Goal: Task Accomplishment & Management: Manage account settings

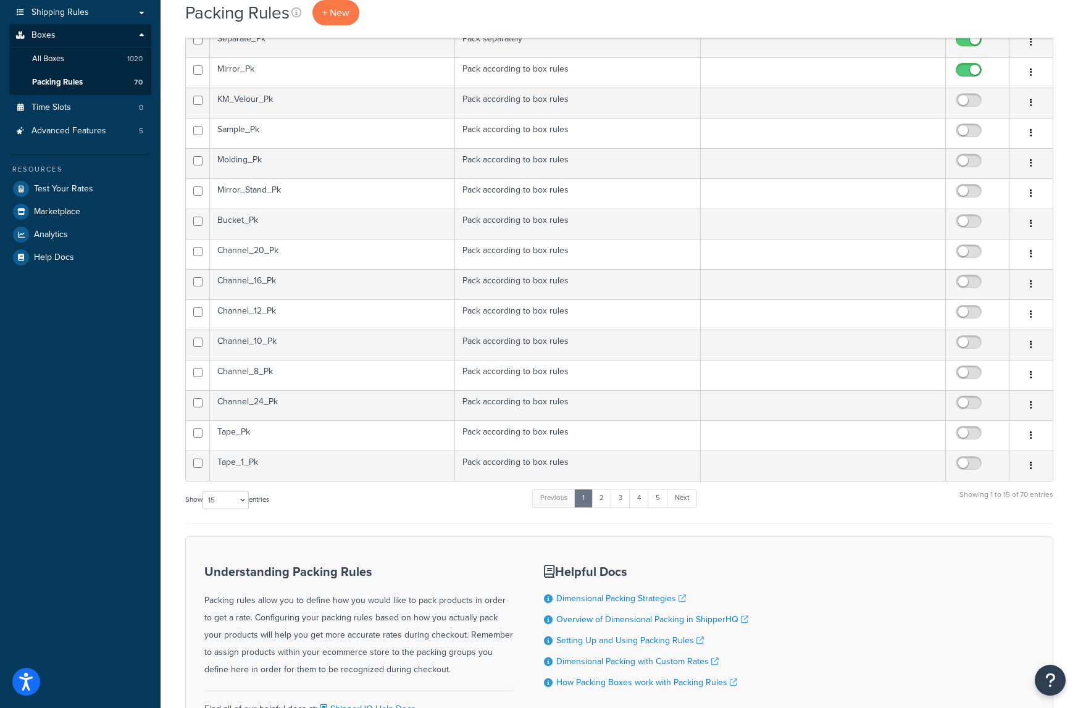
scroll to position [216, 0]
click at [246, 504] on select "10 15 25 50 100" at bounding box center [226, 501] width 46 height 19
select select "100"
click at [204, 511] on select "10 15 25 50 100" at bounding box center [226, 501] width 46 height 19
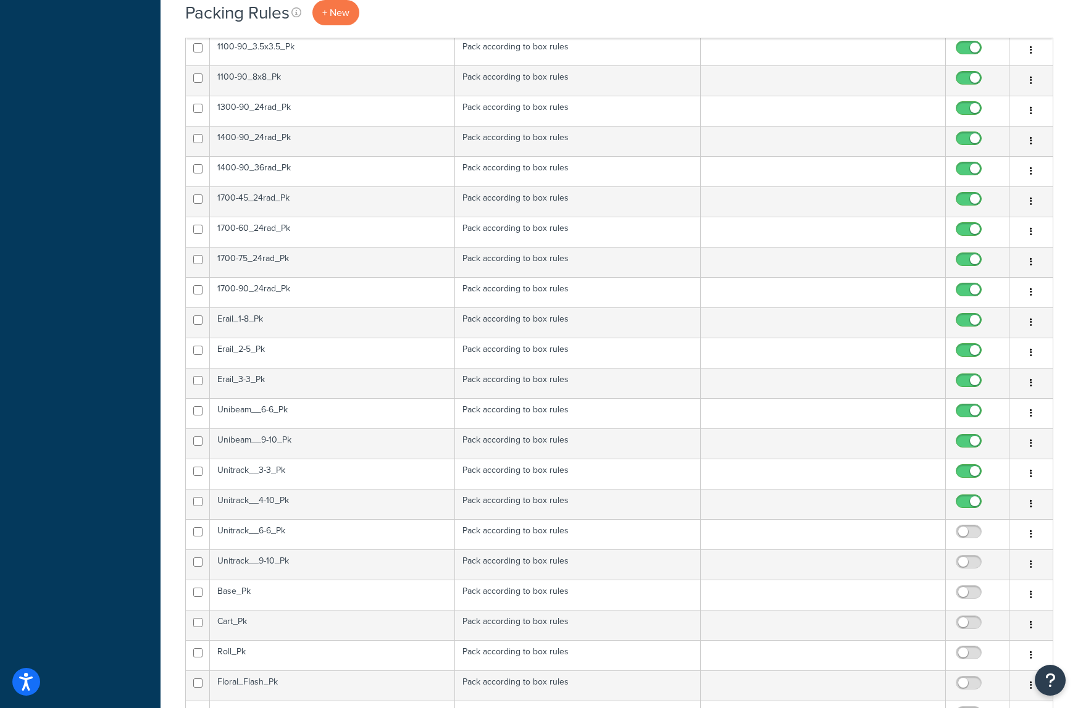
scroll to position [1698, 0]
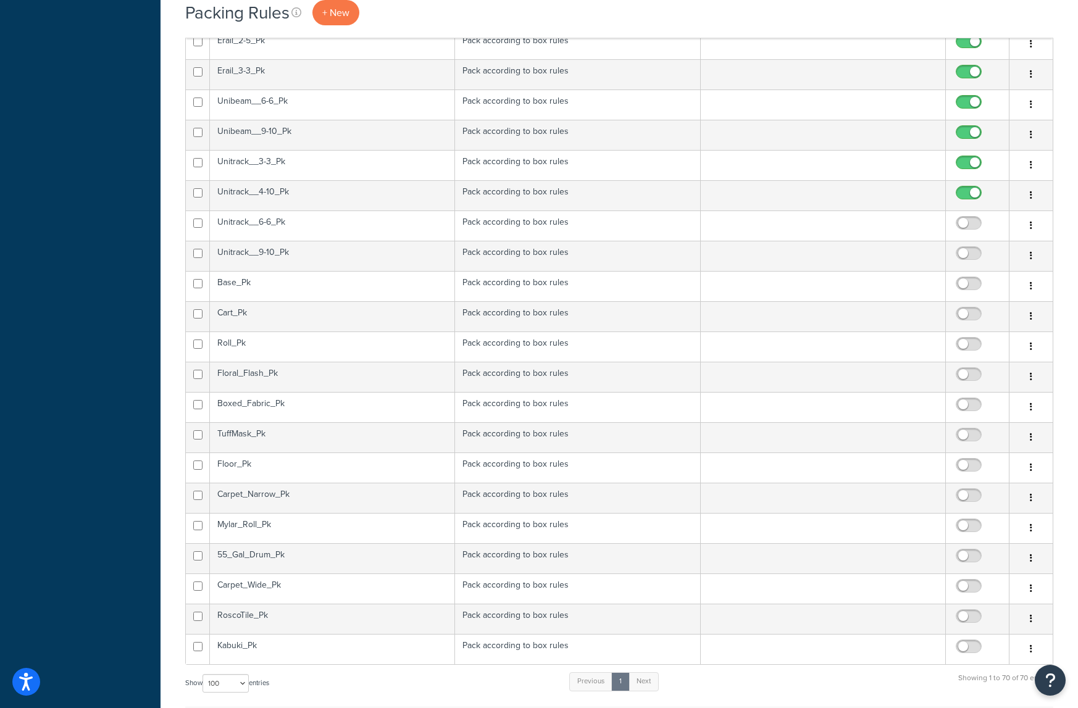
drag, startPoint x: 968, startPoint y: 198, endPoint x: 968, endPoint y: 189, distance: 9.3
click at [968, 198] on input "checkbox" at bounding box center [971, 195] width 34 height 15
checkbox input "false"
click at [971, 166] on input "checkbox" at bounding box center [971, 165] width 34 height 15
checkbox input "false"
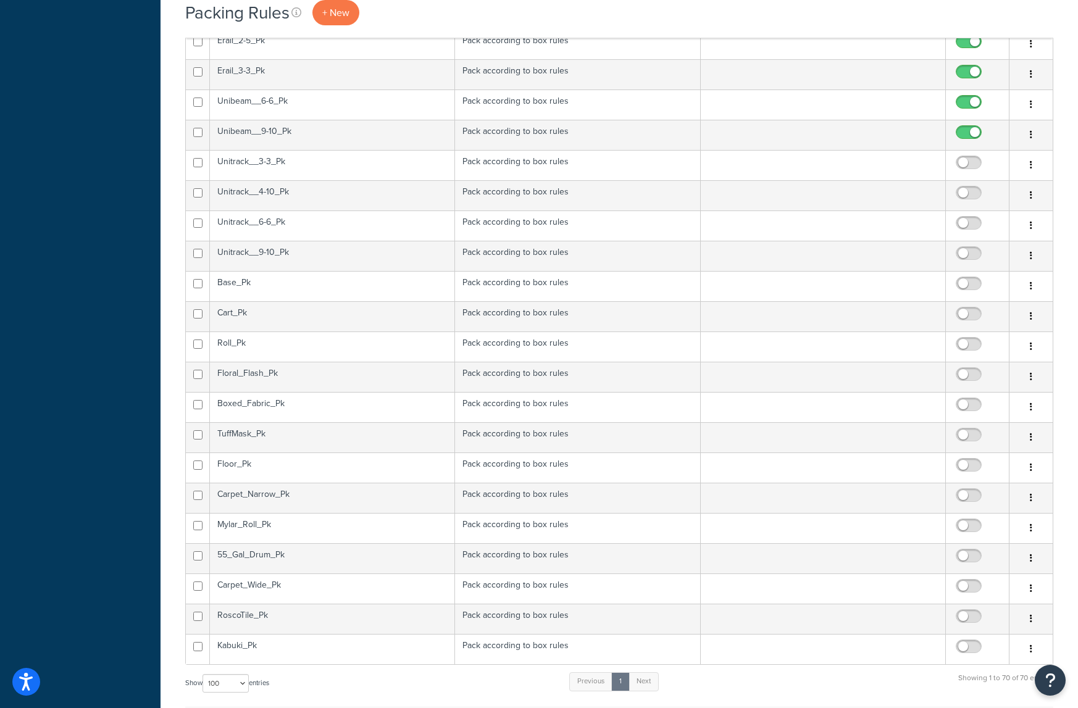
drag, startPoint x: 967, startPoint y: 135, endPoint x: 967, endPoint y: 119, distance: 16.1
click at [967, 134] on input "checkbox" at bounding box center [971, 135] width 34 height 15
checkbox input "false"
click at [967, 103] on input "checkbox" at bounding box center [971, 105] width 34 height 15
checkbox input "false"
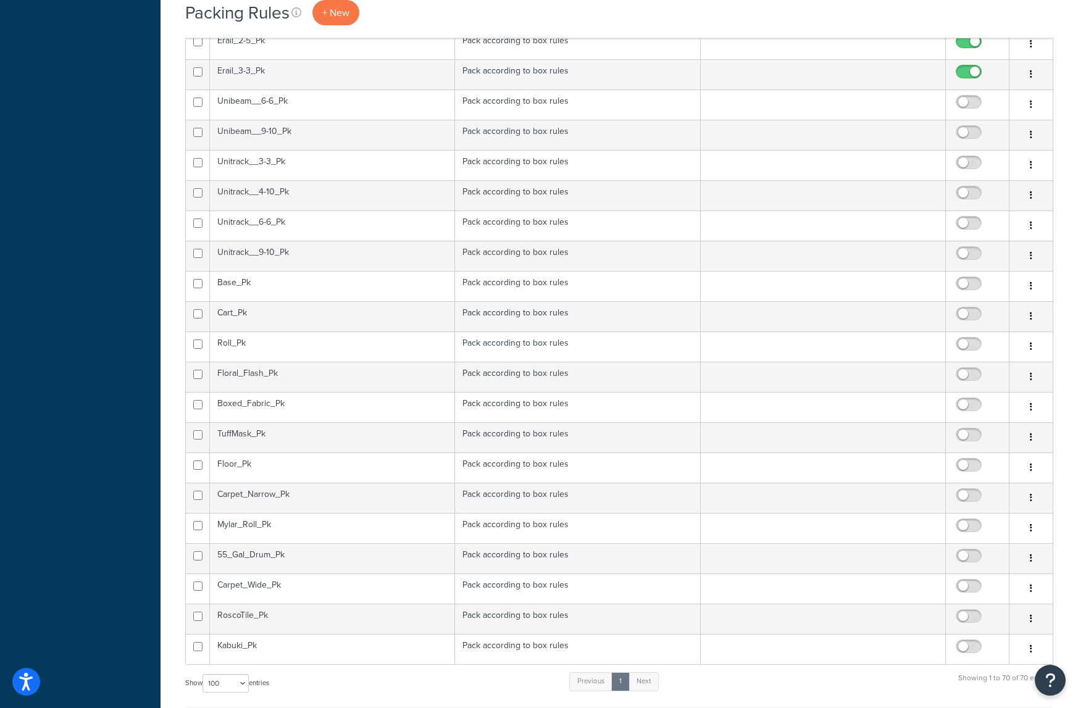
click at [964, 70] on input "checkbox" at bounding box center [971, 74] width 34 height 15
checkbox input "false"
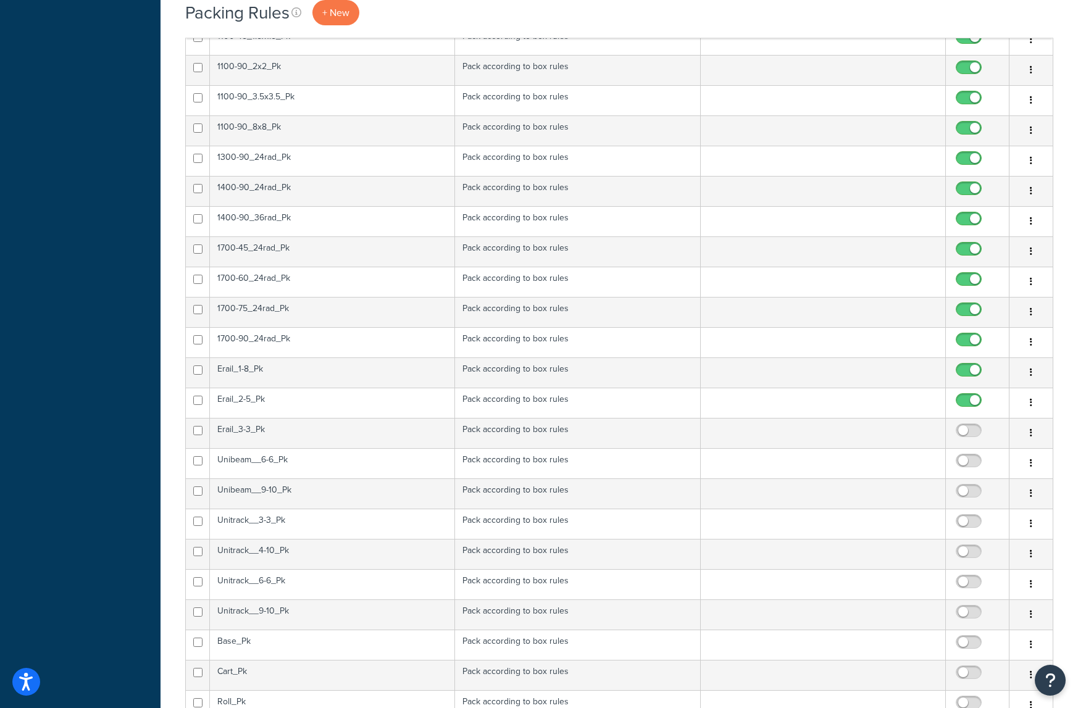
scroll to position [1328, 0]
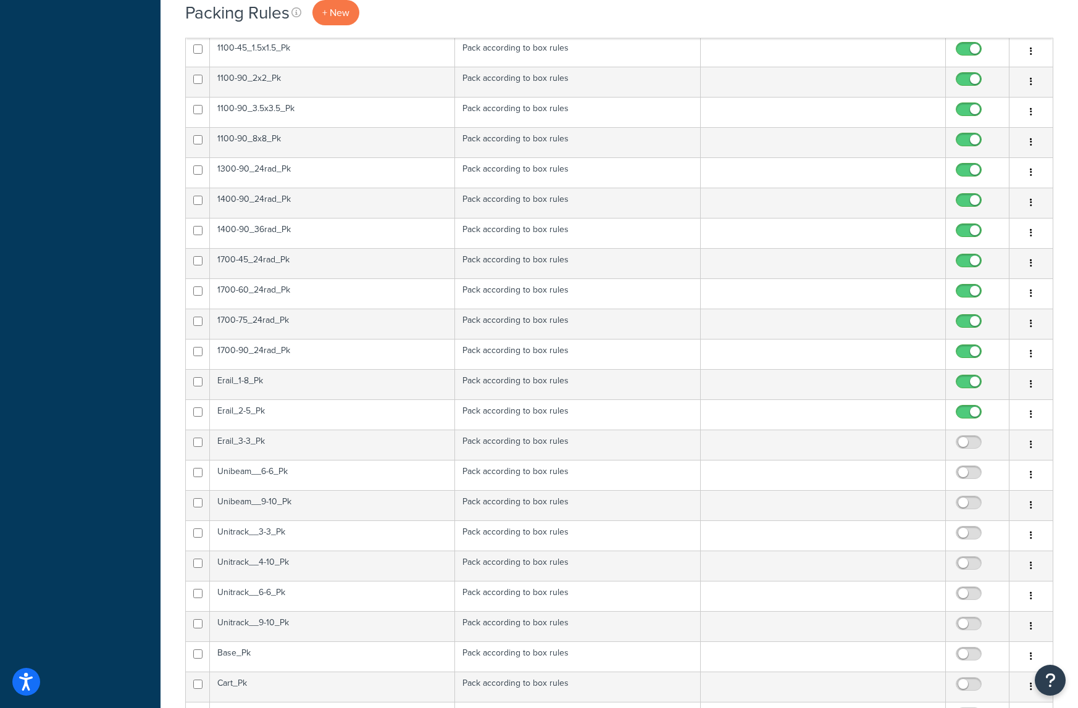
click at [960, 412] on input "checkbox" at bounding box center [971, 415] width 34 height 15
checkbox input "false"
click at [962, 385] on input "checkbox" at bounding box center [971, 384] width 34 height 15
checkbox input "false"
click at [966, 350] on input "checkbox" at bounding box center [971, 354] width 34 height 15
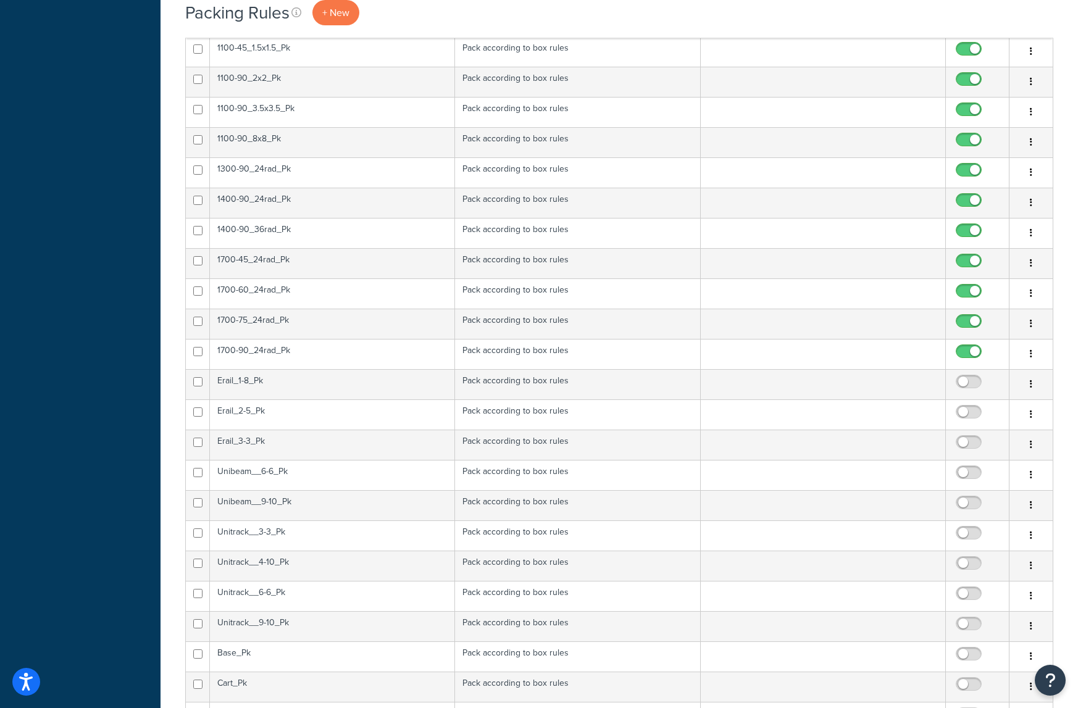
checkbox input "false"
click at [960, 322] on input "checkbox" at bounding box center [971, 324] width 34 height 15
checkbox input "false"
click at [963, 291] on input "checkbox" at bounding box center [971, 294] width 34 height 15
checkbox input "false"
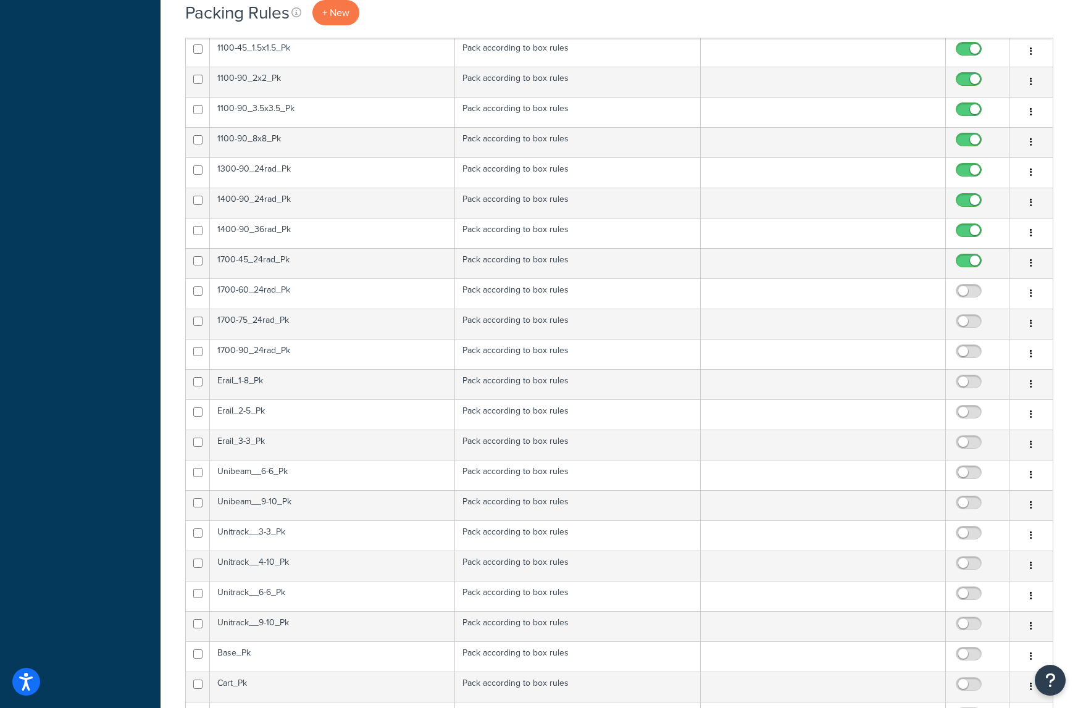
click at [963, 258] on input "checkbox" at bounding box center [971, 263] width 34 height 15
checkbox input "false"
click at [962, 228] on input "checkbox" at bounding box center [971, 233] width 34 height 15
checkbox input "false"
click at [962, 203] on input "checkbox" at bounding box center [971, 203] width 34 height 15
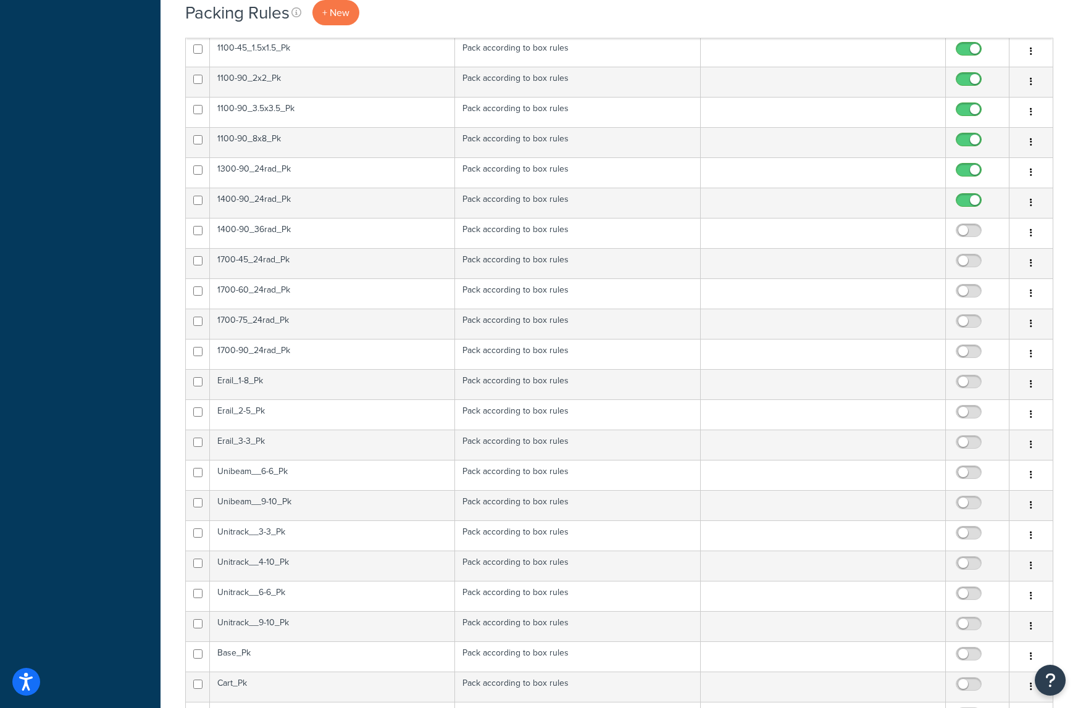
checkbox input "false"
click at [963, 167] on input "checkbox" at bounding box center [971, 173] width 34 height 15
checkbox input "false"
click at [962, 140] on input "checkbox" at bounding box center [971, 142] width 34 height 15
checkbox input "false"
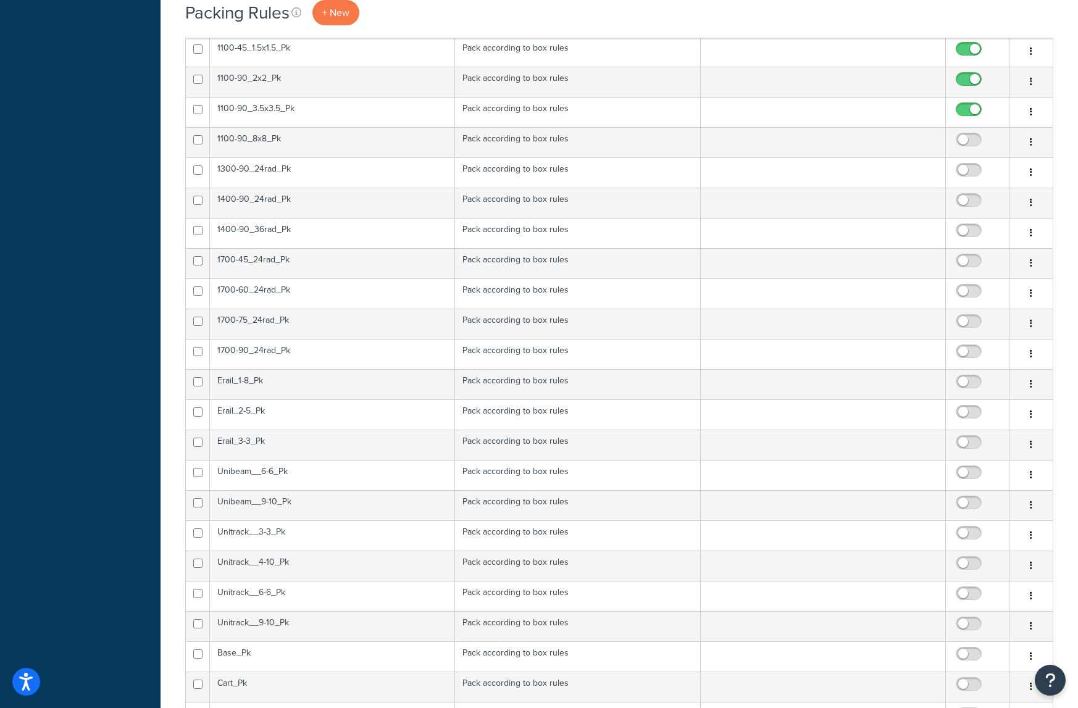
click at [962, 108] on input "checkbox" at bounding box center [971, 112] width 34 height 15
checkbox input "false"
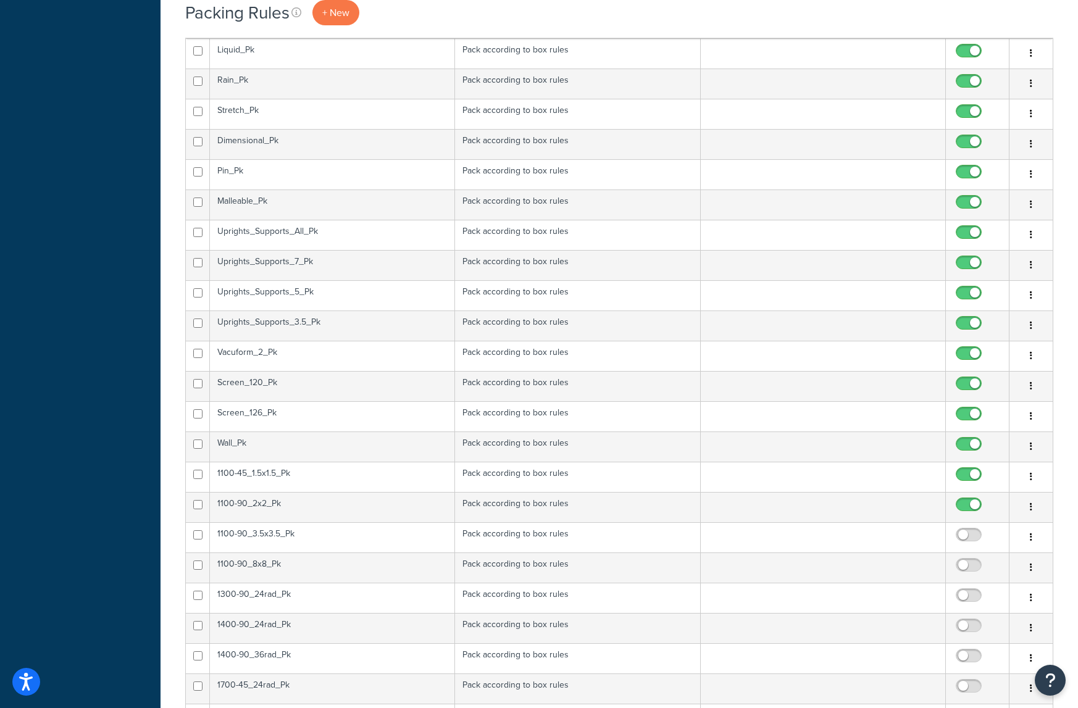
scroll to position [895, 0]
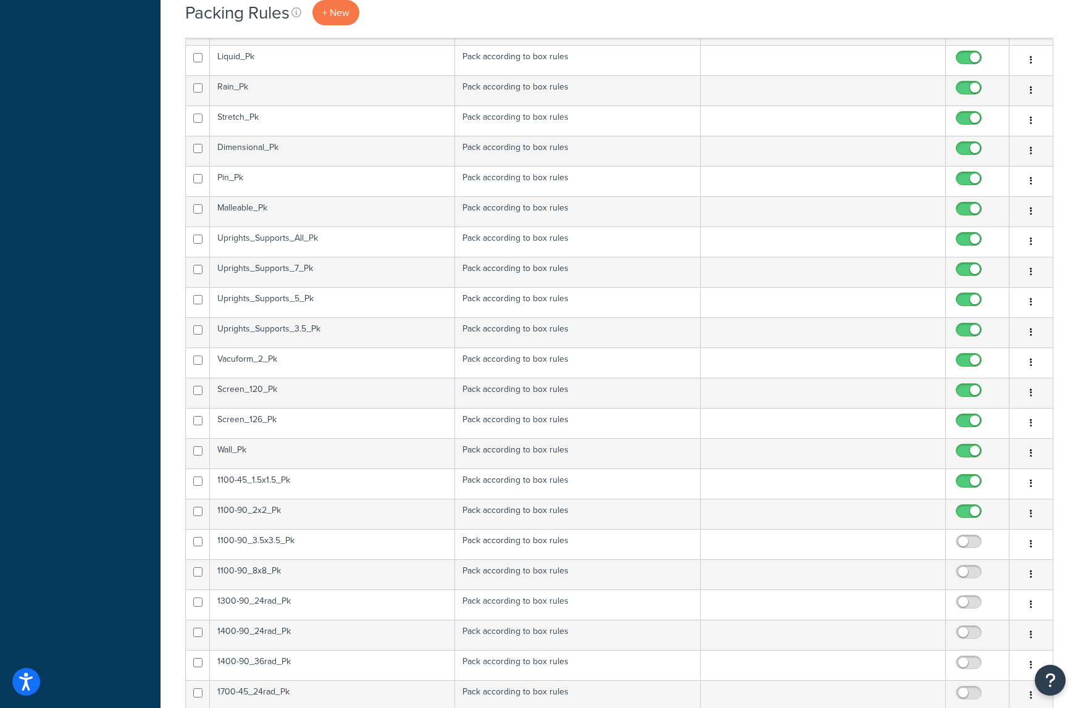
click at [970, 513] on input "checkbox" at bounding box center [971, 514] width 34 height 15
checkbox input "false"
drag, startPoint x: 965, startPoint y: 480, endPoint x: 966, endPoint y: 466, distance: 14.8
click at [965, 480] on input "checkbox" at bounding box center [971, 484] width 34 height 15
checkbox input "false"
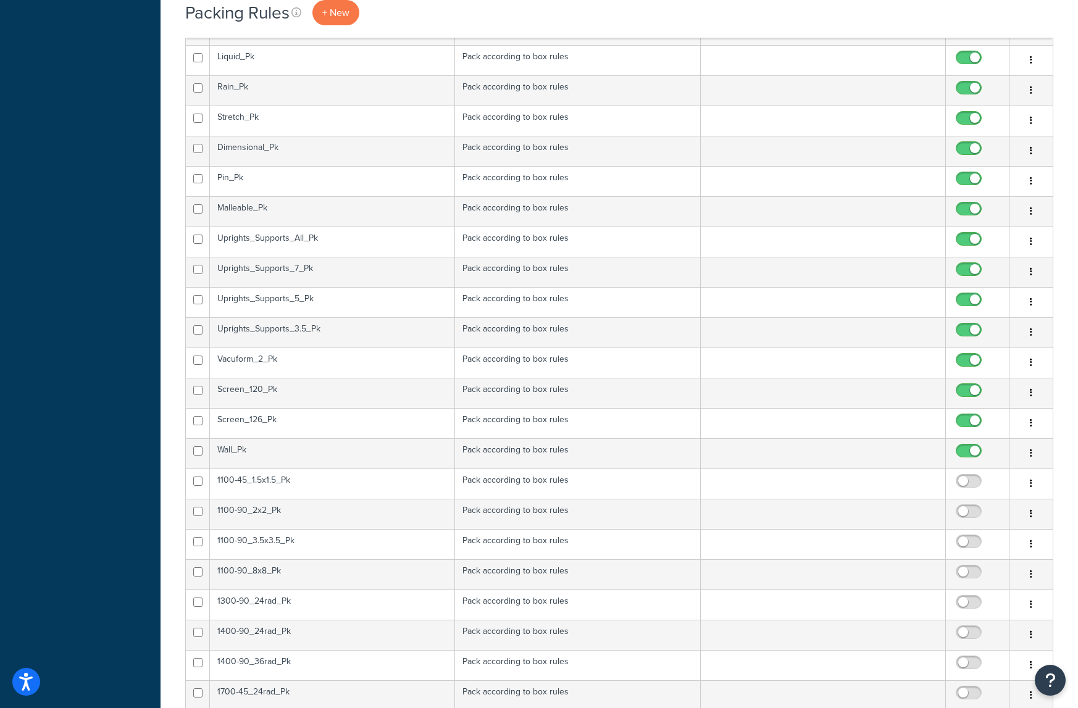
click at [965, 446] on span at bounding box center [969, 451] width 26 height 15
click at [965, 446] on input "checkbox" at bounding box center [971, 453] width 34 height 15
checkbox input "false"
click at [964, 416] on span at bounding box center [969, 421] width 26 height 15
click at [964, 416] on input "checkbox" at bounding box center [971, 423] width 34 height 15
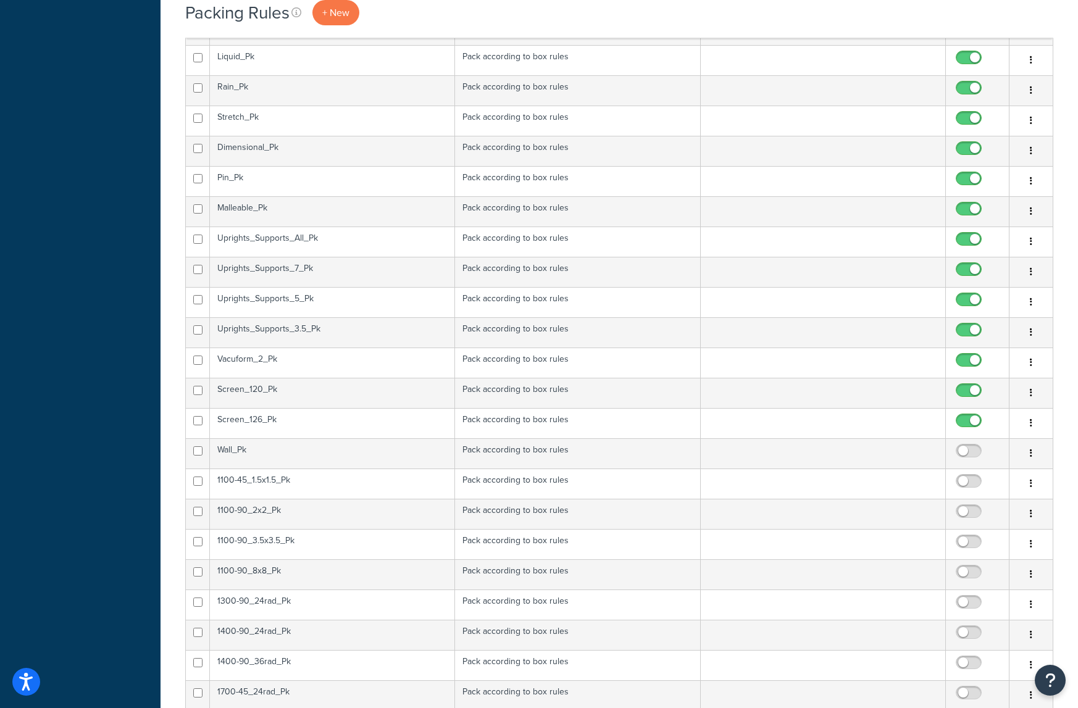
checkbox input "false"
drag, startPoint x: 963, startPoint y: 390, endPoint x: 963, endPoint y: 379, distance: 11.1
click at [963, 390] on input "checkbox" at bounding box center [971, 393] width 34 height 15
checkbox input "false"
drag, startPoint x: 962, startPoint y: 363, endPoint x: 961, endPoint y: 353, distance: 9.3
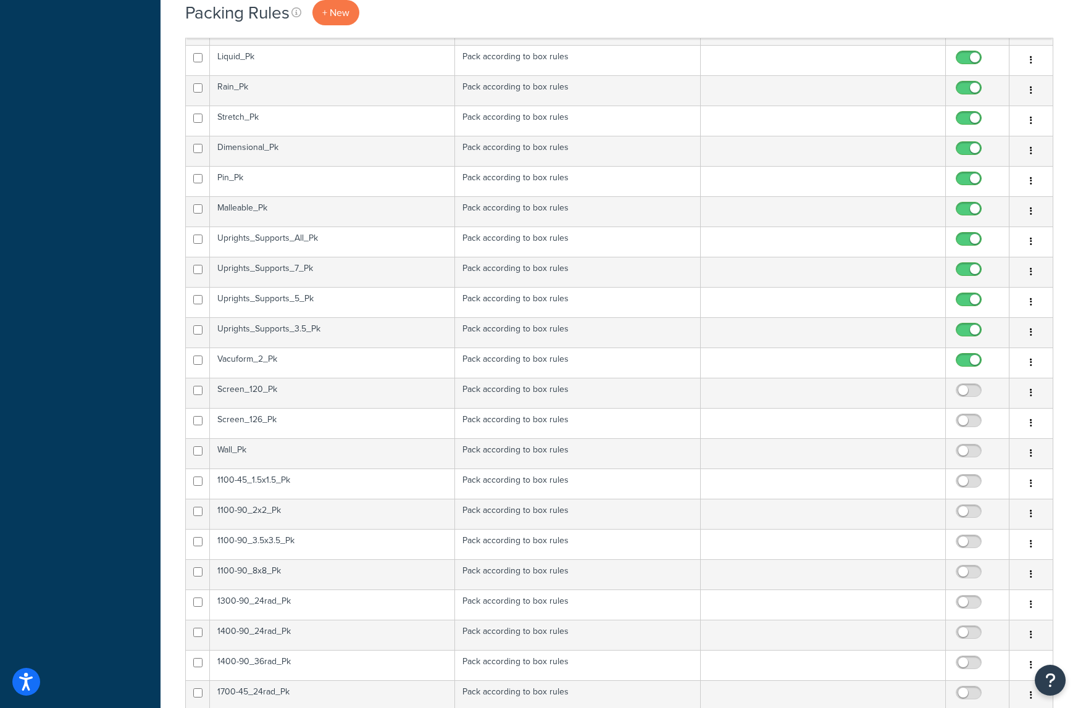
click at [961, 360] on input "checkbox" at bounding box center [971, 363] width 34 height 15
checkbox input "false"
click at [964, 326] on span at bounding box center [969, 330] width 26 height 15
click at [964, 326] on input "checkbox" at bounding box center [971, 332] width 34 height 15
checkbox input "false"
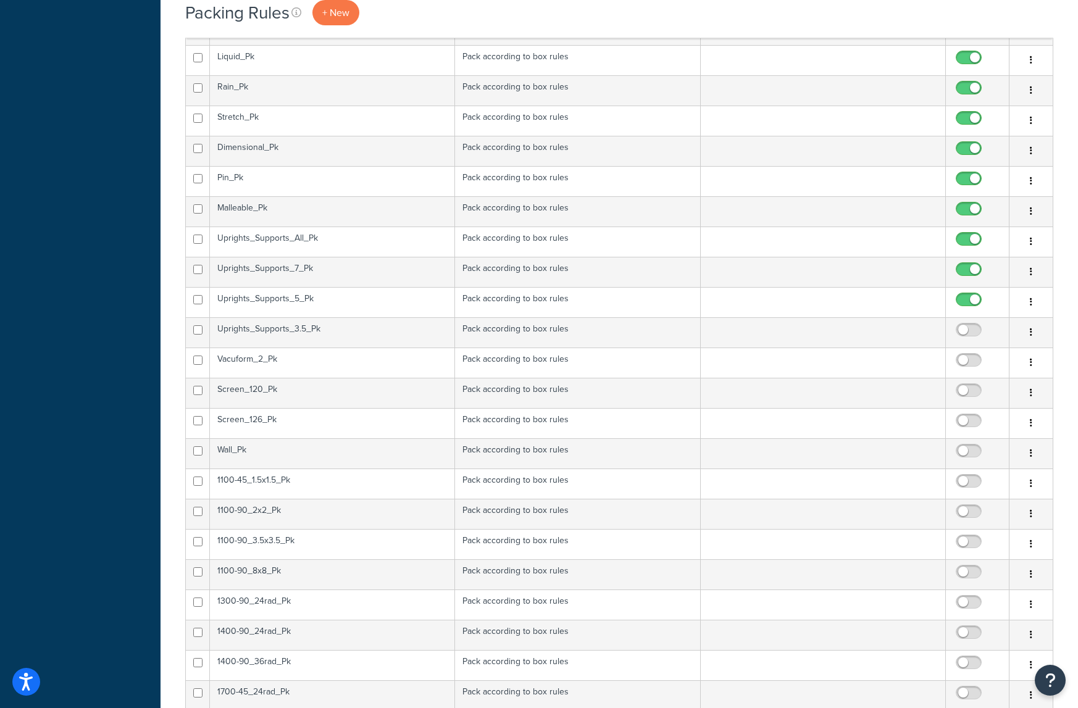
click at [960, 300] on input "checkbox" at bounding box center [971, 302] width 34 height 15
checkbox input "false"
drag, startPoint x: 962, startPoint y: 275, endPoint x: 964, endPoint y: 261, distance: 14.3
click at [962, 274] on input "checkbox" at bounding box center [971, 272] width 34 height 15
checkbox input "false"
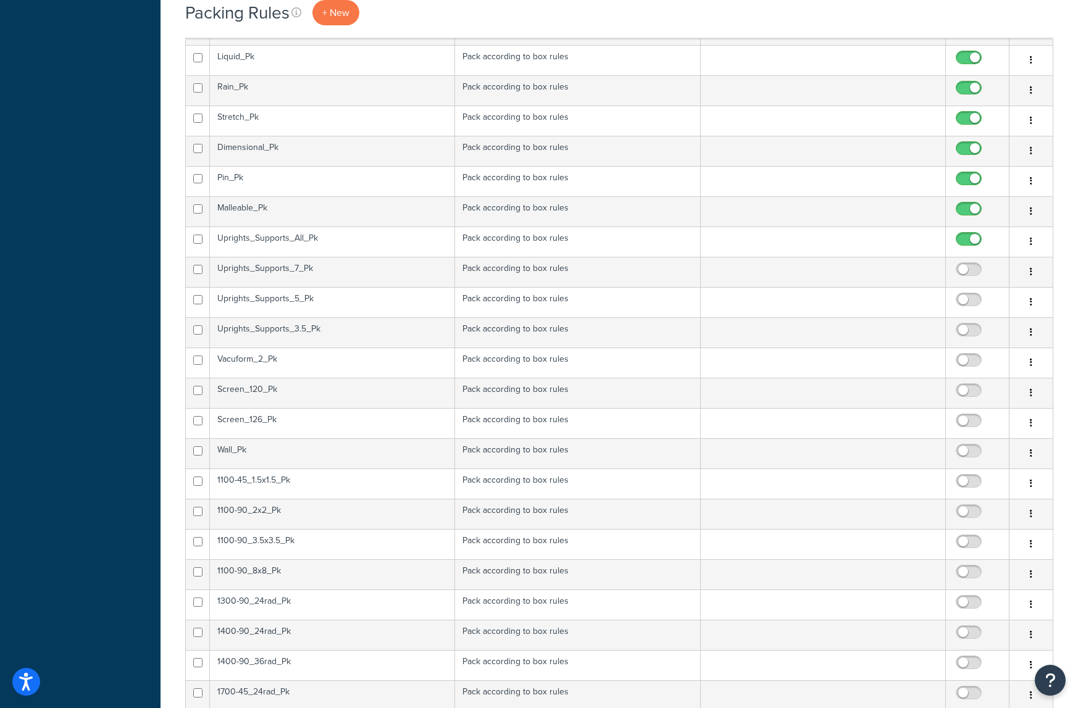
click at [963, 240] on input "checkbox" at bounding box center [971, 242] width 34 height 15
checkbox input "false"
click at [962, 211] on input "checkbox" at bounding box center [971, 211] width 34 height 15
checkbox input "false"
click at [957, 173] on span at bounding box center [969, 179] width 26 height 15
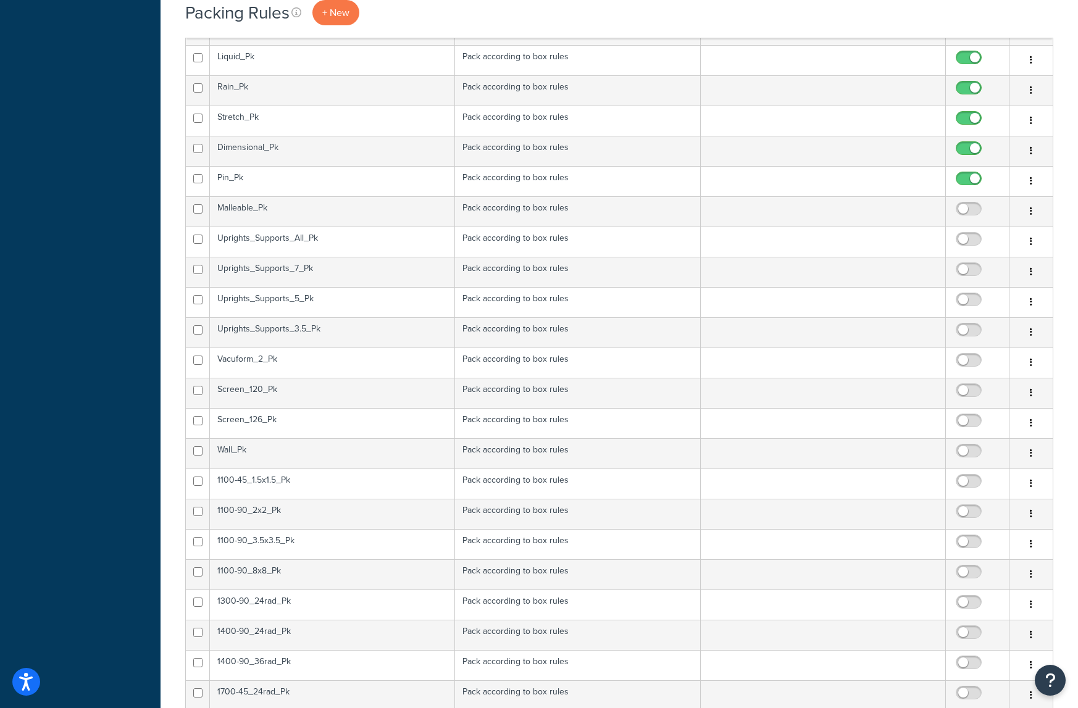
click at [957, 174] on input "checkbox" at bounding box center [971, 181] width 34 height 15
checkbox input "false"
click at [968, 141] on td at bounding box center [978, 151] width 64 height 30
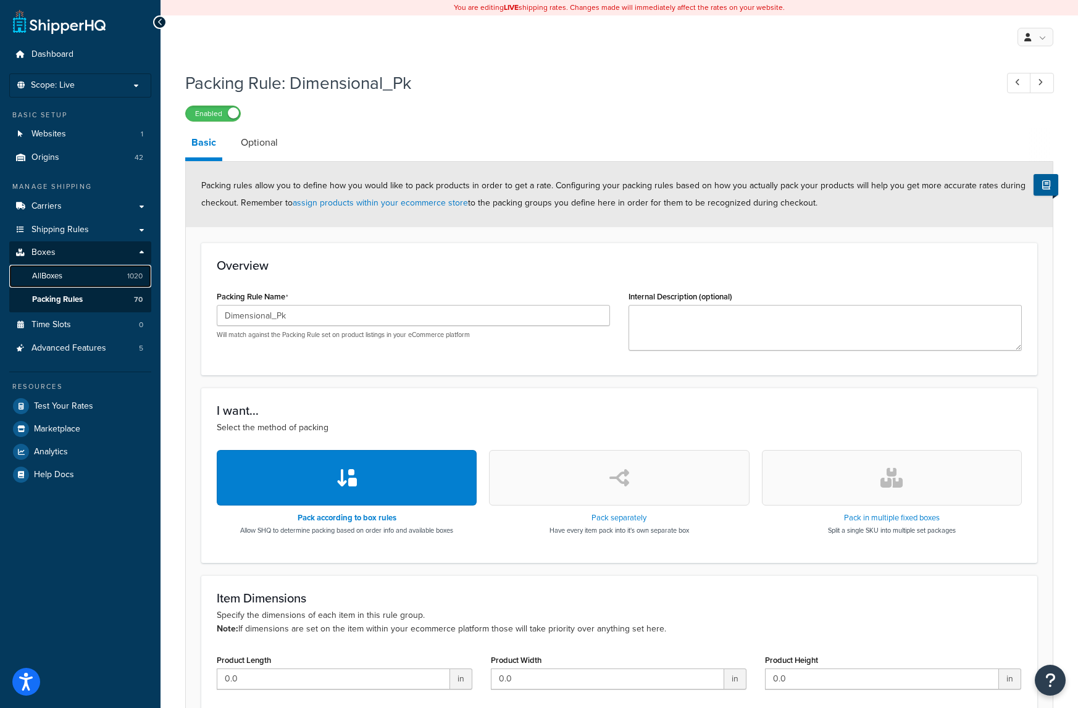
click at [69, 279] on link "All Boxes 1020" at bounding box center [80, 276] width 142 height 23
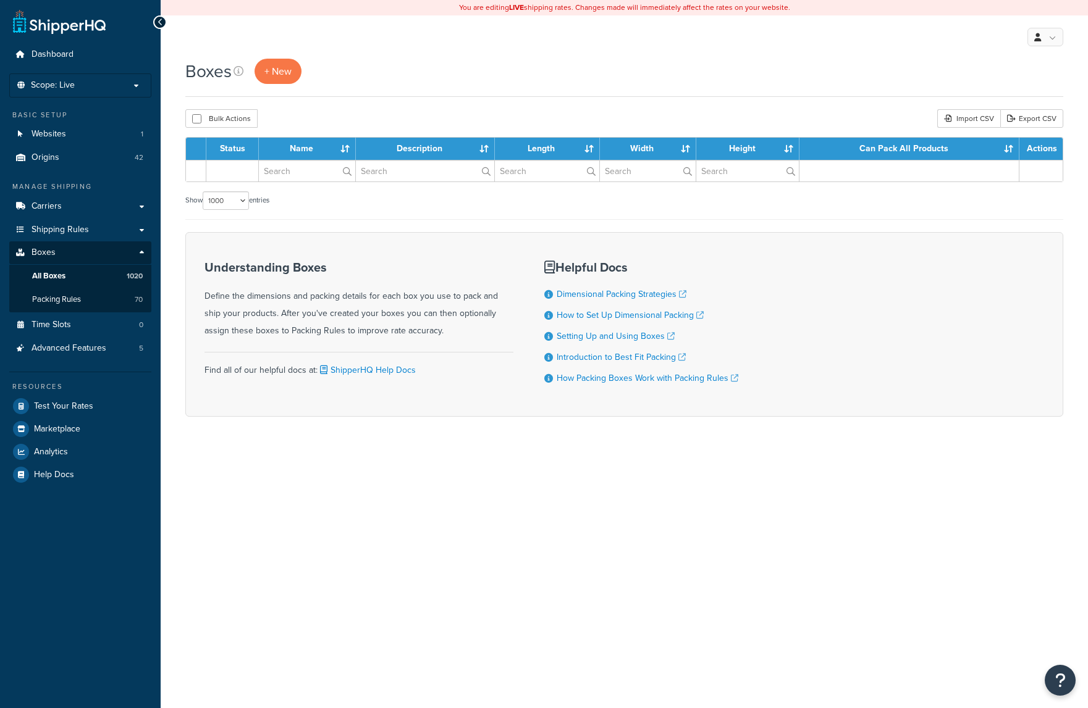
select select "1000"
click at [72, 298] on span "Packing Rules" at bounding box center [56, 300] width 49 height 10
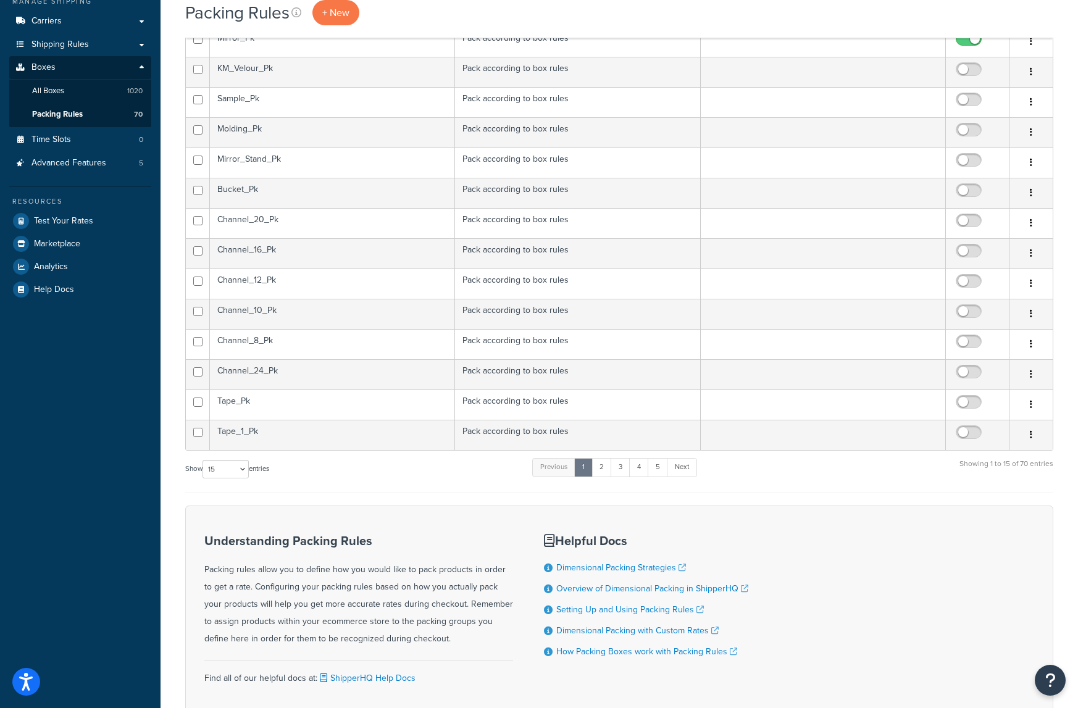
scroll to position [247, 0]
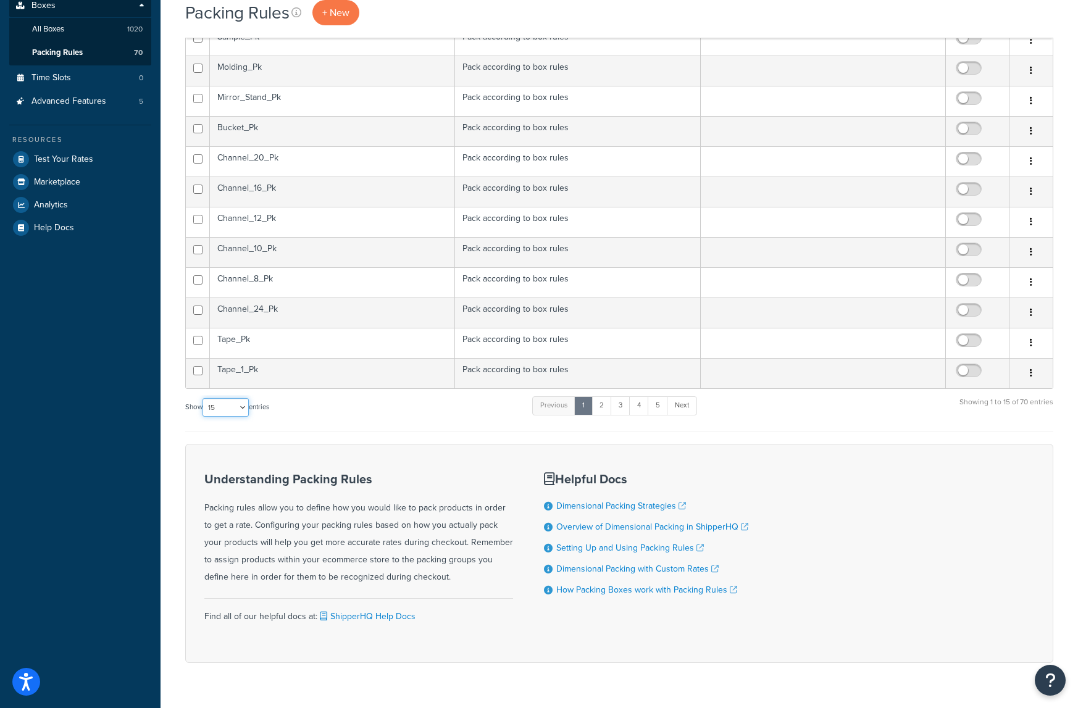
click at [243, 411] on select "10 15 25 50 100" at bounding box center [226, 407] width 46 height 19
select select "100"
click at [204, 417] on select "10 15 25 50 100" at bounding box center [226, 407] width 46 height 19
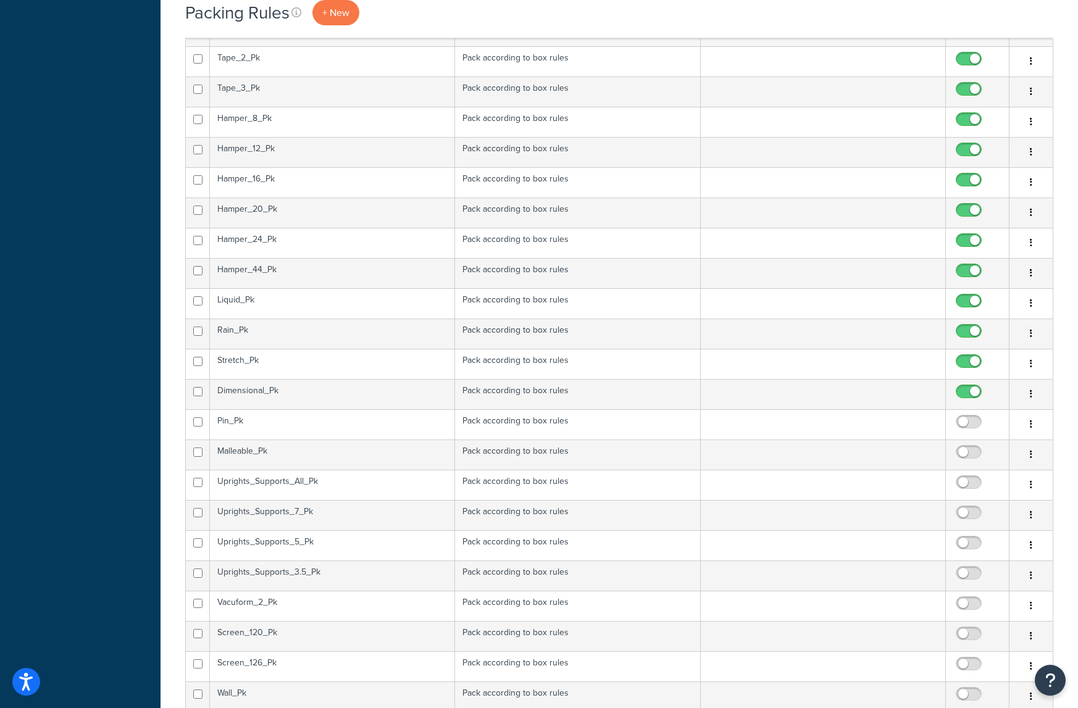
scroll to position [556, 0]
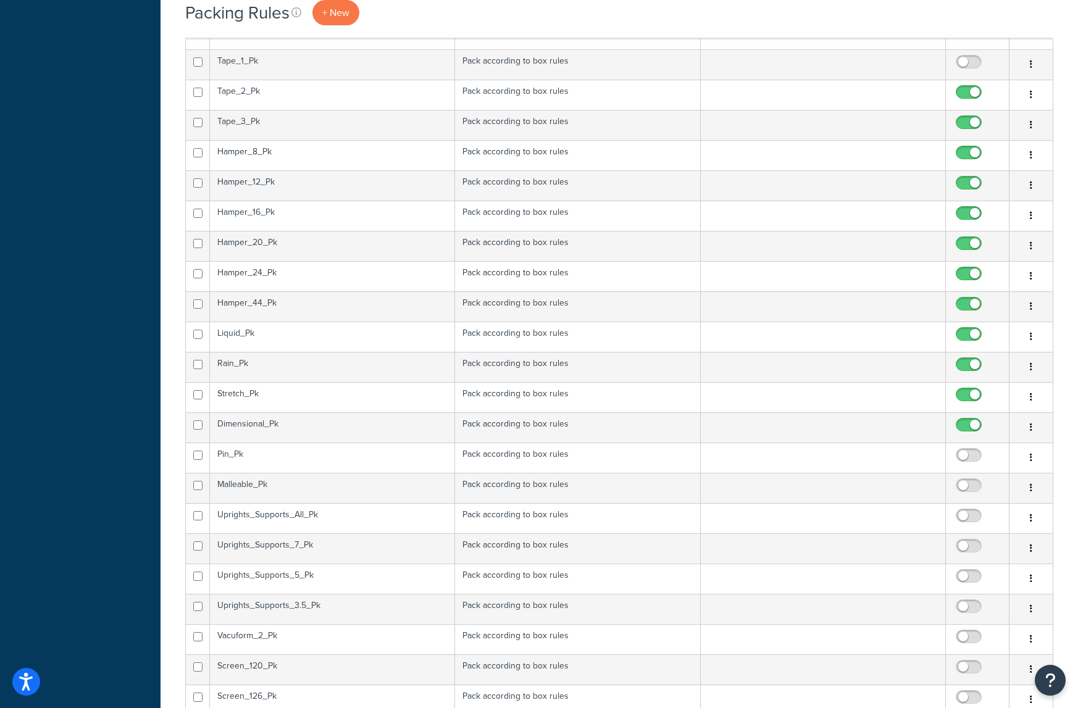
click at [965, 429] on input "checkbox" at bounding box center [971, 428] width 34 height 15
checkbox input "false"
click at [970, 400] on input "checkbox" at bounding box center [971, 397] width 34 height 15
checkbox input "false"
click at [966, 364] on input "checkbox" at bounding box center [971, 367] width 34 height 15
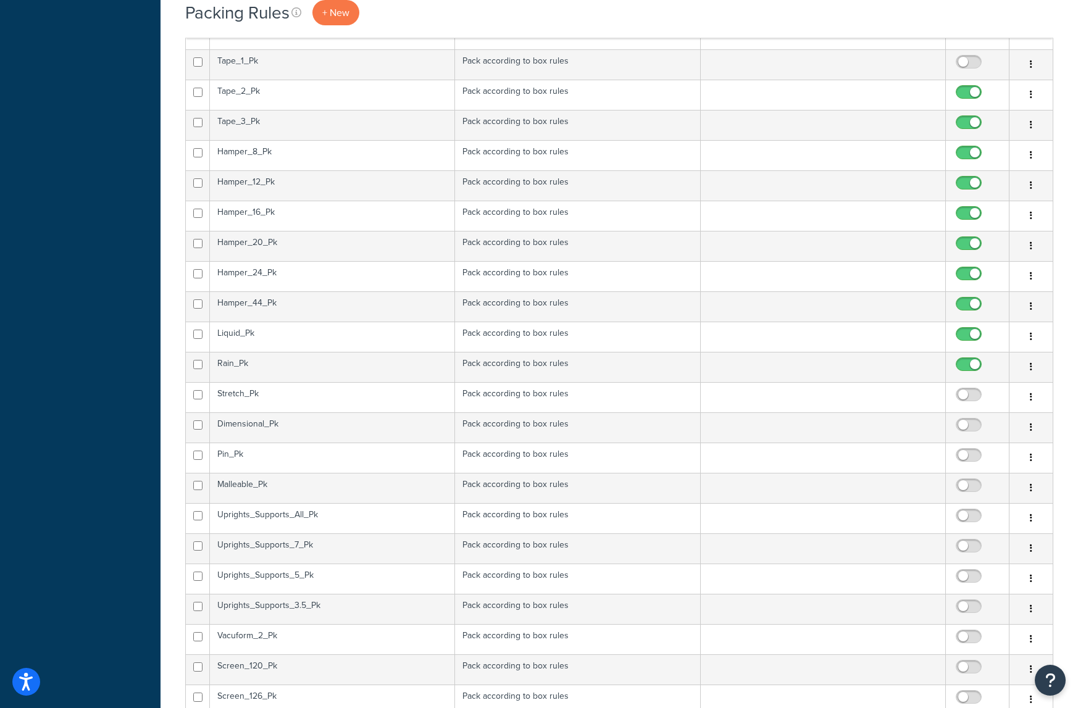
checkbox input "false"
click at [965, 332] on input "checkbox" at bounding box center [971, 337] width 34 height 15
checkbox input "false"
click at [966, 304] on input "checkbox" at bounding box center [971, 307] width 34 height 15
checkbox input "false"
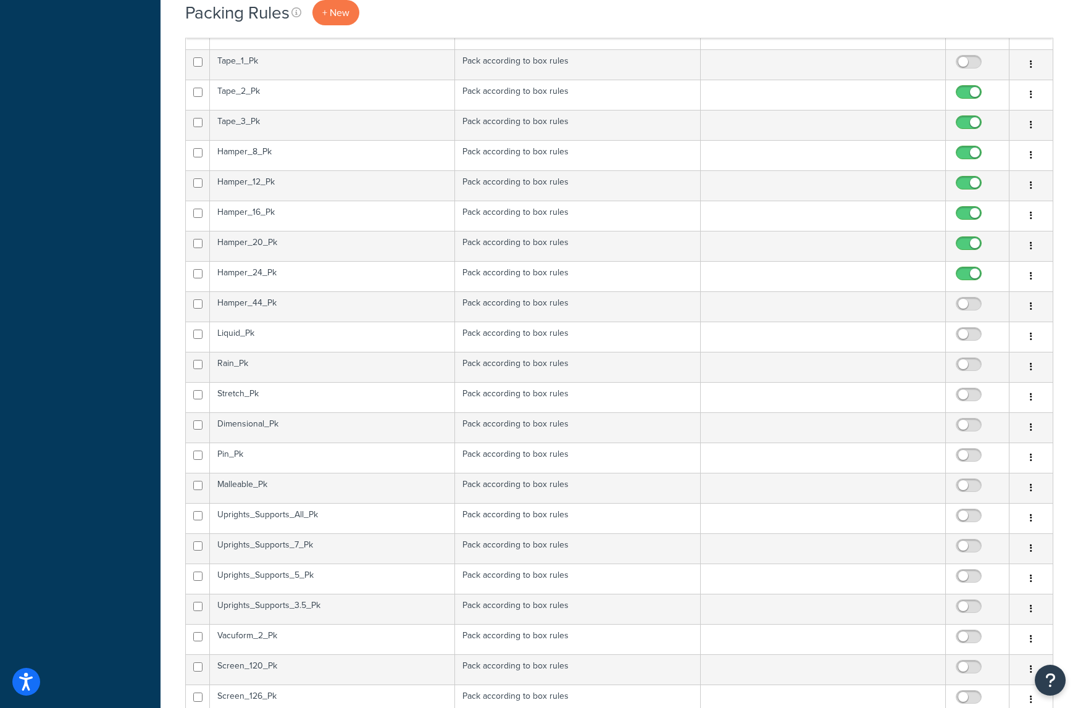
click at [966, 268] on span at bounding box center [969, 274] width 26 height 15
click at [966, 269] on input "checkbox" at bounding box center [971, 276] width 34 height 15
checkbox input "false"
click at [964, 240] on input "checkbox" at bounding box center [971, 246] width 34 height 15
checkbox input "false"
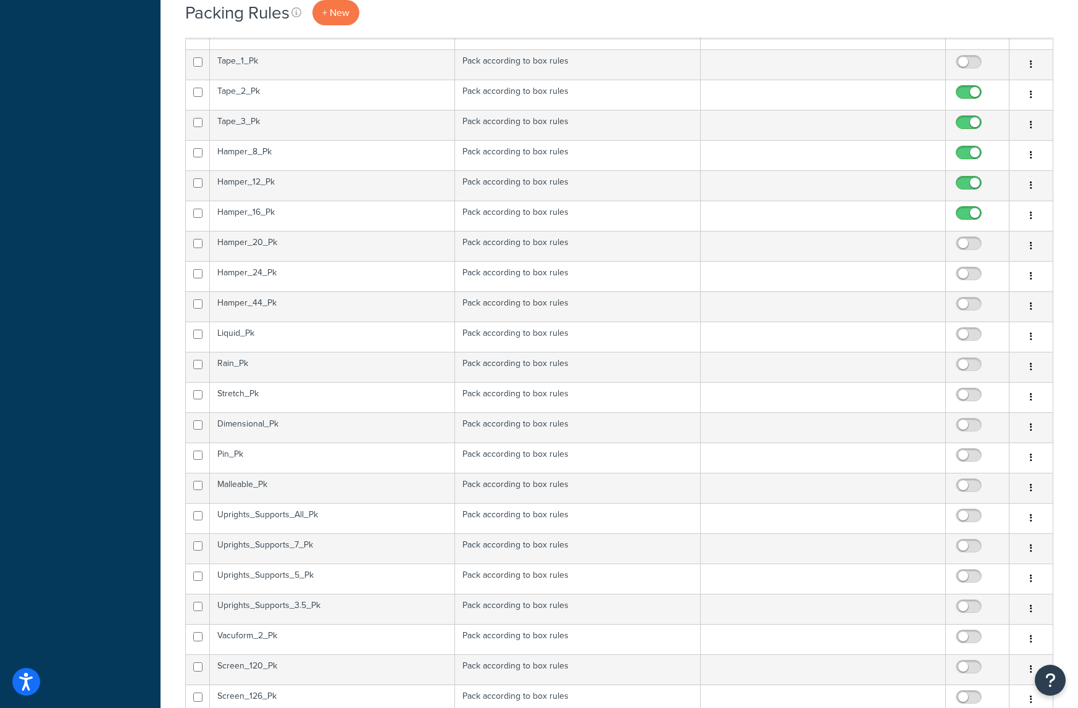
drag, startPoint x: 965, startPoint y: 218, endPoint x: 966, endPoint y: 207, distance: 10.7
click at [965, 215] on input "checkbox" at bounding box center [971, 216] width 34 height 15
checkbox input "false"
drag, startPoint x: 967, startPoint y: 180, endPoint x: 967, endPoint y: 162, distance: 18.5
click at [967, 180] on input "checkbox" at bounding box center [971, 185] width 34 height 15
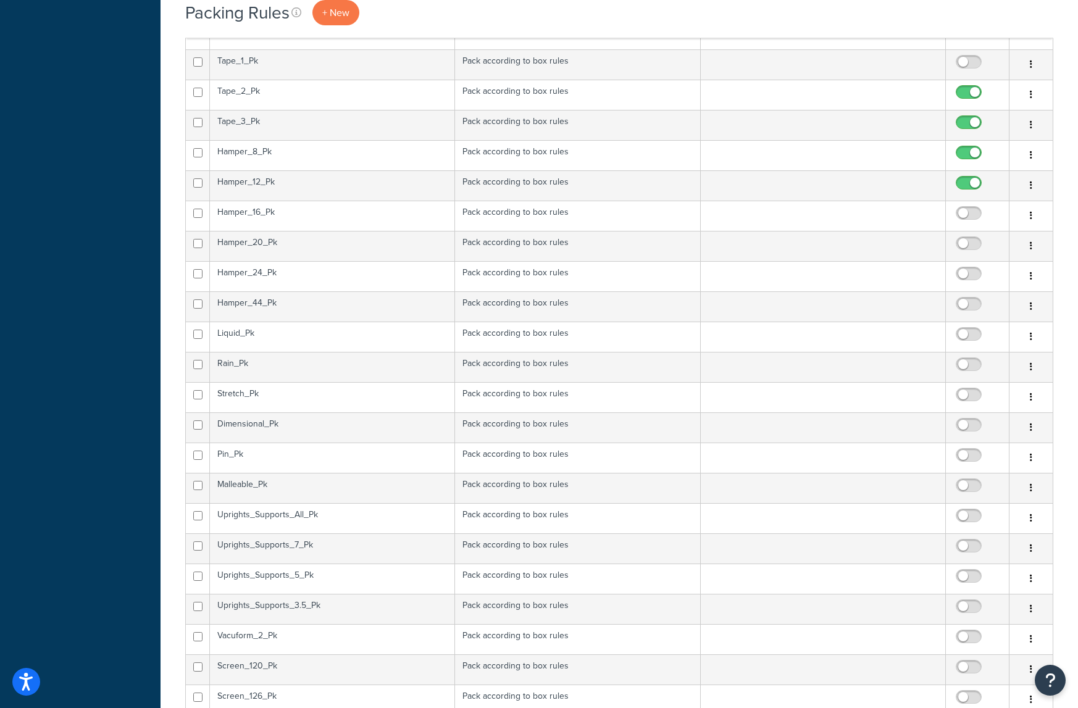
checkbox input "false"
click at [964, 150] on input "checkbox" at bounding box center [971, 155] width 34 height 15
checkbox input "false"
click at [963, 125] on input "checkbox" at bounding box center [971, 125] width 34 height 15
checkbox input "false"
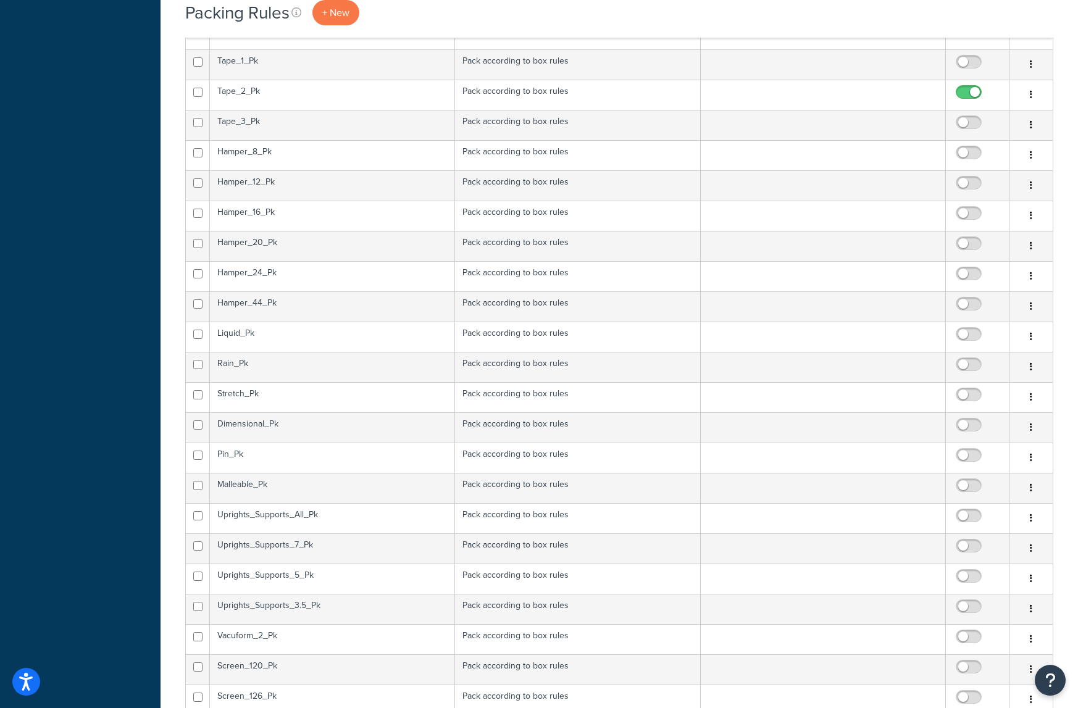
click at [961, 87] on span at bounding box center [969, 92] width 26 height 15
click at [961, 88] on input "checkbox" at bounding box center [971, 95] width 34 height 15
checkbox input "false"
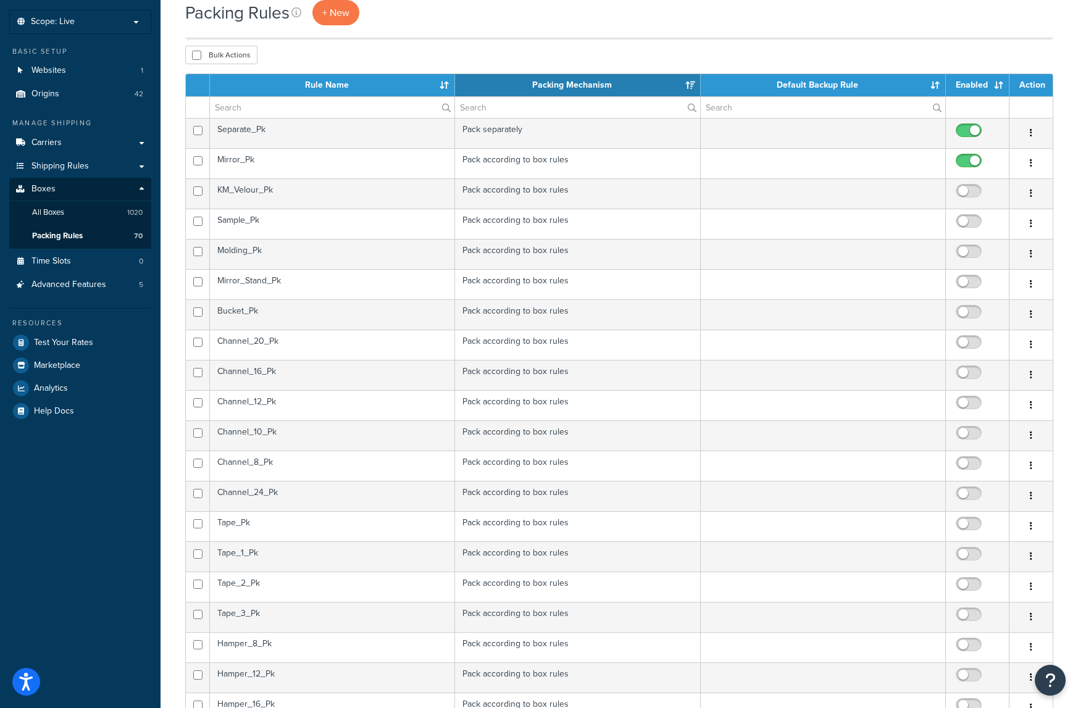
scroll to position [0, 0]
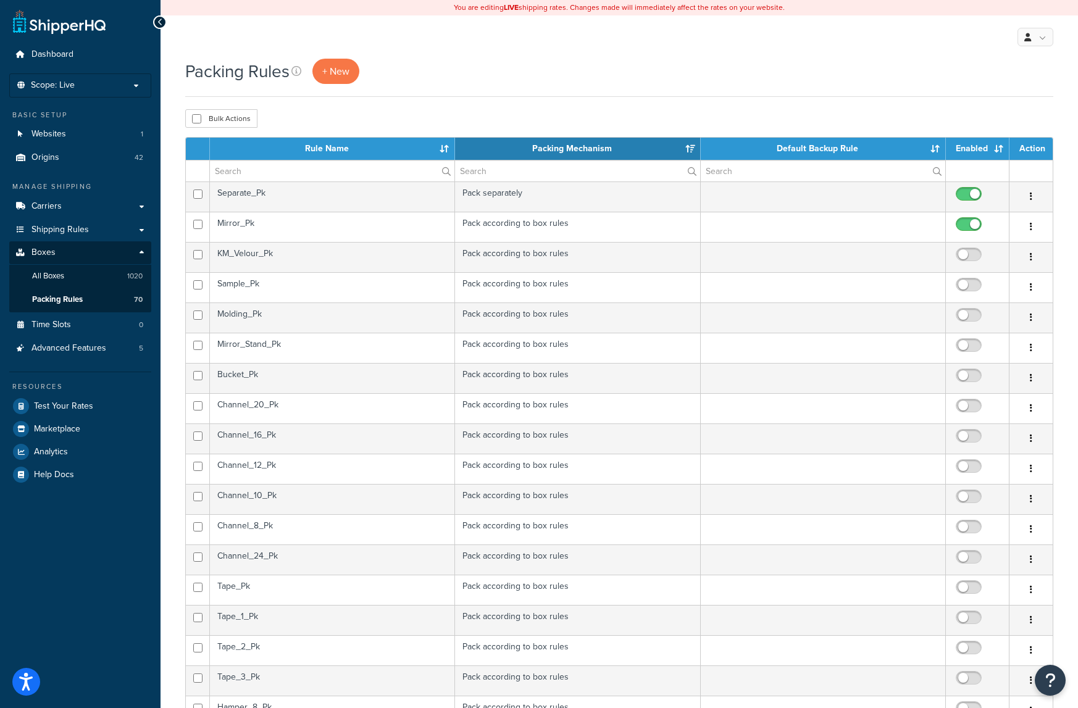
click at [232, 249] on td "KM_Velour_Pk" at bounding box center [332, 257] width 245 height 30
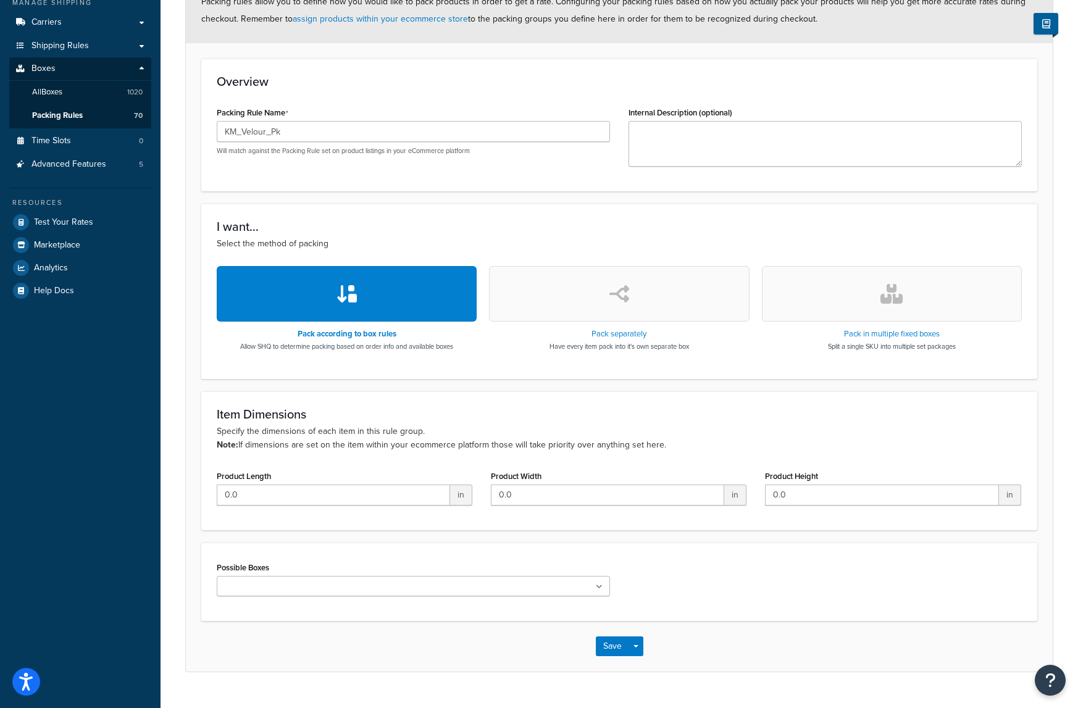
scroll to position [211, 0]
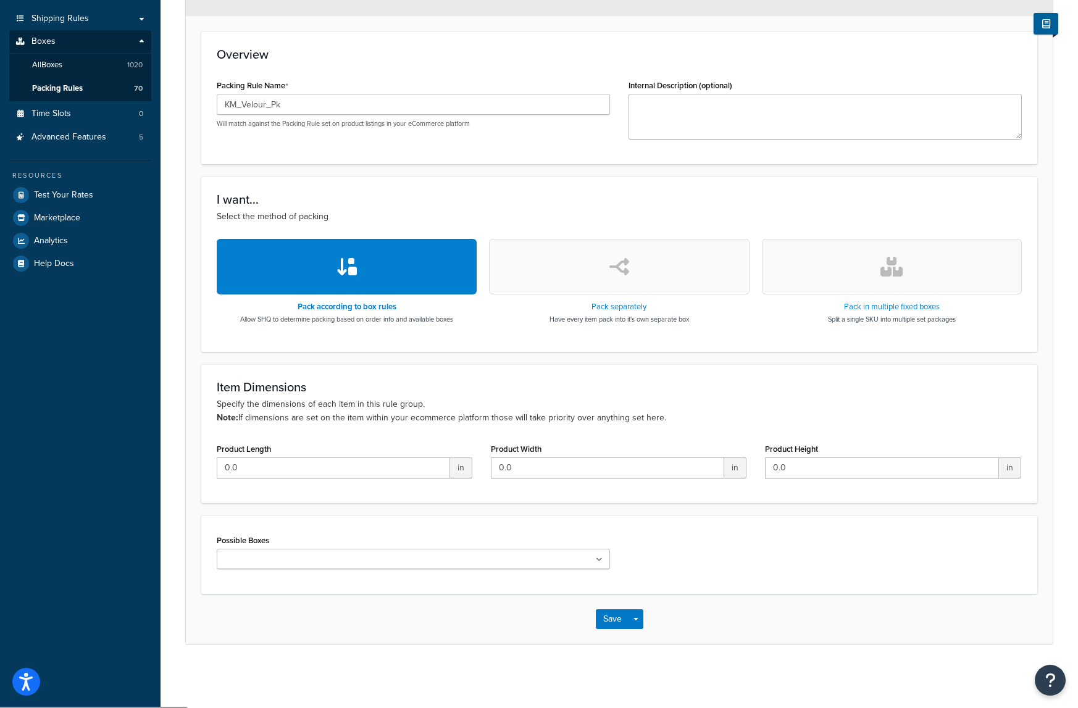
drag, startPoint x: 270, startPoint y: 559, endPoint x: 288, endPoint y: 559, distance: 17.9
click at [270, 559] on input "Possible Boxes" at bounding box center [274, 560] width 109 height 14
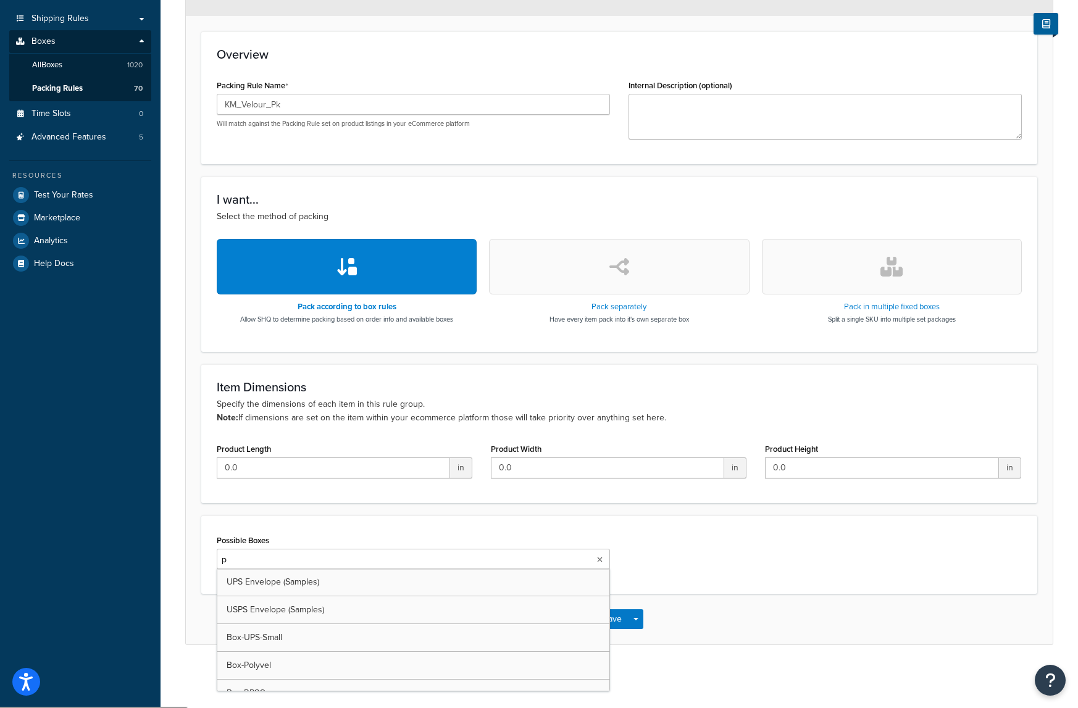
type input "pa"
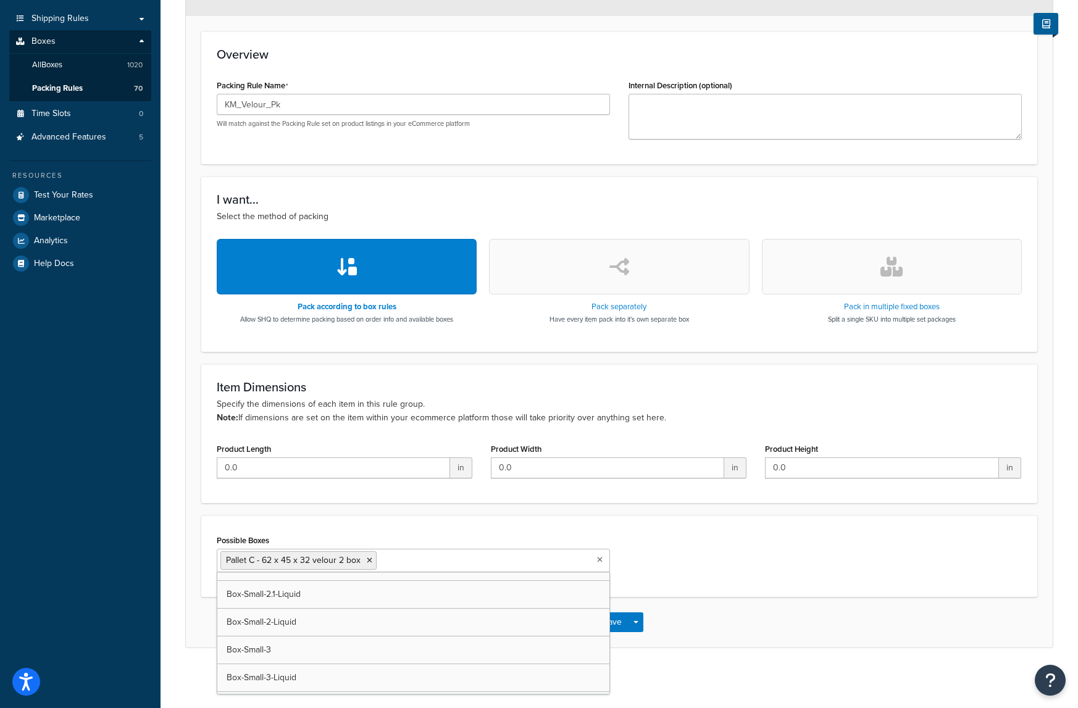
scroll to position [6271, 0]
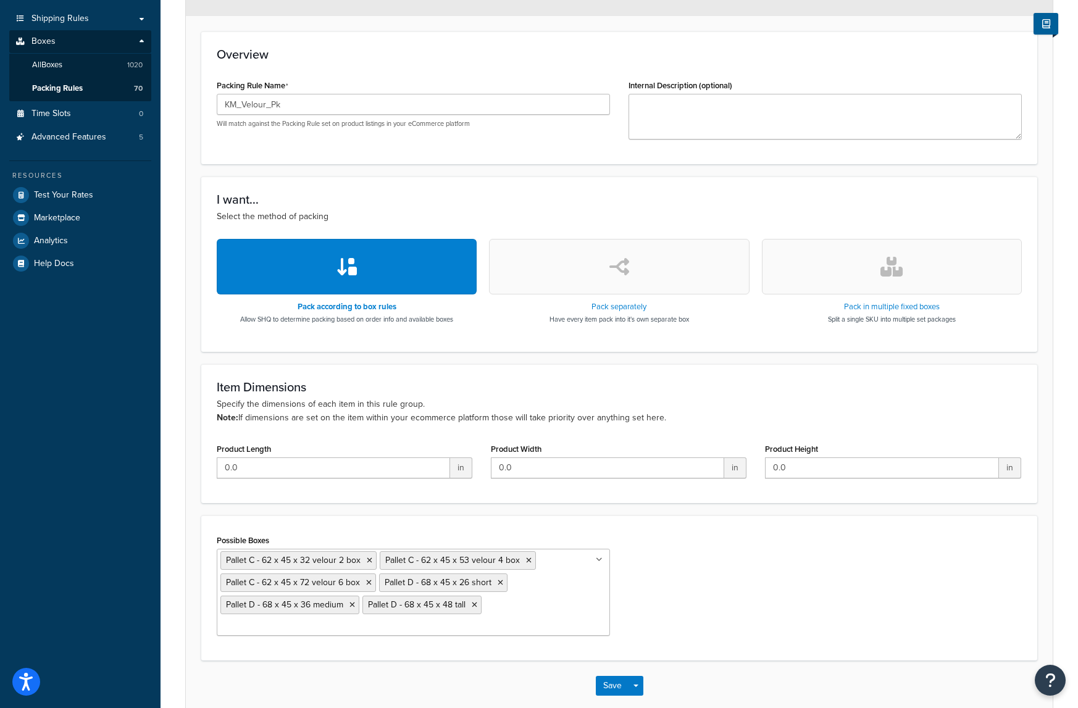
click at [718, 581] on div "Possible Boxes Pallet C - 62 x 45 x 32 velour 2 box Pallet C - 62 x 45 x 53 vel…" at bounding box center [619, 589] width 824 height 114
click at [614, 676] on button "Save" at bounding box center [612, 686] width 33 height 20
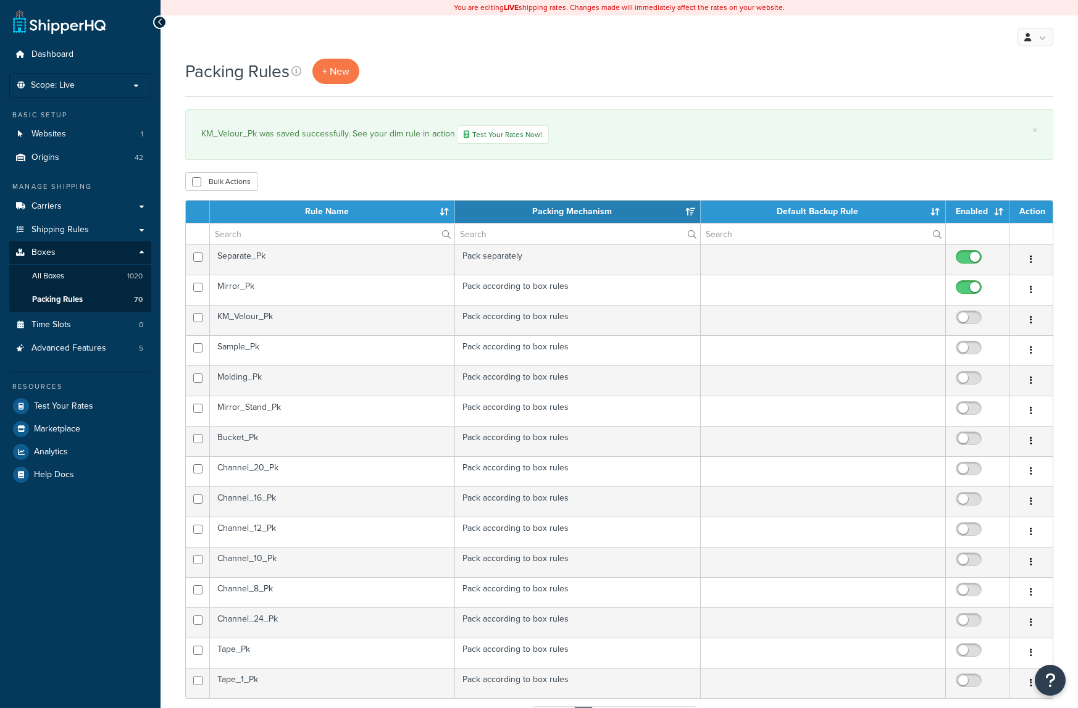
select select "15"
click at [968, 317] on input "checkbox" at bounding box center [971, 320] width 34 height 15
checkbox input "true"
click at [339, 351] on td "Sample_Pk" at bounding box center [332, 350] width 245 height 30
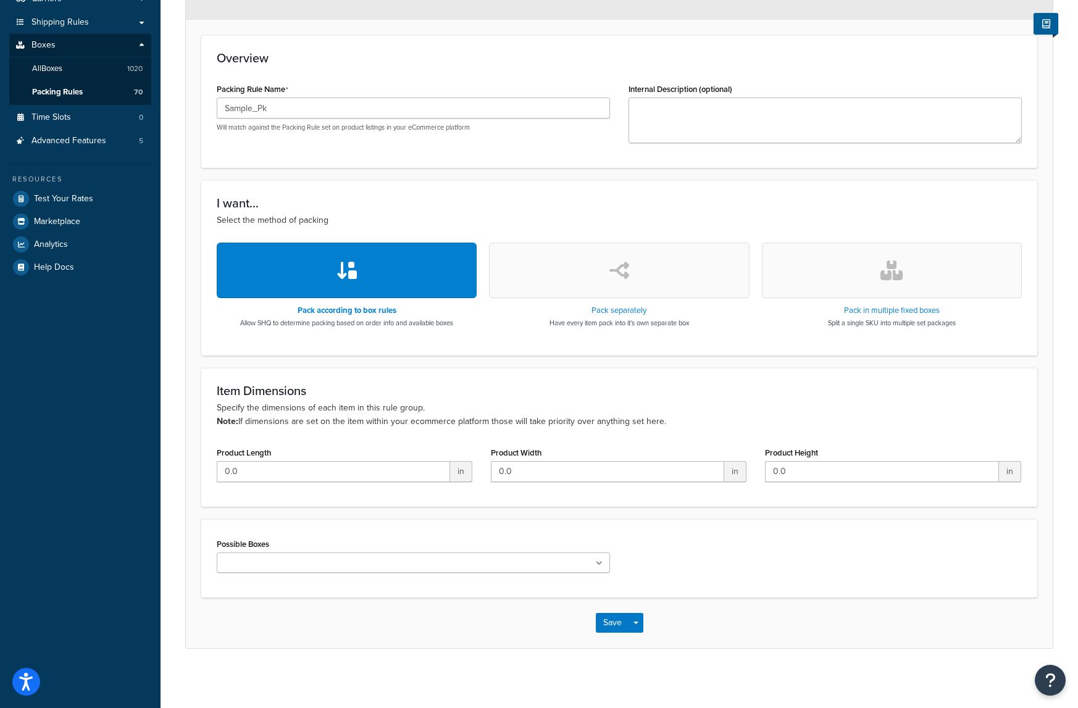
scroll to position [211, 0]
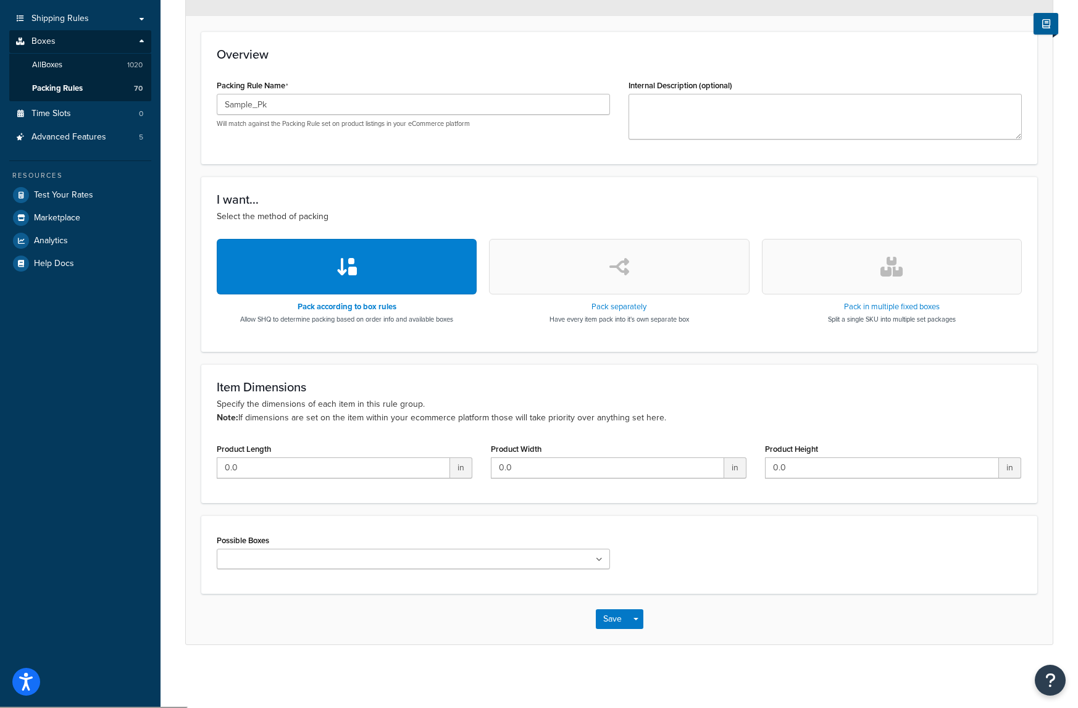
click at [253, 558] on input "Possible Boxes" at bounding box center [274, 560] width 109 height 14
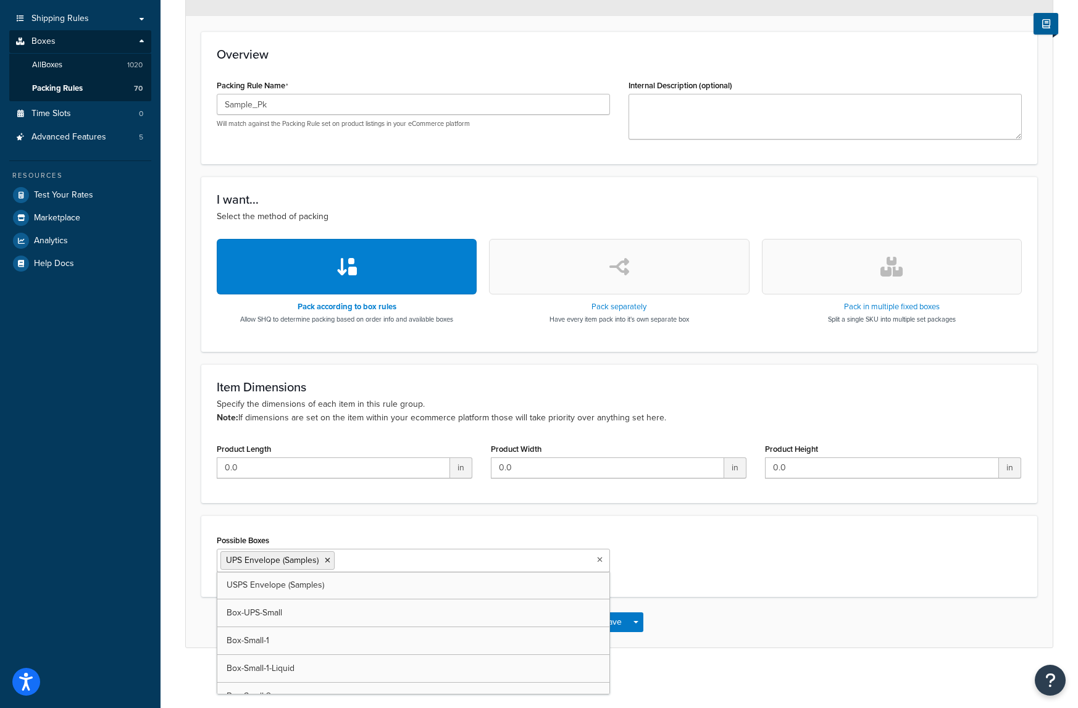
type input "u"
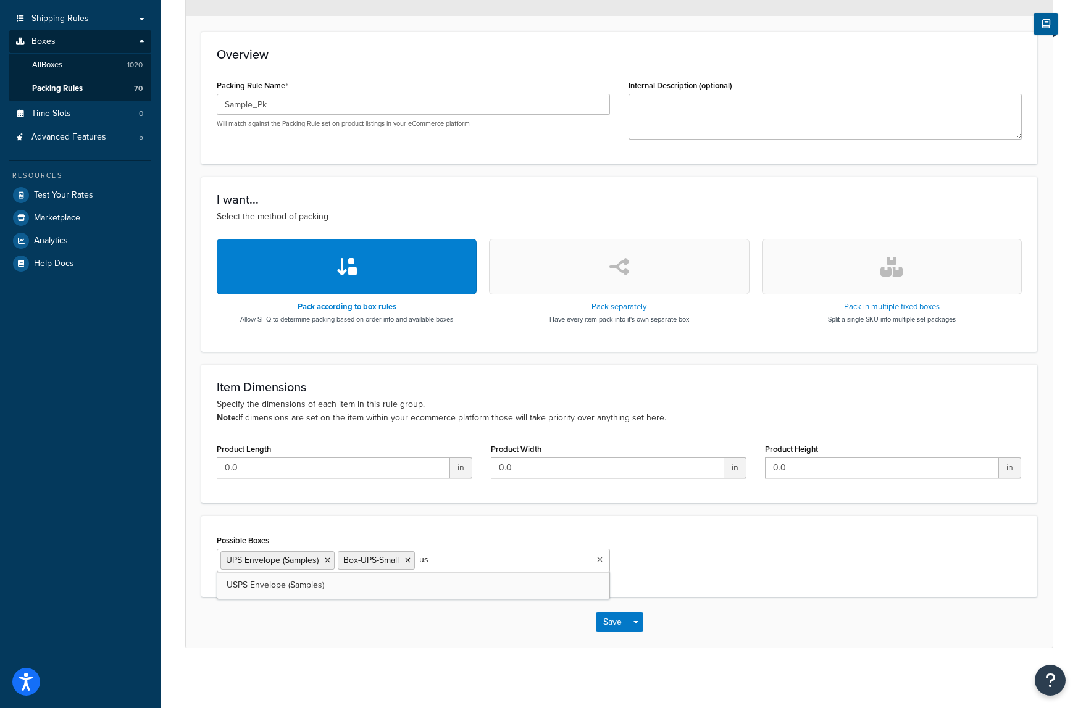
type input "usp"
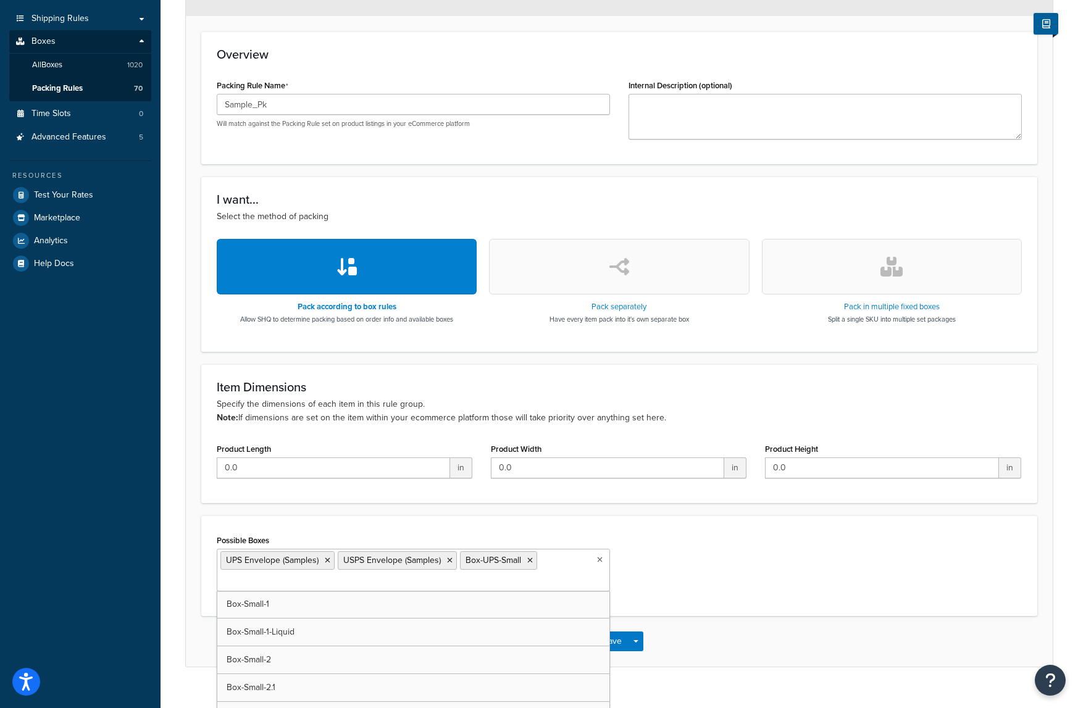
click at [669, 575] on div "Possible Boxes UPS Envelope (Samples) USPS Envelope (Samples) Box-UPS-Small Box…" at bounding box center [619, 566] width 824 height 69
click at [619, 643] on button "Save" at bounding box center [612, 642] width 33 height 20
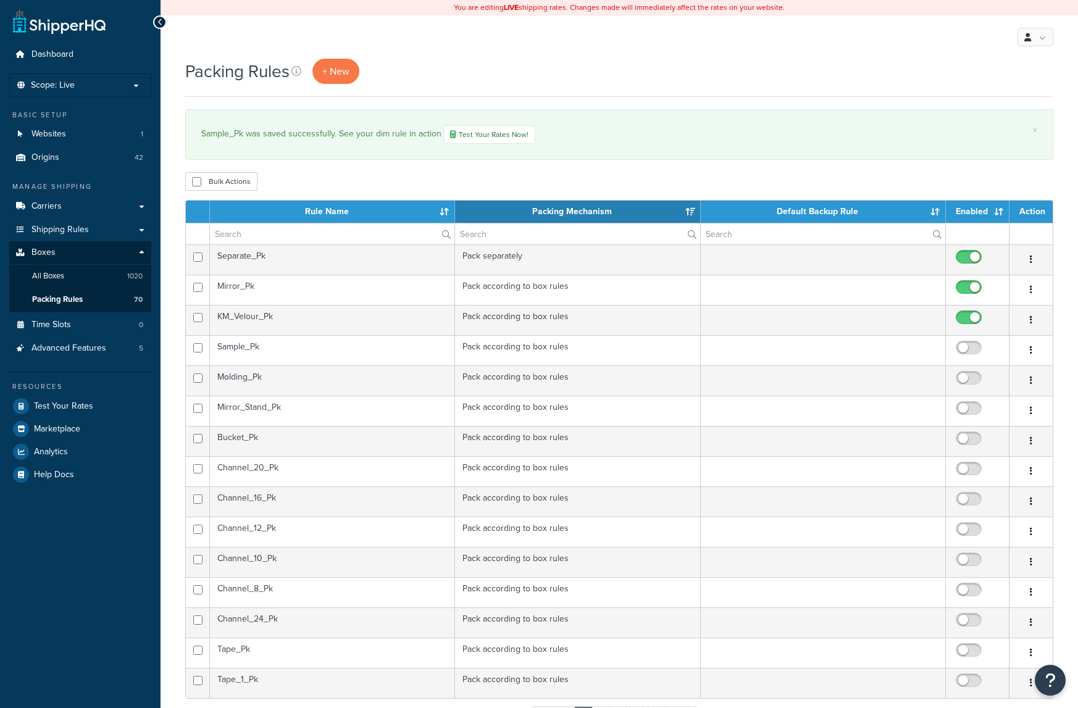
select select "15"
click at [967, 350] on input "checkbox" at bounding box center [971, 350] width 34 height 15
checkbox input "true"
click at [260, 379] on td "Molding_Pk" at bounding box center [332, 381] width 245 height 30
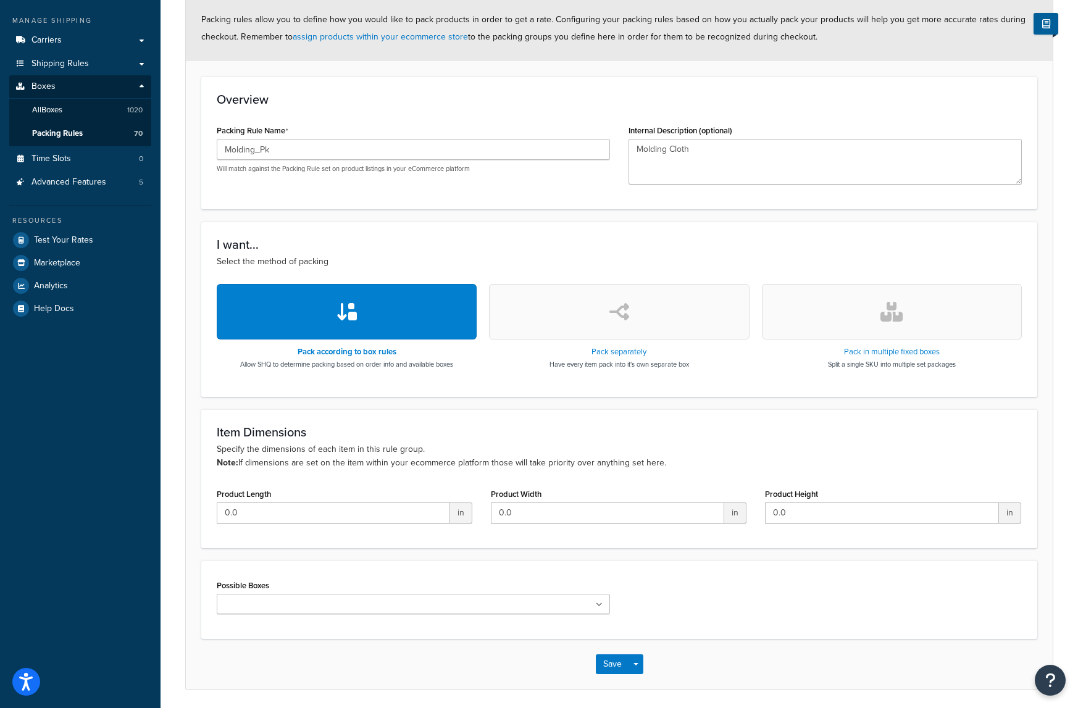
scroll to position [211, 0]
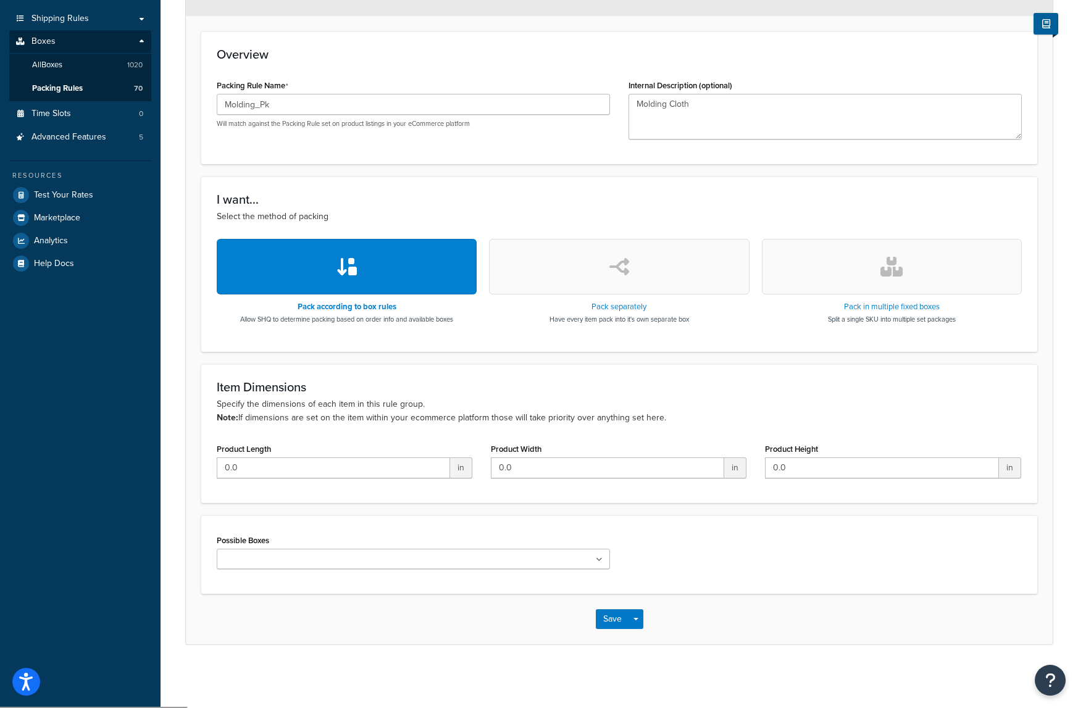
click at [396, 565] on ul at bounding box center [413, 559] width 393 height 20
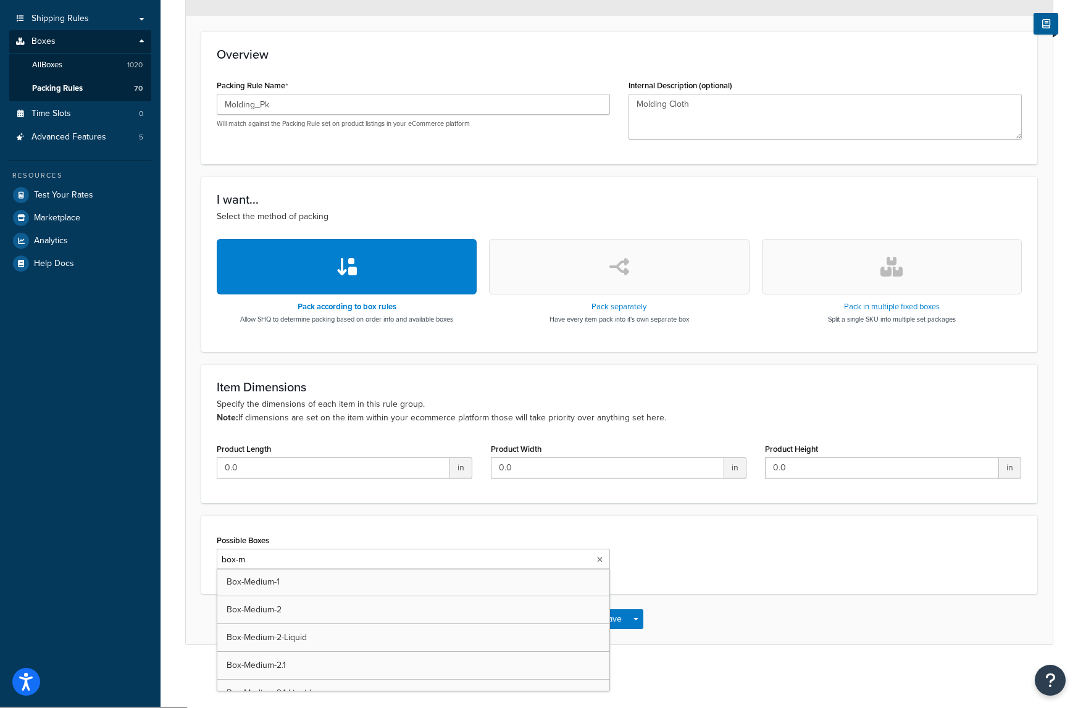
type input "box-mo"
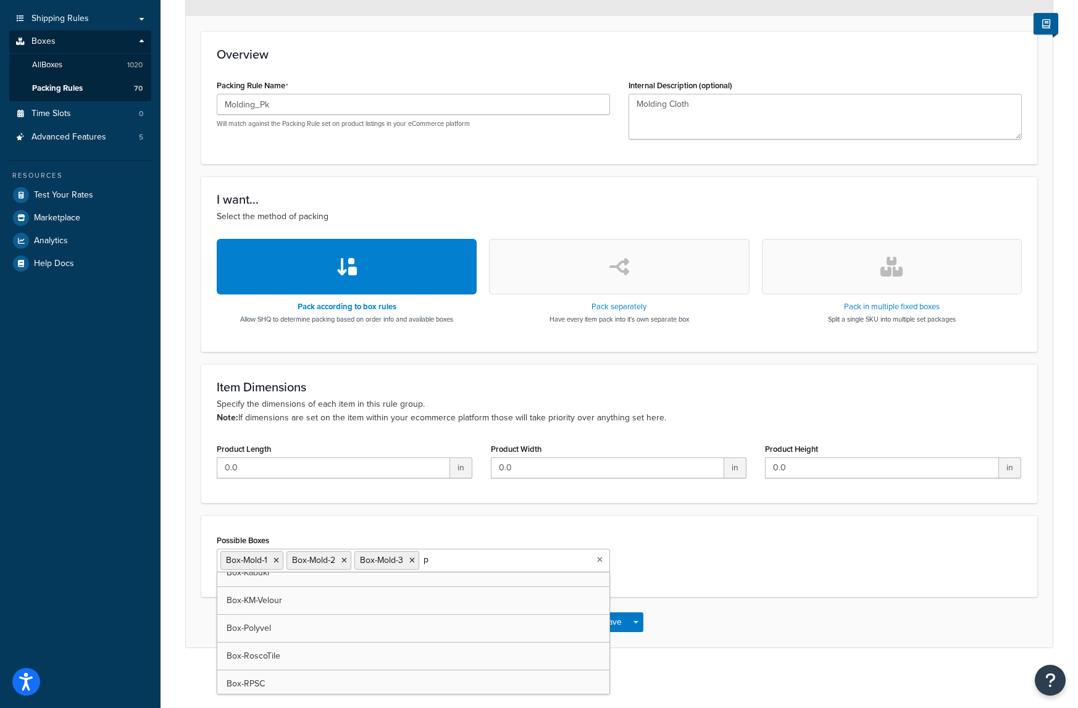
scroll to position [40, 0]
type input "pall"
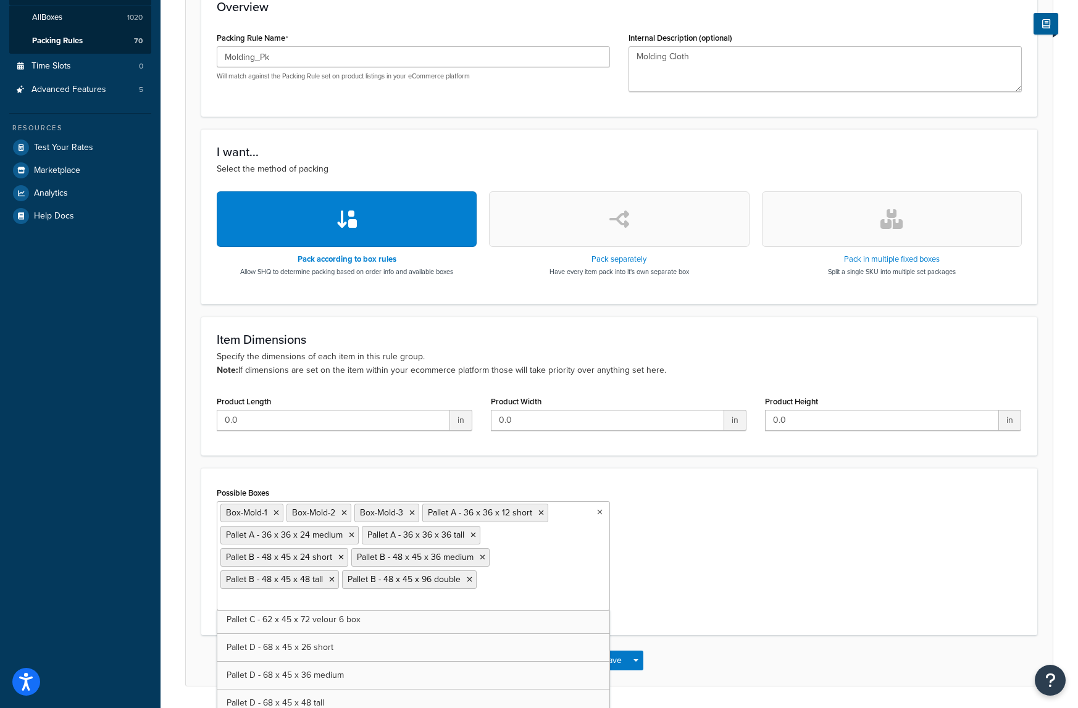
scroll to position [6062, 0]
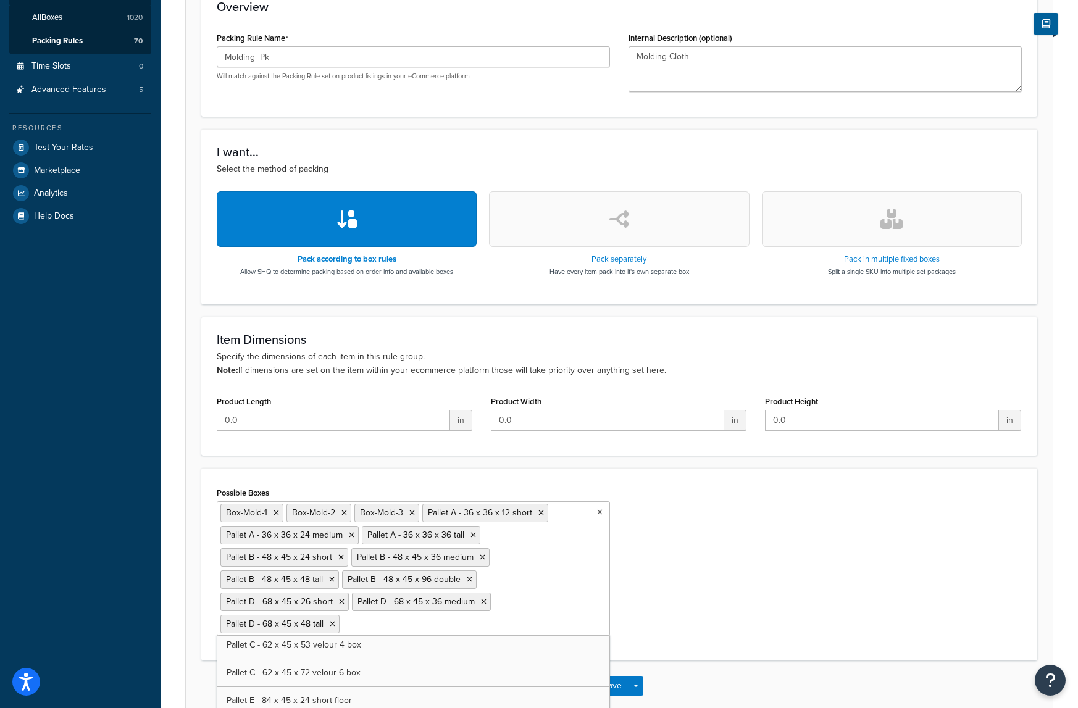
click at [680, 589] on div "Possible Boxes Box-Mold-1 Box-Mold-2 Box-Mold-3 Pallet A - 36 x 36 x 12 short P…" at bounding box center [619, 564] width 824 height 161
click at [611, 689] on button "Save" at bounding box center [612, 686] width 33 height 20
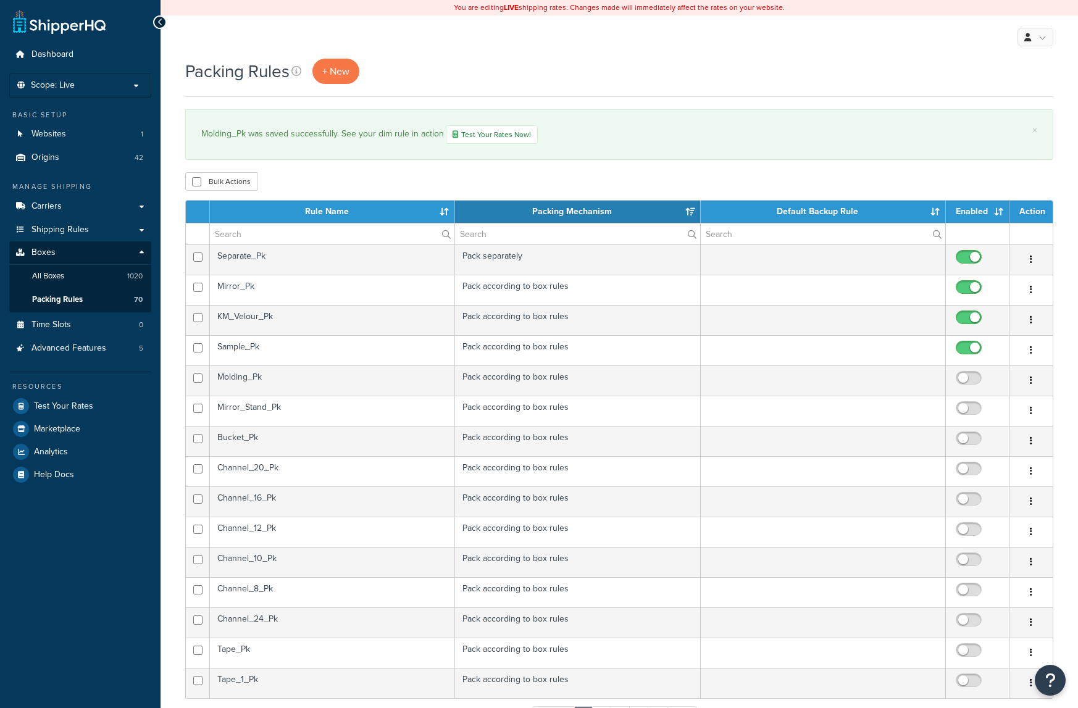
select select "15"
click at [968, 387] on input "checkbox" at bounding box center [971, 381] width 34 height 15
checkbox input "true"
click at [414, 438] on td "Bucket_Pk" at bounding box center [332, 441] width 245 height 30
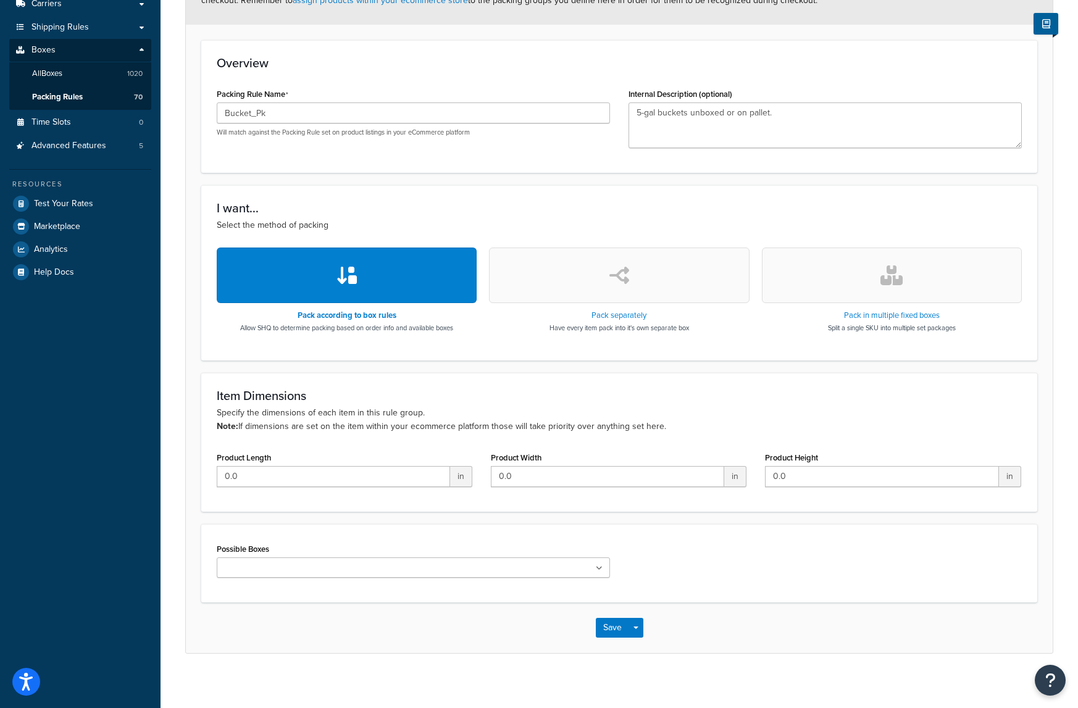
scroll to position [211, 0]
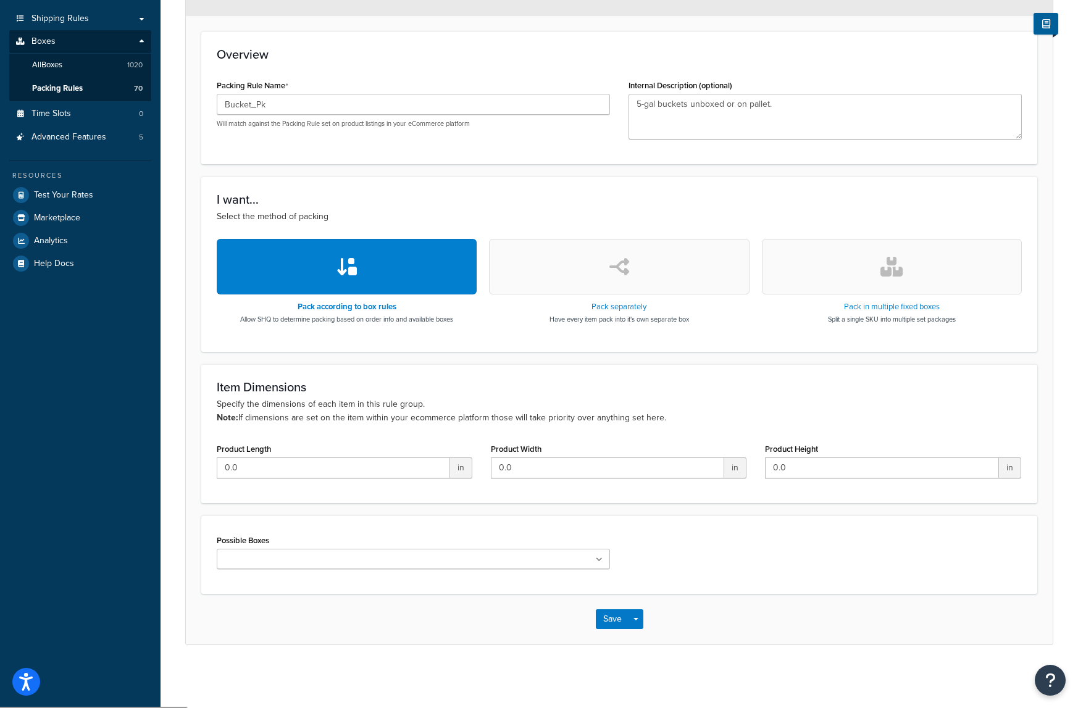
click at [255, 561] on input "Possible Boxes" at bounding box center [274, 560] width 109 height 14
type input "box-"
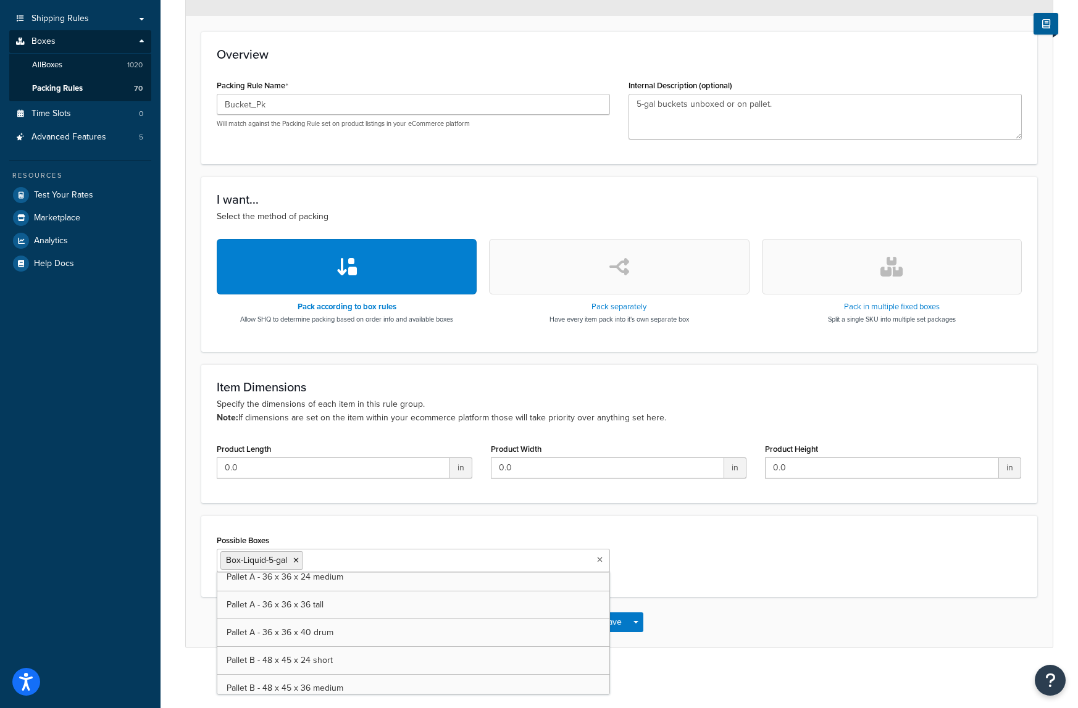
scroll to position [6032, 0]
click at [425, 561] on icon at bounding box center [425, 560] width 6 height 7
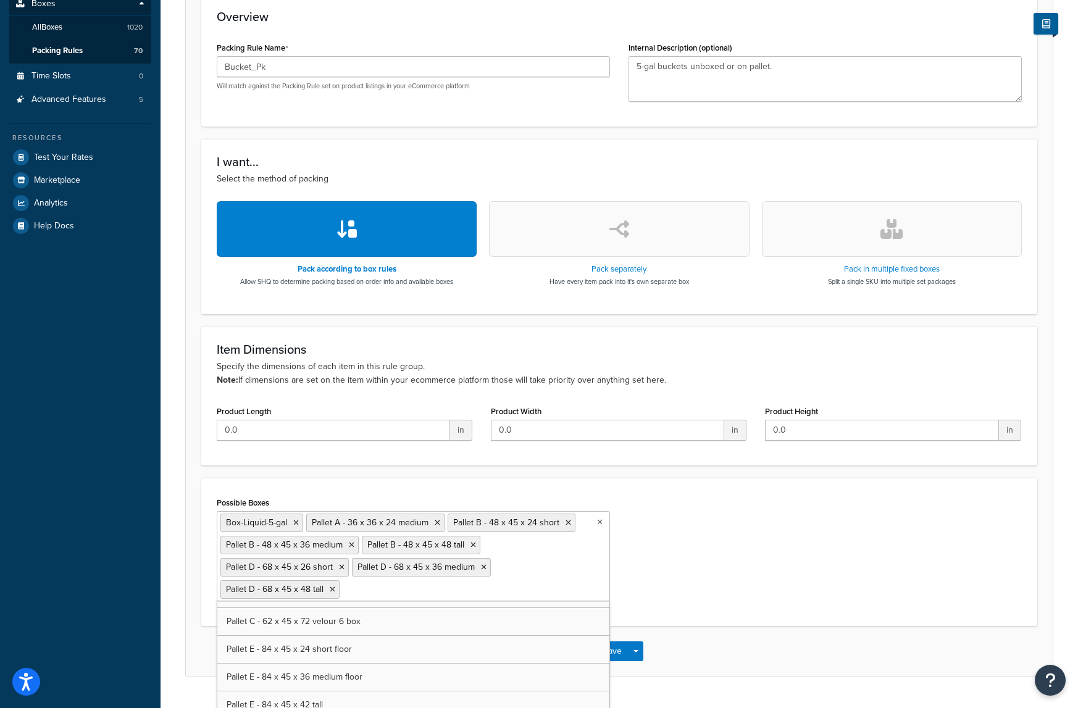
scroll to position [273, 0]
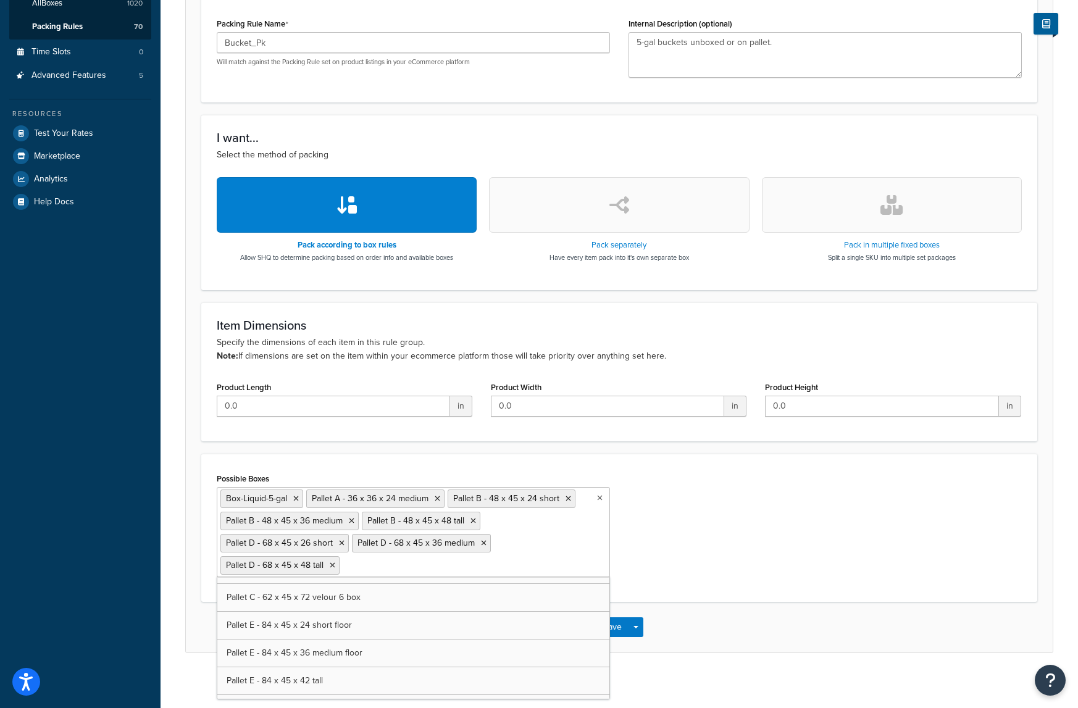
click at [639, 569] on div "Possible Boxes Box-Liquid-5-gal Pallet A - 36 x 36 x 24 medium Pallet B - 48 x …" at bounding box center [619, 528] width 824 height 117
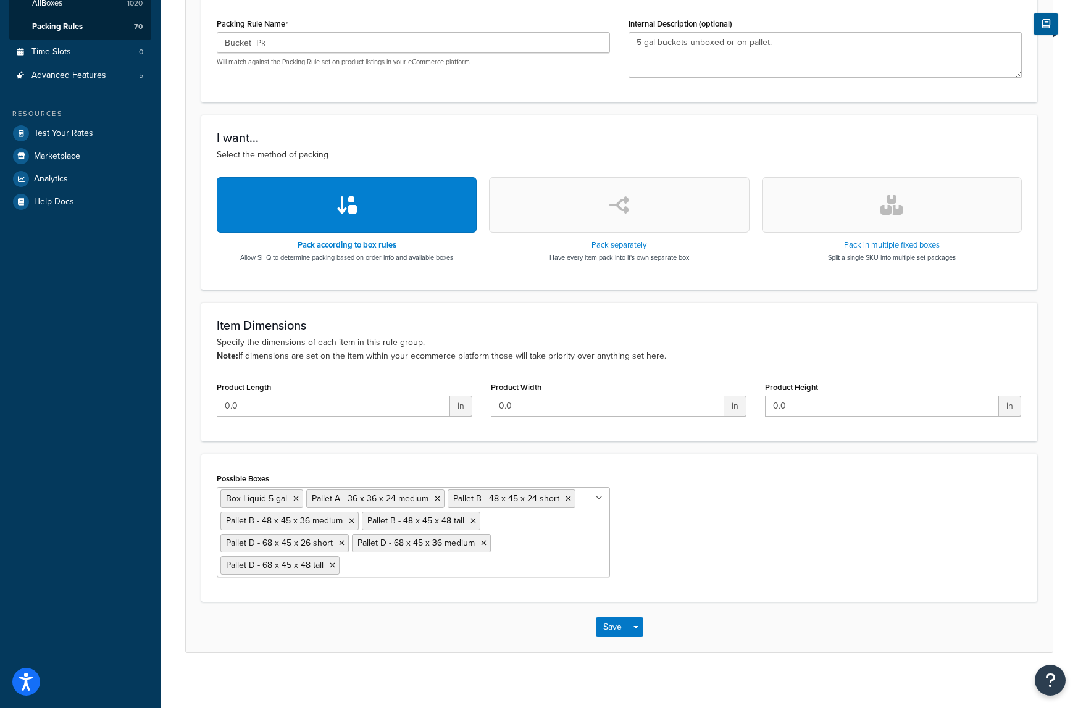
click at [540, 566] on ul "Box-Liquid-5-gal Pallet A - 36 x 36 x 24 medium Pallet B - 48 x 45 x 24 short P…" at bounding box center [413, 532] width 393 height 90
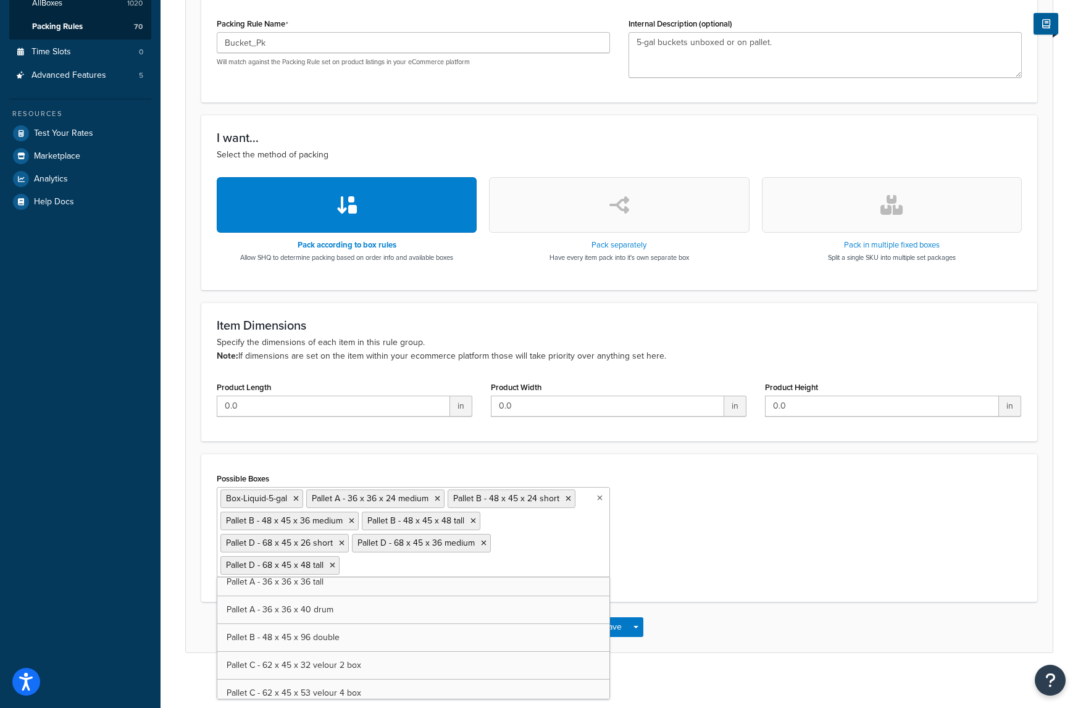
scroll to position [6032, 0]
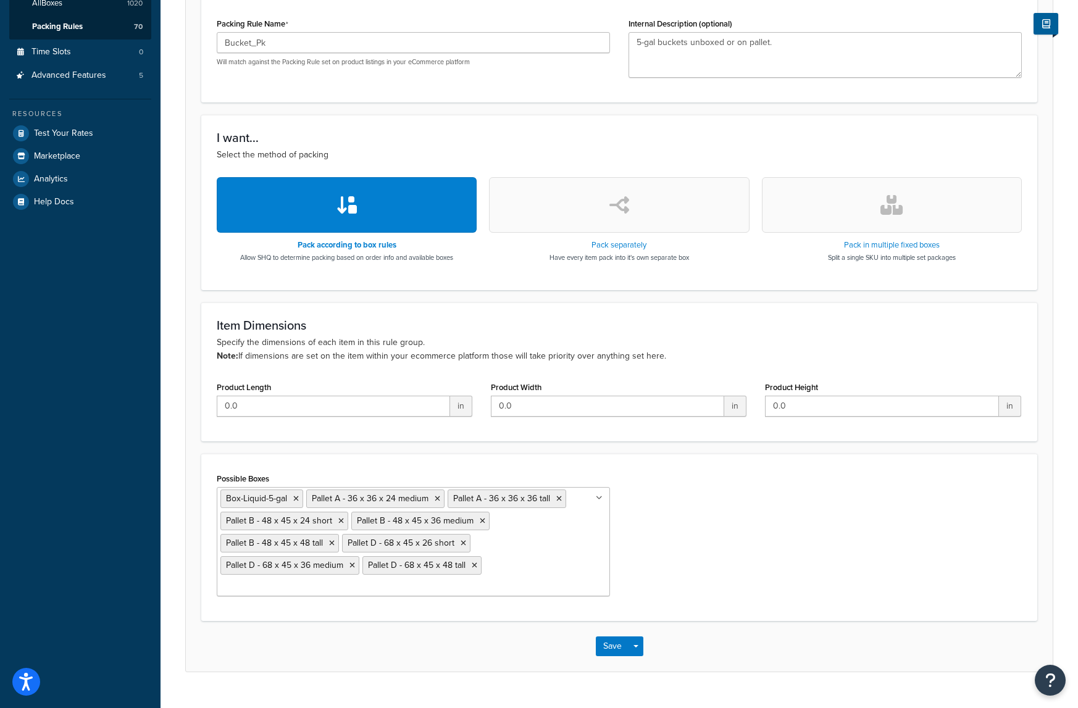
click at [695, 572] on div "Possible Boxes Box-Liquid-5-gal Pallet A - 36 x 36 x 24 medium Pallet A - 36 x …" at bounding box center [619, 538] width 824 height 136
click at [621, 637] on button "Save" at bounding box center [612, 647] width 33 height 20
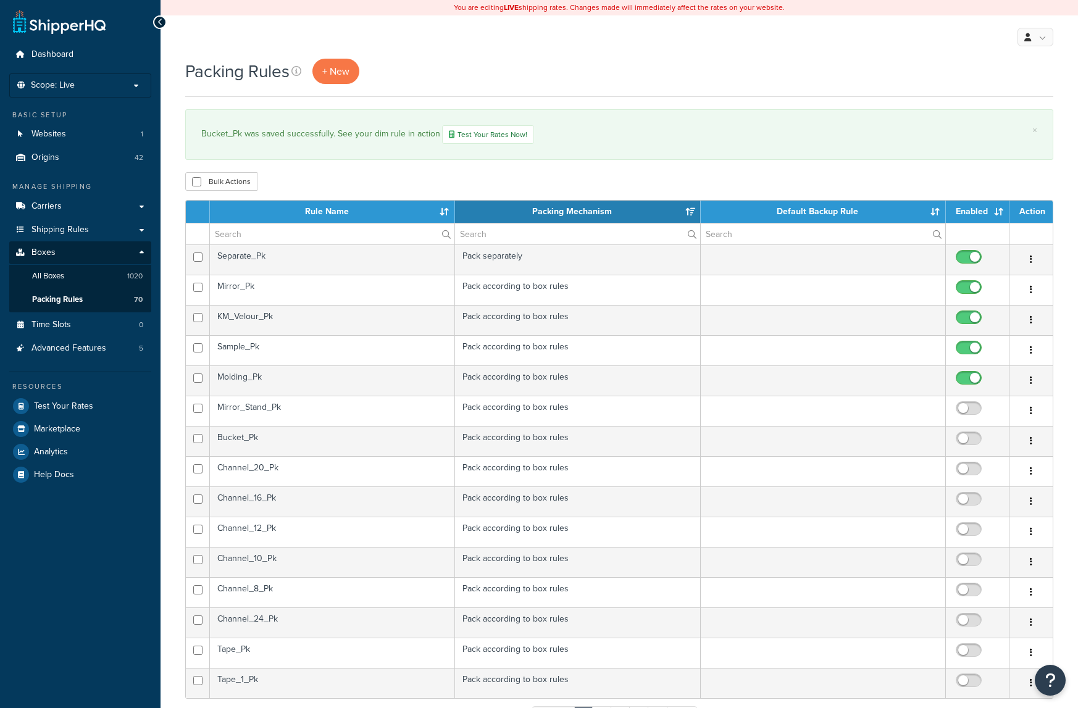
select select "15"
click at [970, 444] on input "checkbox" at bounding box center [971, 441] width 34 height 15
checkbox input "true"
click at [317, 214] on th "Rule Name" at bounding box center [332, 212] width 245 height 22
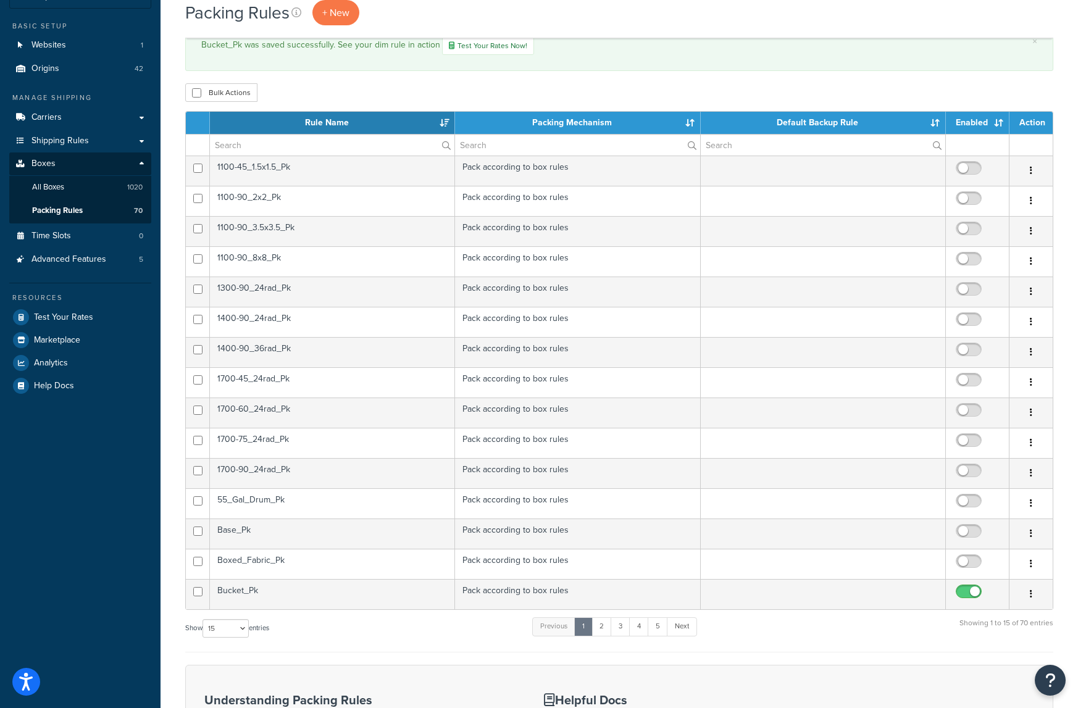
scroll to position [62, 0]
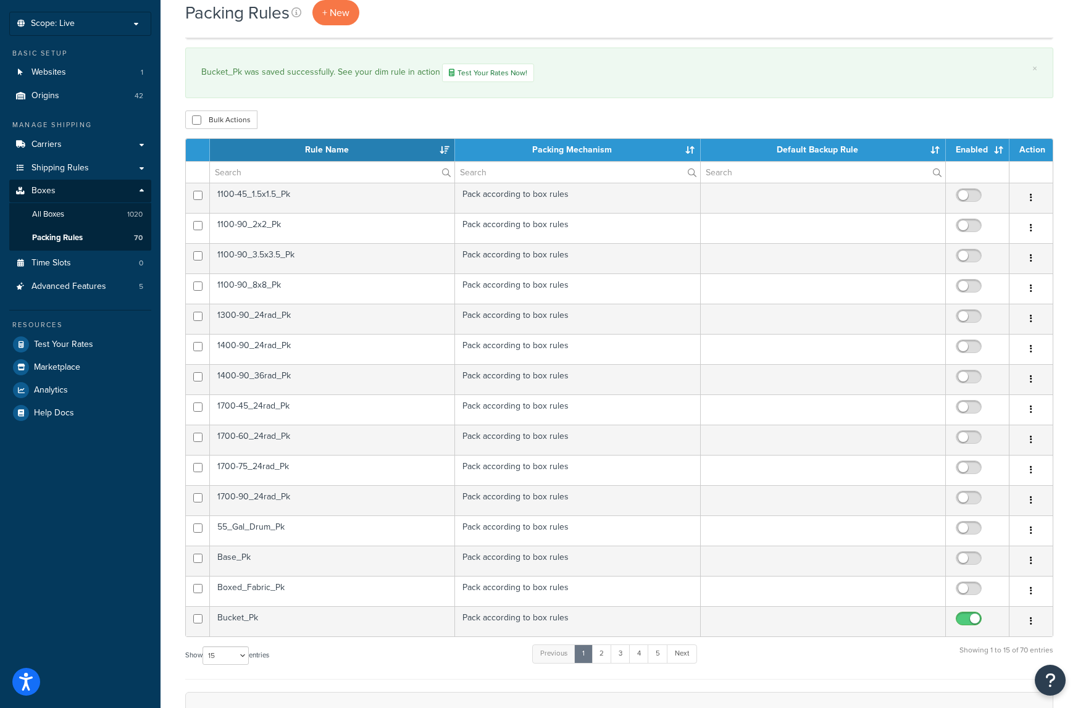
click at [290, 197] on td "1100-45_1.5x1.5_Pk" at bounding box center [332, 198] width 245 height 30
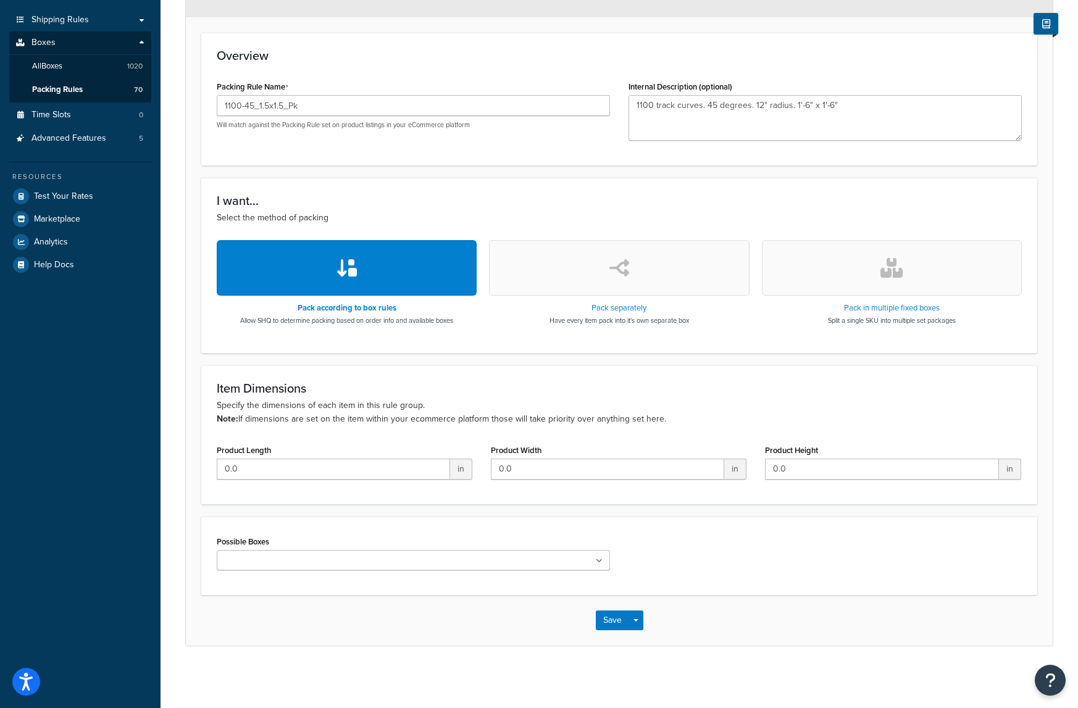
scroll to position [211, 0]
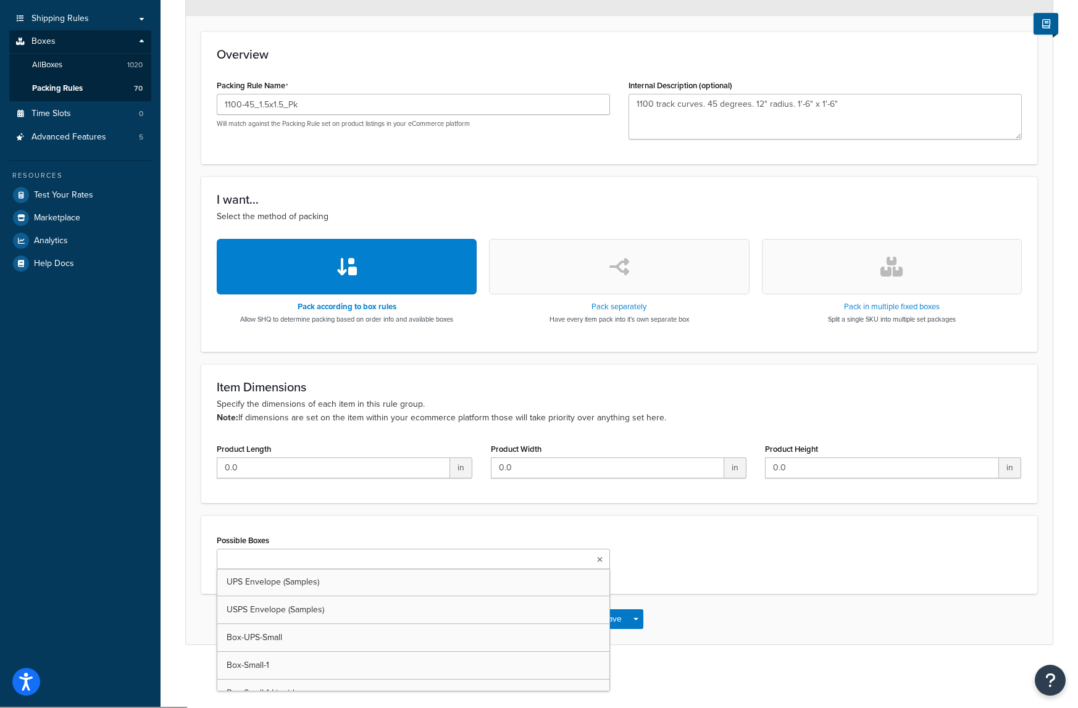
click at [253, 564] on input "Possible Boxes" at bounding box center [274, 560] width 109 height 14
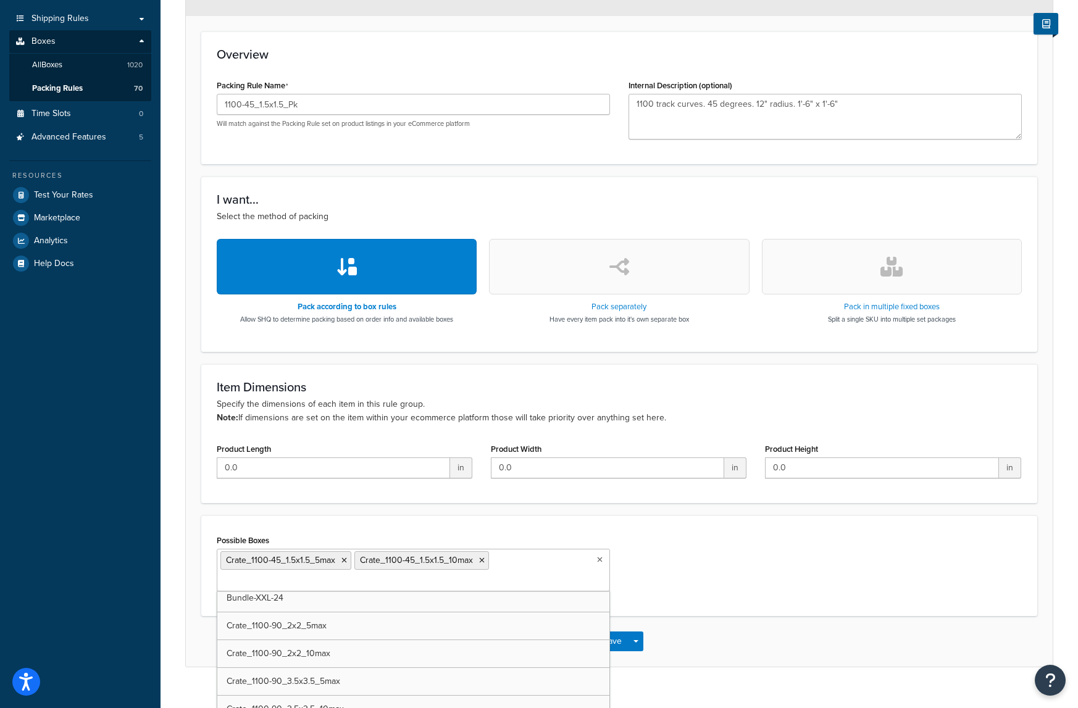
click at [673, 577] on div "Possible Boxes Crate_1100-45_1.5x1.5_5max Crate_1100-45_1.5x1.5_10max UPS Envel…" at bounding box center [619, 566] width 824 height 69
click at [614, 640] on button "Save" at bounding box center [612, 642] width 33 height 20
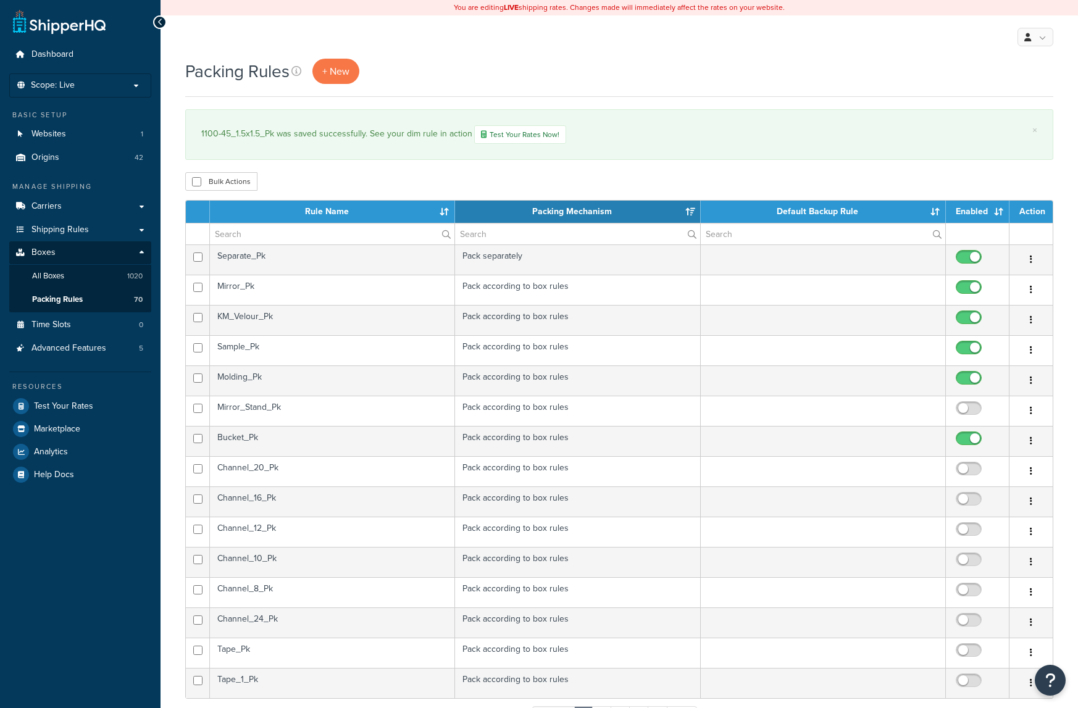
select select "15"
click at [377, 221] on th "Rule Name" at bounding box center [332, 212] width 245 height 22
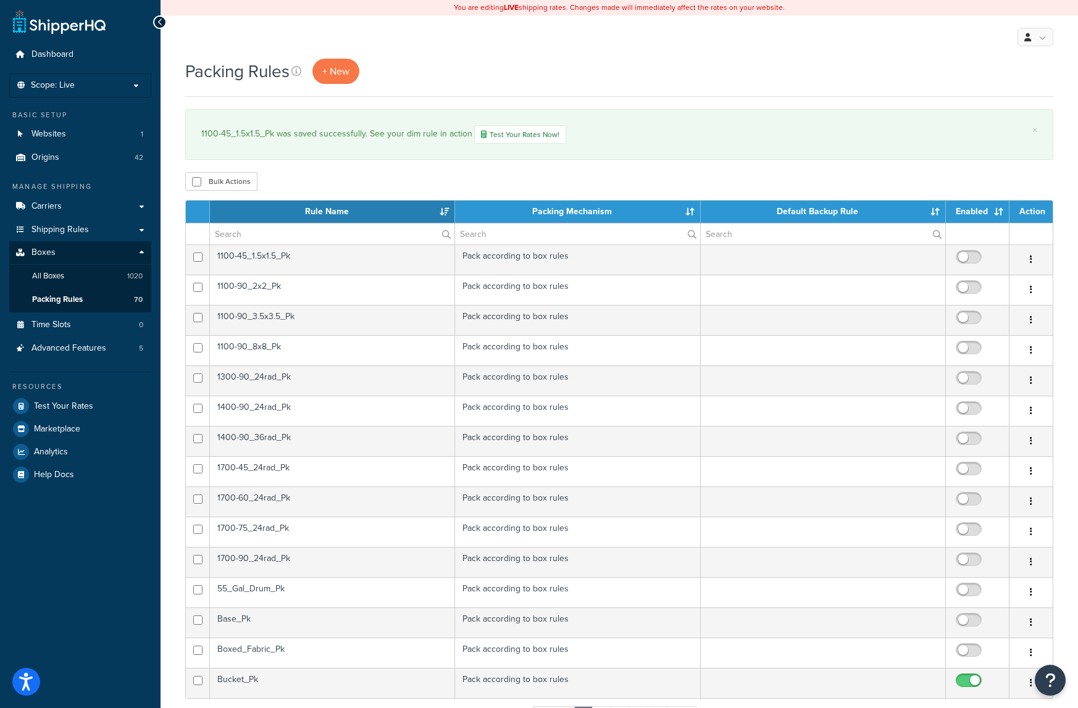
click at [973, 261] on input "checkbox" at bounding box center [971, 260] width 34 height 15
checkbox input "true"
click at [293, 285] on td "1100-90_2x2_Pk" at bounding box center [332, 290] width 245 height 30
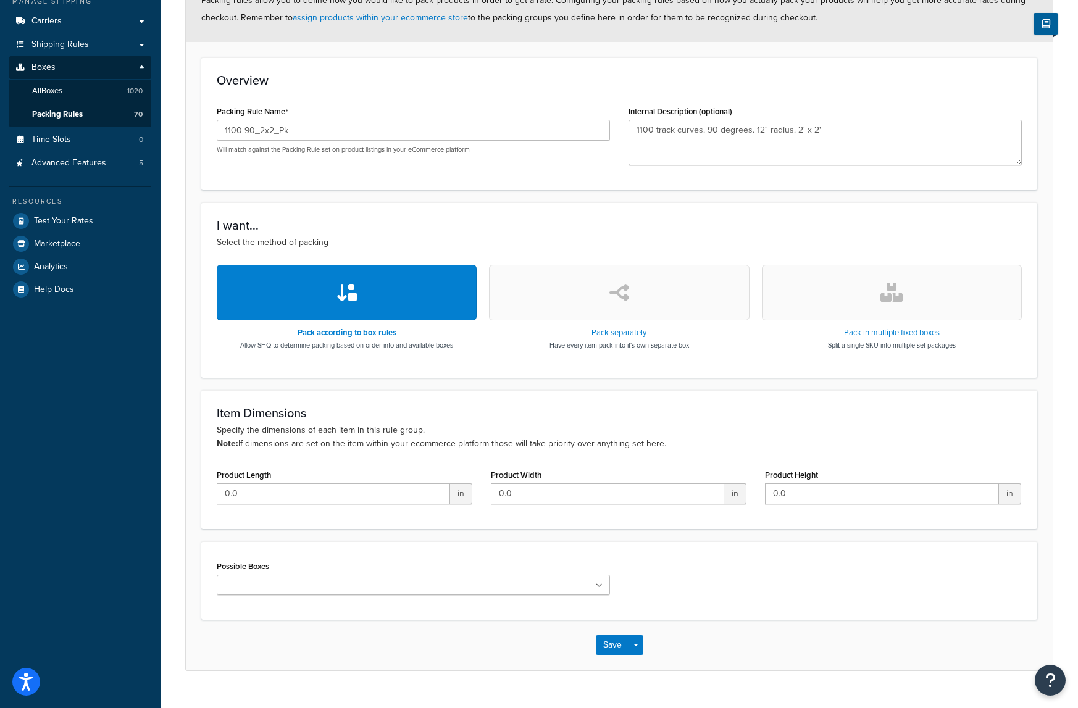
scroll to position [211, 0]
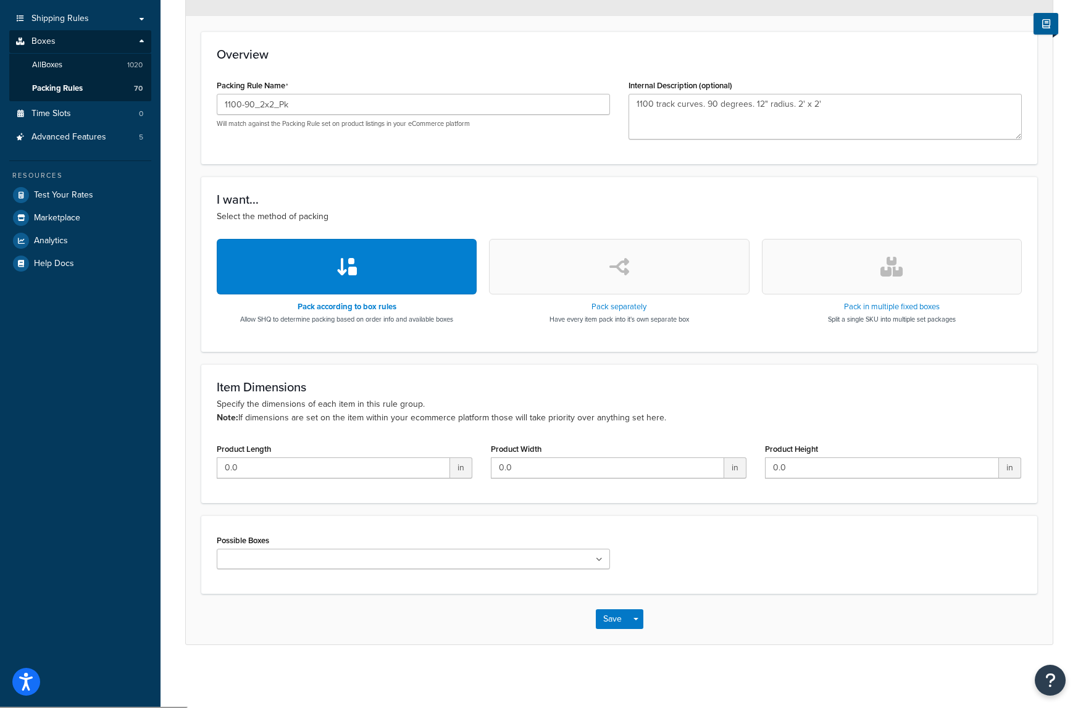
click at [246, 564] on input "Possible Boxes" at bounding box center [274, 560] width 109 height 14
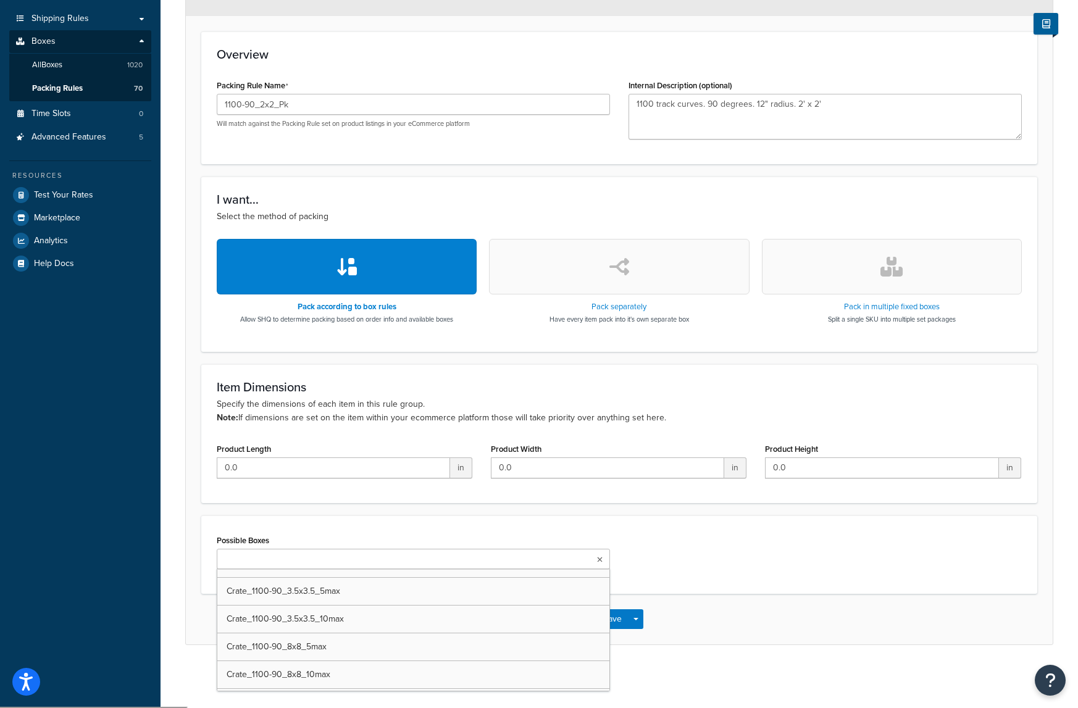
scroll to position [4014, 0]
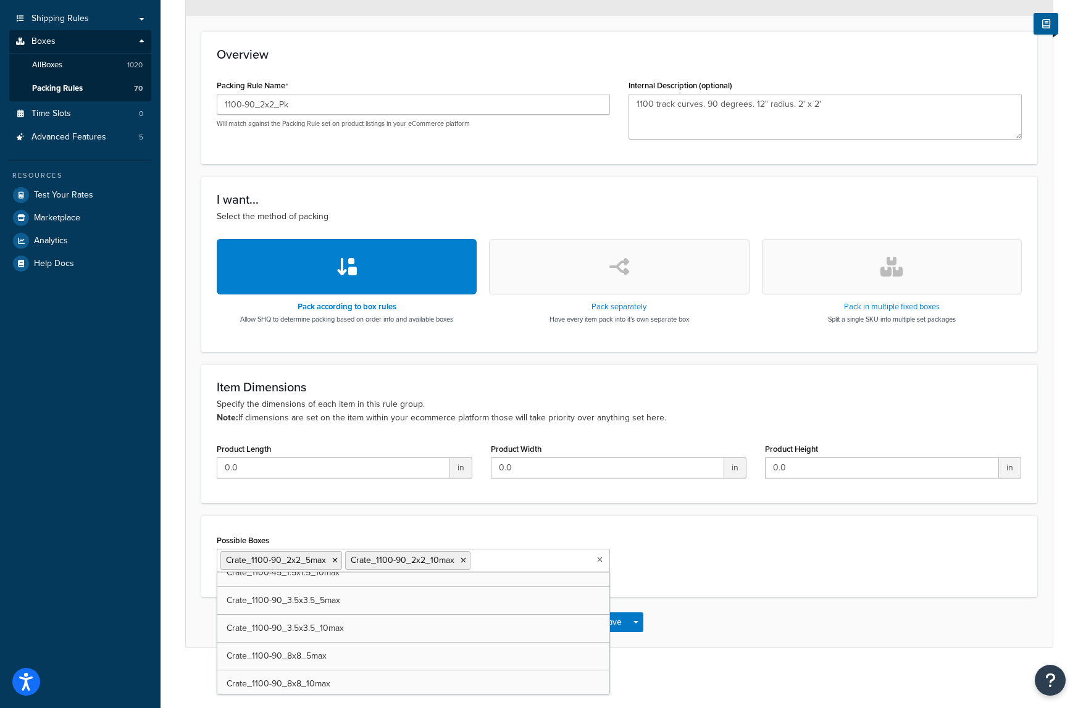
click at [762, 580] on div "Possible Boxes Crate_1100-90_2x2_5max Crate_1100-90_2x2_10max UPS Envelope (Sam…" at bounding box center [619, 557] width 824 height 50
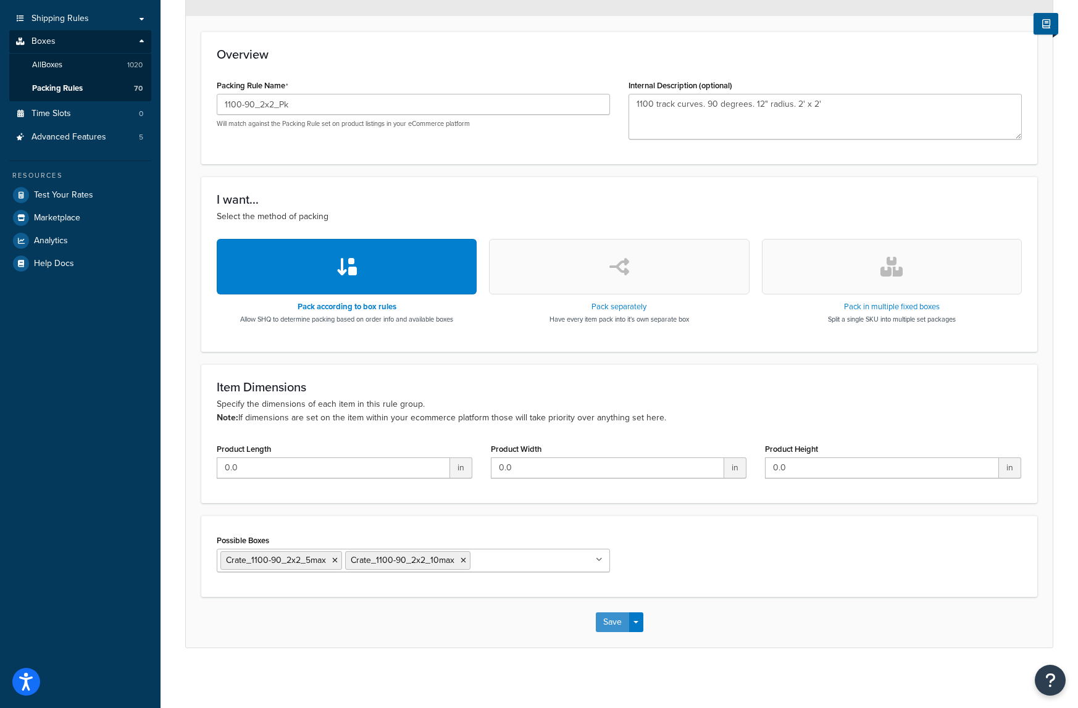
click at [617, 629] on button "Save" at bounding box center [612, 623] width 33 height 20
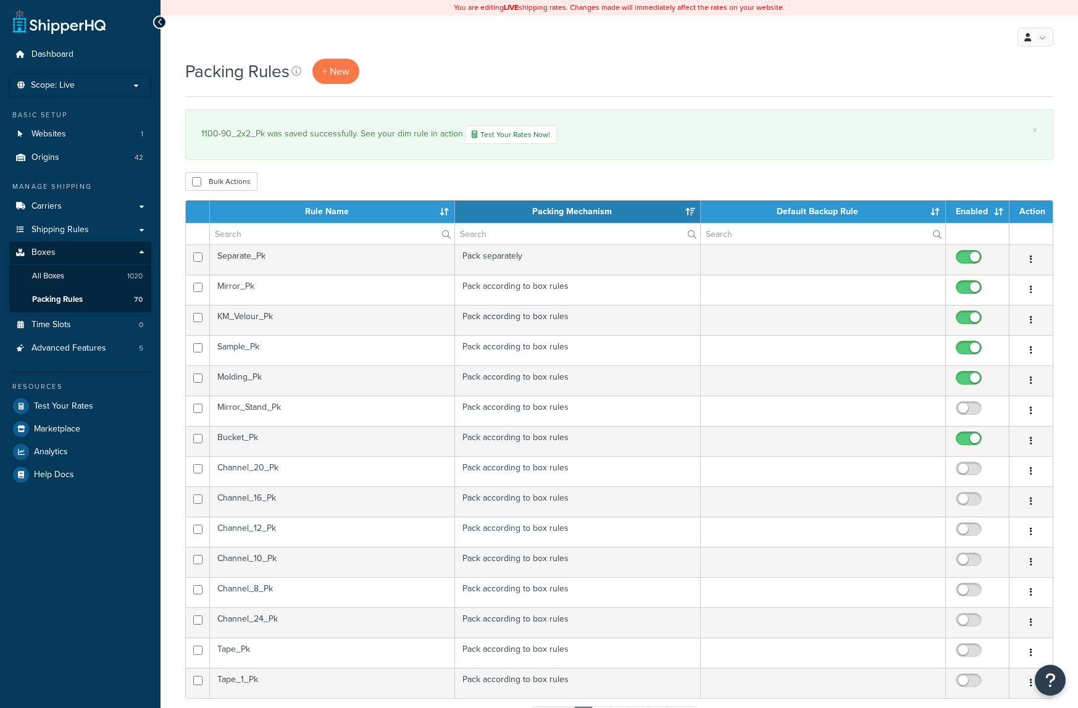
select select "15"
click at [350, 216] on th "Rule Name" at bounding box center [332, 212] width 245 height 22
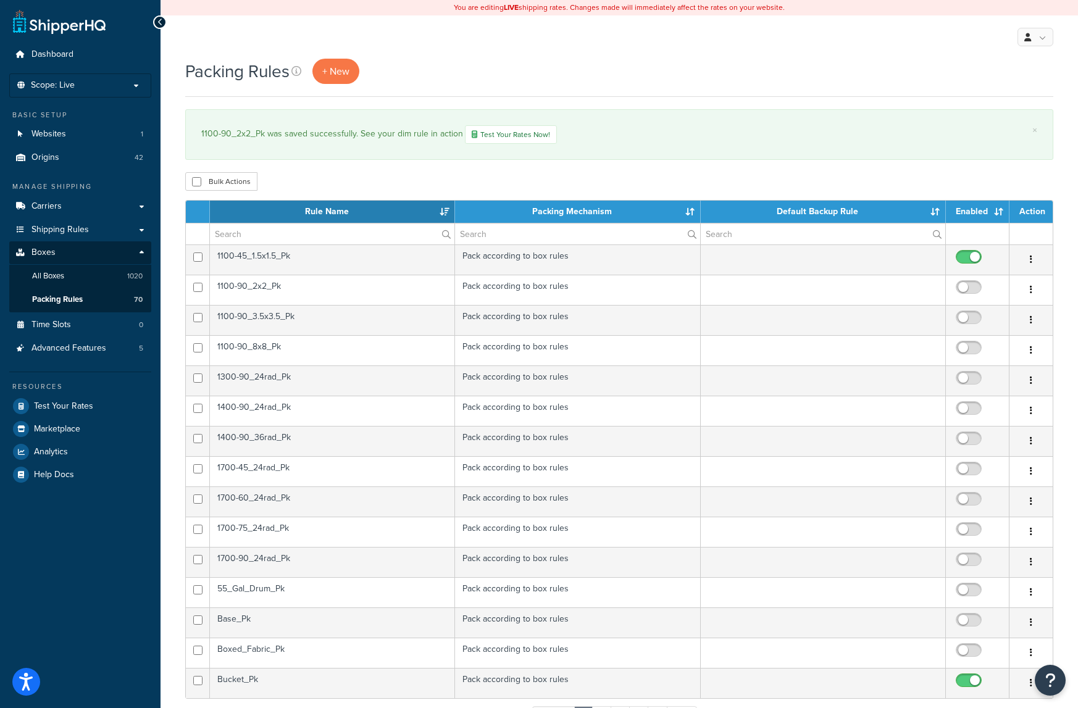
click at [964, 287] on input "checkbox" at bounding box center [971, 290] width 34 height 15
checkbox input "true"
click at [269, 325] on td "1100-90_3.5x3.5_Pk" at bounding box center [332, 320] width 245 height 30
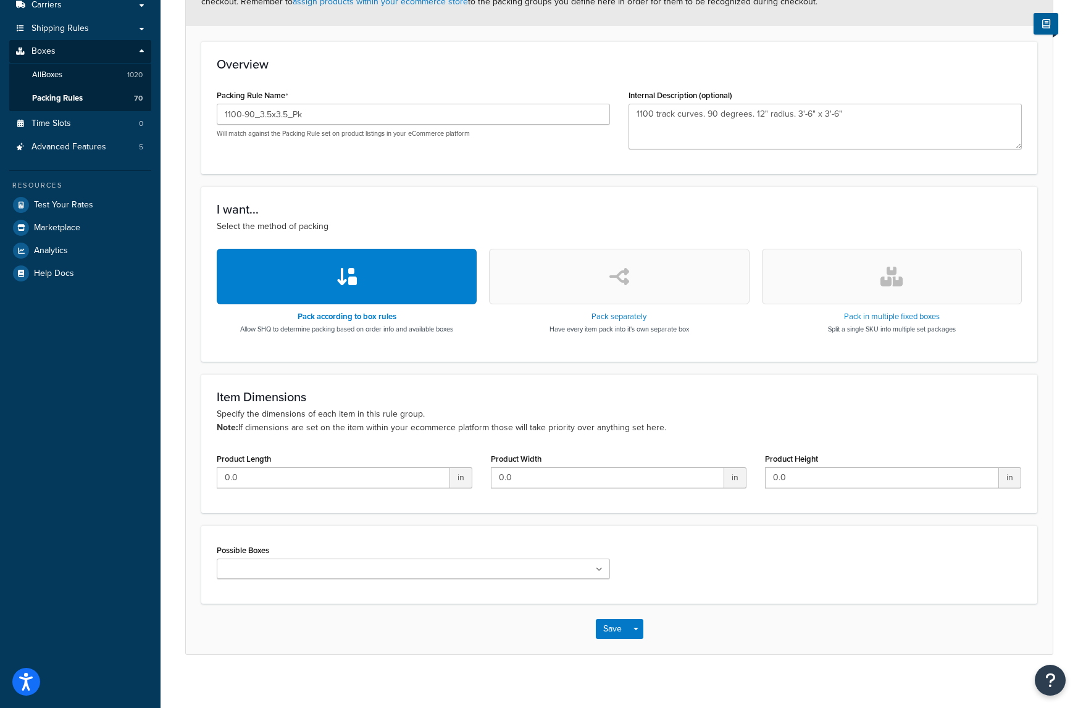
scroll to position [211, 0]
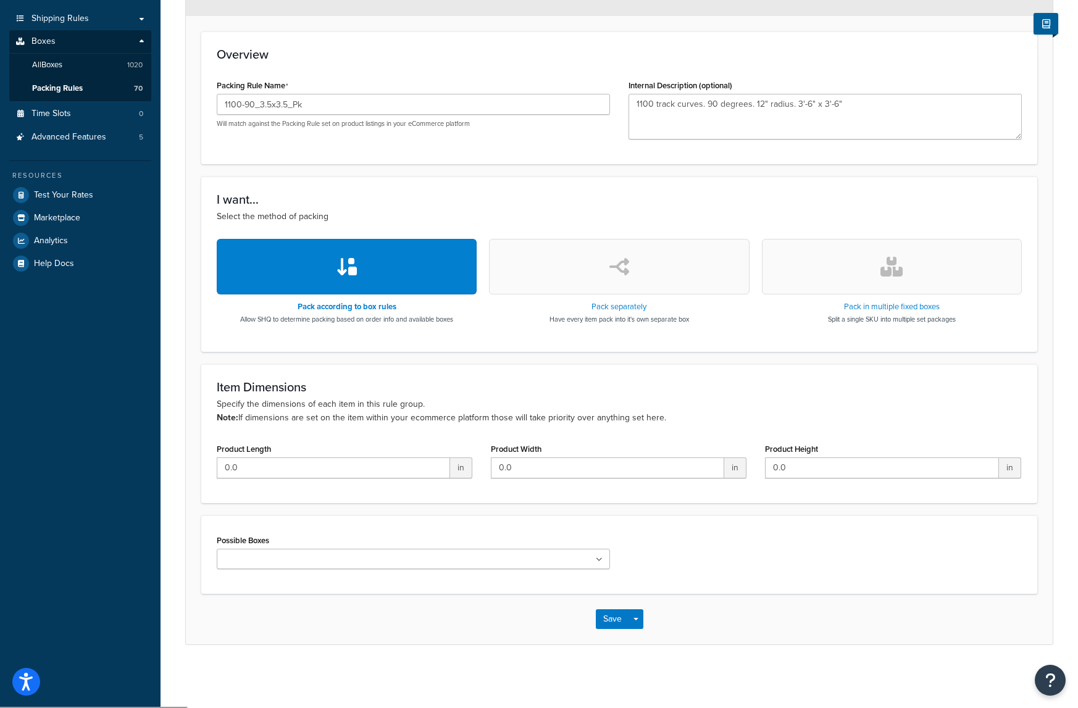
click at [321, 561] on ul at bounding box center [413, 559] width 393 height 20
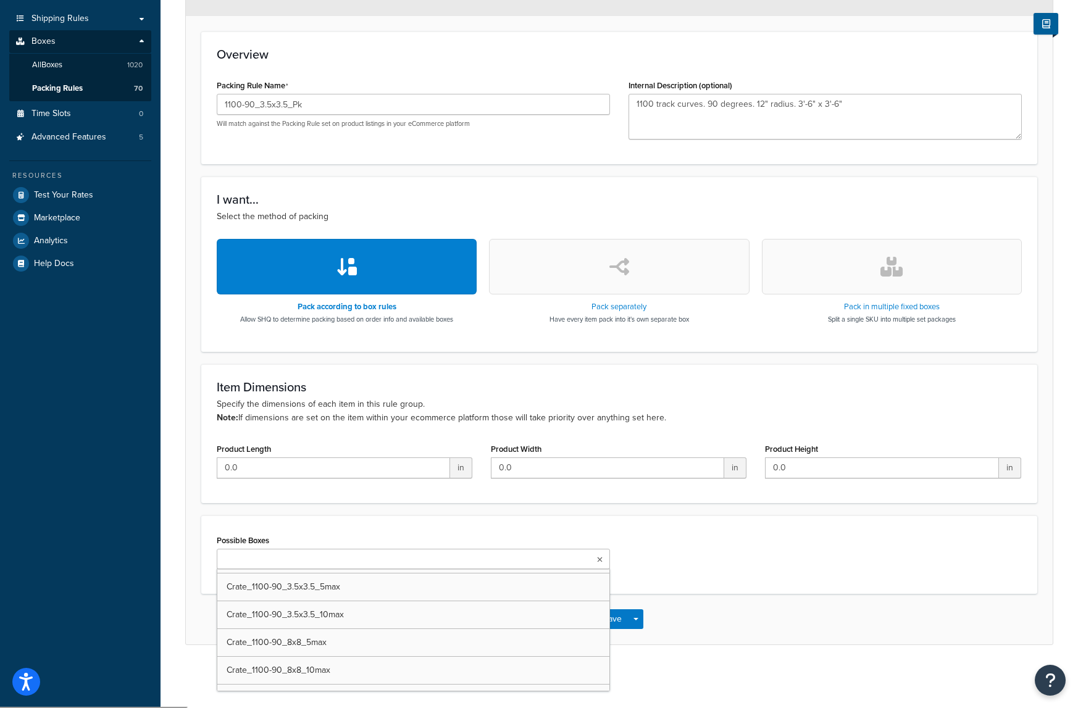
scroll to position [4076, 0]
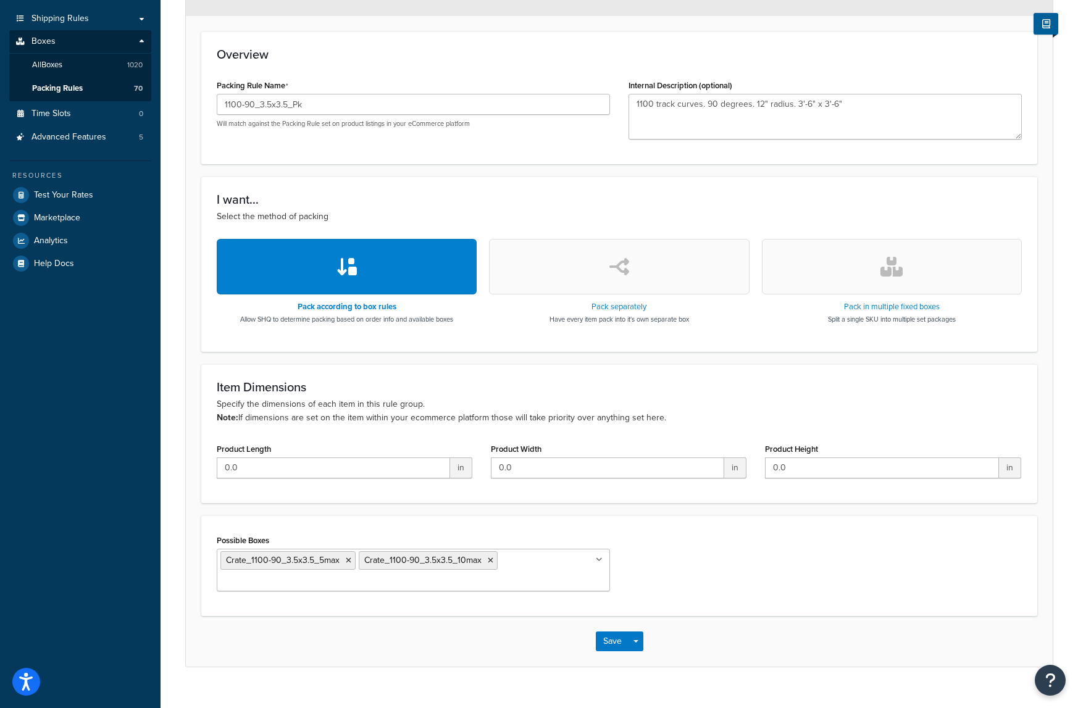
click at [777, 581] on div "Possible Boxes Crate_1100-90_3.5x3.5_5max Crate_1100-90_3.5x3.5_10max UPS Envel…" at bounding box center [619, 566] width 824 height 69
click at [614, 639] on button "Save" at bounding box center [612, 642] width 33 height 20
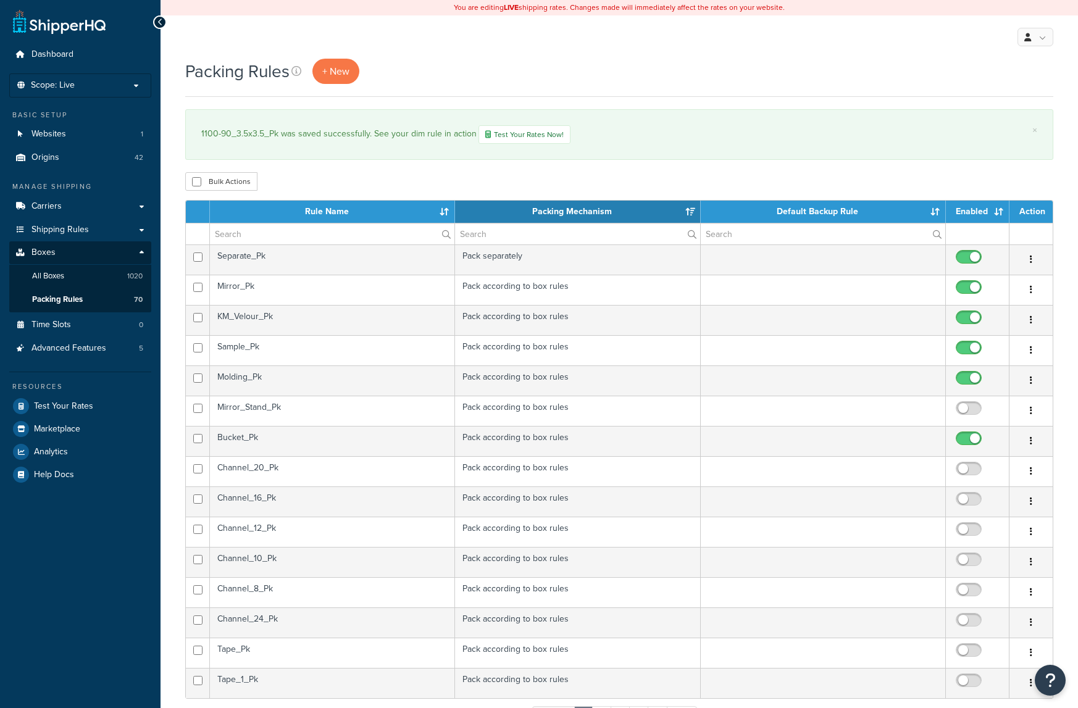
select select "15"
click at [351, 218] on th "Rule Name" at bounding box center [332, 212] width 245 height 22
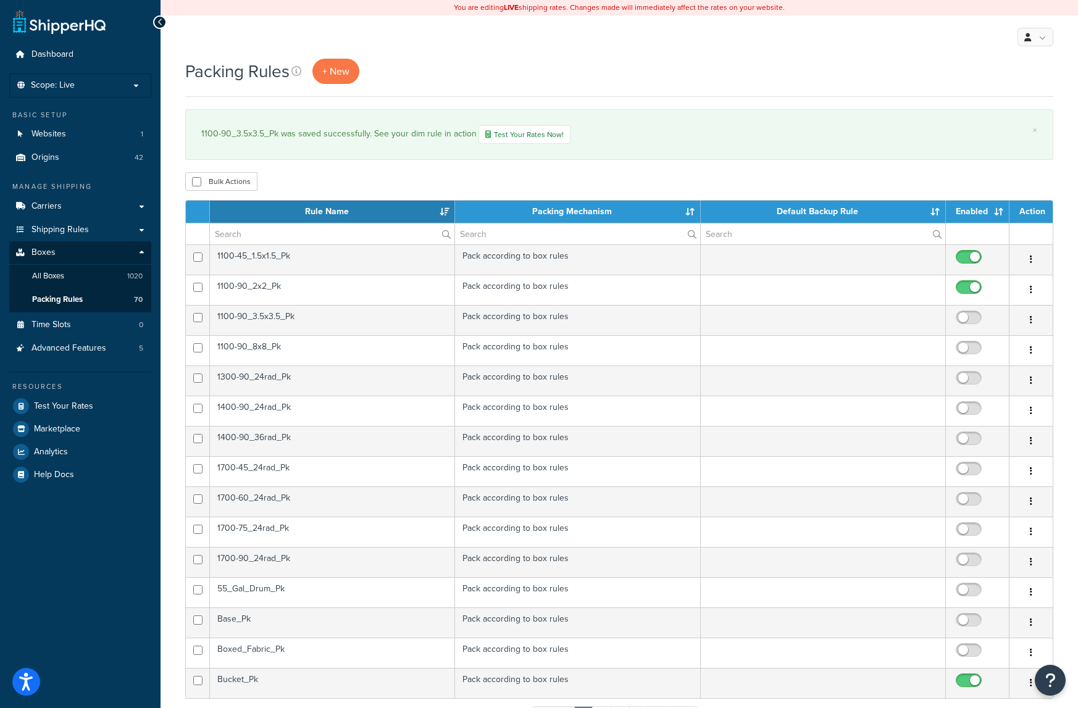
click at [959, 321] on input "checkbox" at bounding box center [971, 320] width 34 height 15
checkbox input "true"
click at [279, 350] on td "1100-90_8x8_Pk" at bounding box center [332, 350] width 245 height 30
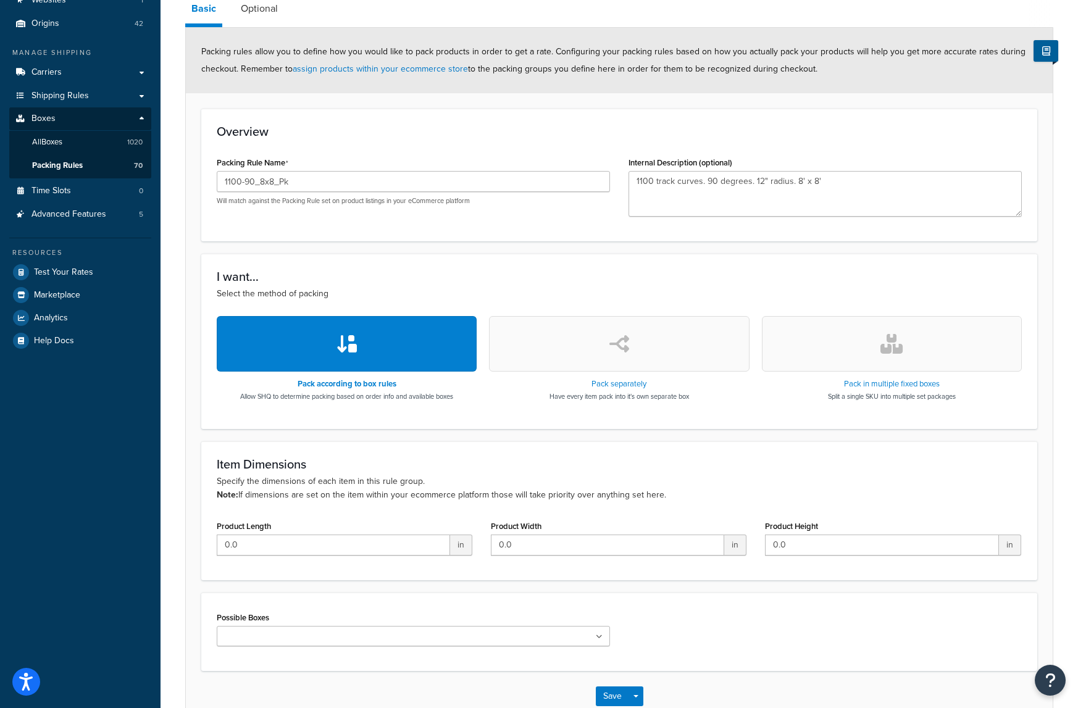
scroll to position [211, 0]
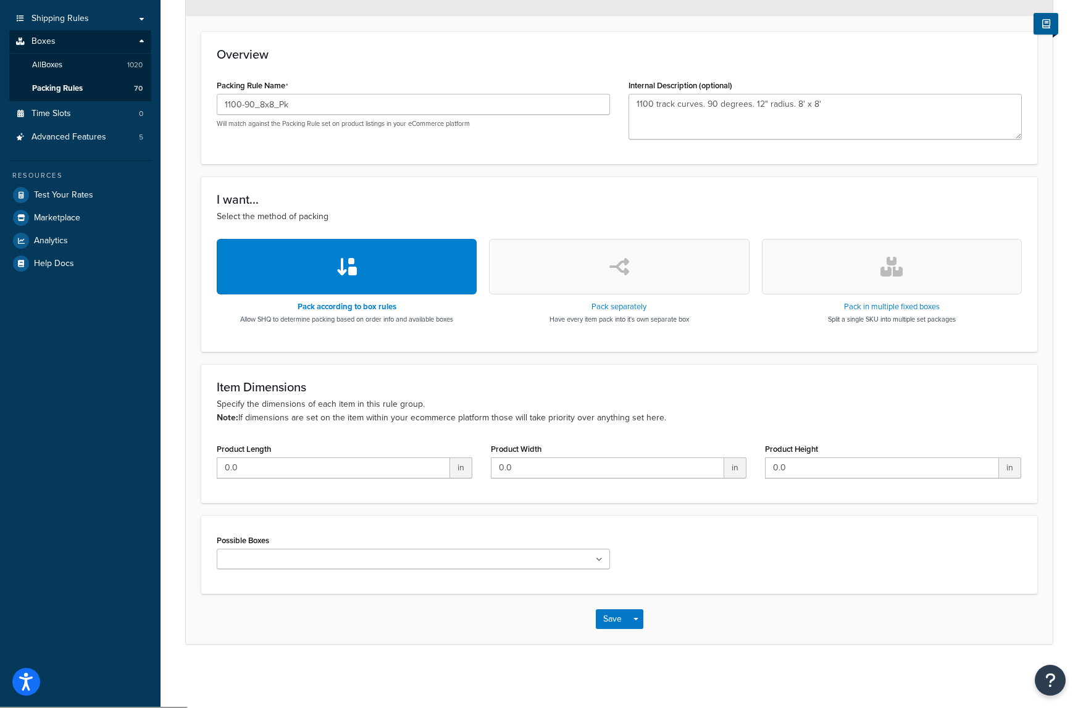
click at [311, 561] on input "Possible Boxes" at bounding box center [274, 560] width 109 height 14
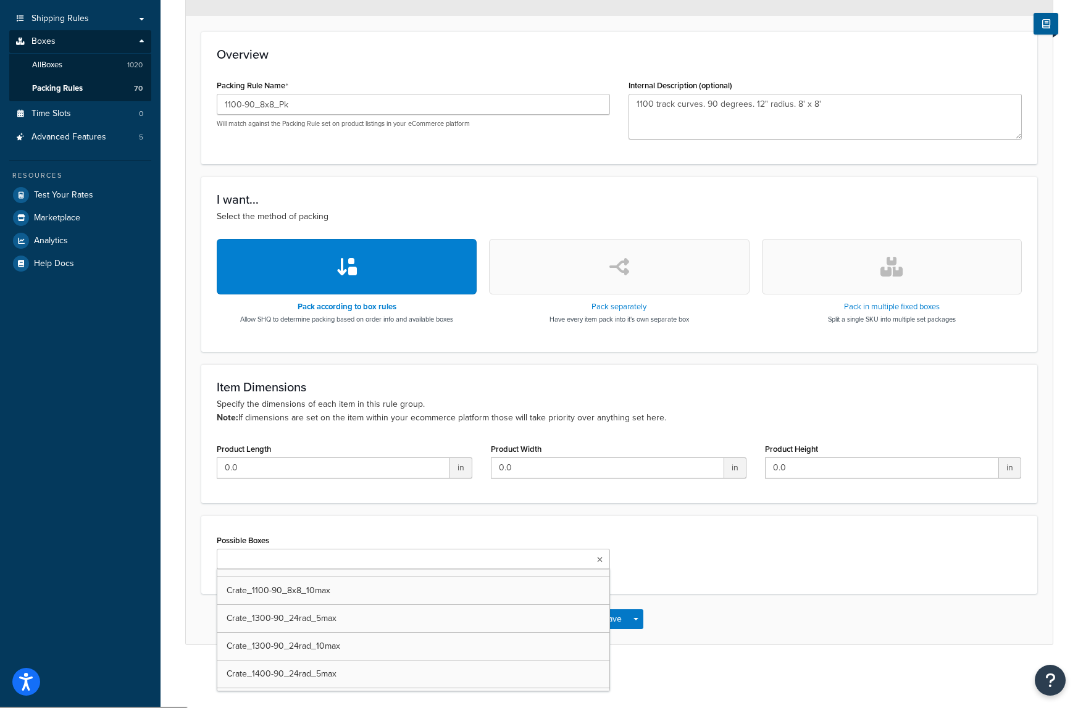
scroll to position [4138, 0]
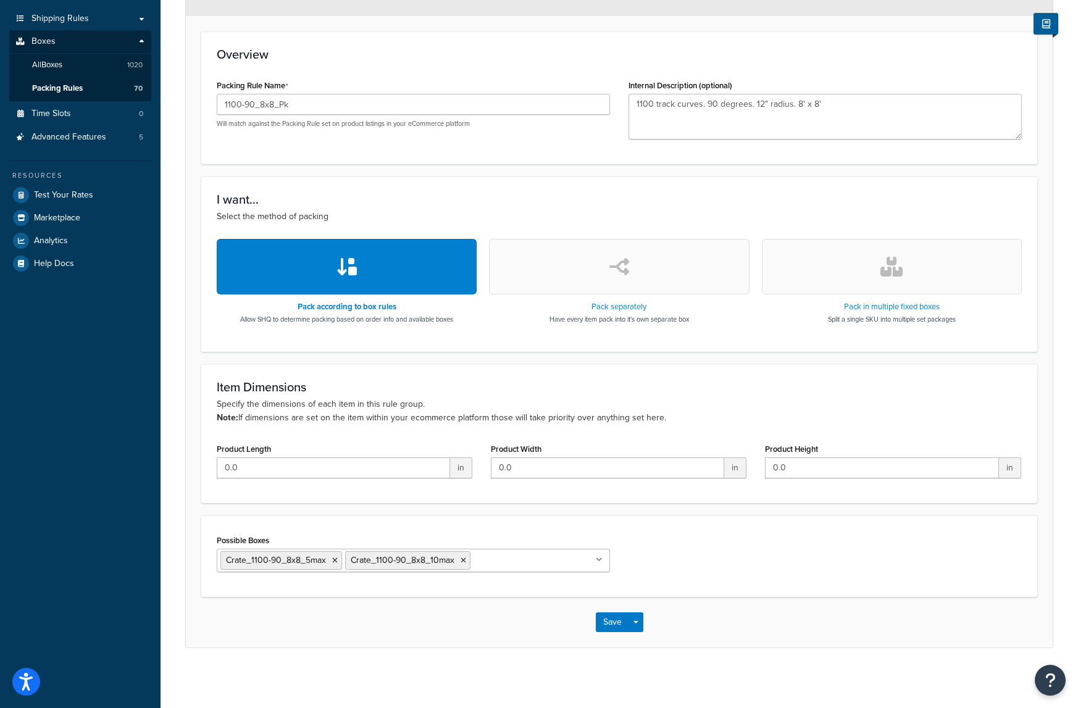
click at [727, 539] on div "Possible Boxes Crate_1100-90_8x8_5max Crate_1100-90_8x8_10max UPS Envelope (Sam…" at bounding box center [619, 557] width 824 height 50
click at [600, 622] on button "Save" at bounding box center [612, 623] width 33 height 20
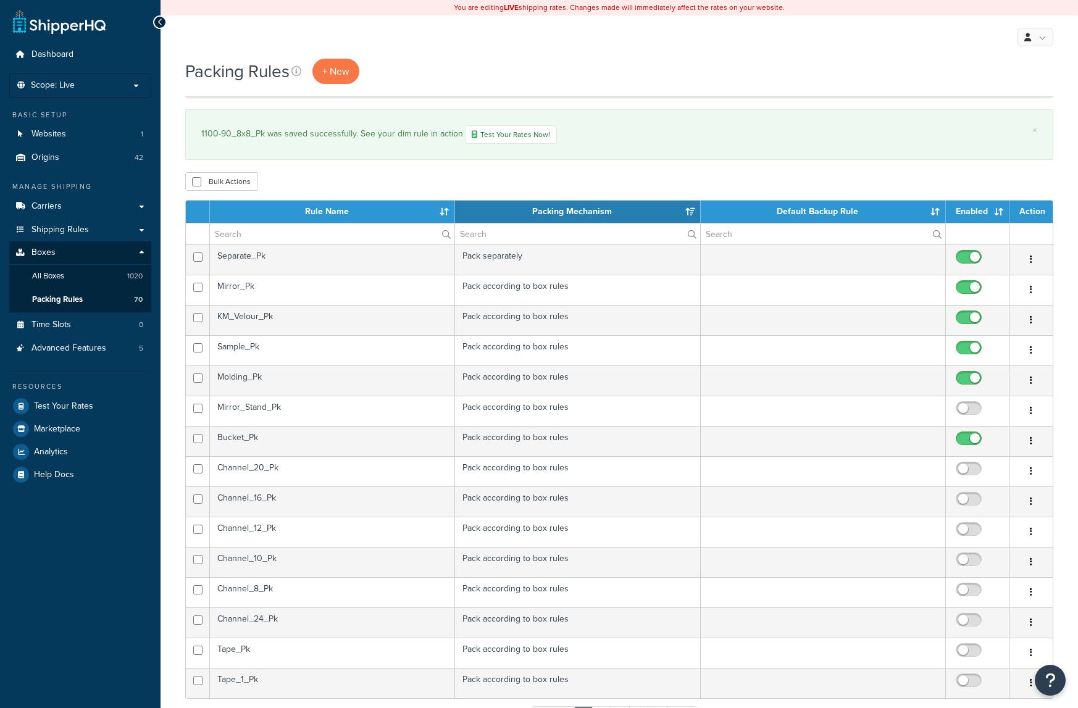
select select "15"
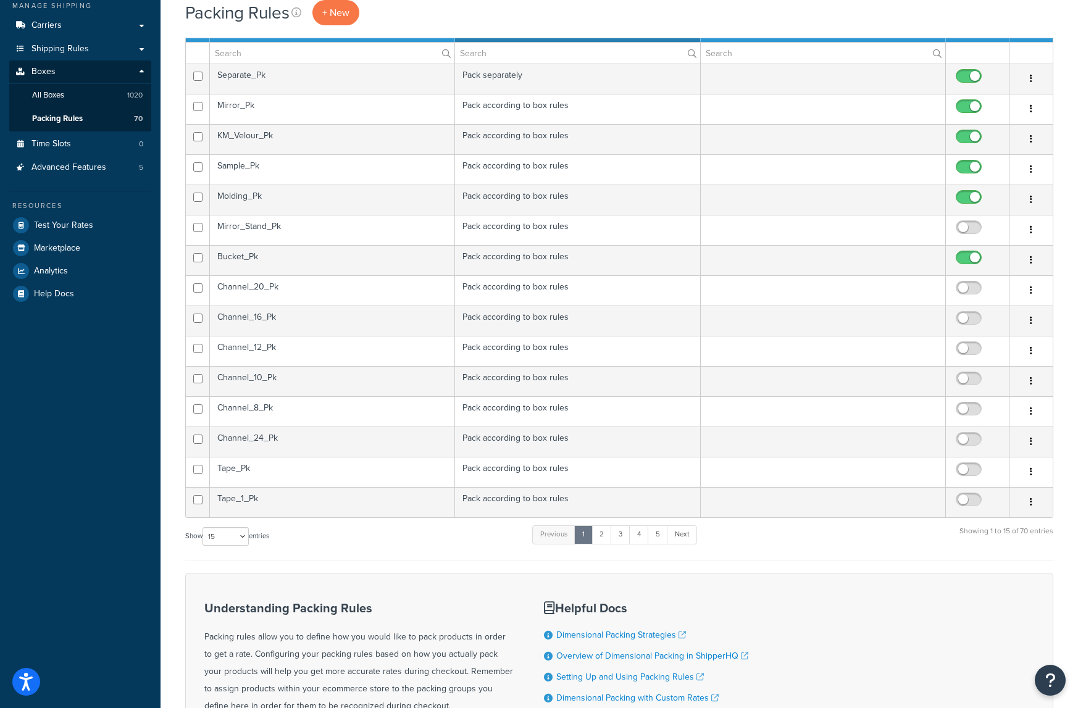
scroll to position [31, 0]
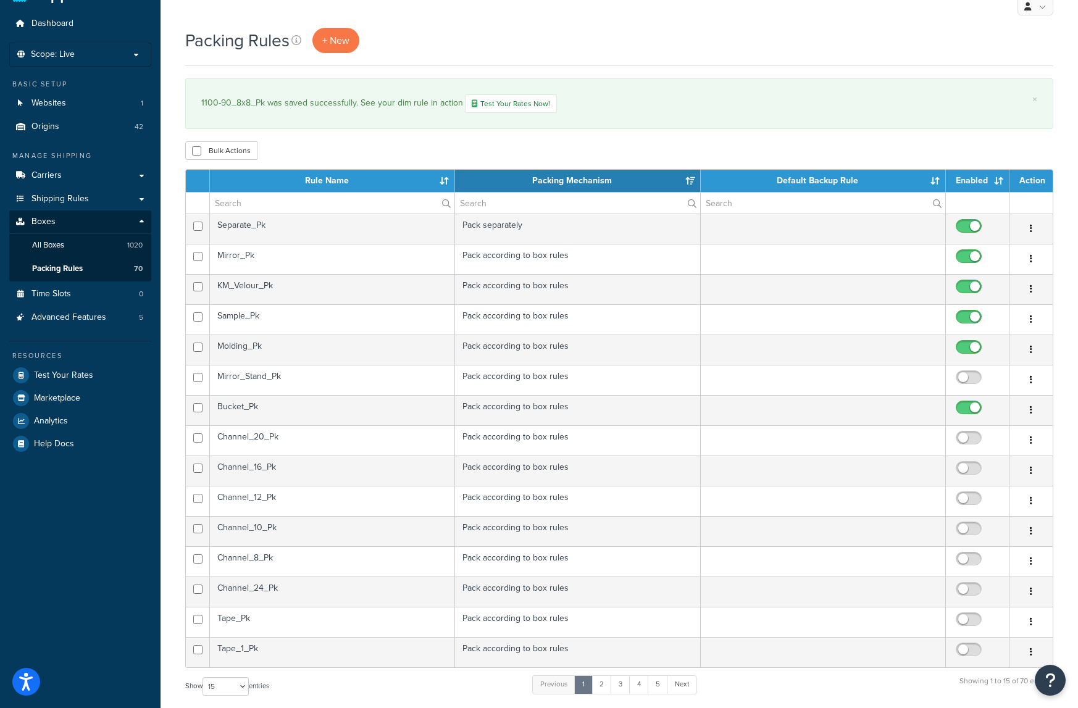
click at [295, 180] on th "Rule Name" at bounding box center [332, 181] width 245 height 22
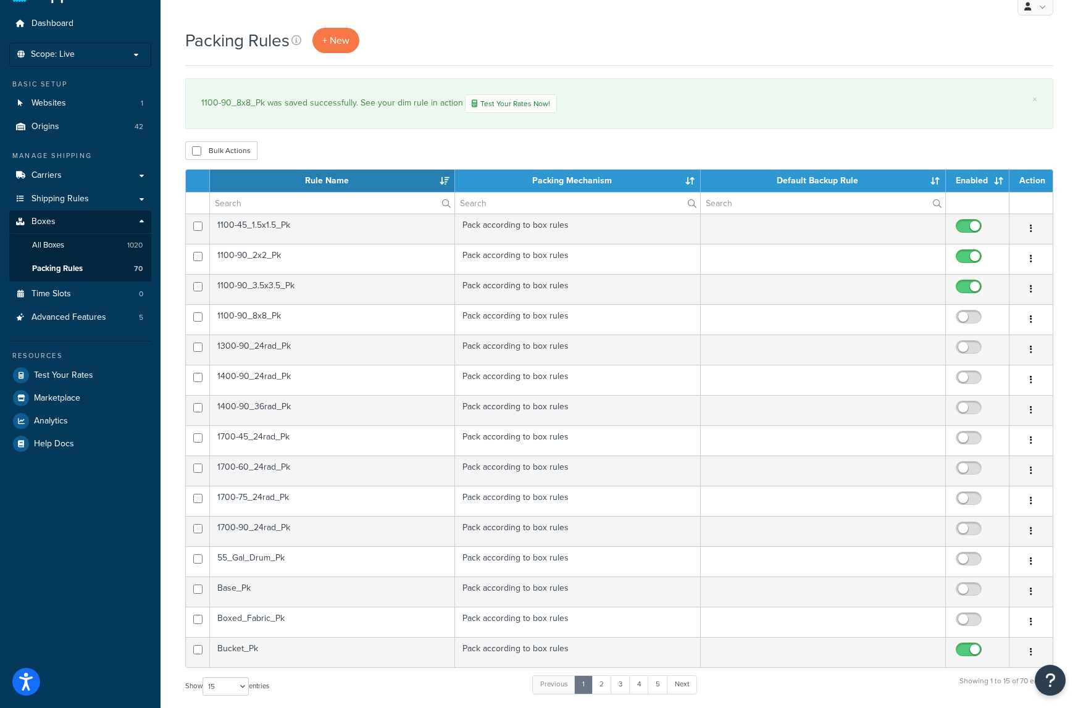
click at [967, 316] on input "checkbox" at bounding box center [971, 319] width 34 height 15
checkbox input "true"
click at [285, 349] on td "1300-90_24rad_Pk" at bounding box center [332, 350] width 245 height 30
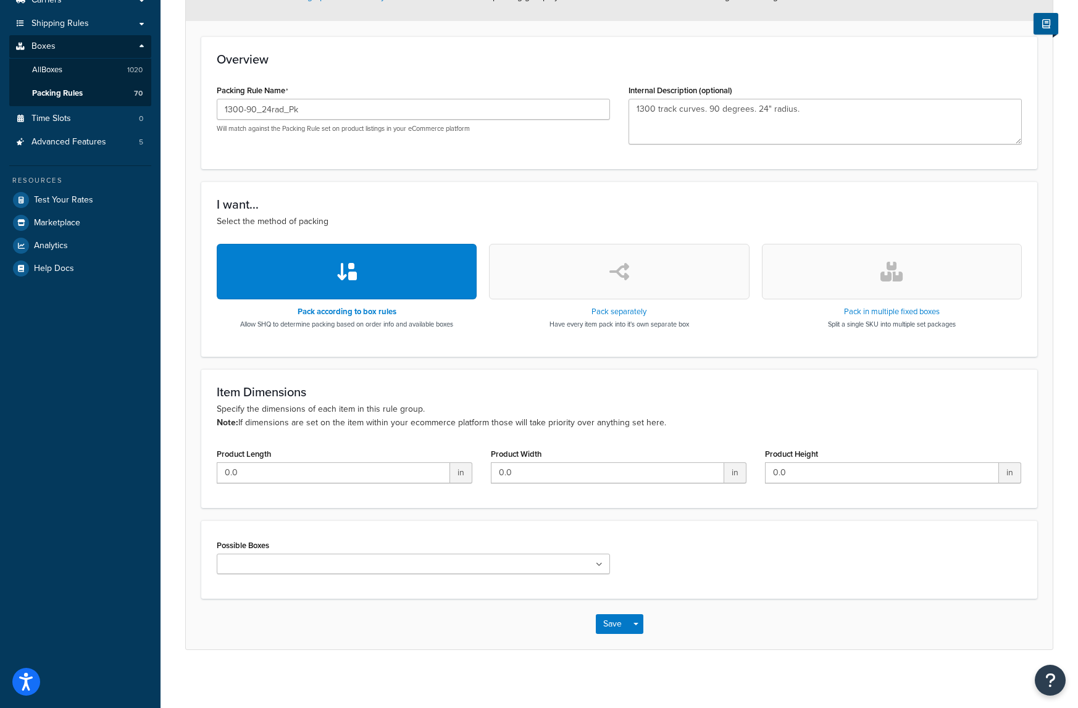
scroll to position [211, 0]
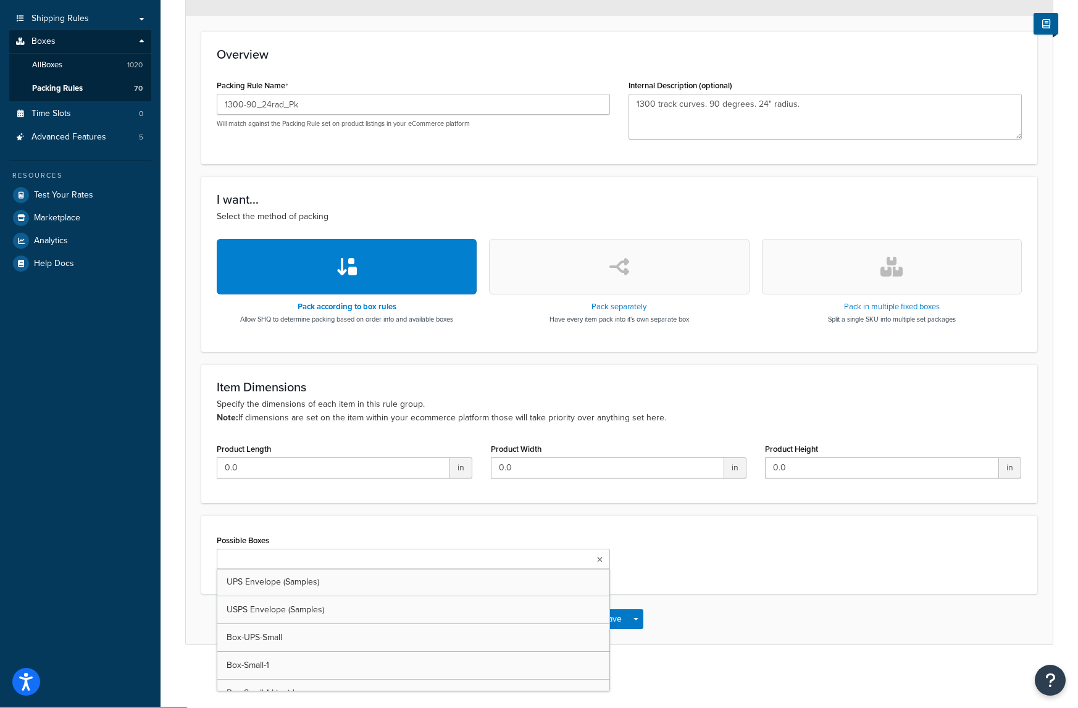
click at [319, 563] on ul at bounding box center [413, 559] width 393 height 20
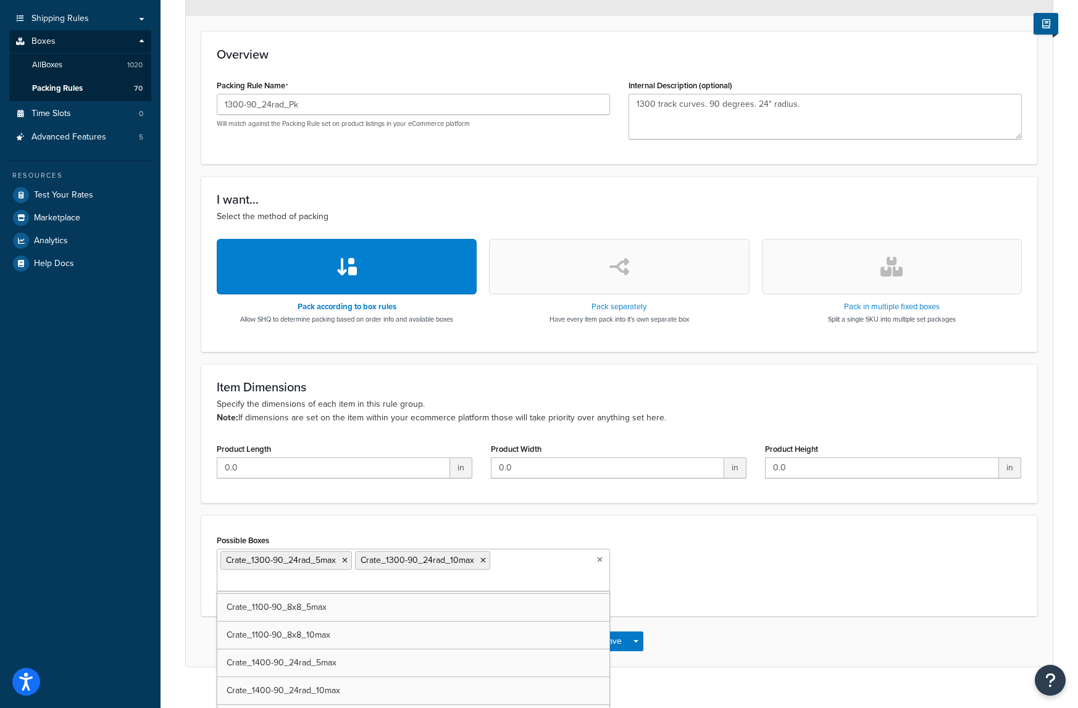
click at [681, 587] on div "Possible Boxes Crate_1300-90_24rad_5max Crate_1300-90_24rad_10max UPS Envelope …" at bounding box center [619, 566] width 824 height 69
click at [616, 642] on button "Save" at bounding box center [612, 642] width 33 height 20
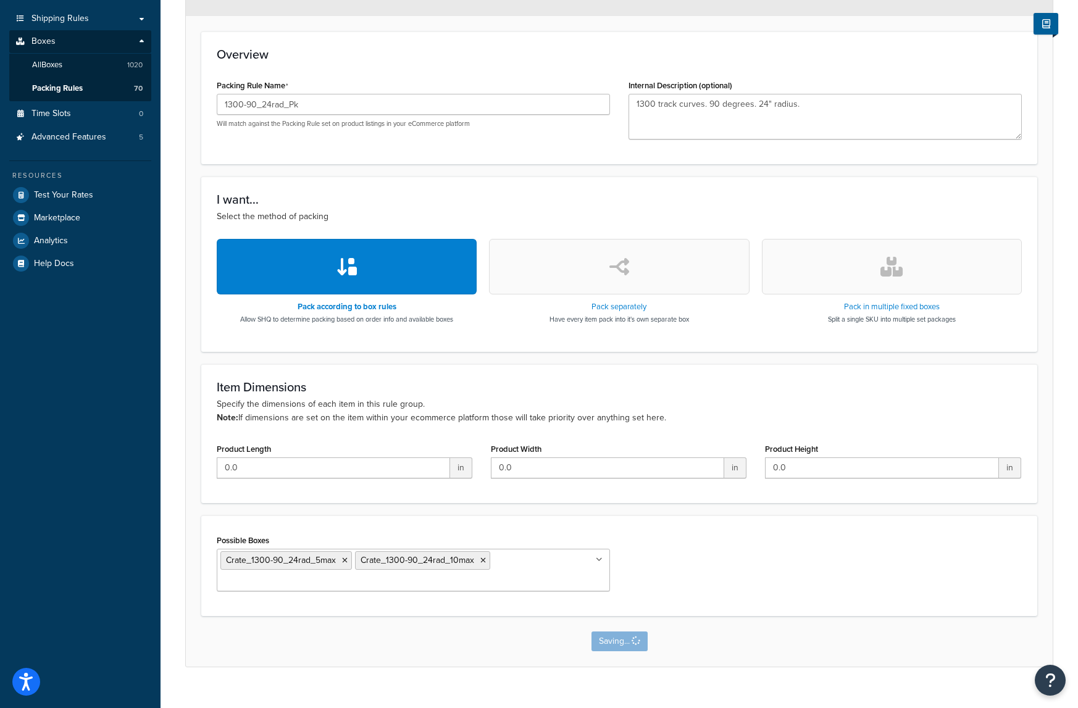
scroll to position [0, 0]
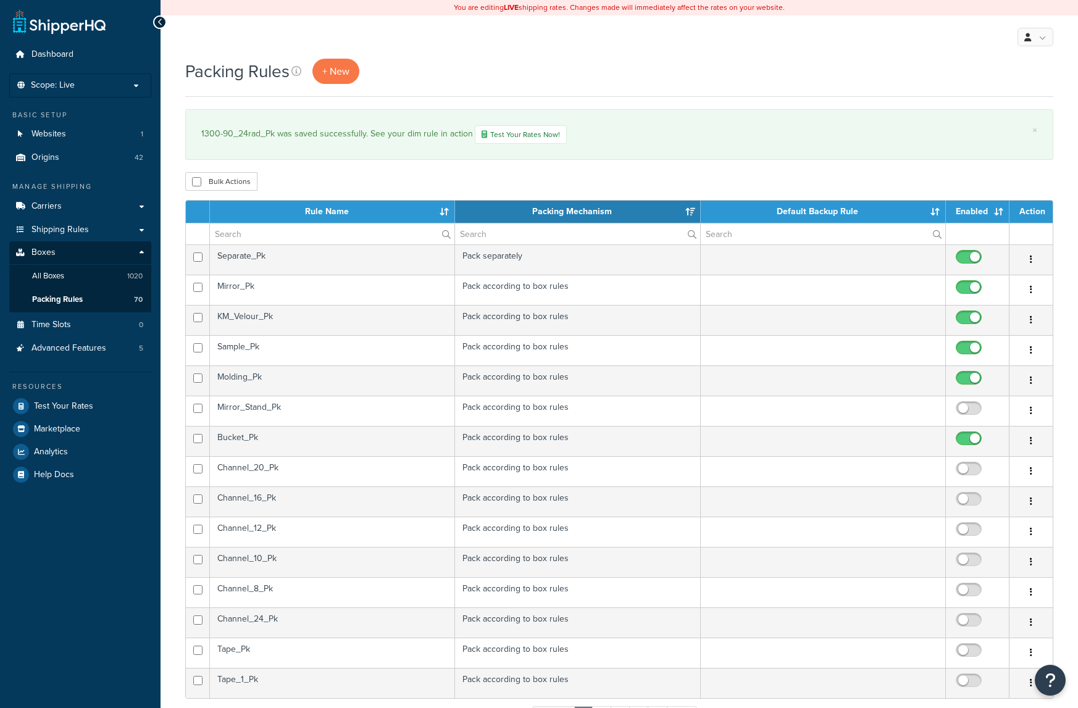
select select "15"
click at [304, 214] on th "Rule Name" at bounding box center [332, 212] width 245 height 22
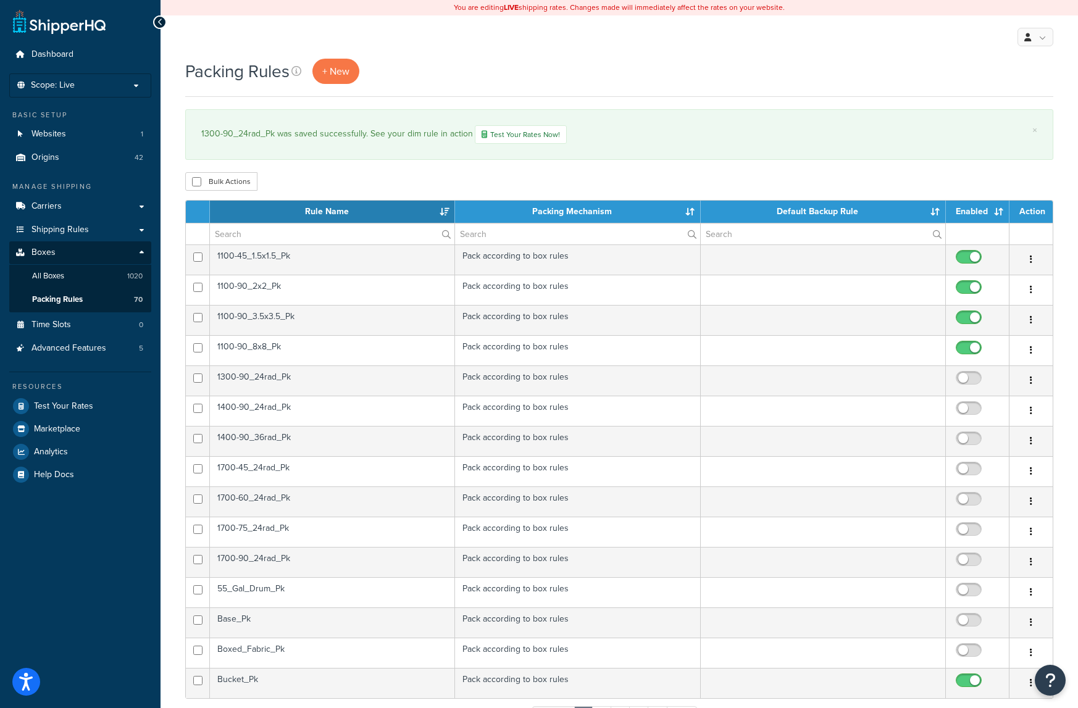
click at [968, 380] on input "checkbox" at bounding box center [971, 381] width 34 height 15
checkbox input "true"
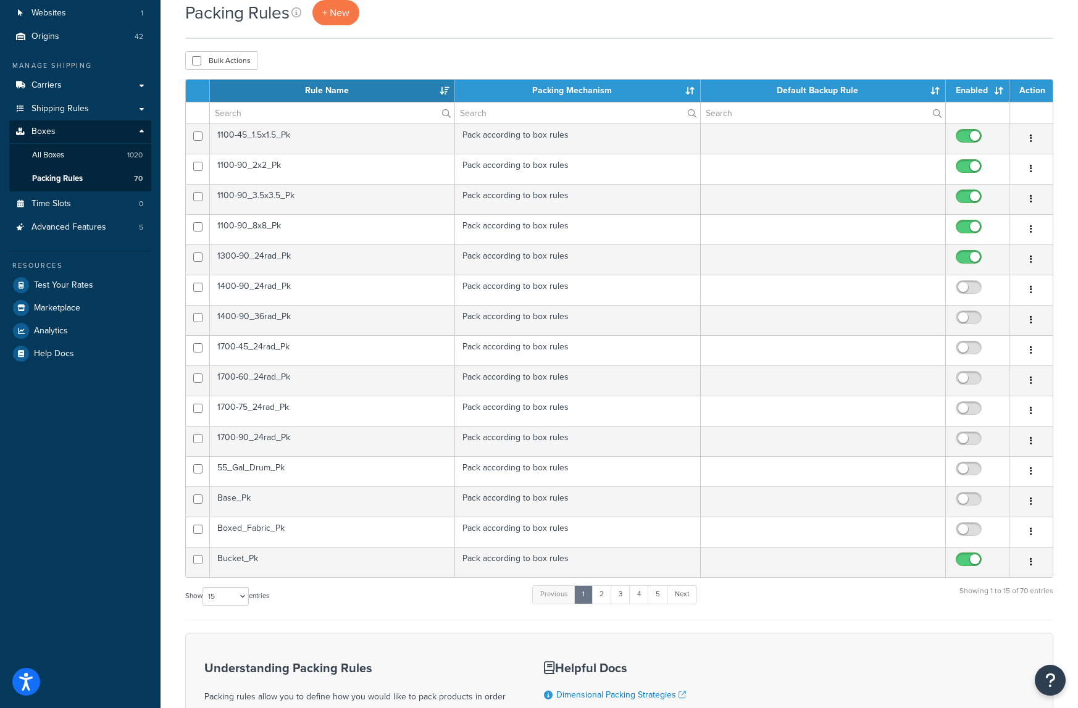
scroll to position [124, 0]
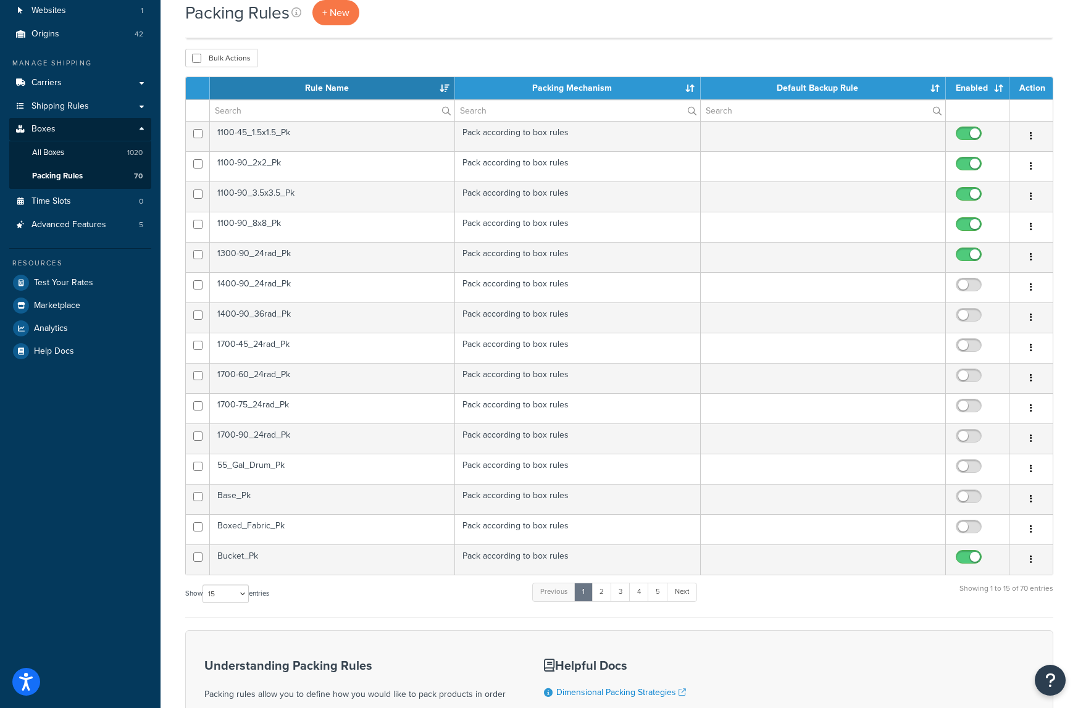
click at [277, 283] on td "1400-90_24rad_Pk" at bounding box center [332, 287] width 245 height 30
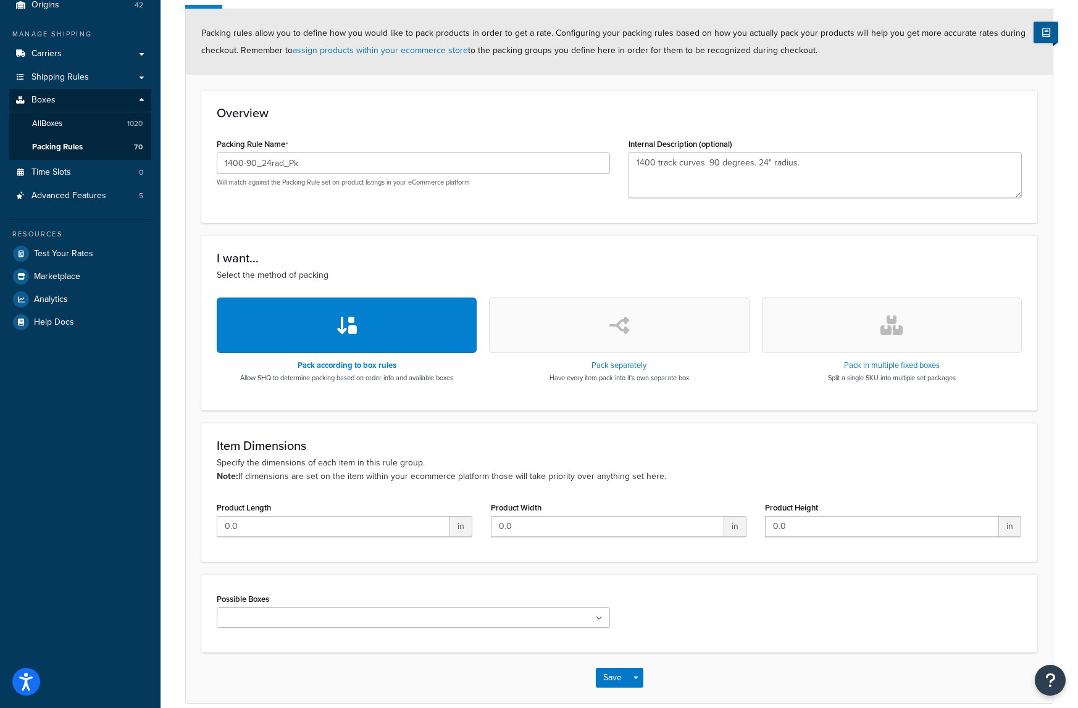
scroll to position [211, 0]
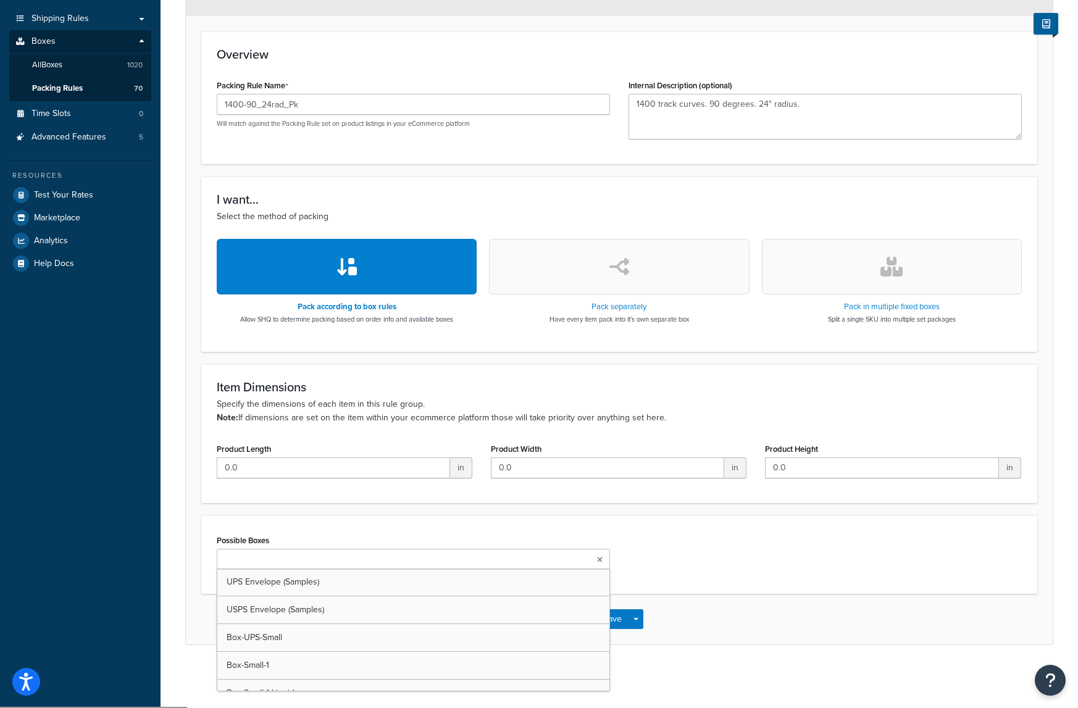
click at [599, 558] on icon at bounding box center [600, 559] width 6 height 7
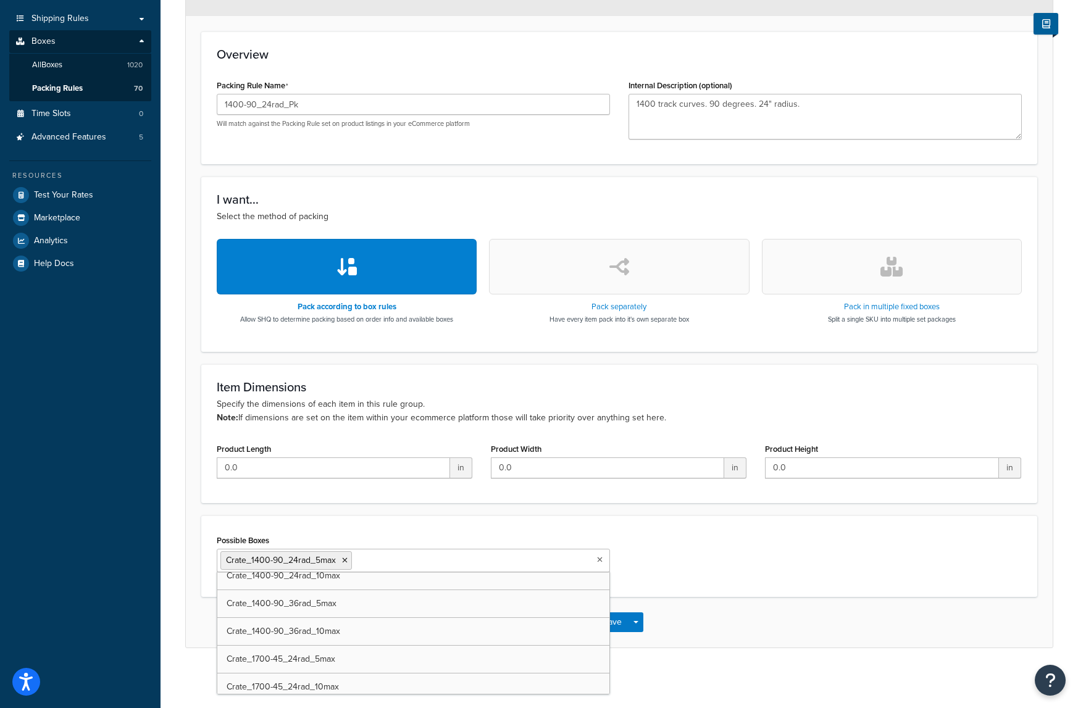
scroll to position [4233, 0]
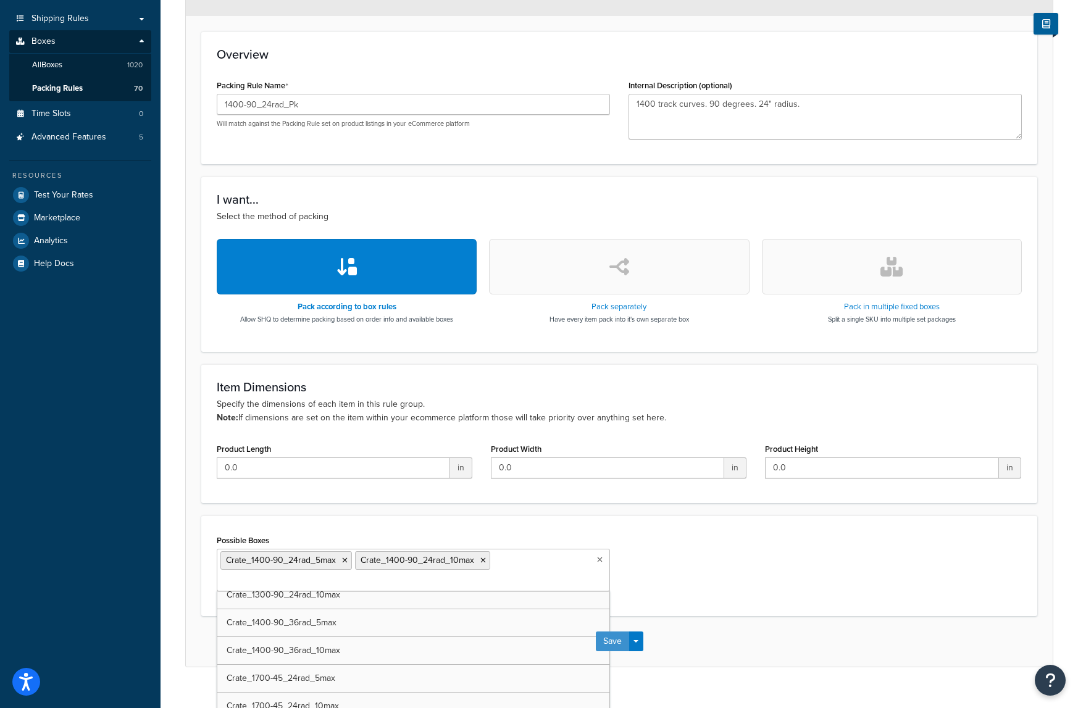
click at [621, 645] on button "Save" at bounding box center [612, 642] width 33 height 20
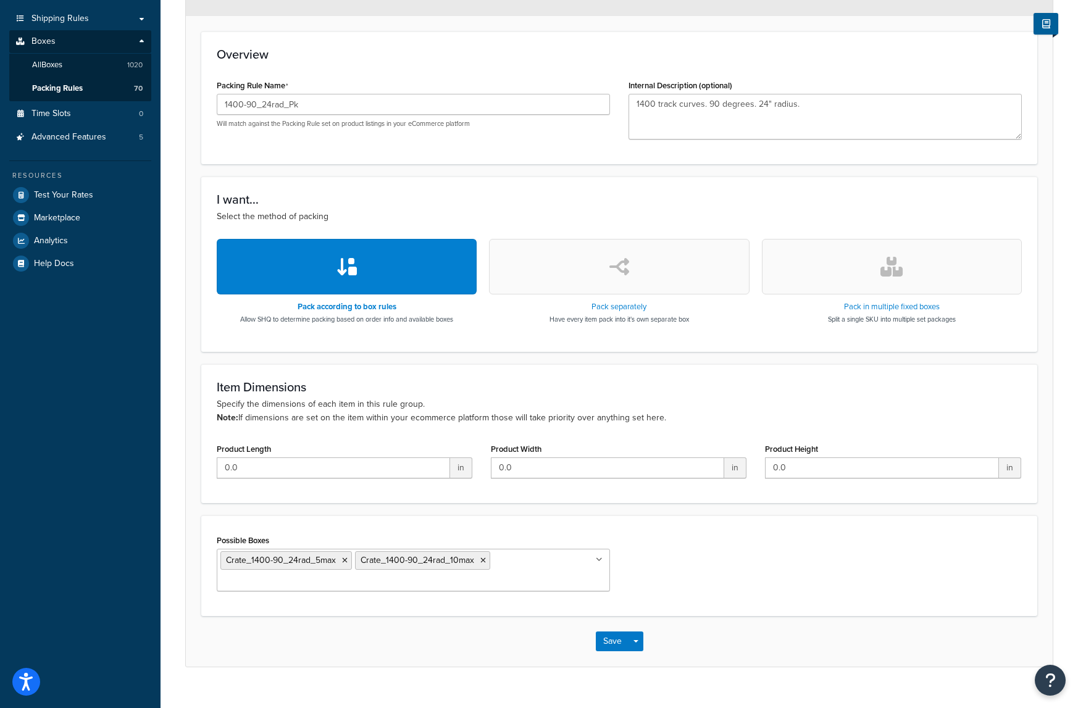
scroll to position [0, 0]
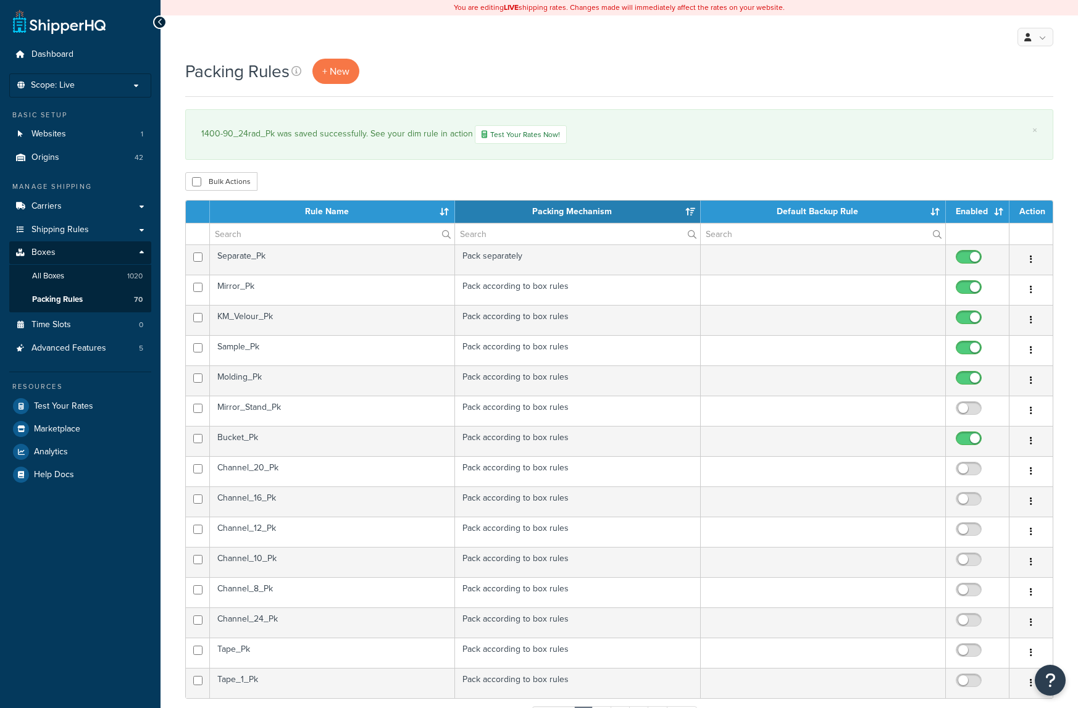
select select "15"
click at [348, 214] on th "Rule Name" at bounding box center [332, 212] width 245 height 22
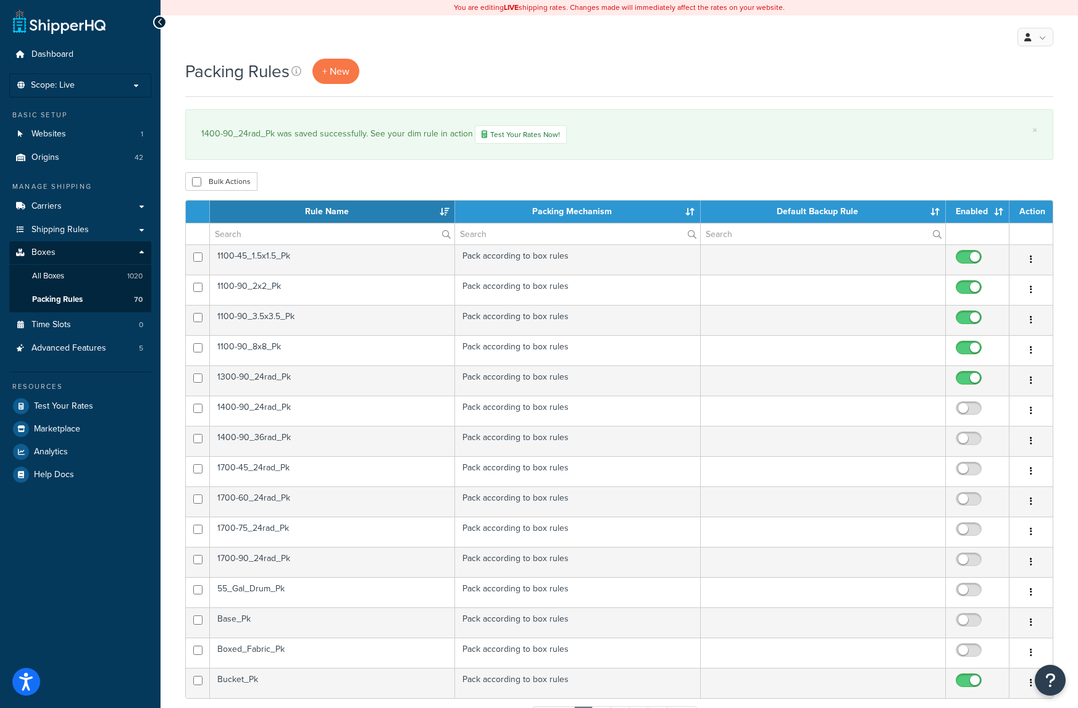
click at [399, 408] on td "1400-90_24rad_Pk" at bounding box center [332, 411] width 245 height 30
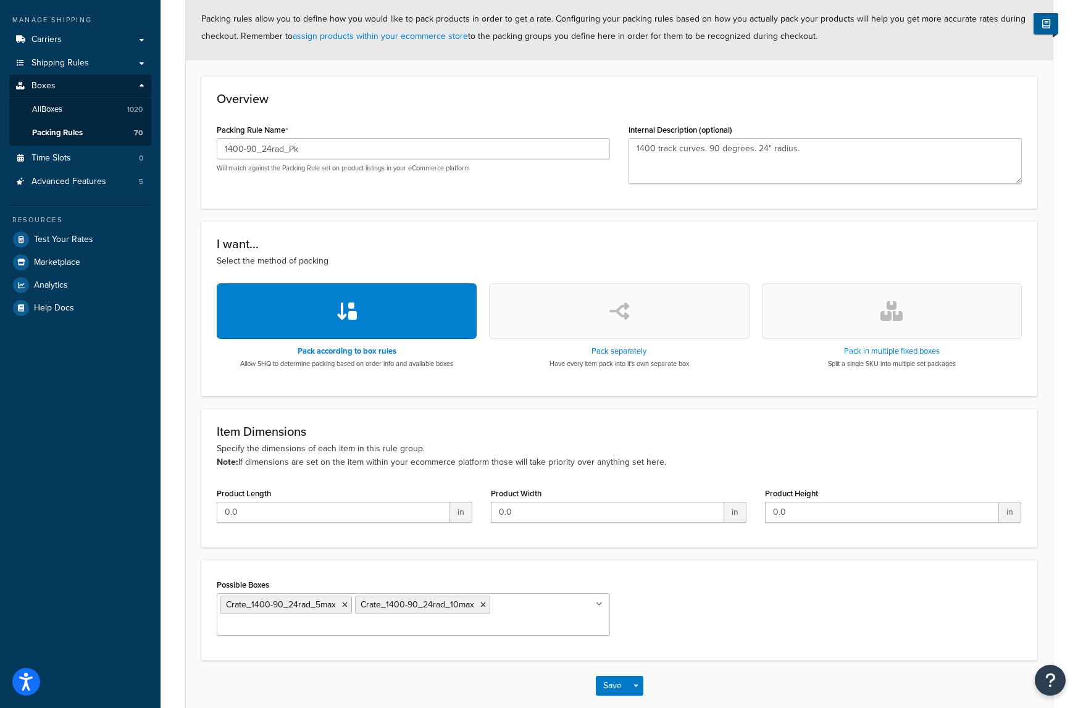
scroll to position [233, 0]
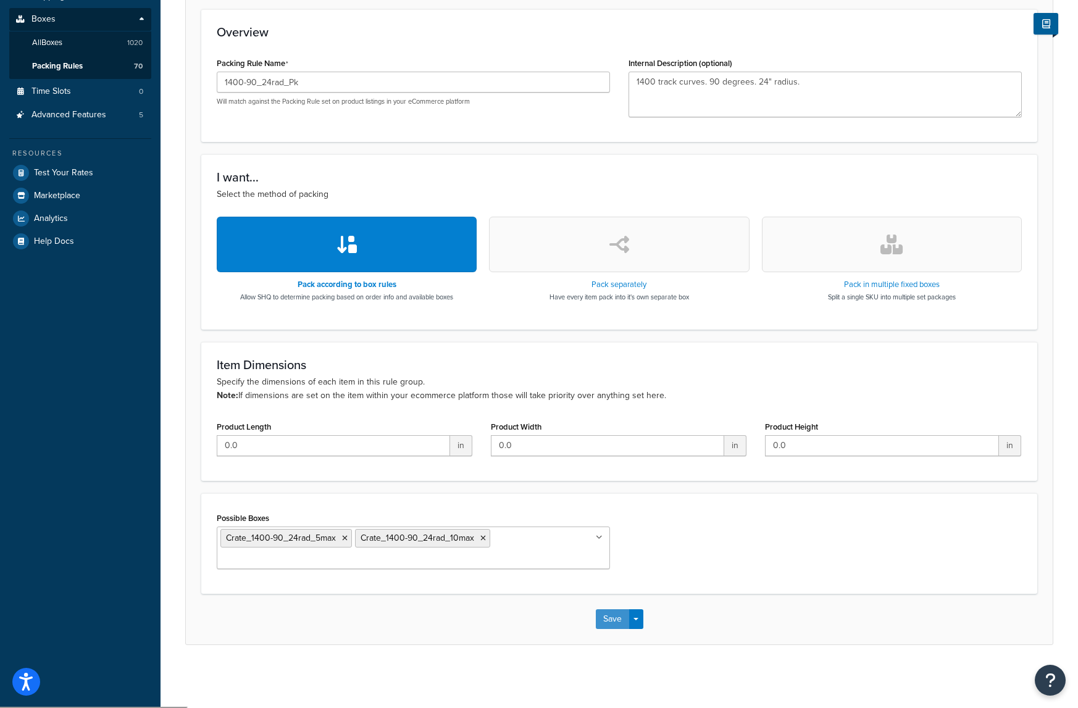
click at [621, 620] on button "Save" at bounding box center [612, 620] width 33 height 20
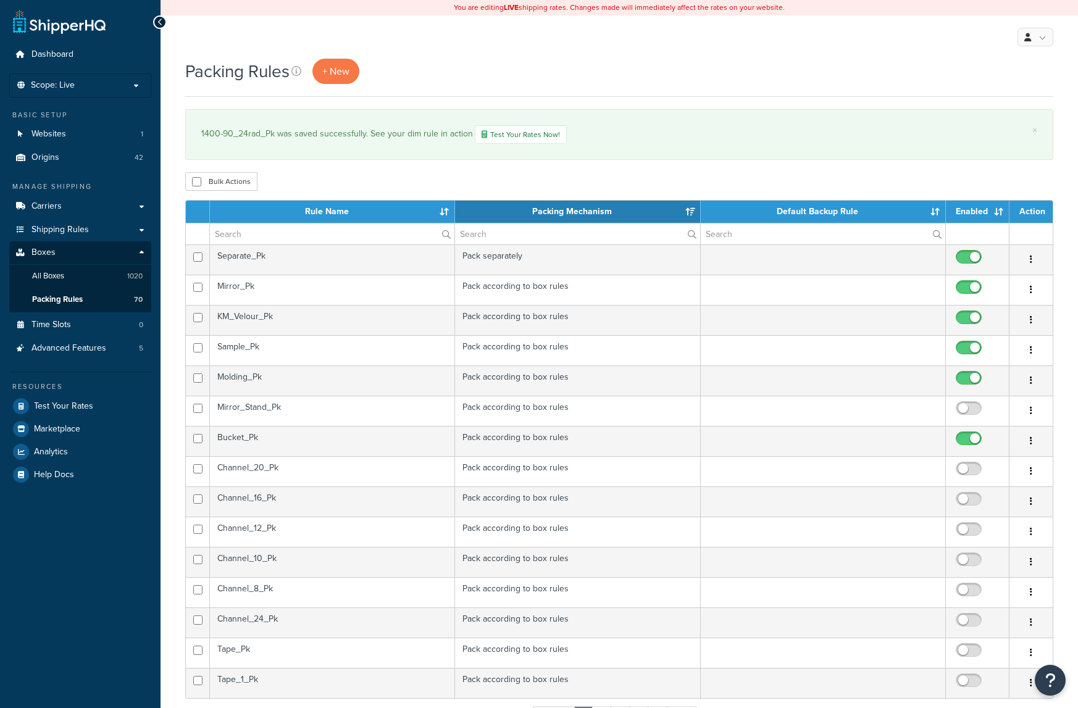
select select "15"
click at [338, 210] on th "Rule Name" at bounding box center [332, 212] width 245 height 22
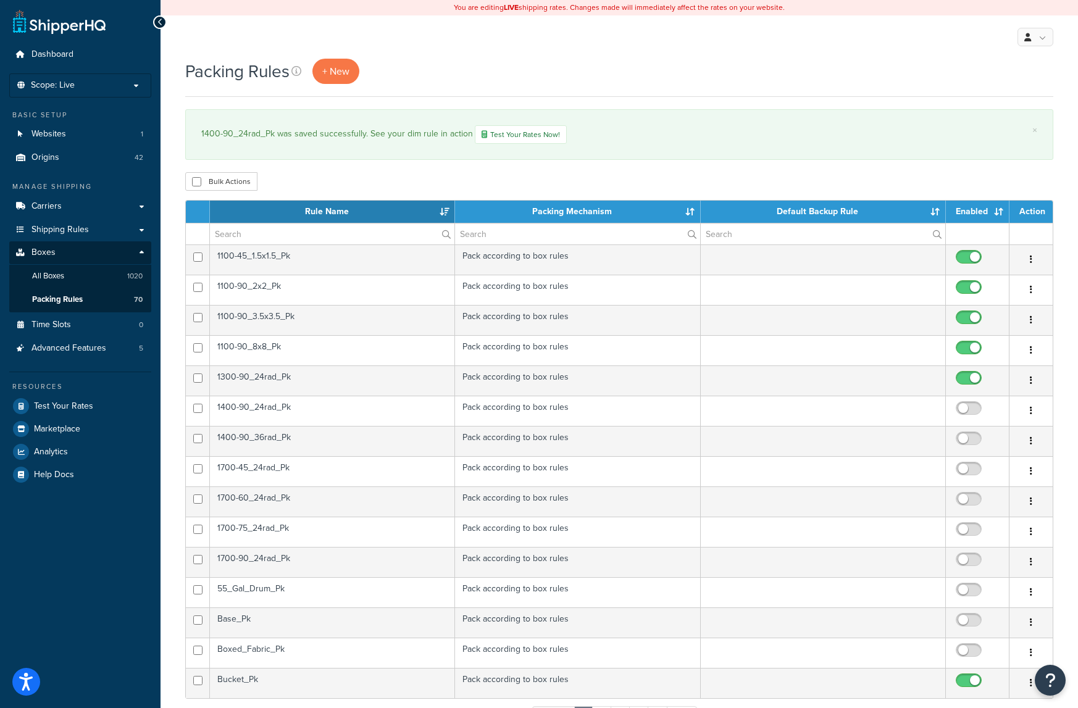
click at [970, 411] on input "checkbox" at bounding box center [971, 411] width 34 height 15
checkbox input "true"
click at [308, 445] on td "1400-90_36rad_Pk" at bounding box center [332, 441] width 245 height 30
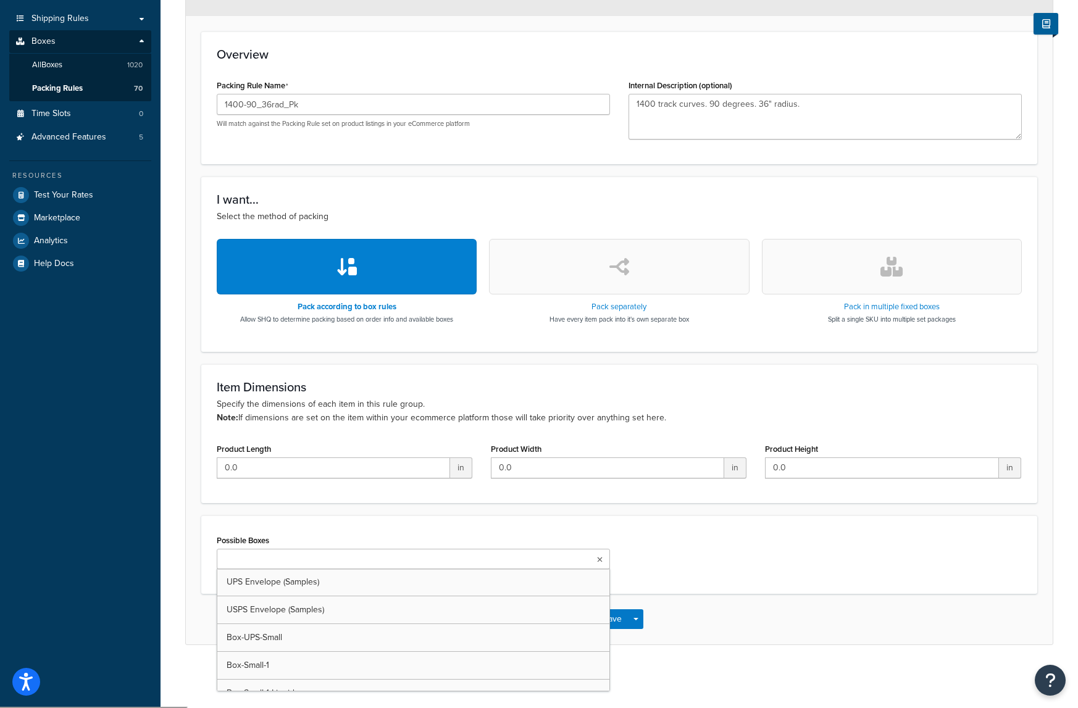
click at [272, 567] on input "Possible Boxes" at bounding box center [274, 560] width 109 height 14
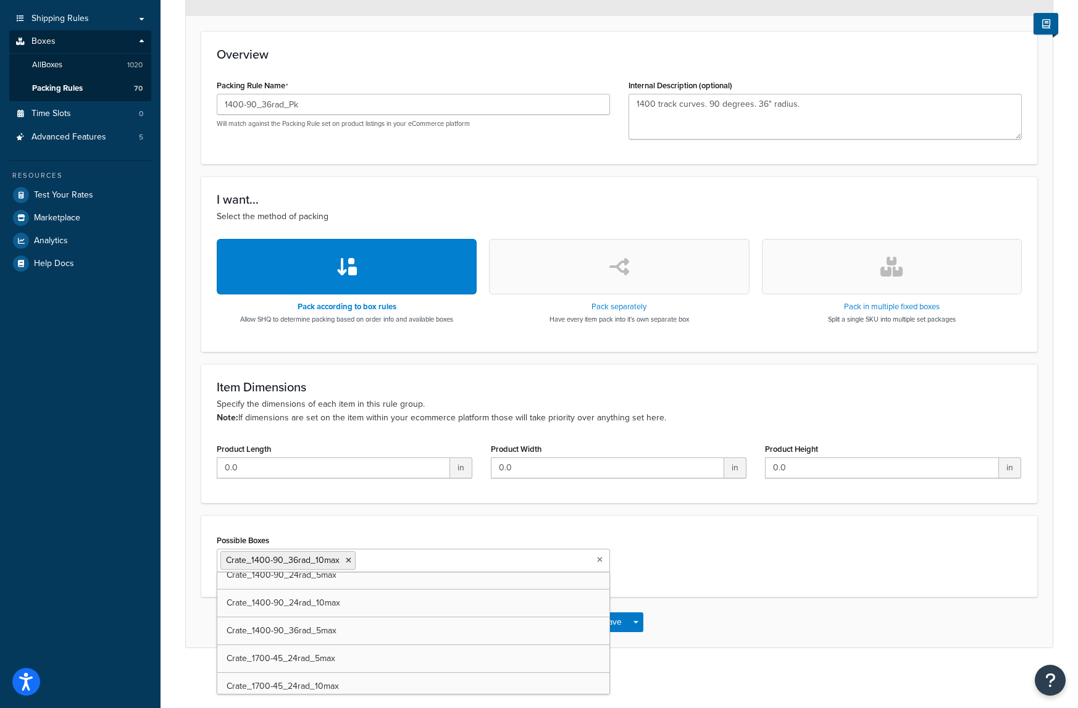
scroll to position [4261, 0]
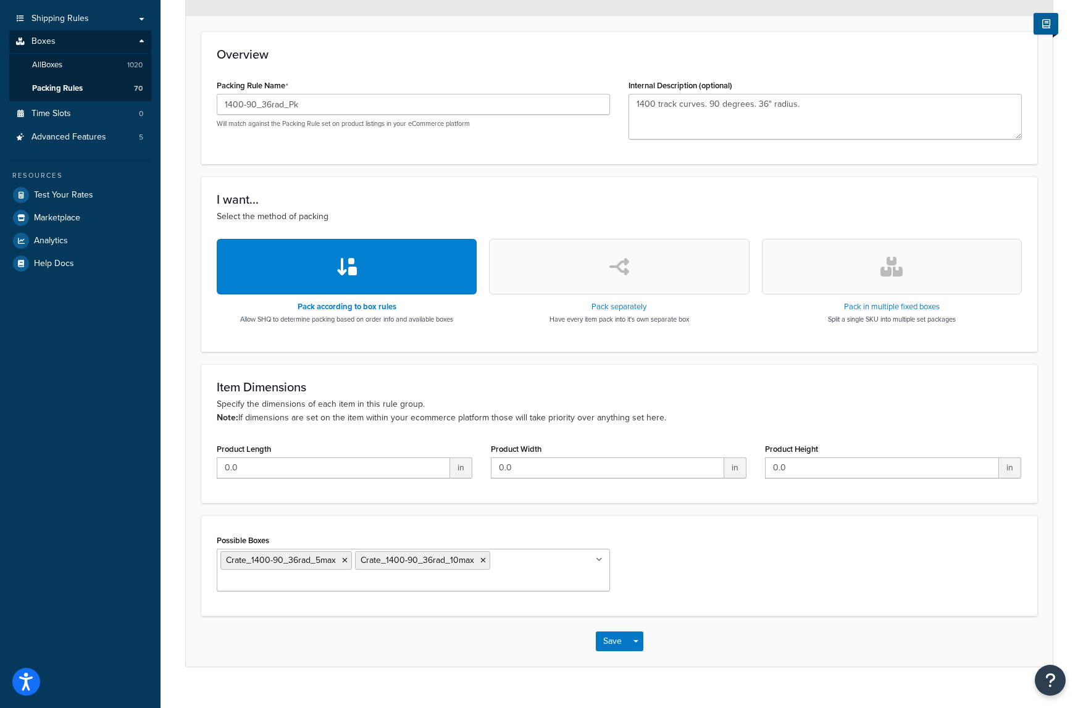
click at [673, 594] on div "Possible Boxes Crate_1400-90_36rad_5max Crate_1400-90_36rad_10max UPS Envelope …" at bounding box center [619, 566] width 824 height 69
click at [614, 643] on button "Save" at bounding box center [612, 642] width 33 height 20
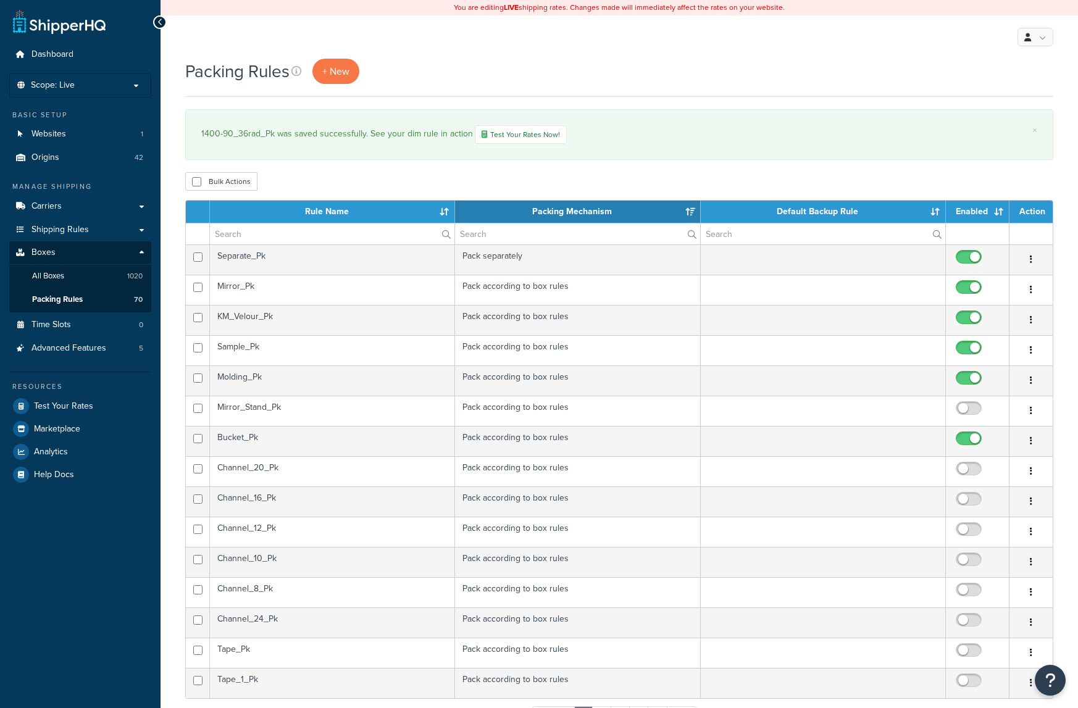
select select "15"
click at [373, 211] on th "Rule Name" at bounding box center [332, 212] width 245 height 22
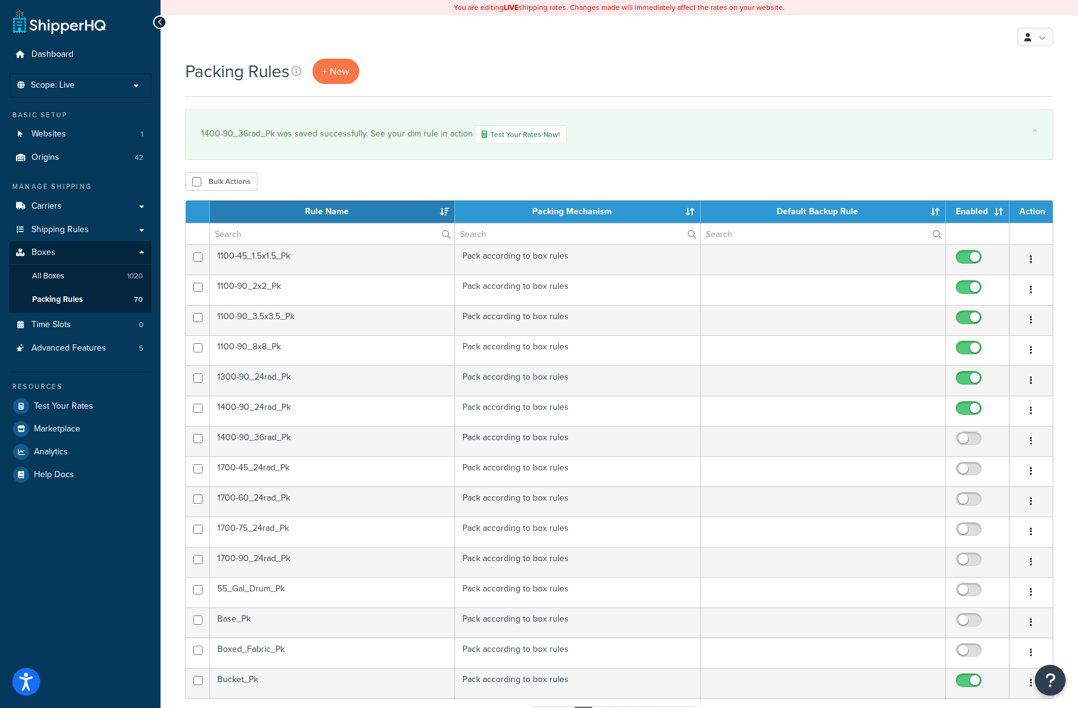
click at [965, 439] on input "checkbox" at bounding box center [971, 441] width 34 height 15
checkbox input "true"
click at [323, 472] on td "1700-45_24rad_Pk" at bounding box center [332, 471] width 245 height 30
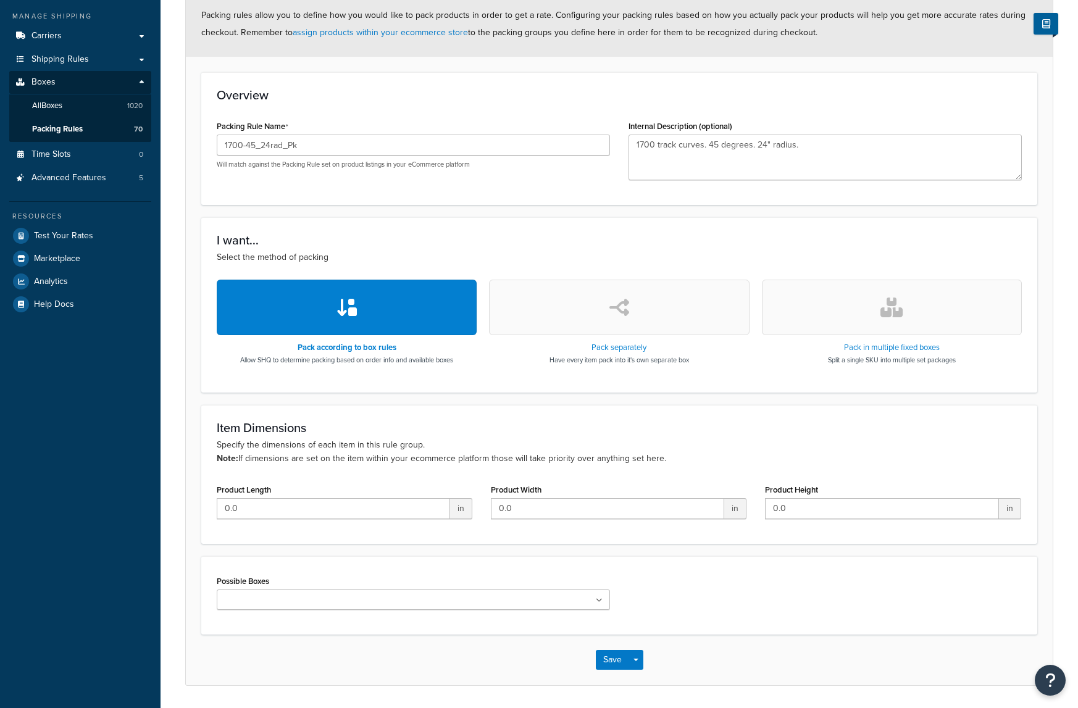
scroll to position [211, 0]
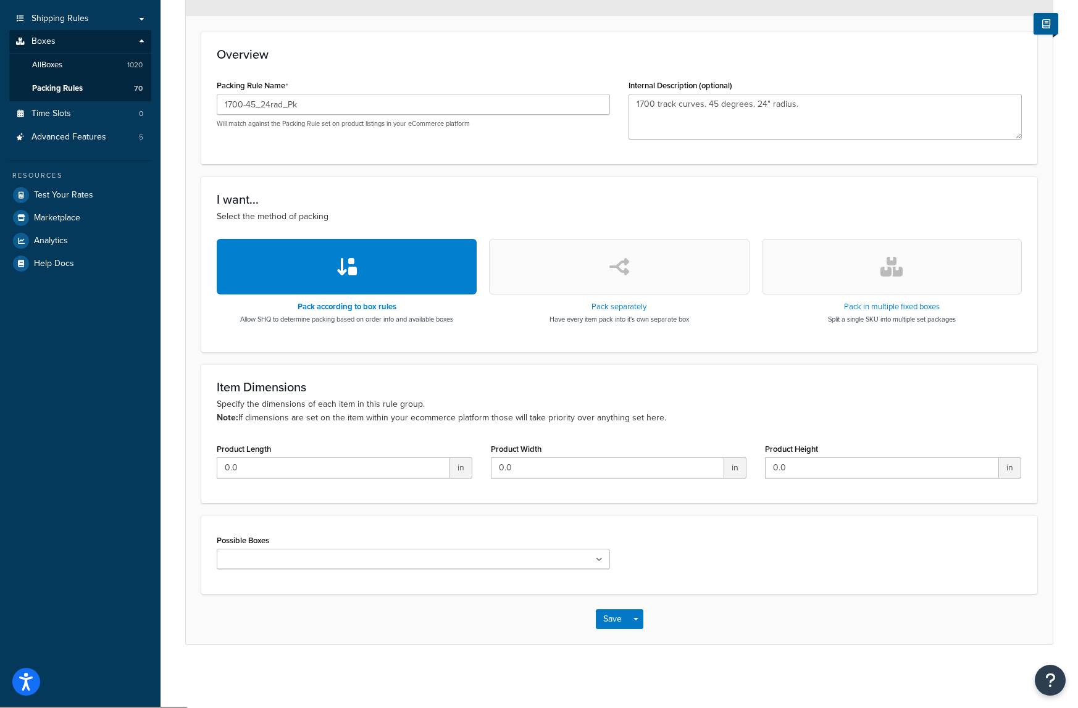
click at [288, 563] on input "Possible Boxes" at bounding box center [274, 560] width 109 height 14
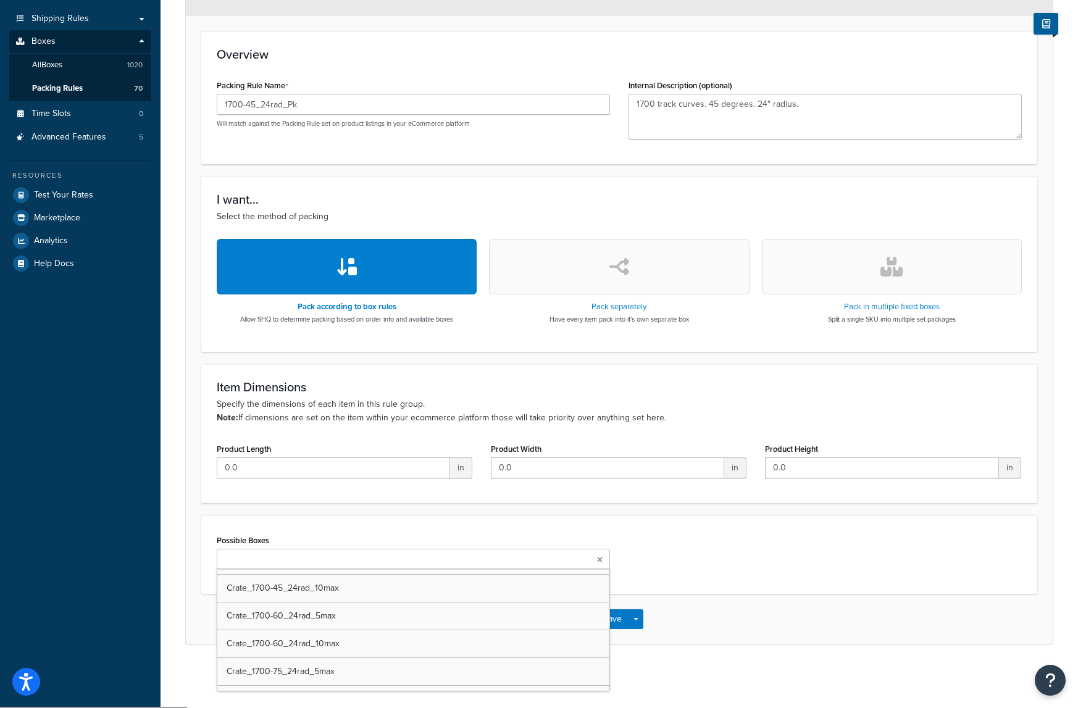
scroll to position [4323, 0]
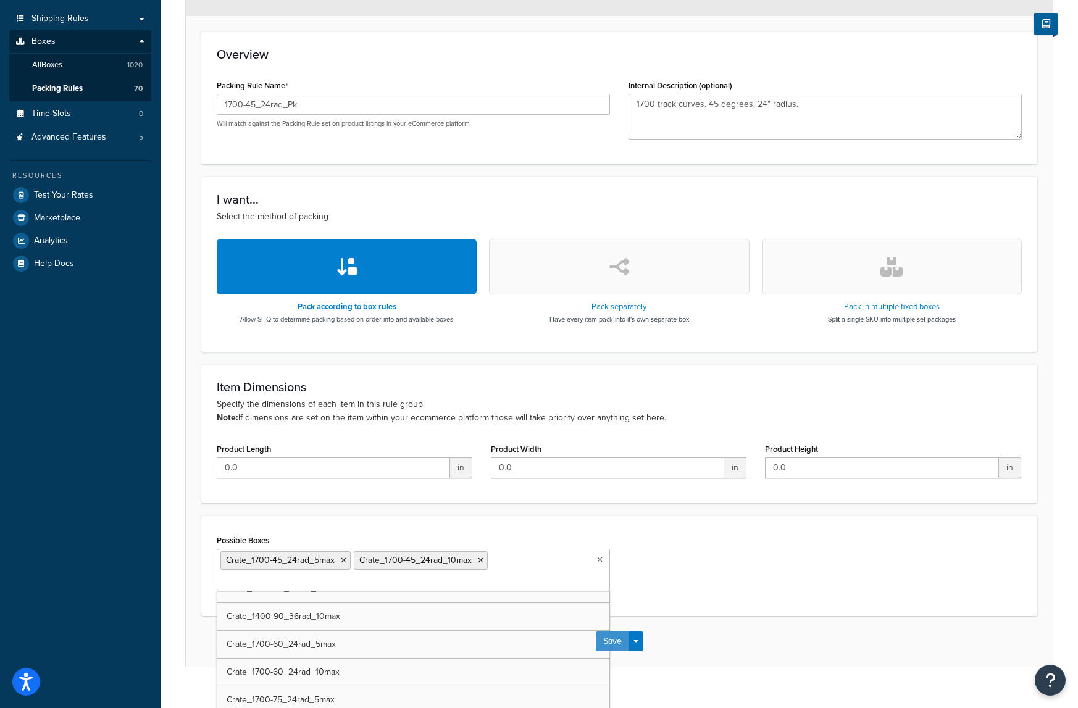
click at [620, 644] on button "Save" at bounding box center [612, 642] width 33 height 20
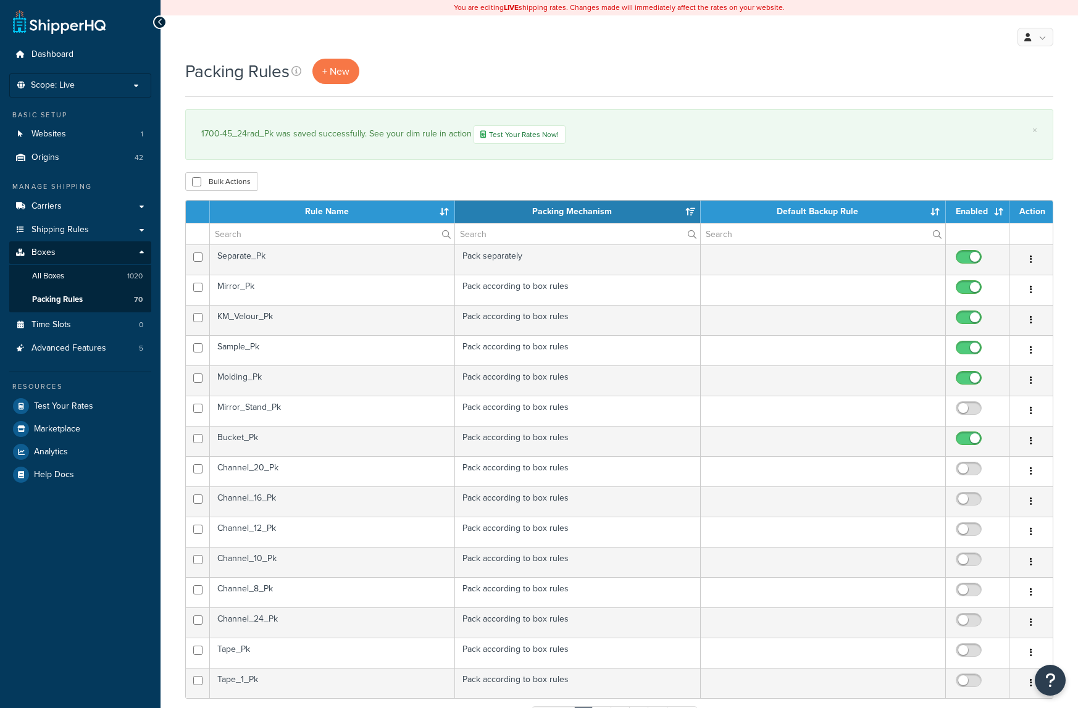
select select "15"
click at [399, 206] on th "Rule Name" at bounding box center [332, 212] width 245 height 22
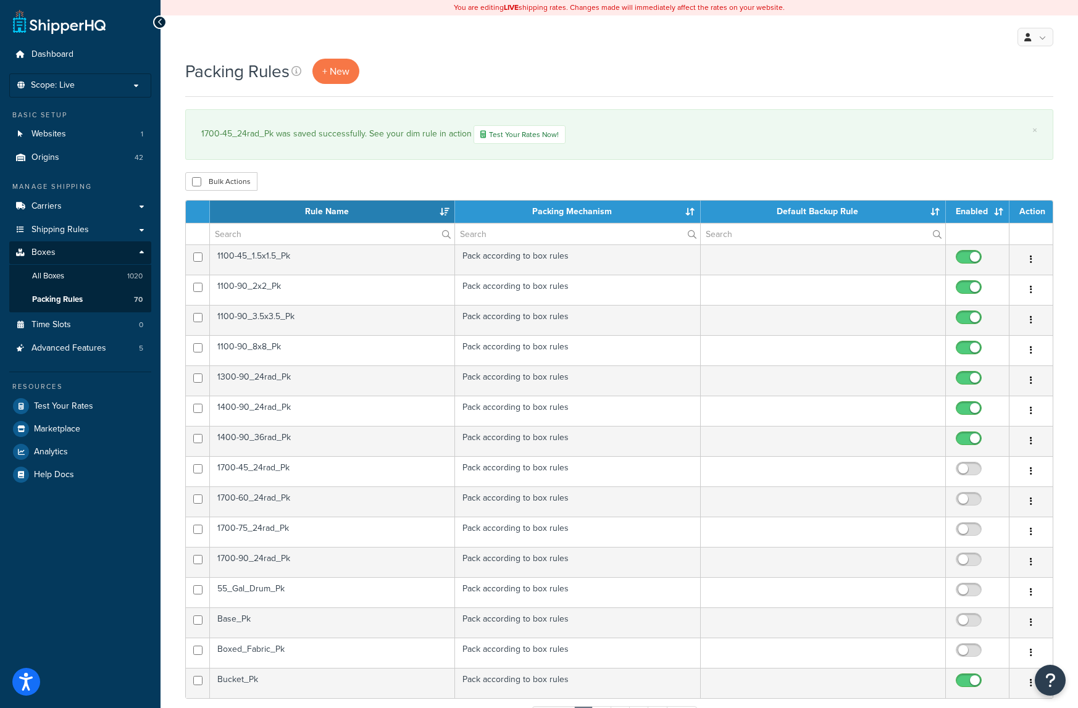
click at [966, 470] on input "checkbox" at bounding box center [971, 471] width 34 height 15
checkbox input "true"
click at [314, 499] on td "1700-60_24rad_Pk" at bounding box center [332, 502] width 245 height 30
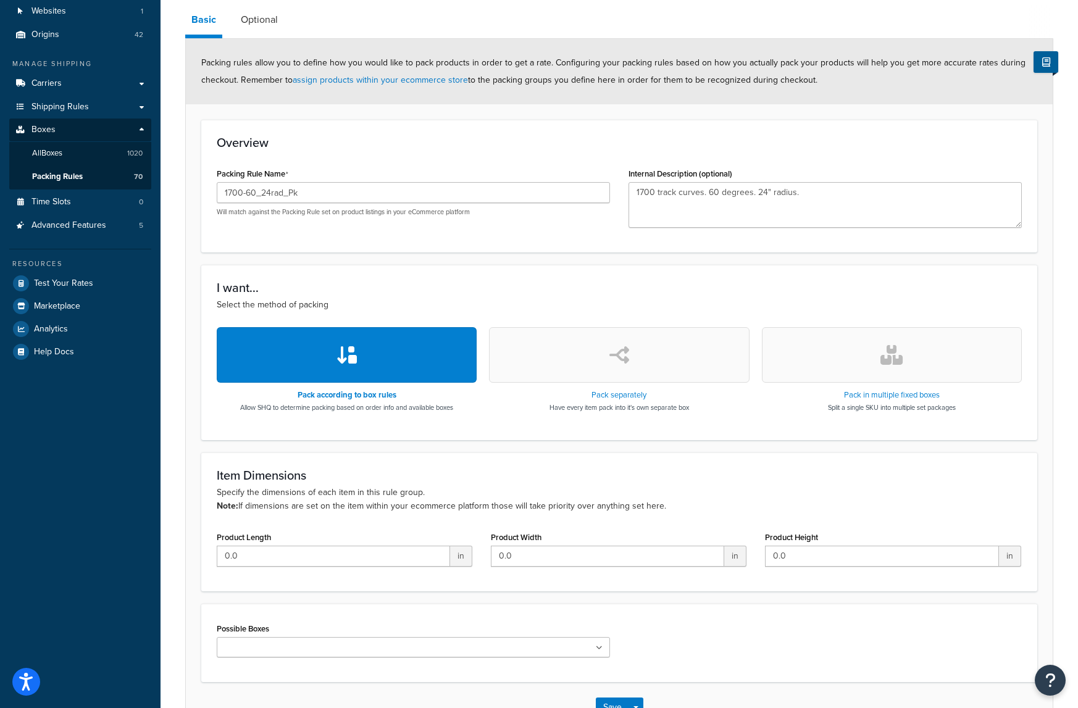
scroll to position [211, 0]
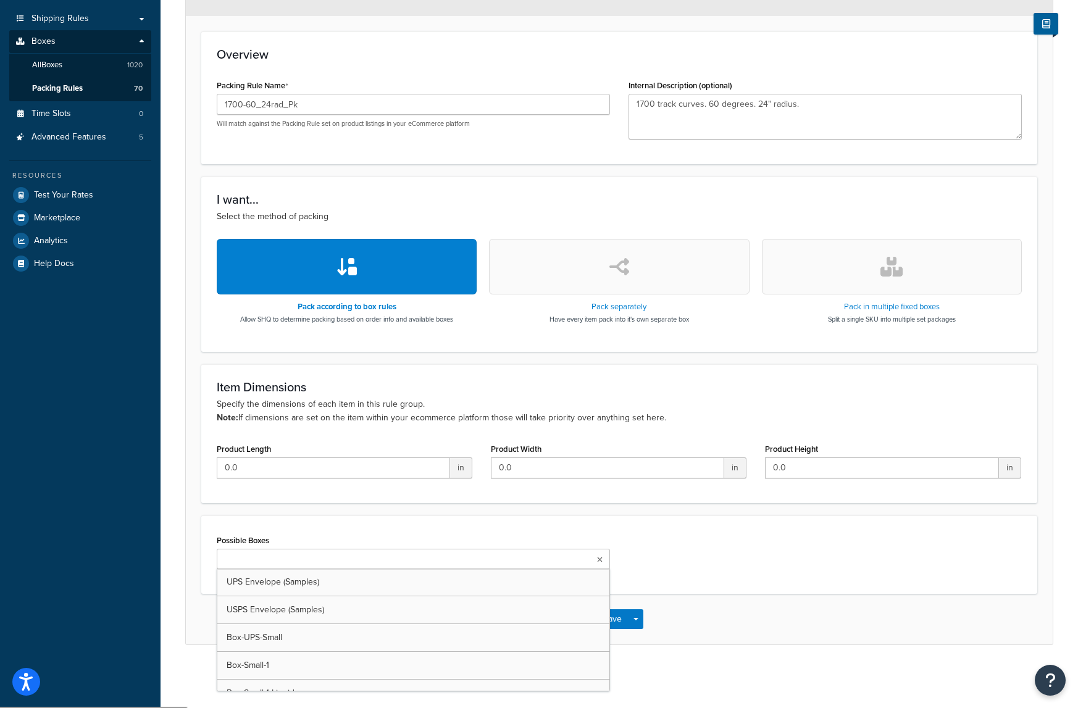
click at [280, 562] on input "Possible Boxes" at bounding box center [274, 560] width 109 height 14
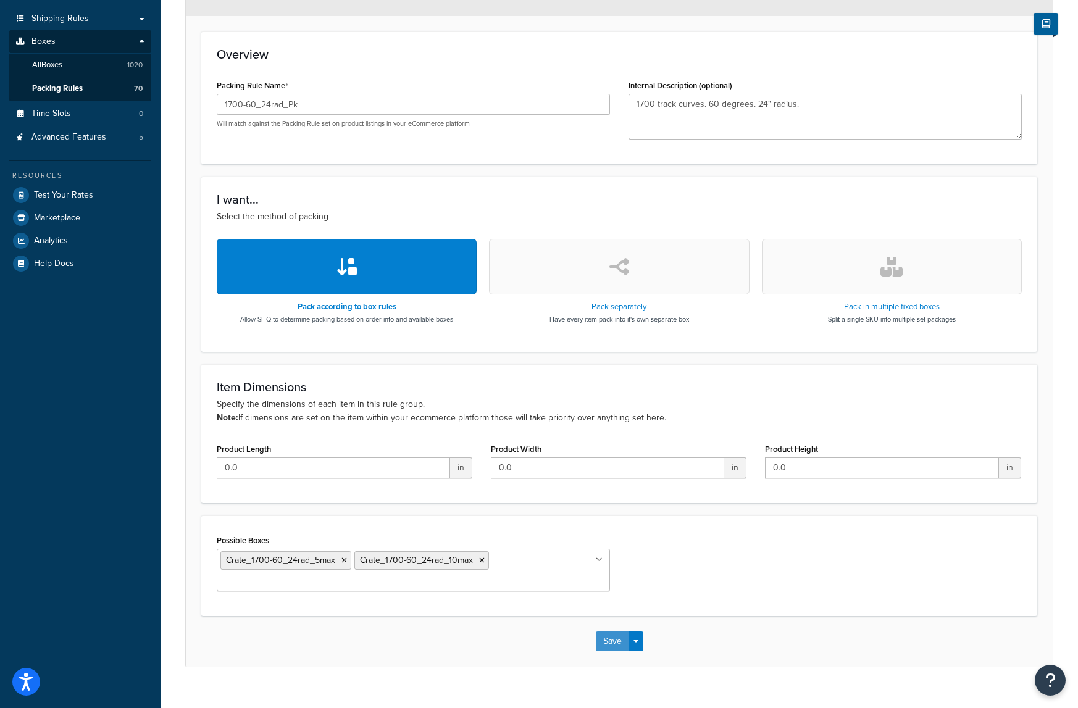
click at [620, 641] on button "Save" at bounding box center [612, 642] width 33 height 20
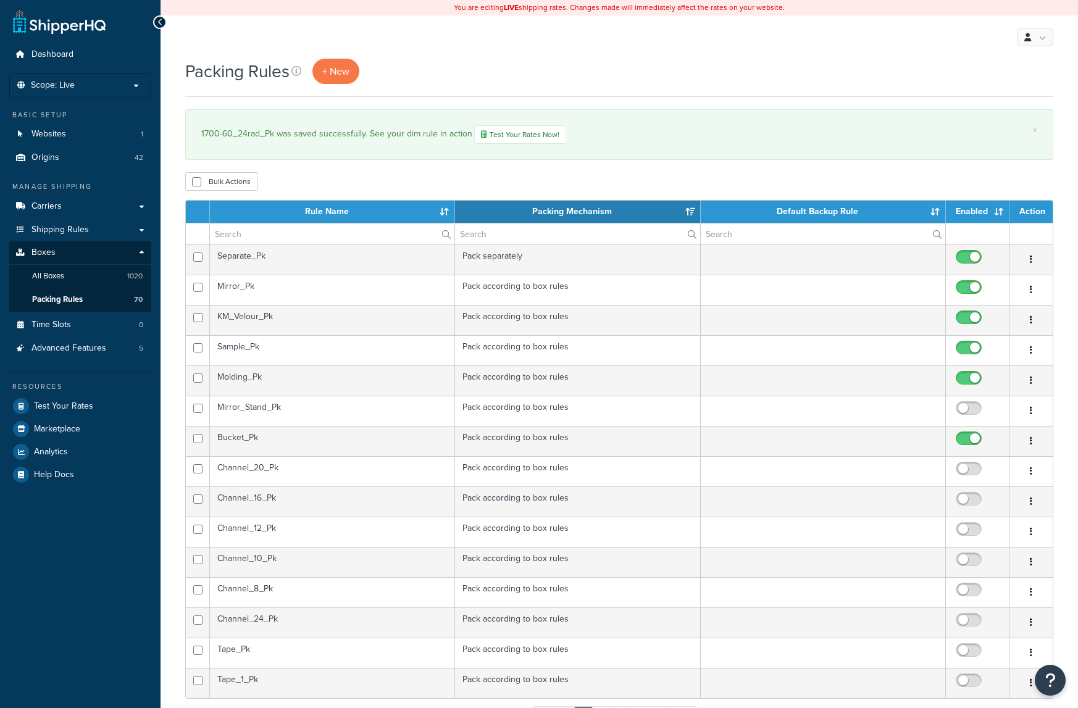
select select "15"
click at [317, 216] on th "Rule Name" at bounding box center [332, 212] width 245 height 22
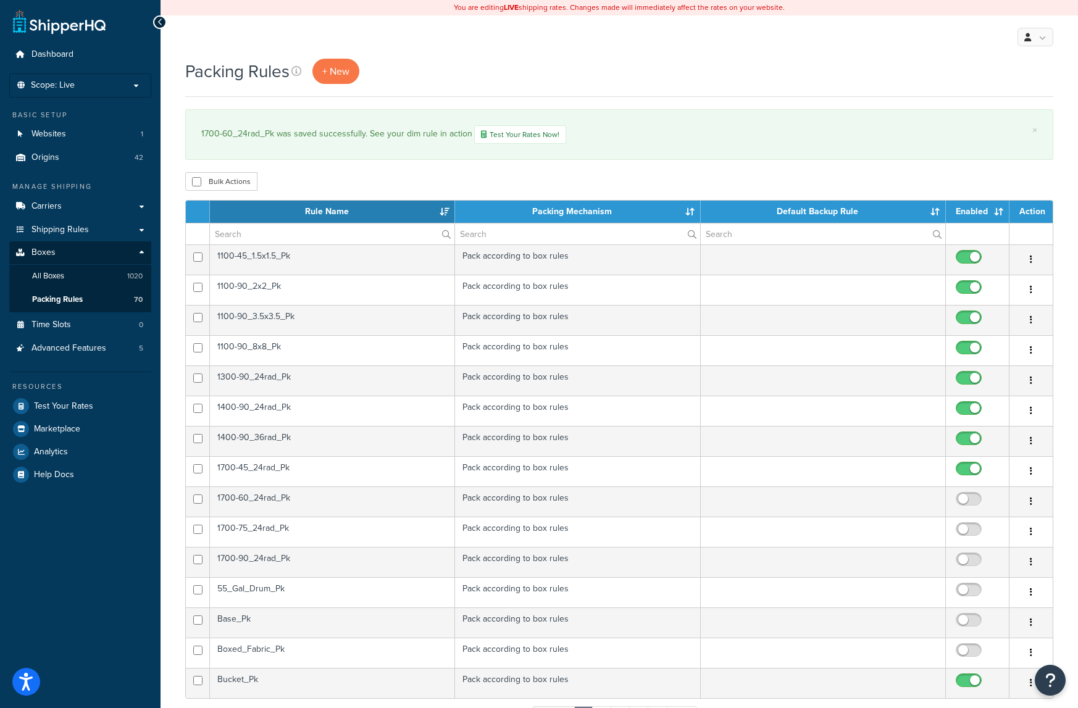
click at [972, 503] on input "checkbox" at bounding box center [971, 502] width 34 height 15
checkbox input "true"
click at [296, 531] on td "1700-75_24rad_Pk" at bounding box center [332, 532] width 245 height 30
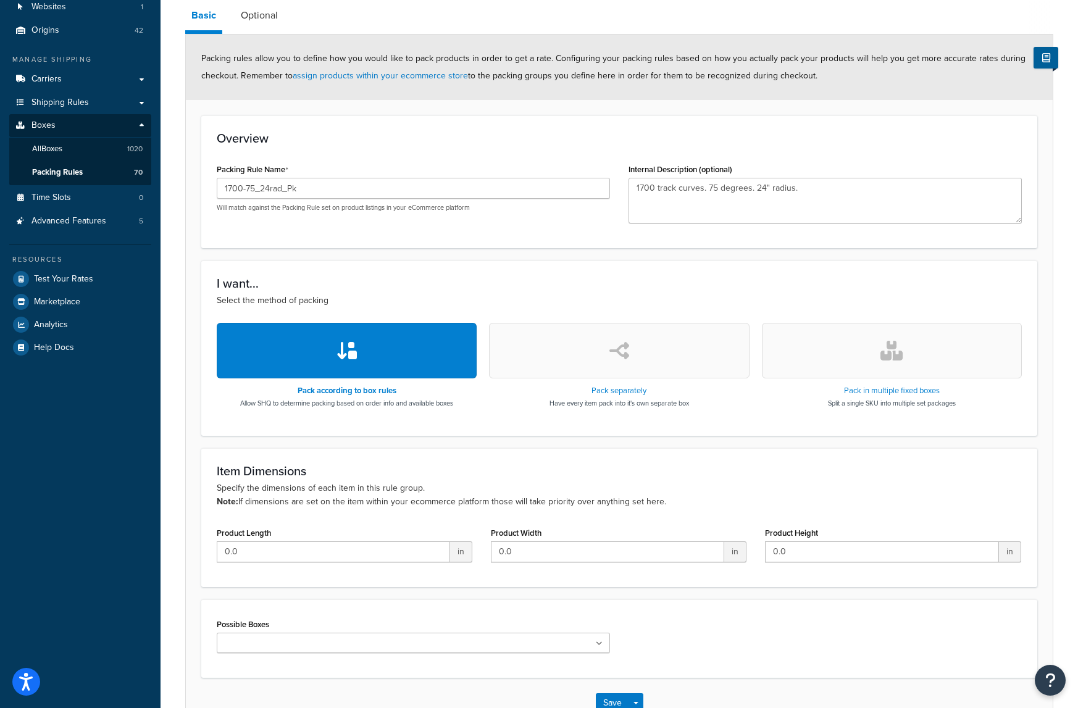
scroll to position [211, 0]
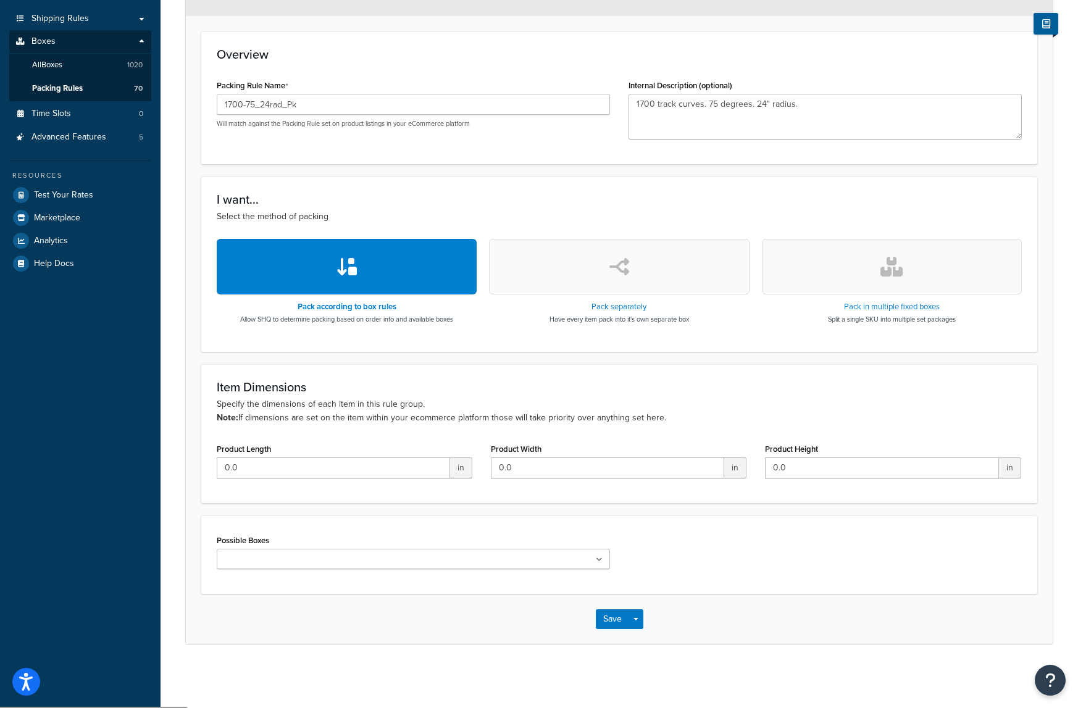
click at [227, 562] on input "Possible Boxes" at bounding box center [274, 560] width 109 height 14
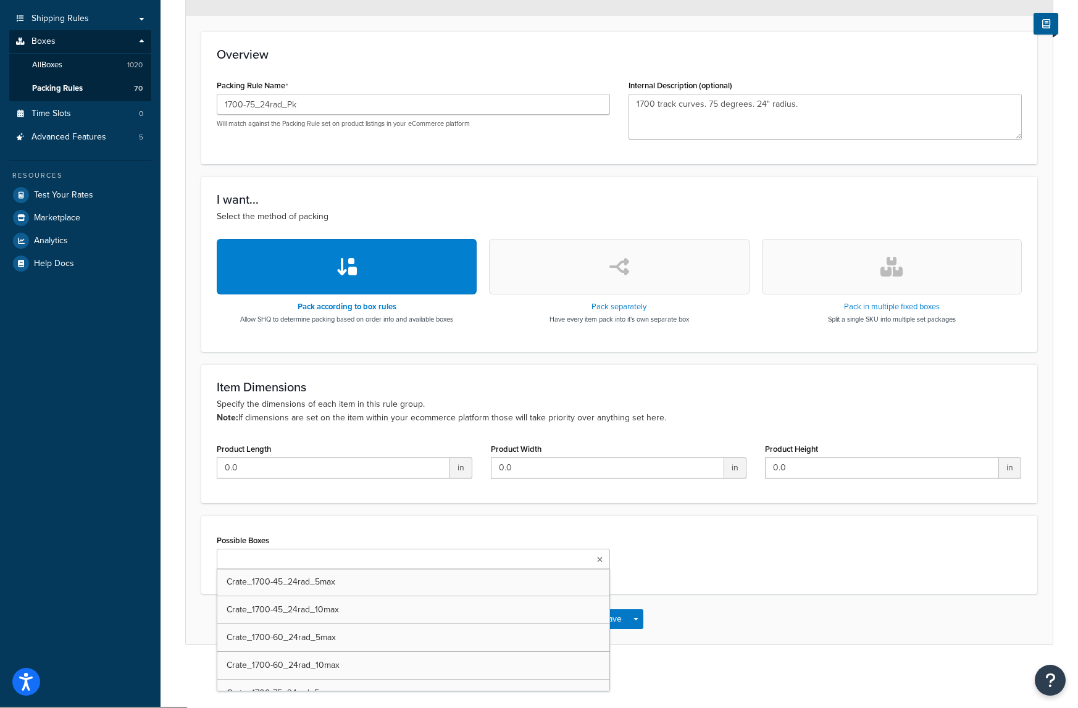
scroll to position [4385, 0]
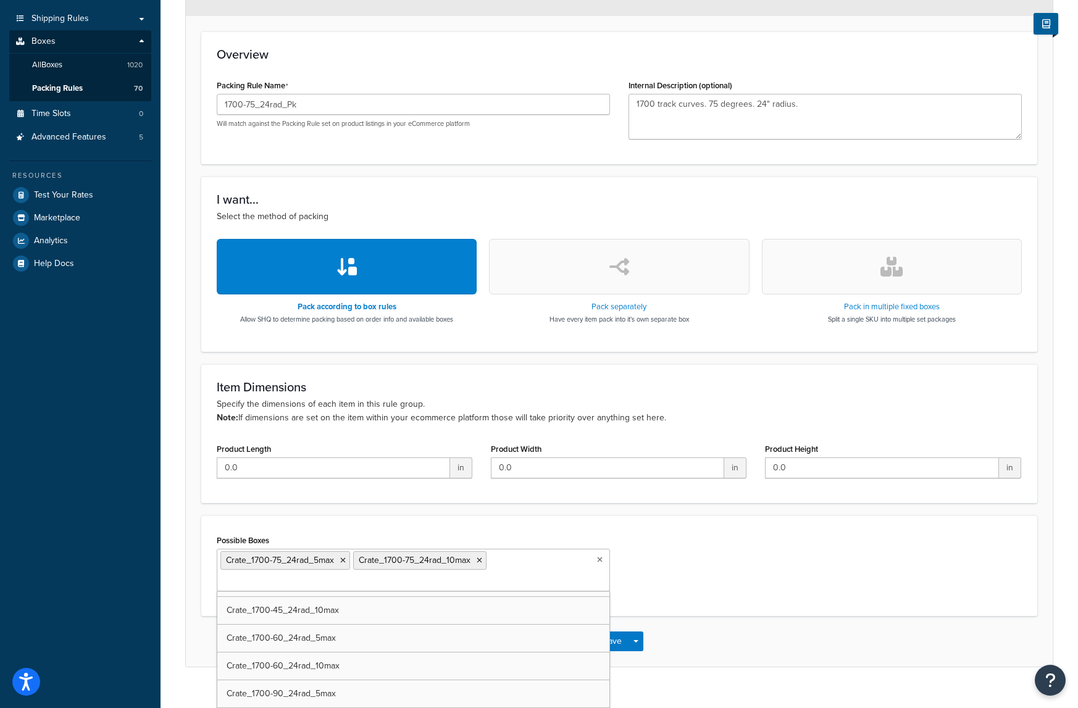
click at [781, 553] on div "Possible Boxes Crate_1700-75_24rad_5max Crate_1700-75_24rad_10max UPS Envelope …" at bounding box center [619, 566] width 824 height 69
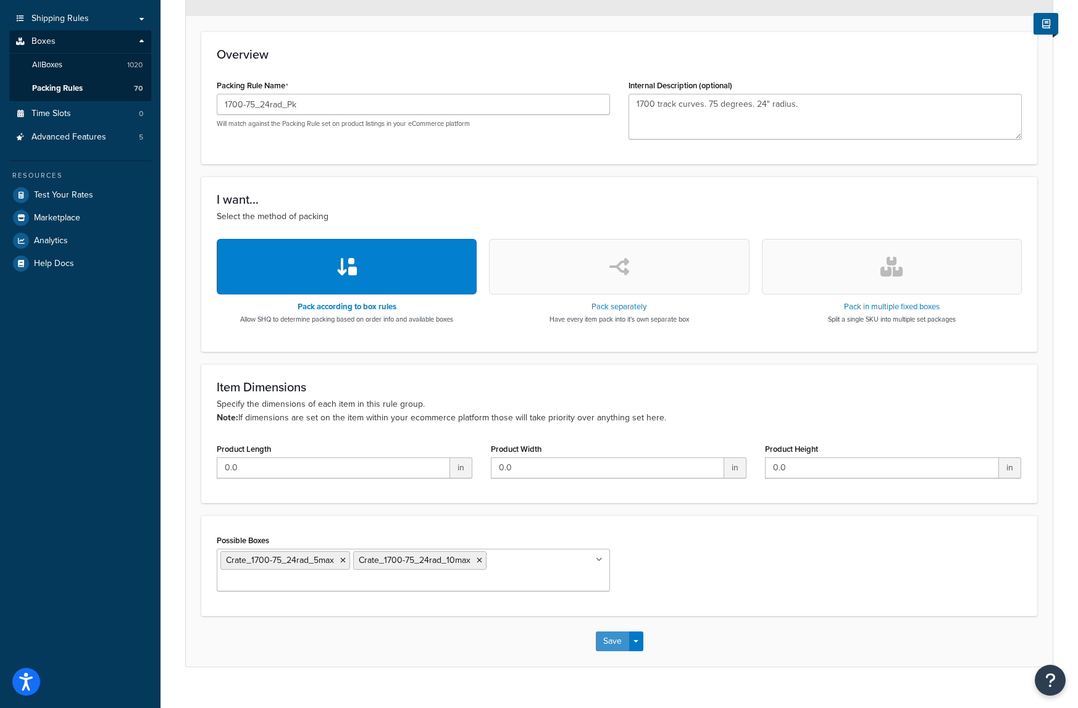
click at [610, 645] on button "Save" at bounding box center [612, 642] width 33 height 20
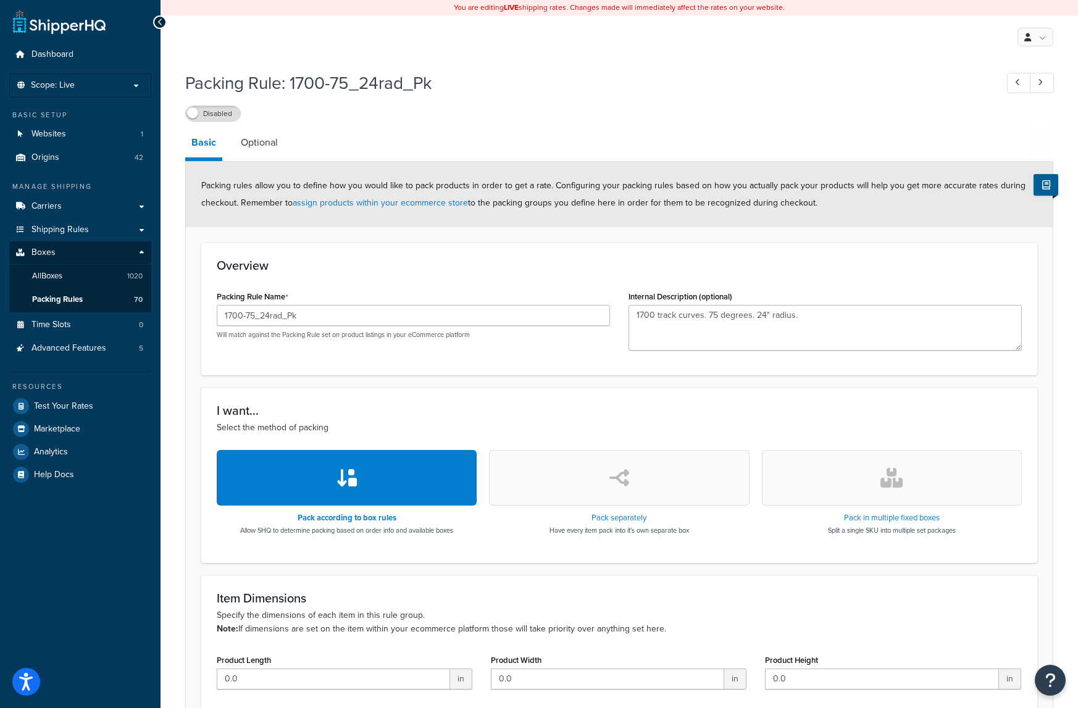
scroll to position [112, 0]
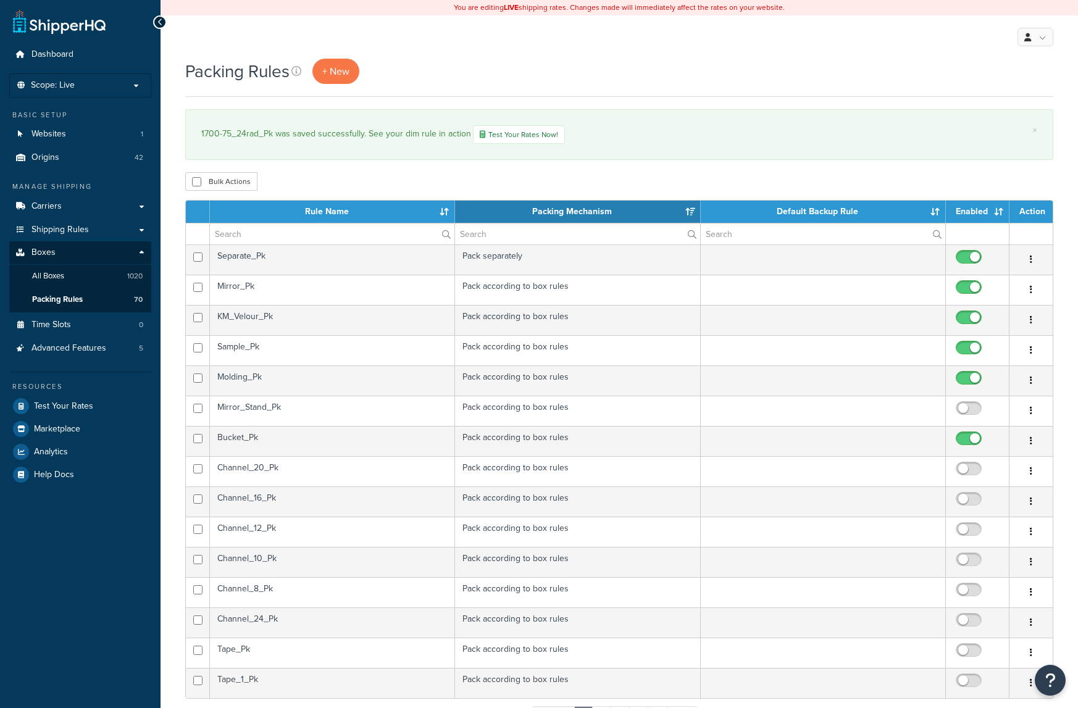
select select "15"
click at [312, 211] on th "Rule Name" at bounding box center [332, 212] width 245 height 22
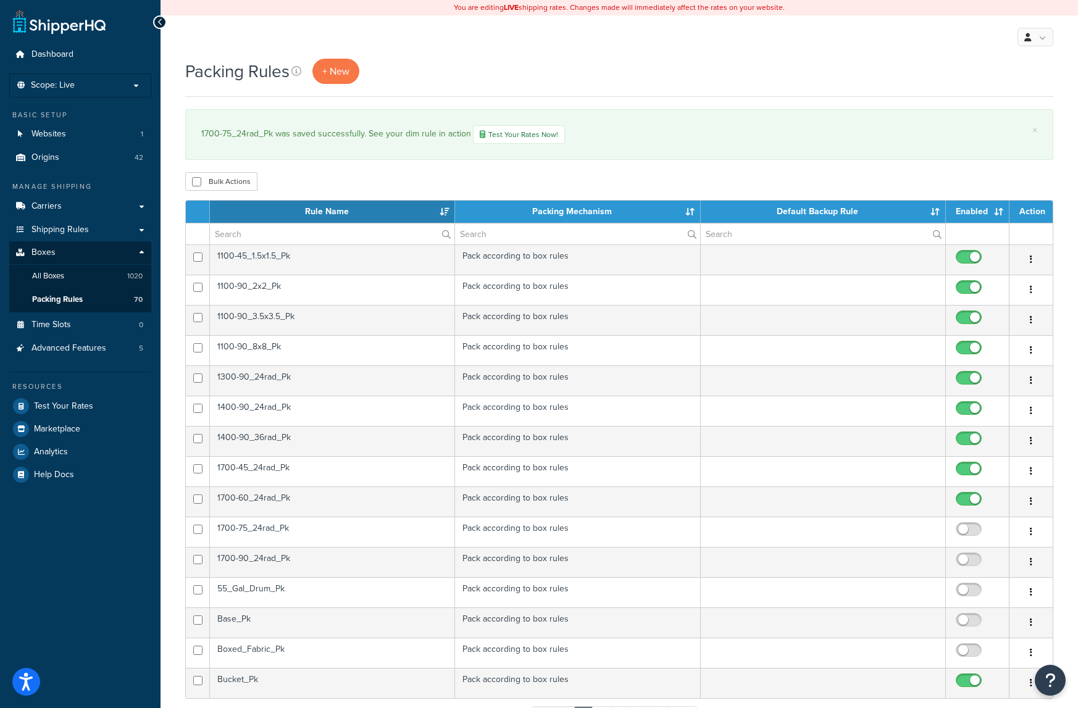
click at [968, 528] on input "checkbox" at bounding box center [971, 532] width 34 height 15
checkbox input "true"
click at [317, 564] on td "1700-90_24rad_Pk" at bounding box center [332, 562] width 245 height 30
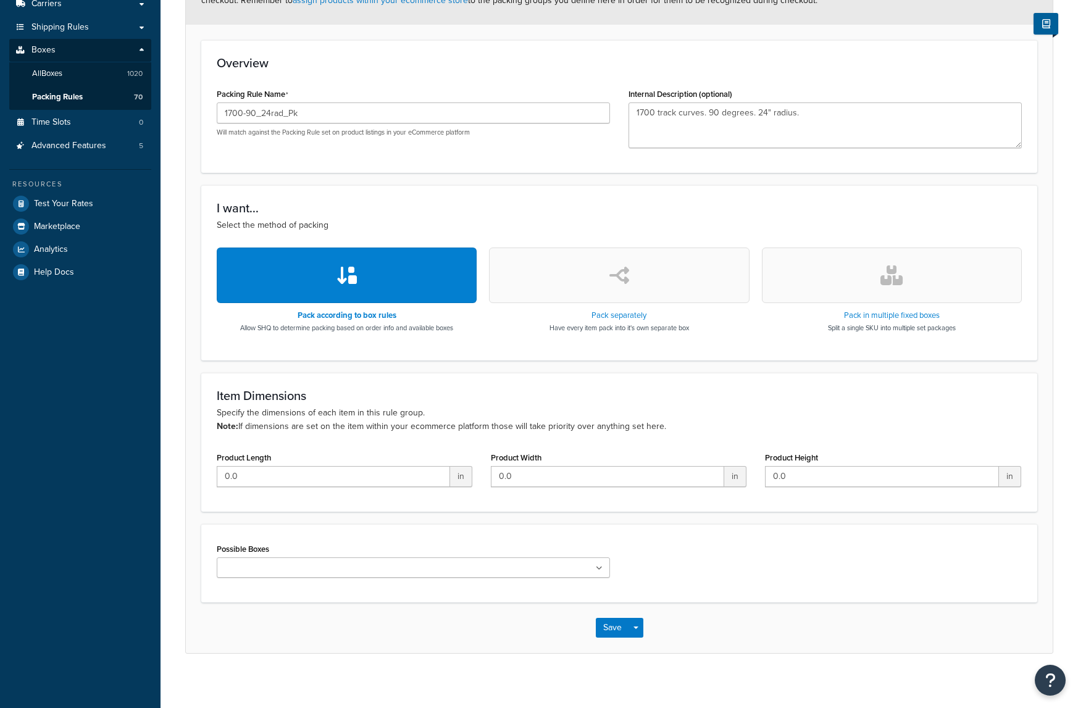
scroll to position [211, 0]
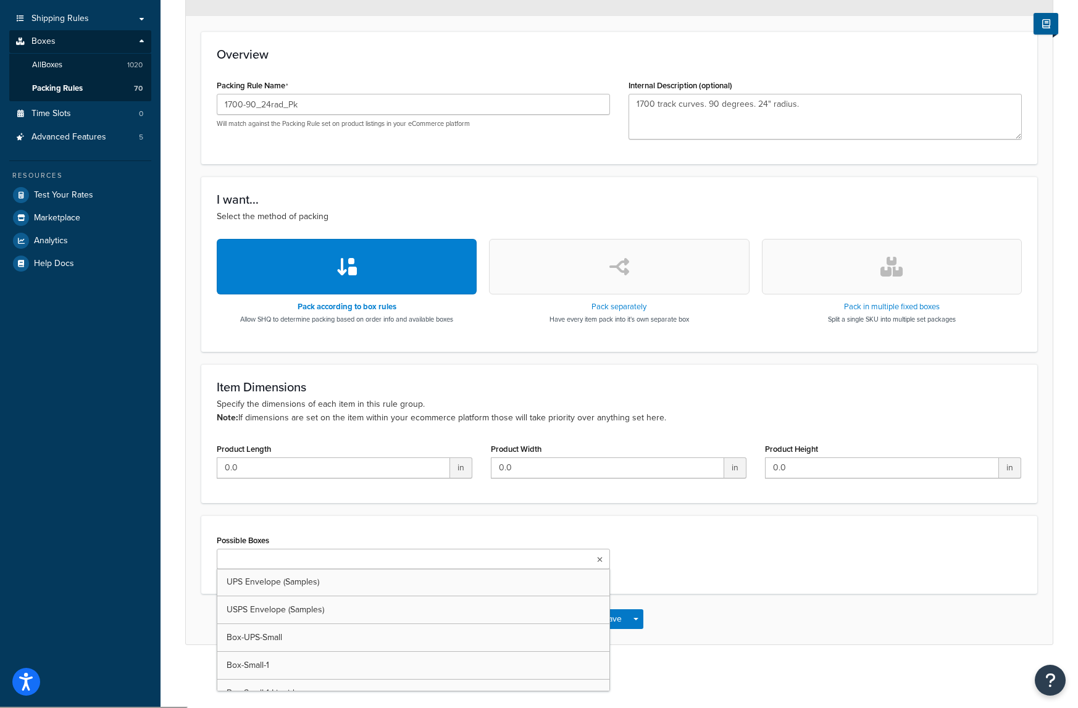
click at [269, 563] on input "Possible Boxes" at bounding box center [274, 560] width 109 height 14
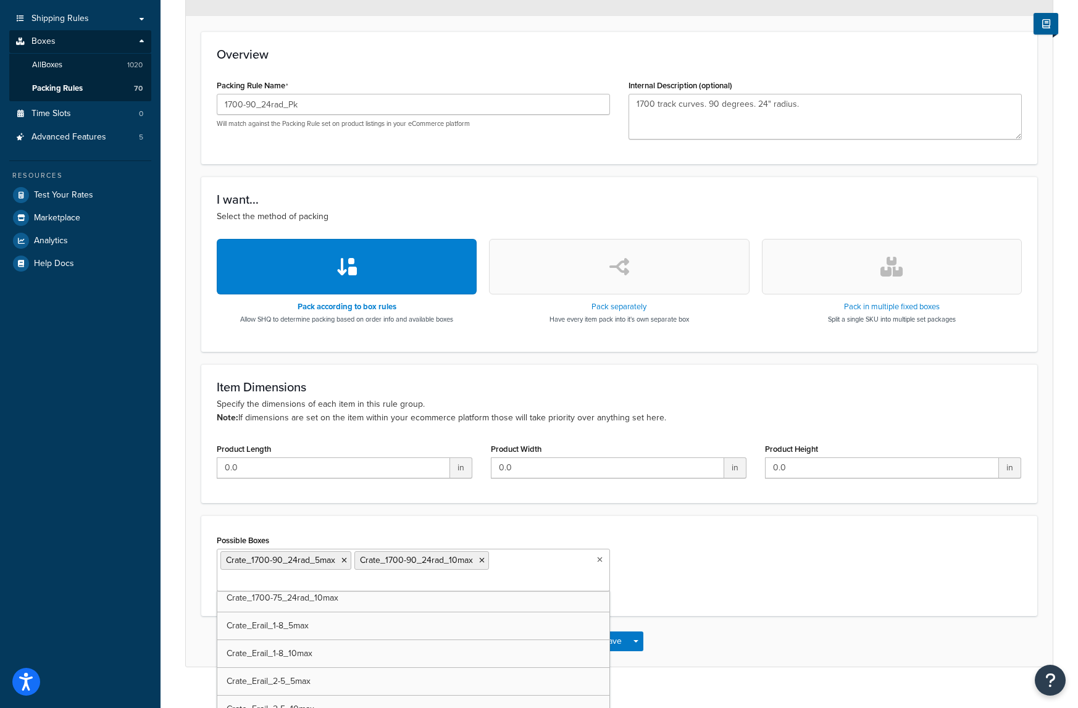
click at [723, 572] on div "Possible Boxes Crate_1700-90_24rad_5max Crate_1700-90_24rad_10max UPS Envelope …" at bounding box center [619, 566] width 824 height 69
click at [609, 643] on button "Save" at bounding box center [612, 642] width 33 height 20
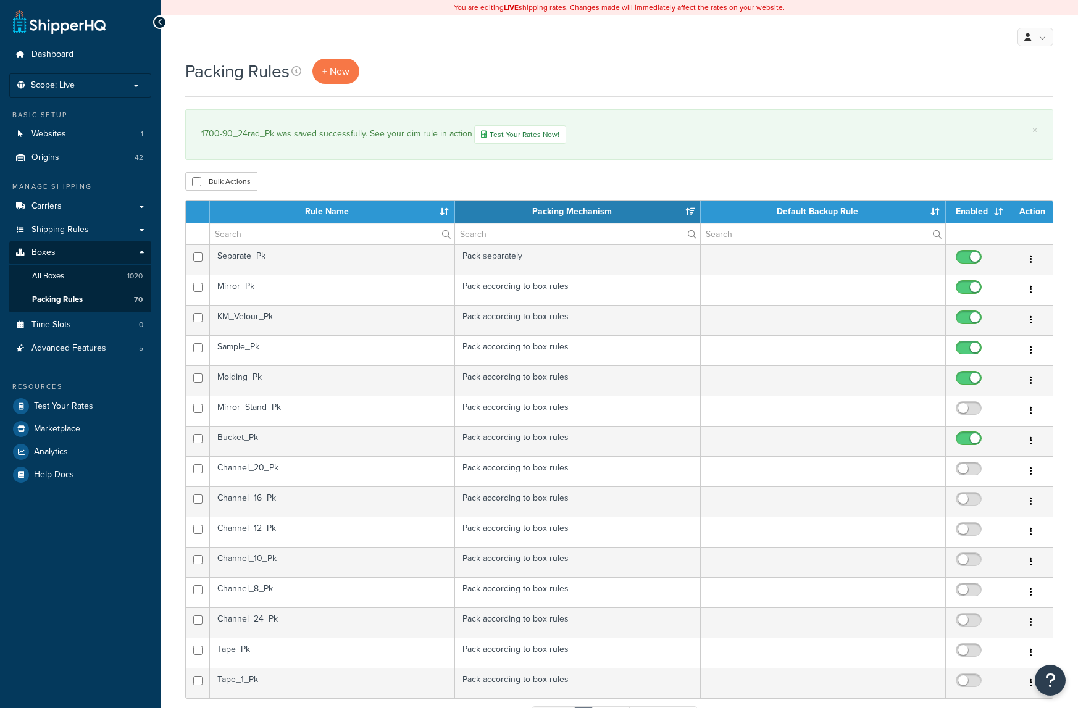
select select "15"
click at [332, 212] on th "Rule Name" at bounding box center [332, 212] width 245 height 22
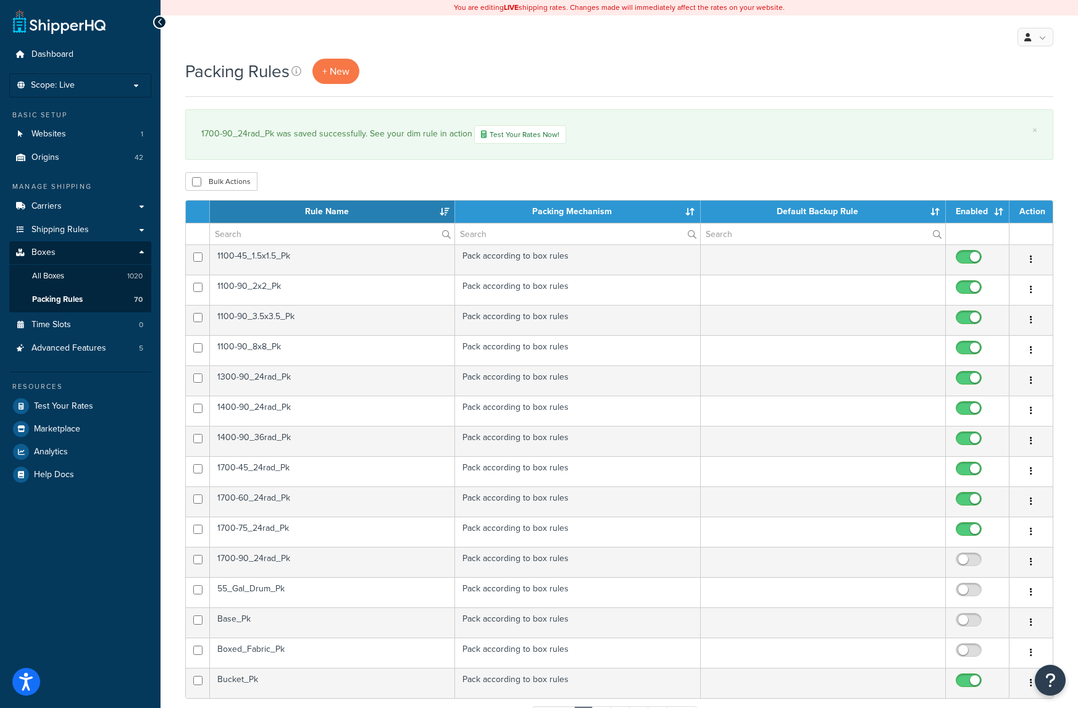
click at [968, 560] on input "checkbox" at bounding box center [971, 562] width 34 height 15
checkbox input "true"
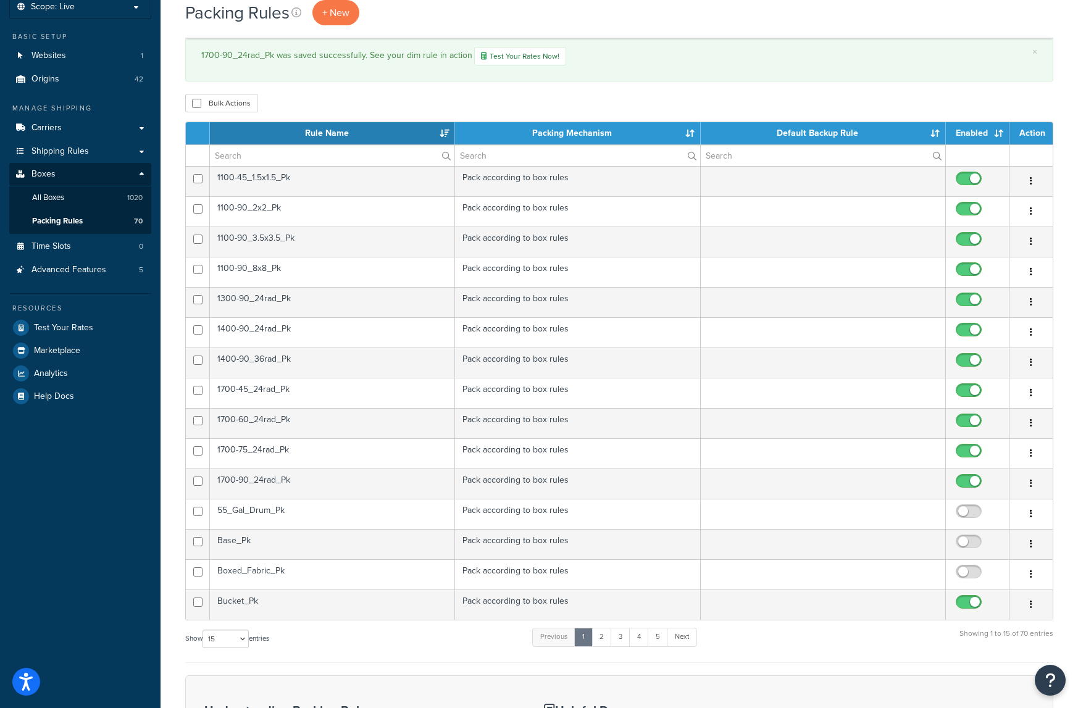
scroll to position [124, 0]
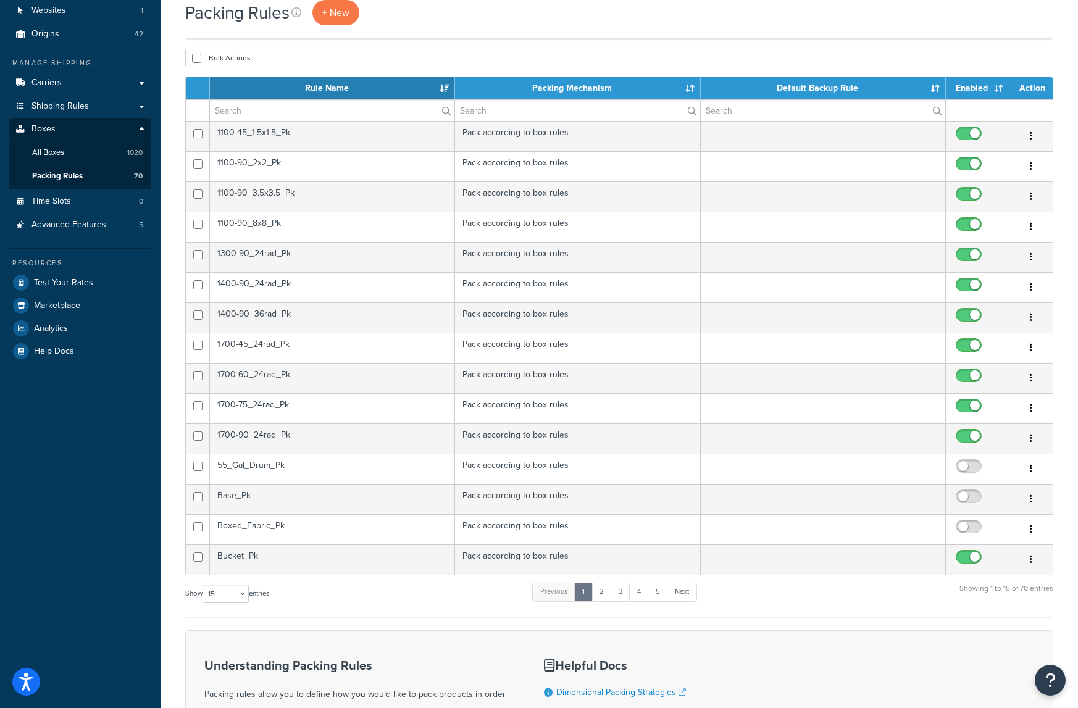
click at [279, 466] on td "55_Gal_Drum_Pk" at bounding box center [332, 469] width 245 height 30
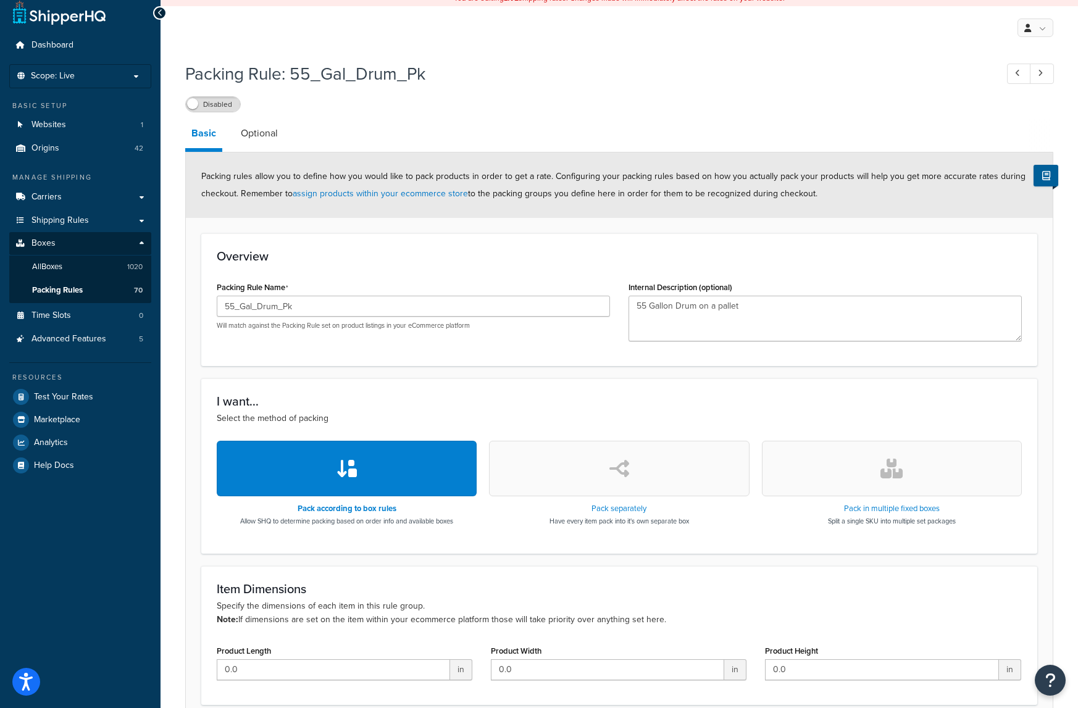
scroll to position [211, 0]
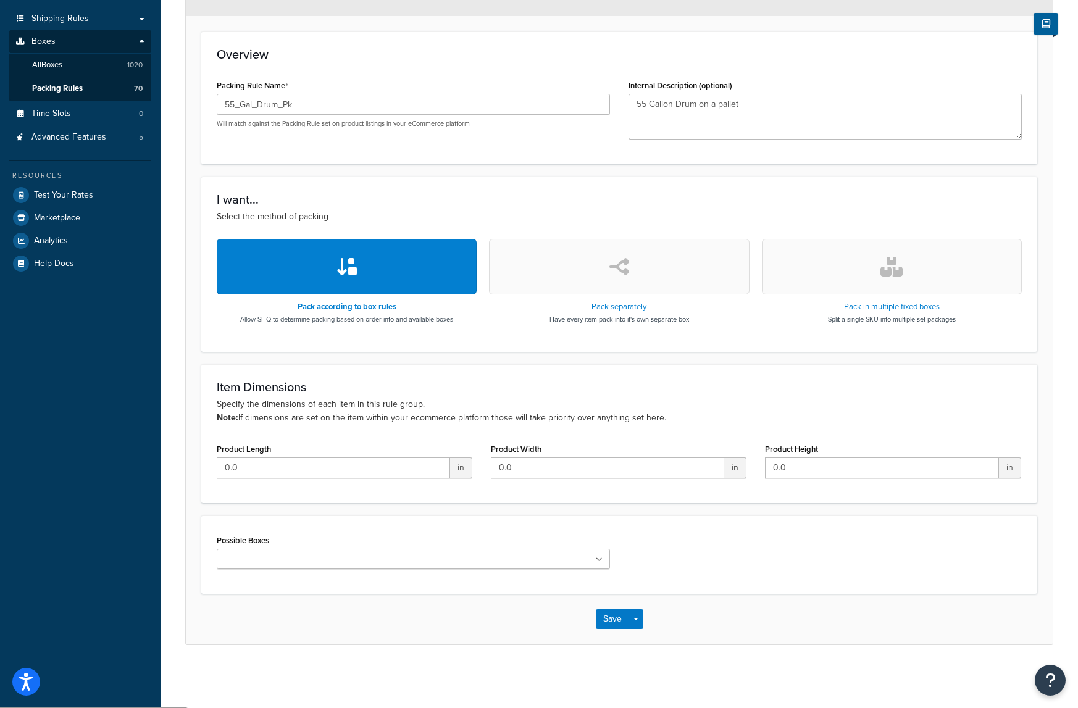
click at [377, 559] on ul at bounding box center [413, 559] width 393 height 20
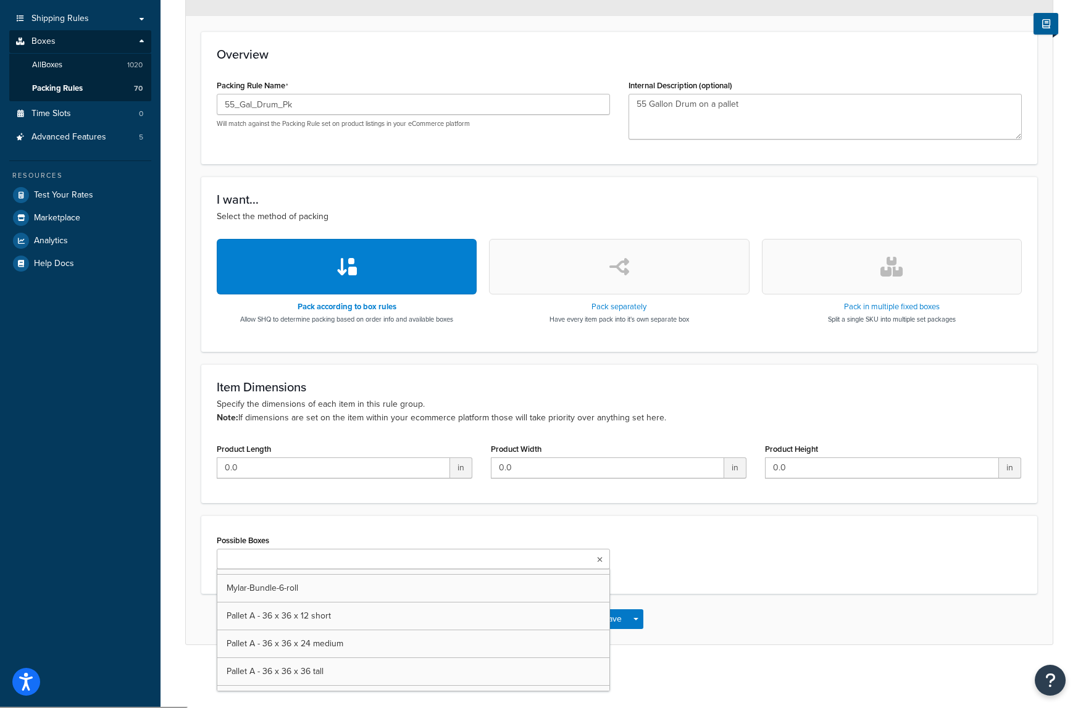
scroll to position [6114, 0]
click at [718, 547] on div "Possible Boxes Pallet A - 36 x 36 x 40 drum UPS Envelope (Samples) USPS Envelop…" at bounding box center [619, 557] width 824 height 50
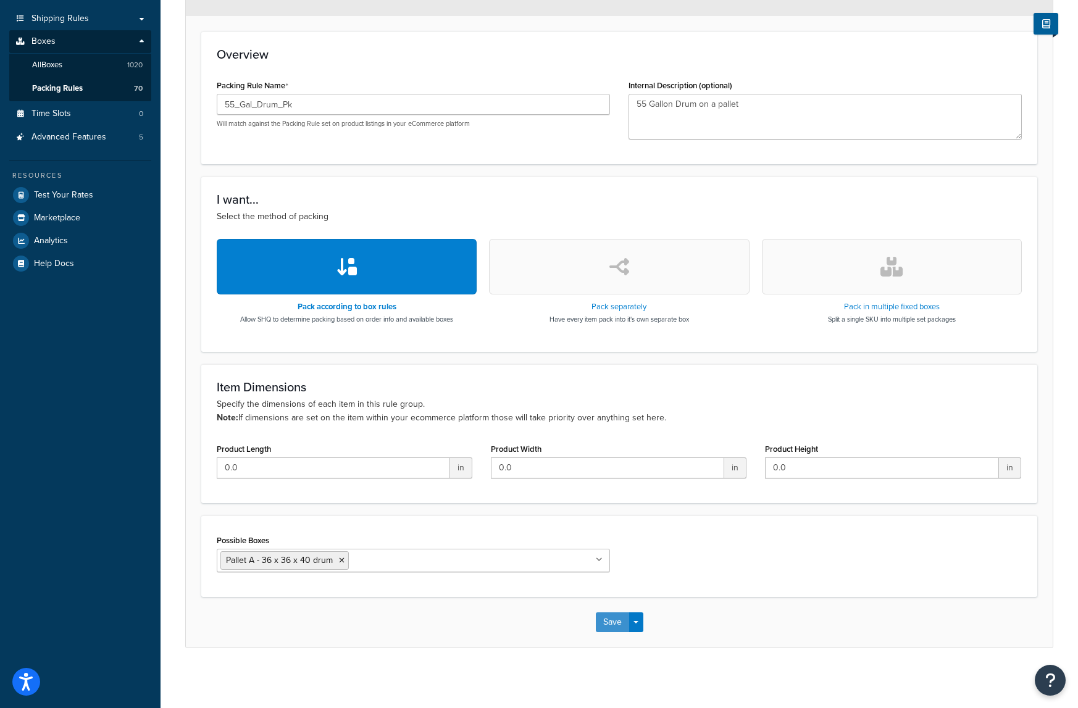
click at [606, 626] on button "Save" at bounding box center [612, 623] width 33 height 20
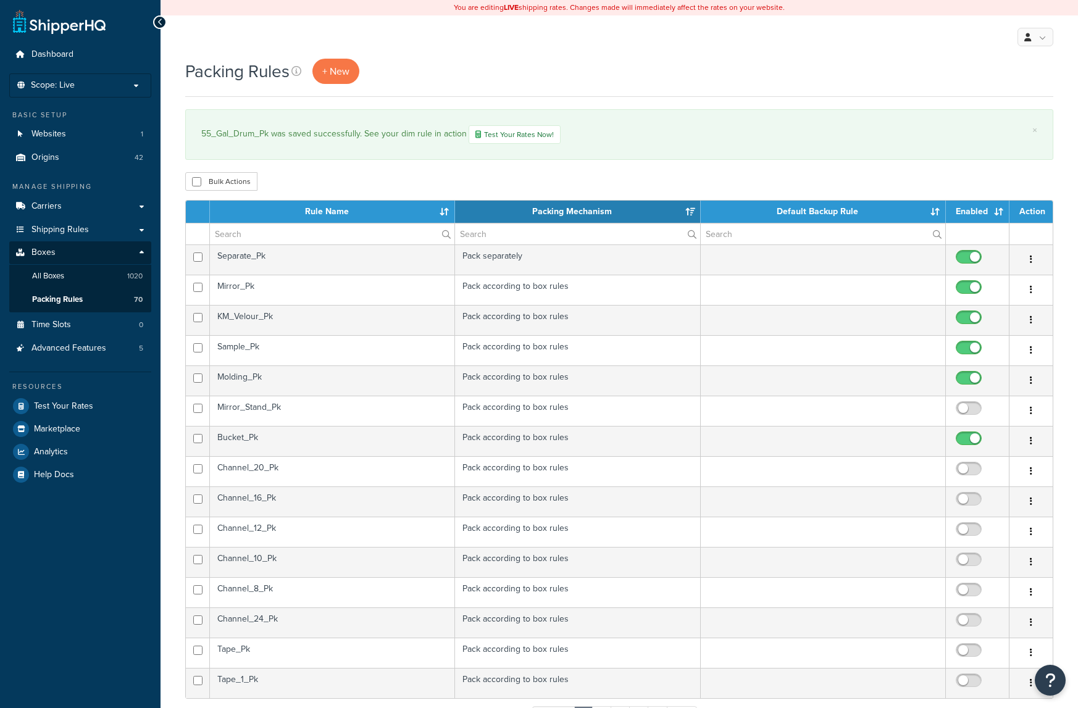
select select "15"
click at [363, 211] on th "Rule Name" at bounding box center [332, 212] width 245 height 22
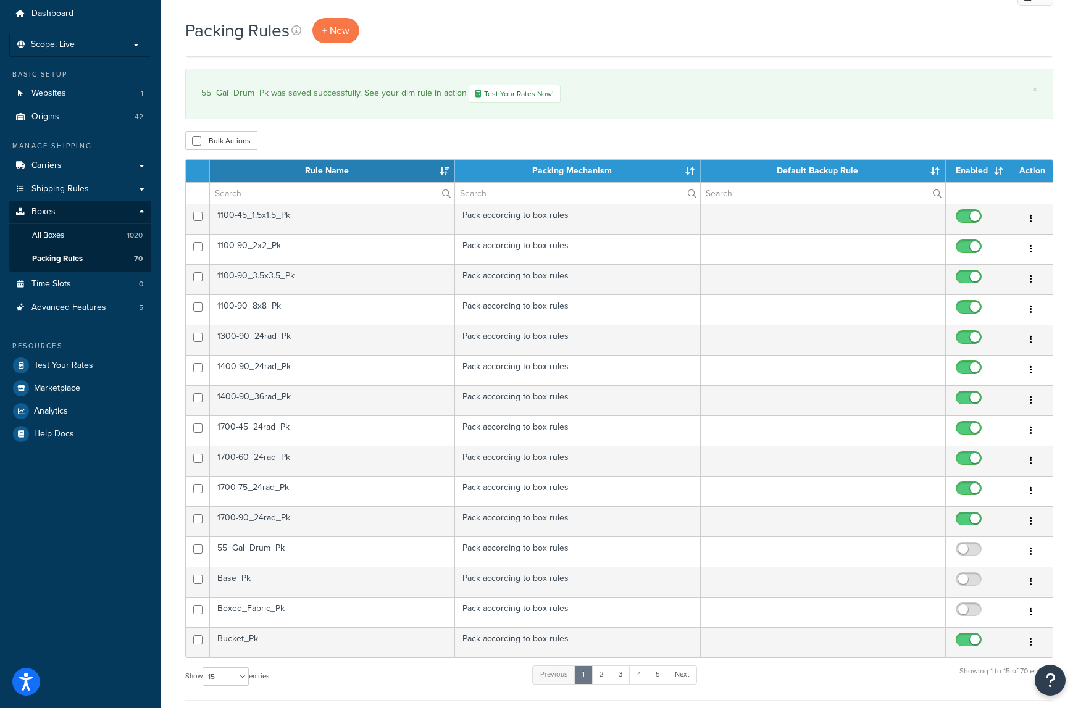
scroll to position [124, 0]
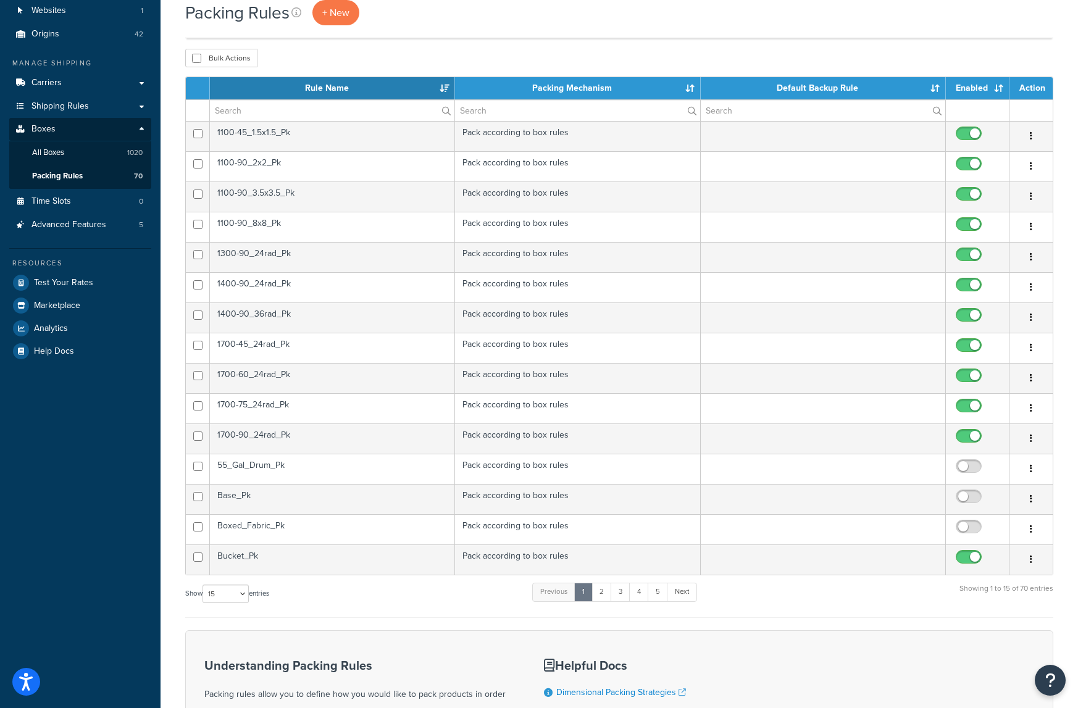
click at [968, 469] on input "checkbox" at bounding box center [971, 469] width 34 height 15
checkbox input "true"
click at [374, 501] on td "Base_Pk" at bounding box center [332, 499] width 245 height 30
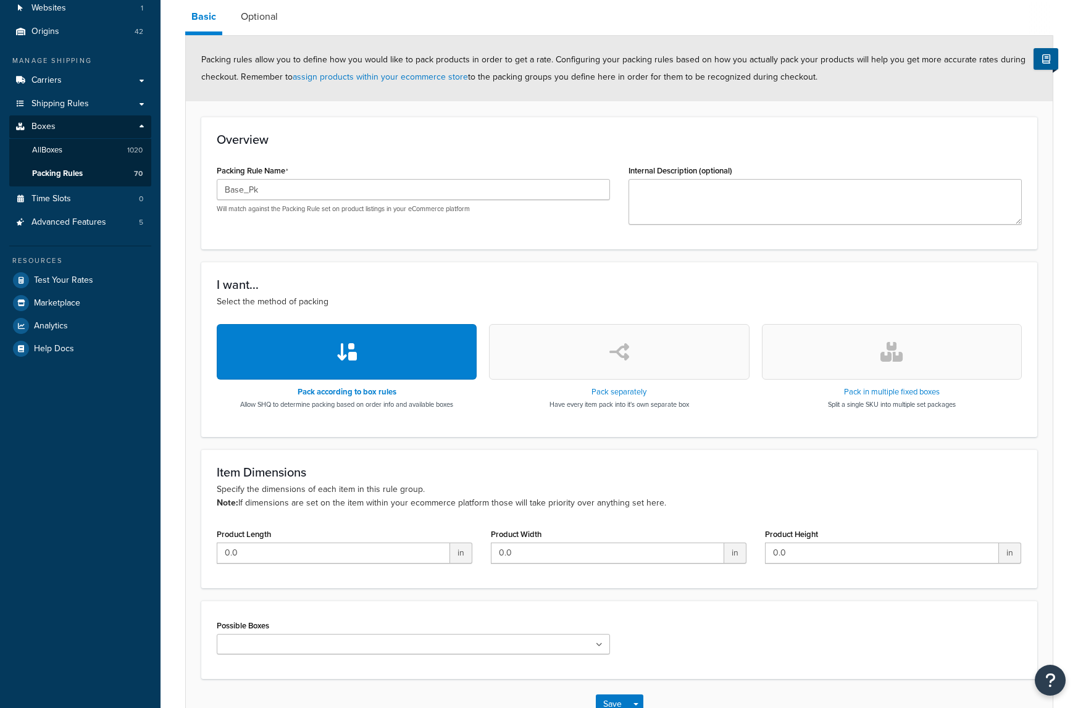
scroll to position [211, 0]
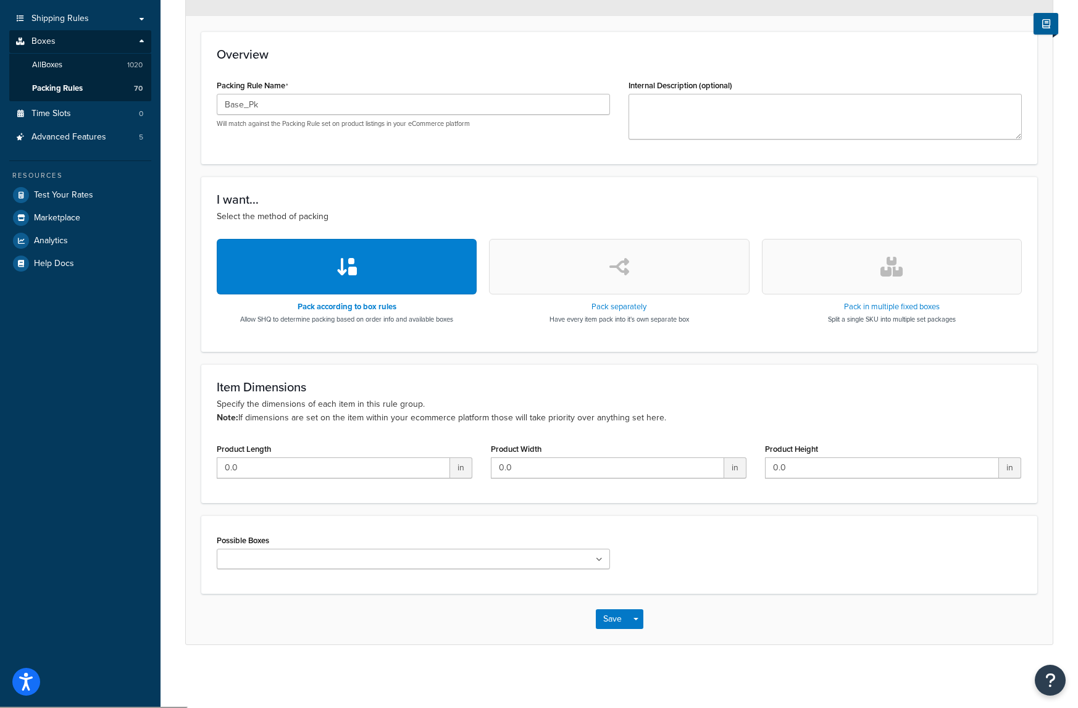
click at [231, 561] on input "Possible Boxes" at bounding box center [274, 560] width 109 height 14
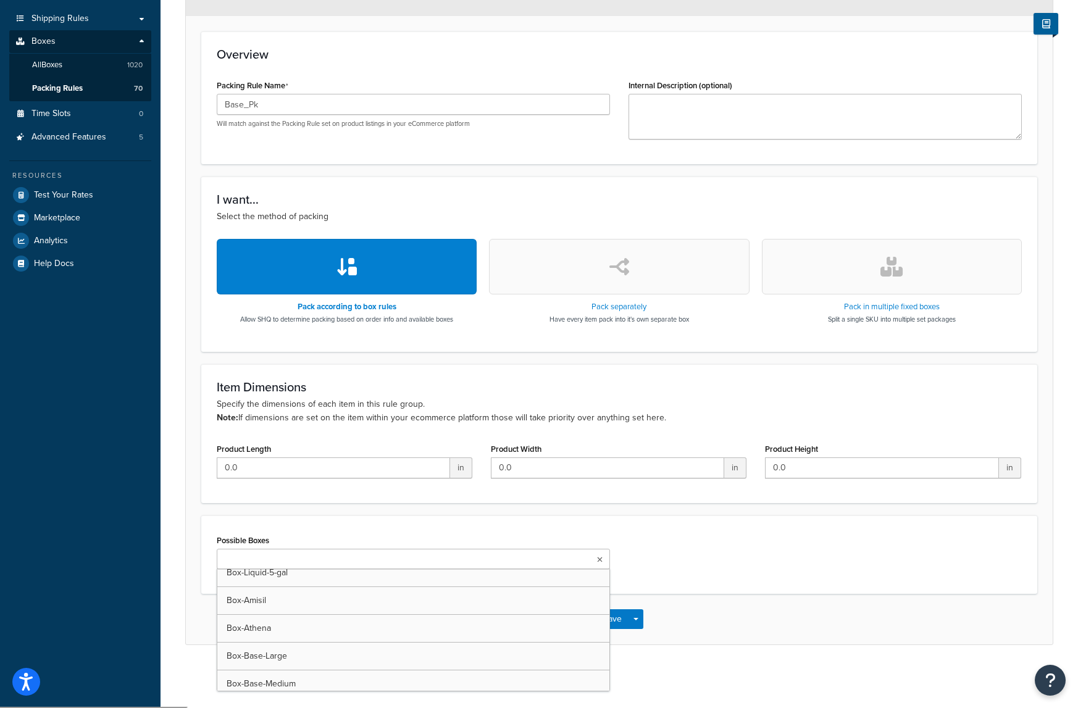
scroll to position [1544, 0]
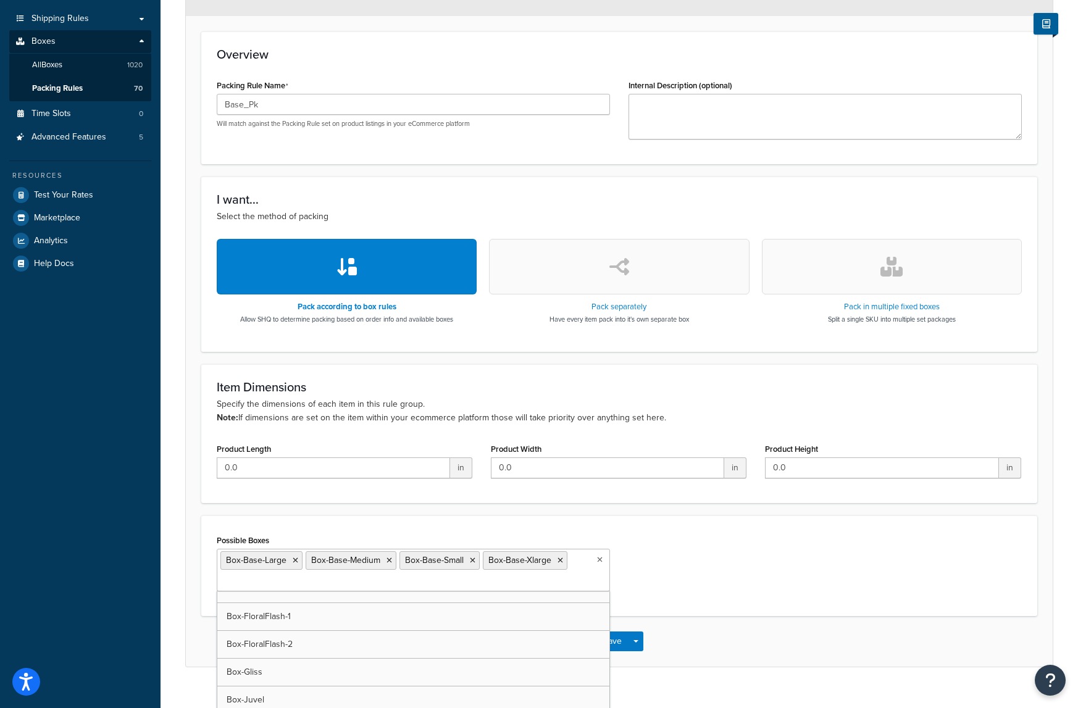
click at [715, 544] on div "Possible Boxes Box-Base-Large Box-Base-Medium Box-Base-Small Box-Base-Xlarge UP…" at bounding box center [619, 566] width 824 height 69
click at [472, 584] on ul "Box-Base-Large Box-Base-Medium Box-Base-Small Box-Base-Xlarge" at bounding box center [413, 570] width 393 height 43
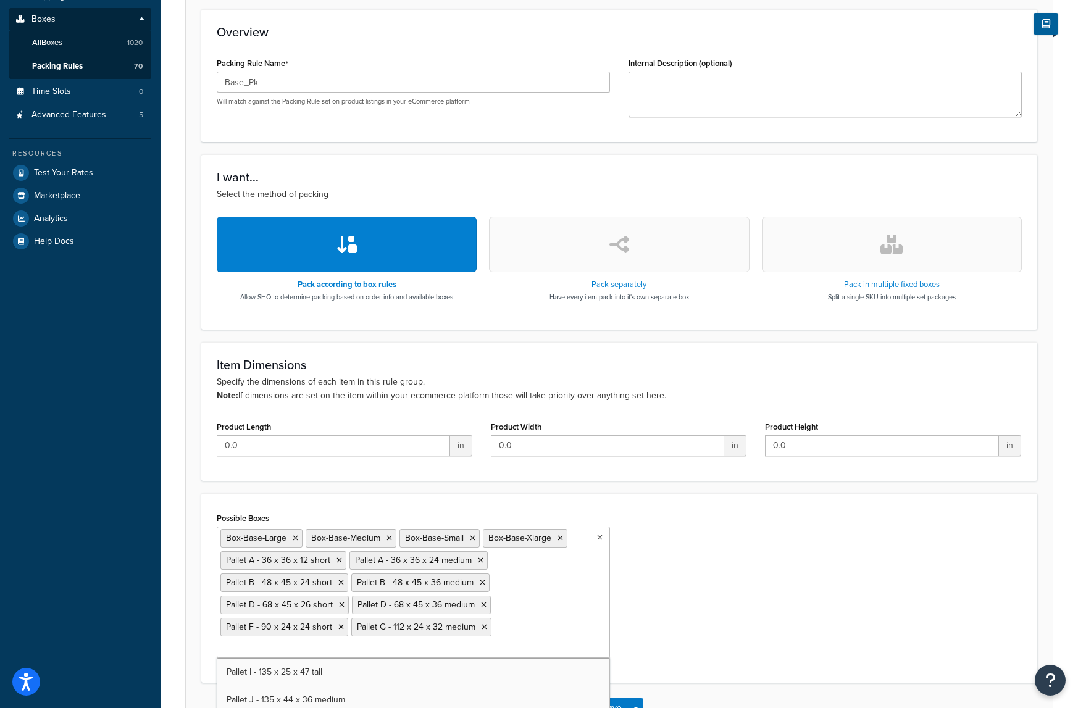
scroll to position [6329, 0]
click at [535, 616] on ul "Box-Base-Large Box-Base-Medium Box-Base-Small Box-Base-Xlarge Pallet A - 36 x 3…" at bounding box center [413, 594] width 393 height 135
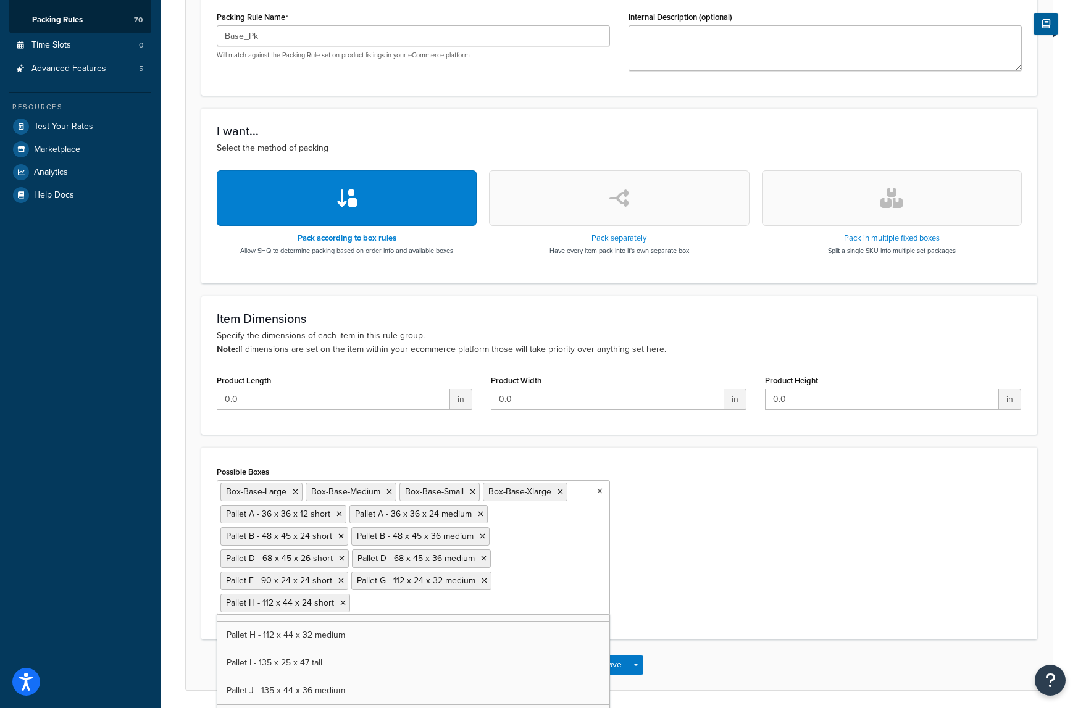
scroll to position [325, 0]
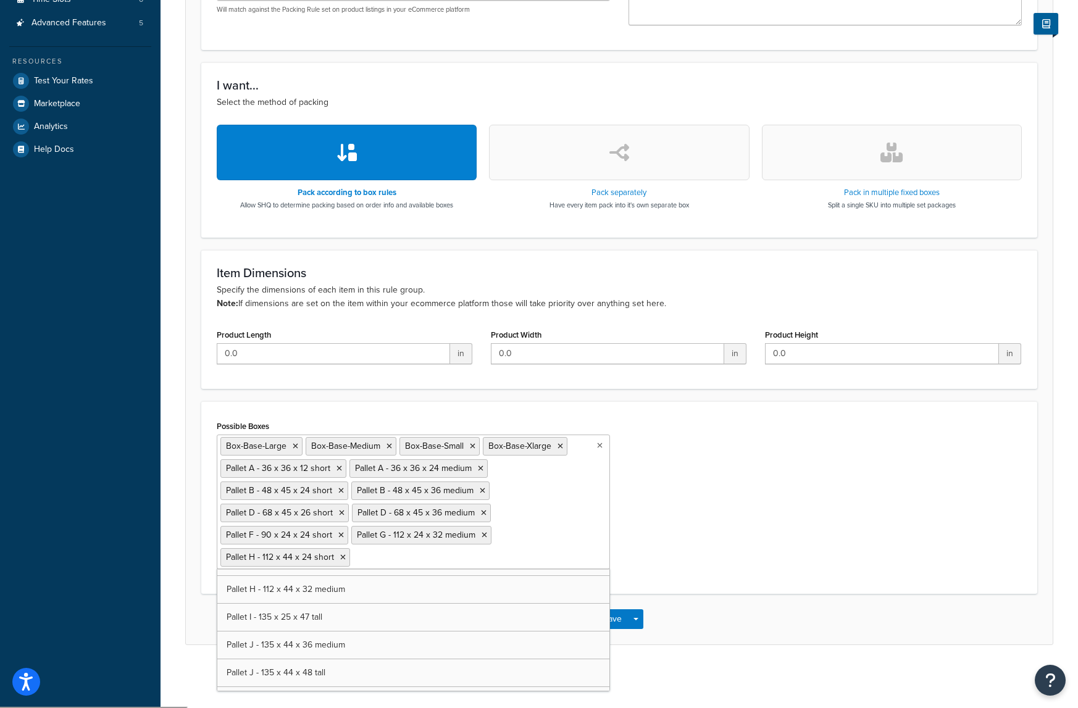
click at [713, 552] on div "Possible Boxes Box-Base-Large Box-Base-Medium Box-Base-Small Box-Base-Xlarge Pa…" at bounding box center [619, 497] width 824 height 161
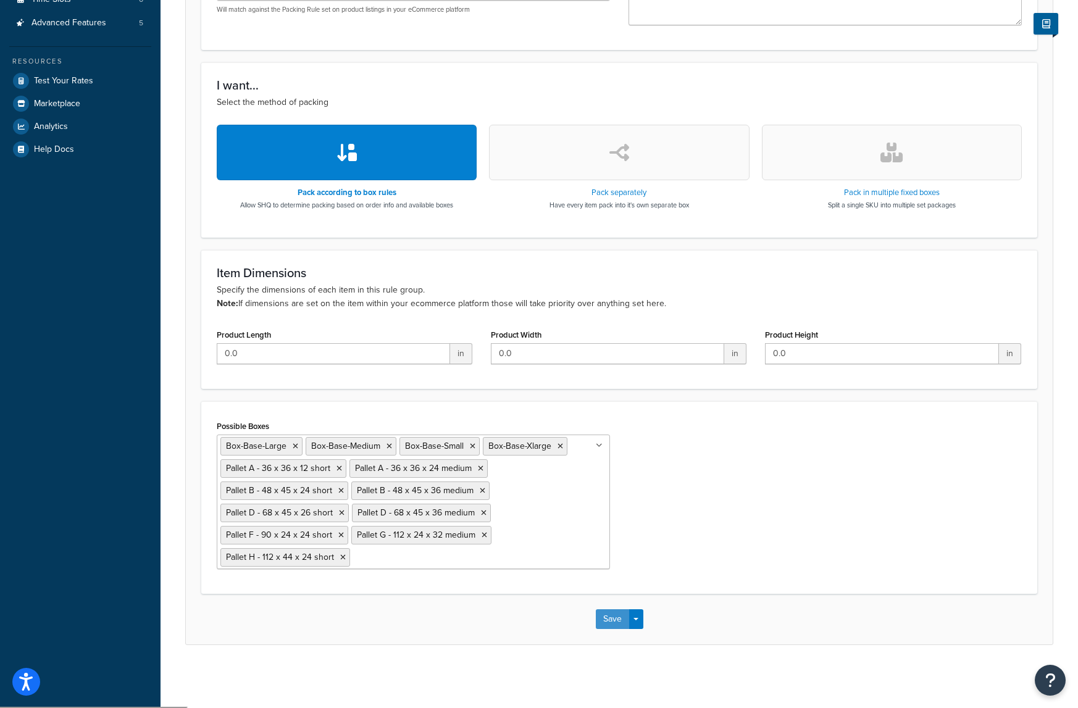
click at [621, 618] on button "Save" at bounding box center [612, 620] width 33 height 20
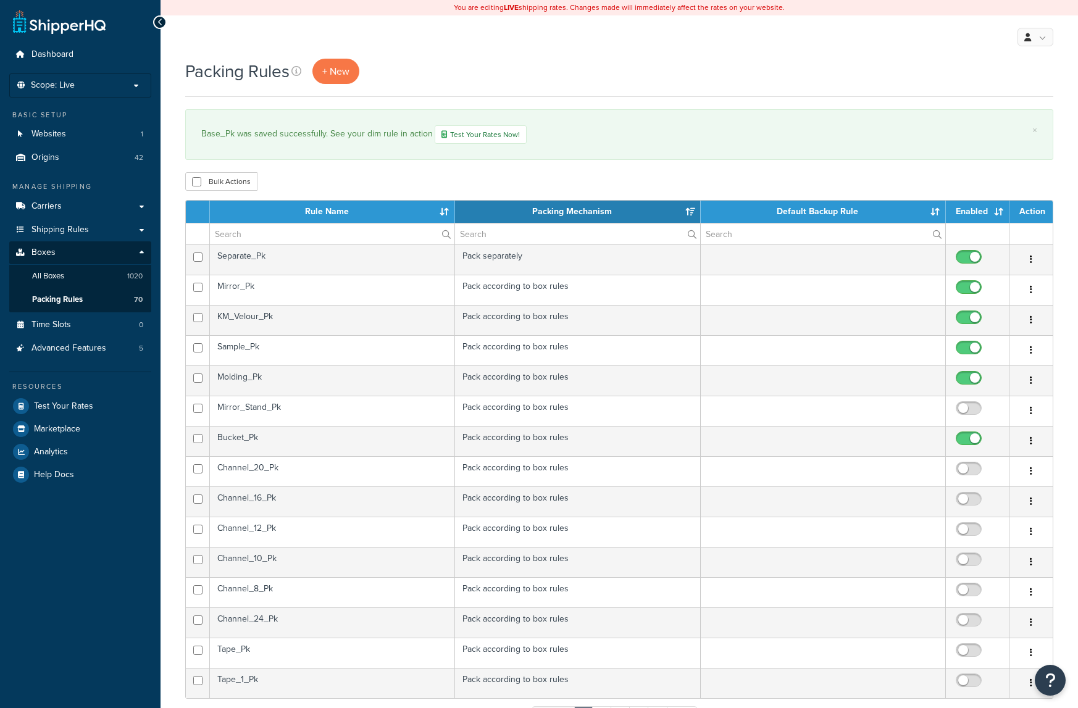
select select "15"
click at [400, 207] on th "Rule Name" at bounding box center [332, 212] width 245 height 22
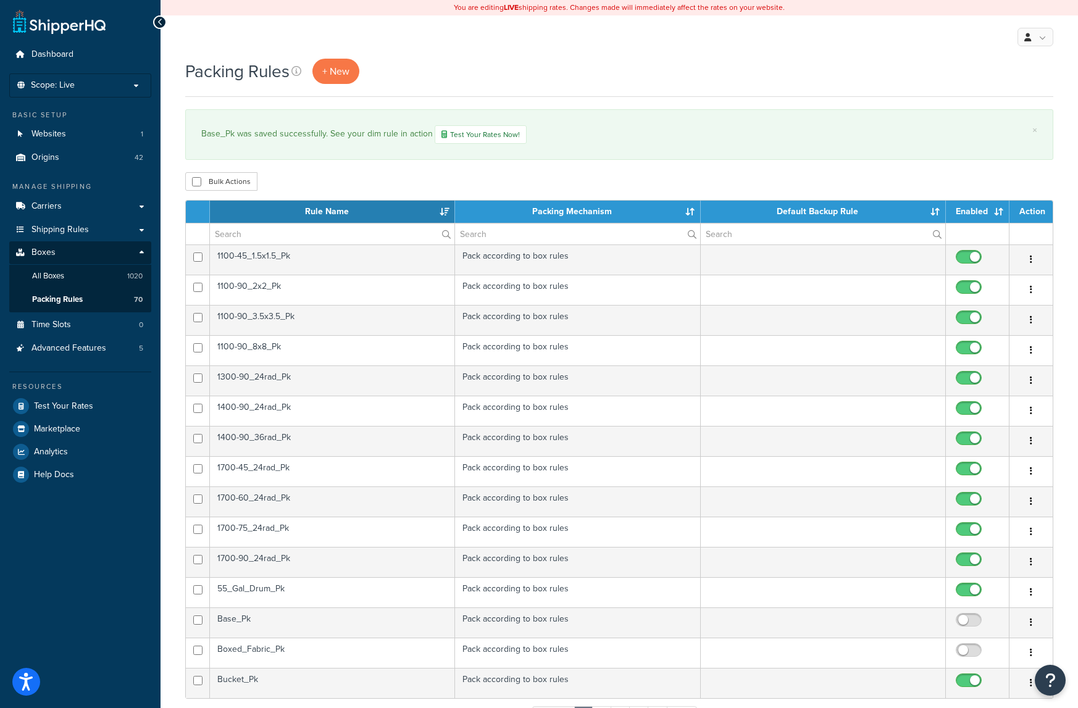
click at [965, 618] on input "checkbox" at bounding box center [971, 623] width 34 height 15
checkbox input "true"
click at [531, 61] on div "Packing Rules + New" at bounding box center [619, 71] width 868 height 25
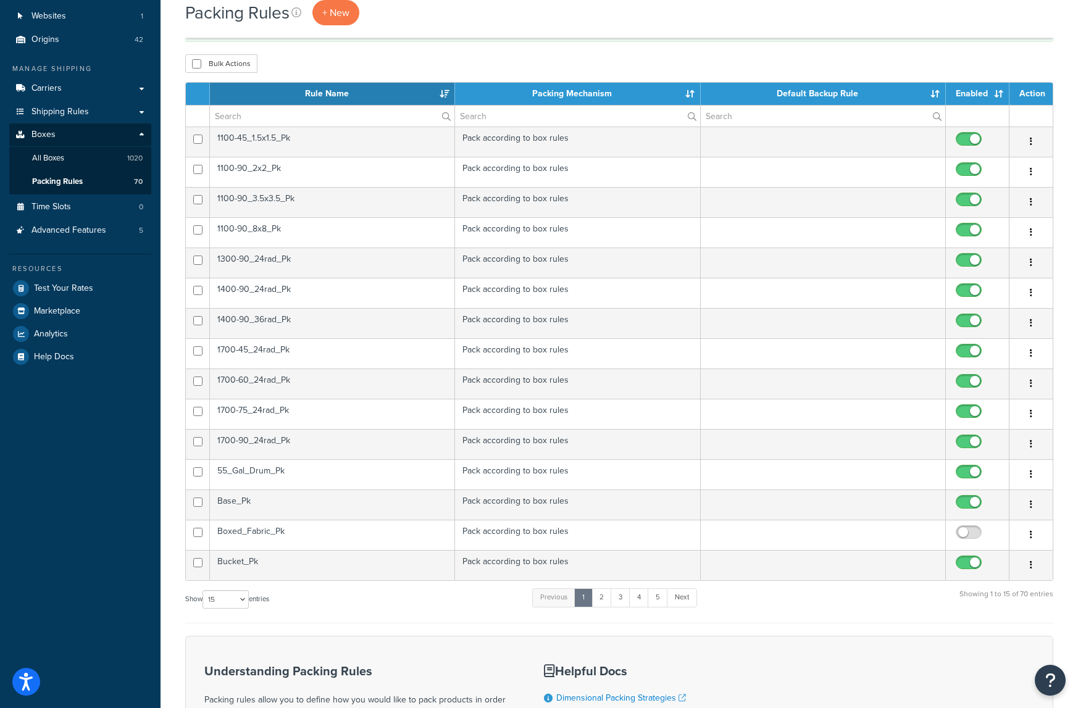
scroll to position [124, 0]
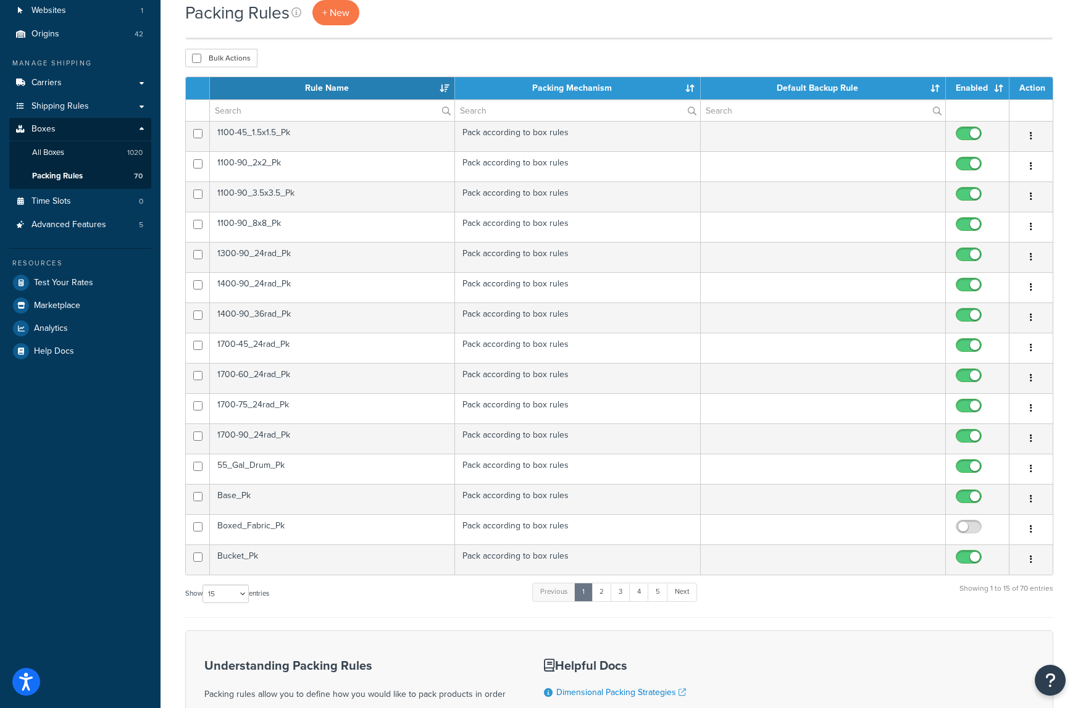
click at [329, 524] on td "Boxed_Fabric_Pk" at bounding box center [332, 529] width 245 height 30
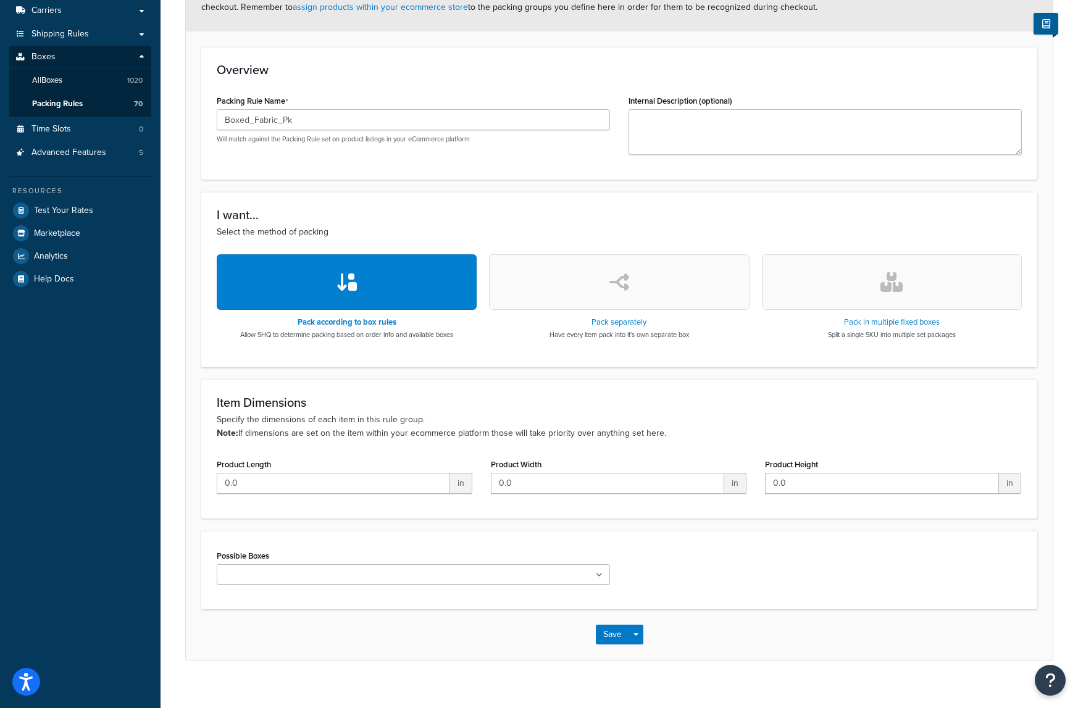
scroll to position [211, 0]
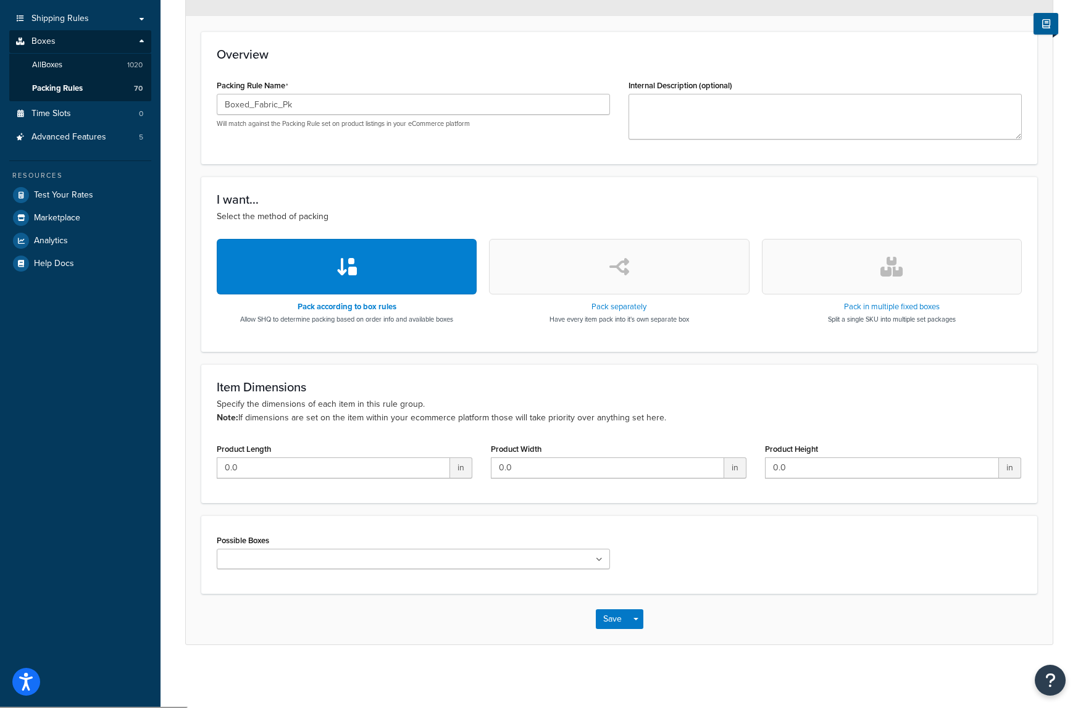
click at [245, 548] on div "Possible Boxes UPS Envelope (Samples) USPS Envelope (Samples) Box-UPS-Small Box…" at bounding box center [413, 551] width 393 height 38
click at [242, 555] on input "Possible Boxes" at bounding box center [274, 560] width 109 height 14
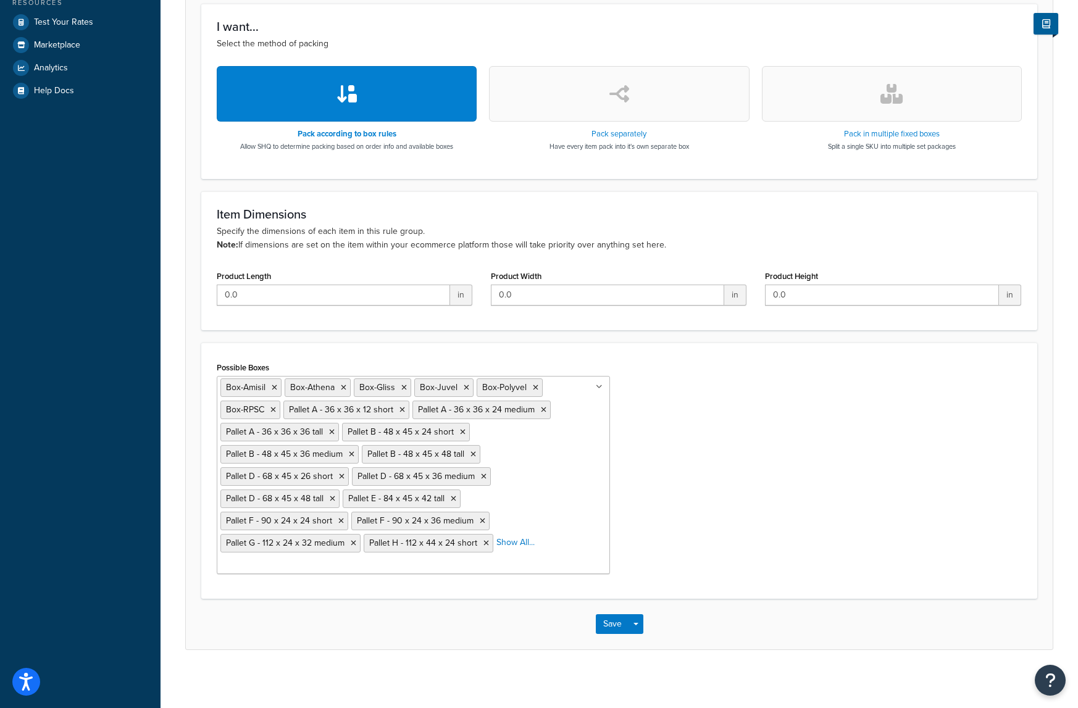
scroll to position [370, 0]
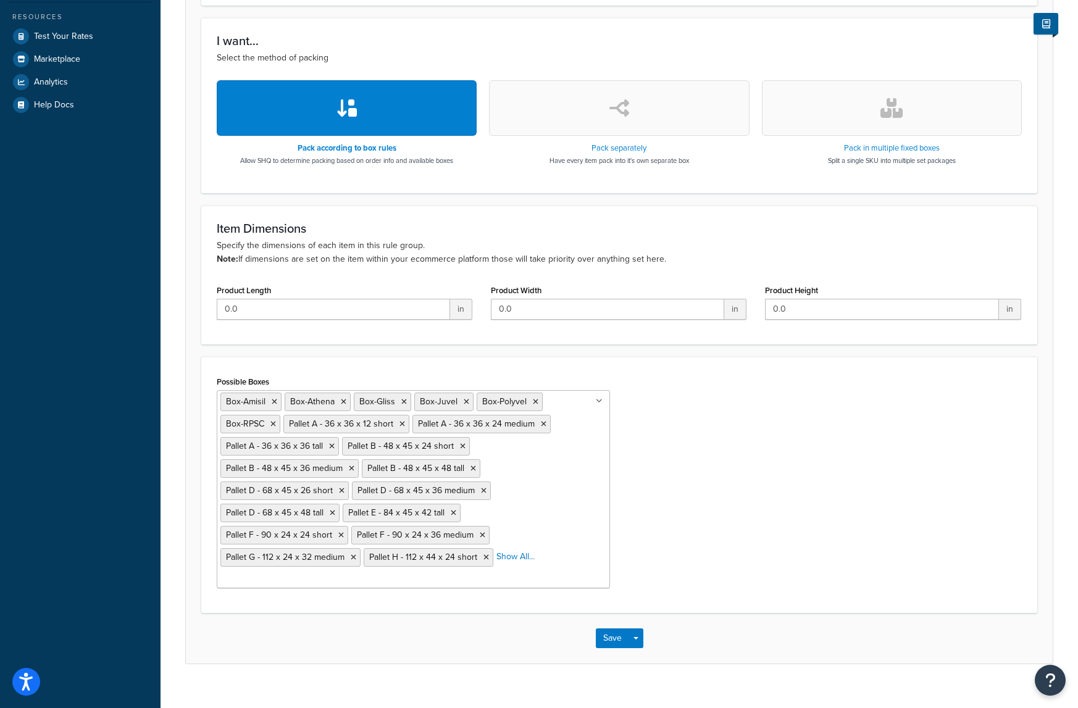
click at [690, 590] on div "Possible Boxes Box-Amisil Box-Athena Box-Gliss Box-Juvel Box-Polyvel Box-RPSC P…" at bounding box center [619, 485] width 836 height 256
click at [619, 629] on button "Save" at bounding box center [612, 639] width 33 height 20
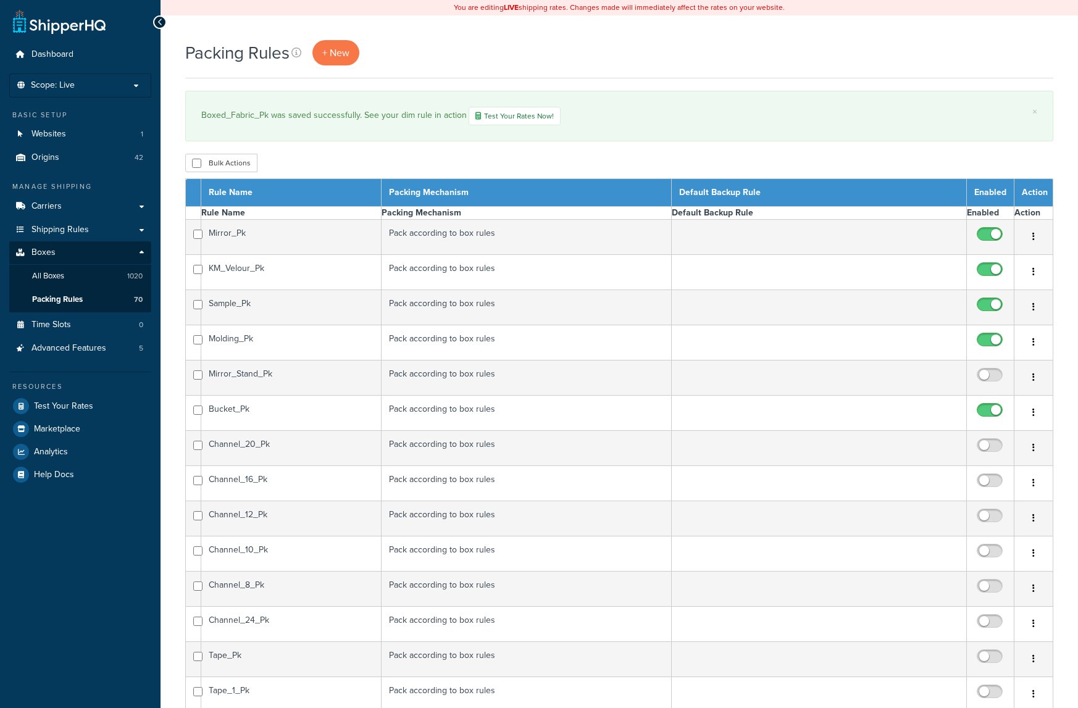
select select "15"
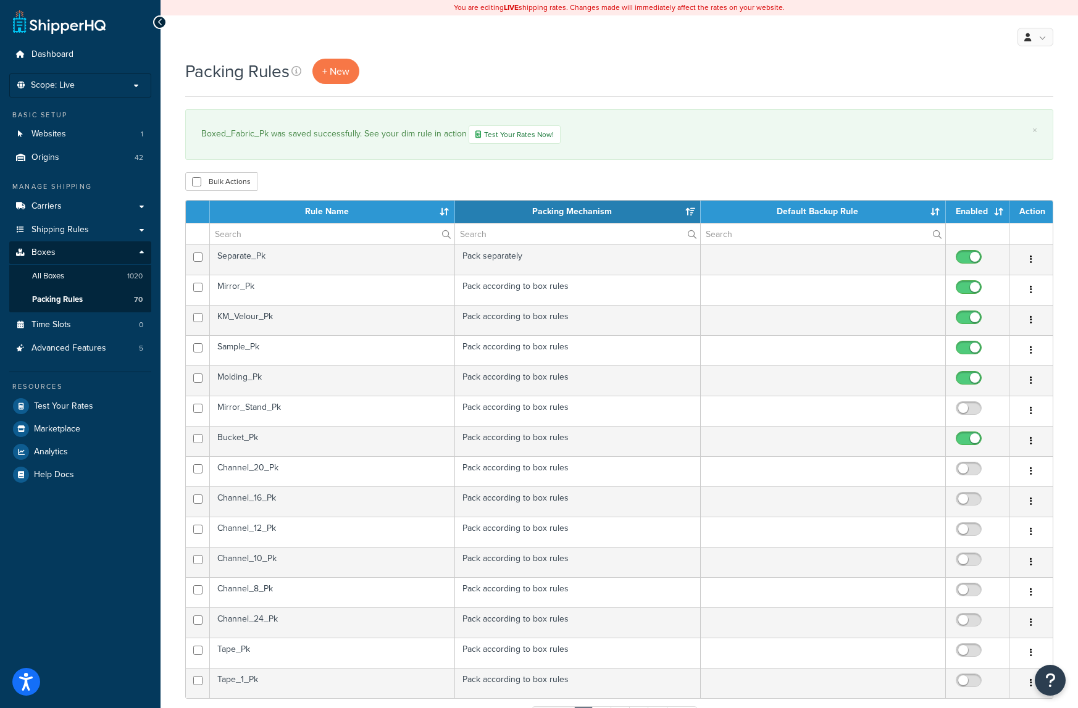
click at [306, 209] on th "Rule Name" at bounding box center [332, 212] width 245 height 22
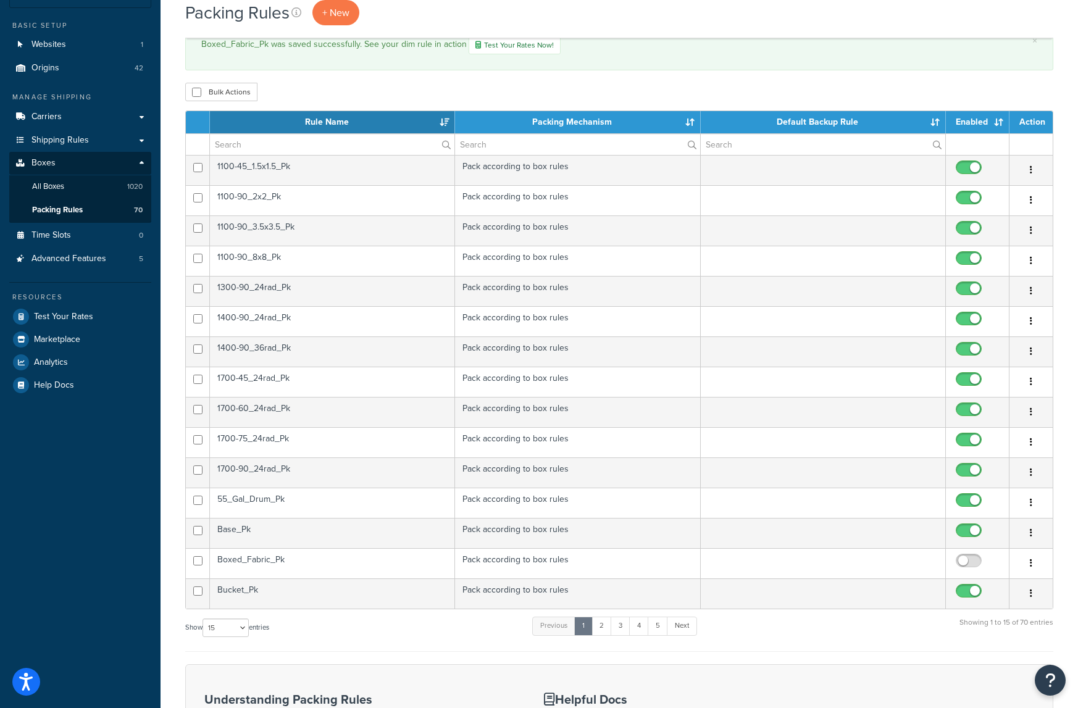
scroll to position [124, 0]
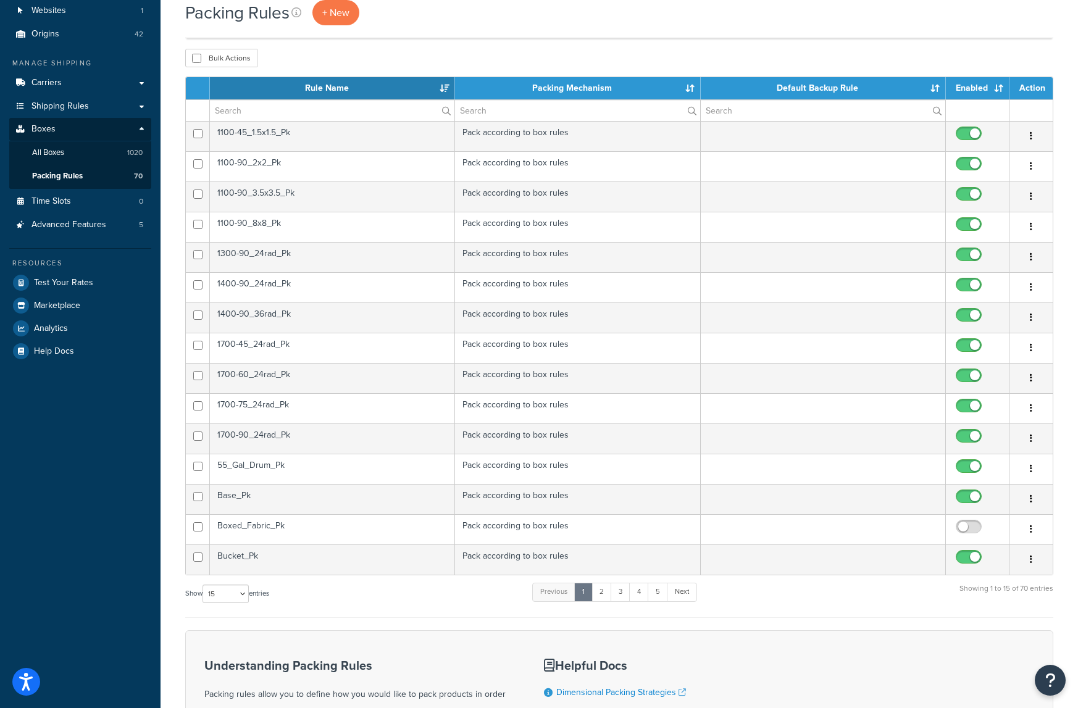
click at [964, 527] on input "checkbox" at bounding box center [971, 529] width 34 height 15
checkbox input "true"
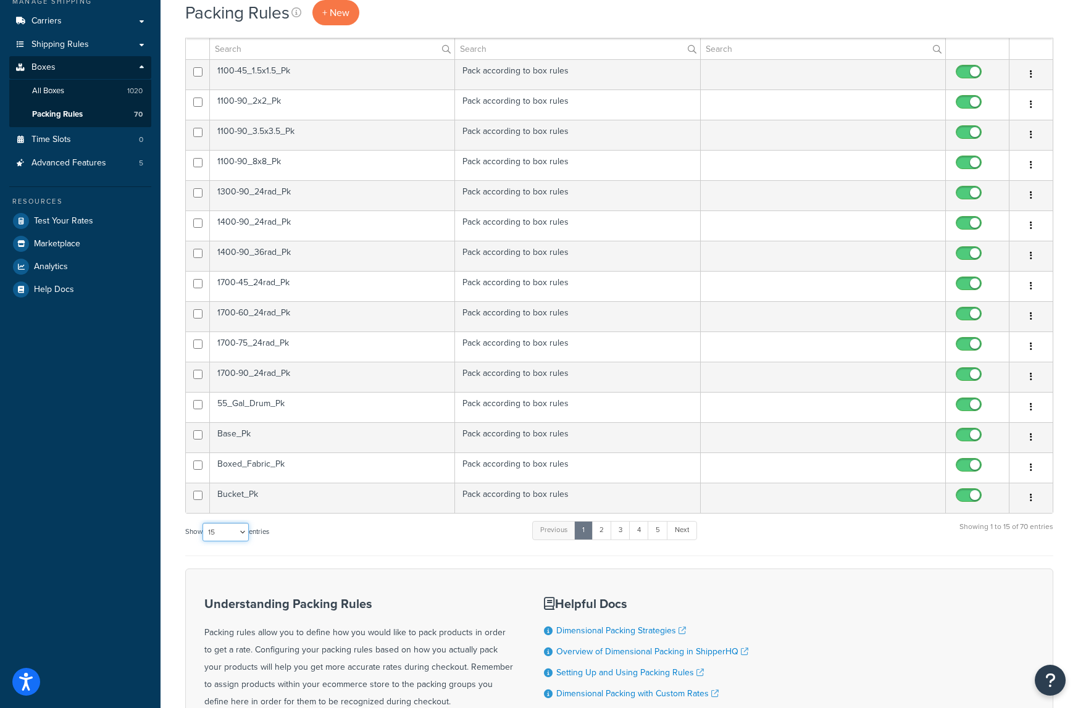
click at [246, 533] on select "10 15 25 50 100" at bounding box center [226, 532] width 46 height 19
select select "25"
click at [204, 542] on select "10 15 25 50 100" at bounding box center [226, 532] width 46 height 19
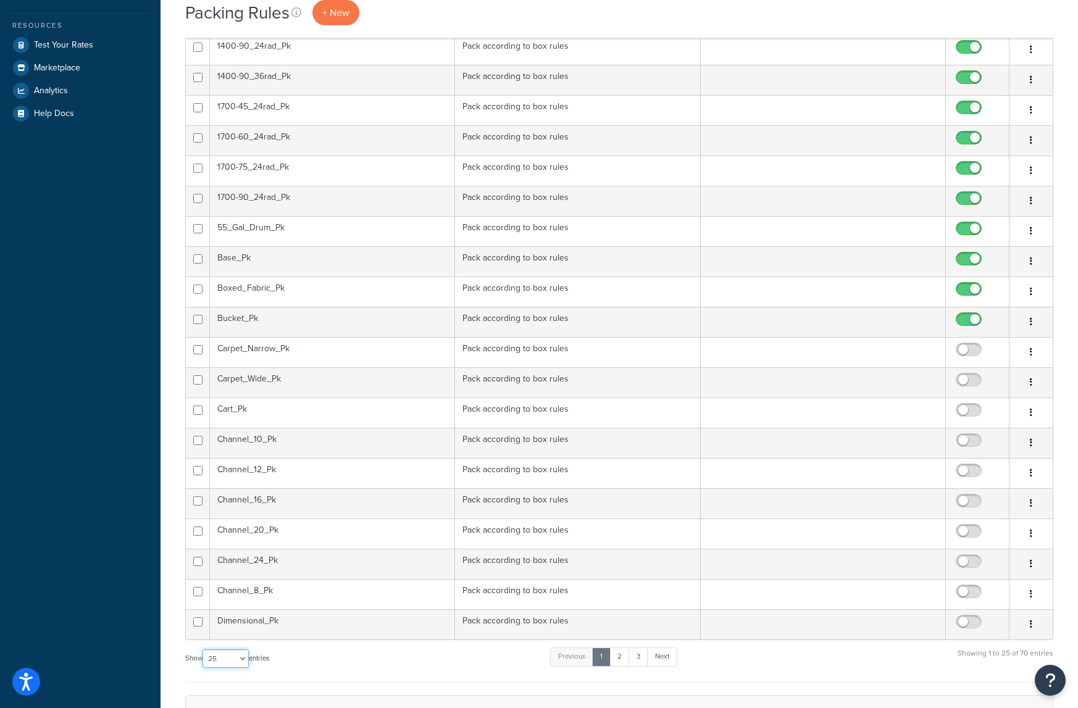
scroll to position [432, 0]
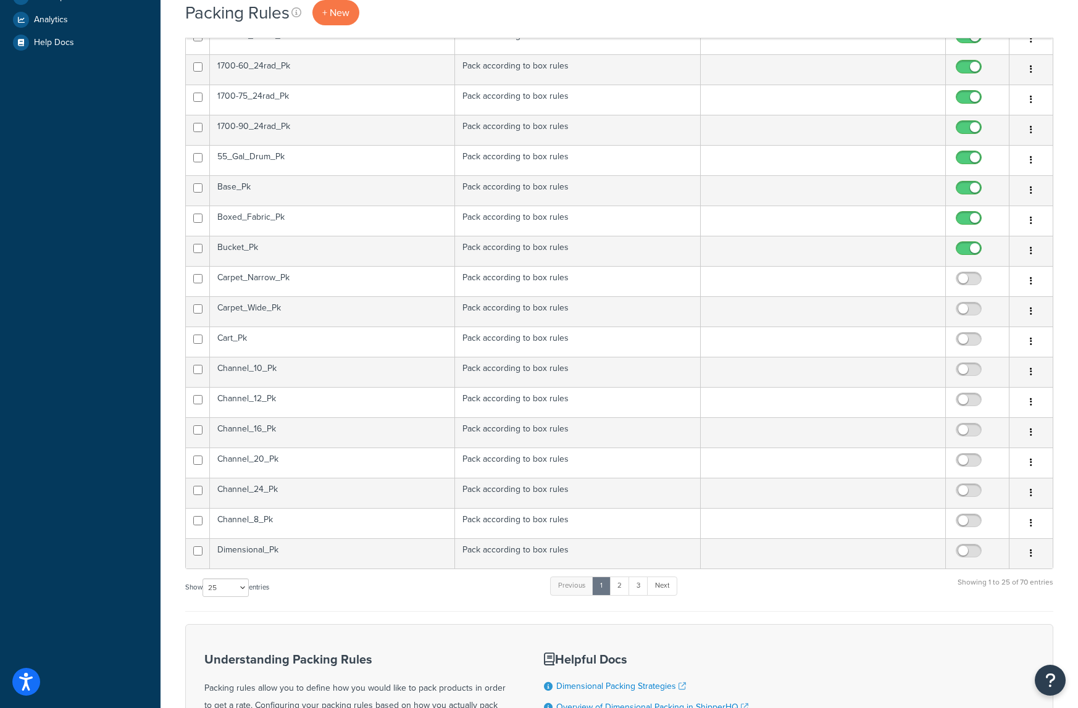
click at [326, 279] on td "Carpet_Narrow_Pk" at bounding box center [332, 281] width 245 height 30
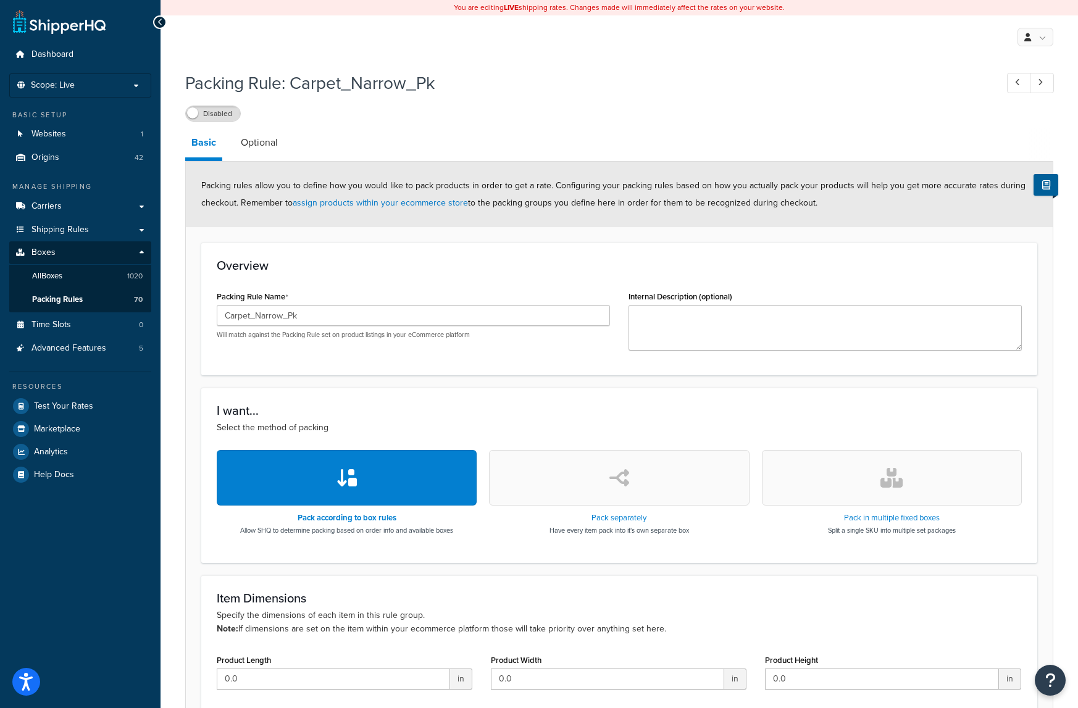
click at [634, 69] on div "Packing Rule: Carpet_Narrow_Pk Disabled" at bounding box center [619, 93] width 868 height 57
click at [624, 82] on h1 "Packing Rule: Carpet_Narrow_Pk" at bounding box center [584, 83] width 799 height 24
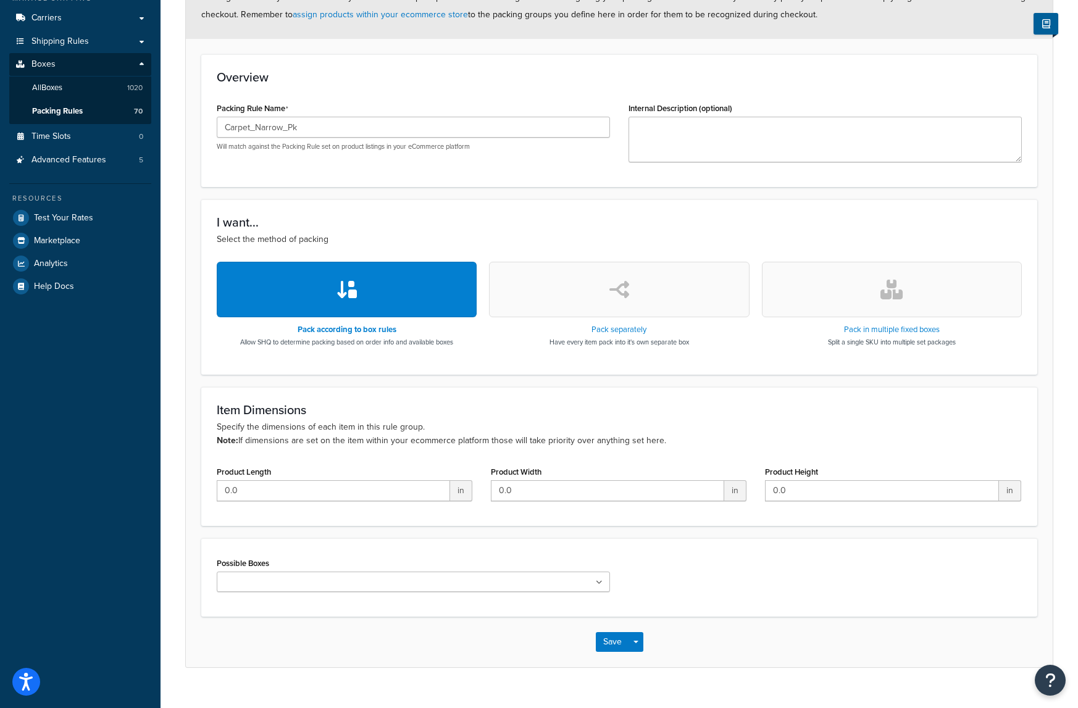
scroll to position [211, 0]
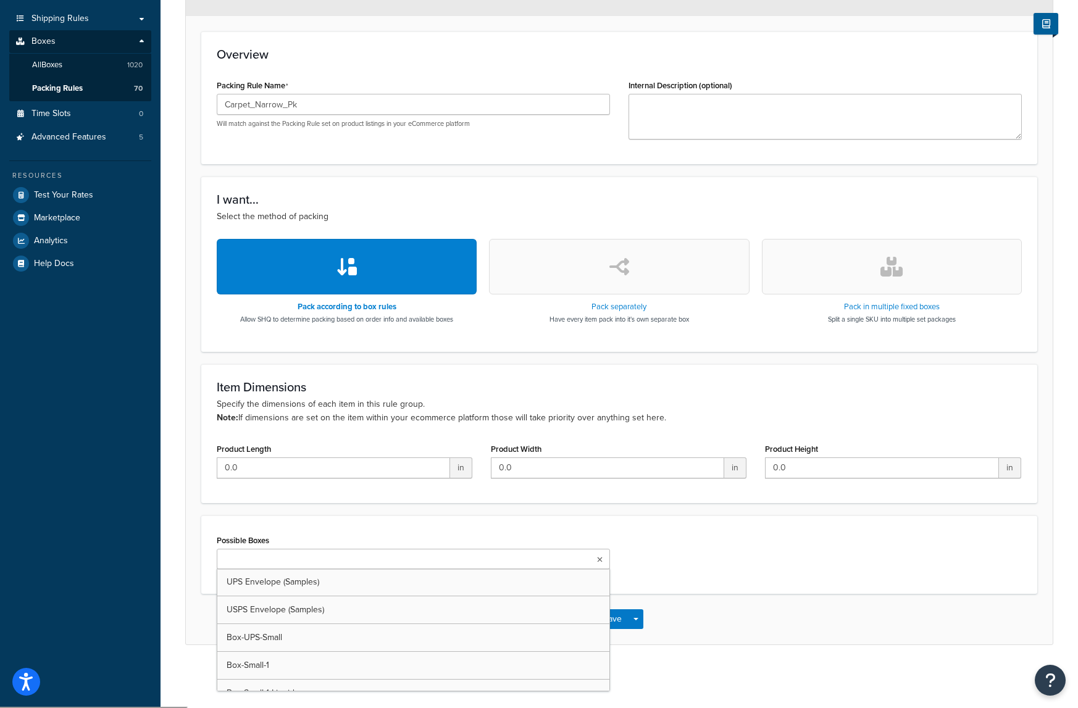
click at [244, 561] on input "Possible Boxes" at bounding box center [274, 560] width 109 height 14
click at [47, 342] on div "Dashboard Scope: Live Basic Setup Websites 1 Origins 42 Manage Shipping Carrier…" at bounding box center [80, 248] width 161 height 918
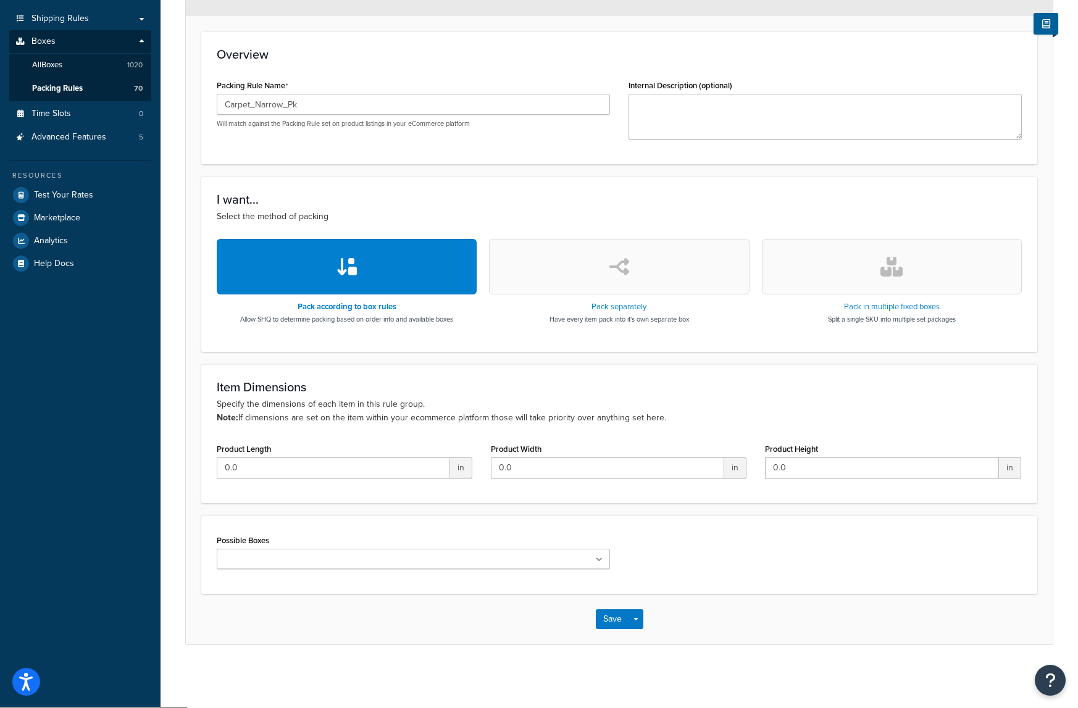
click at [263, 563] on input "Possible Boxes" at bounding box center [274, 560] width 109 height 14
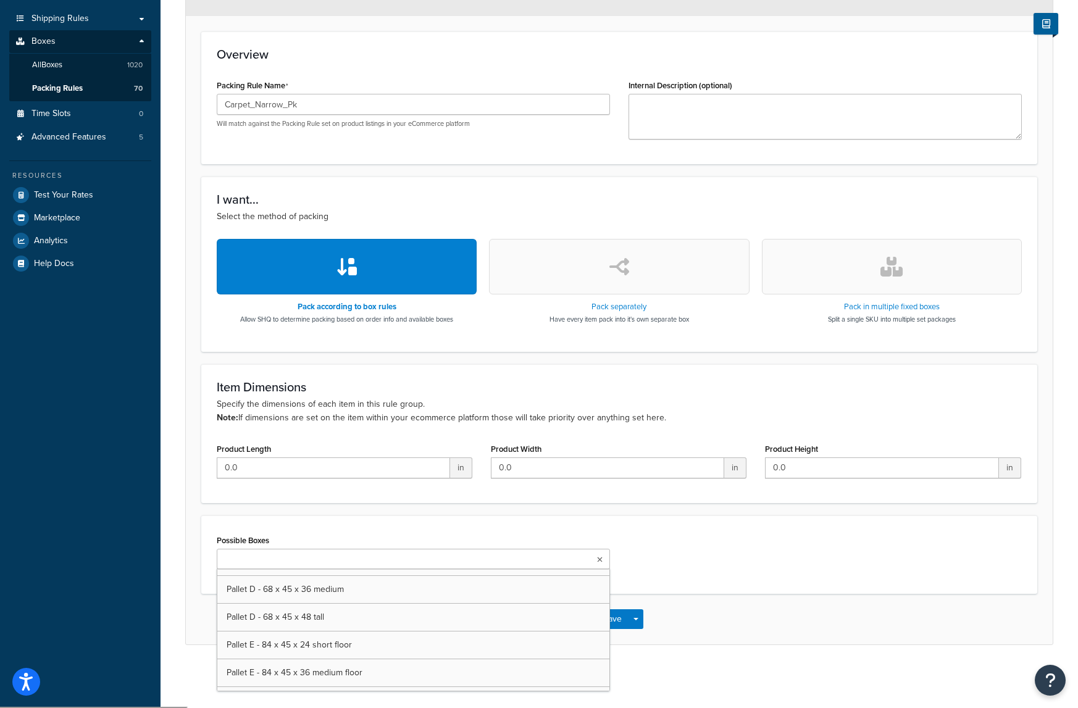
scroll to position [6433, 0]
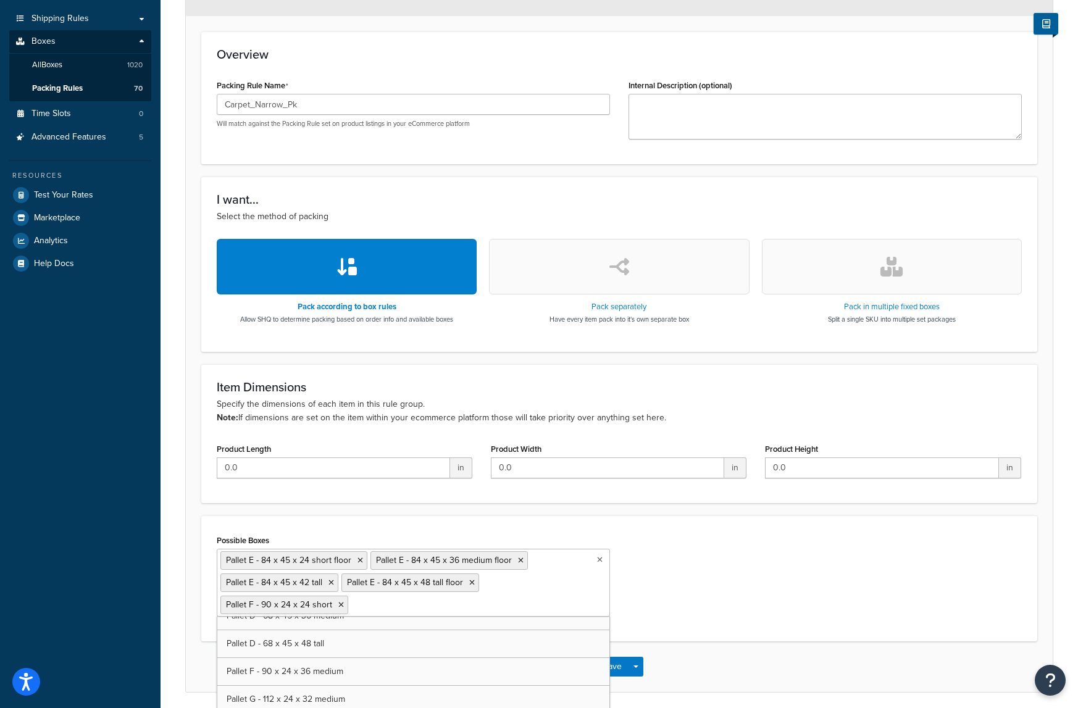
click at [747, 592] on div "Possible Boxes Pallet E - 84 x 45 x 24 short floor Pallet E - 84 x 45 x 36 medi…" at bounding box center [619, 579] width 824 height 94
click at [359, 605] on input "Possible Boxes" at bounding box center [405, 605] width 109 height 14
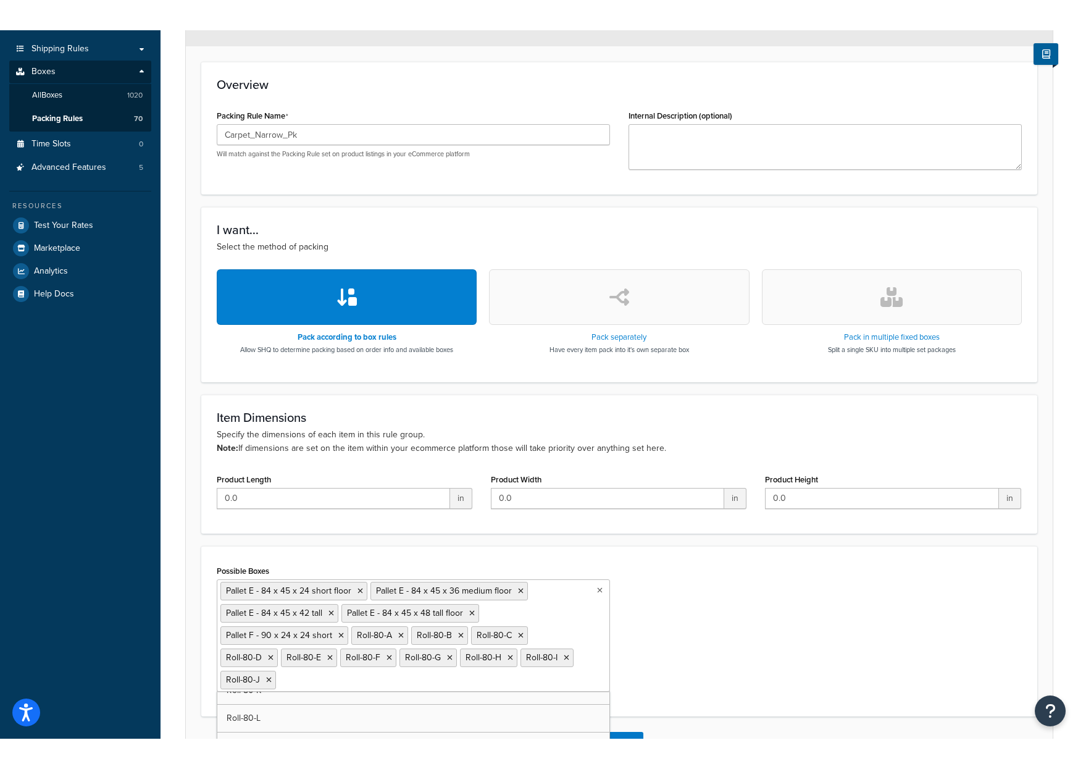
scroll to position [22709, 0]
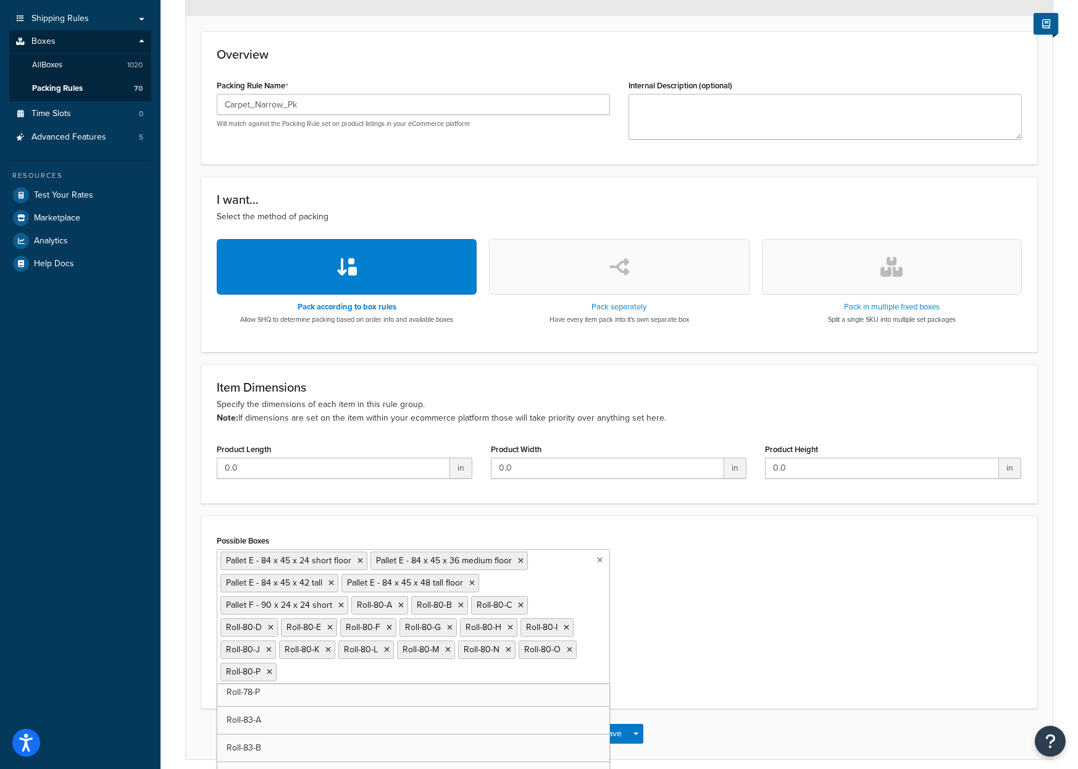
click at [867, 579] on div "Possible Boxes Pallet E - 84 x 45 x 24 short floor Pallet E - 84 x 45 x 36 medi…" at bounding box center [619, 612] width 824 height 161
click at [613, 708] on button "Save" at bounding box center [612, 733] width 33 height 20
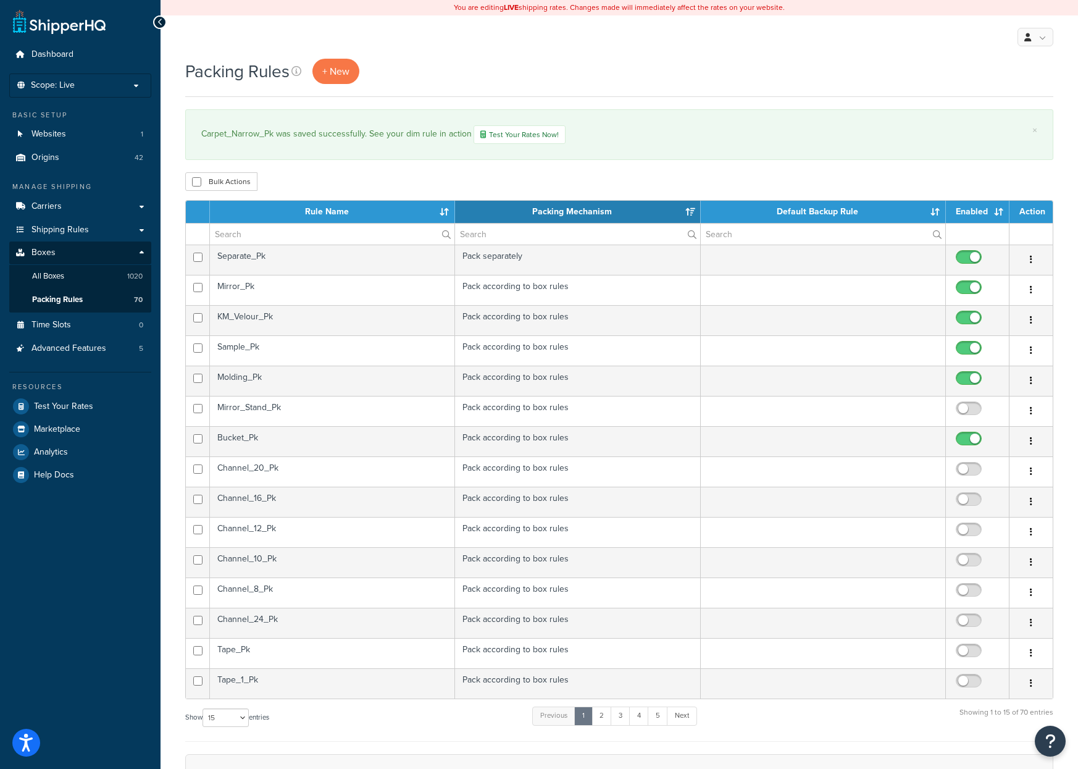
click at [319, 219] on th "Rule Name" at bounding box center [332, 212] width 245 height 22
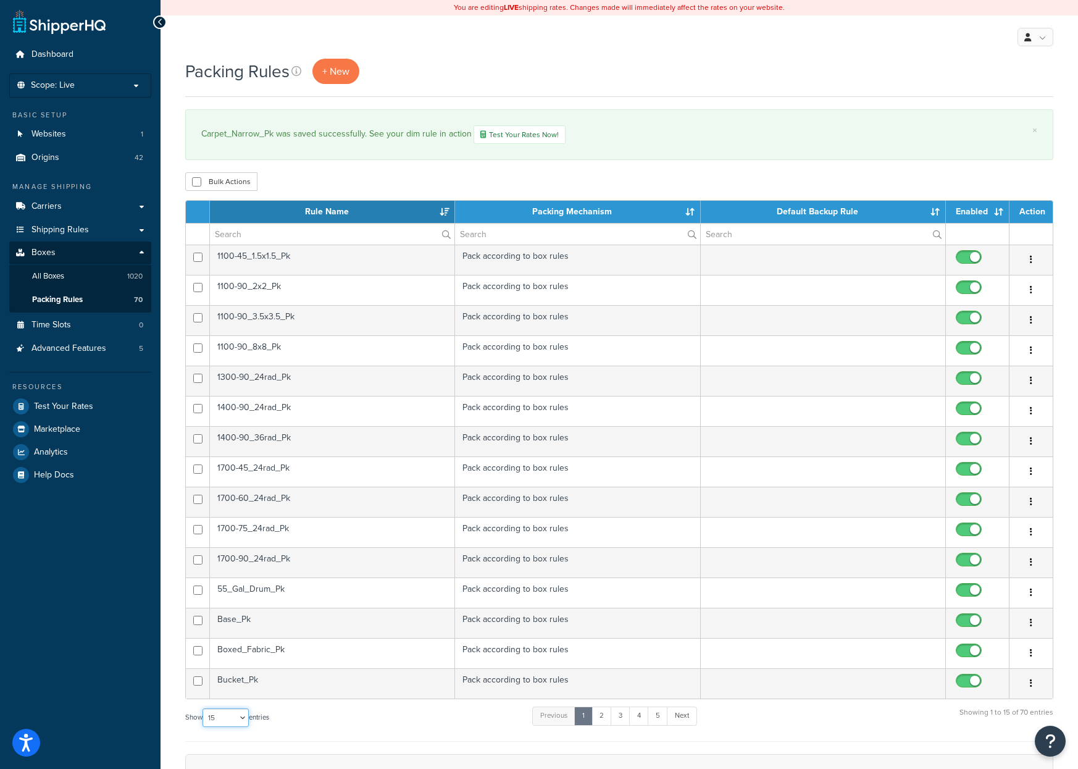
click at [241, 721] on select "10 15 25 50 100" at bounding box center [226, 717] width 46 height 19
select select "50"
click at [204, 727] on select "10 15 25 50 100" at bounding box center [226, 717] width 46 height 19
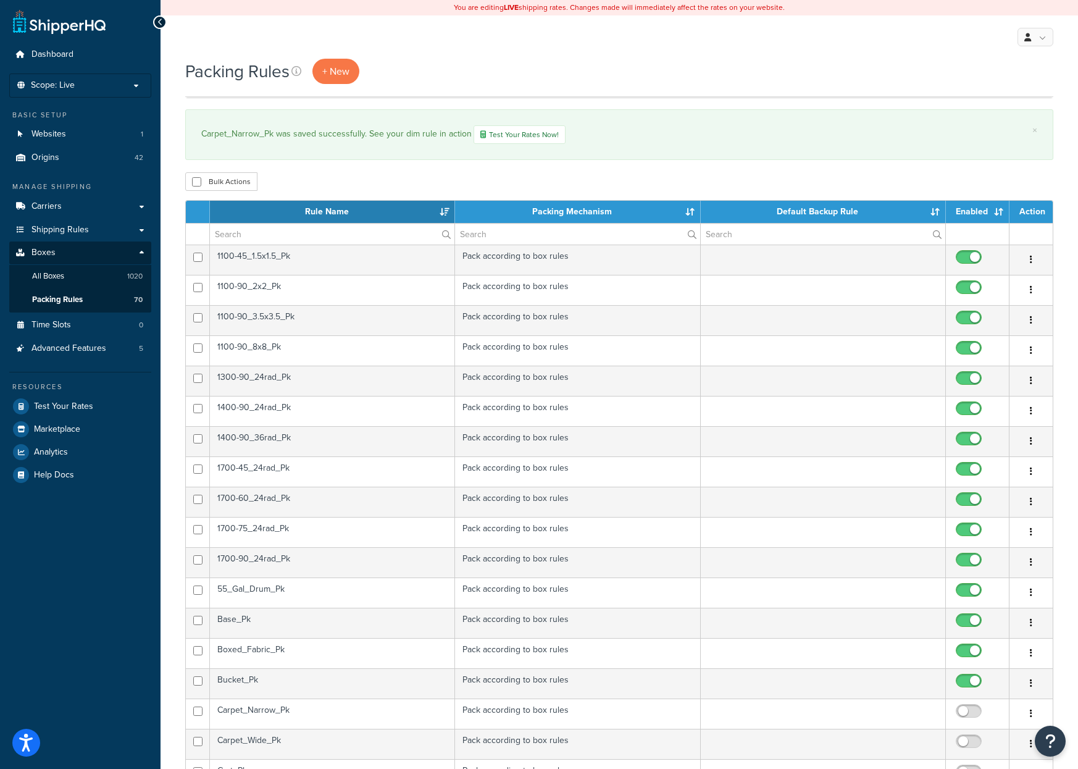
scroll to position [247, 0]
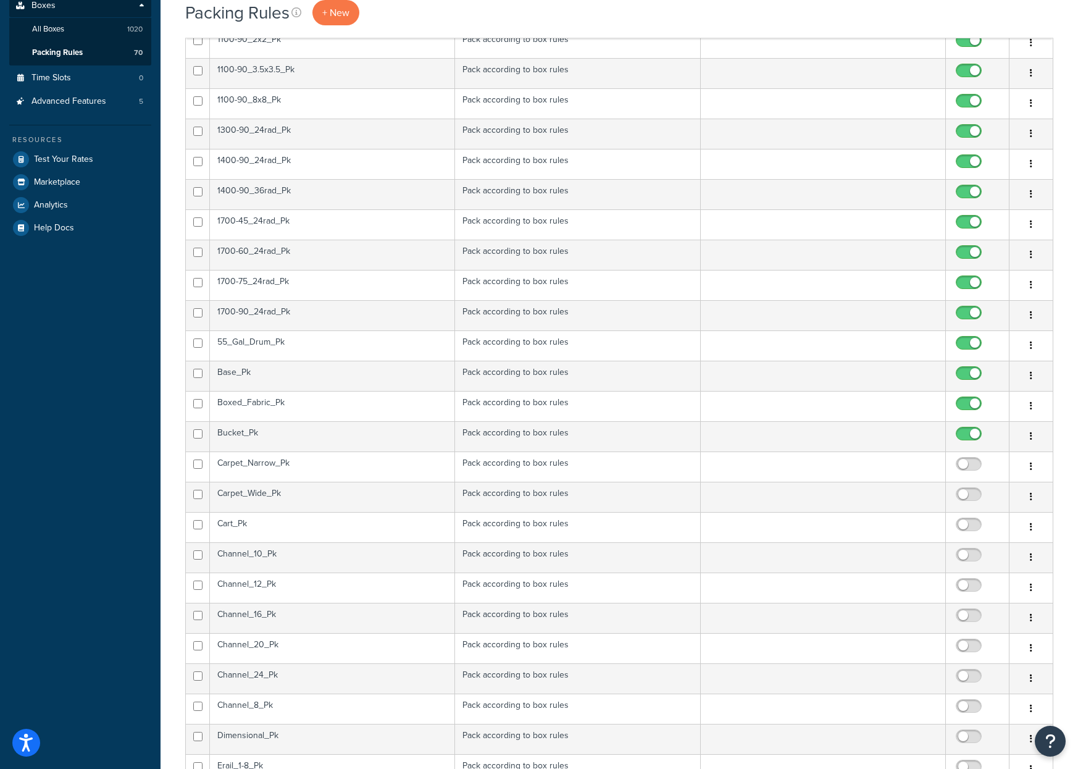
click at [962, 467] on input "checkbox" at bounding box center [971, 466] width 34 height 15
checkbox input "true"
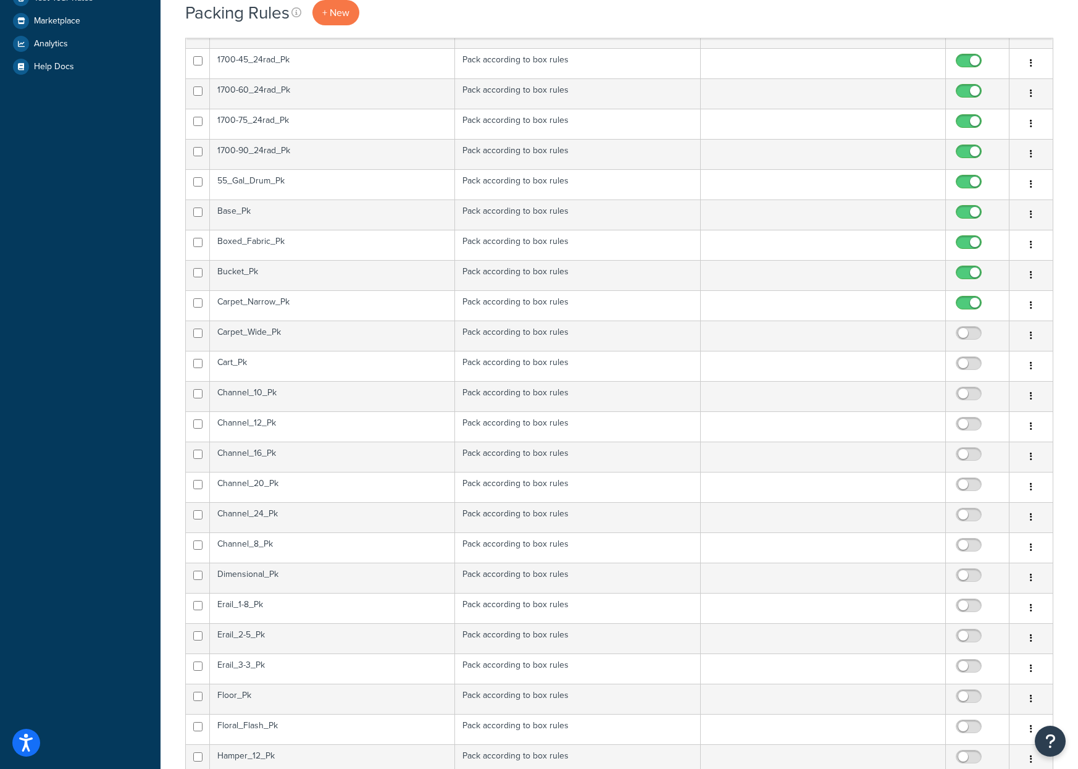
scroll to position [309, 0]
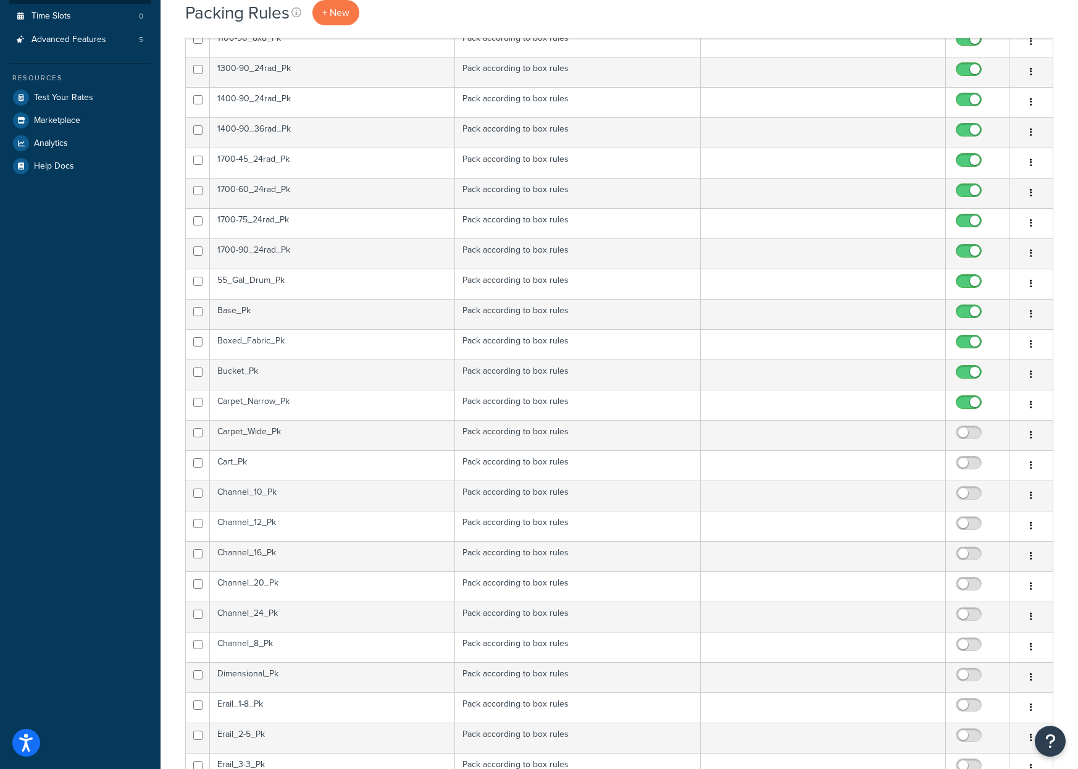
click at [313, 426] on td "Carpet_Wide_Pk" at bounding box center [332, 435] width 245 height 30
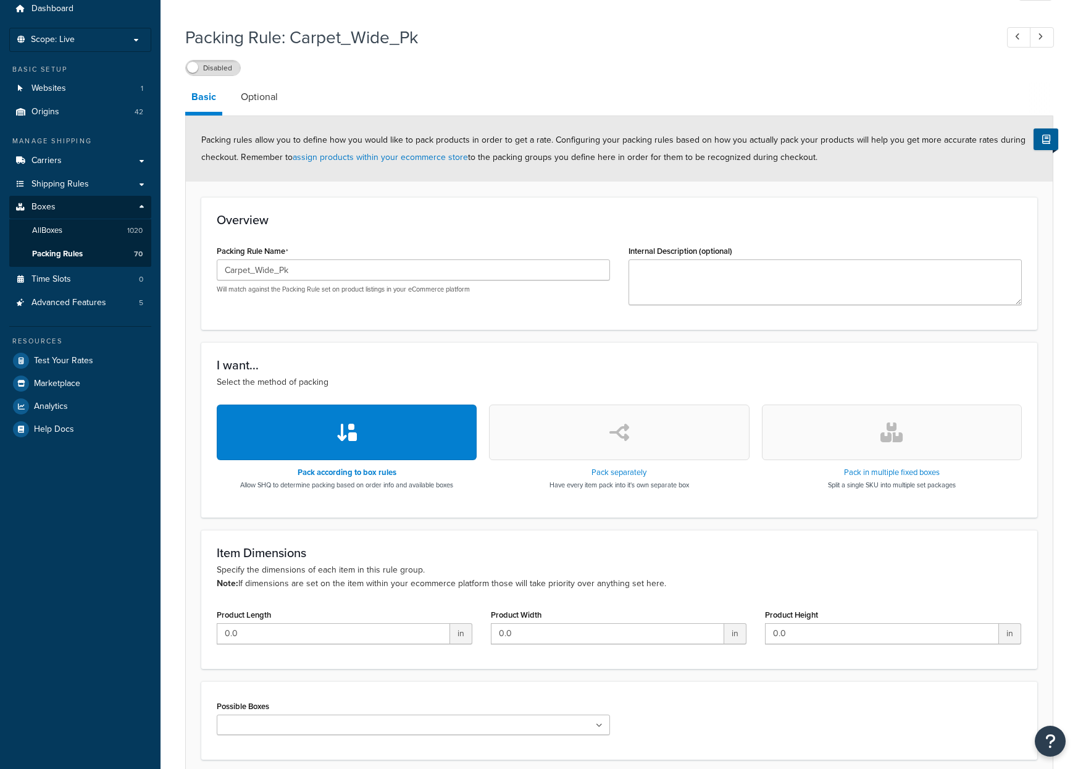
scroll to position [151, 0]
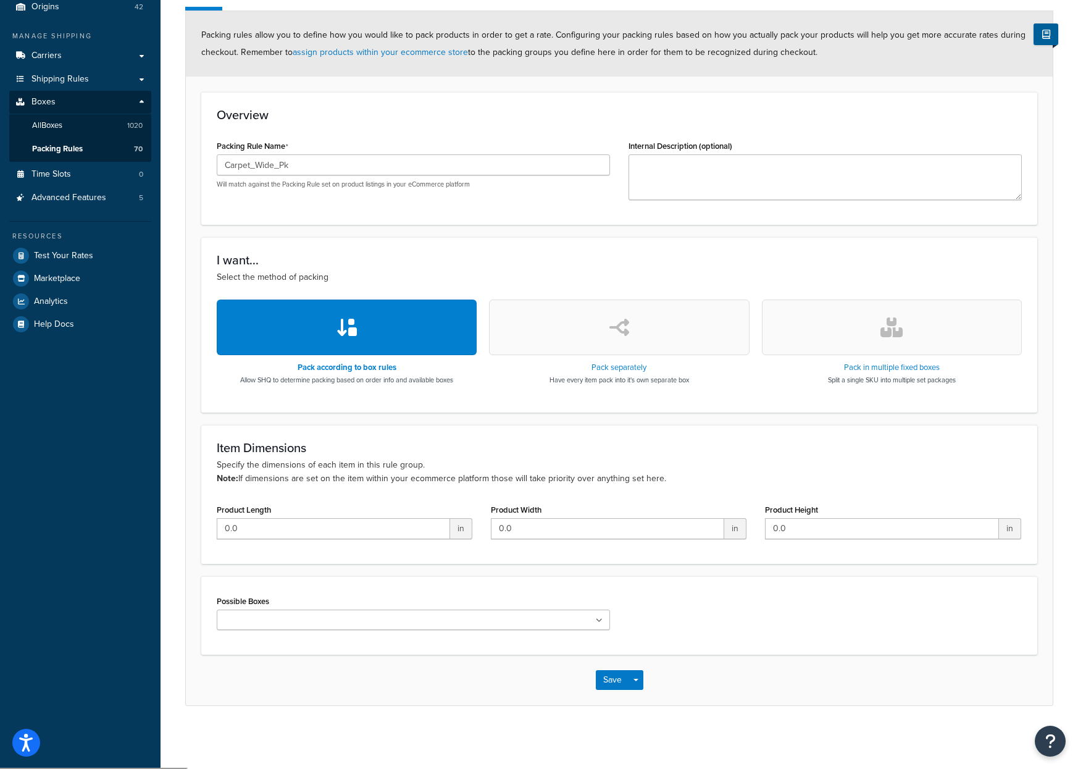
click at [245, 621] on input "Possible Boxes" at bounding box center [274, 621] width 109 height 14
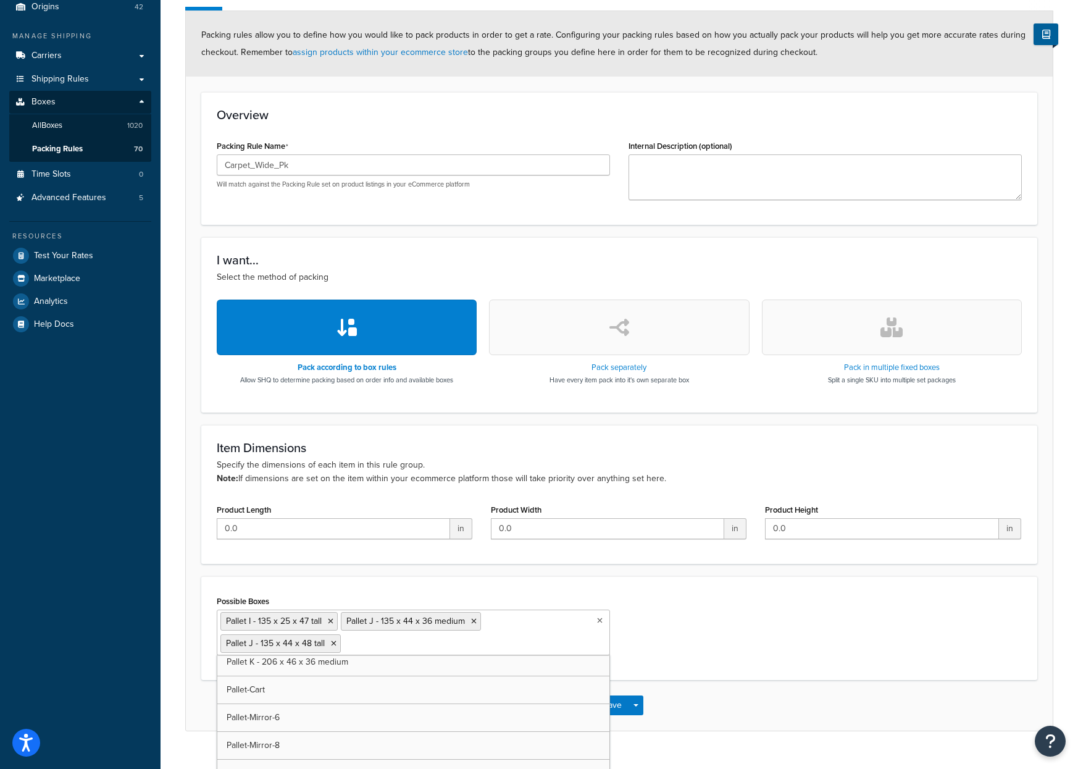
scroll to position [6704, 0]
click at [710, 639] on div "Possible Boxes Pallet I - 135 x 25 x 47 tall Pallet J - 135 x 44 x 36 medium Pa…" at bounding box center [619, 628] width 824 height 72
click at [621, 706] on button "Save" at bounding box center [612, 705] width 33 height 20
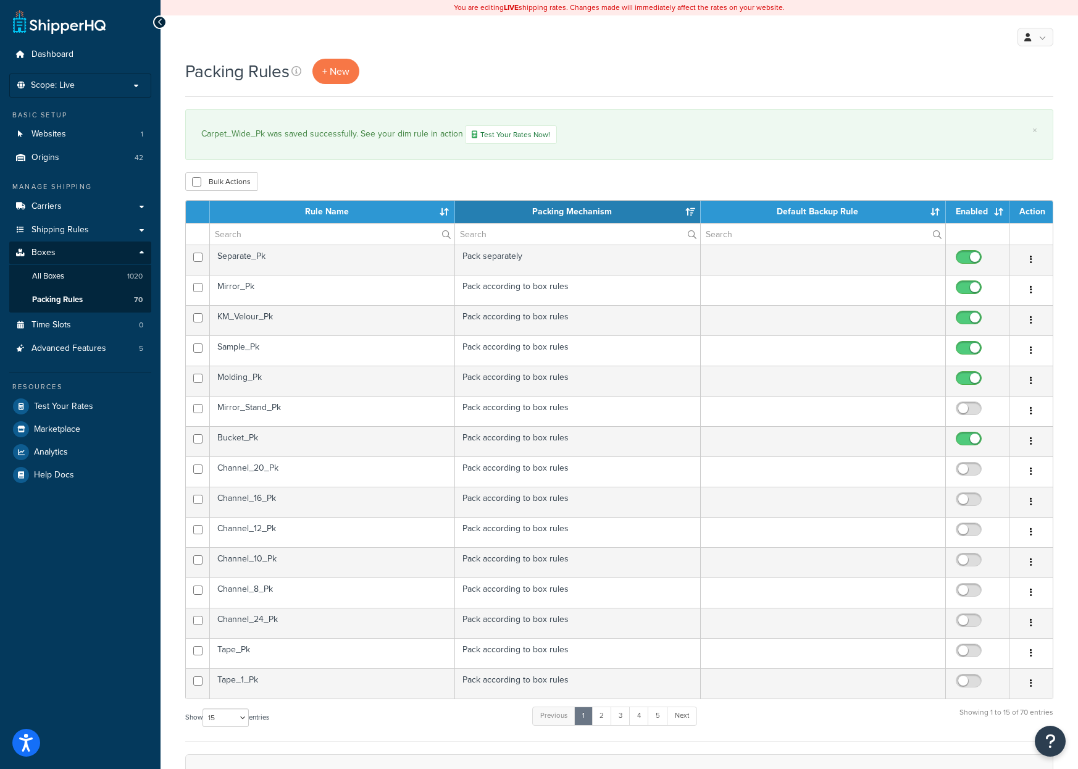
click at [335, 208] on th "Rule Name" at bounding box center [332, 212] width 245 height 22
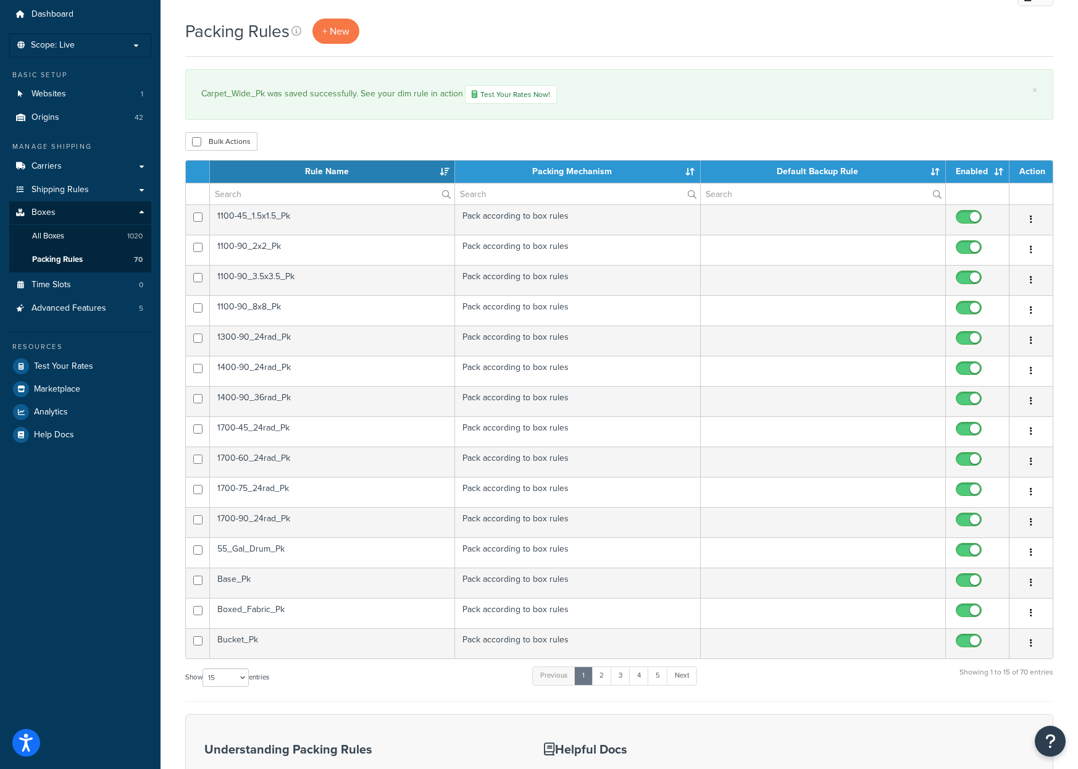
scroll to position [62, 0]
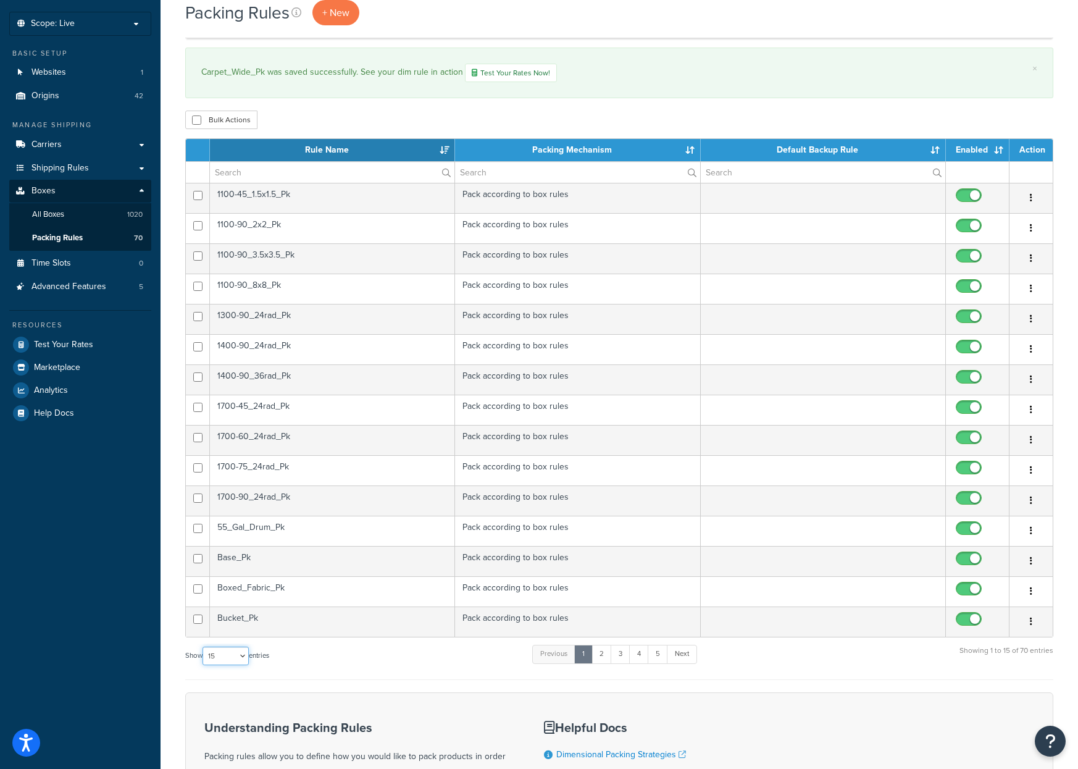
click at [245, 660] on select "10 15 25 50 100" at bounding box center [226, 656] width 46 height 19
select select "50"
click at [204, 665] on select "10 15 25 50 100" at bounding box center [226, 656] width 46 height 19
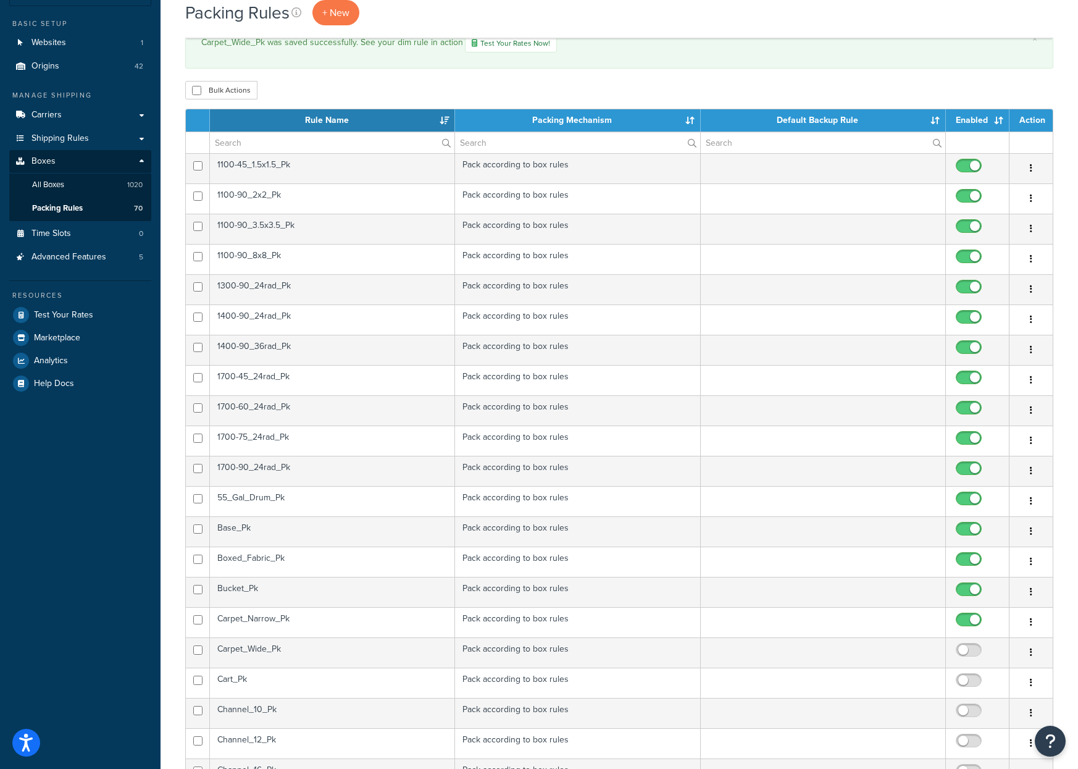
scroll to position [309, 0]
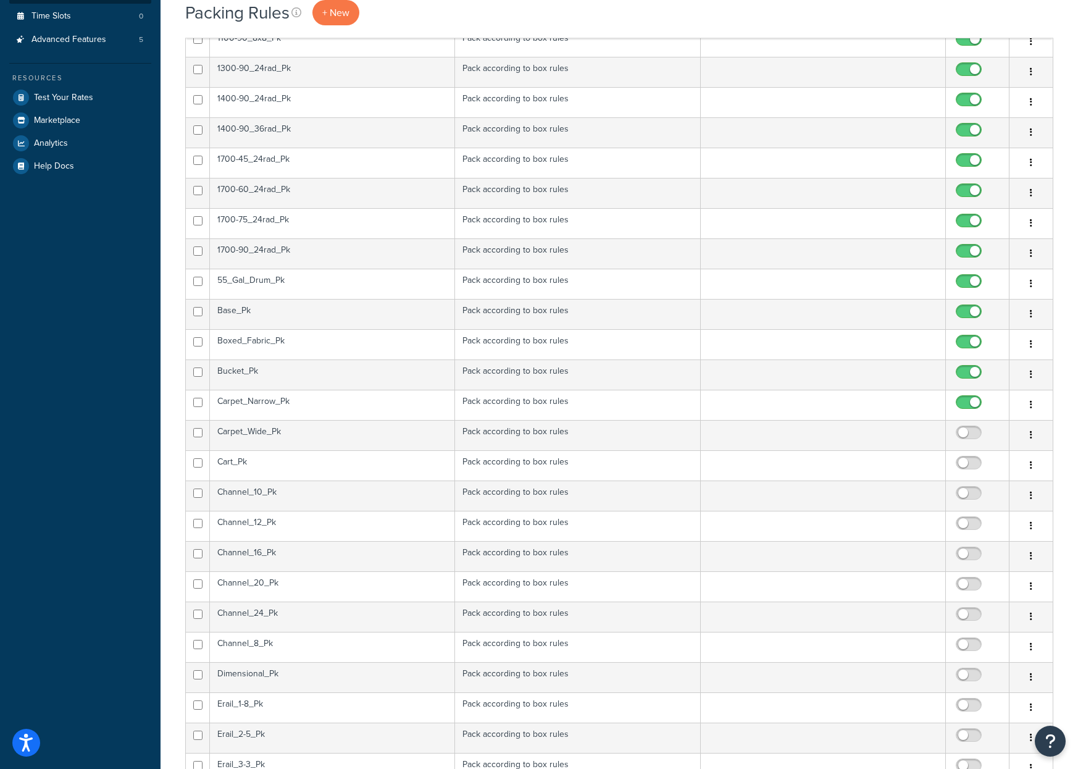
click at [964, 435] on input "checkbox" at bounding box center [971, 435] width 34 height 15
checkbox input "true"
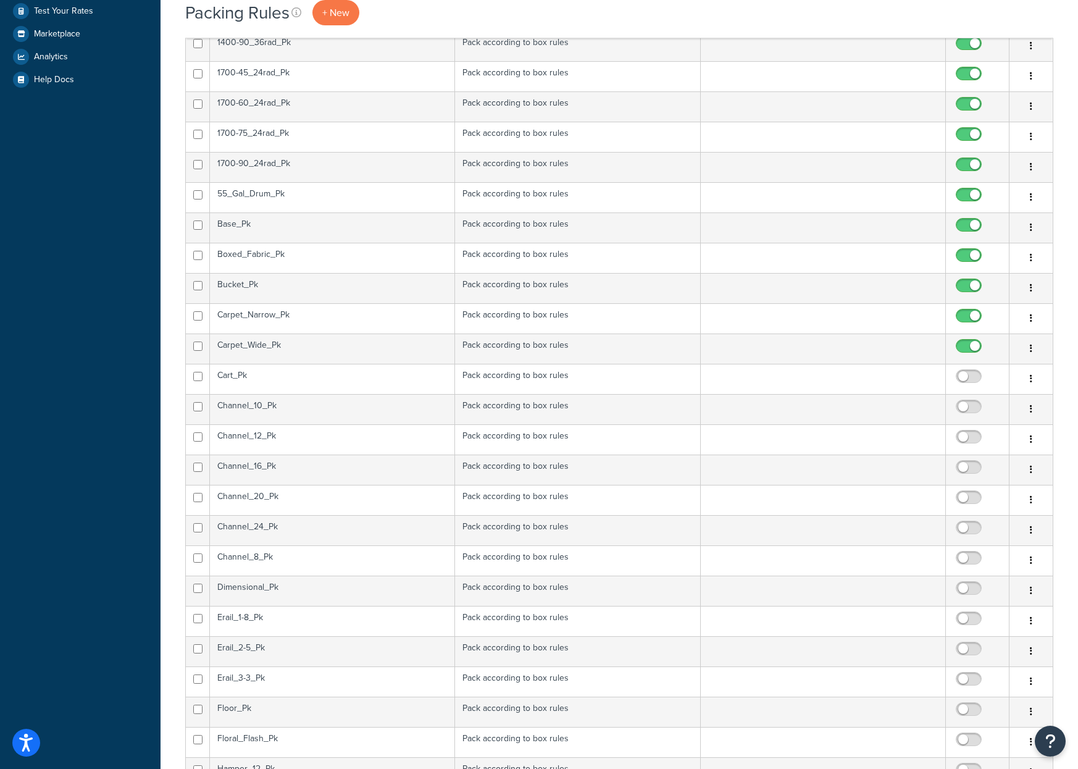
scroll to position [432, 0]
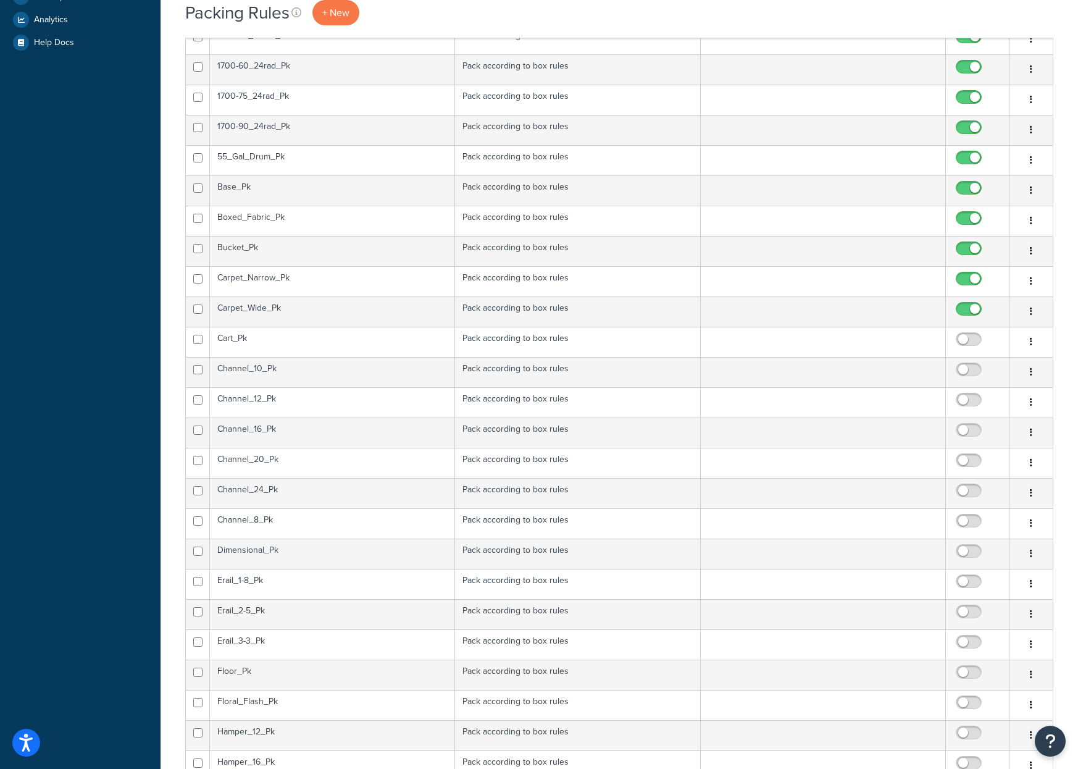
click at [279, 340] on td "Cart_Pk" at bounding box center [332, 342] width 245 height 30
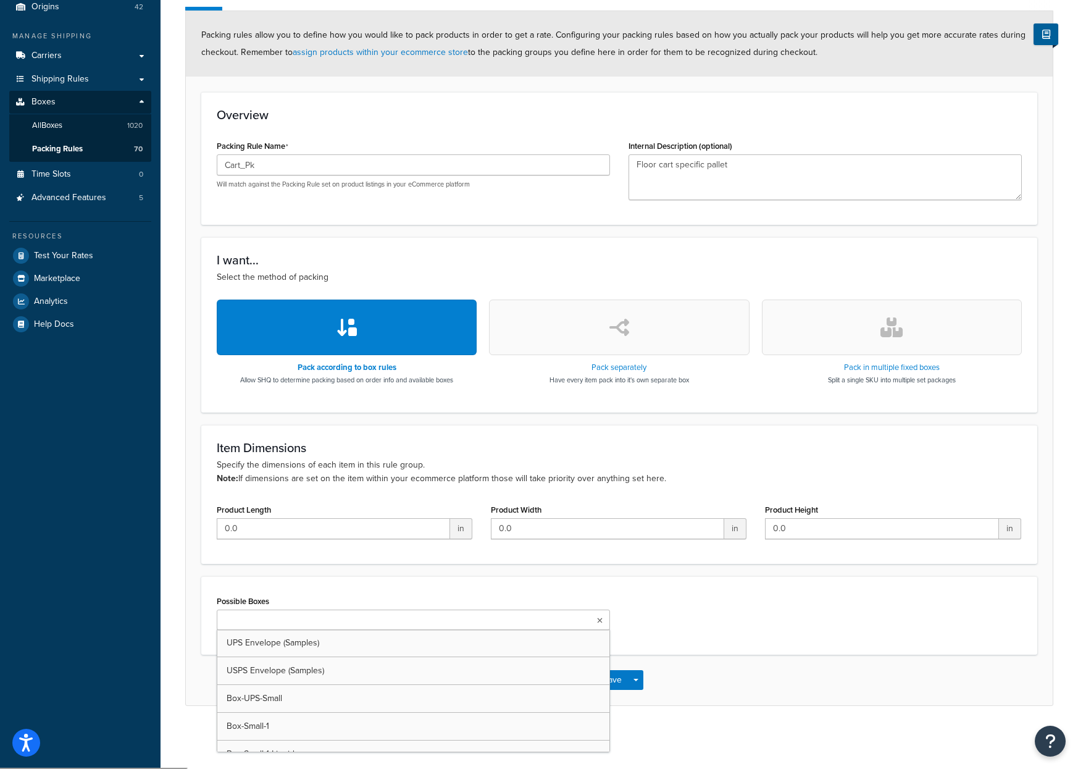
click at [245, 627] on input "Possible Boxes" at bounding box center [274, 621] width 109 height 14
type input "pallet"
click at [732, 618] on div "Possible Boxes Pallet-Cart UPS Envelope (Samples) USPS Envelope (Samples) Box-U…" at bounding box center [619, 617] width 824 height 50
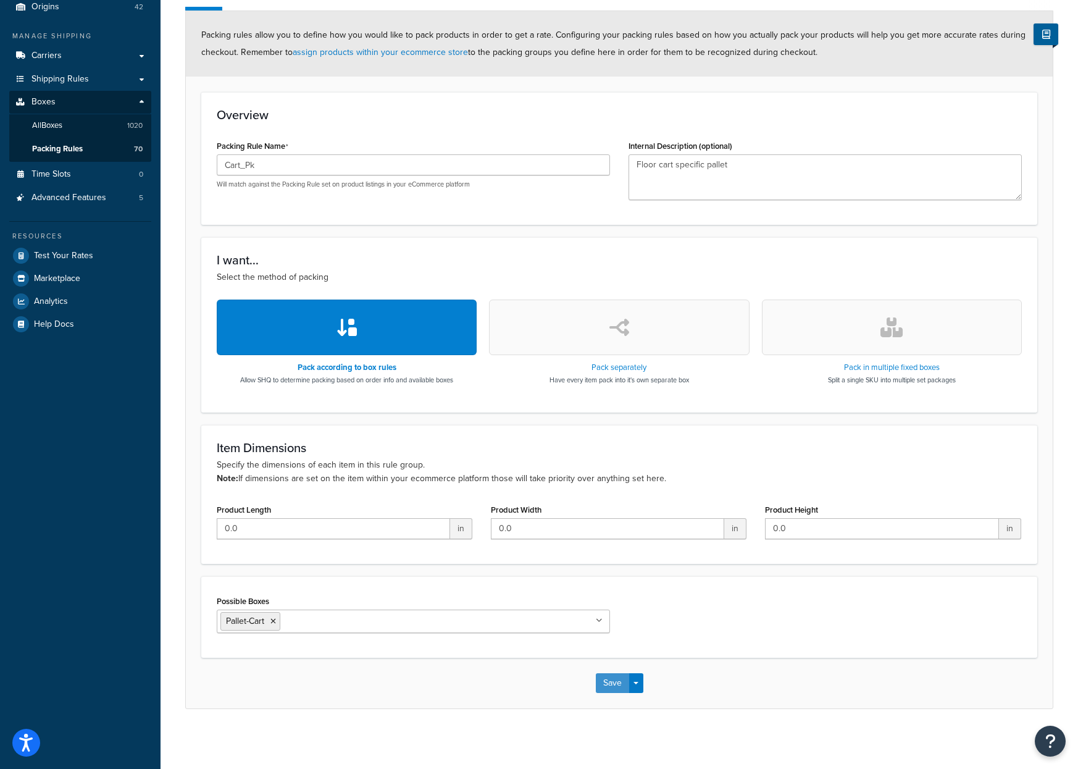
click at [614, 677] on button "Save" at bounding box center [612, 683] width 33 height 20
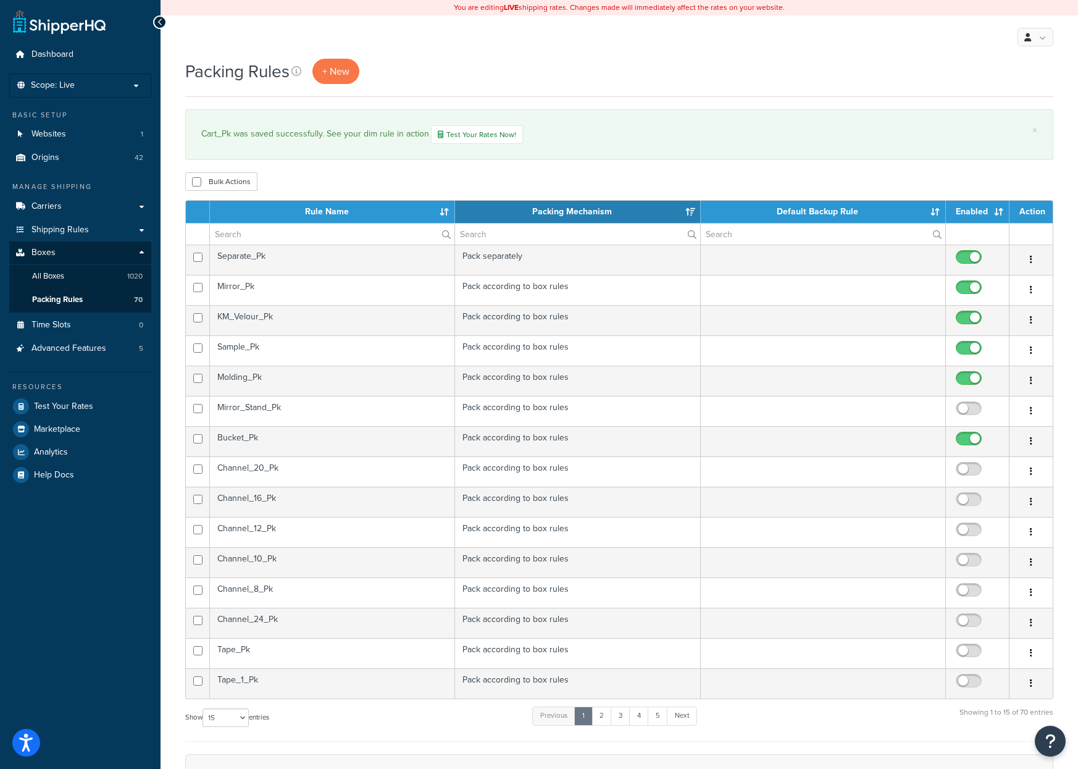
click at [296, 204] on th "Rule Name" at bounding box center [332, 212] width 245 height 22
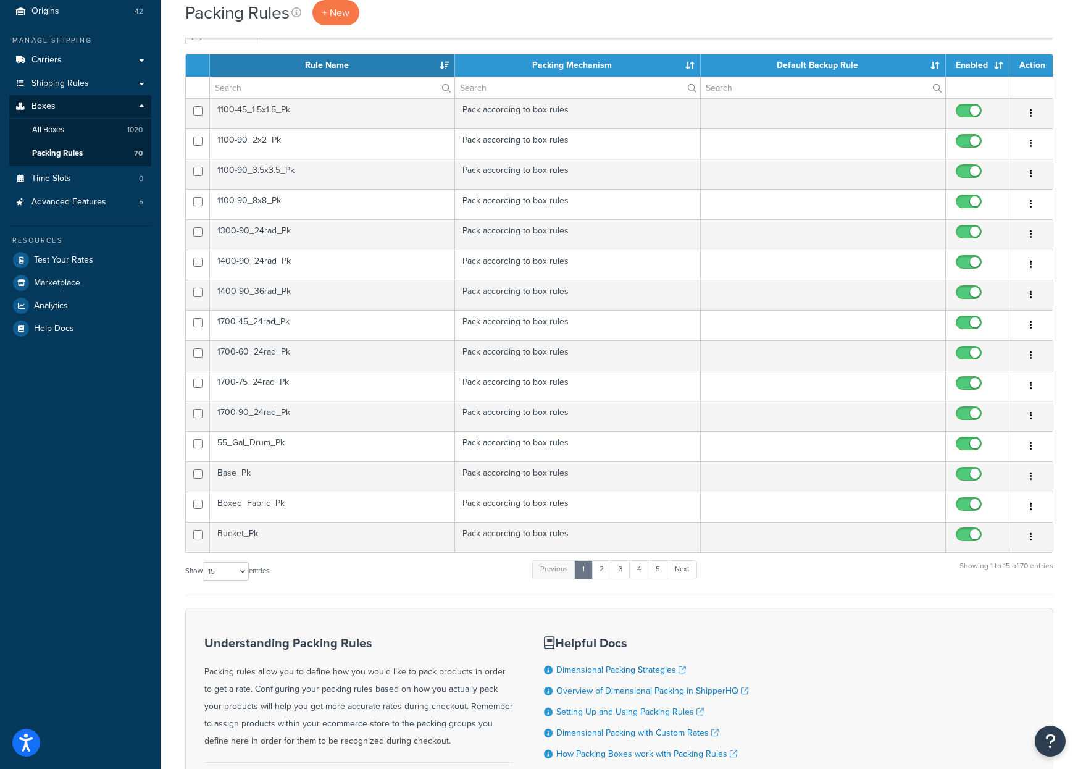
scroll to position [185, 0]
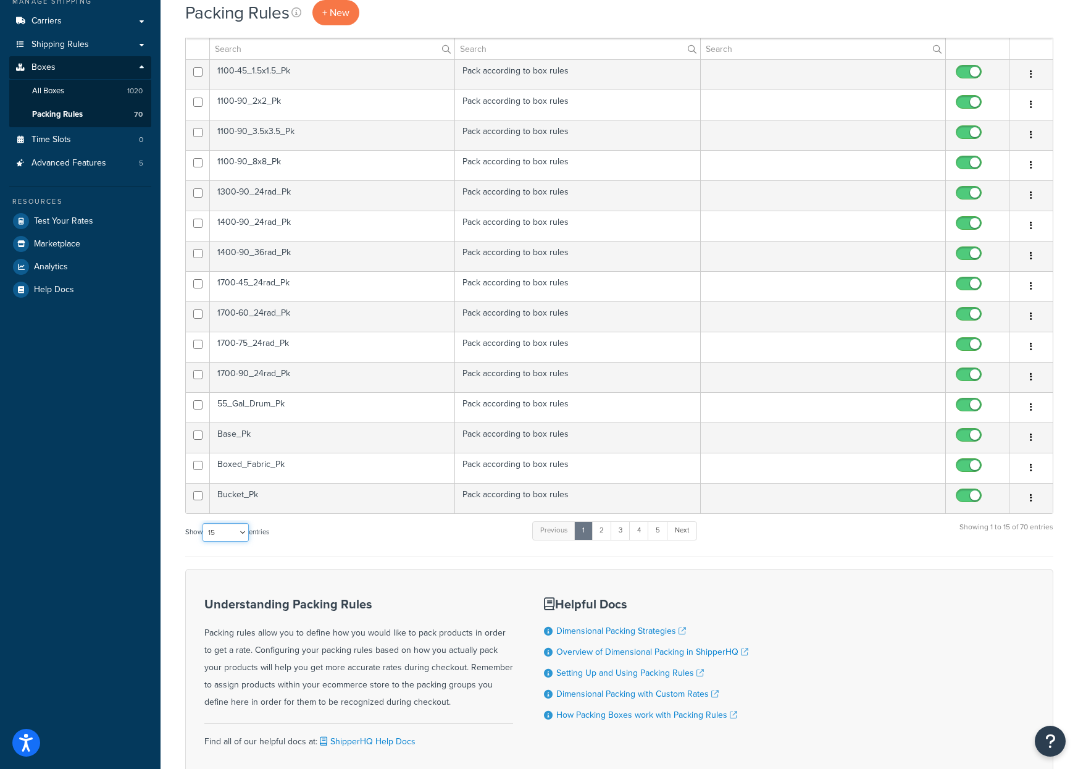
click at [240, 533] on select "10 15 25 50 100" at bounding box center [226, 532] width 46 height 19
select select "50"
click at [204, 542] on select "10 15 25 50 100" at bounding box center [226, 532] width 46 height 19
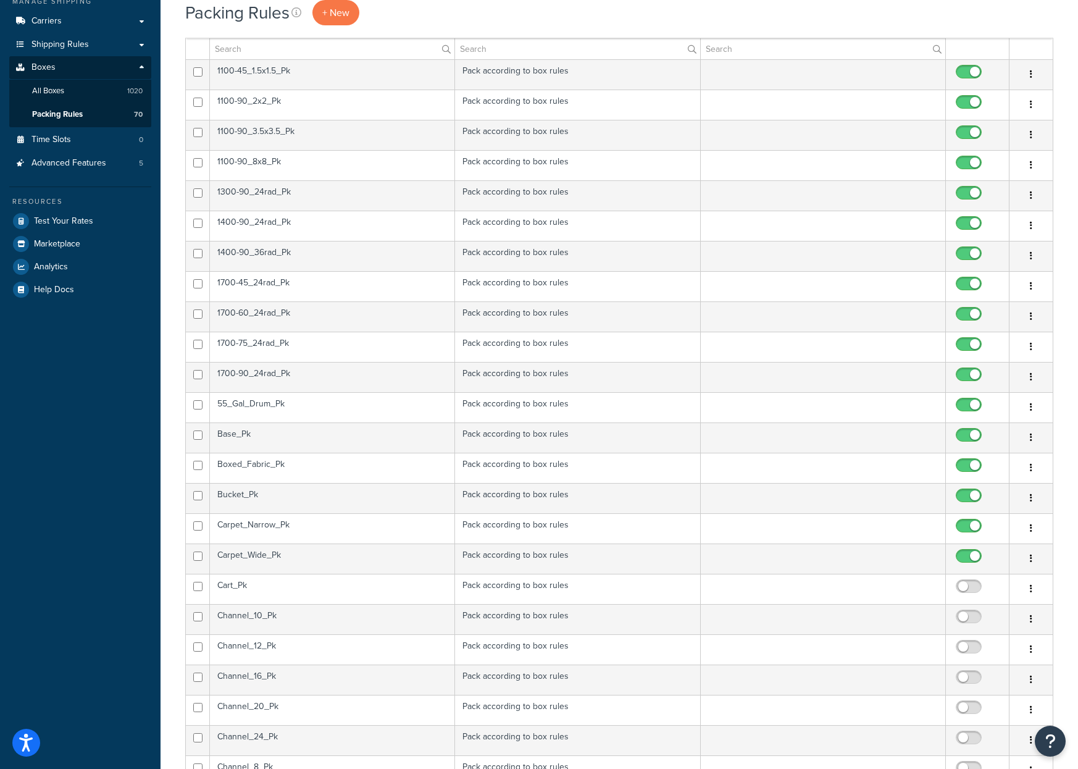
click at [963, 586] on input "checkbox" at bounding box center [971, 589] width 34 height 15
checkbox input "true"
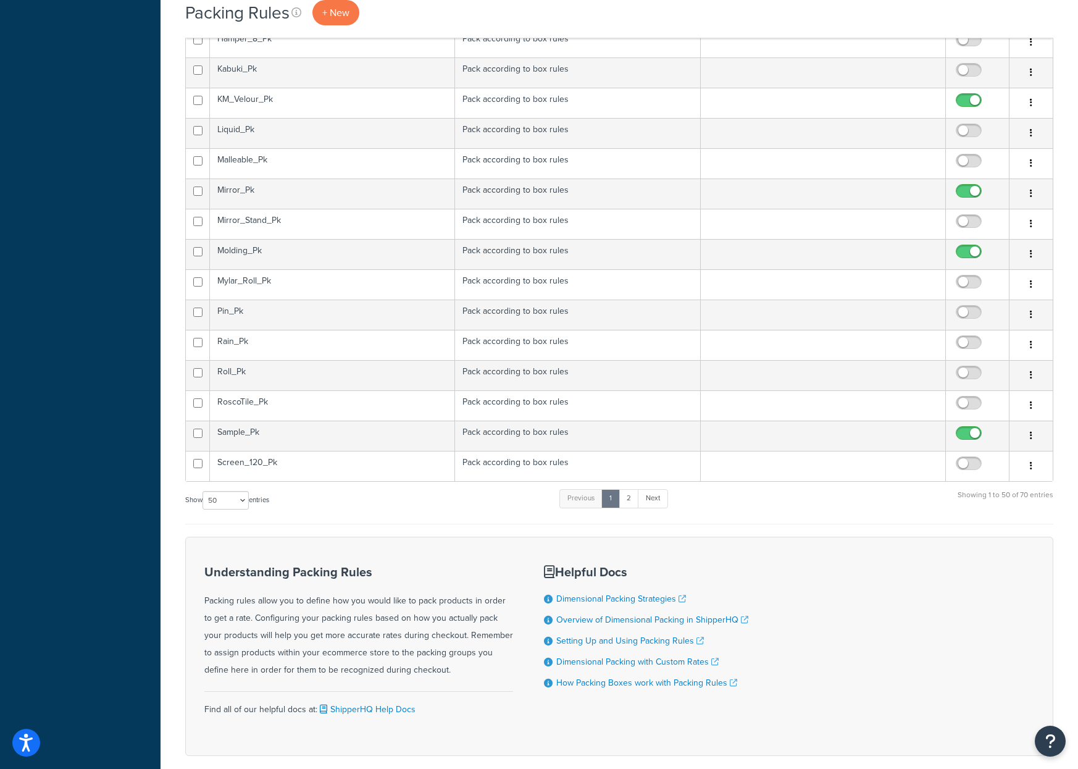
scroll to position [1338, 0]
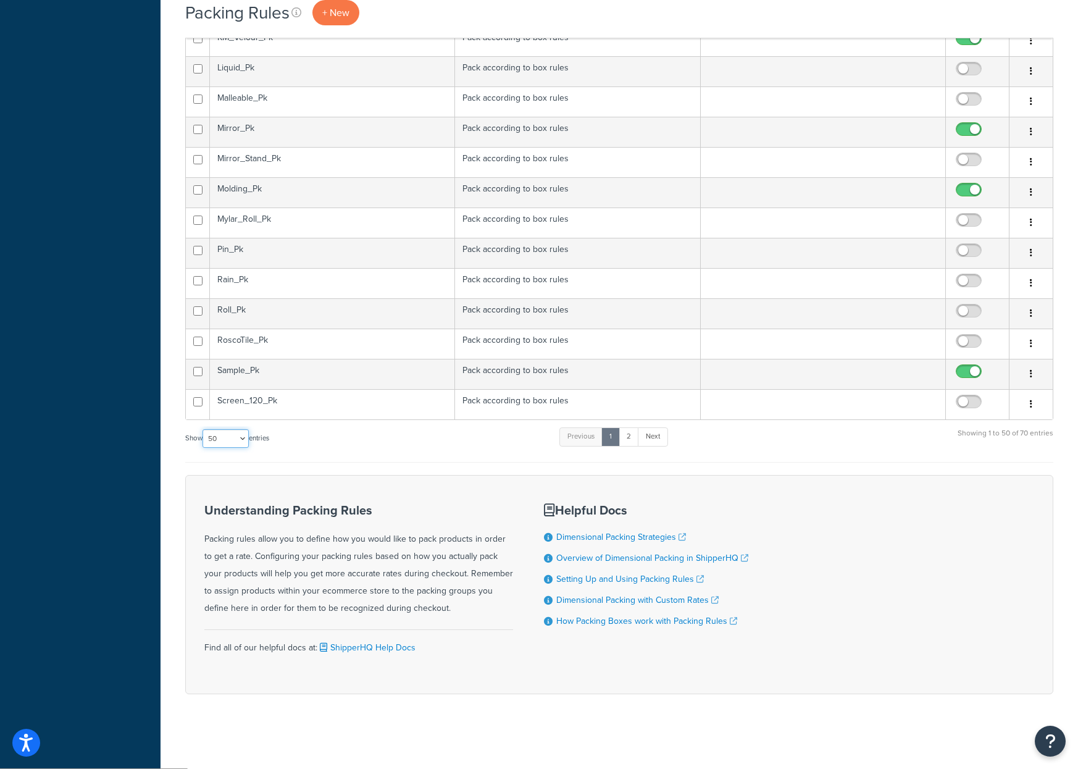
click at [241, 442] on select "10 15 25 50 100" at bounding box center [226, 438] width 46 height 19
select select "100"
click at [204, 448] on select "10 15 25 50 100" at bounding box center [226, 438] width 46 height 19
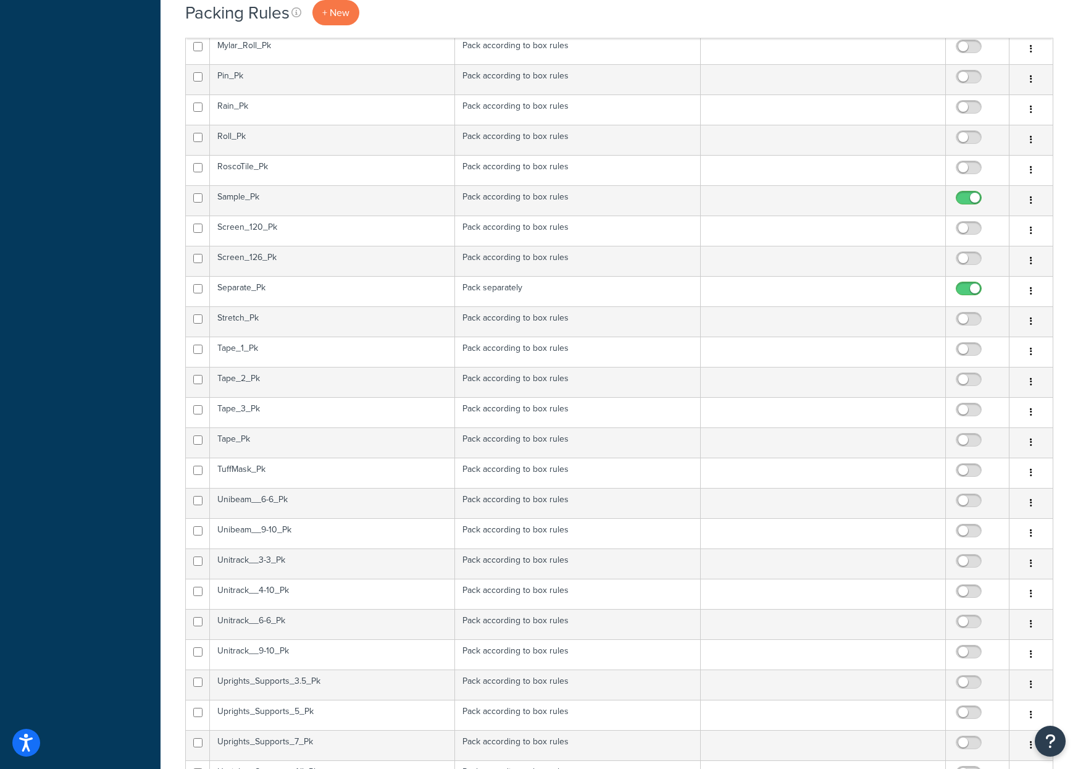
scroll to position [1511, 0]
click at [233, 230] on td "Screen_120_Pk" at bounding box center [332, 231] width 245 height 30
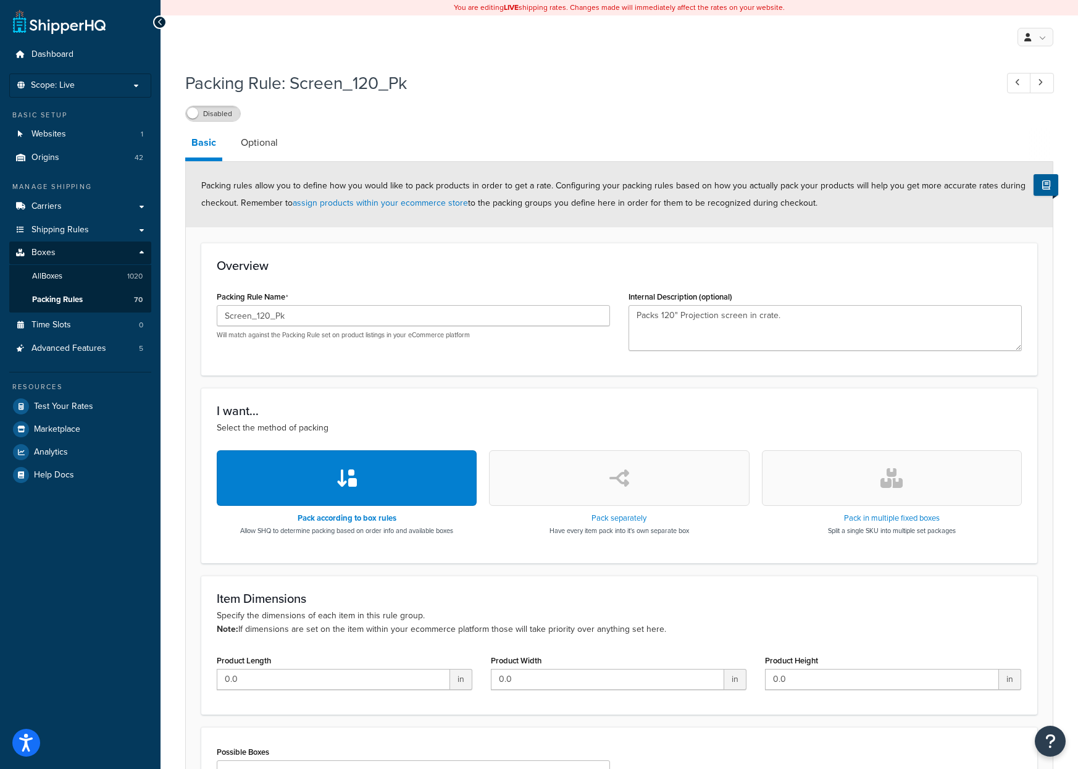
scroll to position [151, 0]
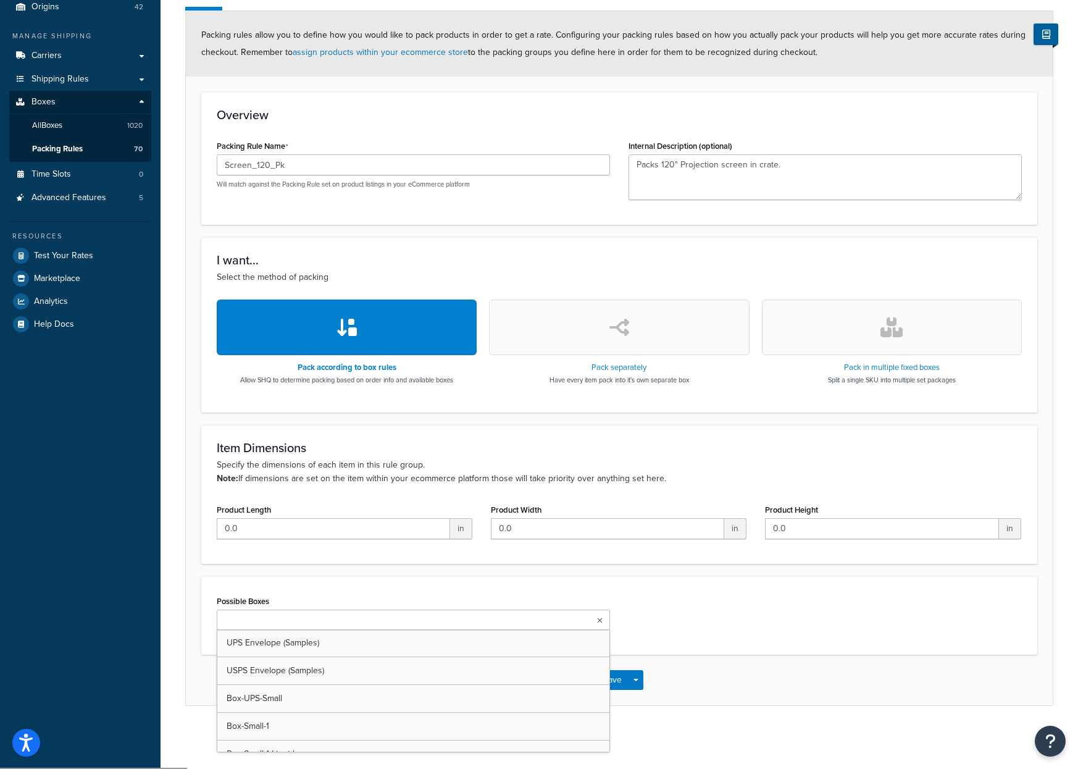
click at [247, 622] on input "Possible Boxes" at bounding box center [274, 621] width 109 height 14
type input "cr"
click at [724, 600] on div "Possible Boxes Crate-Screen-120 UPS Envelope (Samples) USPS Envelope (Samples) …" at bounding box center [619, 617] width 824 height 50
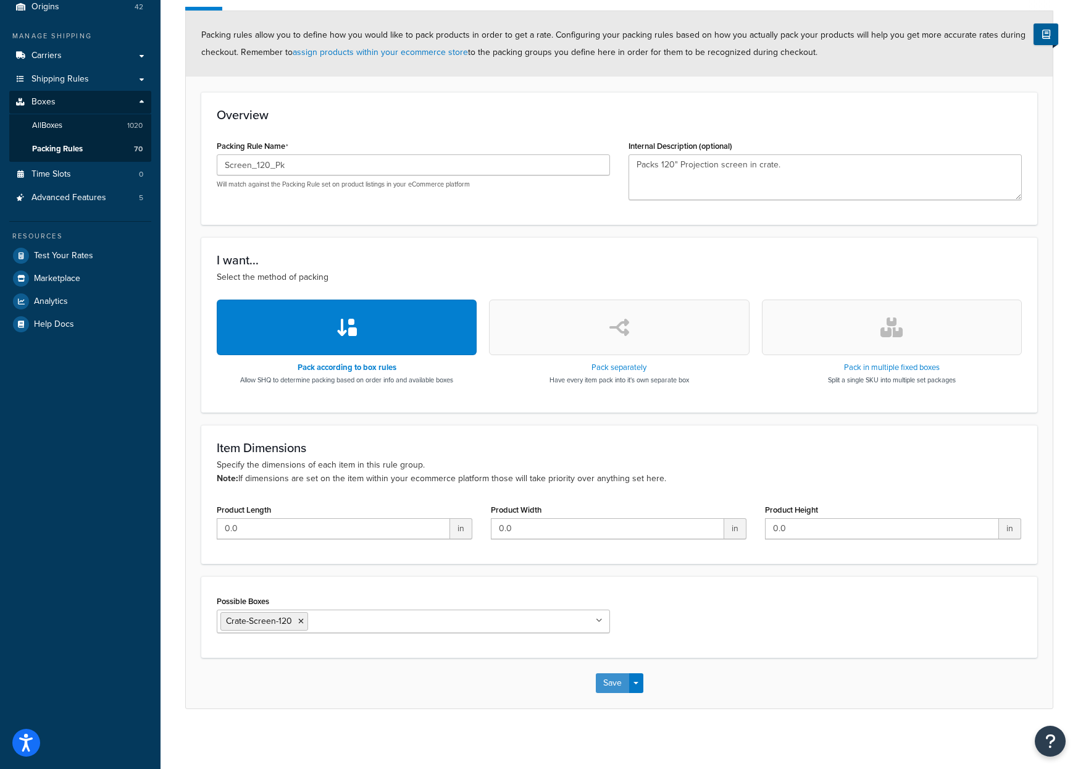
click at [621, 687] on button "Save" at bounding box center [612, 683] width 33 height 20
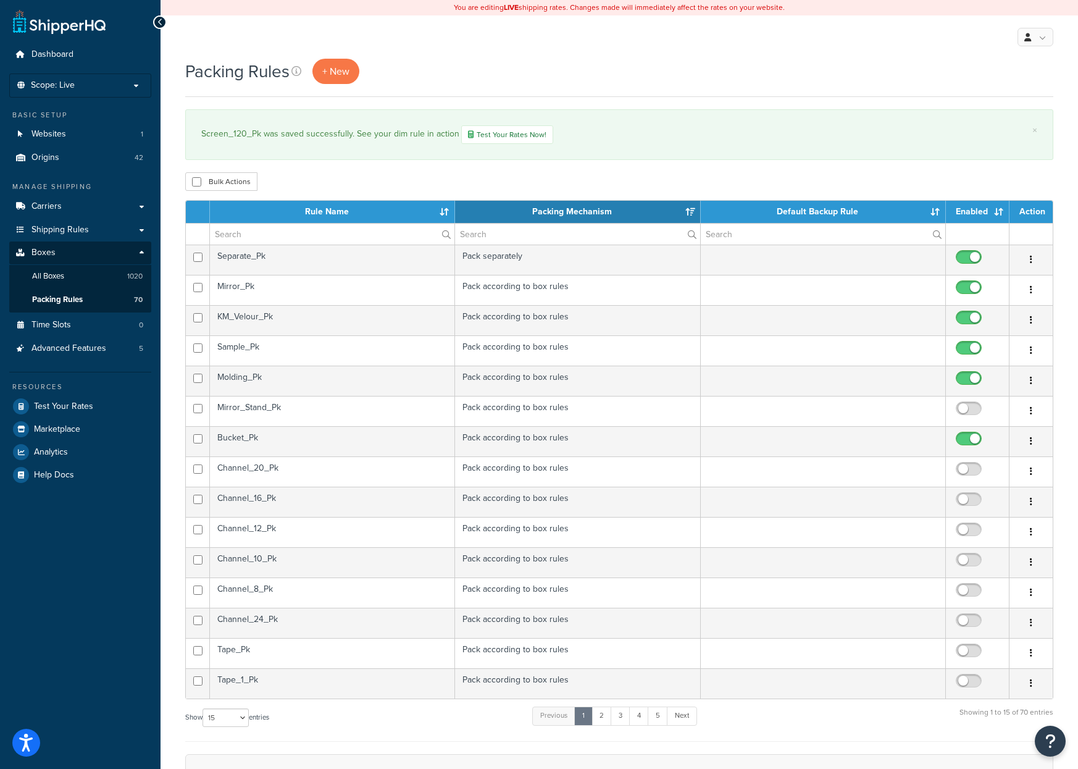
click at [319, 207] on th "Rule Name" at bounding box center [332, 212] width 245 height 22
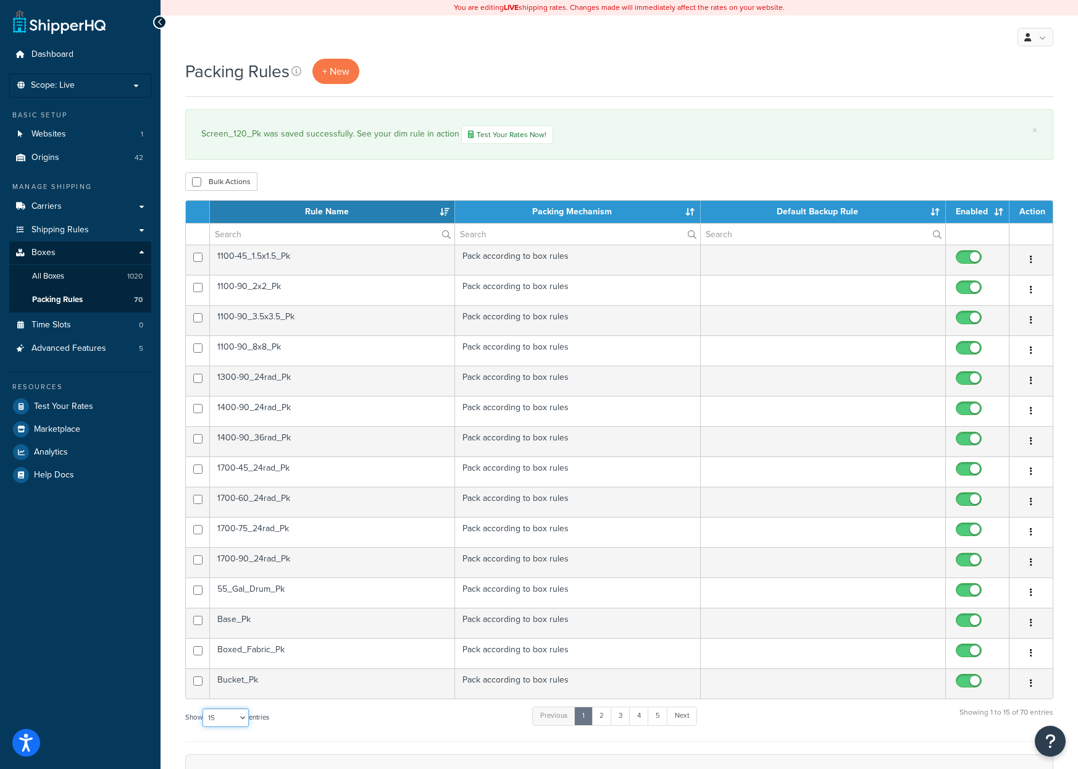
click at [244, 716] on select "10 15 25 50 100" at bounding box center [226, 717] width 46 height 19
select select "100"
click at [204, 727] on select "10 15 25 50 100" at bounding box center [226, 717] width 46 height 19
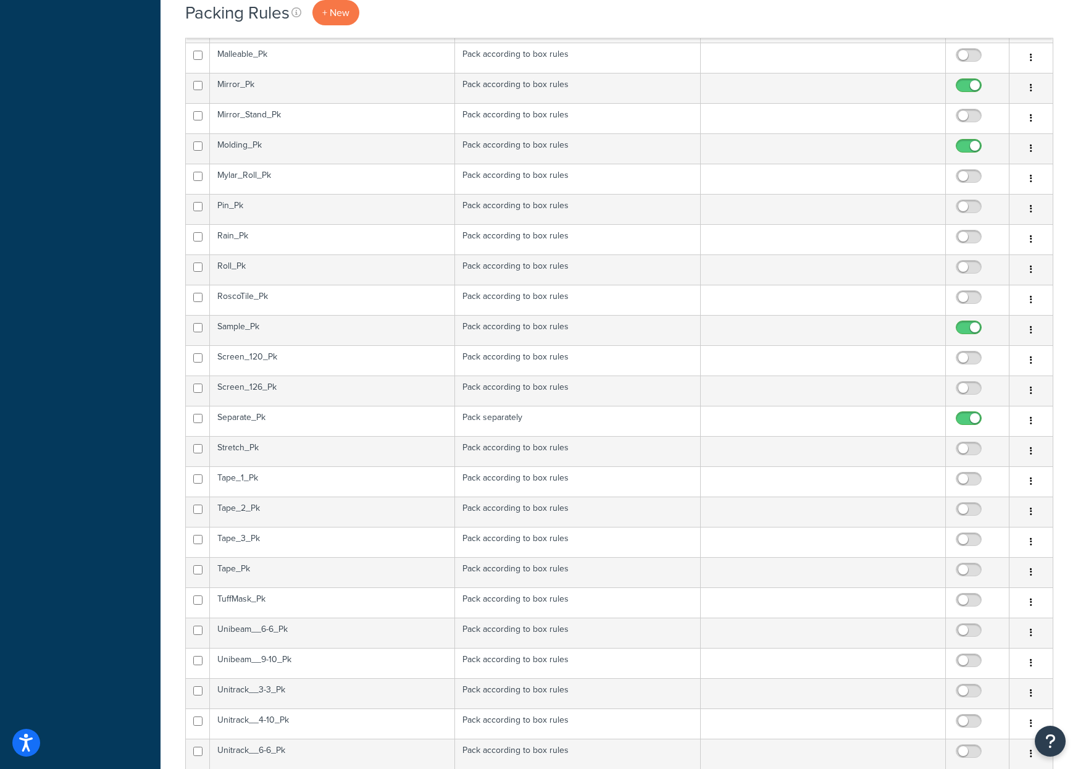
scroll to position [1420, 0]
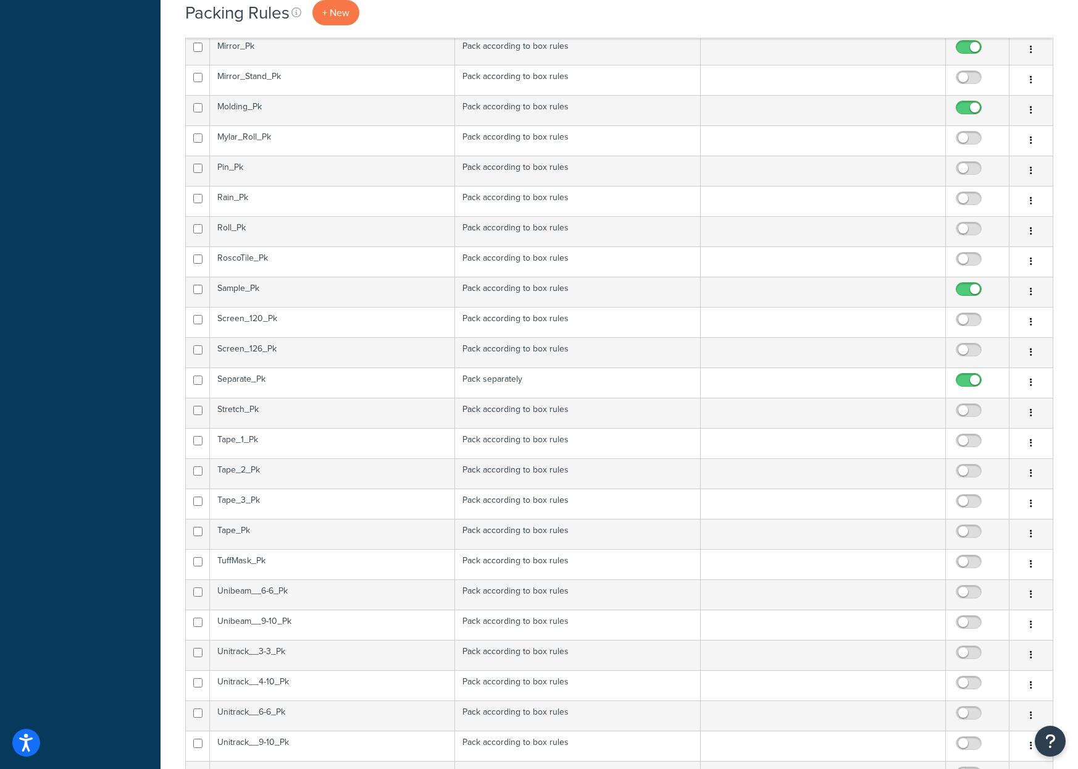
click at [960, 317] on input "checkbox" at bounding box center [971, 322] width 34 height 15
checkbox input "true"
click at [258, 348] on td "Screen_126_Pk" at bounding box center [332, 352] width 245 height 30
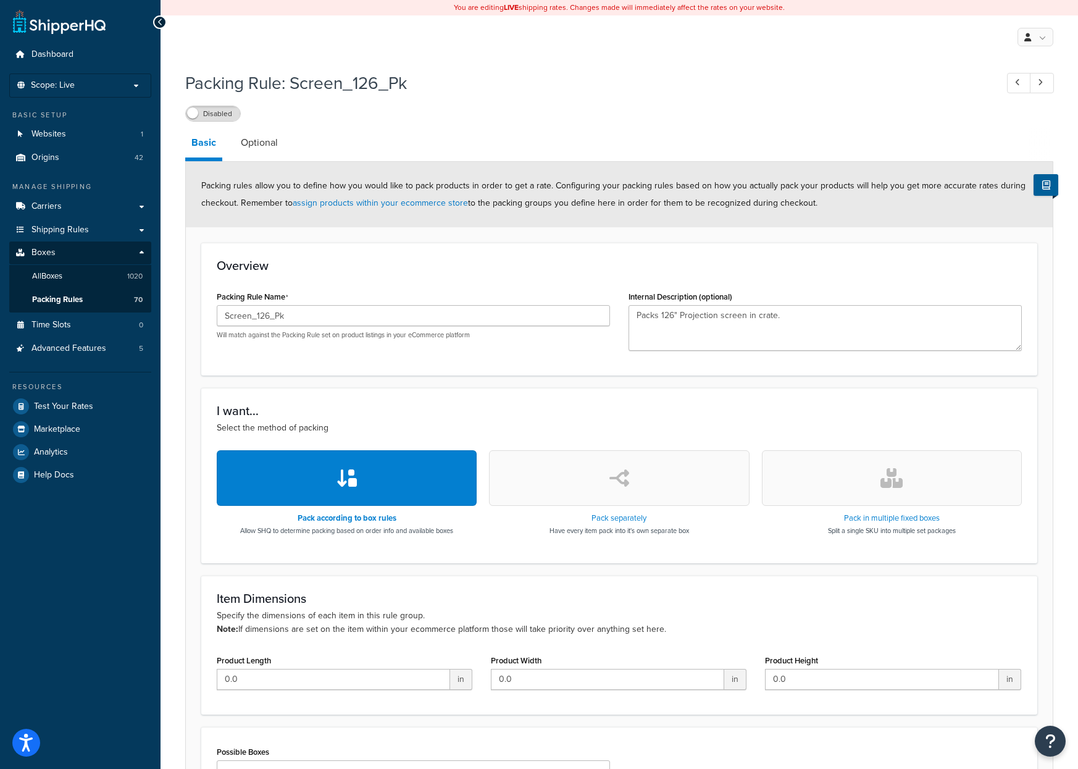
click at [204, 111] on label "Disabled" at bounding box center [213, 113] width 54 height 15
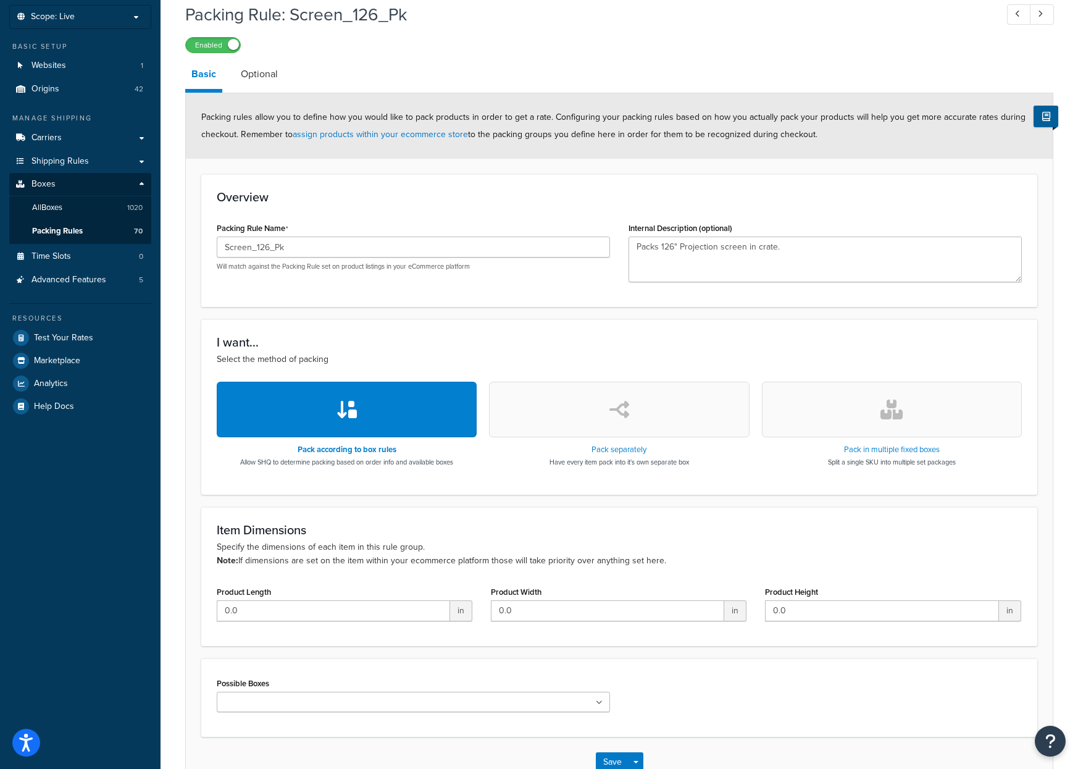
scroll to position [151, 0]
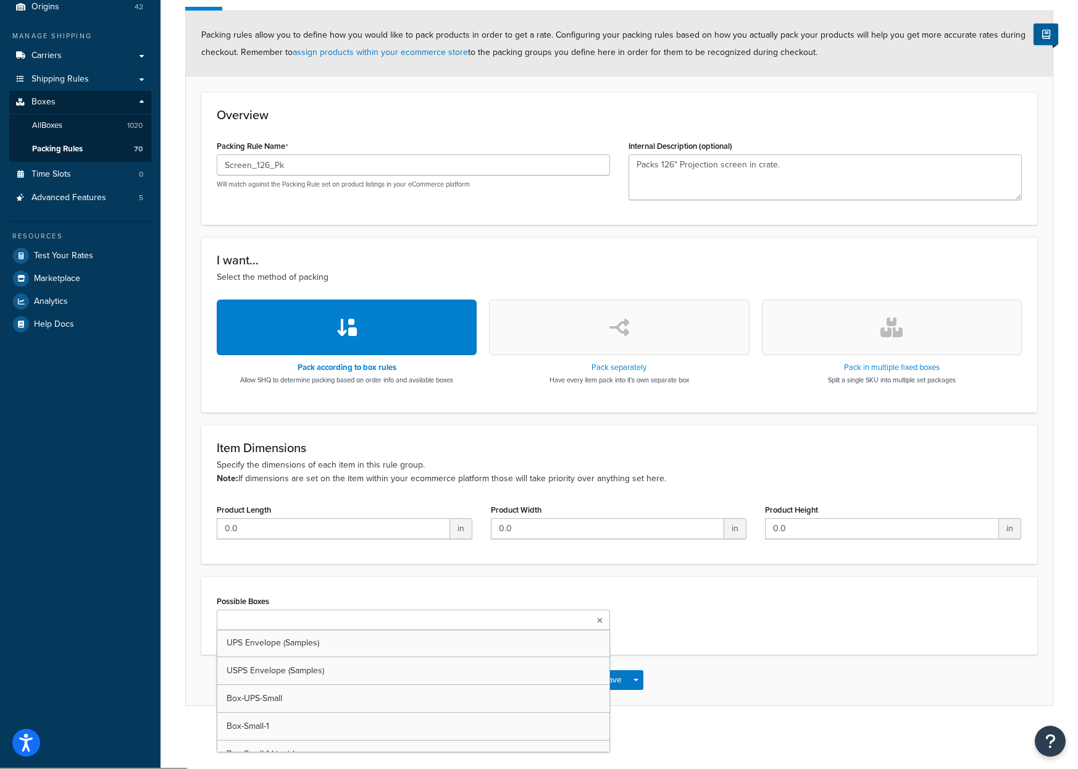
click at [254, 619] on input "Possible Boxes" at bounding box center [274, 621] width 109 height 14
type input "cr"
click at [653, 626] on div "Possible Boxes Crate-Screen-126 UPS Envelope (Samples) USPS Envelope (Samples) …" at bounding box center [619, 617] width 824 height 50
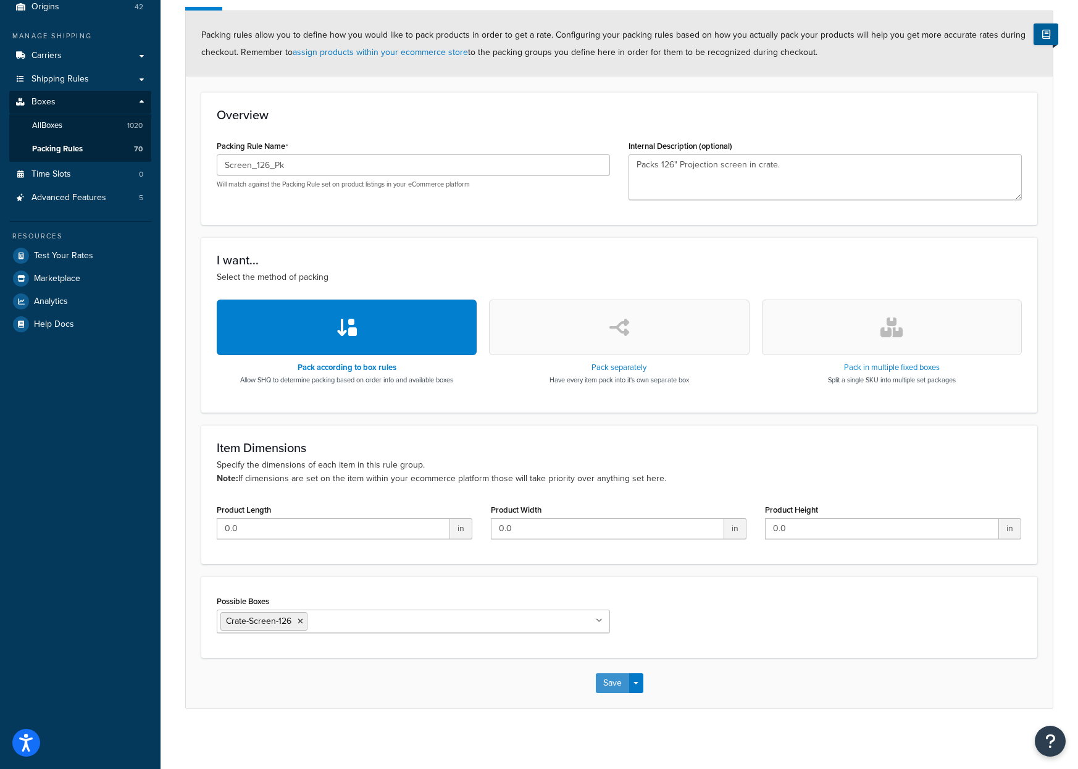
click at [616, 687] on button "Save" at bounding box center [612, 683] width 33 height 20
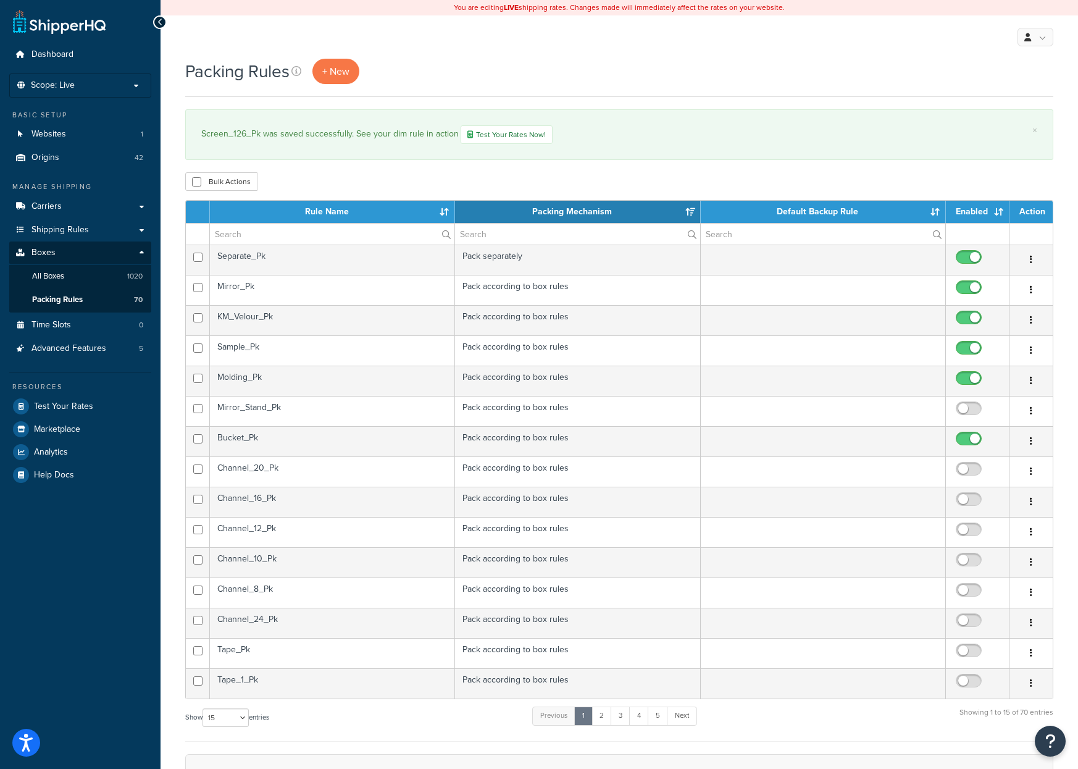
click at [393, 212] on th "Rule Name" at bounding box center [332, 212] width 245 height 22
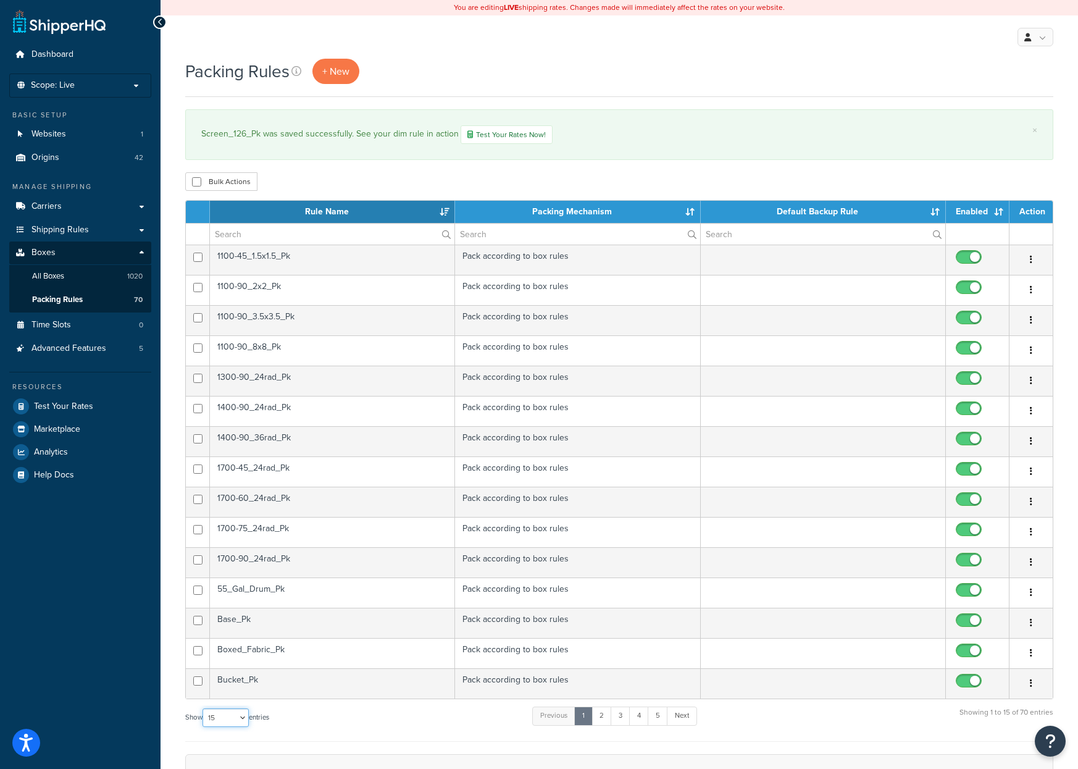
click at [247, 721] on select "10 15 25 50 100" at bounding box center [226, 717] width 46 height 19
select select "100"
click at [204, 727] on select "10 15 25 50 100" at bounding box center [226, 717] width 46 height 19
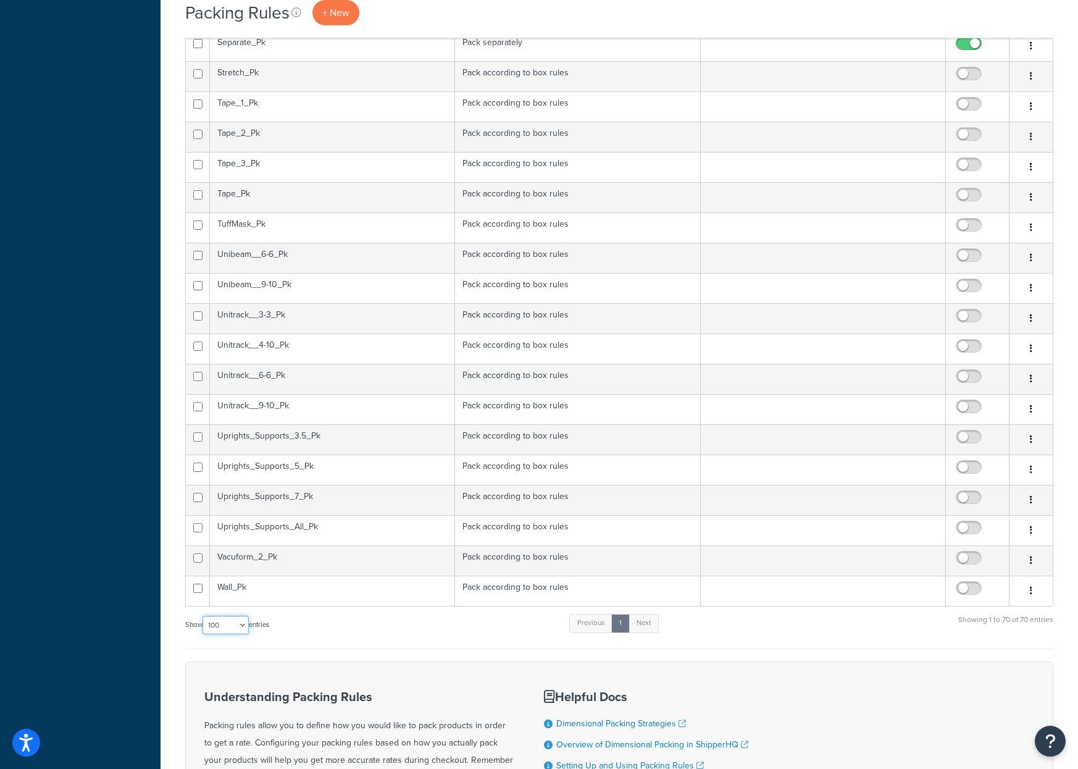
scroll to position [1729, 0]
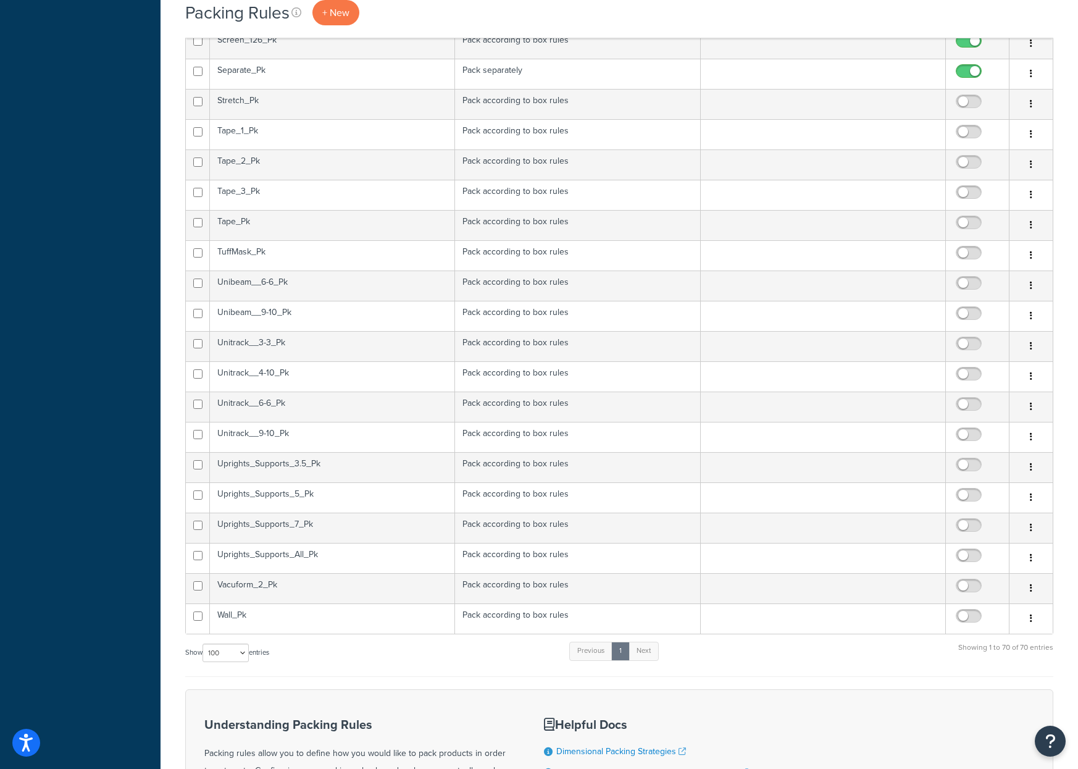
click at [295, 253] on td "TuffMask_Pk" at bounding box center [332, 255] width 245 height 30
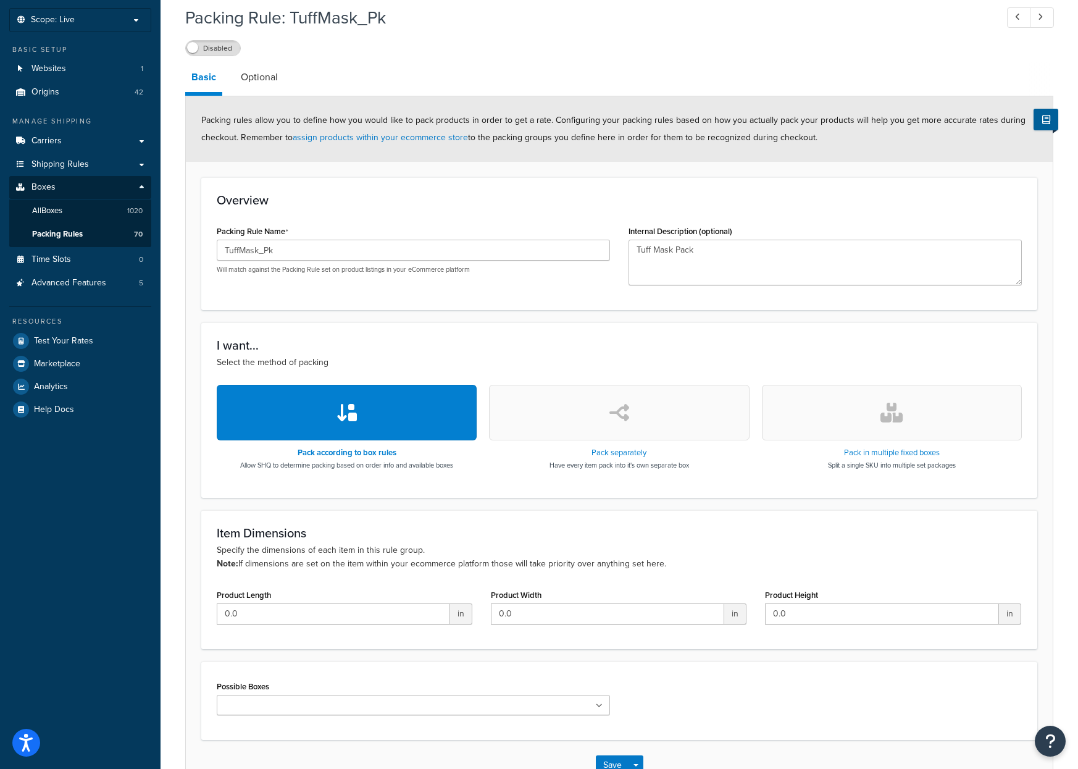
scroll to position [151, 0]
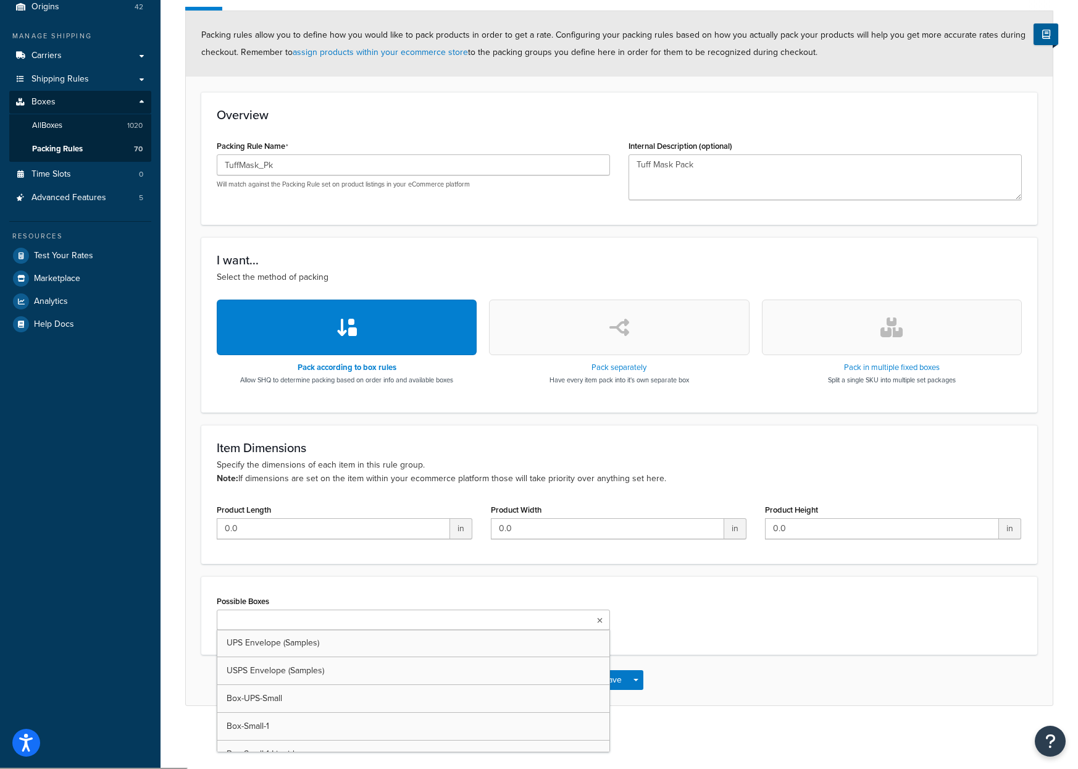
click at [248, 624] on input "Possible Boxes" at bounding box center [274, 621] width 109 height 14
type input "box-tu"
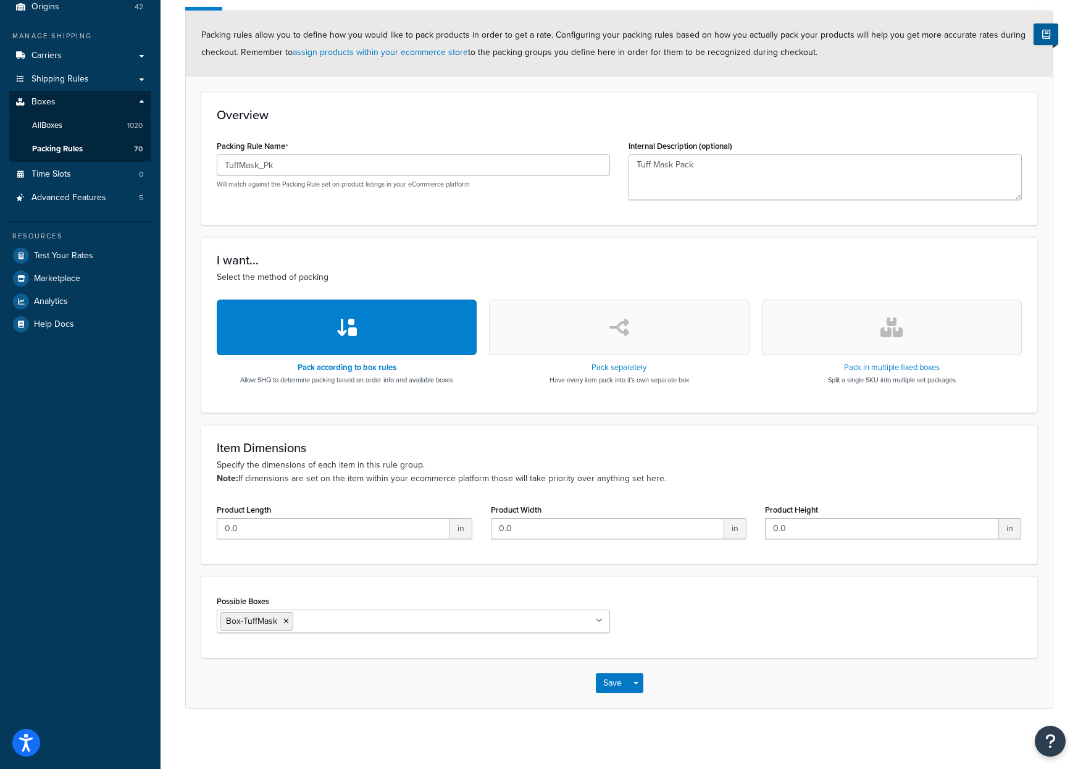
click at [677, 626] on div "Possible Boxes Box-TuffMask UPS Envelope (Samples) USPS Envelope (Samples) Box-…" at bounding box center [619, 617] width 824 height 50
click at [374, 621] on input "Possible Boxes" at bounding box center [350, 621] width 109 height 14
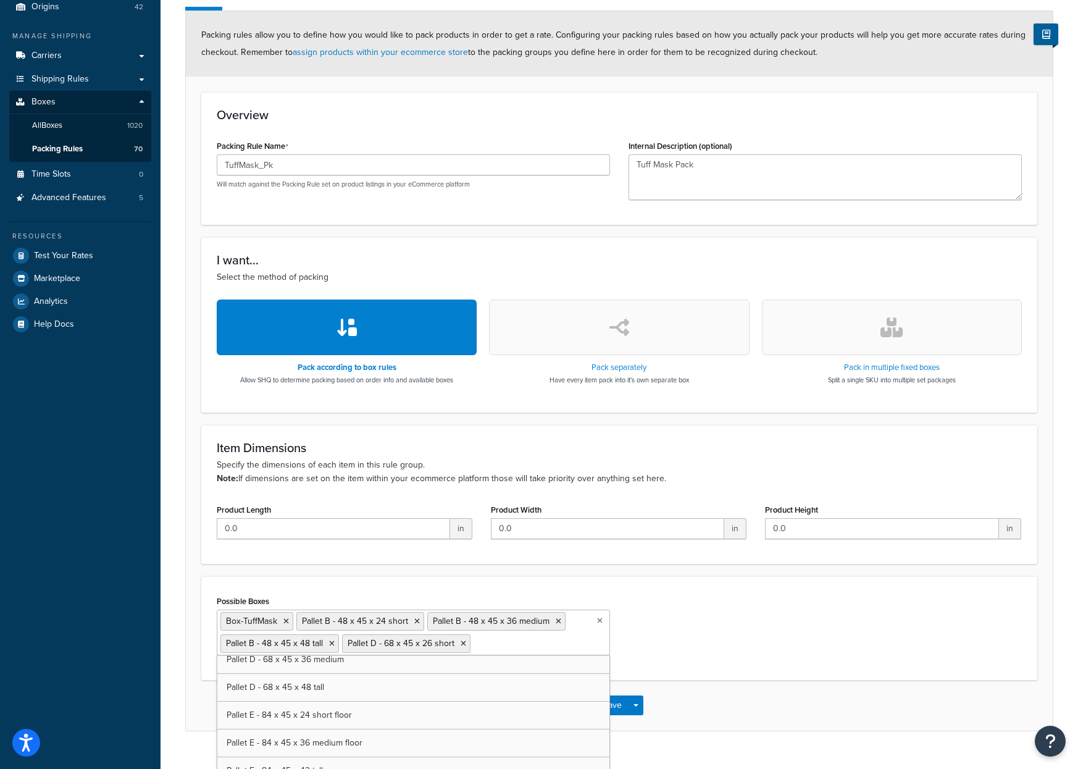
scroll to position [6261, 0]
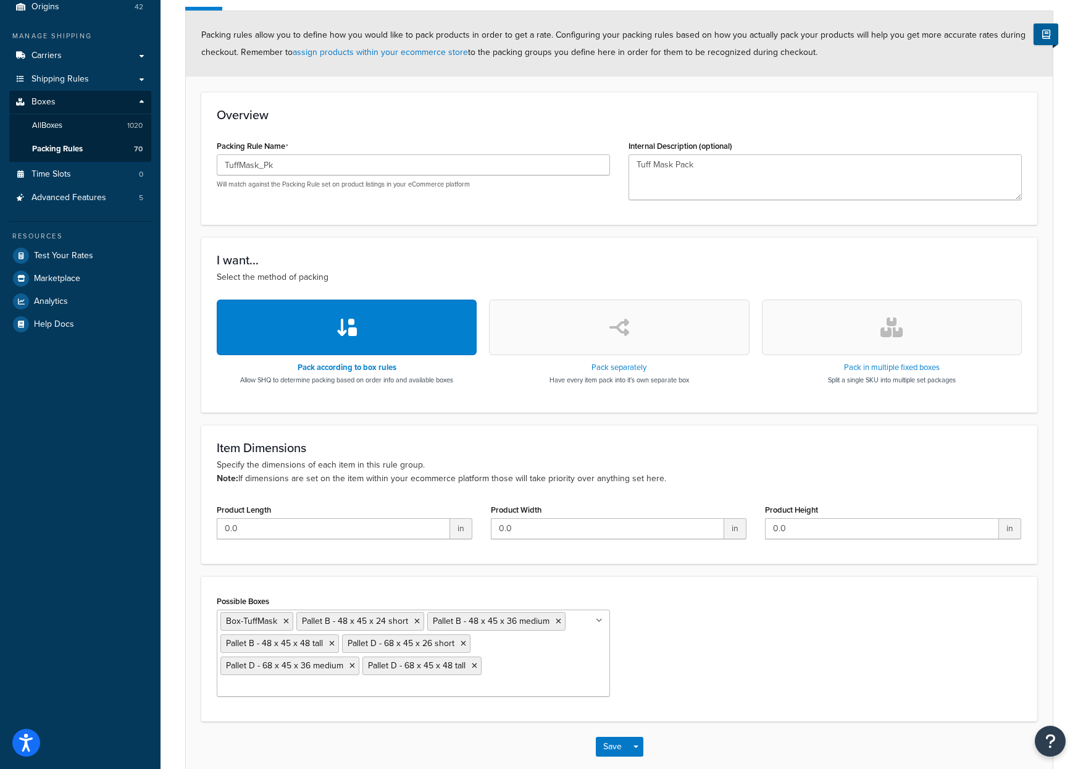
click at [673, 663] on div "Possible Boxes Box-TuffMask Pallet B - 48 x 45 x 24 short Pallet B - 48 x 45 x …" at bounding box center [619, 649] width 824 height 114
click at [625, 737] on button "Save" at bounding box center [612, 747] width 33 height 20
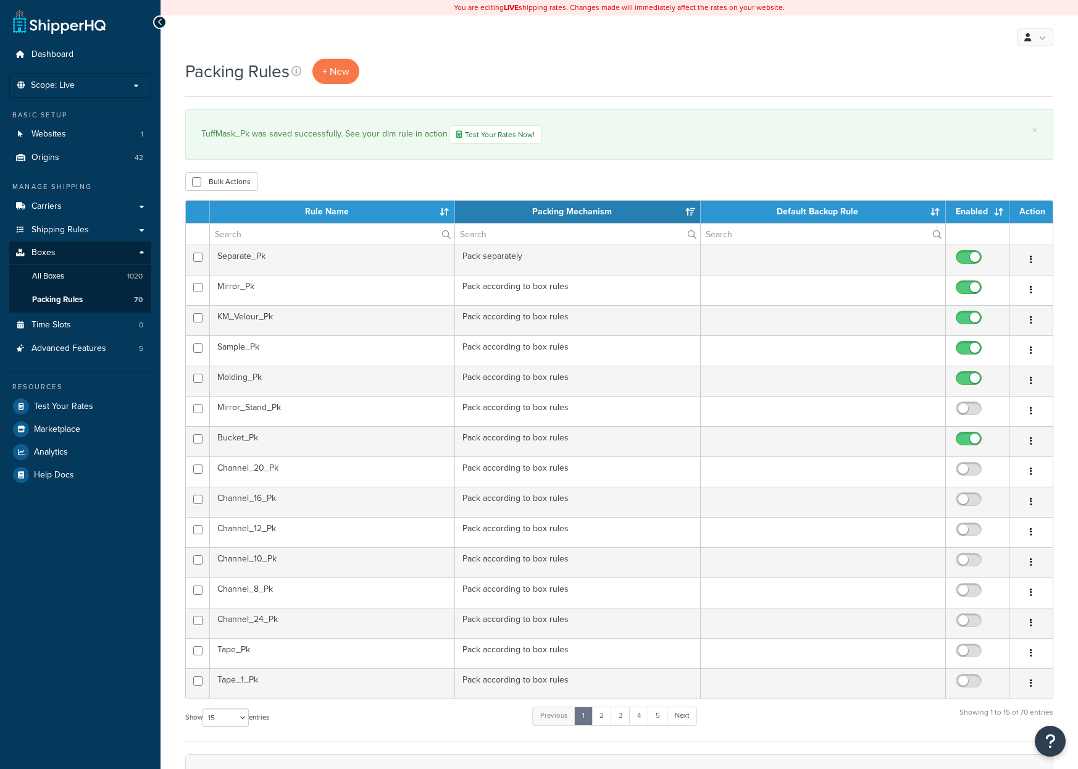
select select "15"
click at [318, 231] on input "text" at bounding box center [332, 234] width 245 height 21
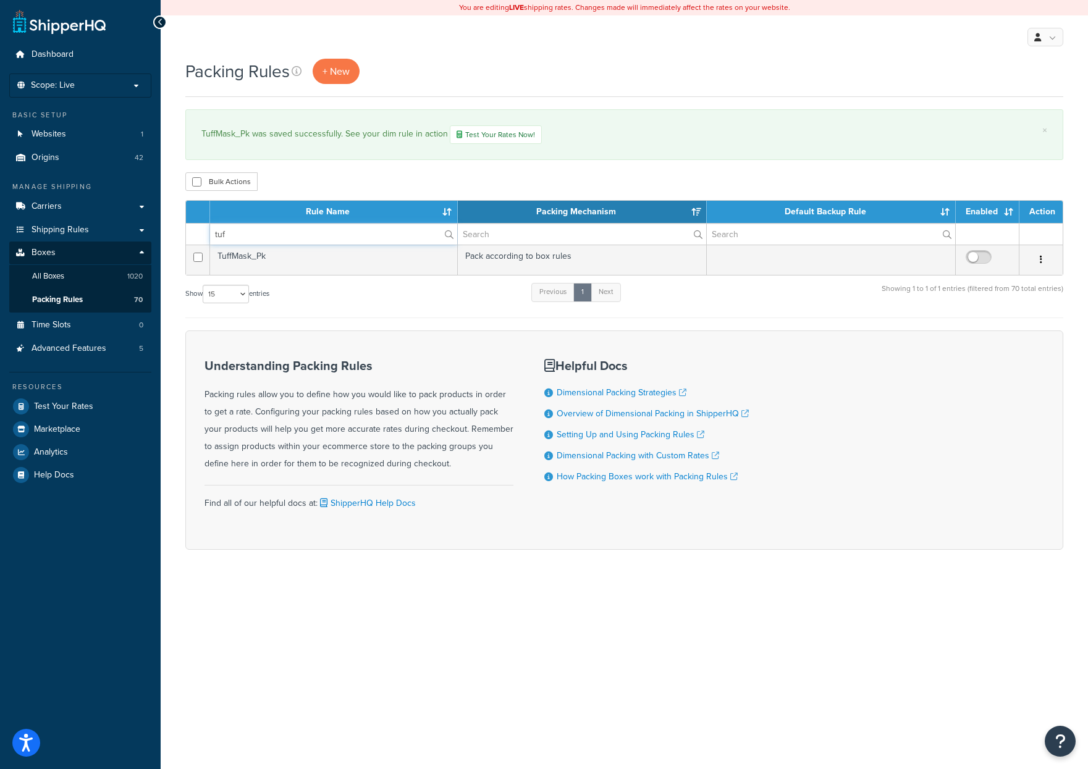
type input "tuf"
click at [981, 262] on input "checkbox" at bounding box center [980, 260] width 34 height 15
checkbox input "true"
click at [272, 237] on input "tuf" at bounding box center [333, 234] width 247 height 21
type input "t"
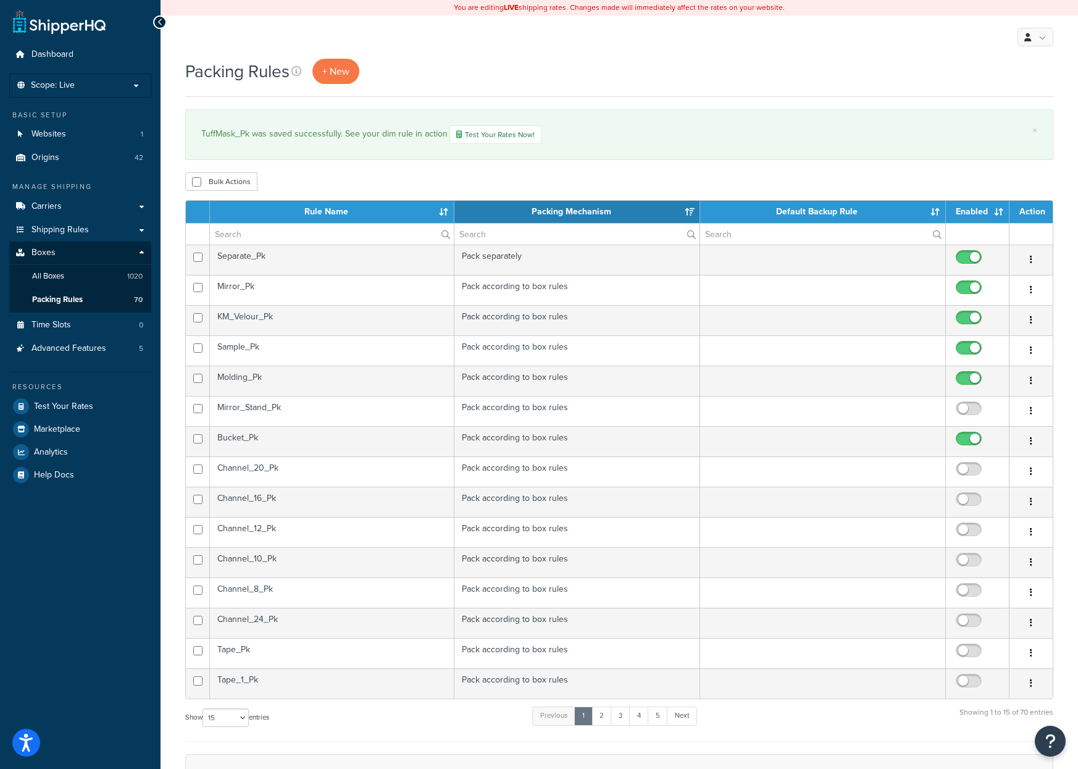
click at [280, 221] on th "Rule Name" at bounding box center [332, 212] width 245 height 22
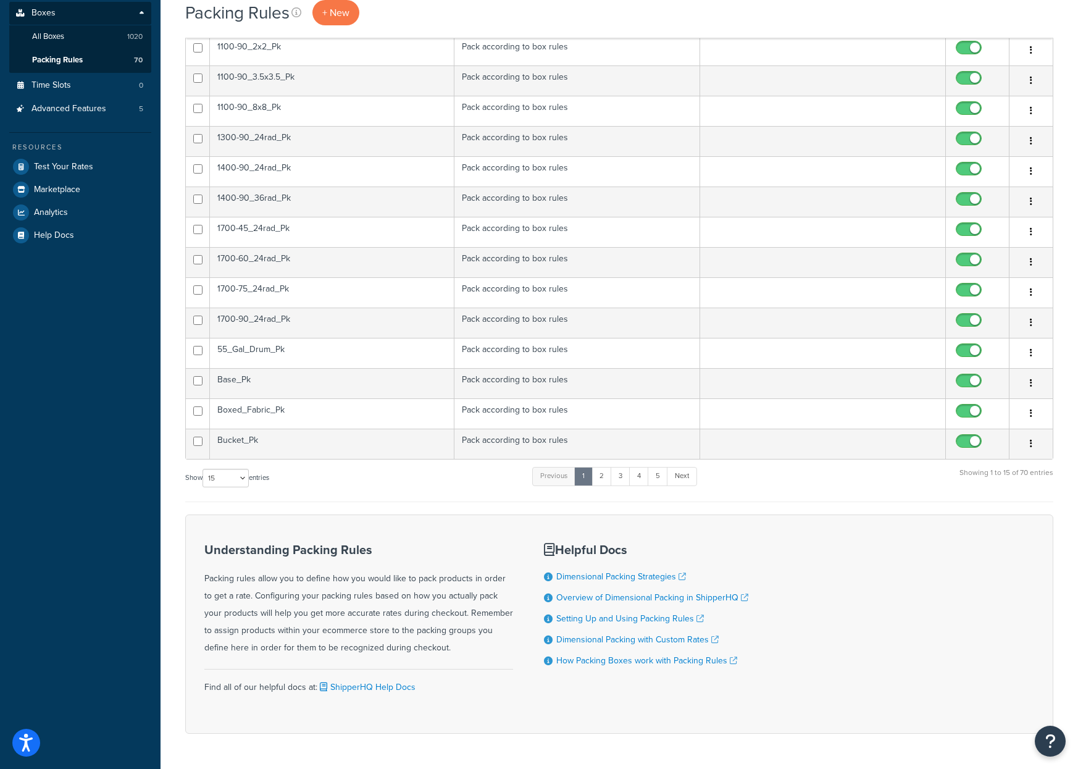
scroll to position [217, 0]
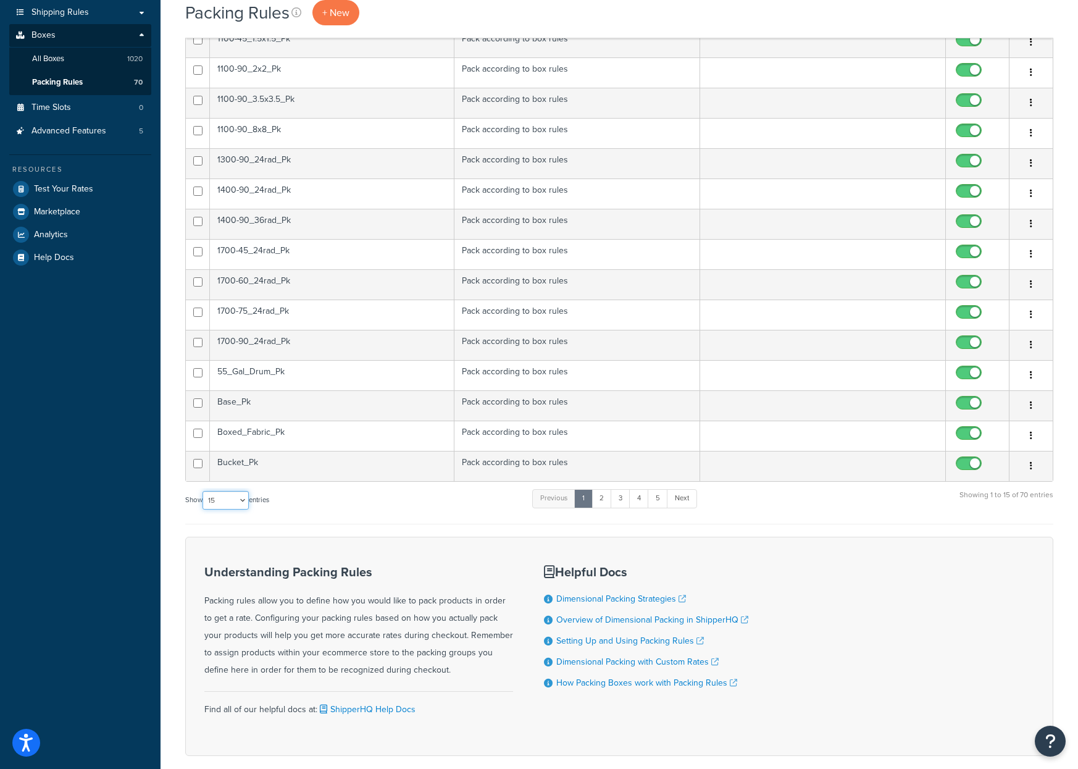
click at [241, 501] on select "10 15 25 50 100" at bounding box center [226, 500] width 46 height 19
select select "100"
click at [204, 509] on select "10 15 25 50 100" at bounding box center [226, 500] width 46 height 19
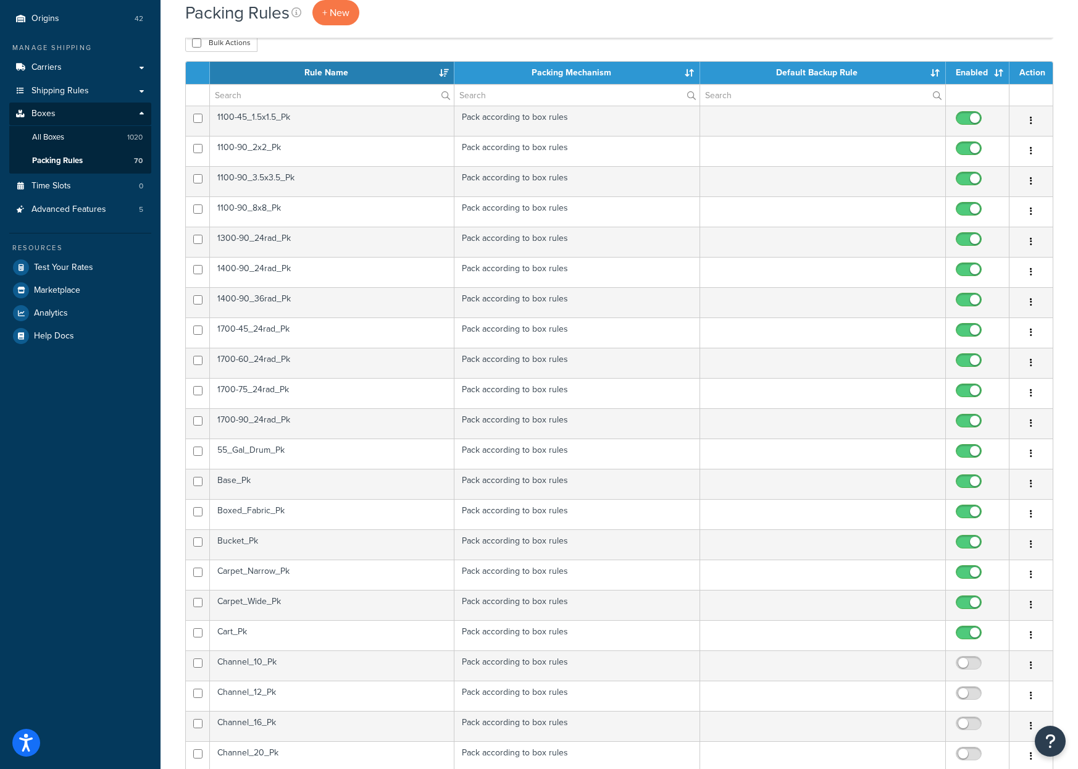
scroll to position [0, 0]
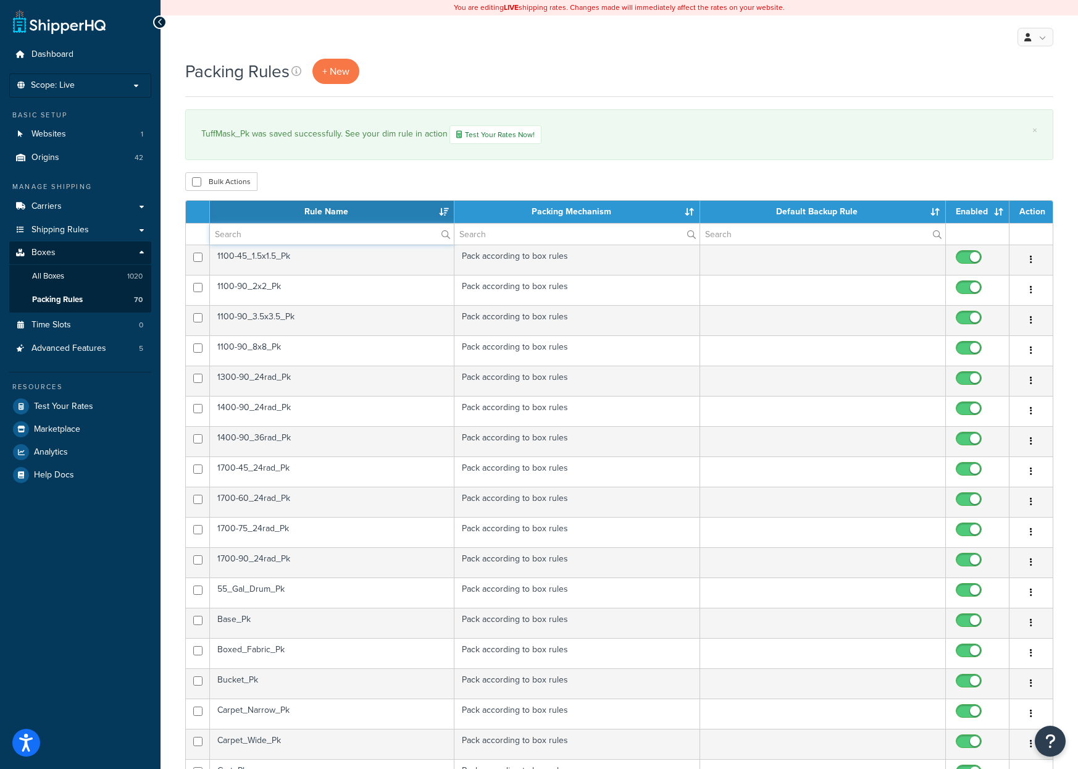
click at [237, 238] on input "text" at bounding box center [332, 234] width 244 height 21
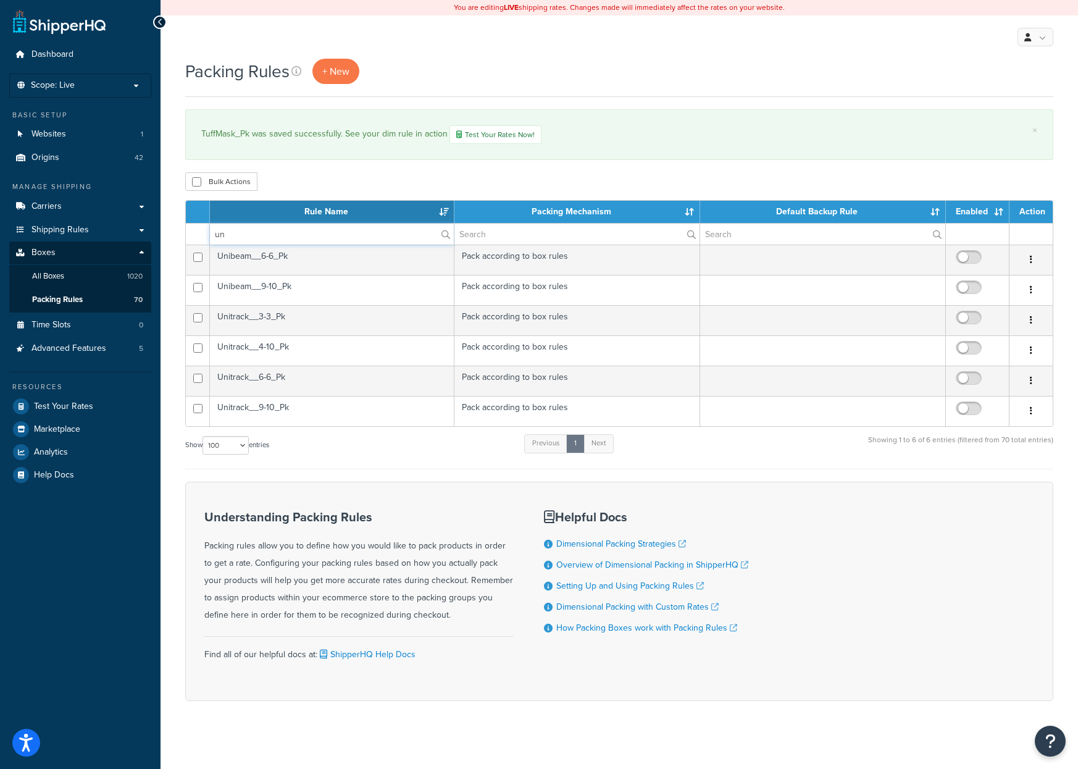
type input "un"
click at [327, 323] on td "Unitrack__3-3_Pk" at bounding box center [332, 320] width 245 height 30
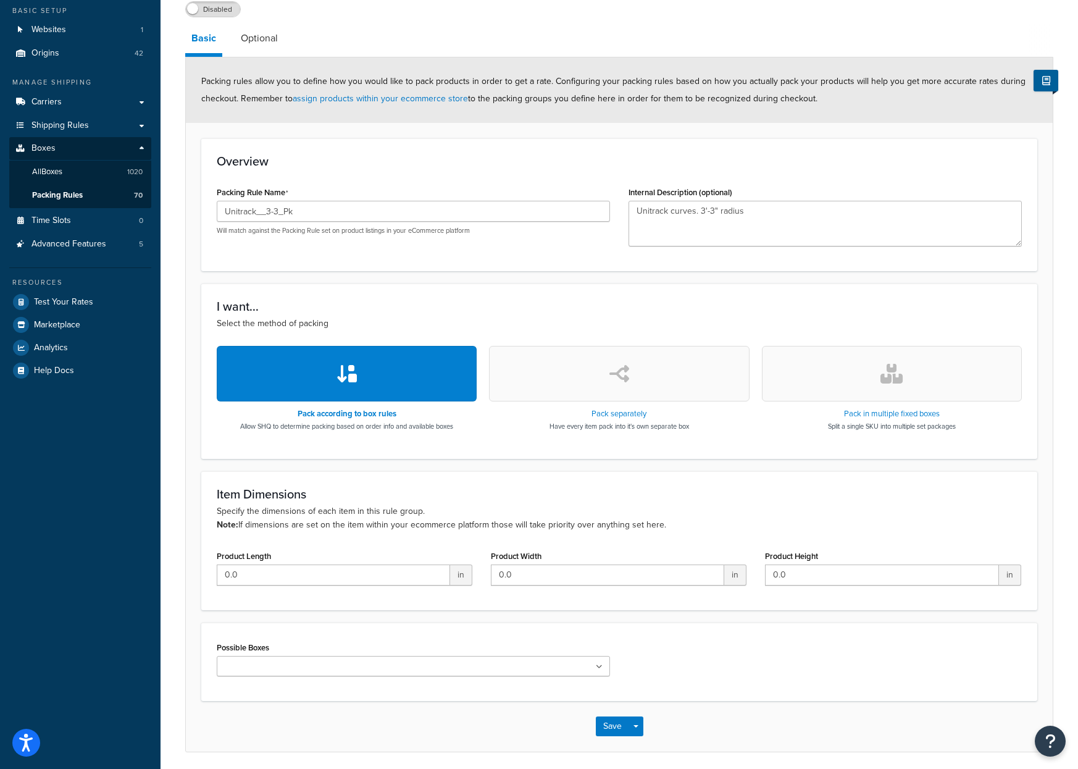
scroll to position [151, 0]
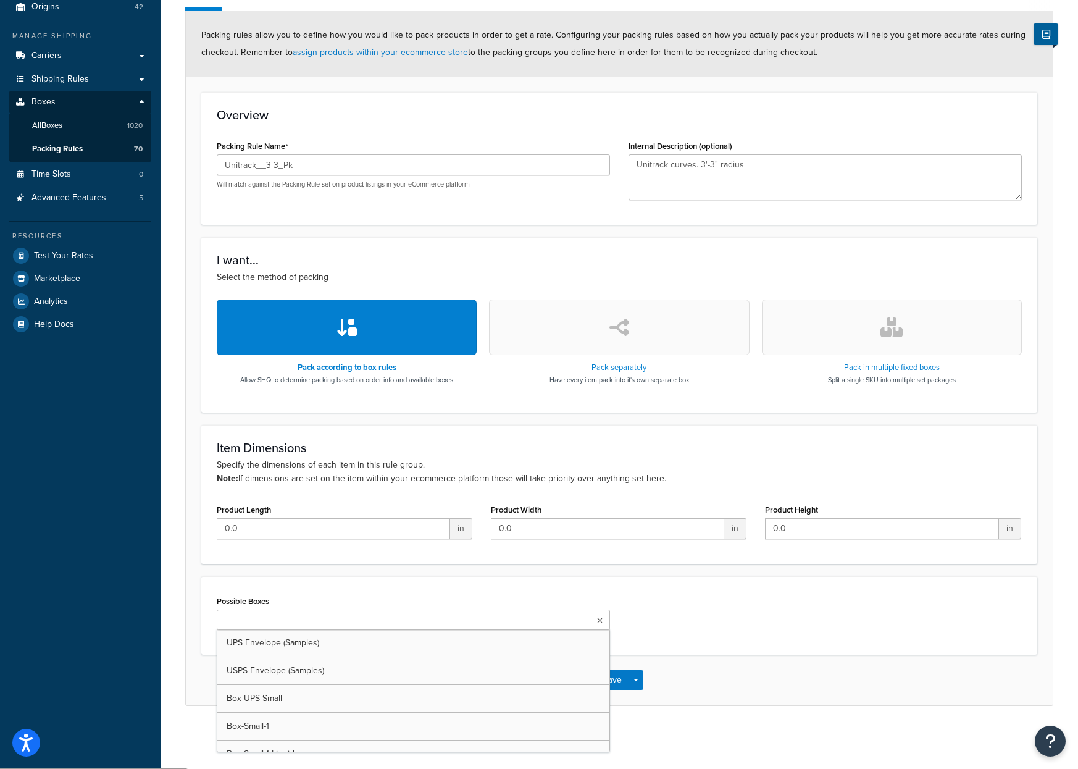
click at [256, 620] on input "Possible Boxes" at bounding box center [274, 621] width 109 height 14
type input "cr"
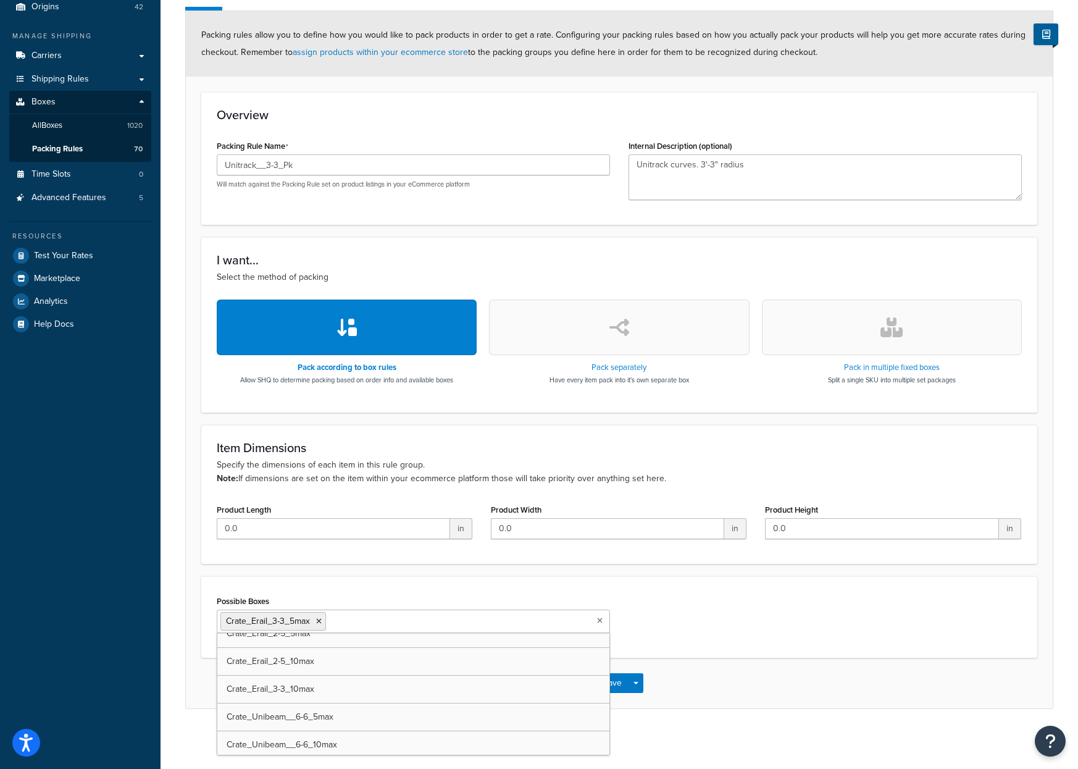
click at [319, 621] on icon at bounding box center [319, 621] width 6 height 7
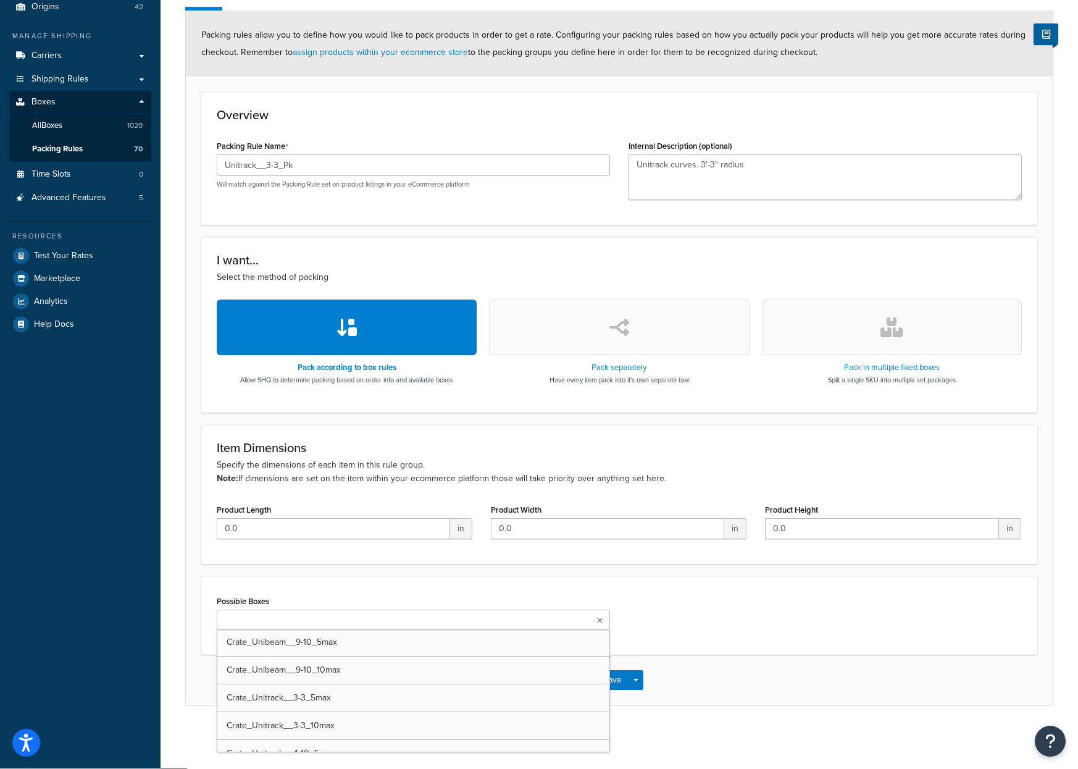
scroll to position [4839, 0]
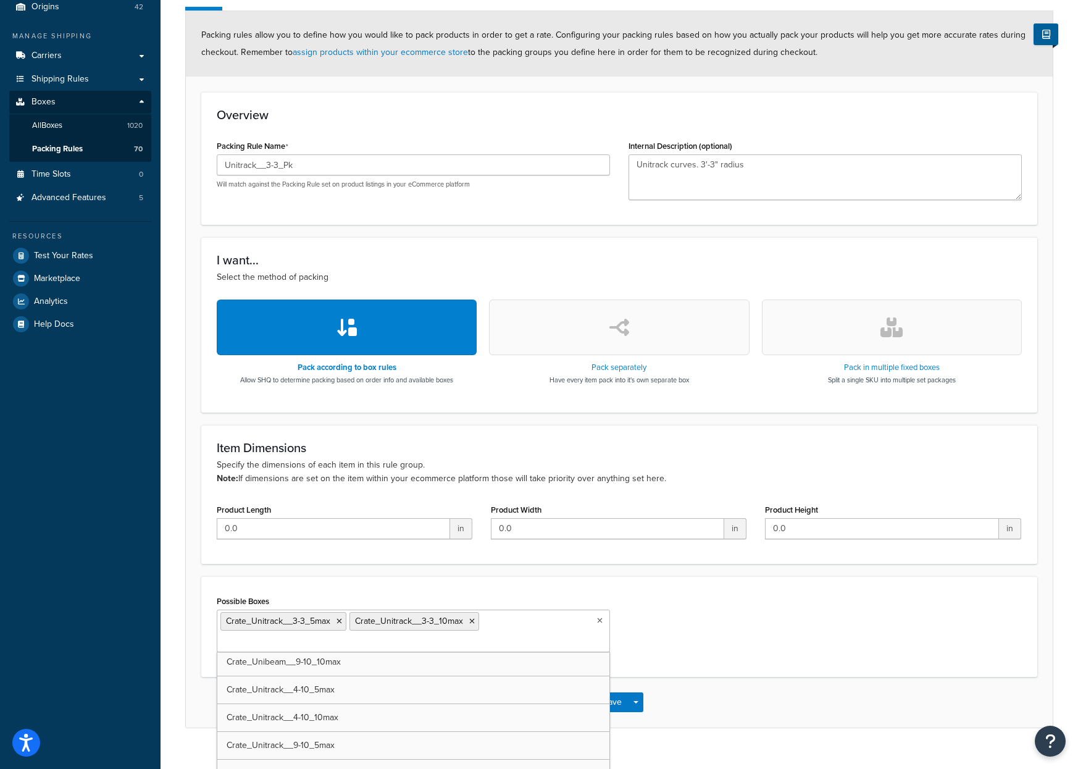
click at [649, 627] on div "Possible Boxes Crate_Unitrack__3-3_5max Crate_Unitrack__3-3_10max UPS Envelope …" at bounding box center [619, 626] width 824 height 69
click at [616, 692] on button "Save" at bounding box center [612, 702] width 33 height 20
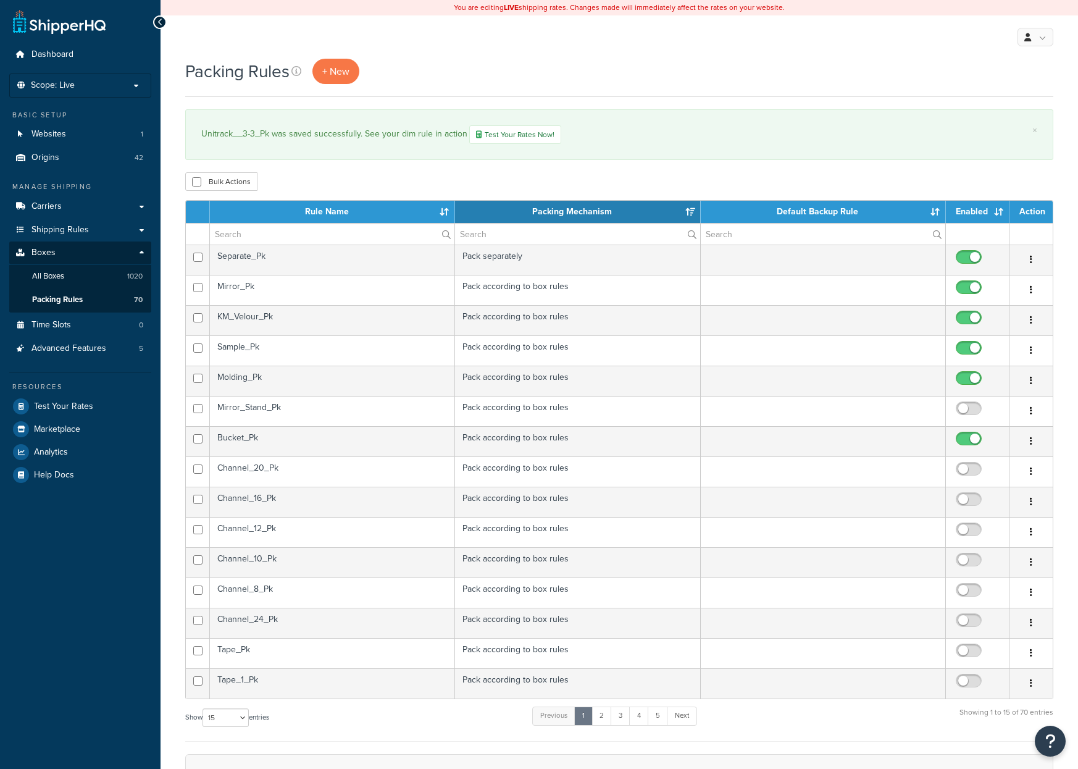
select select "15"
click at [245, 233] on input "text" at bounding box center [332, 234] width 245 height 21
type input "un"
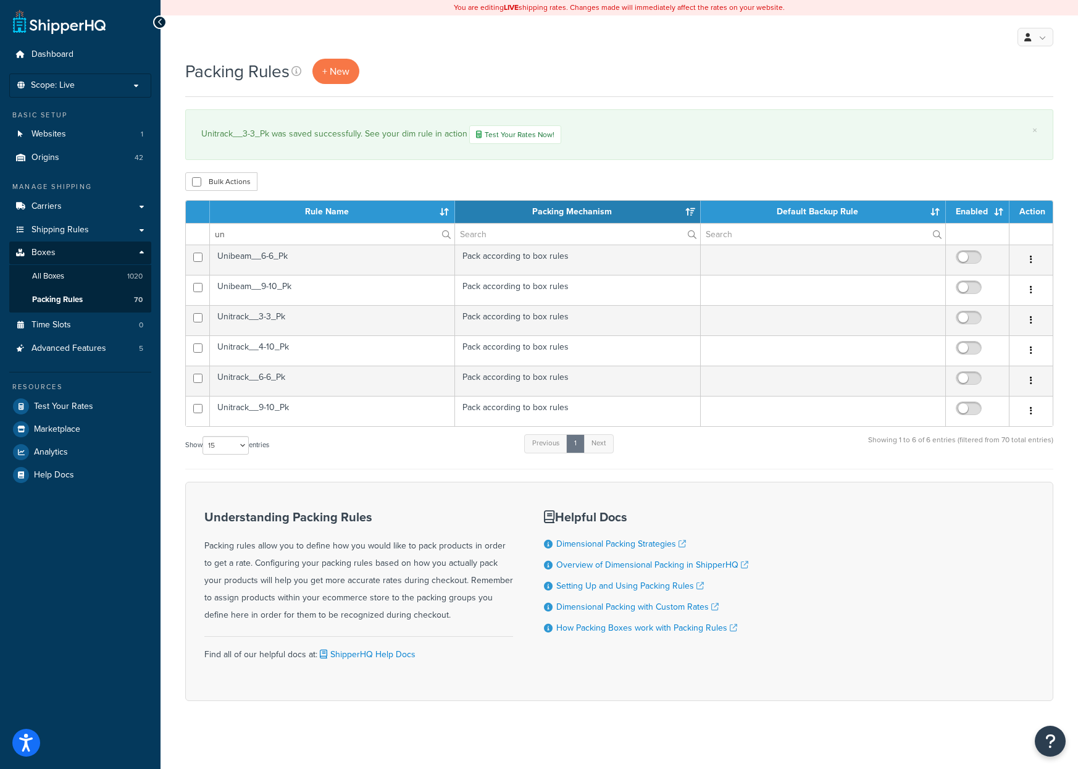
click at [293, 317] on td "Unitrack__3-3_Pk" at bounding box center [332, 320] width 245 height 30
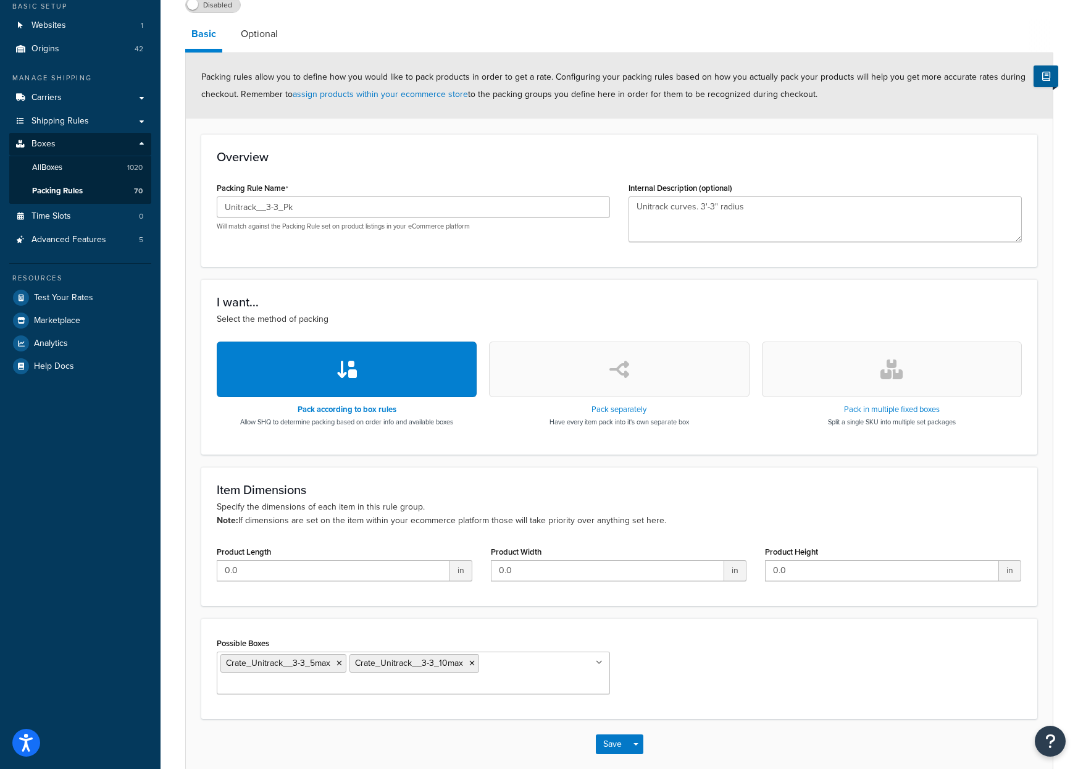
scroll to position [154, 0]
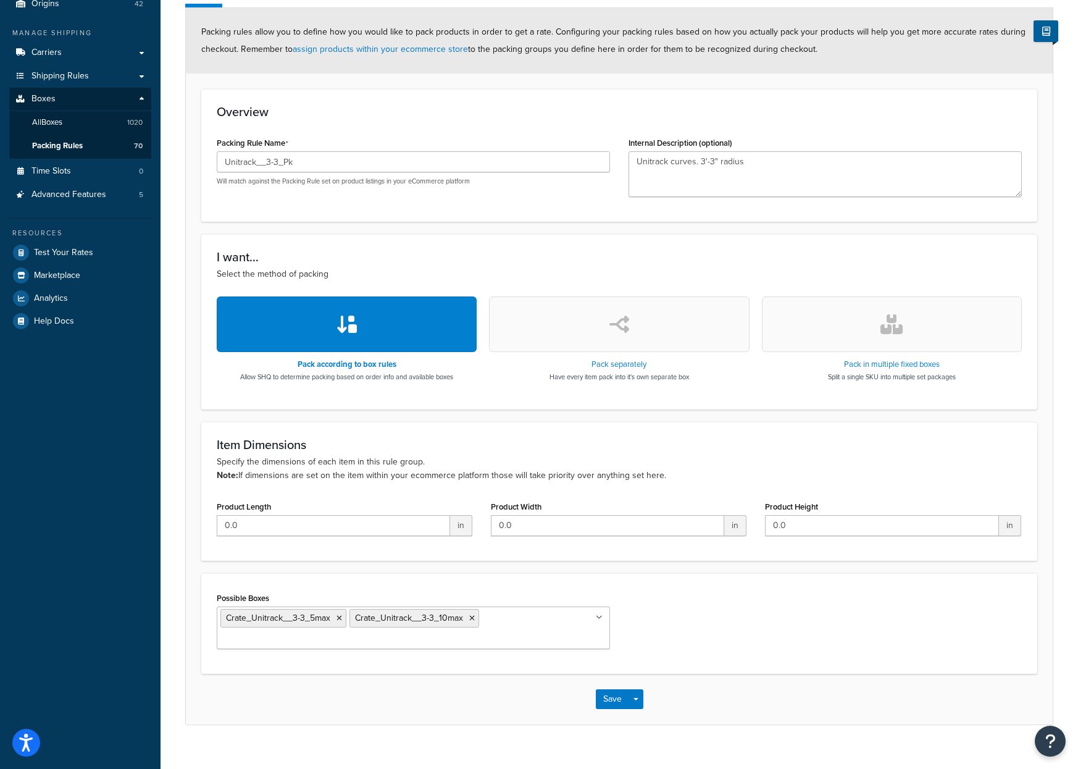
click at [330, 633] on input "Possible Boxes" at bounding box center [274, 640] width 109 height 14
type input "pal"
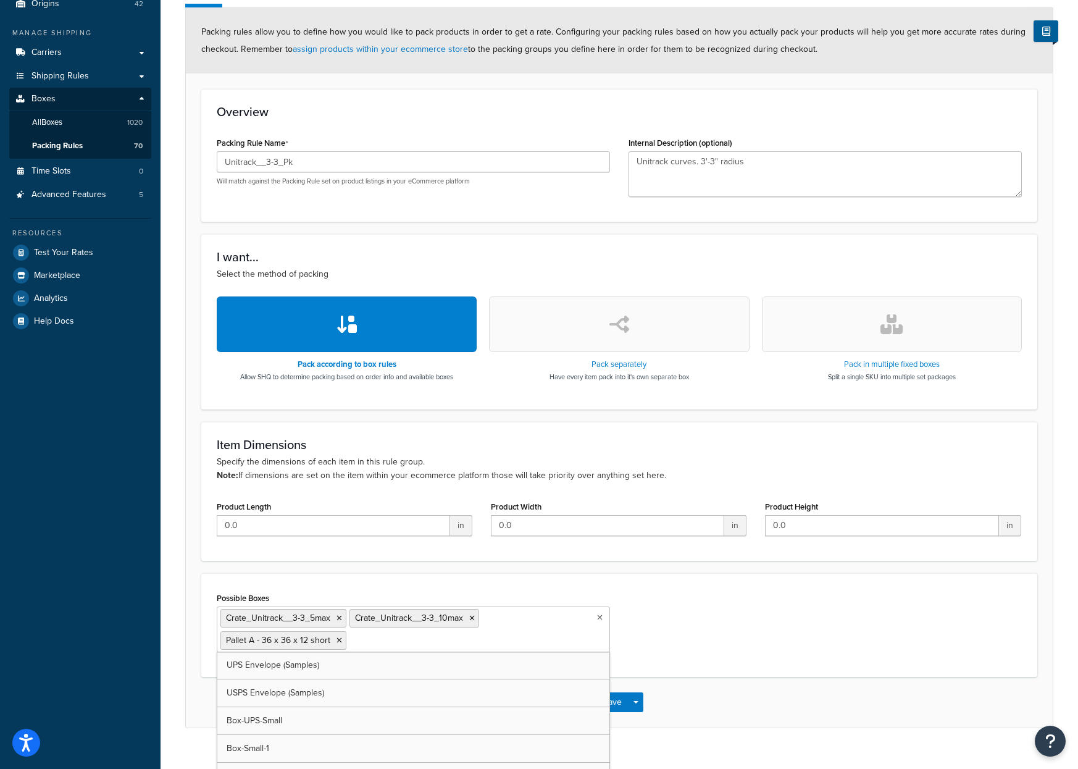
click at [448, 641] on ul "Crate_Unitrack__3-3_5max Crate_Unitrack__3-3_10max Pallet A - 36 x 36 x 12 short" at bounding box center [413, 629] width 393 height 46
click at [372, 638] on input "Possible Boxes" at bounding box center [404, 640] width 109 height 14
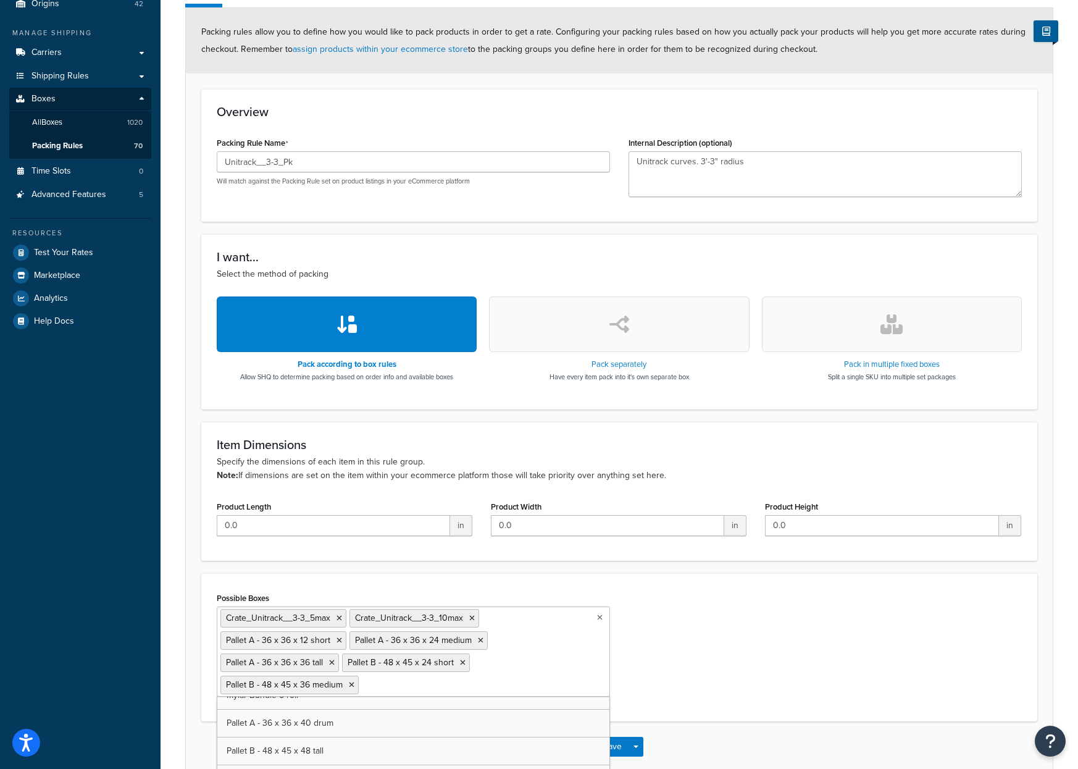
scroll to position [6045, 0]
click at [679, 672] on div "Possible Boxes Crate_Unitrack__3-3_5max Crate_Unitrack__3-3_10max Pallet A - 36…" at bounding box center [619, 657] width 824 height 136
click at [624, 756] on button "Save" at bounding box center [612, 766] width 33 height 20
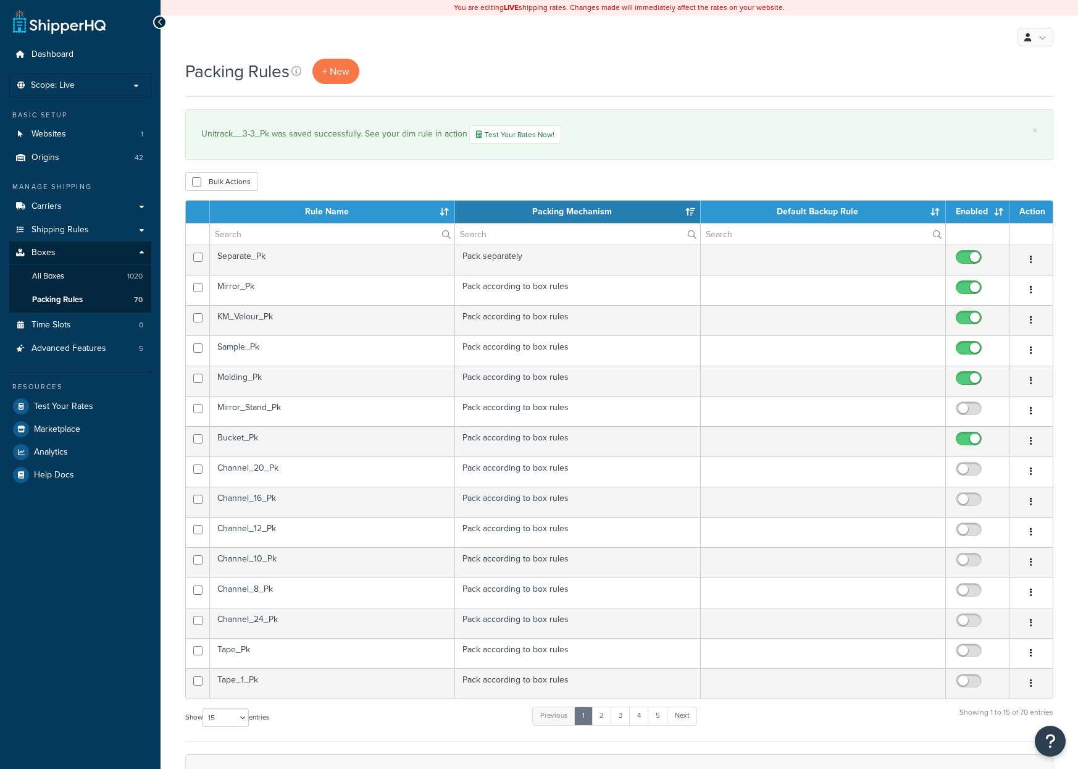
select select "15"
click at [263, 235] on input "text" at bounding box center [332, 234] width 245 height 21
type input "un"
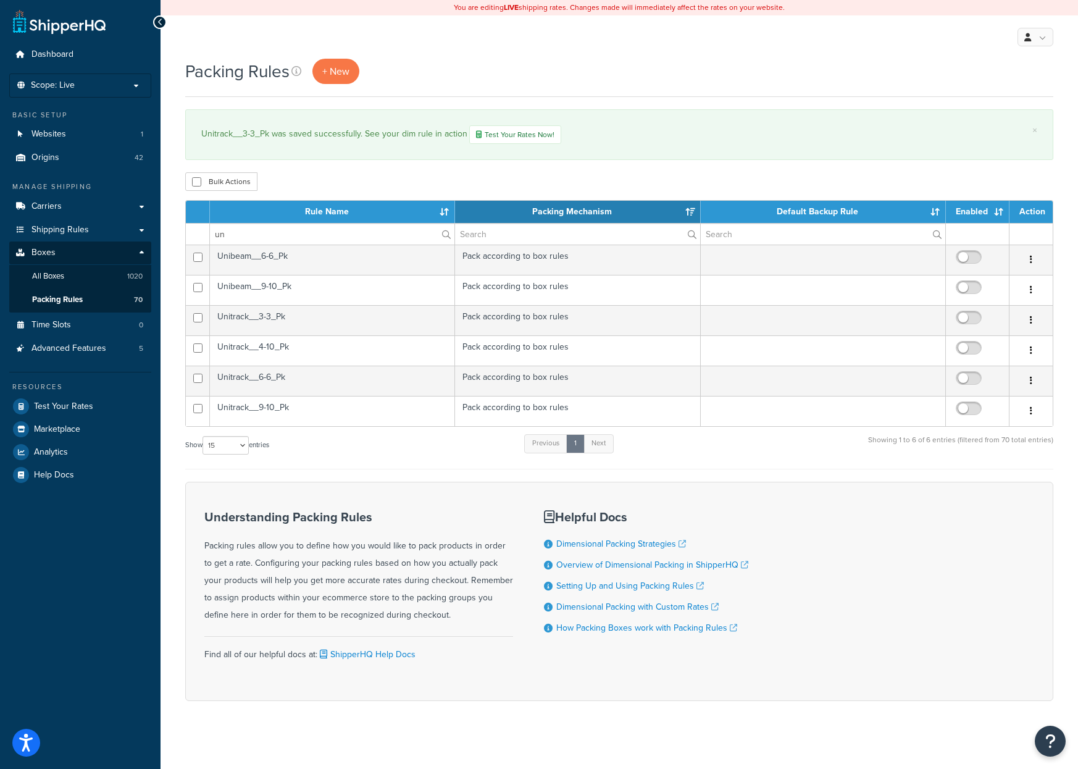
click at [261, 345] on td "Unitrack__4-10_Pk" at bounding box center [332, 350] width 245 height 30
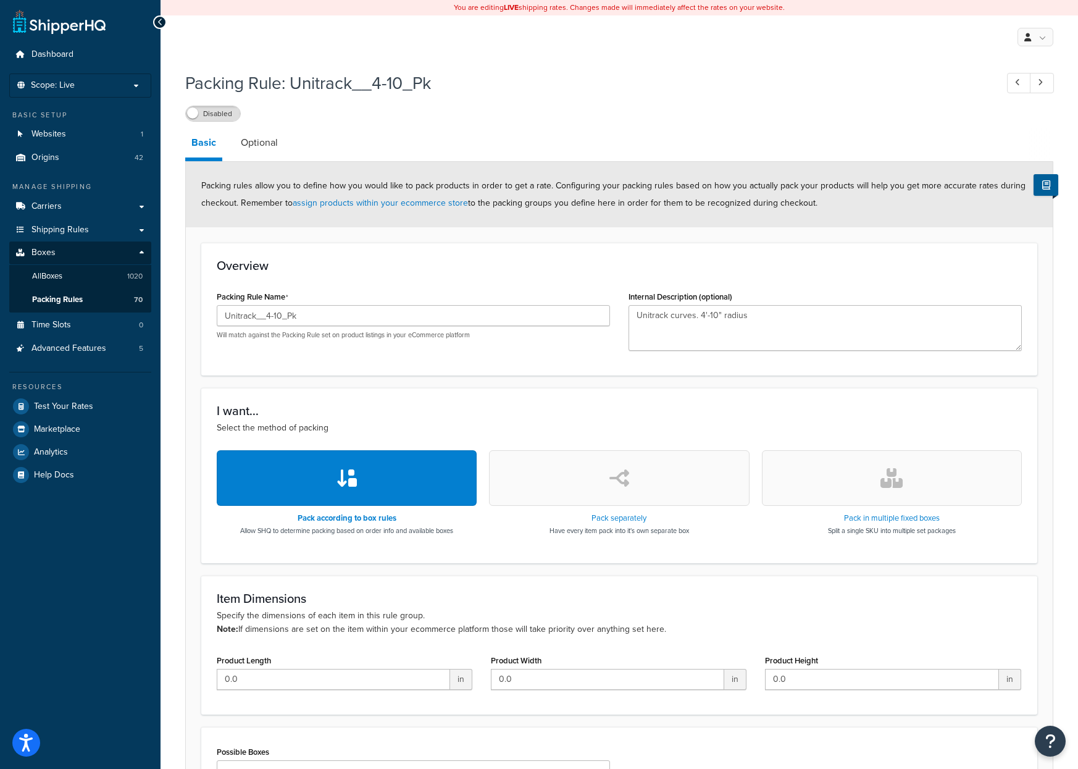
scroll to position [124, 0]
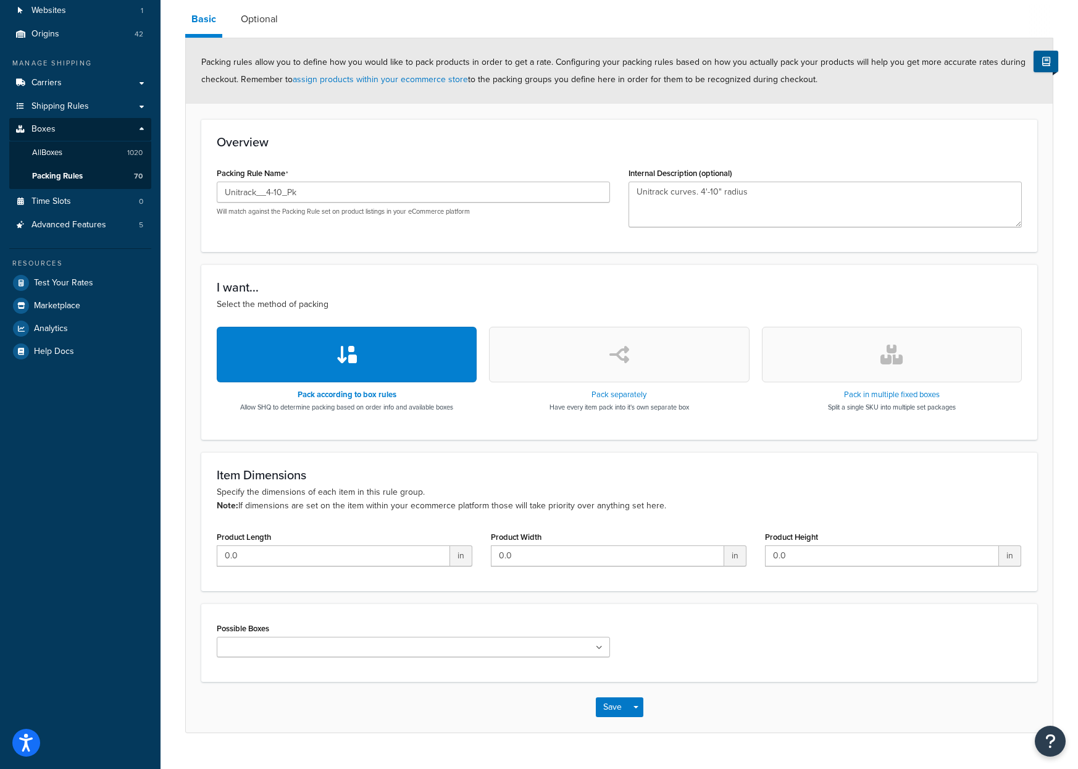
click at [256, 653] on input "Possible Boxes" at bounding box center [274, 648] width 109 height 14
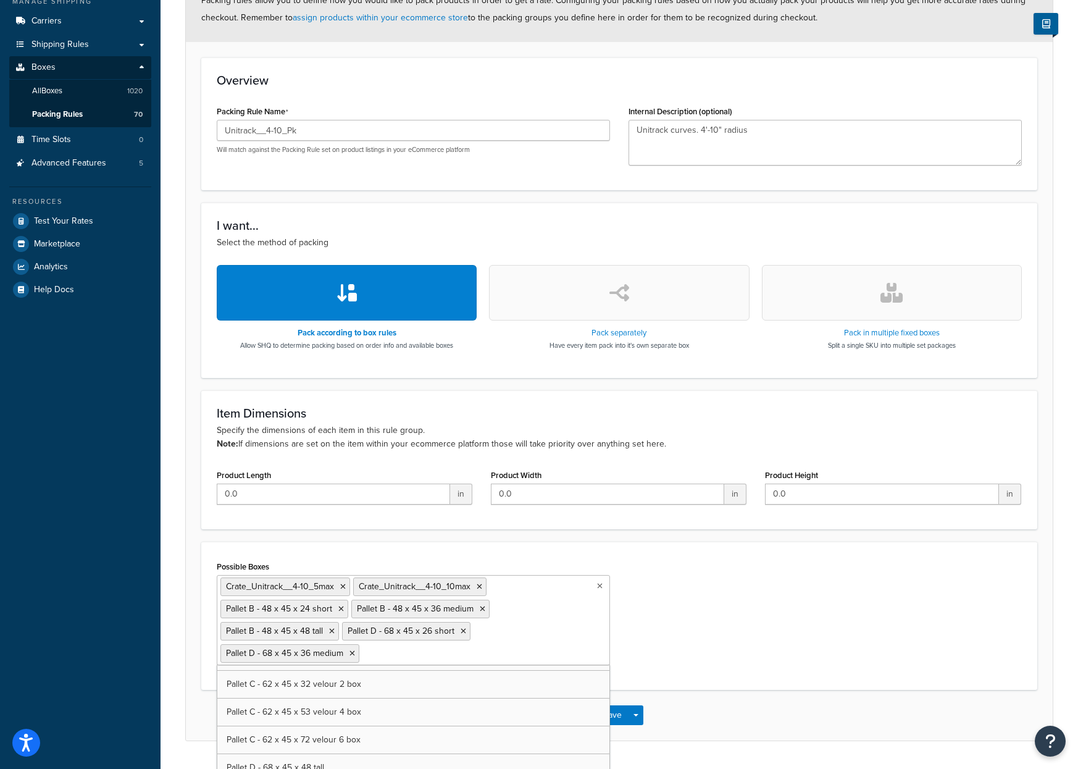
scroll to position [6225, 0]
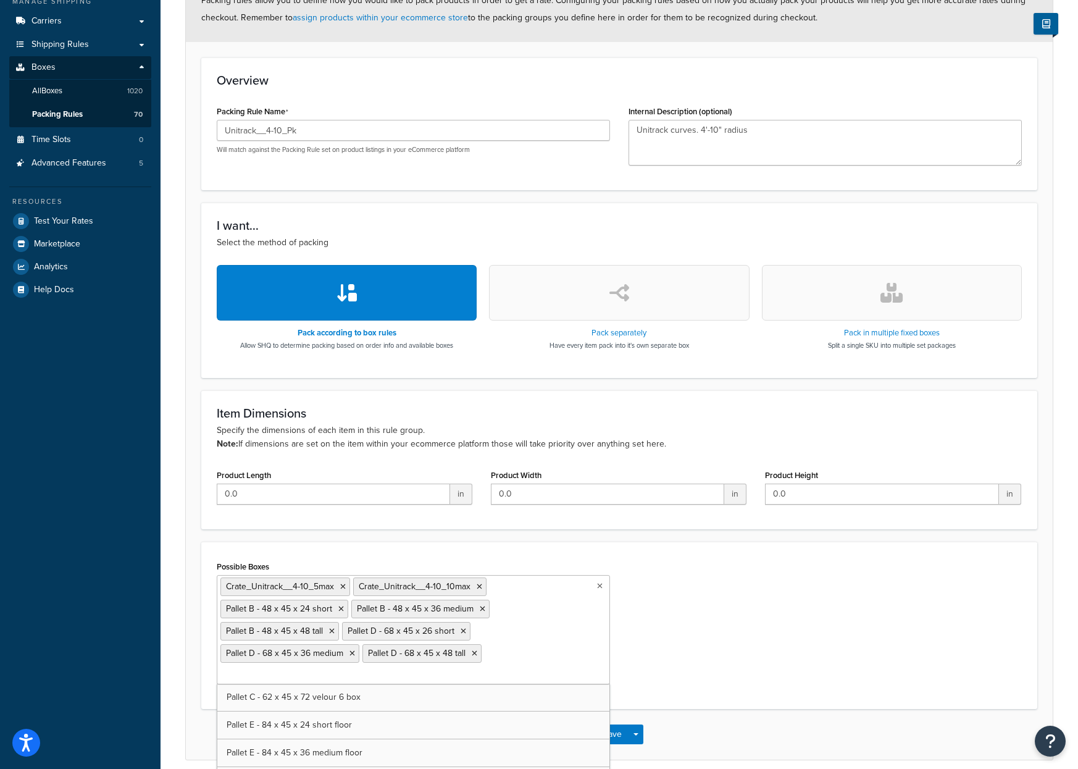
click at [793, 582] on div "Possible Boxes Crate_Unitrack__4-10_5max Crate_Unitrack__4-10_10max Pallet B - …" at bounding box center [619, 626] width 824 height 136
click at [602, 724] on button "Save" at bounding box center [612, 734] width 33 height 20
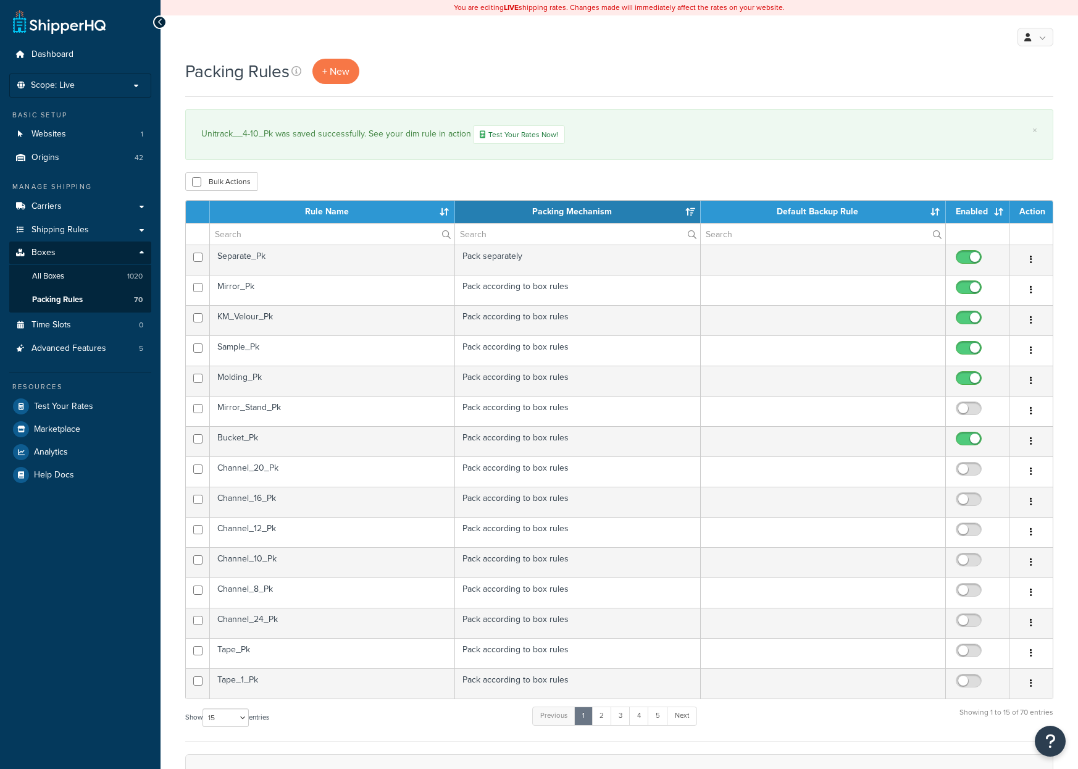
select select "15"
click at [264, 232] on input "text" at bounding box center [332, 234] width 245 height 21
type input "un"
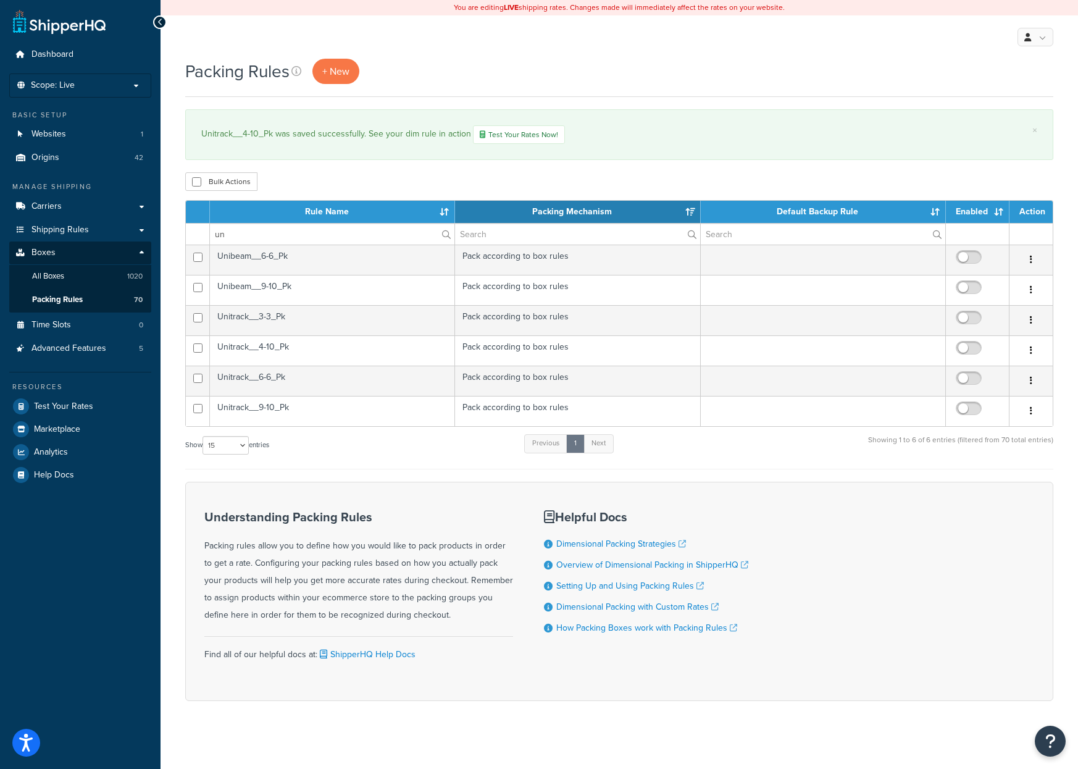
click at [975, 319] on input "checkbox" at bounding box center [971, 320] width 34 height 15
checkbox input "true"
click at [970, 346] on input "checkbox" at bounding box center [971, 350] width 34 height 15
checkbox input "true"
click at [287, 382] on td "Unitrack__6-6_Pk" at bounding box center [332, 381] width 245 height 30
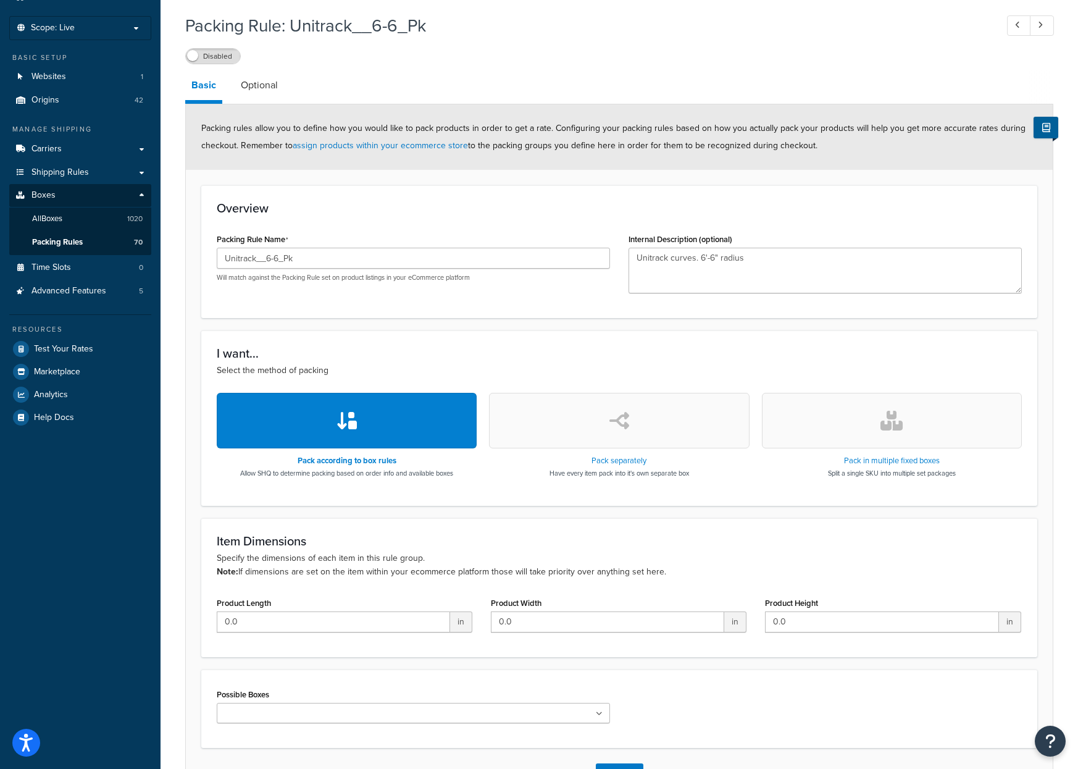
scroll to position [124, 0]
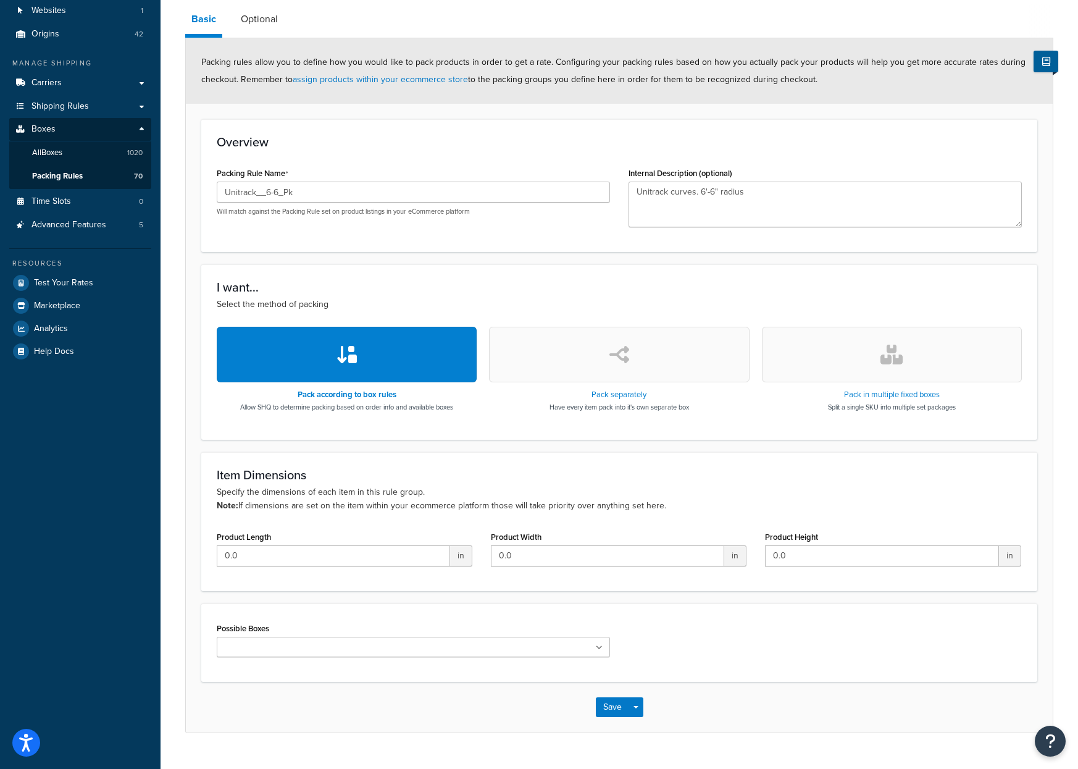
click at [270, 651] on input "Possible Boxes" at bounding box center [274, 648] width 109 height 14
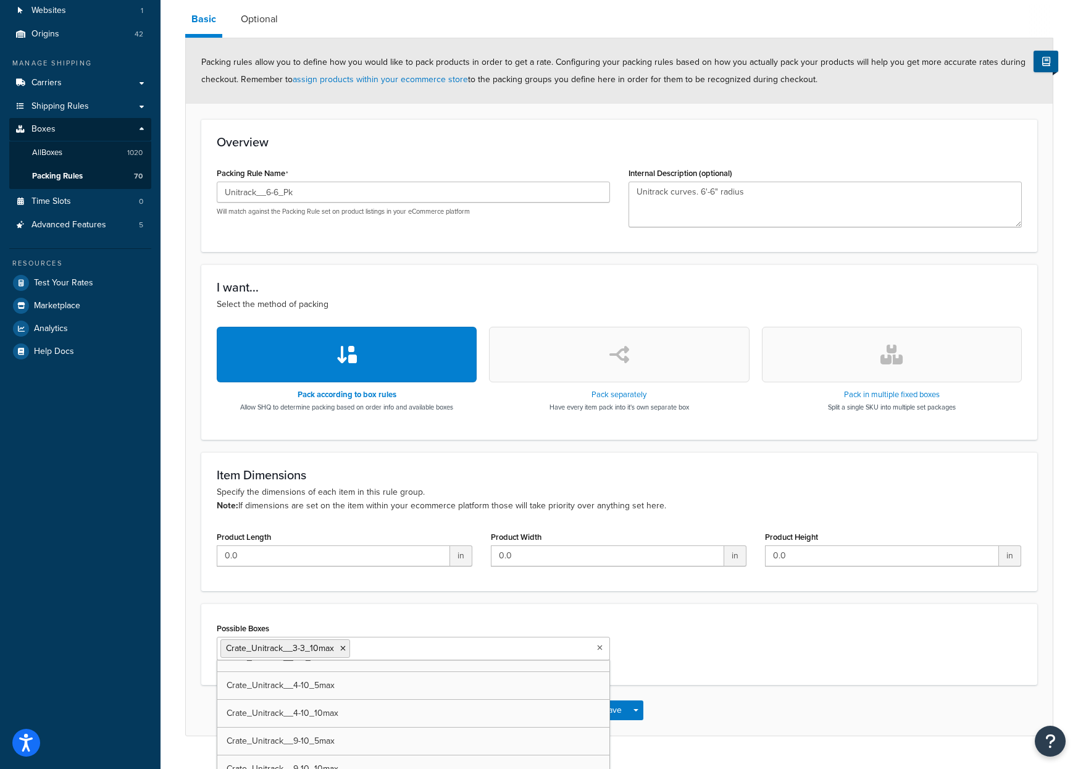
click at [343, 649] on icon at bounding box center [343, 648] width 6 height 7
click at [422, 165] on div "Overview Packing Rule Name Unitrack__6-6_Pk Will match against the Packing Rule…" at bounding box center [619, 185] width 836 height 133
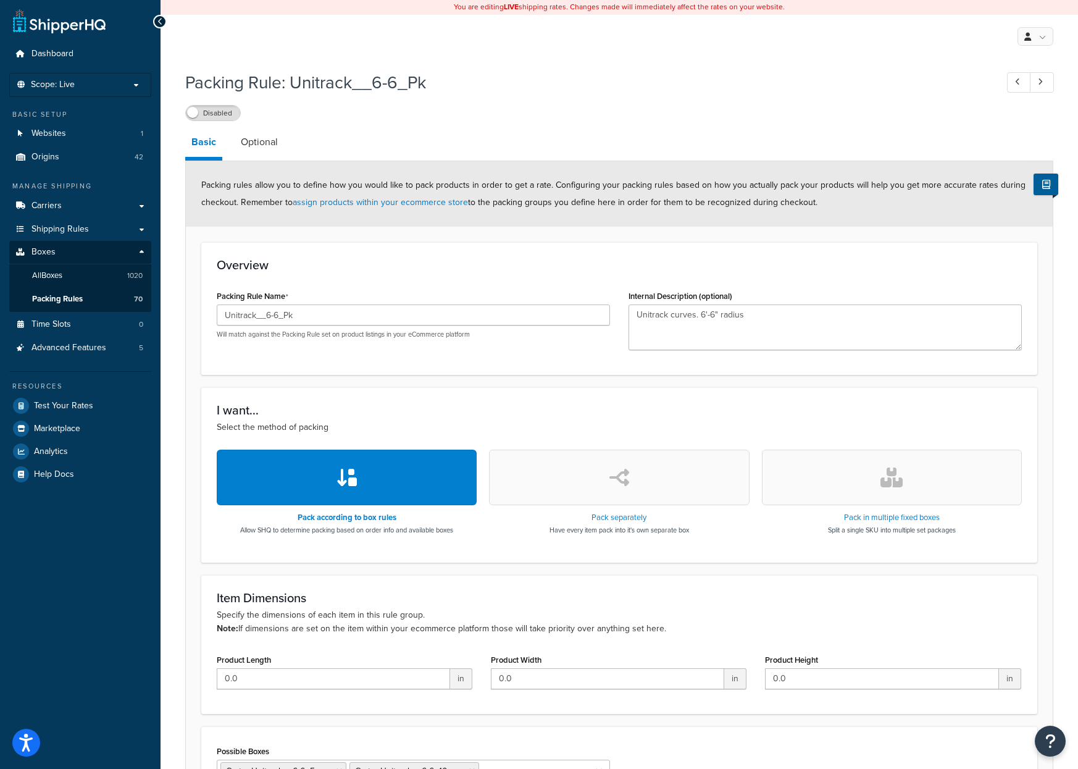
scroll to position [0, 0]
click at [191, 111] on span at bounding box center [192, 112] width 11 height 11
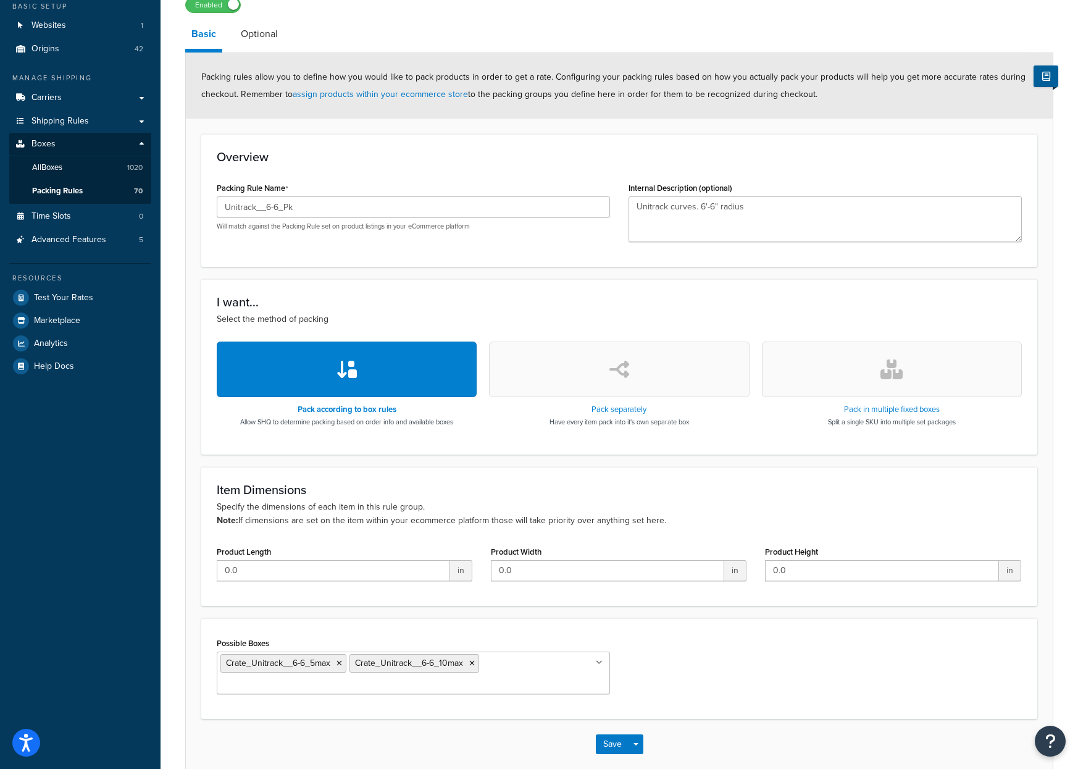
scroll to position [154, 0]
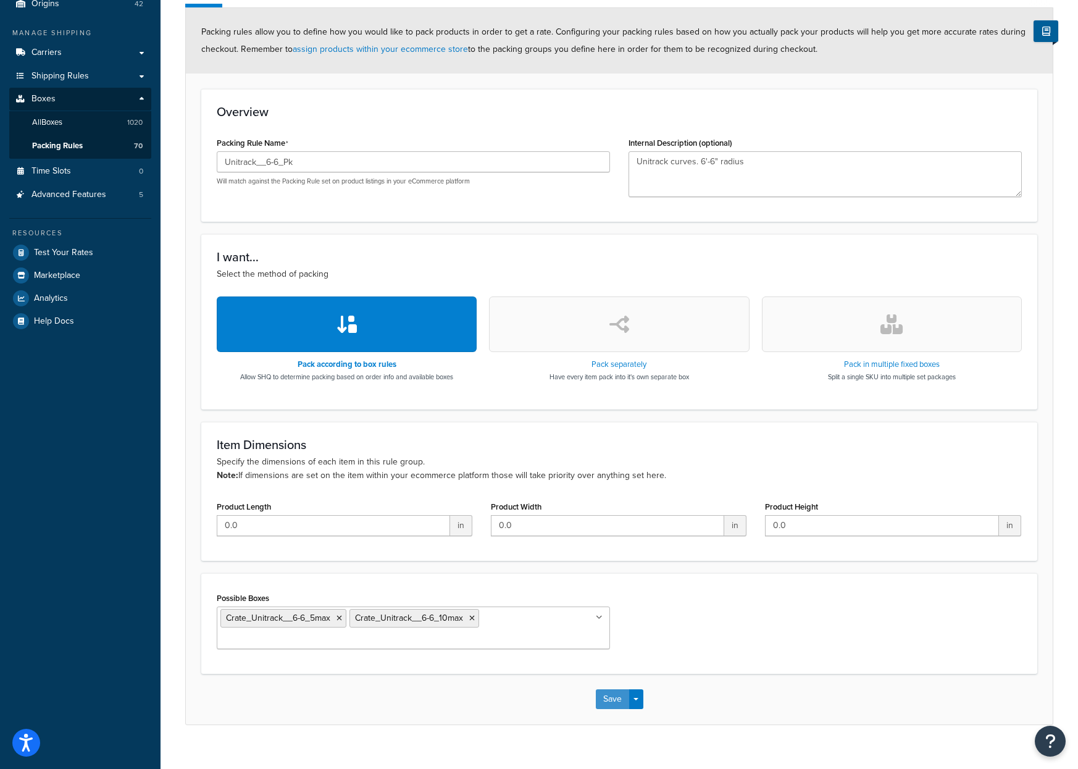
click at [614, 689] on button "Save" at bounding box center [612, 699] width 33 height 20
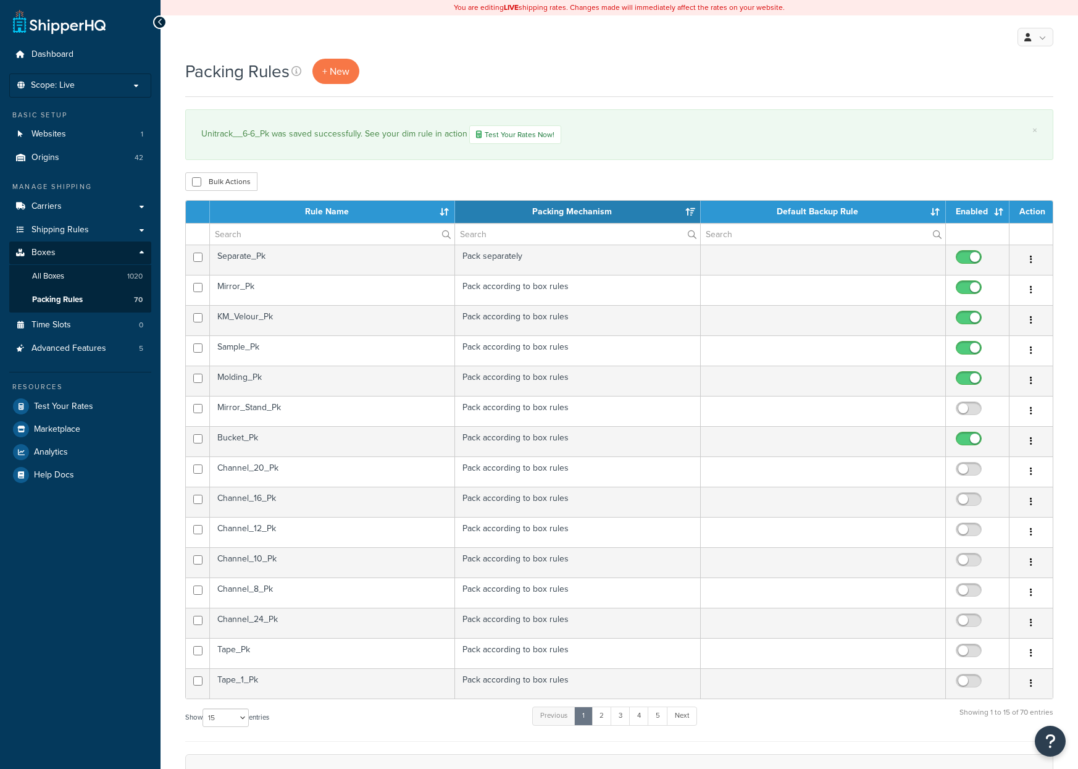
select select "15"
click at [287, 239] on input "text" at bounding box center [332, 234] width 245 height 21
type input "un"
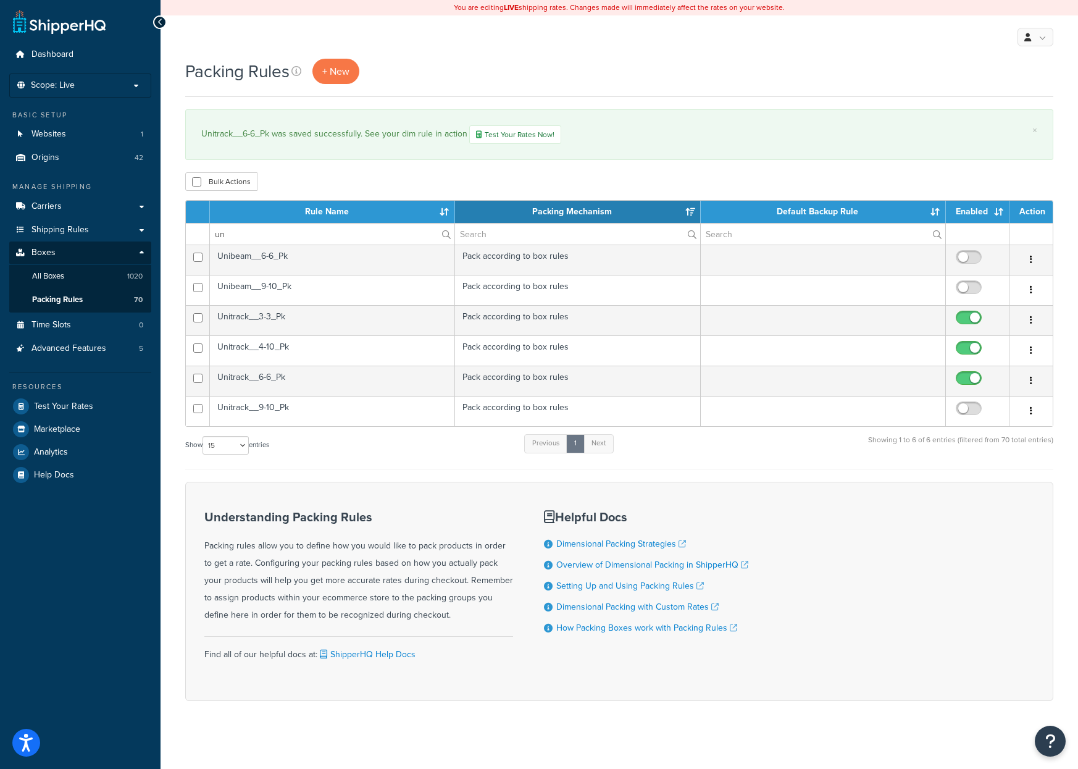
click at [293, 408] on td "Unitrack__9-10_Pk" at bounding box center [332, 411] width 245 height 30
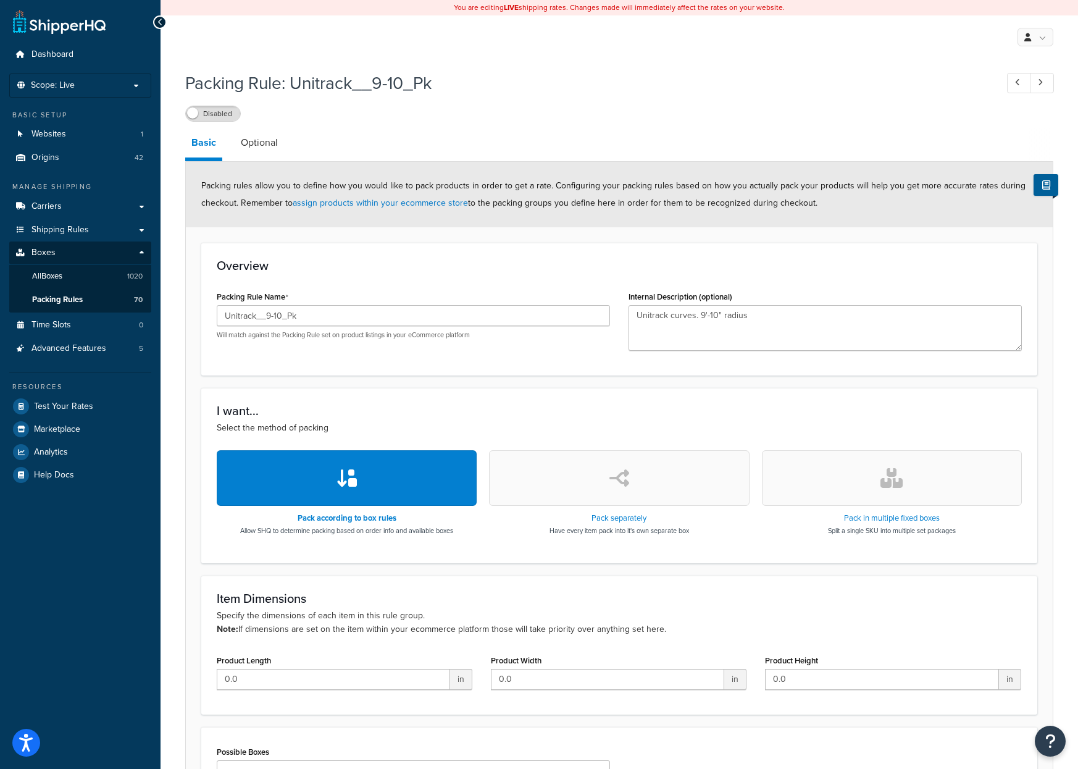
scroll to position [151, 0]
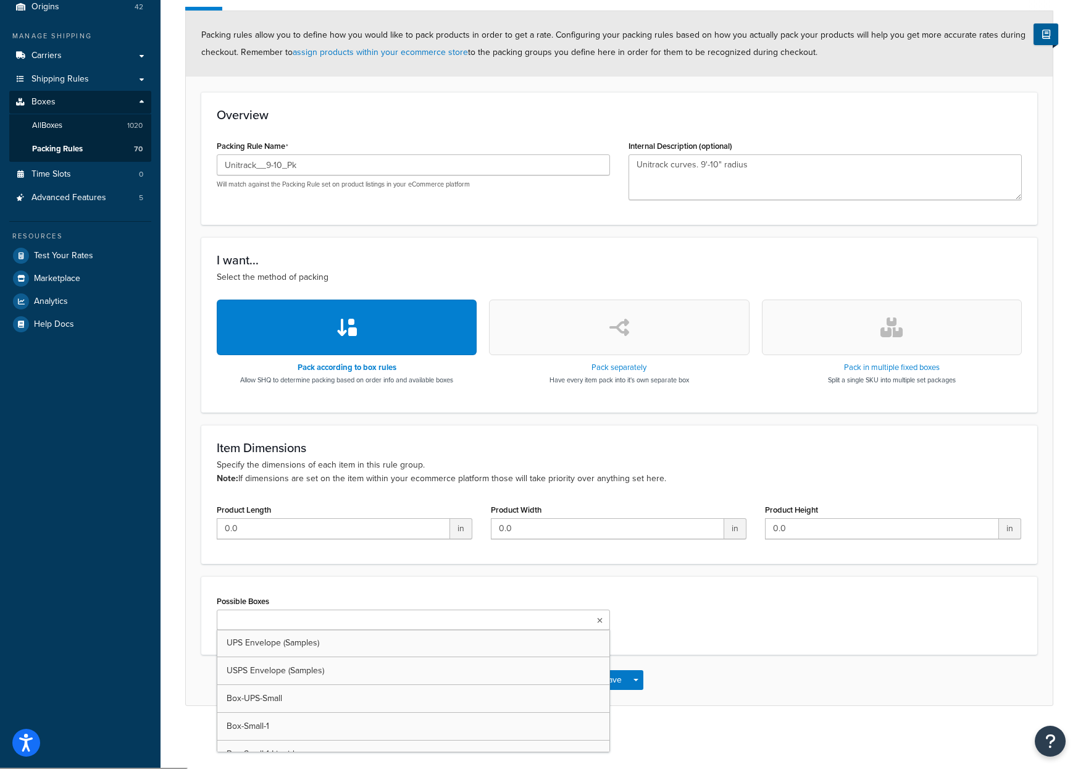
click at [258, 624] on input "Possible Boxes" at bounding box center [274, 621] width 109 height 14
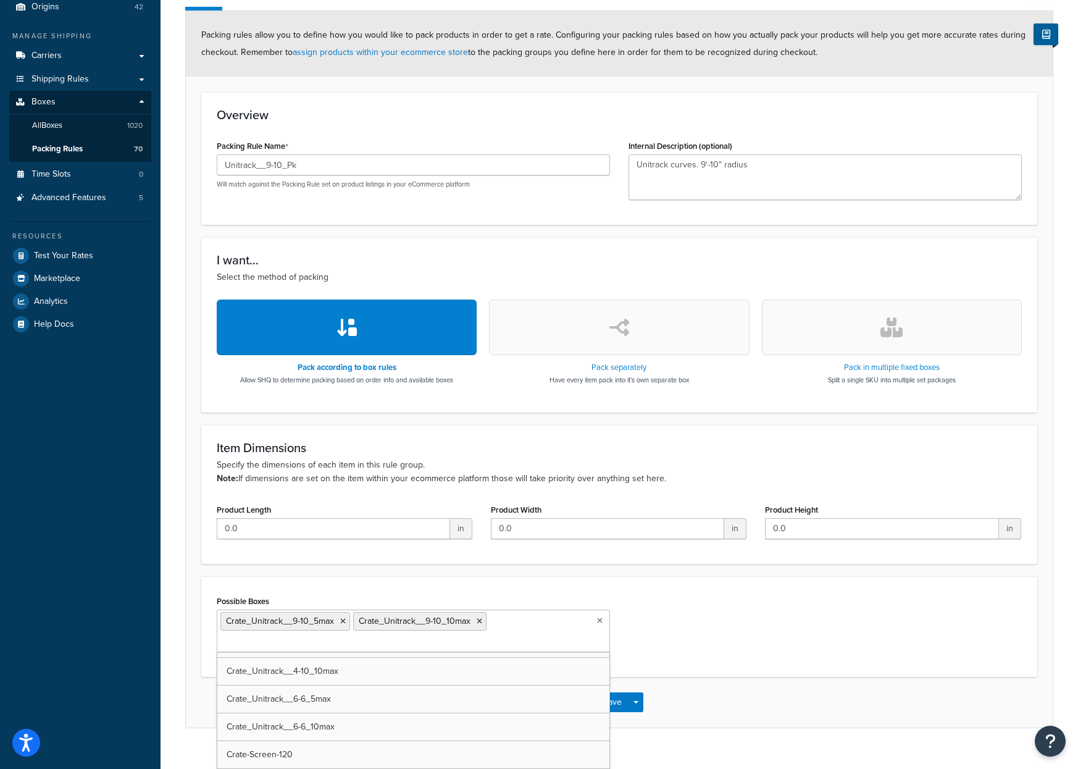
scroll to position [0, 0]
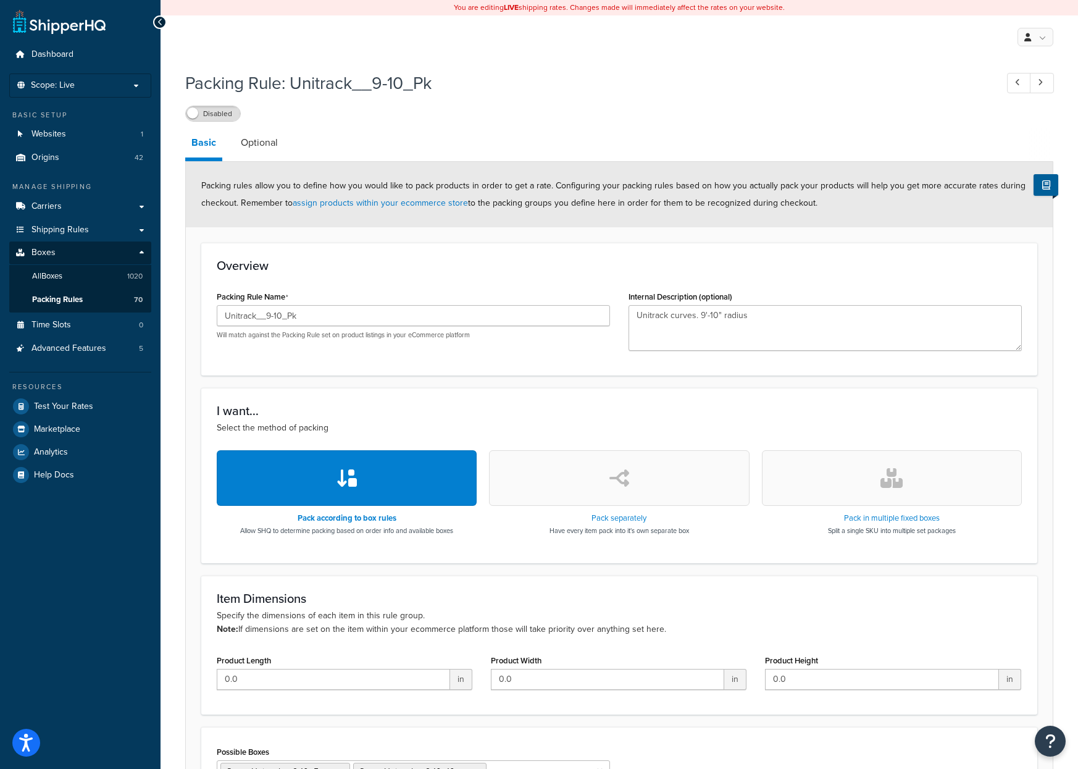
click at [219, 115] on label "Disabled" at bounding box center [213, 113] width 54 height 15
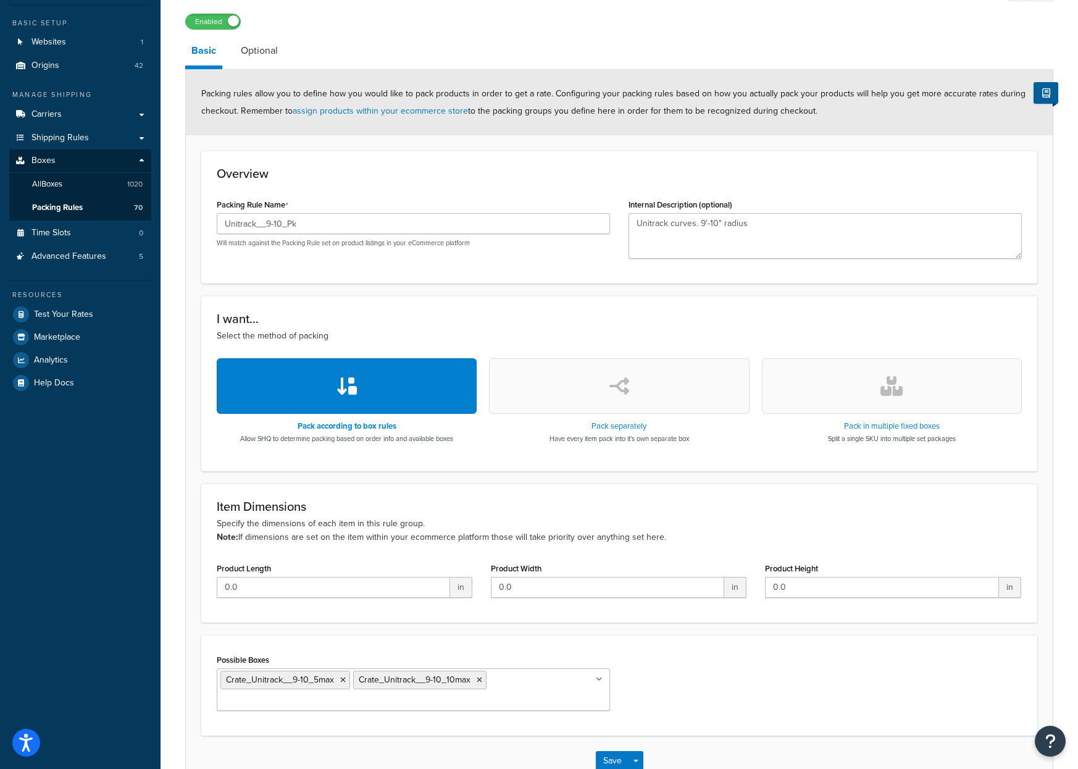
scroll to position [173, 0]
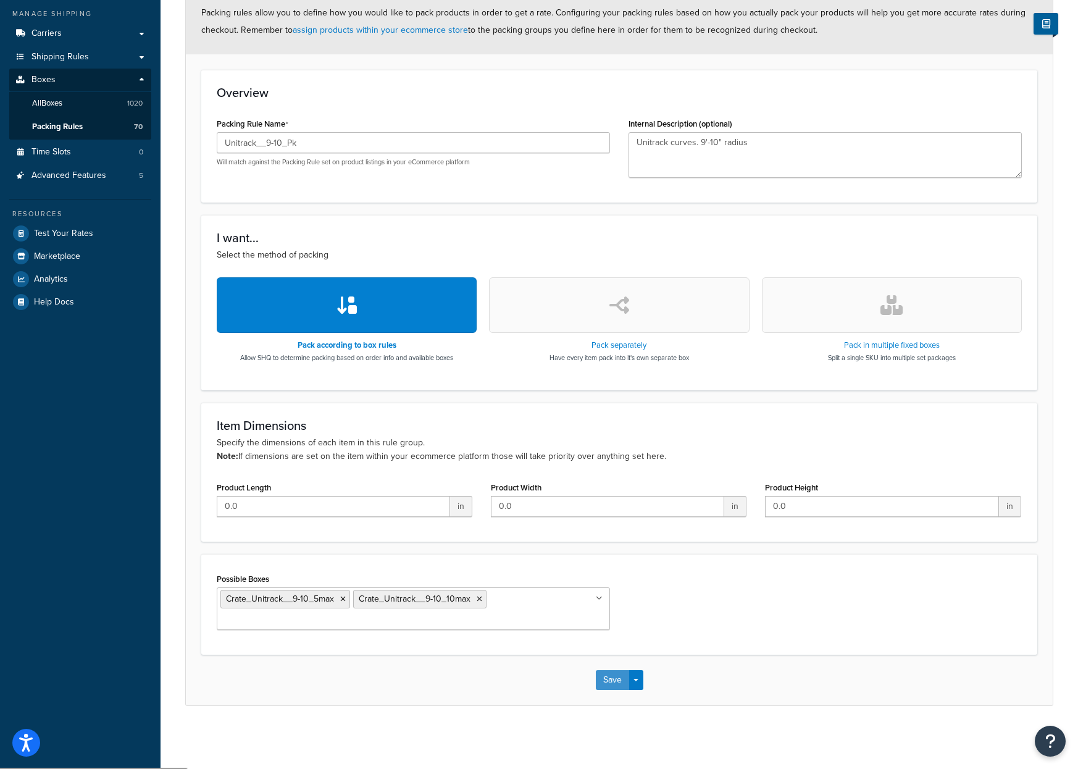
click at [614, 684] on button "Save" at bounding box center [612, 680] width 33 height 20
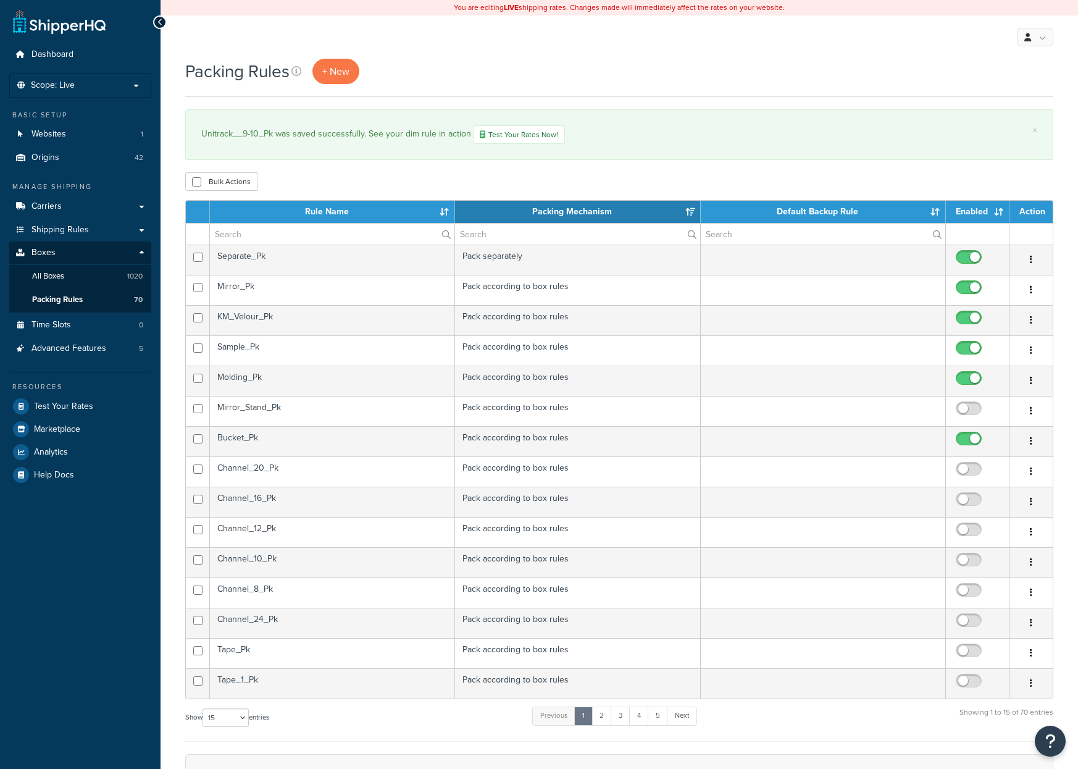
select select "15"
click at [249, 232] on input "text" at bounding box center [332, 234] width 245 height 21
type input "un"
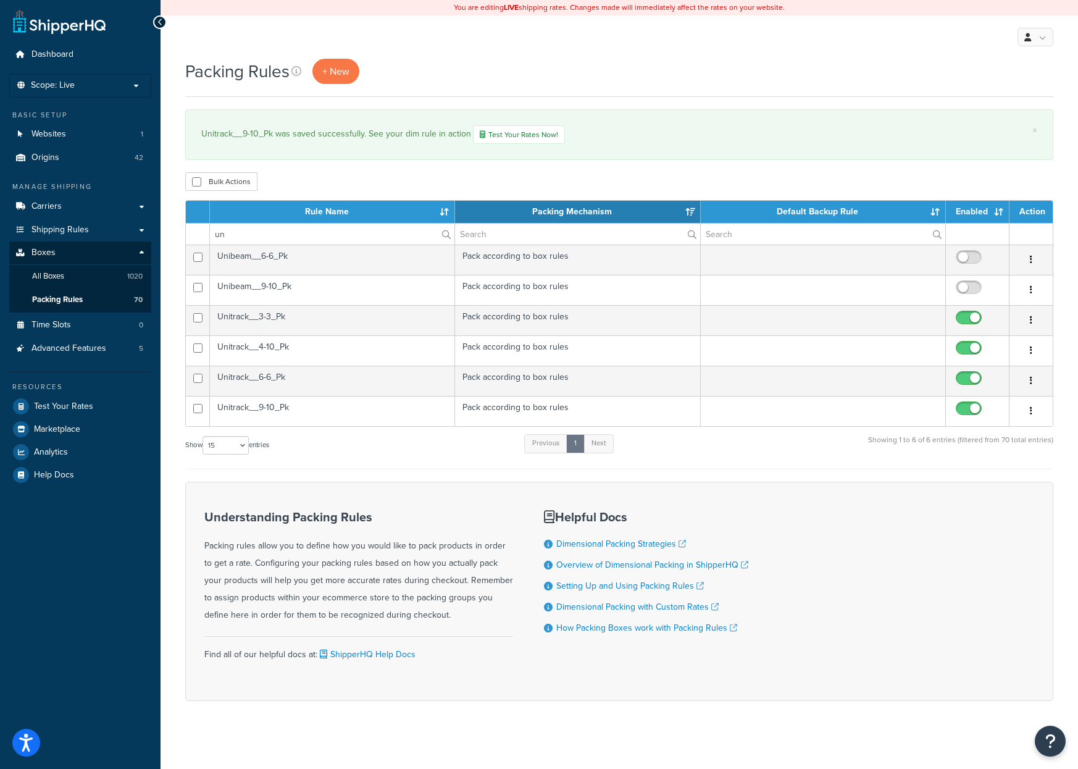
click at [296, 261] on td "Unibeam__6-6_Pk" at bounding box center [332, 260] width 245 height 30
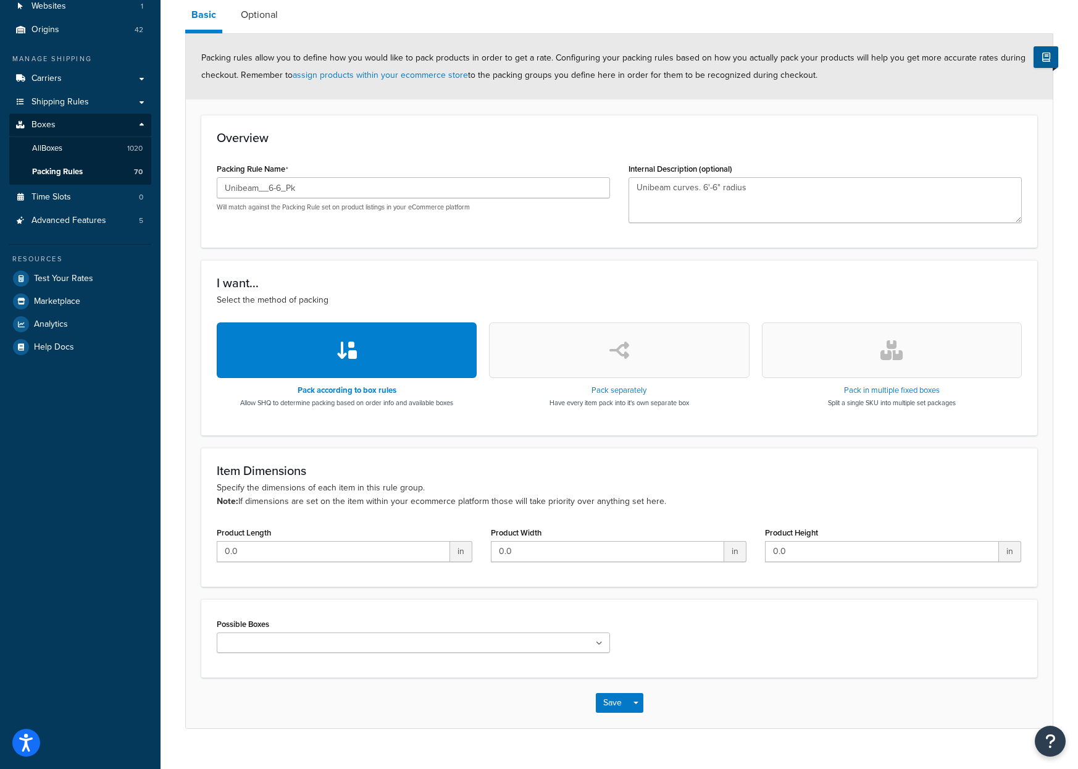
scroll to position [151, 0]
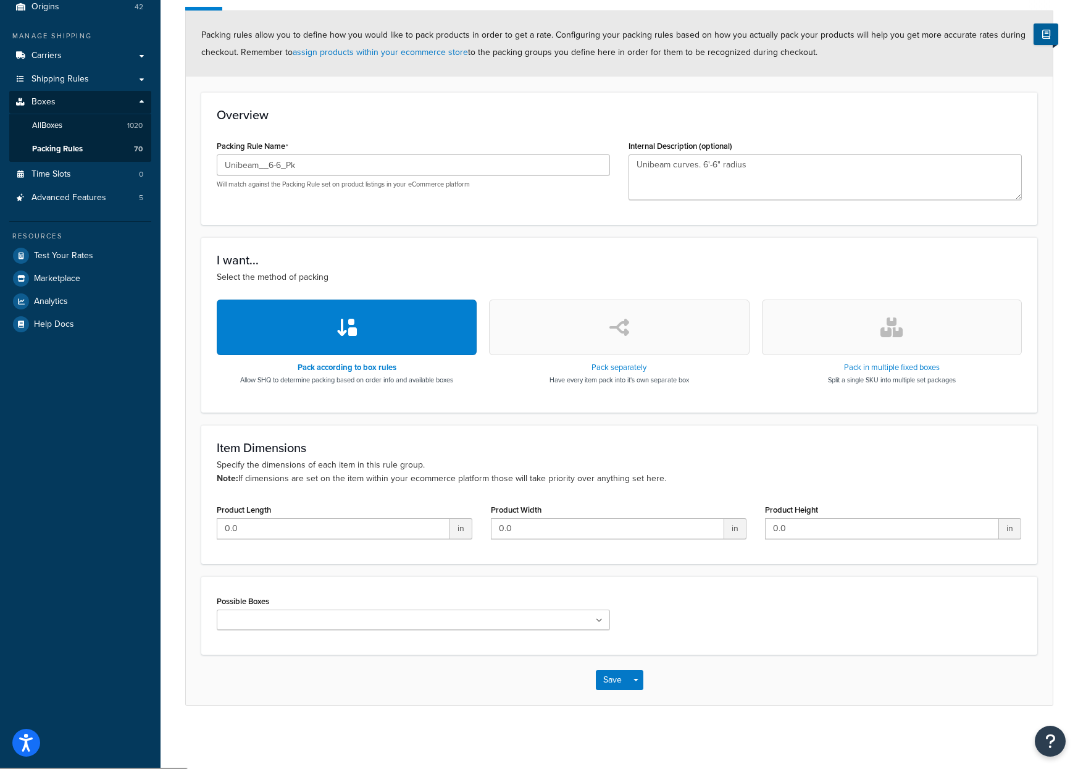
click at [270, 621] on input "Possible Boxes" at bounding box center [274, 621] width 109 height 14
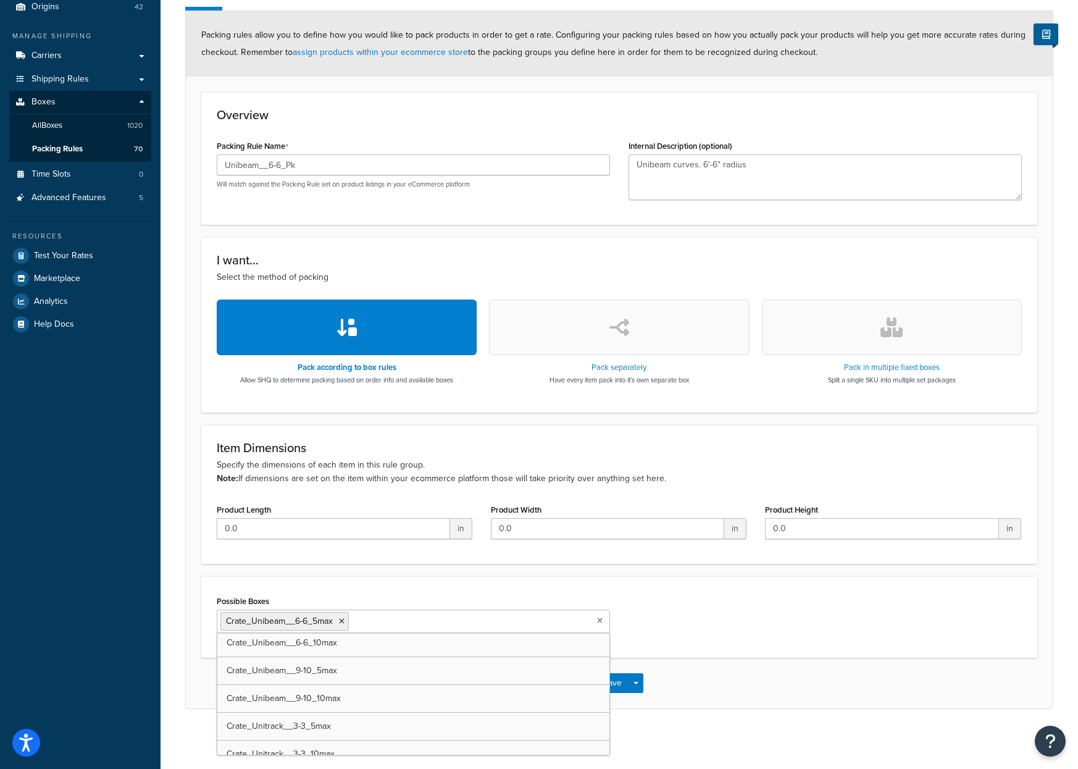
scroll to position [4727, 0]
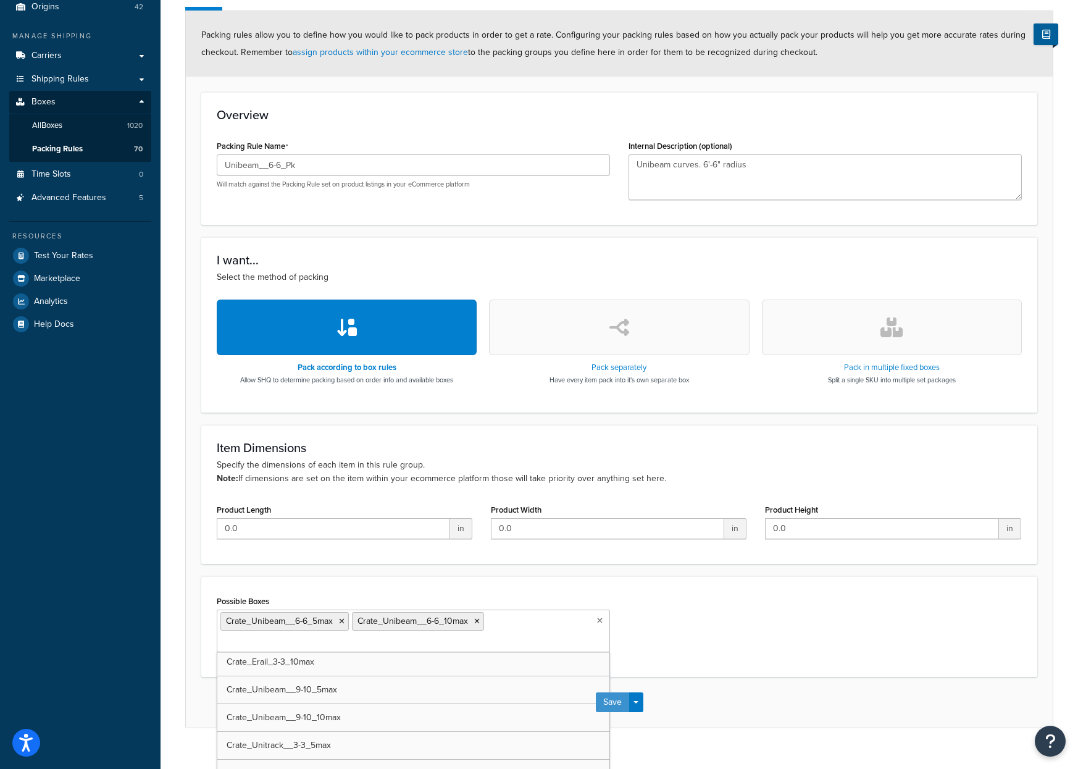
click at [618, 692] on button "Save" at bounding box center [612, 702] width 33 height 20
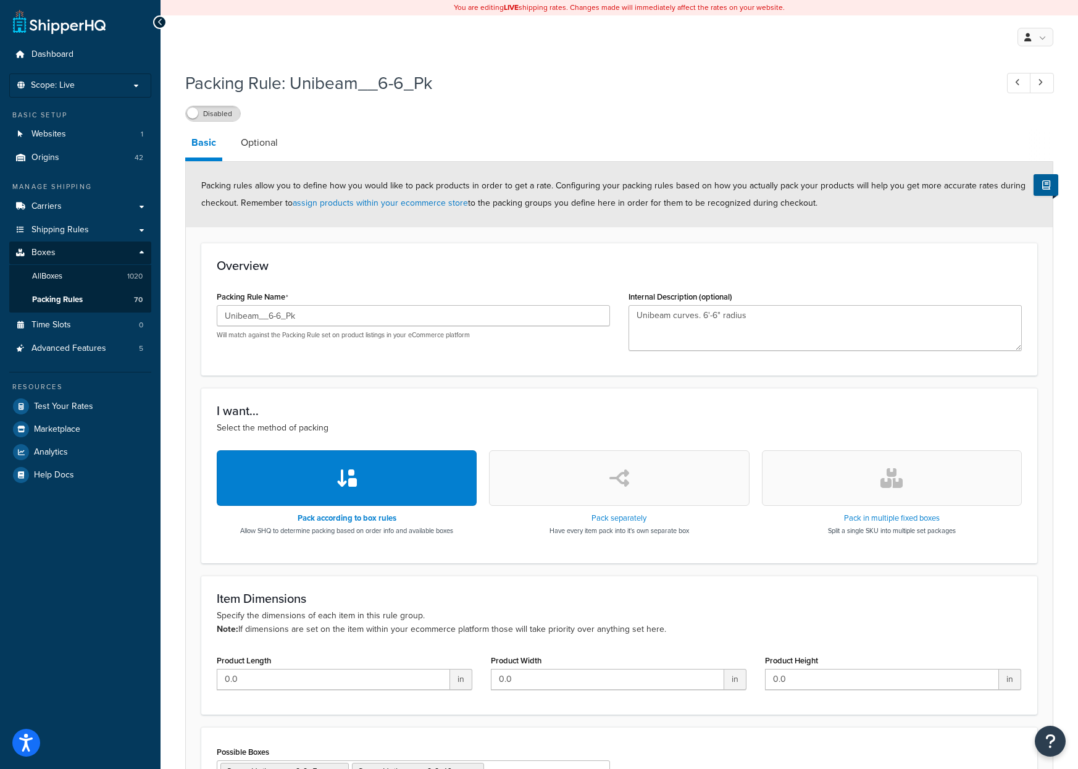
scroll to position [111, 0]
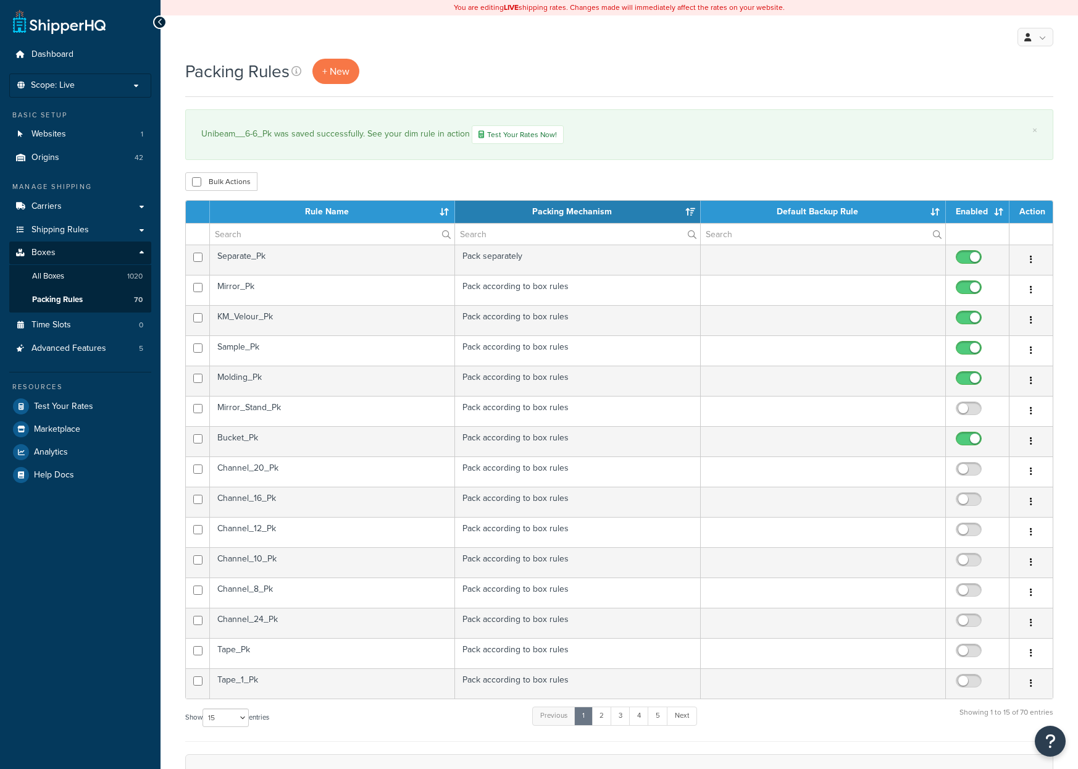
select select "15"
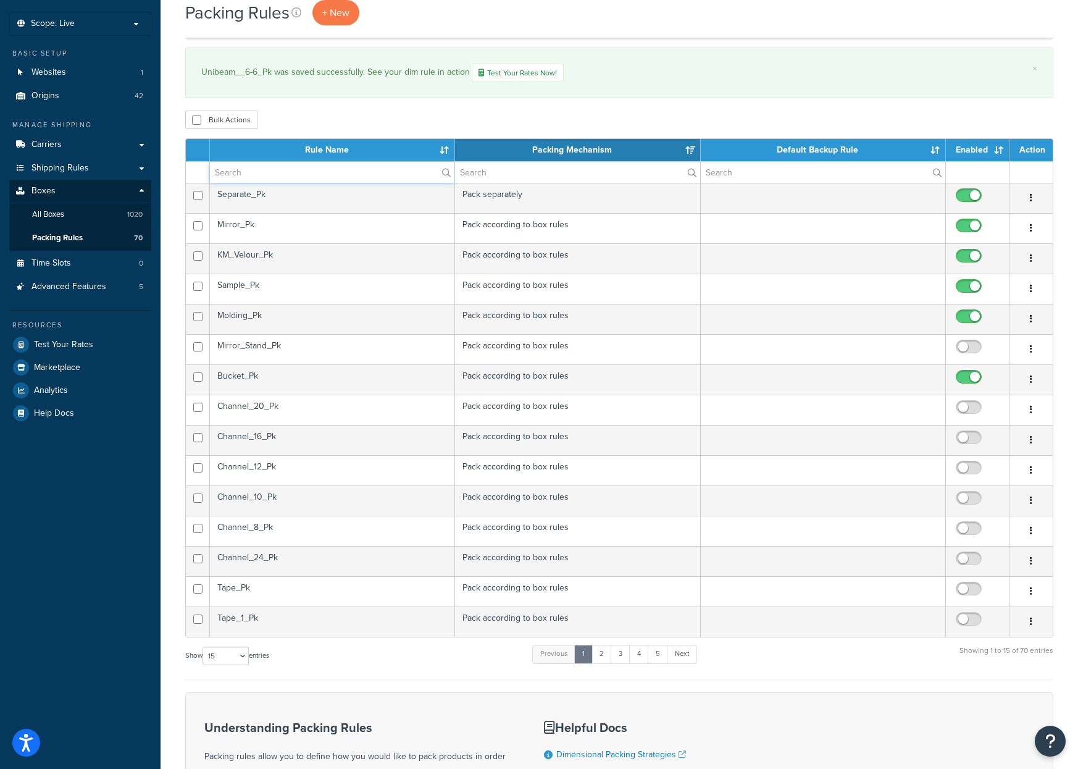
click at [251, 180] on input "text" at bounding box center [332, 172] width 245 height 21
type input "un"
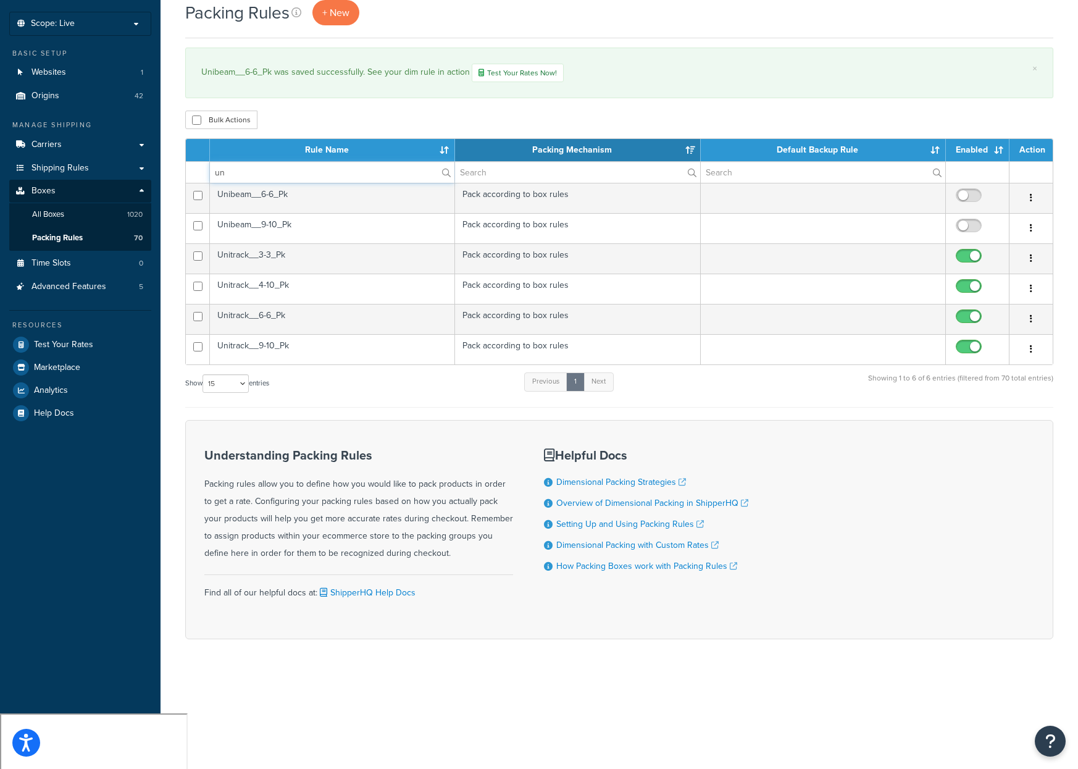
scroll to position [7, 0]
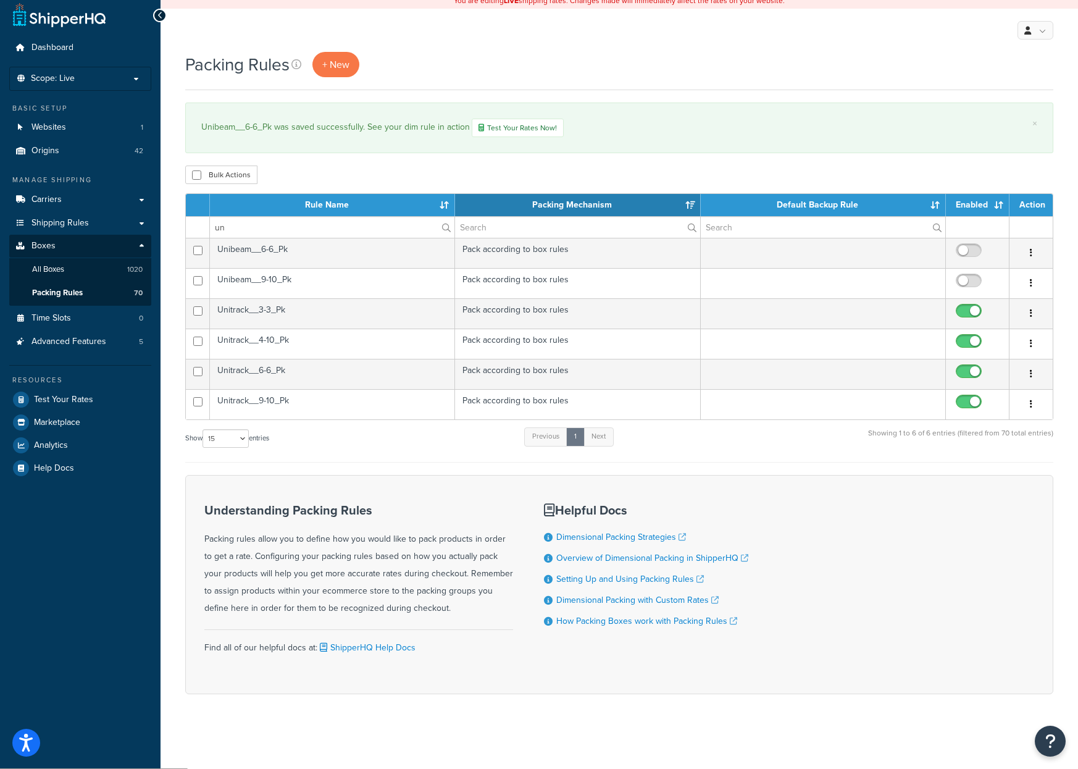
click at [964, 252] on input "checkbox" at bounding box center [971, 253] width 34 height 15
checkbox input "true"
click at [271, 282] on td "Unibeam__9-10_Pk" at bounding box center [332, 283] width 245 height 30
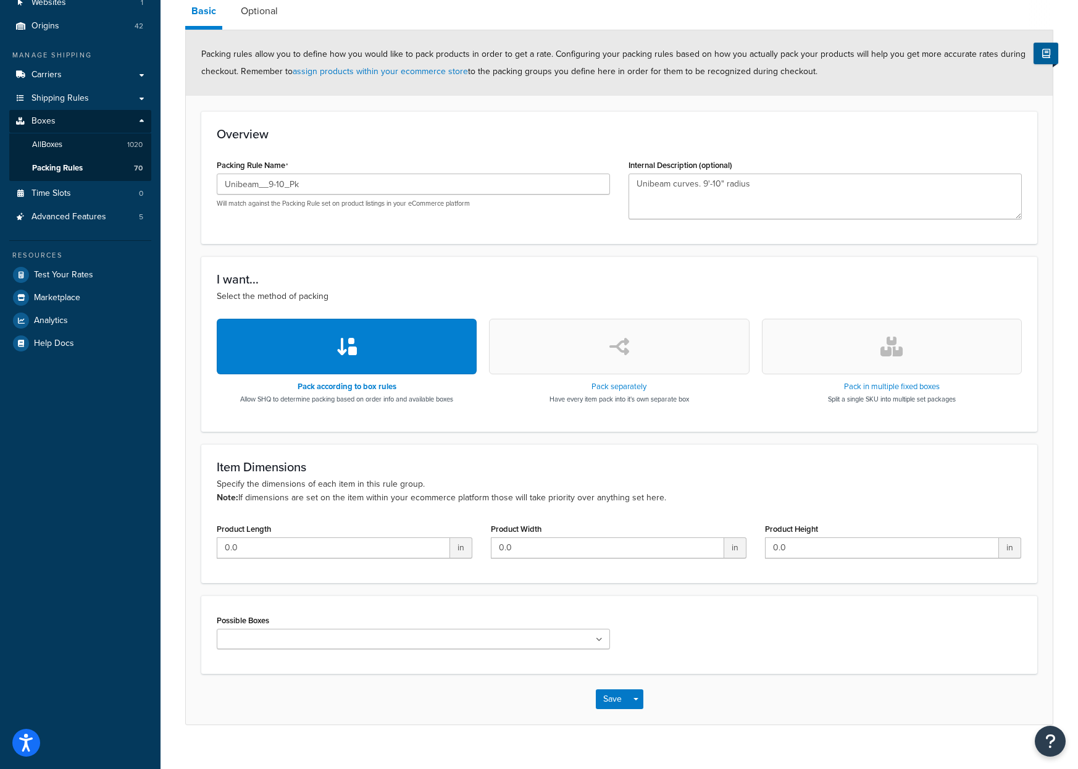
scroll to position [151, 0]
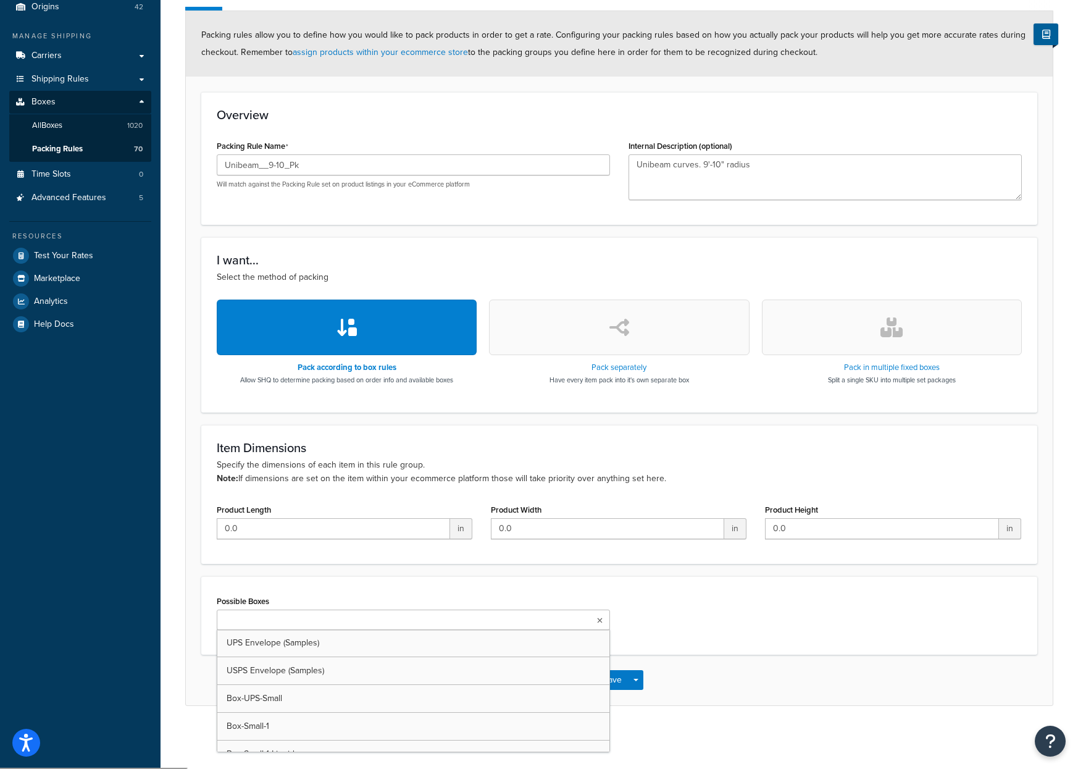
click at [251, 621] on input "Possible Boxes" at bounding box center [274, 621] width 109 height 14
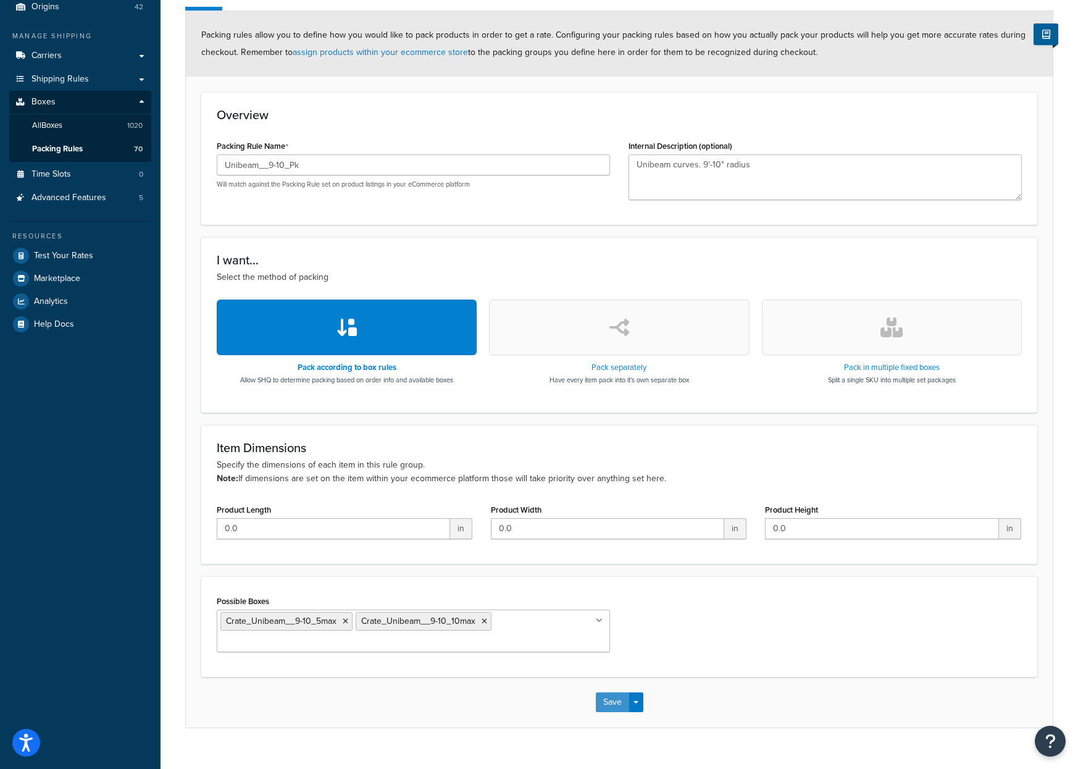
click at [618, 700] on button "Save" at bounding box center [612, 702] width 33 height 20
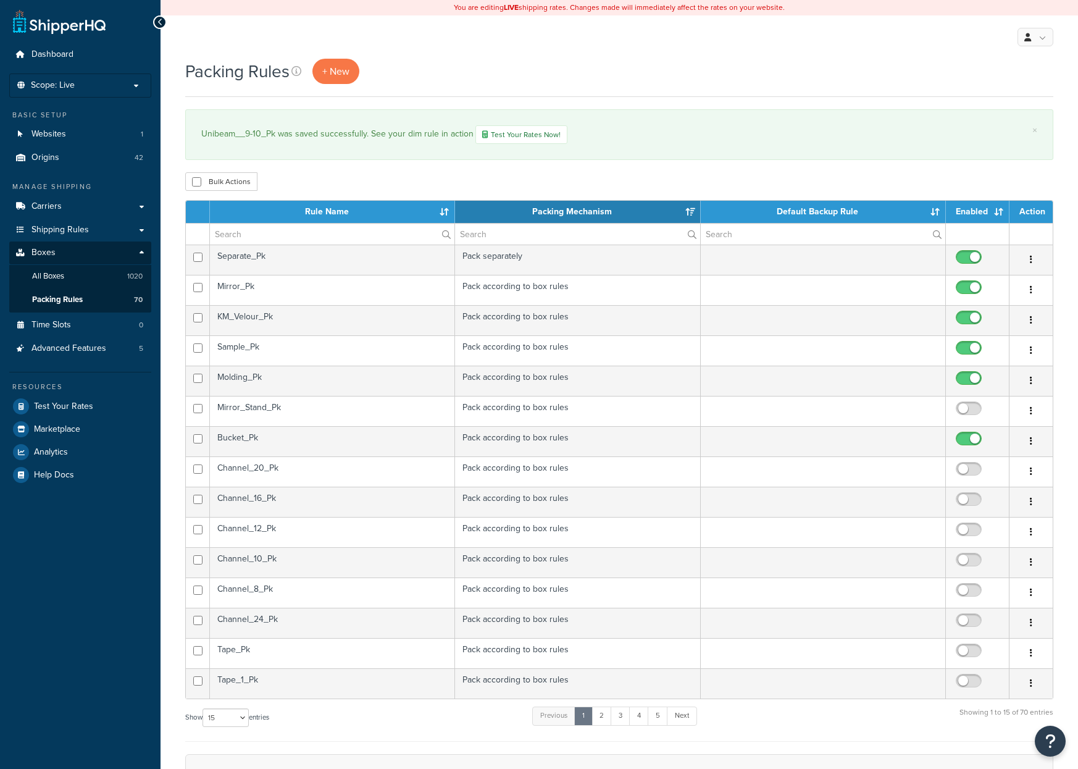
select select "15"
click at [258, 228] on input "text" at bounding box center [332, 234] width 245 height 21
type input "un"
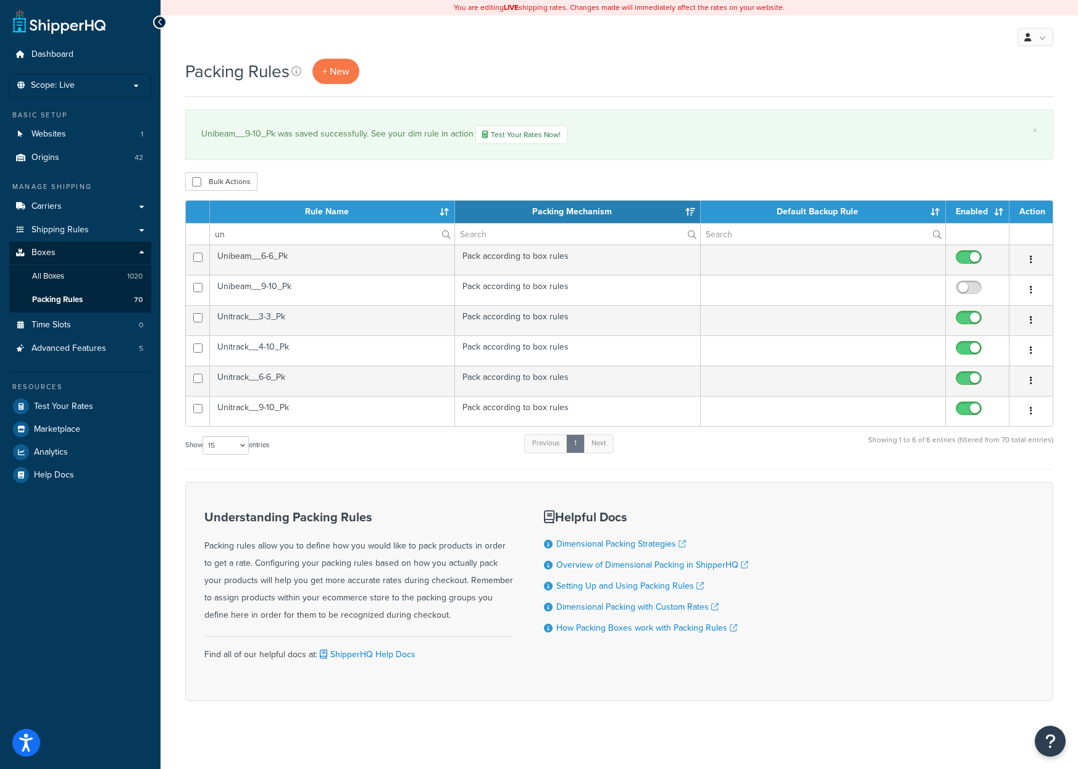
click at [963, 293] on input "checkbox" at bounding box center [971, 290] width 34 height 15
checkbox input "true"
drag, startPoint x: 237, startPoint y: 233, endPoint x: 162, endPoint y: 232, distance: 74.7
click at [162, 232] on div "Packing Rules + New × Unibeam__9-10_Pk was saved successfully. See your dim rul…" at bounding box center [620, 401] width 918 height 685
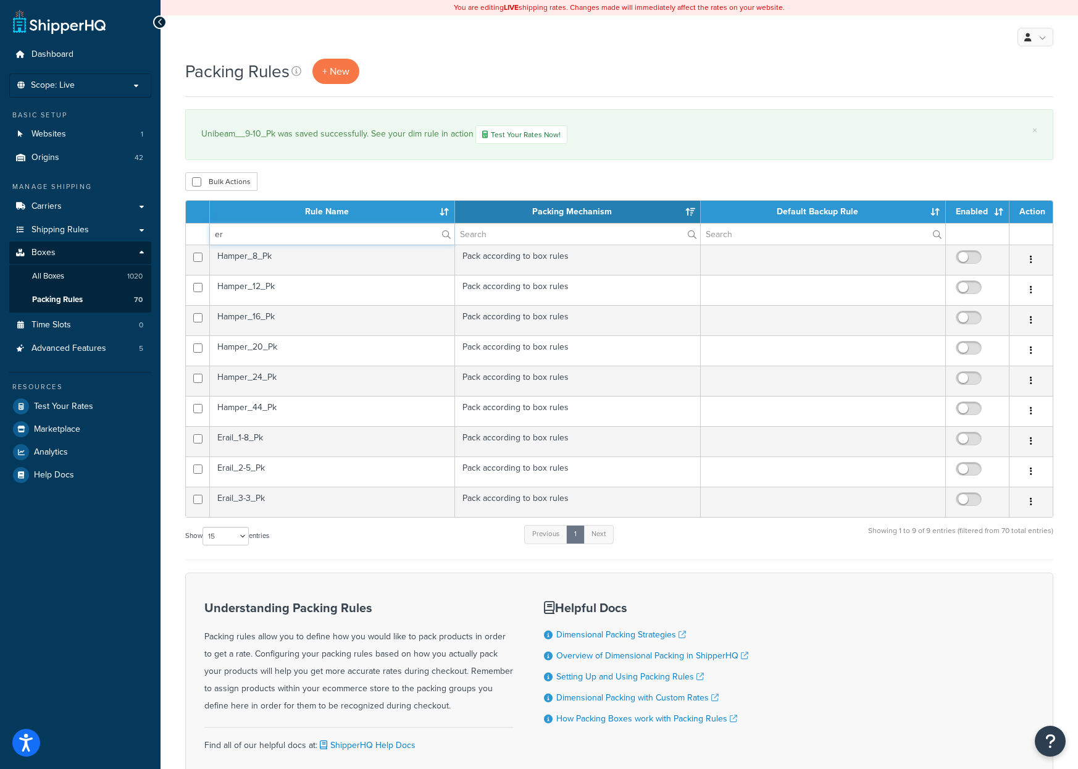
type input "er"
click at [363, 443] on td "Erail_1-8_Pk" at bounding box center [332, 441] width 245 height 30
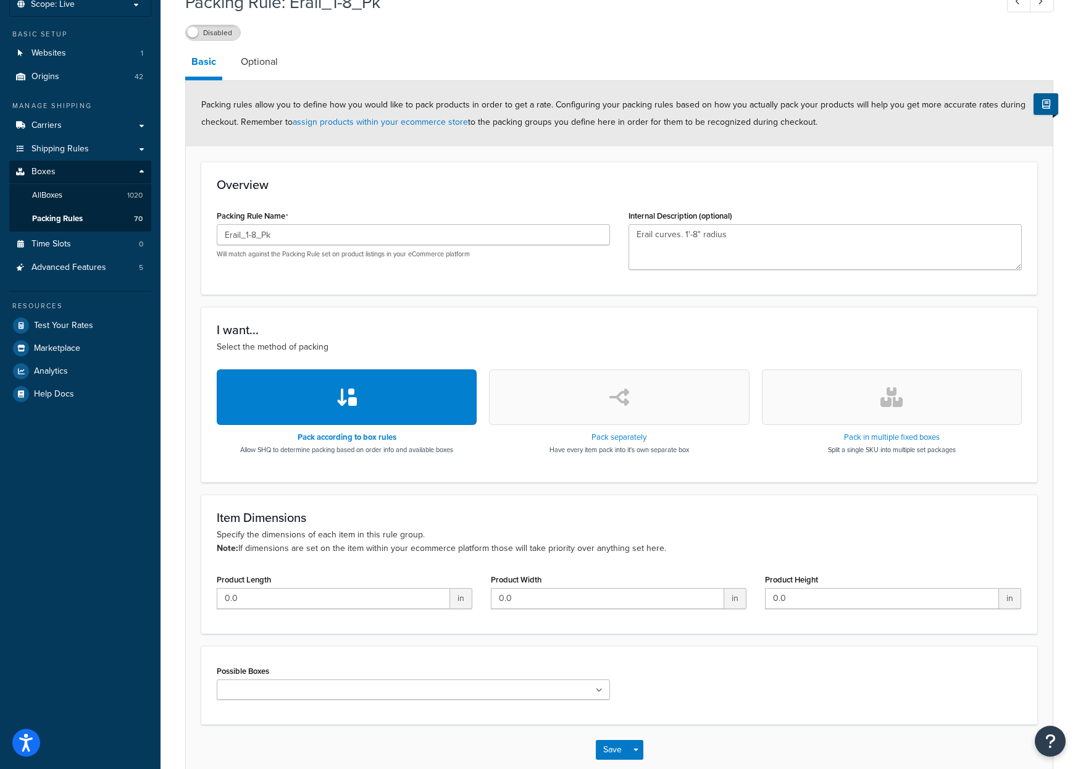
scroll to position [151, 0]
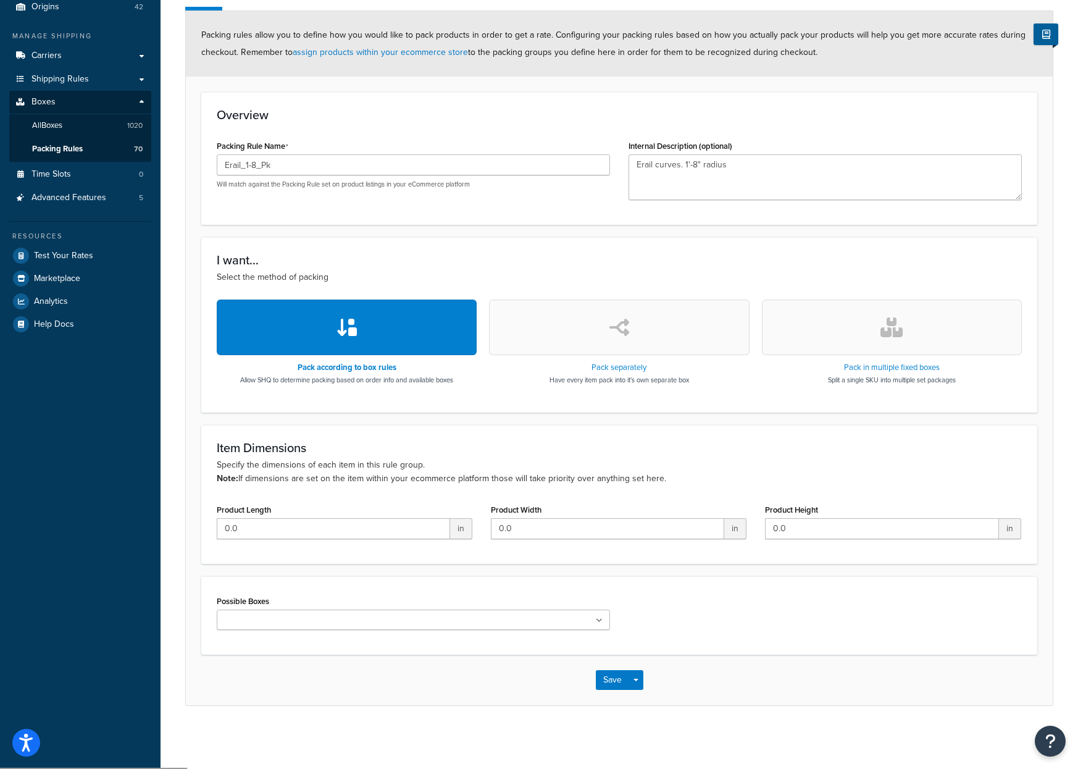
click at [253, 615] on input "Possible Boxes" at bounding box center [274, 621] width 109 height 14
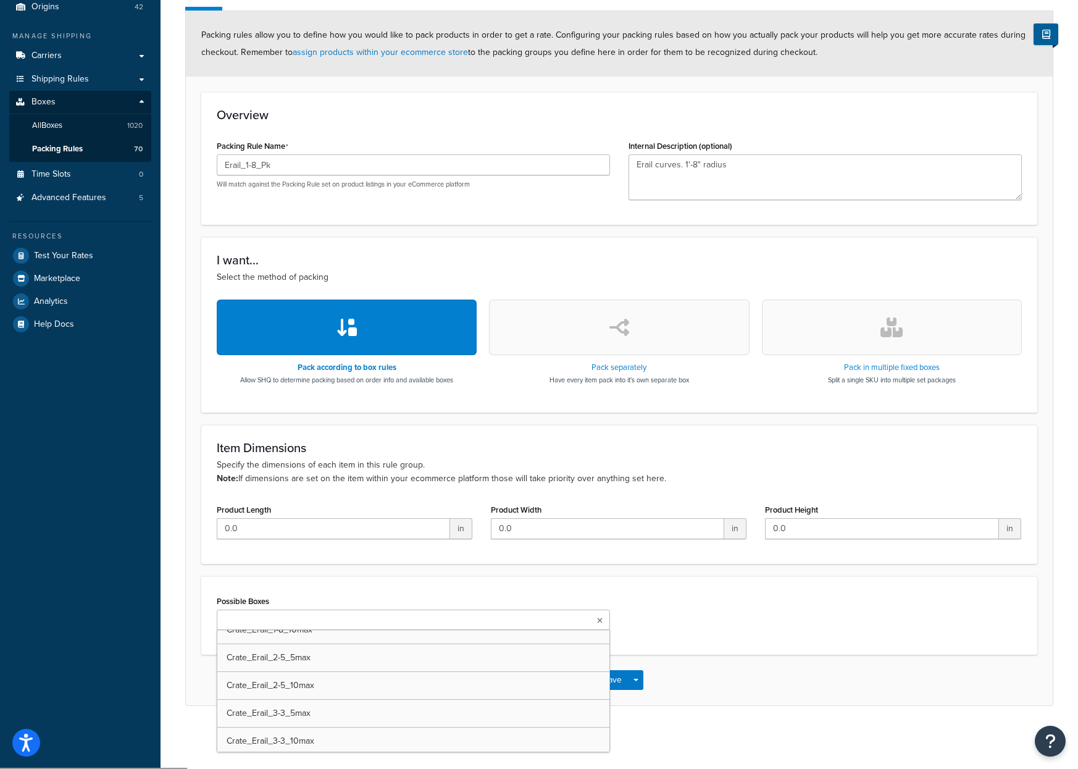
scroll to position [4508, 0]
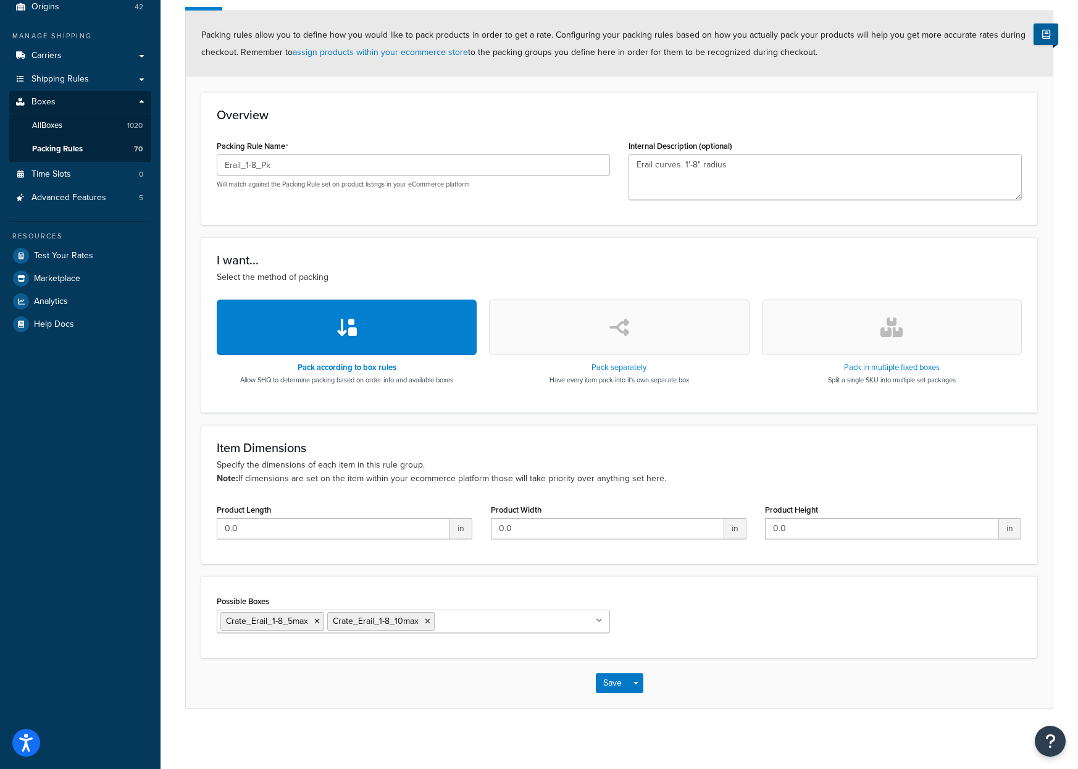
click at [689, 690] on div "Save Save Dropdown Save and Edit Save and Duplicate Save and Create New" at bounding box center [619, 683] width 867 height 51
click at [462, 626] on input "Possible Boxes" at bounding box center [492, 621] width 109 height 14
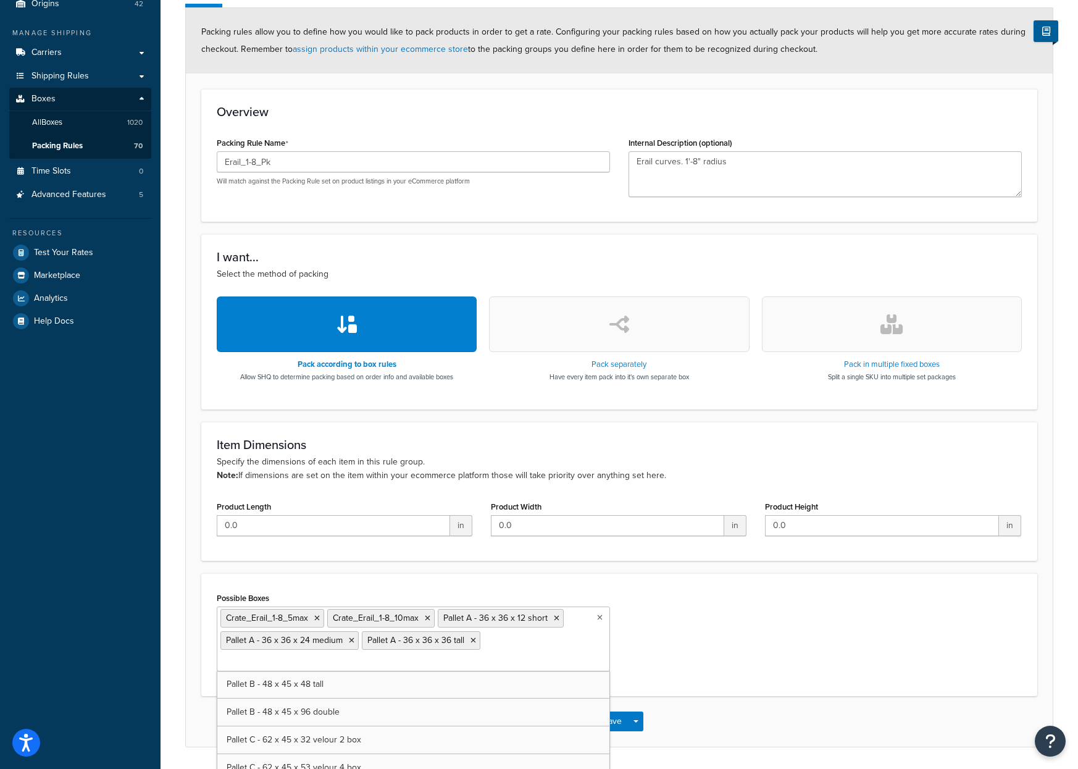
scroll to position [6052, 0]
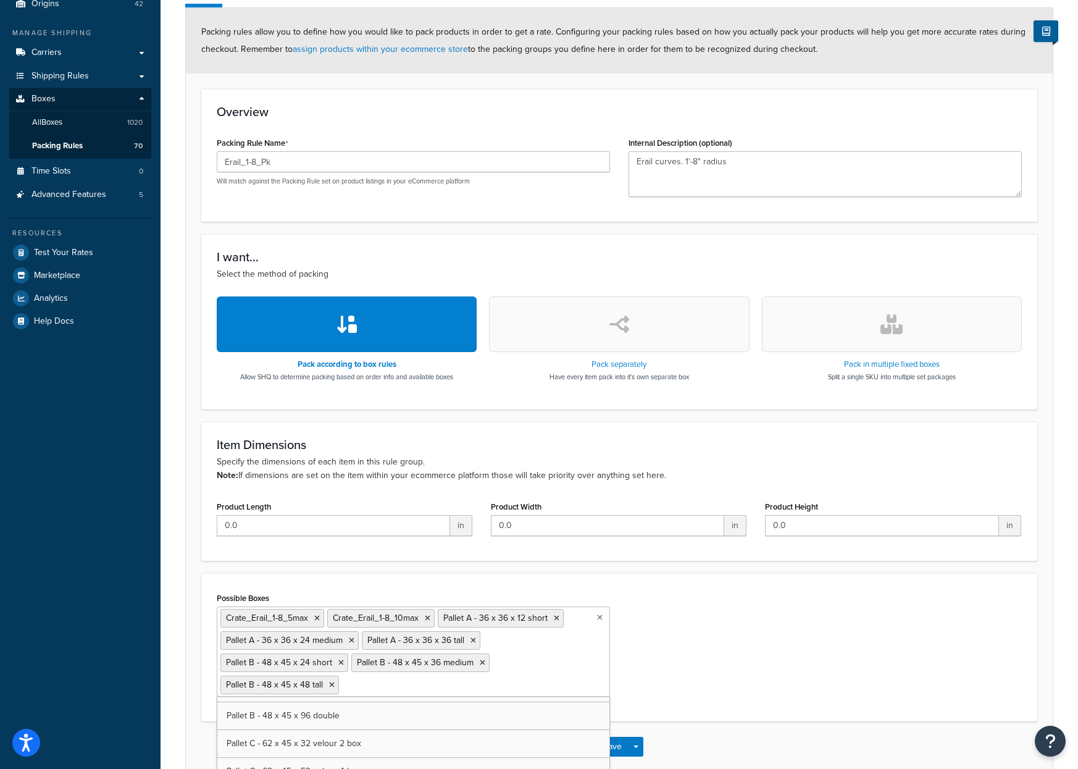
click at [687, 664] on div "Possible Boxes Crate_Erail_1-8_5max Crate_Erail_1-8_10max Pallet A - 36 x 36 x …" at bounding box center [619, 647] width 824 height 117
click at [611, 752] on button "Save" at bounding box center [612, 747] width 33 height 20
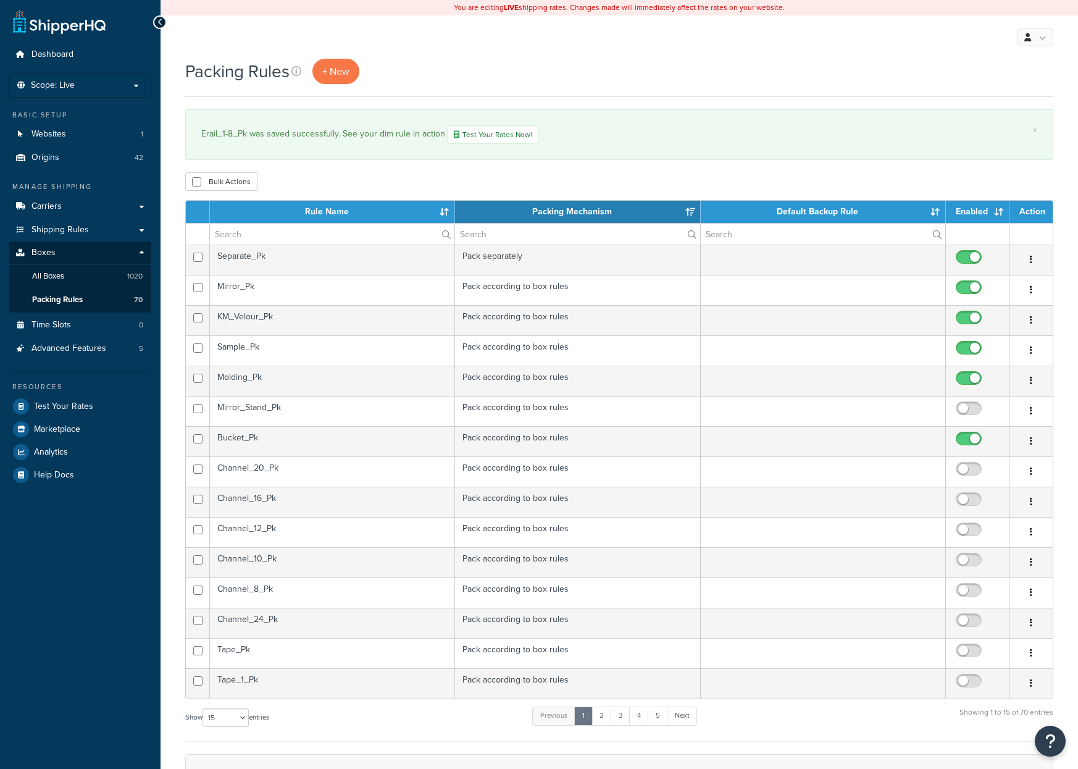
select select "15"
click at [249, 236] on input "text" at bounding box center [332, 234] width 245 height 21
type input "er"
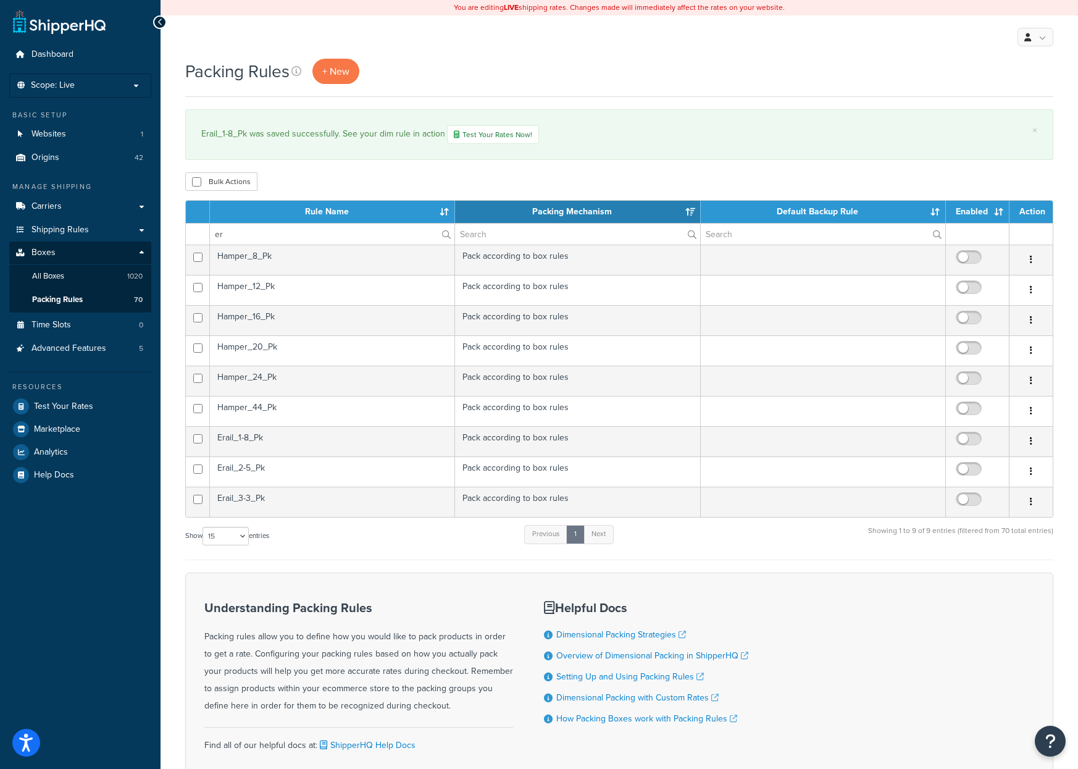
click at [969, 441] on input "checkbox" at bounding box center [971, 441] width 34 height 15
checkbox input "true"
click at [270, 475] on td "Erail_2-5_Pk" at bounding box center [332, 471] width 245 height 30
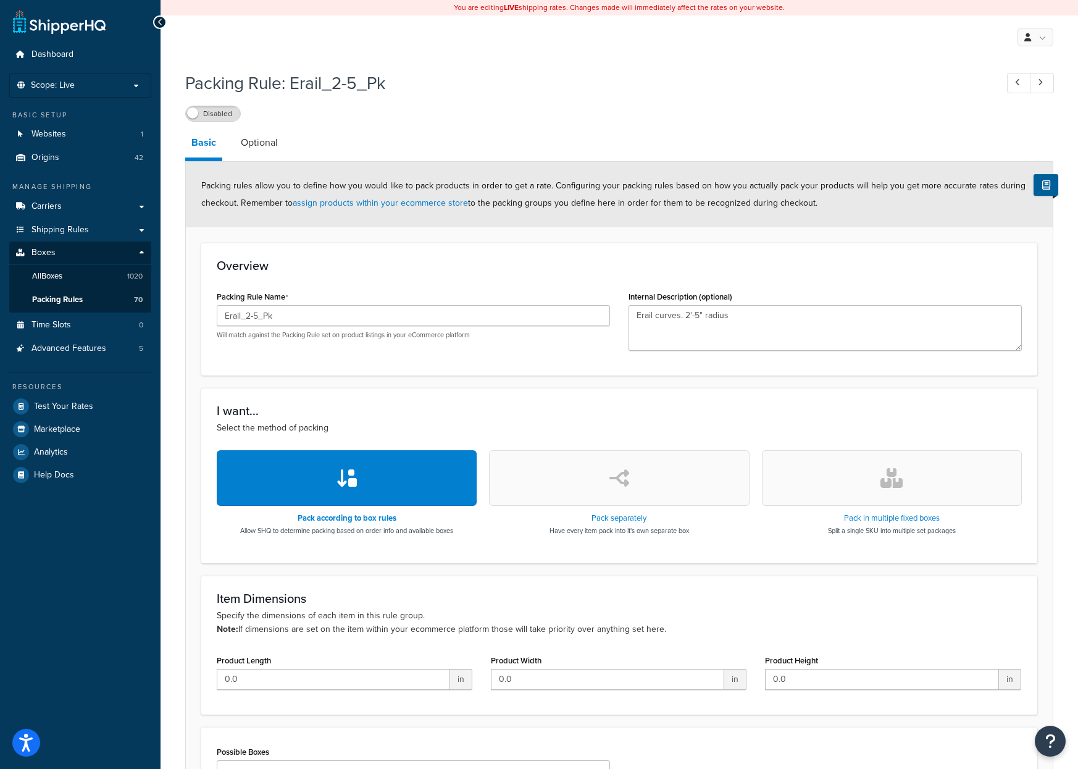
scroll to position [151, 0]
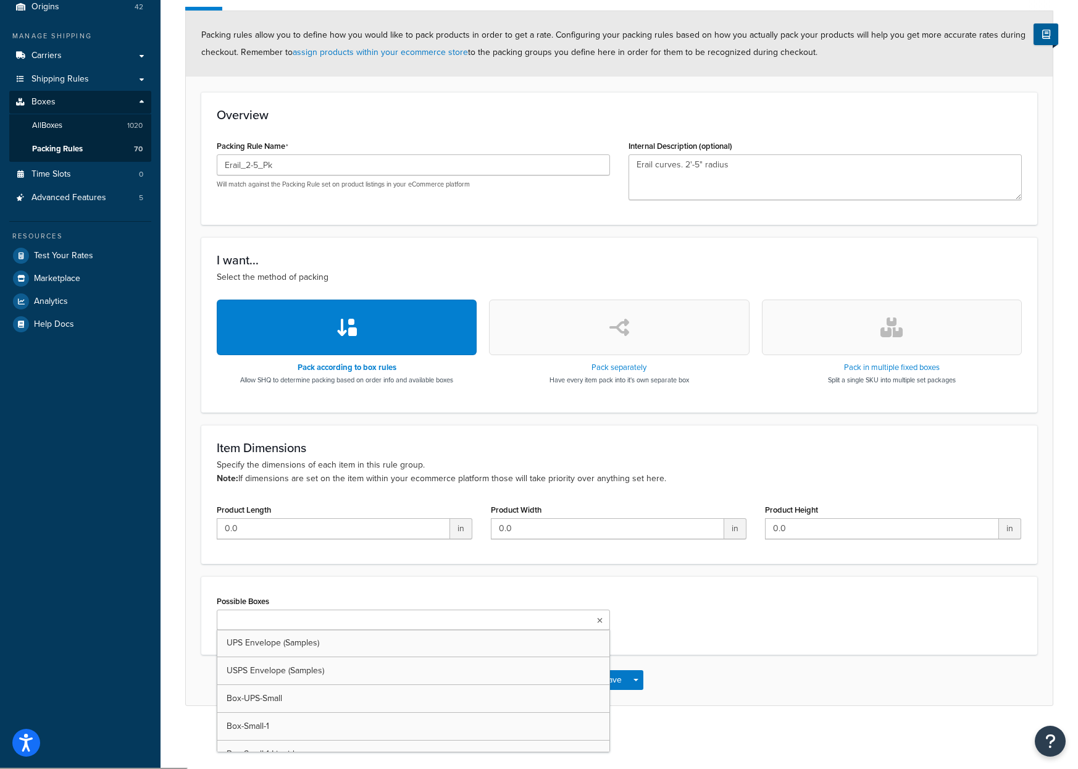
click at [285, 627] on input "Possible Boxes" at bounding box center [274, 621] width 109 height 14
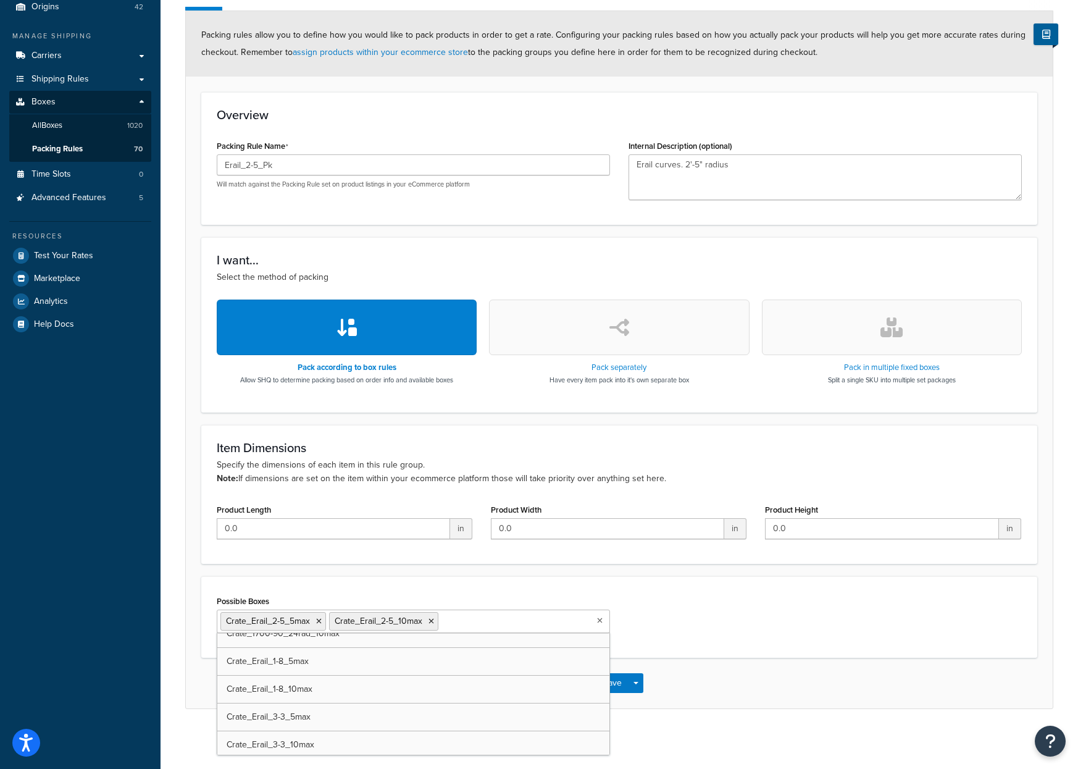
click at [495, 621] on input "Possible Boxes" at bounding box center [496, 621] width 109 height 14
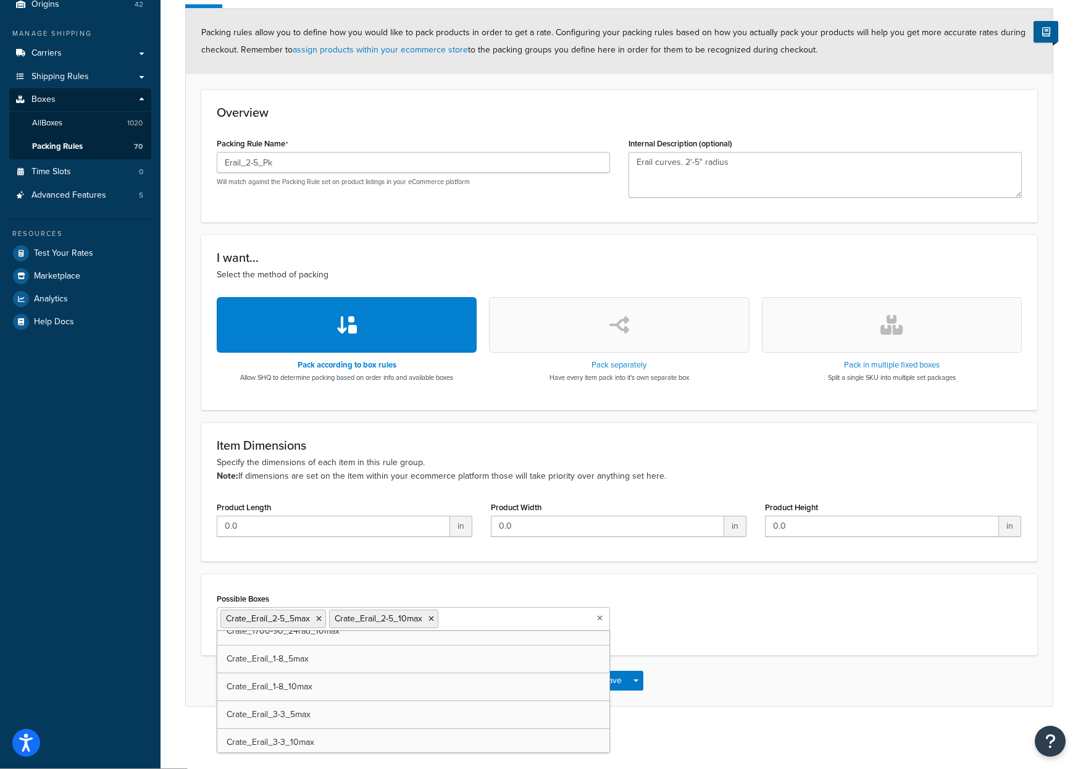
scroll to position [154, 0]
click at [467, 619] on input "Possible Boxes" at bounding box center [496, 618] width 109 height 14
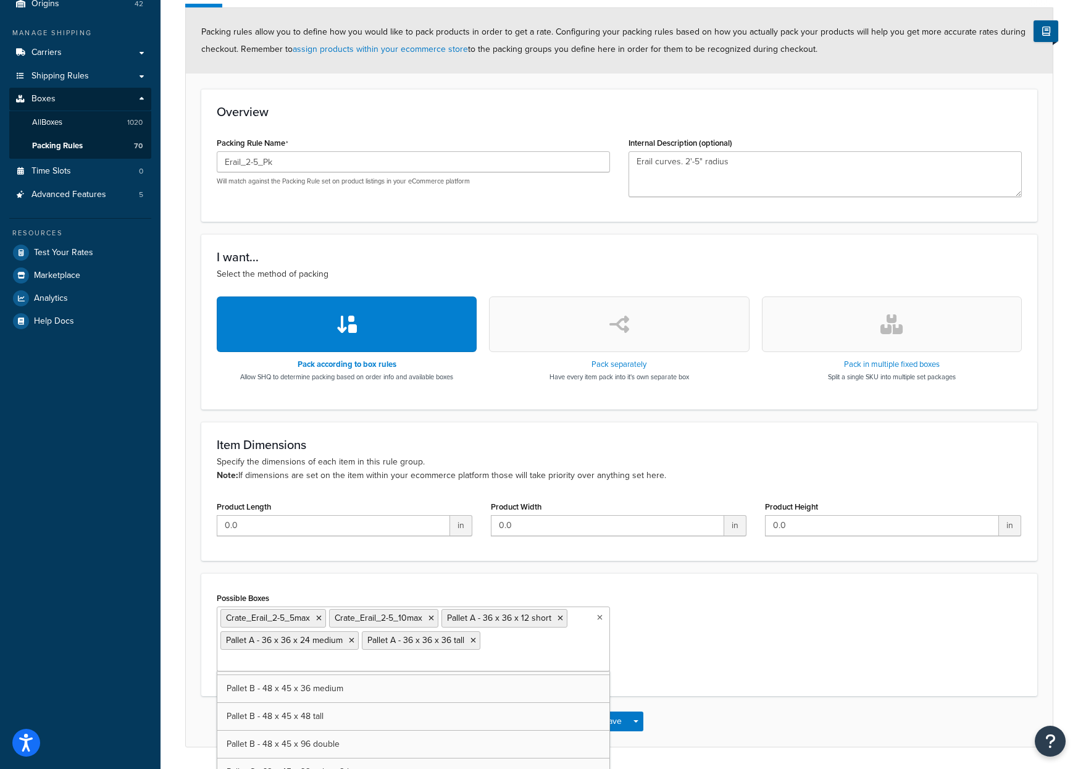
scroll to position [6052, 0]
click at [627, 741] on div "Save Save Dropdown Save and Edit Save and Duplicate Save and Create New" at bounding box center [620, 747] width 48 height 20
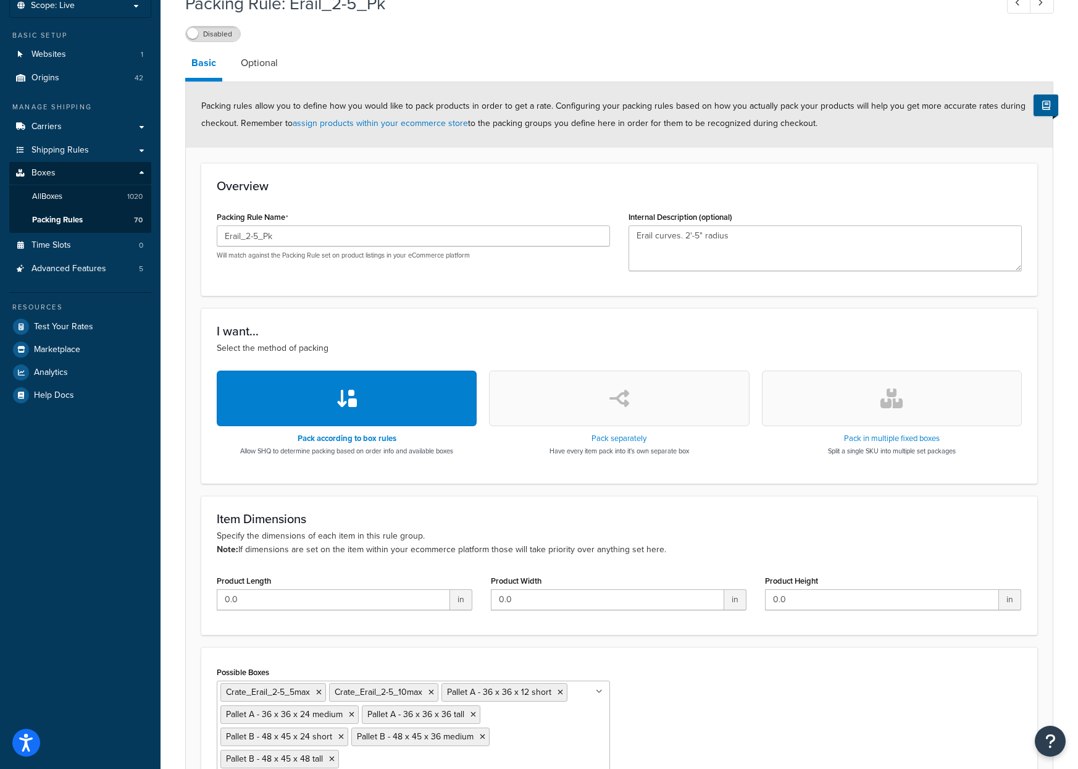
scroll to position [0, 0]
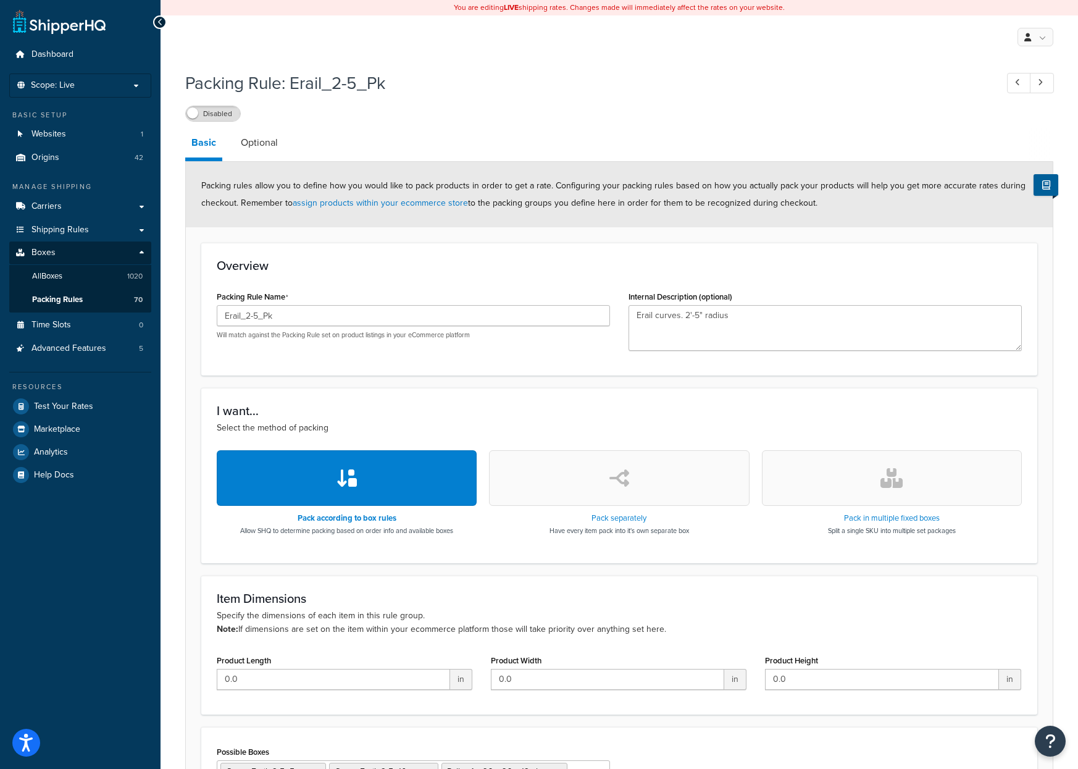
click at [229, 115] on label "Disabled" at bounding box center [213, 113] width 54 height 15
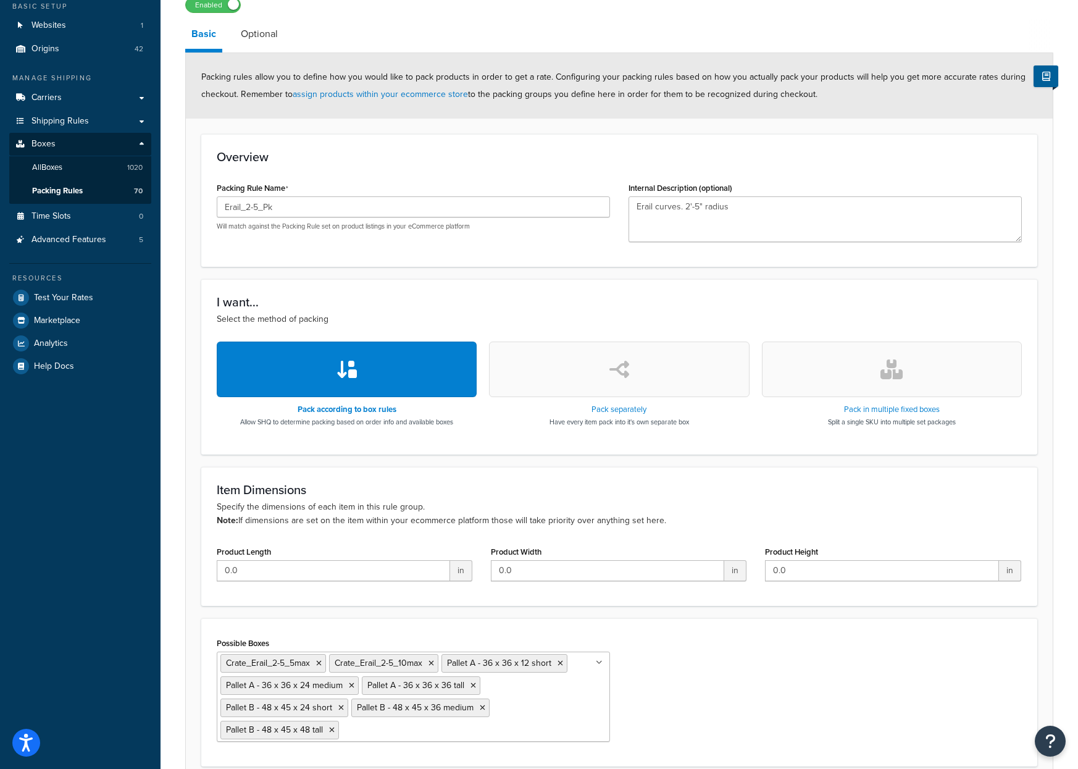
scroll to position [220, 0]
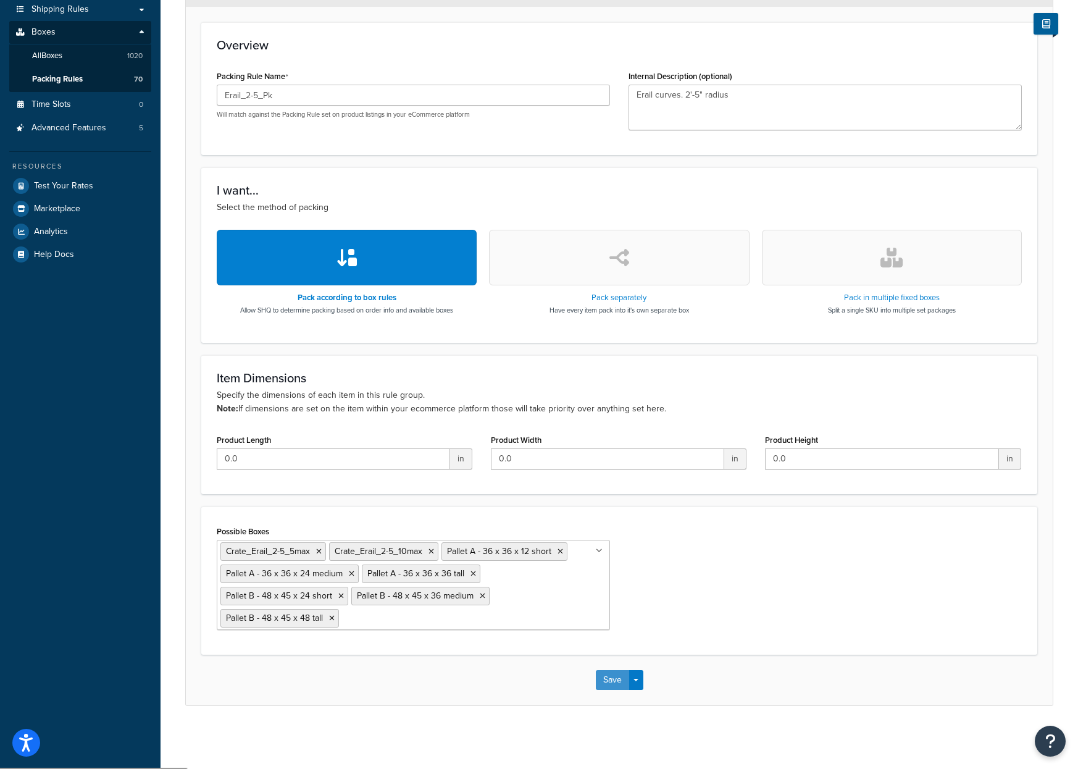
click at [617, 686] on button "Save" at bounding box center [612, 680] width 33 height 20
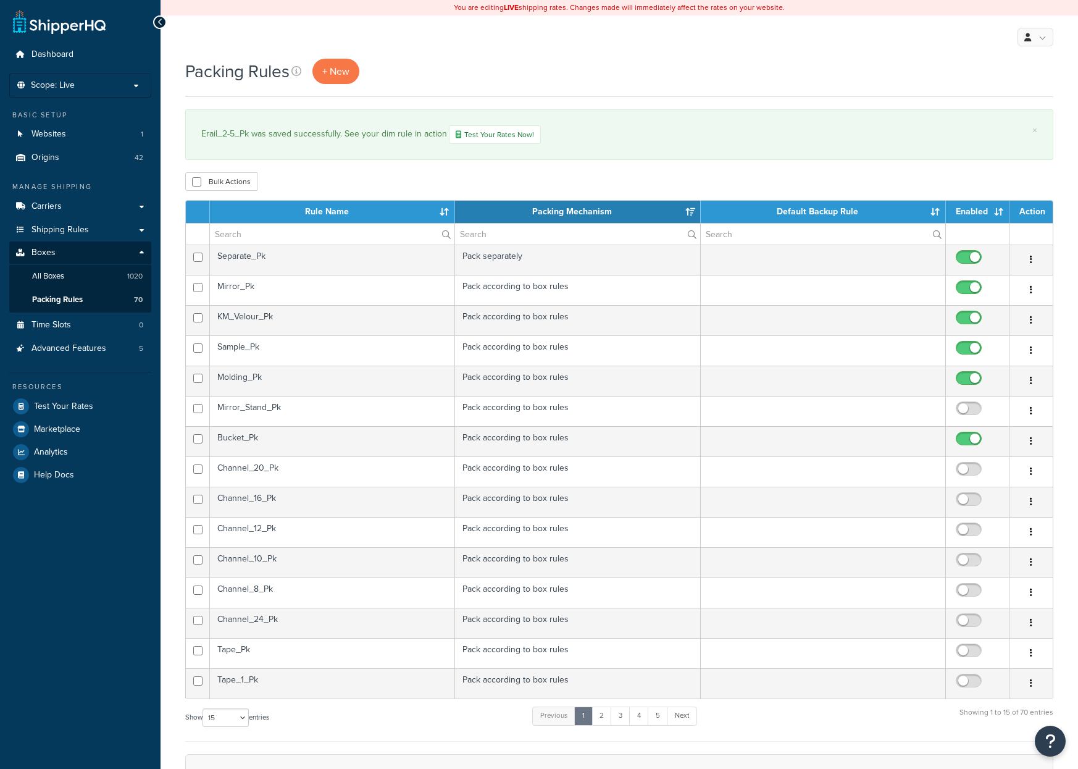
select select "15"
click at [280, 236] on input "text" at bounding box center [332, 234] width 245 height 21
type input "er"
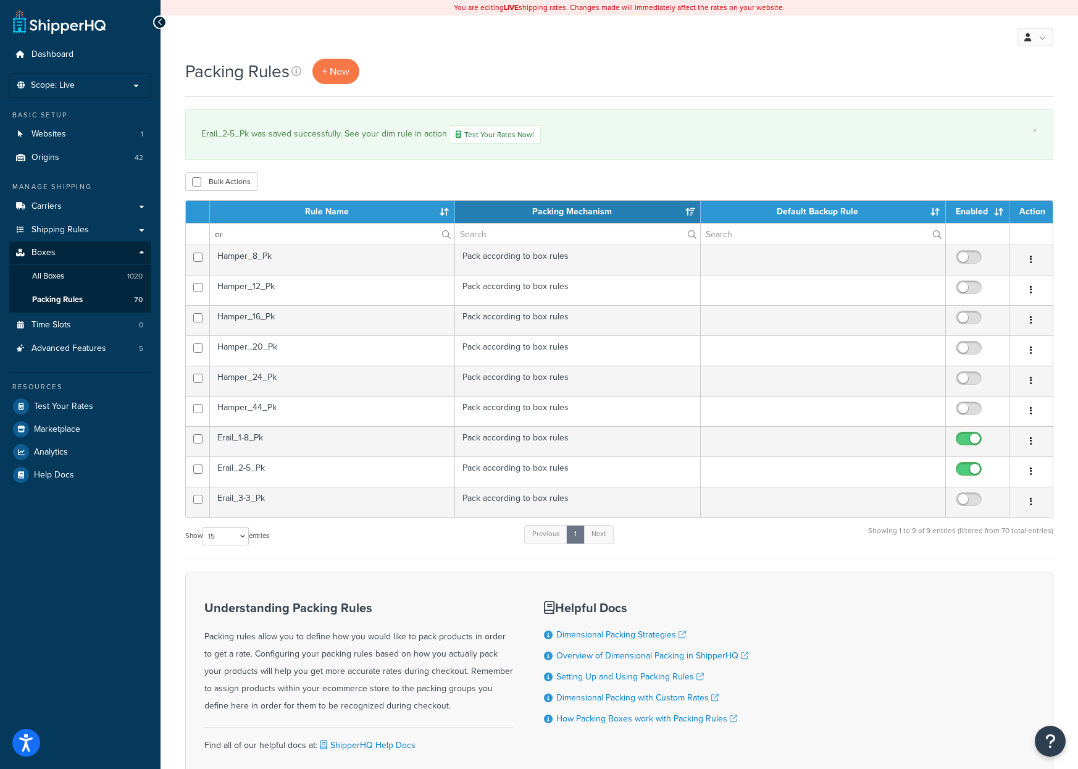
click at [239, 504] on td "Erail_3-3_Pk" at bounding box center [332, 502] width 245 height 30
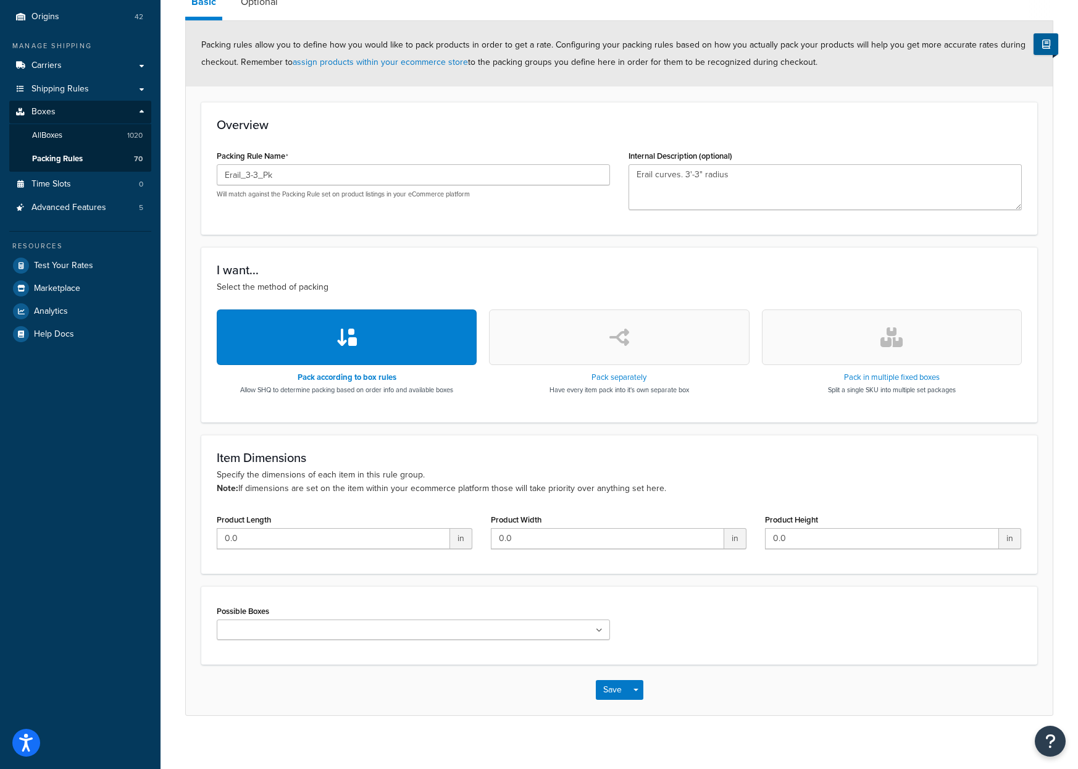
scroll to position [151, 0]
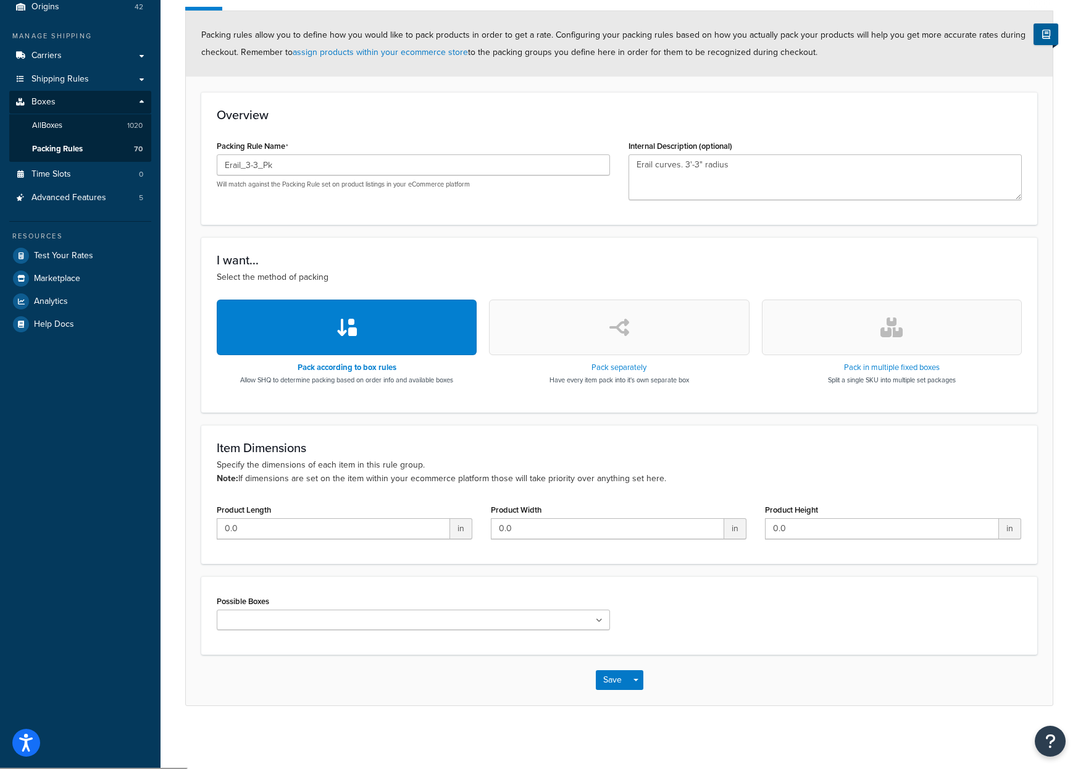
click at [254, 618] on input "Possible Boxes" at bounding box center [274, 621] width 109 height 14
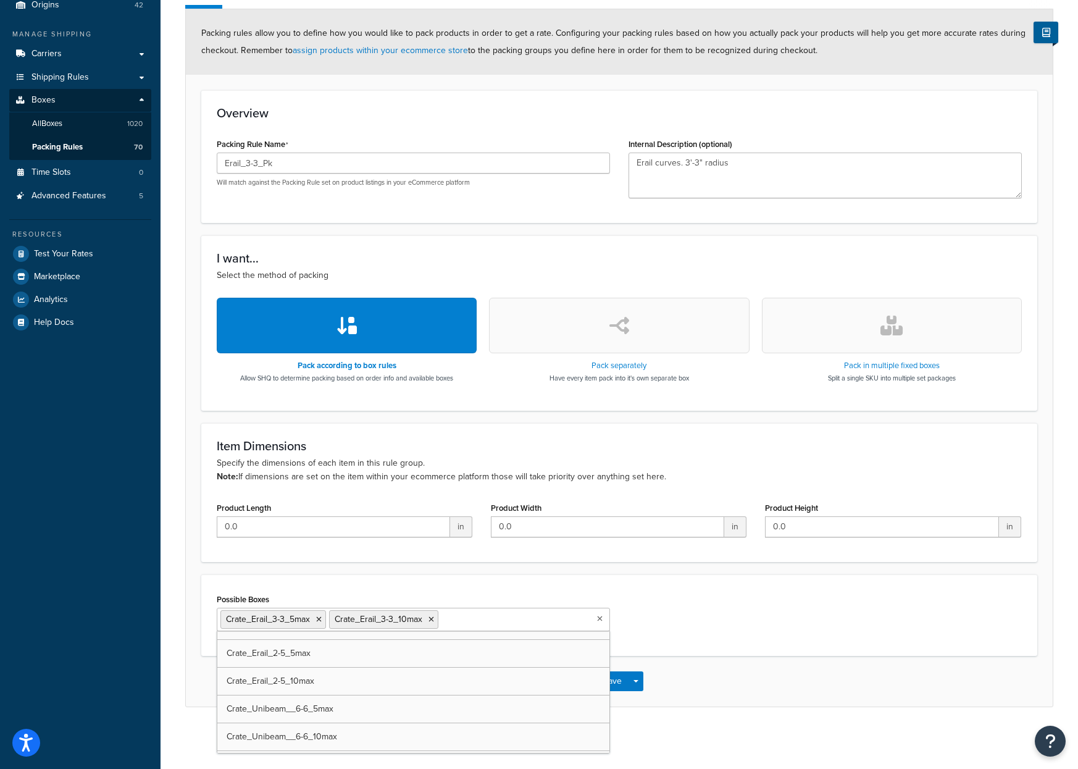
scroll to position [154, 0]
click at [667, 605] on div "Possible Boxes Crate_Erail_3-3_5max Crate_Erail_3-3_10max UPS Envelope (Samples…" at bounding box center [619, 614] width 824 height 50
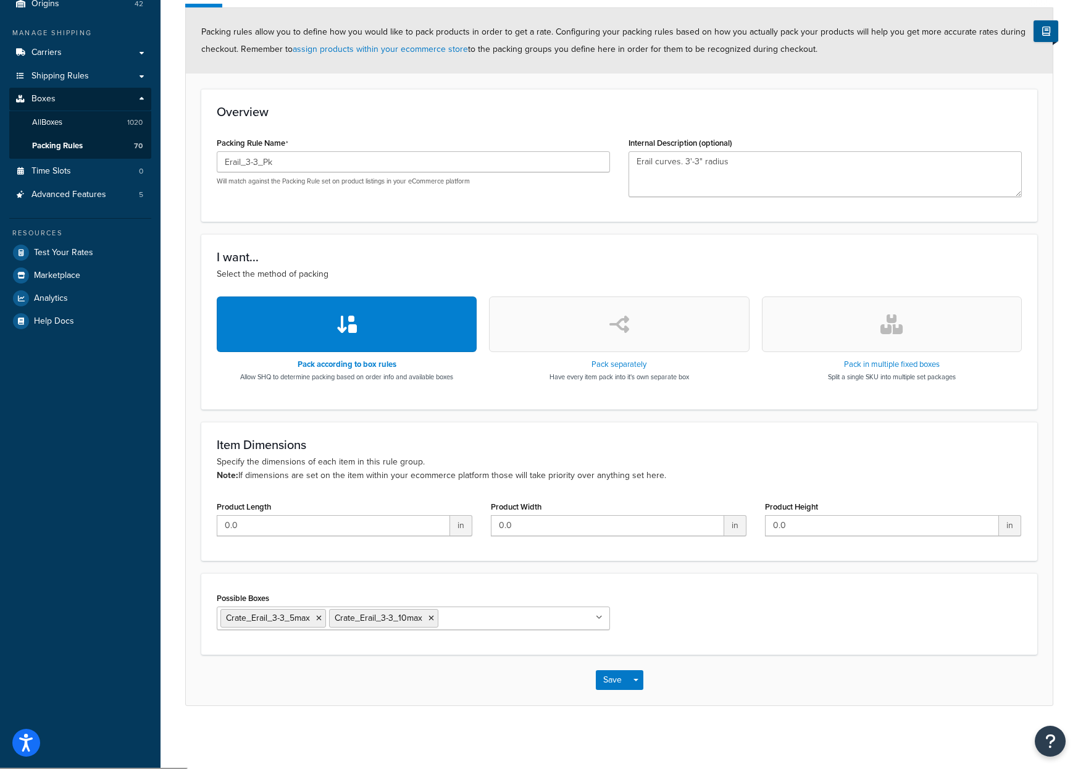
click at [482, 613] on input "Possible Boxes" at bounding box center [496, 618] width 109 height 14
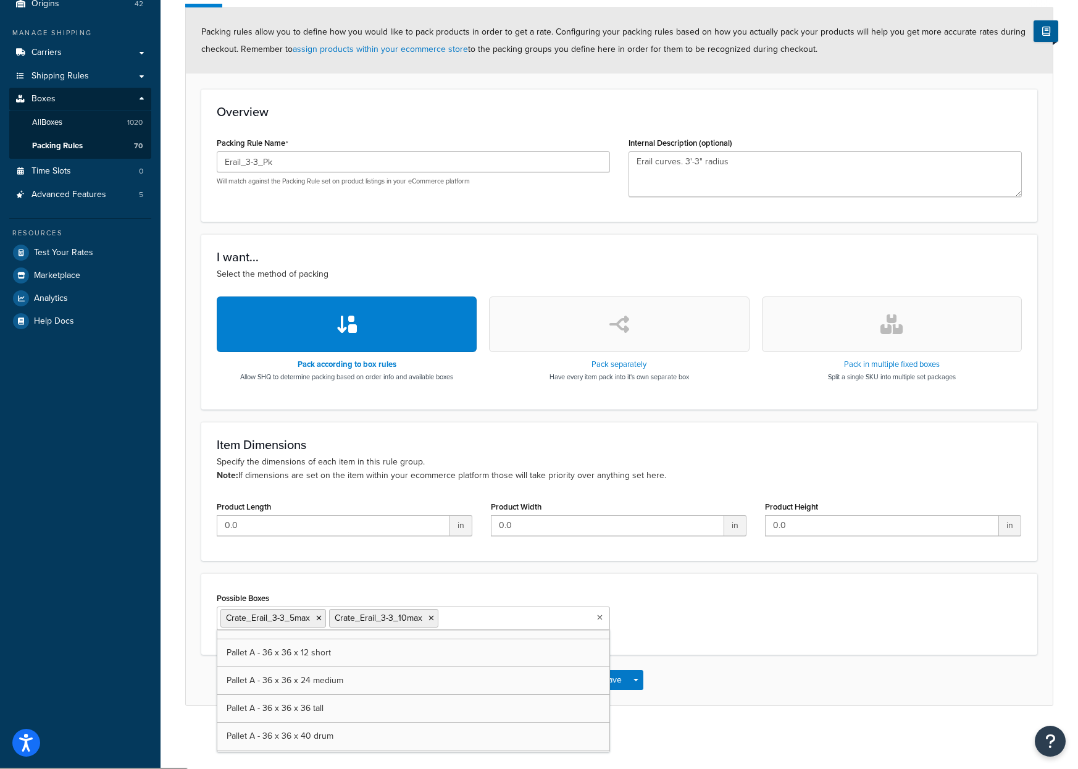
scroll to position [5990, 0]
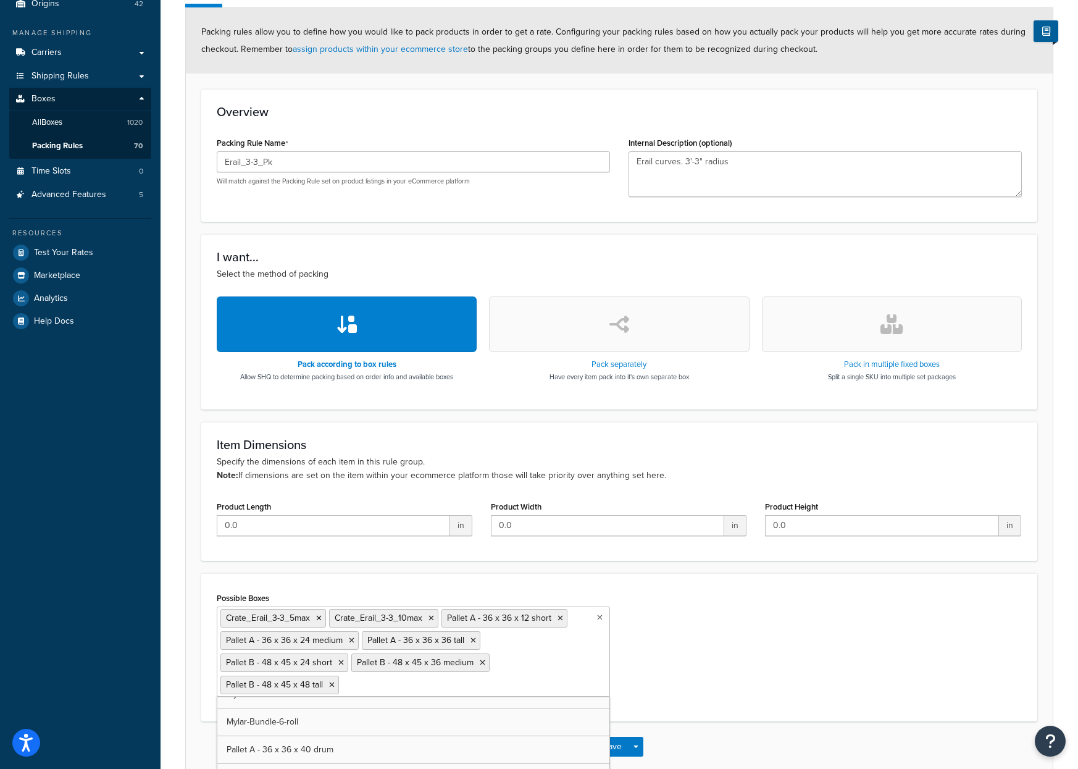
click at [703, 666] on div "Possible Boxes Crate_Erail_3-3_5max Crate_Erail_3-3_10max Pallet A - 36 x 36 x …" at bounding box center [619, 647] width 824 height 117
click at [612, 750] on button "Save" at bounding box center [612, 747] width 33 height 20
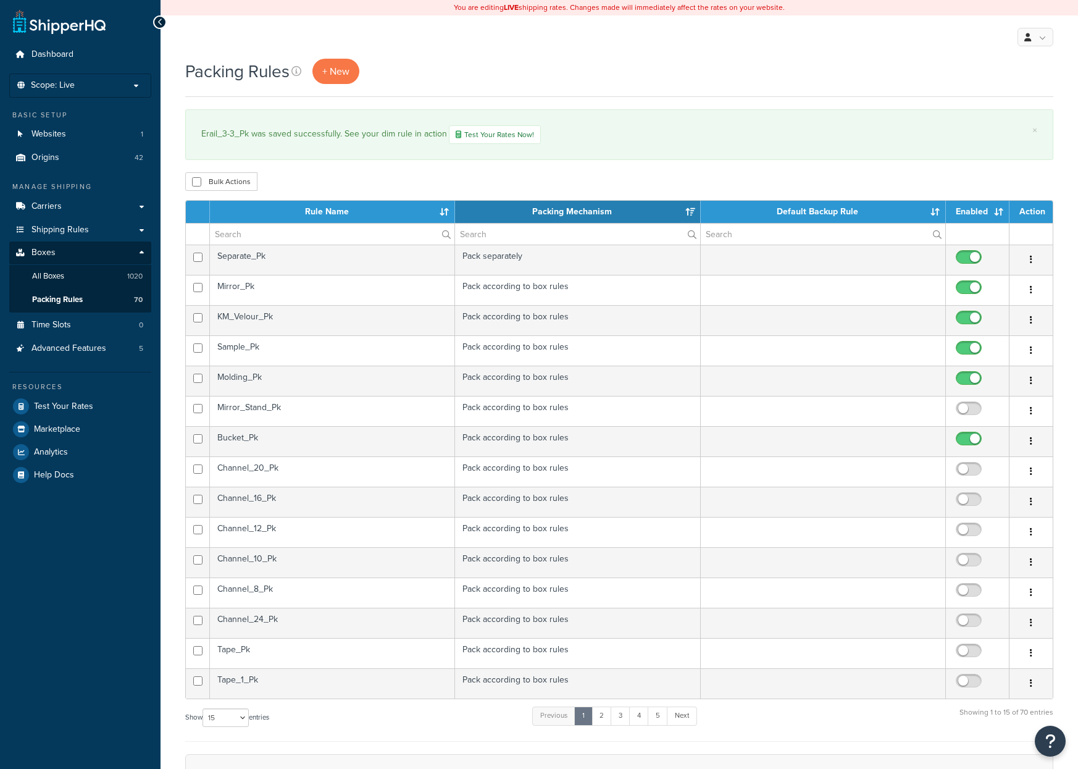
select select "15"
click at [316, 243] on input "text" at bounding box center [332, 234] width 245 height 21
type input "er"
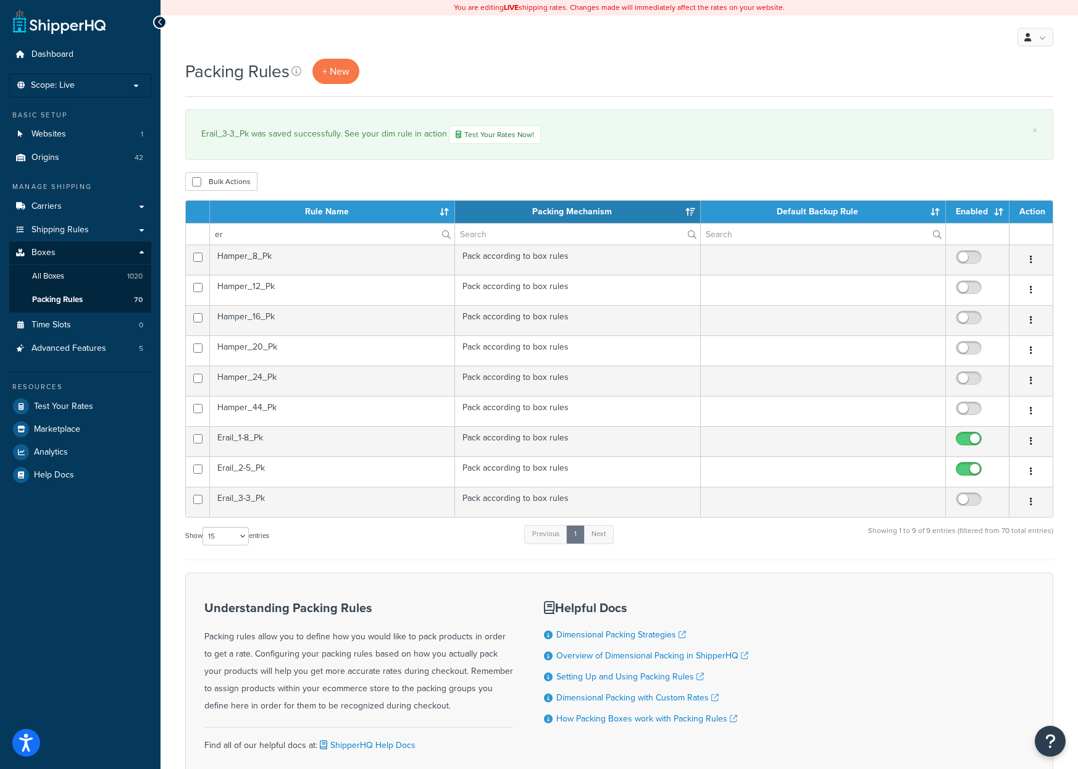
click at [968, 505] on input "checkbox" at bounding box center [971, 502] width 34 height 15
checkbox input "true"
click at [264, 253] on td "Hamper_8_Pk" at bounding box center [332, 260] width 245 height 30
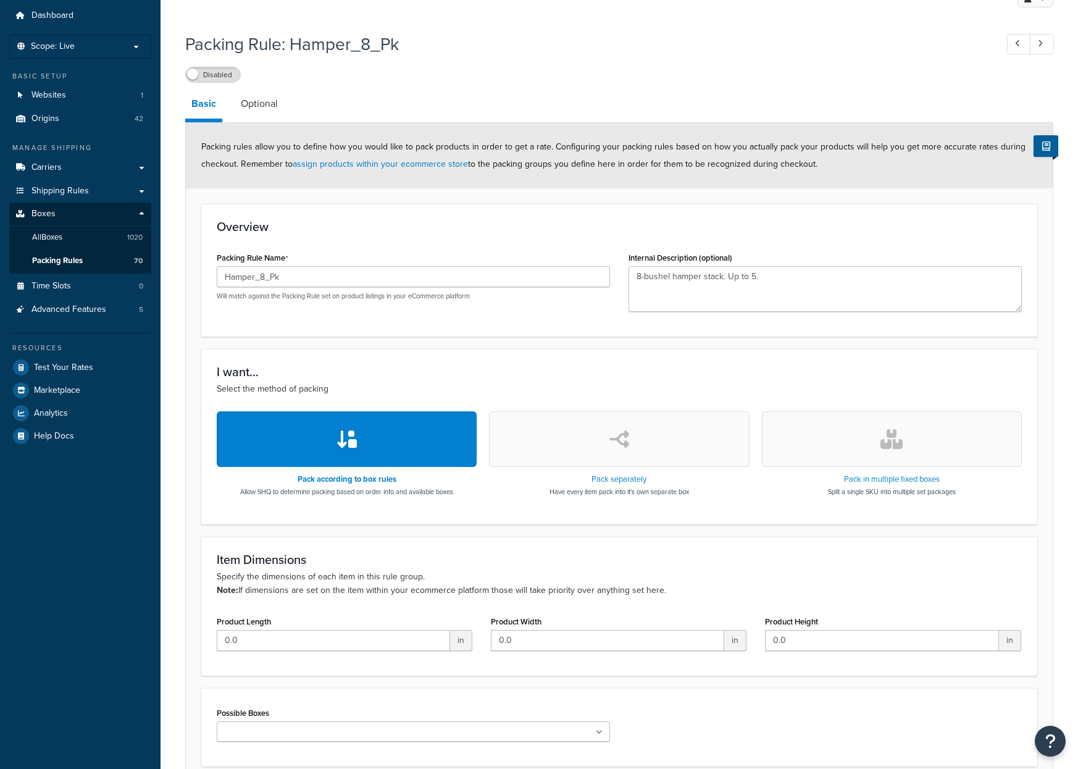
scroll to position [151, 0]
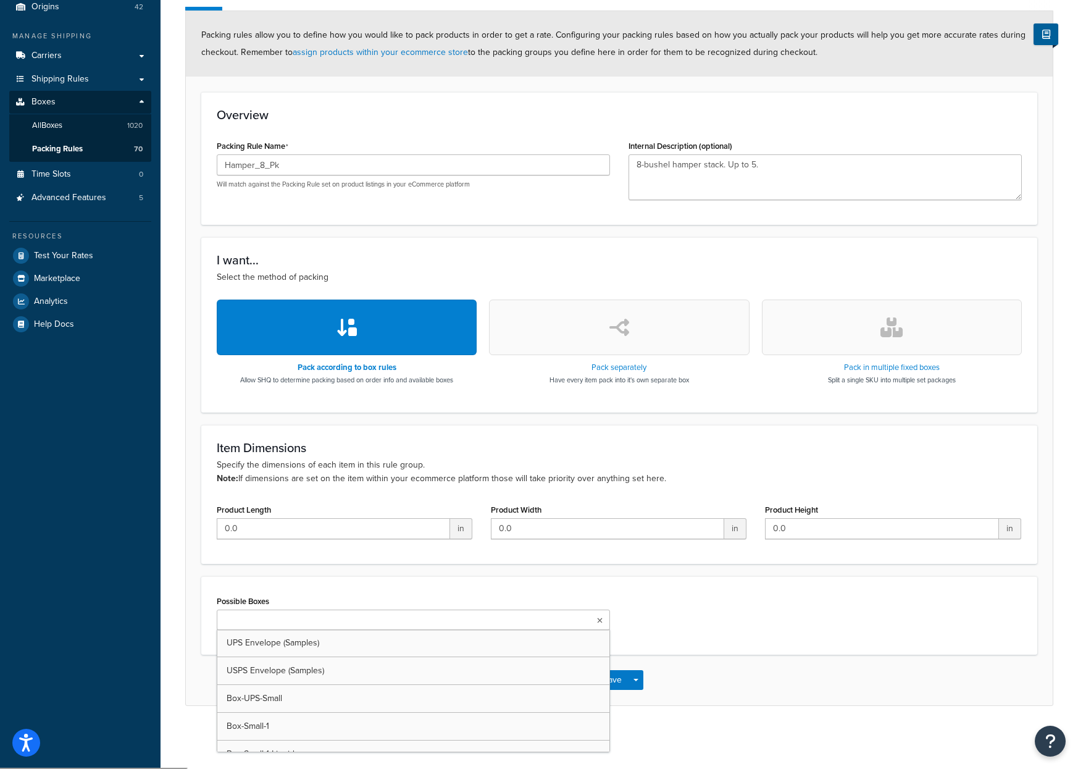
click at [261, 626] on input "Possible Boxes" at bounding box center [274, 621] width 109 height 14
type input "h"
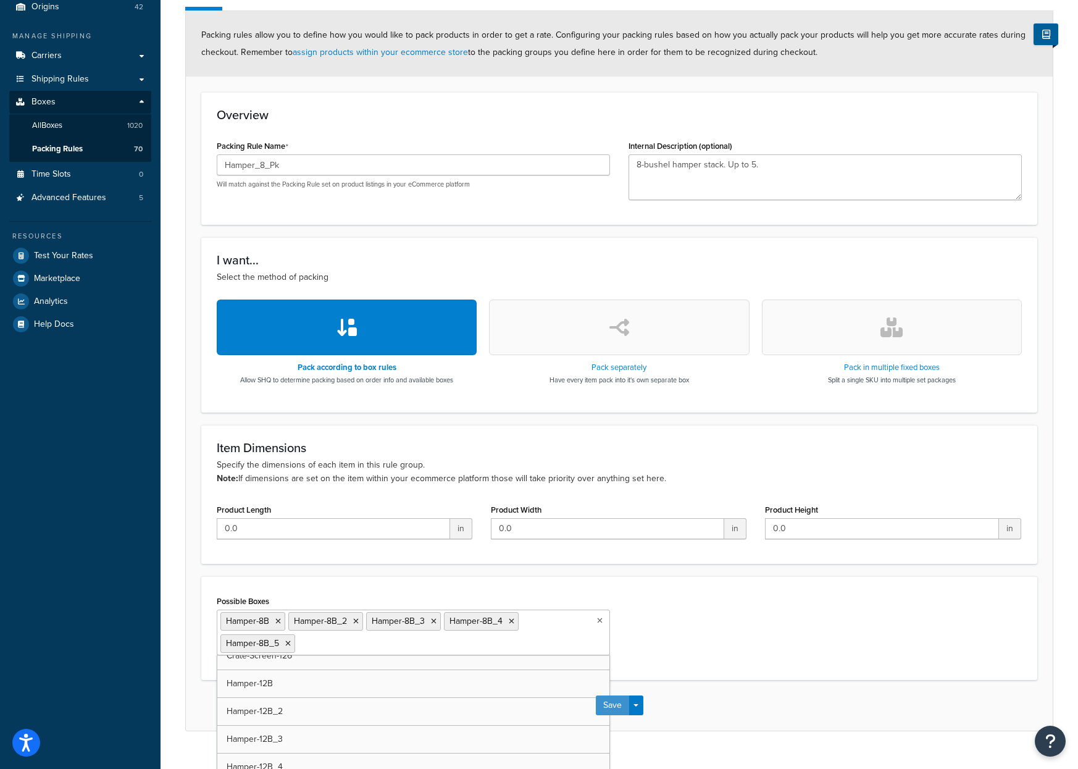
click at [627, 703] on button "Save" at bounding box center [612, 705] width 33 height 20
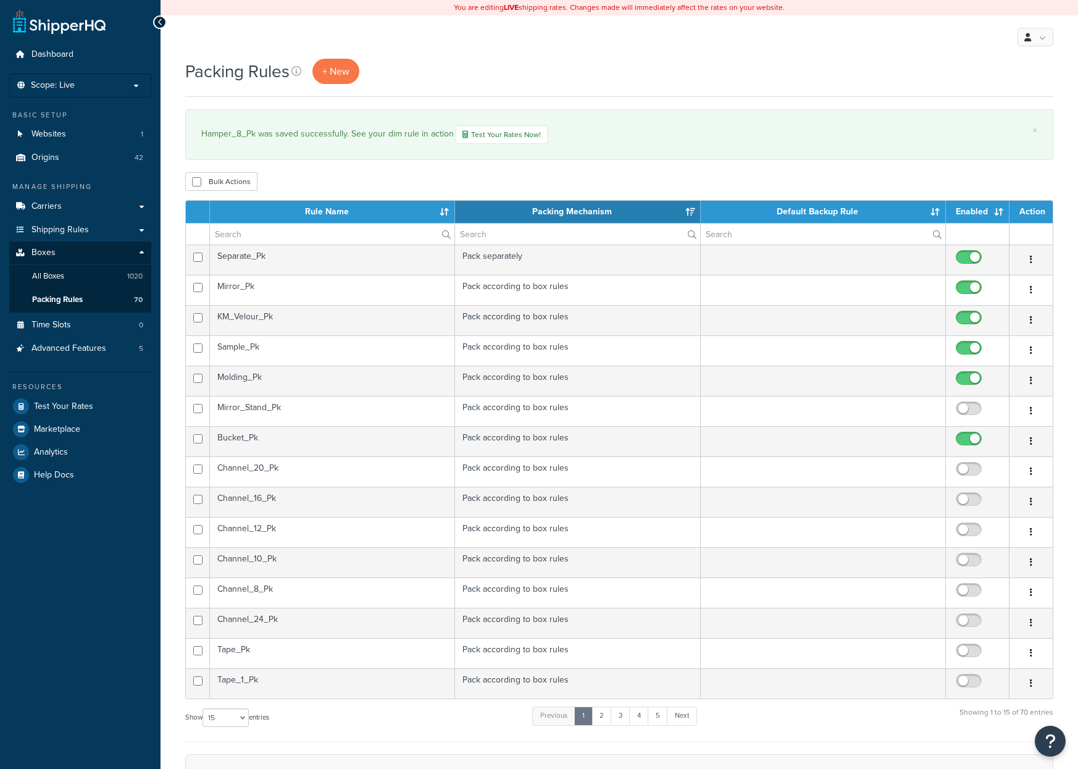
select select "15"
click at [233, 239] on input "text" at bounding box center [332, 234] width 245 height 21
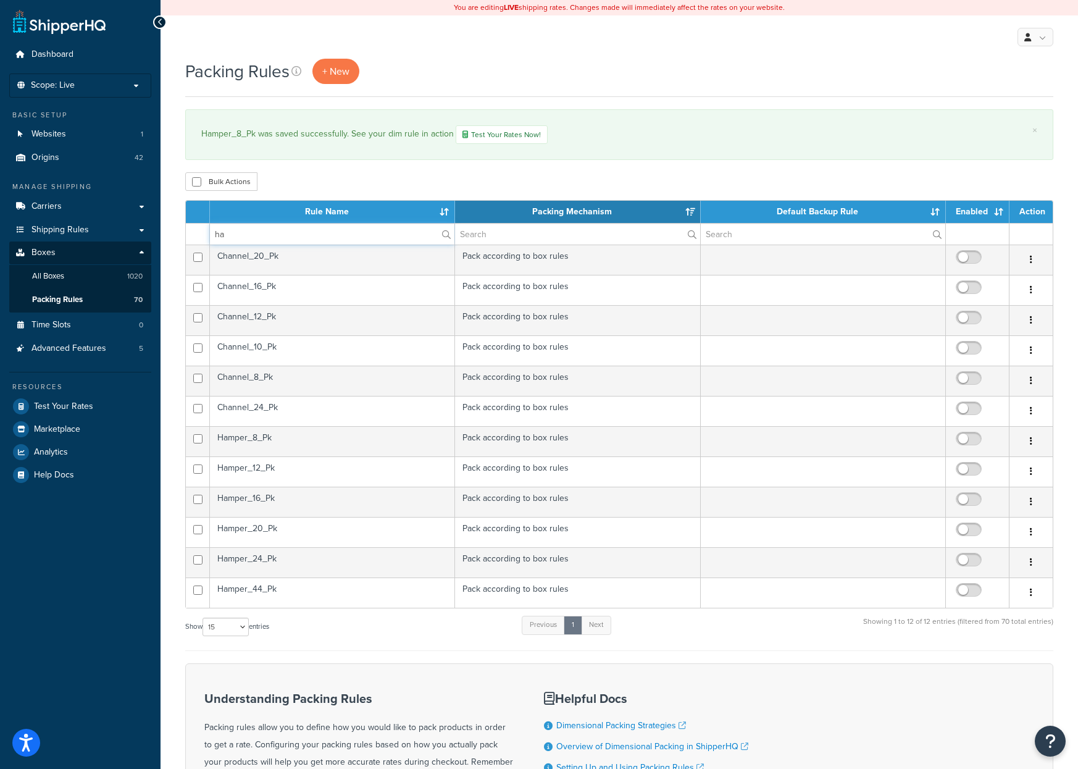
type input "ha"
click at [965, 436] on input "checkbox" at bounding box center [971, 441] width 34 height 15
checkbox input "true"
click at [296, 470] on td "Hamper_12_Pk" at bounding box center [332, 471] width 245 height 30
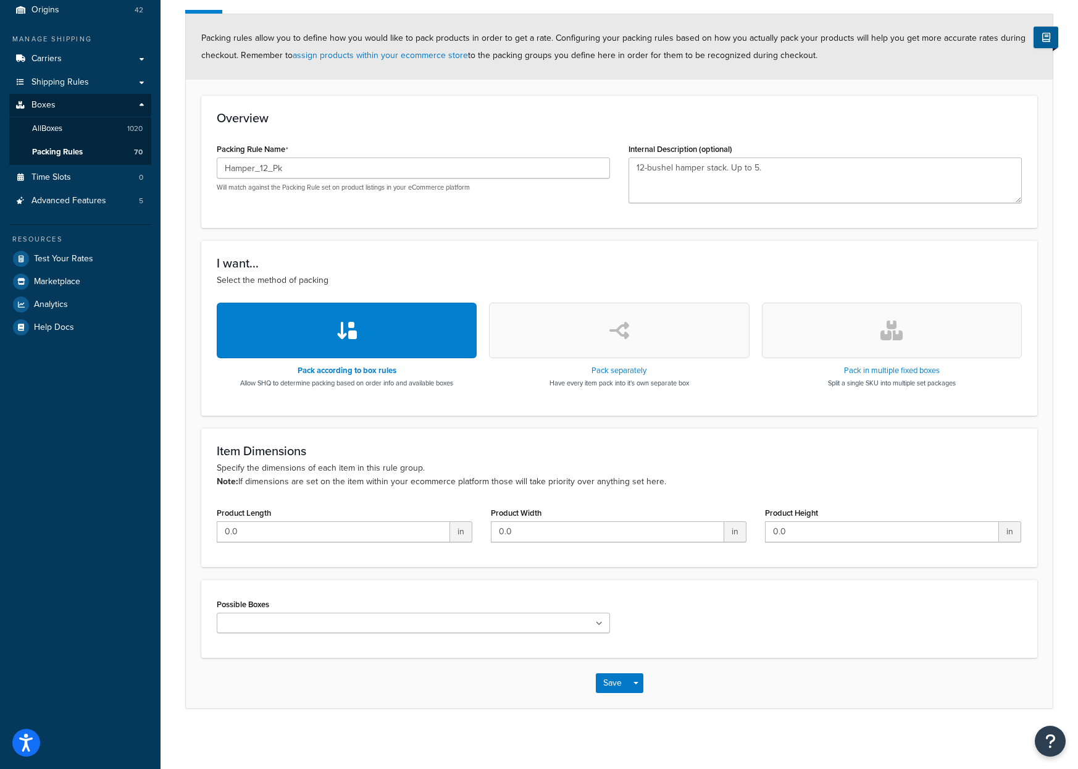
scroll to position [151, 0]
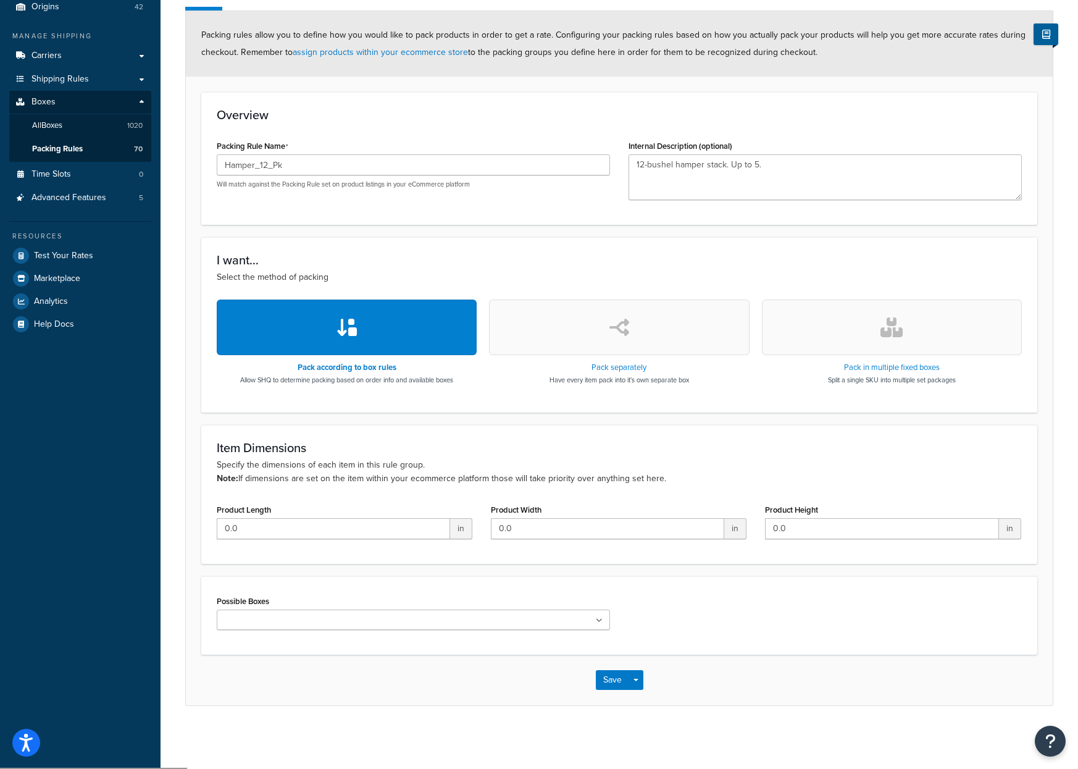
click at [290, 621] on input "Possible Boxes" at bounding box center [274, 621] width 109 height 14
drag, startPoint x: 280, startPoint y: 734, endPoint x: 288, endPoint y: 729, distance: 9.4
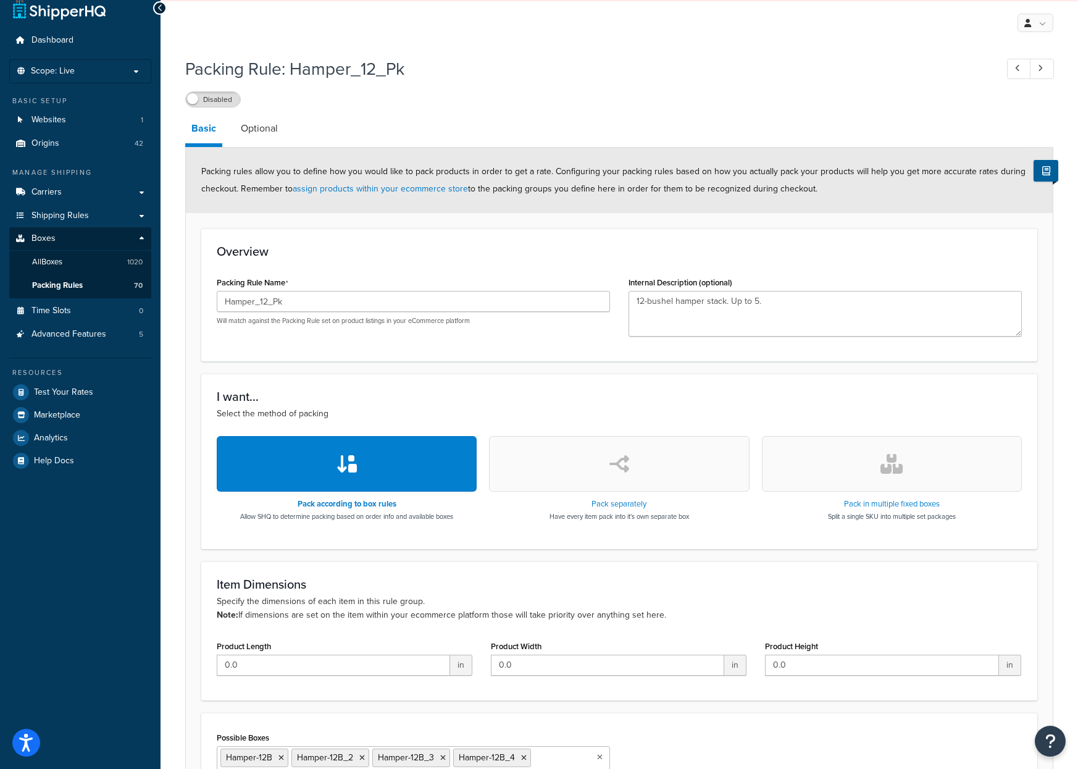
scroll to position [0, 0]
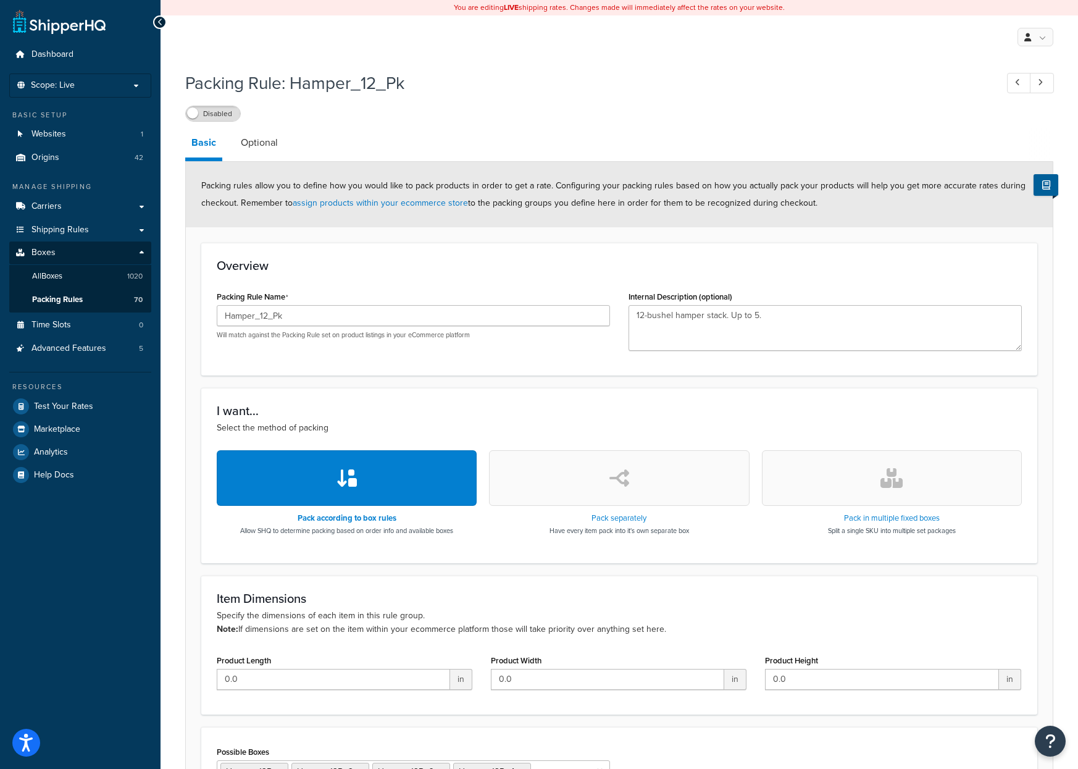
click at [207, 119] on label "Disabled" at bounding box center [213, 113] width 54 height 15
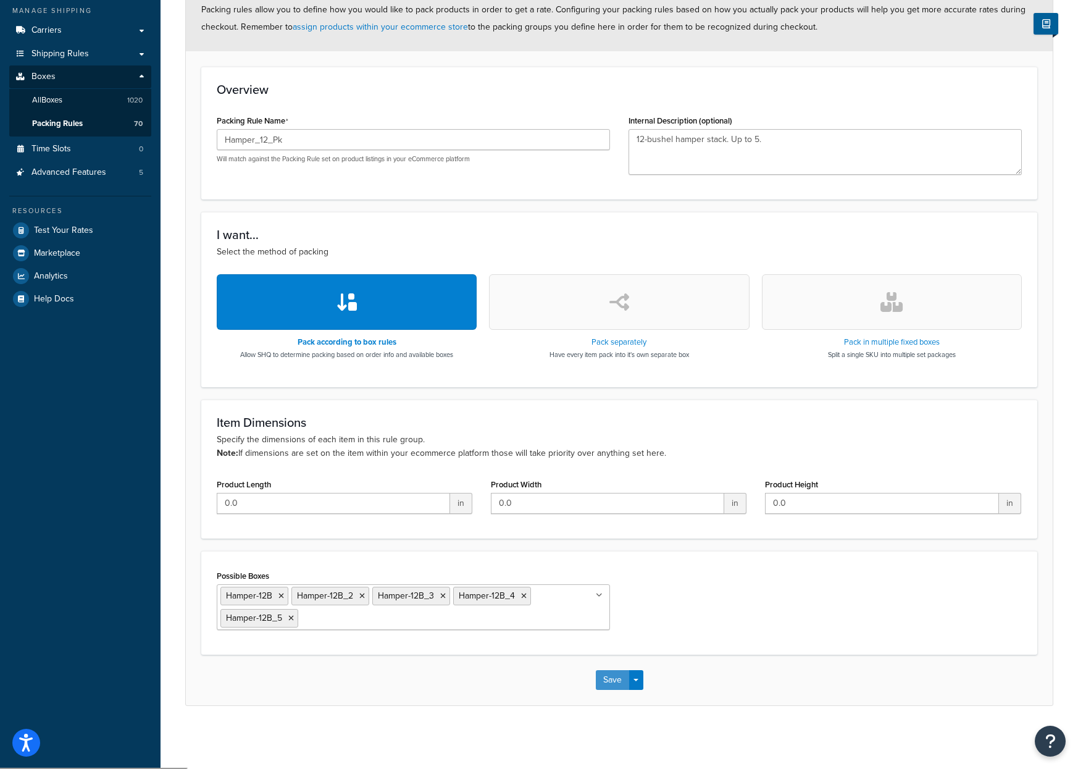
click at [614, 680] on button "Save" at bounding box center [612, 680] width 33 height 20
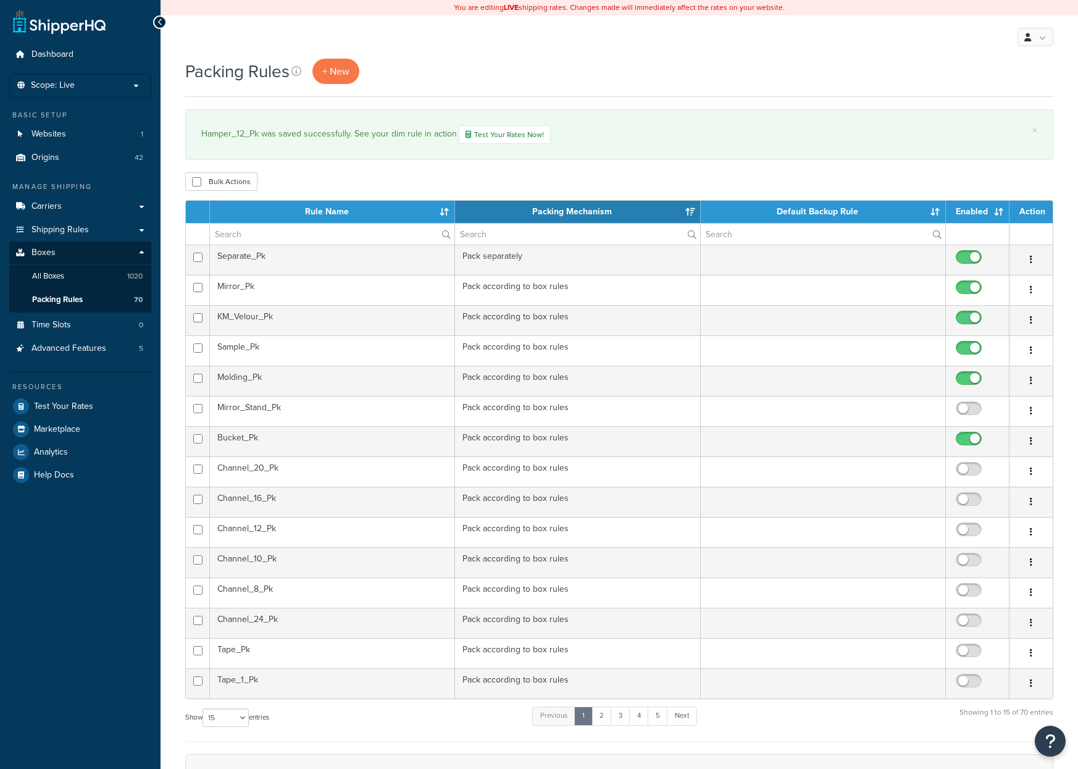
select select "15"
click at [244, 234] on input "text" at bounding box center [332, 234] width 245 height 21
type input "ha"
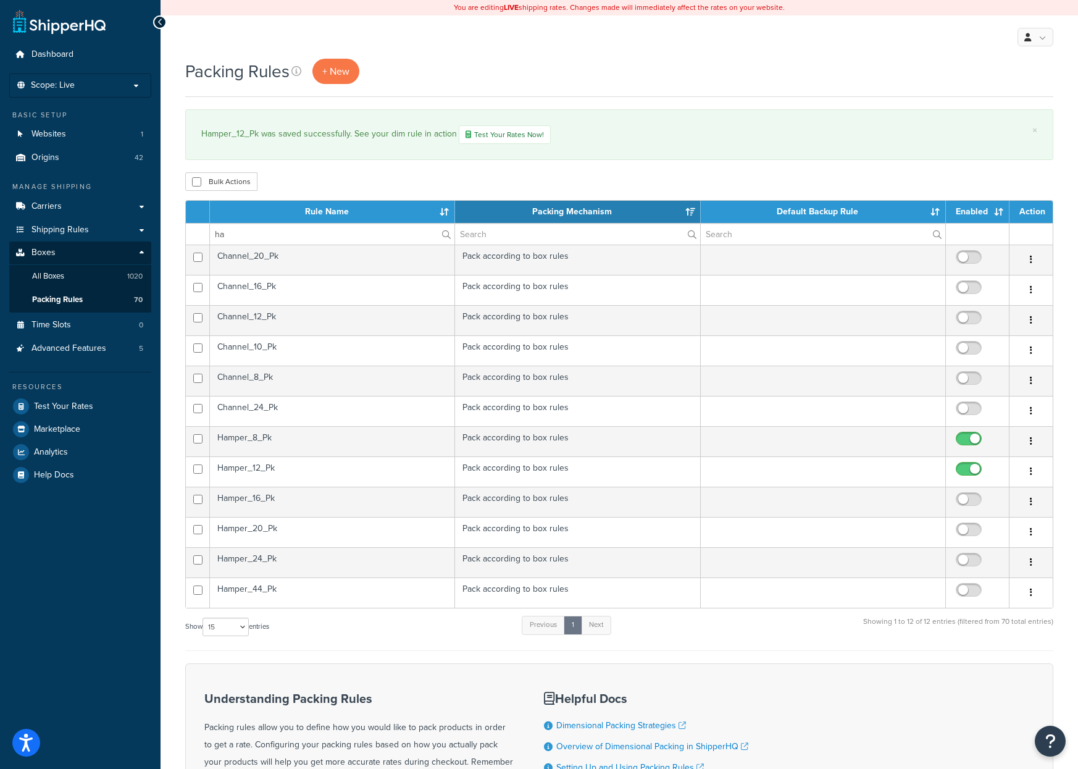
click at [267, 497] on td "Hamper_16_Pk" at bounding box center [332, 502] width 245 height 30
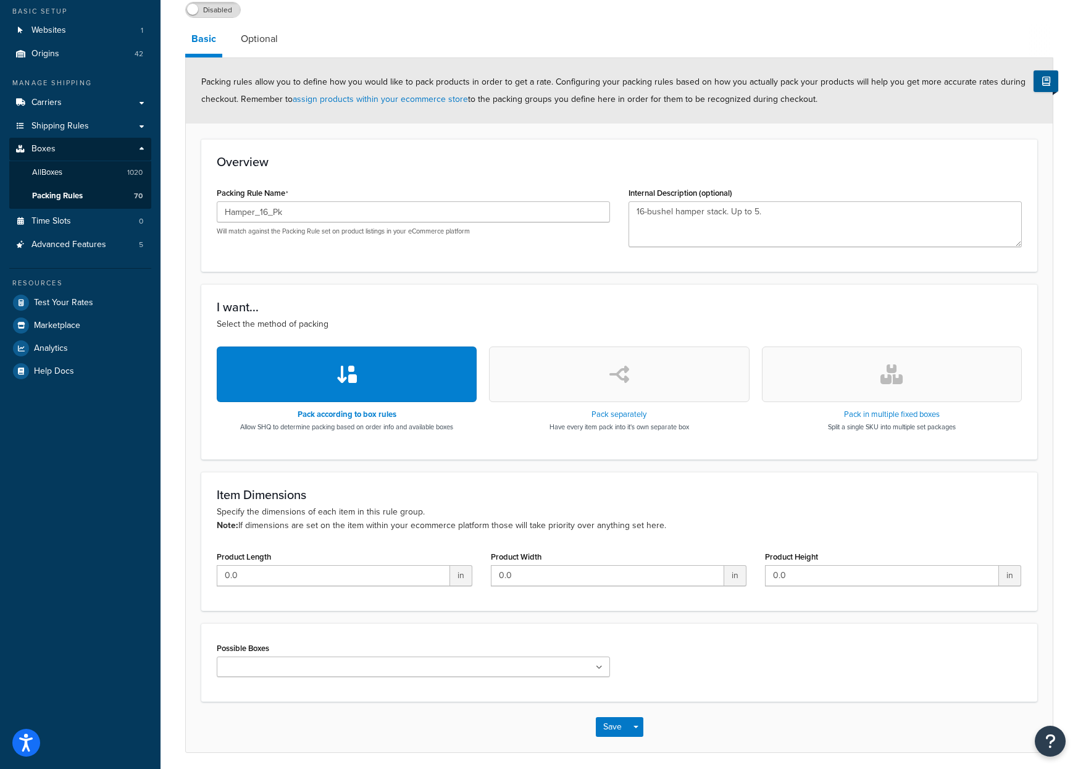
scroll to position [151, 0]
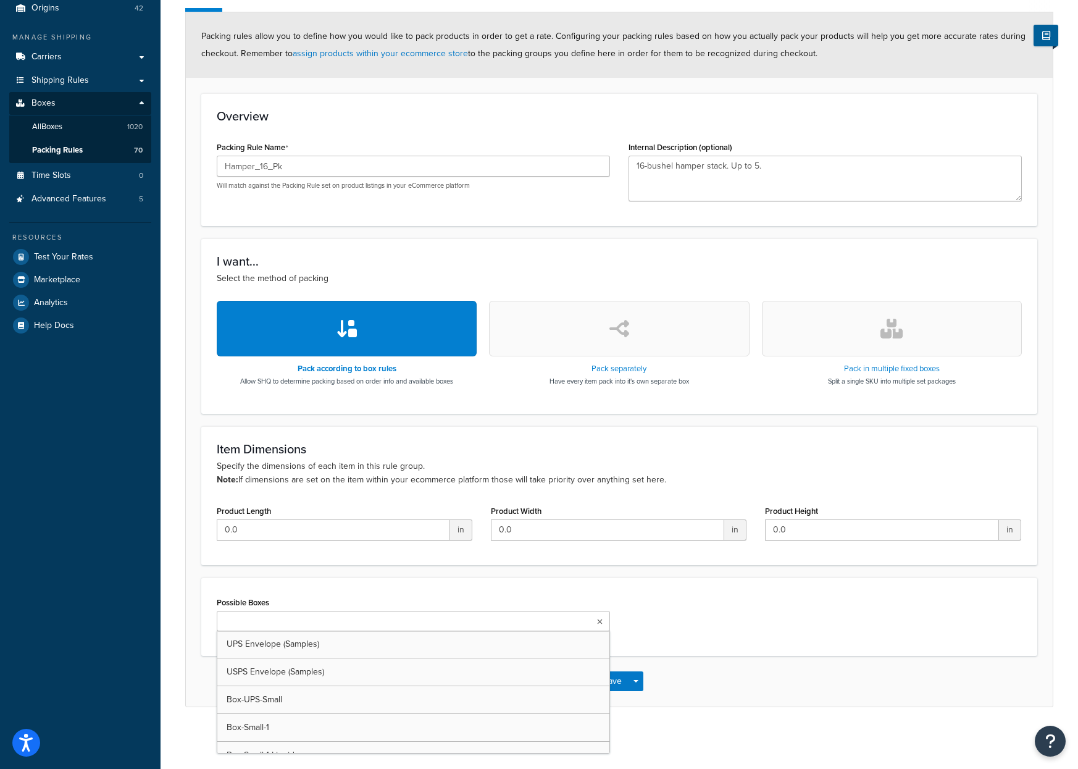
click at [263, 615] on input "Possible Boxes" at bounding box center [274, 622] width 109 height 14
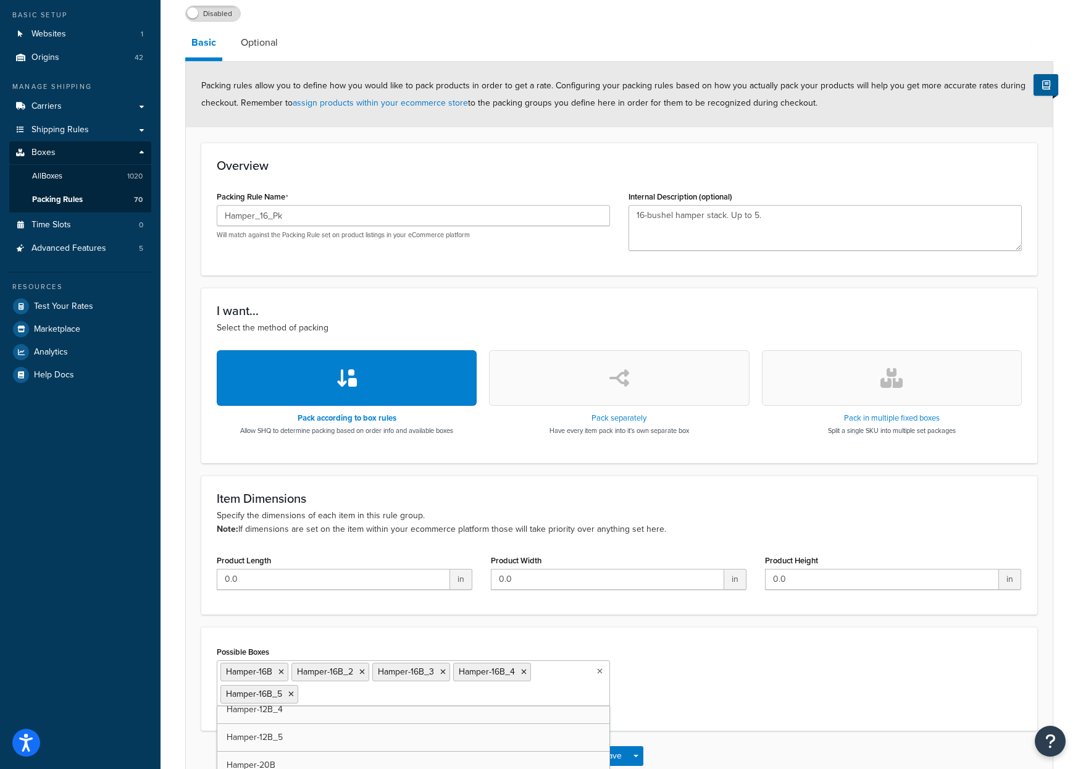
scroll to position [0, 0]
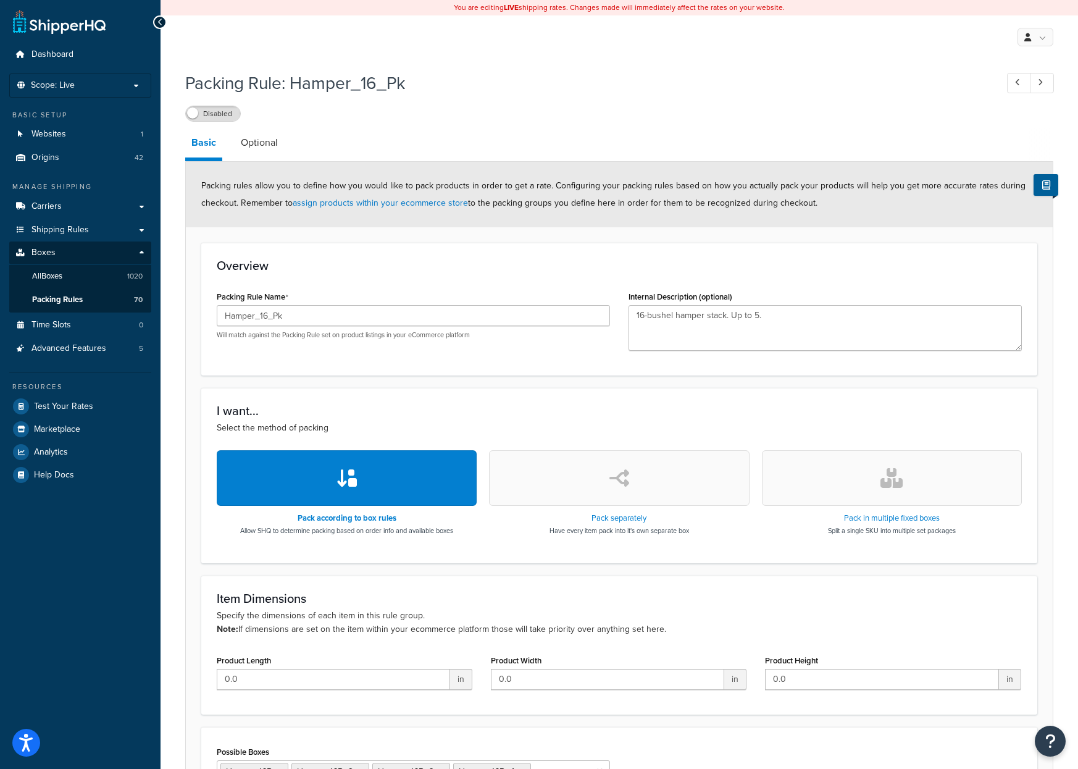
click at [232, 117] on label "Disabled" at bounding box center [213, 113] width 54 height 15
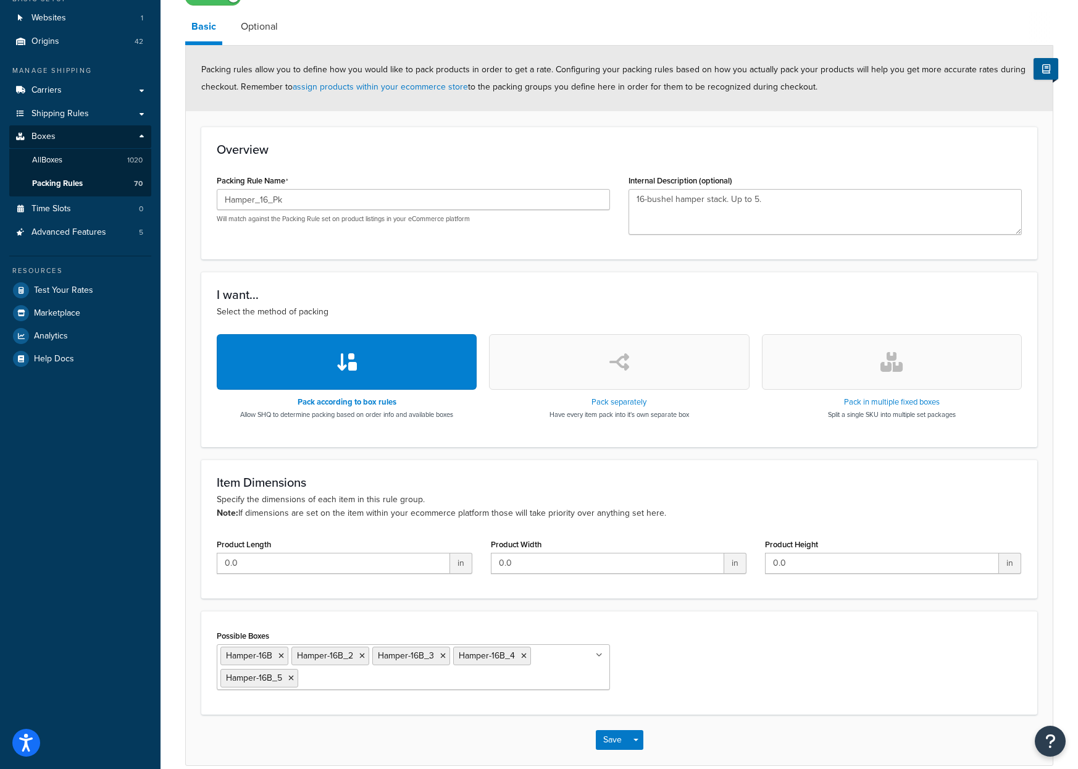
scroll to position [176, 0]
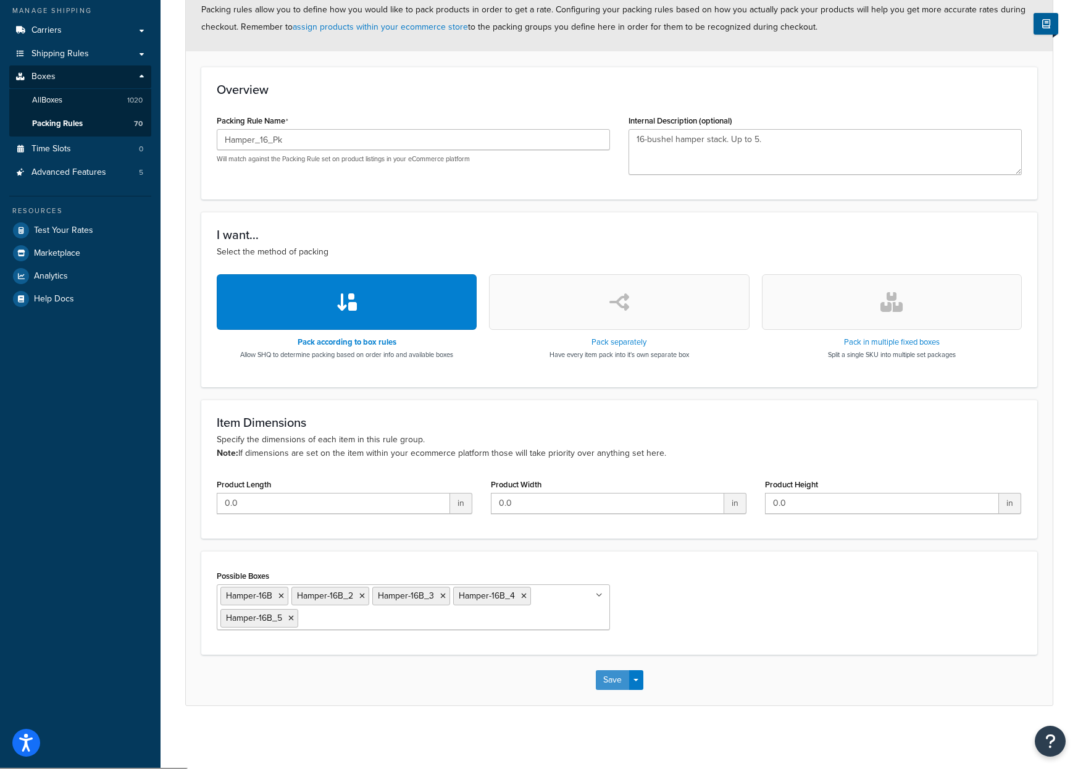
click at [623, 679] on button "Save" at bounding box center [612, 680] width 33 height 20
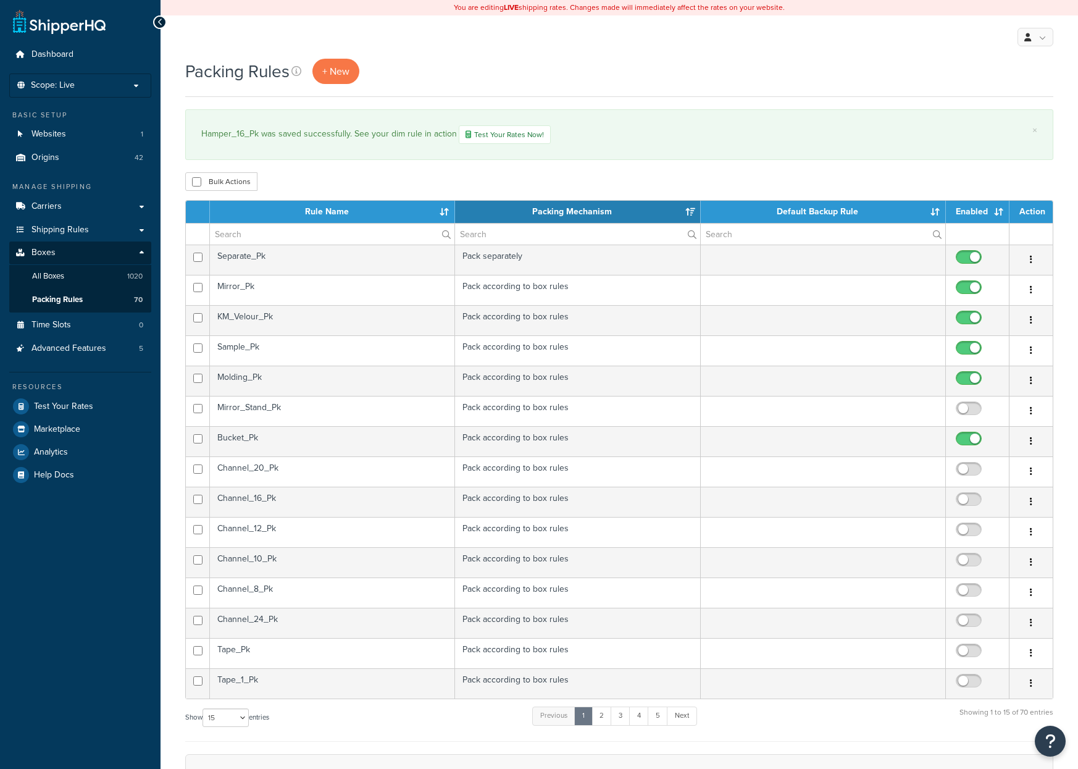
select select "15"
click at [254, 238] on input "text" at bounding box center [332, 234] width 245 height 21
type input "ha"
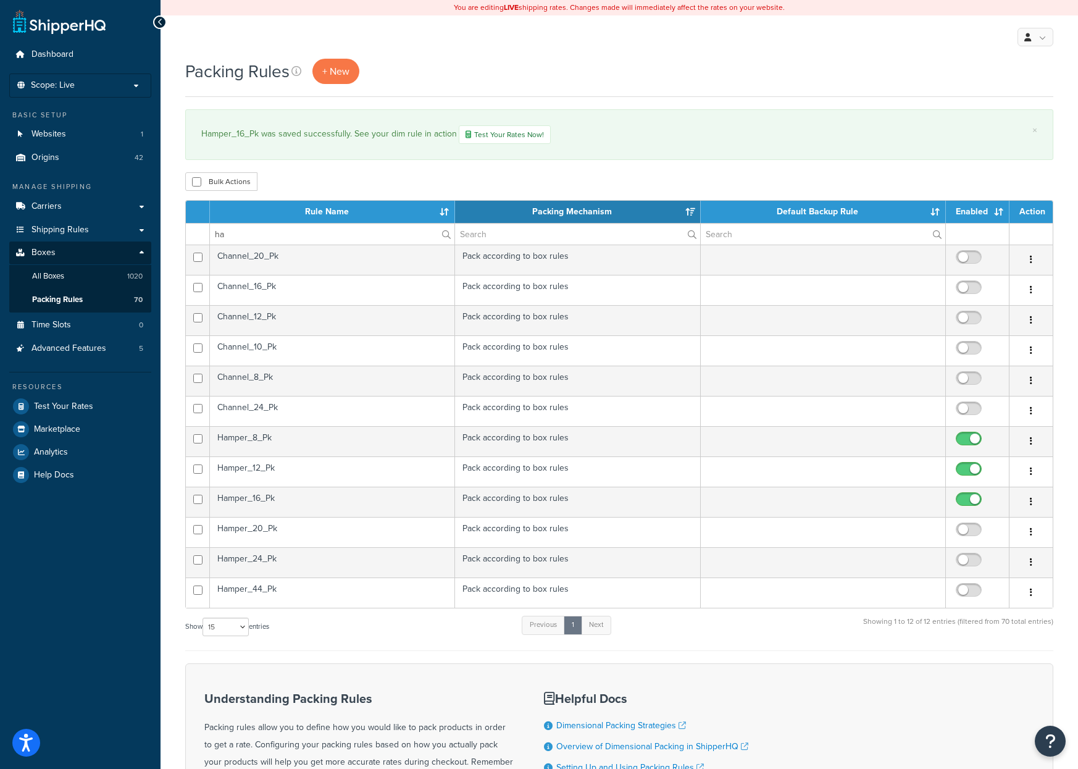
click at [253, 530] on td "Hamper_20_Pk" at bounding box center [332, 532] width 245 height 30
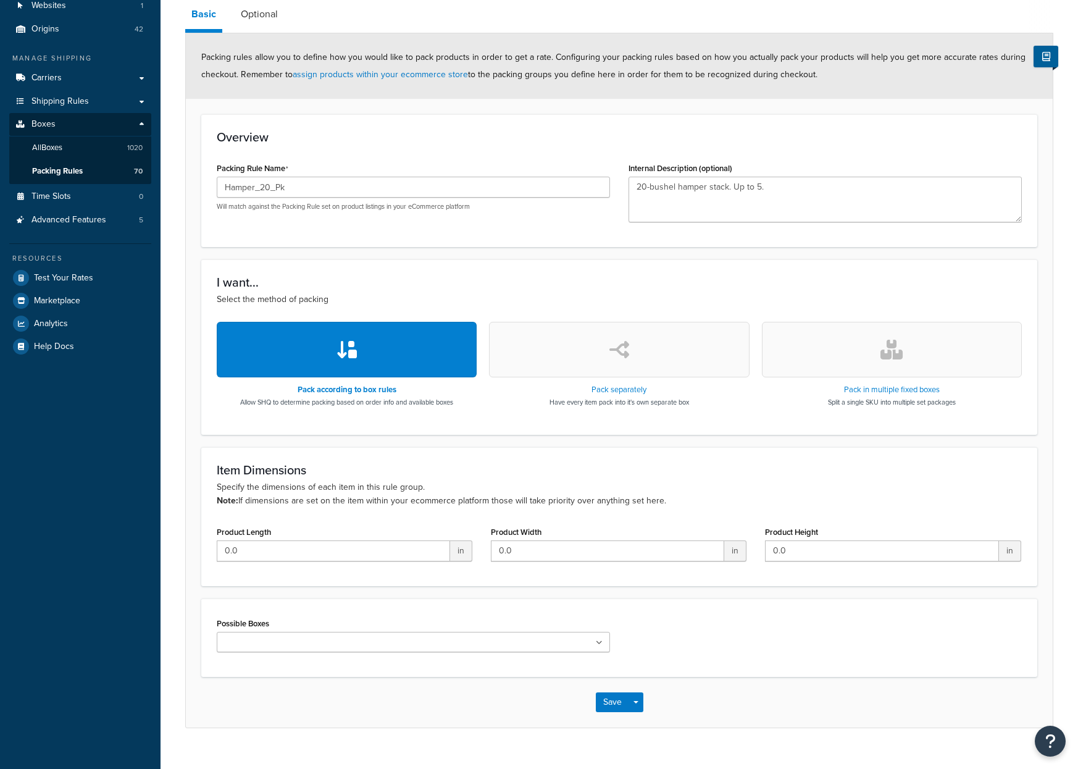
scroll to position [151, 0]
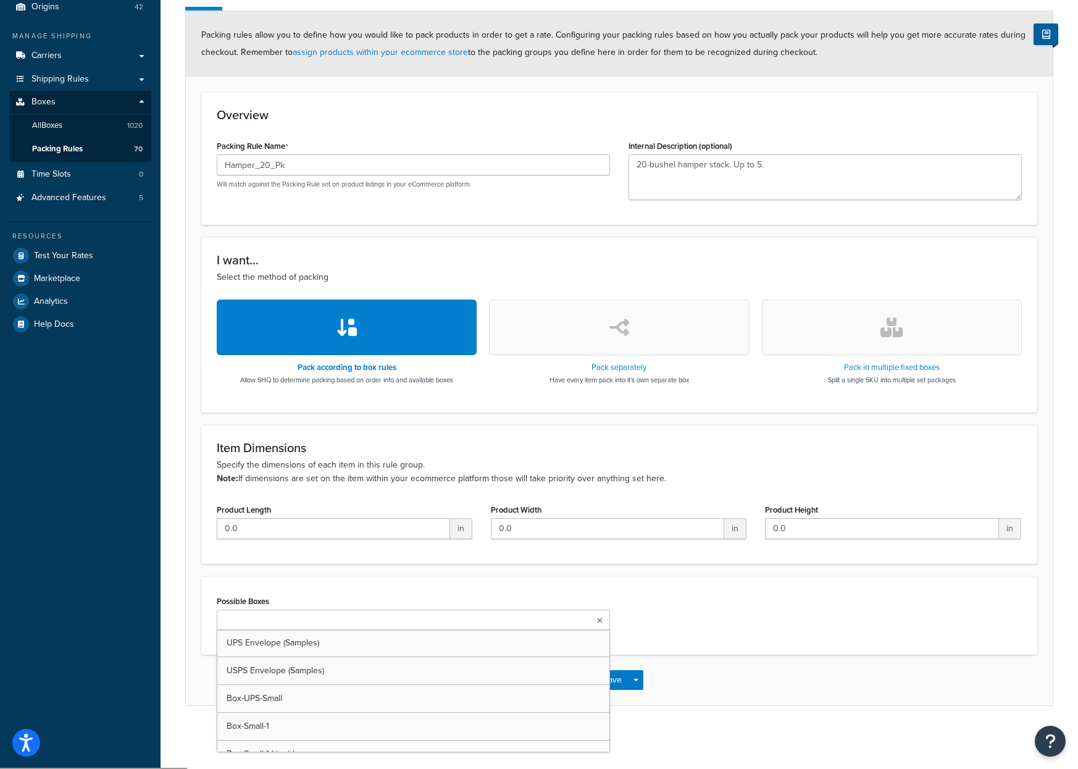
click at [270, 621] on input "Possible Boxes" at bounding box center [274, 621] width 109 height 14
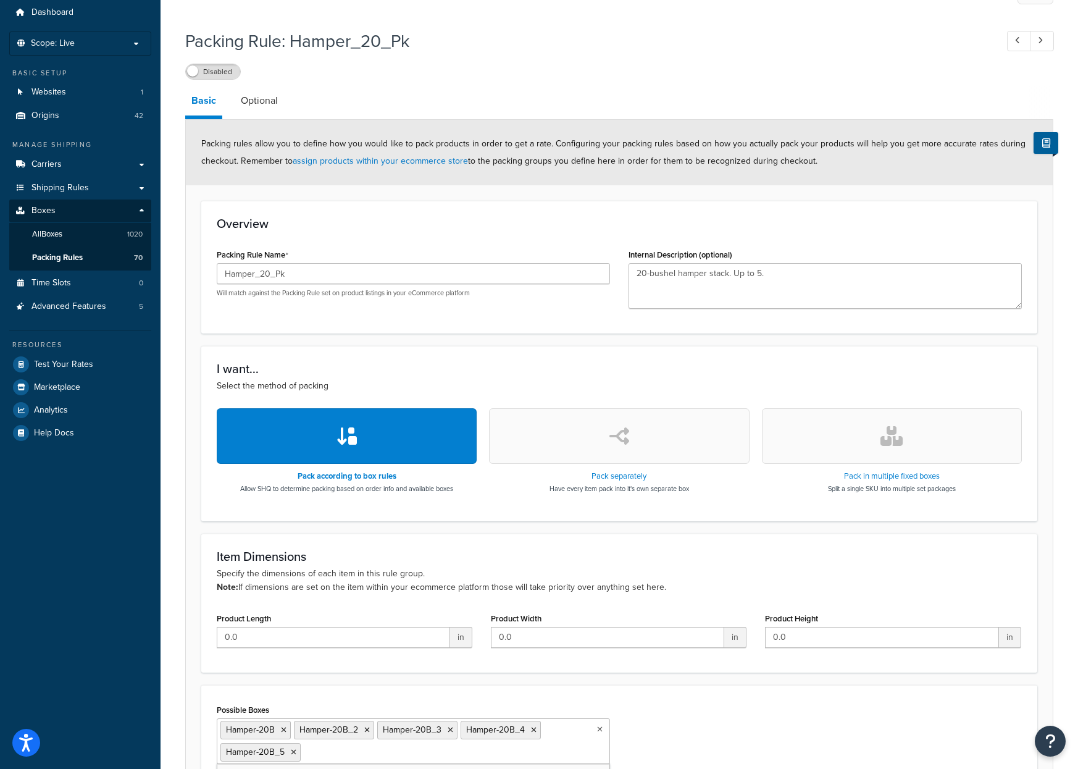
scroll to position [0, 0]
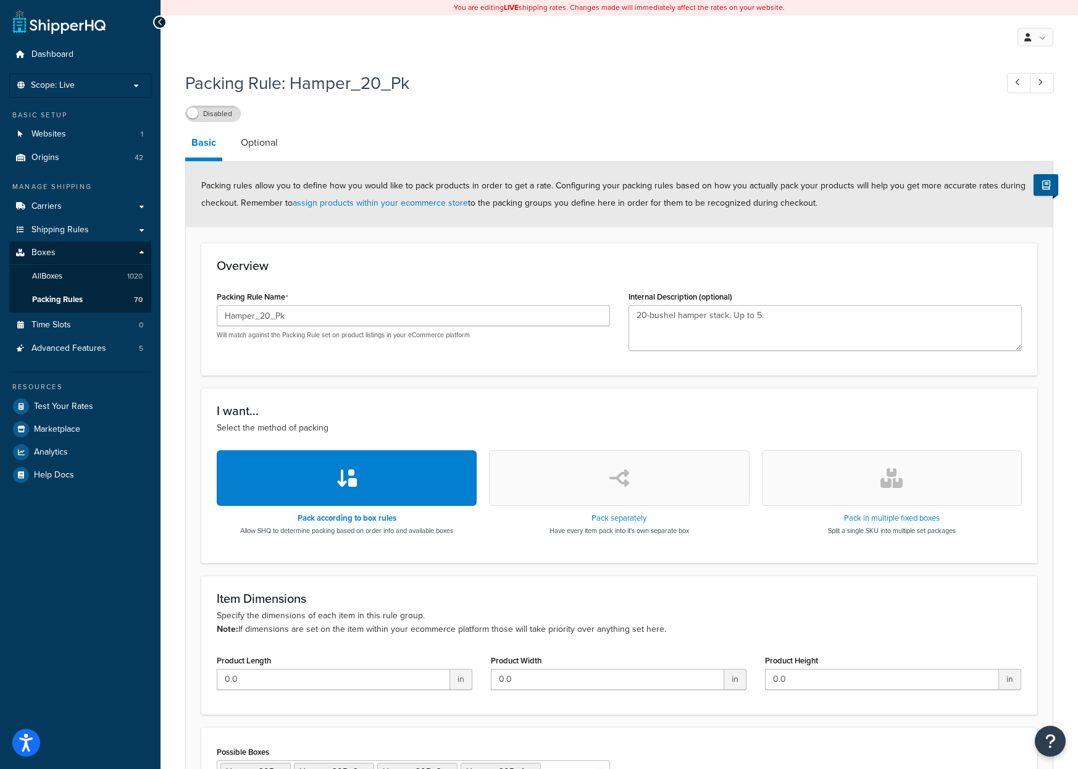
click at [222, 114] on label "Disabled" at bounding box center [213, 113] width 54 height 15
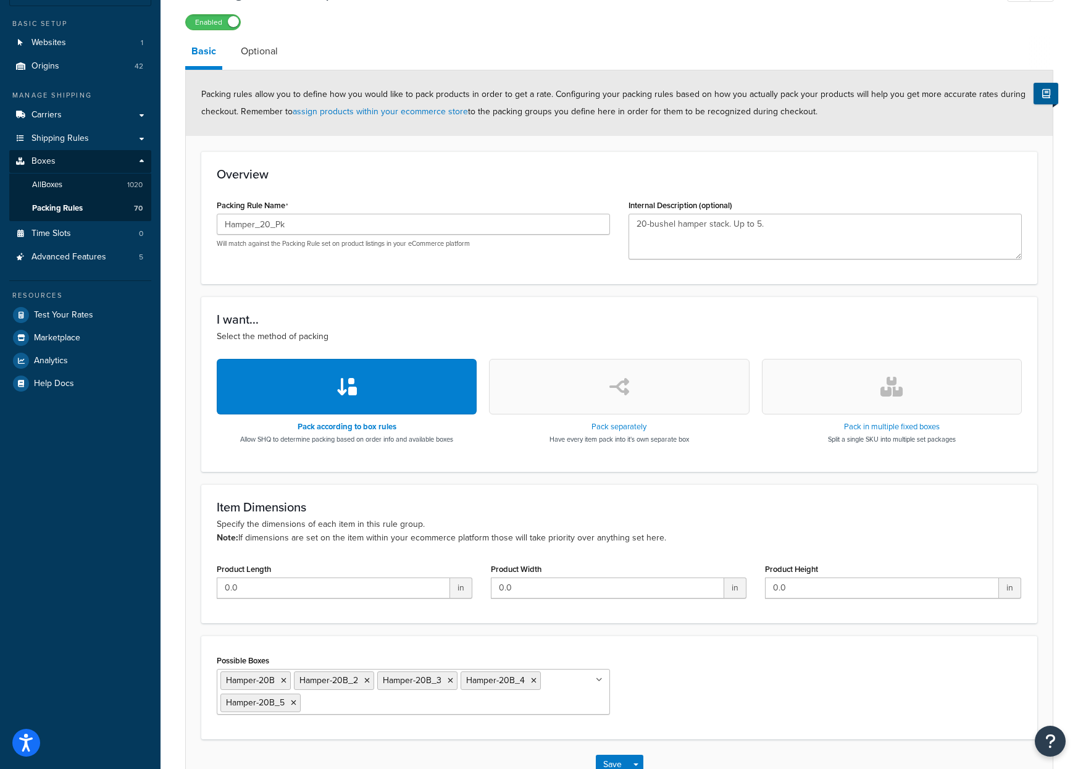
scroll to position [176, 0]
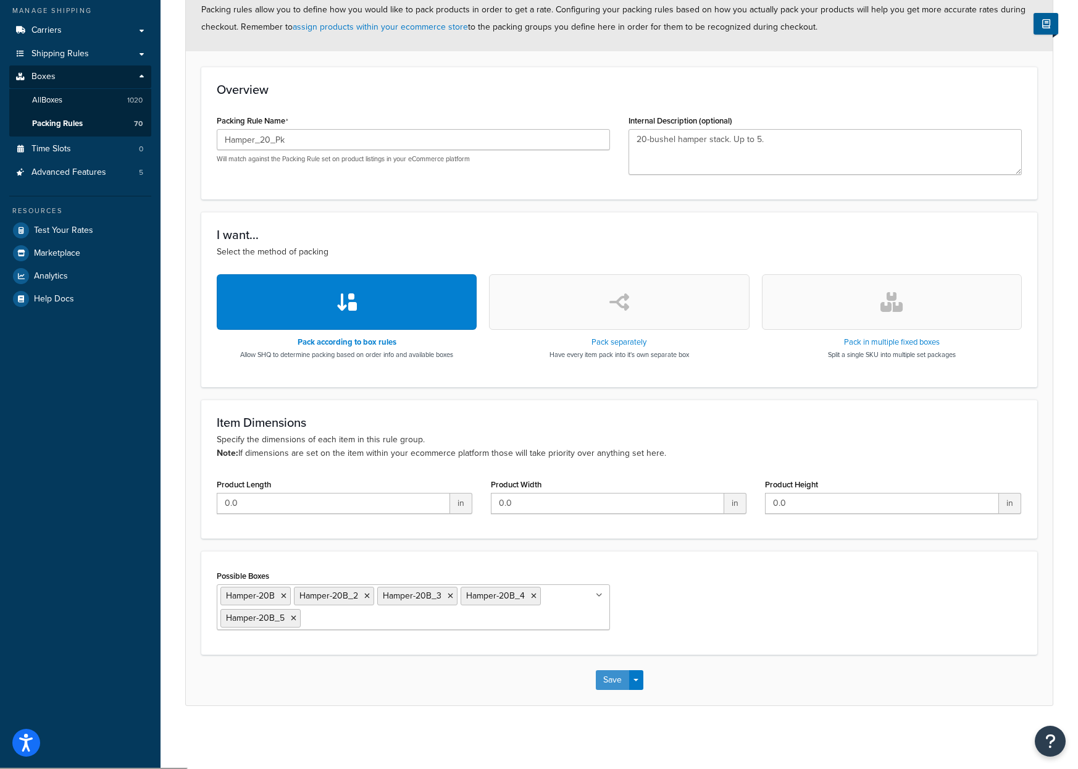
click at [610, 681] on button "Save" at bounding box center [612, 680] width 33 height 20
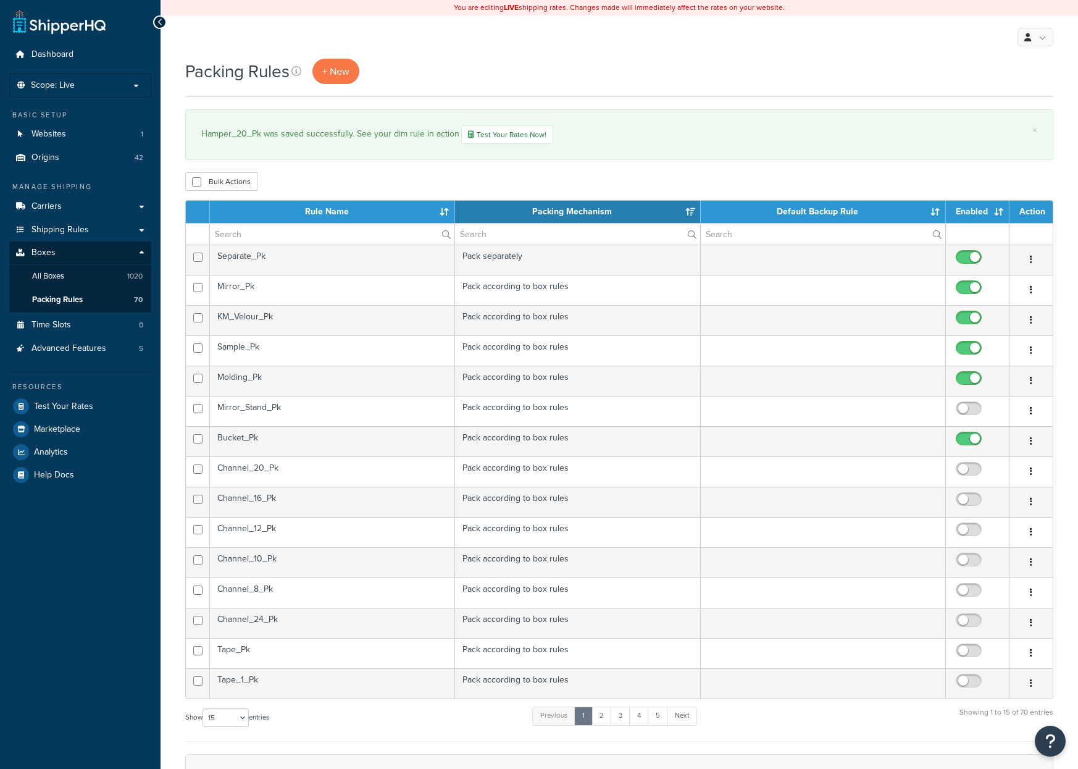
select select "15"
click at [237, 237] on input "text" at bounding box center [332, 234] width 245 height 21
type input "ha"
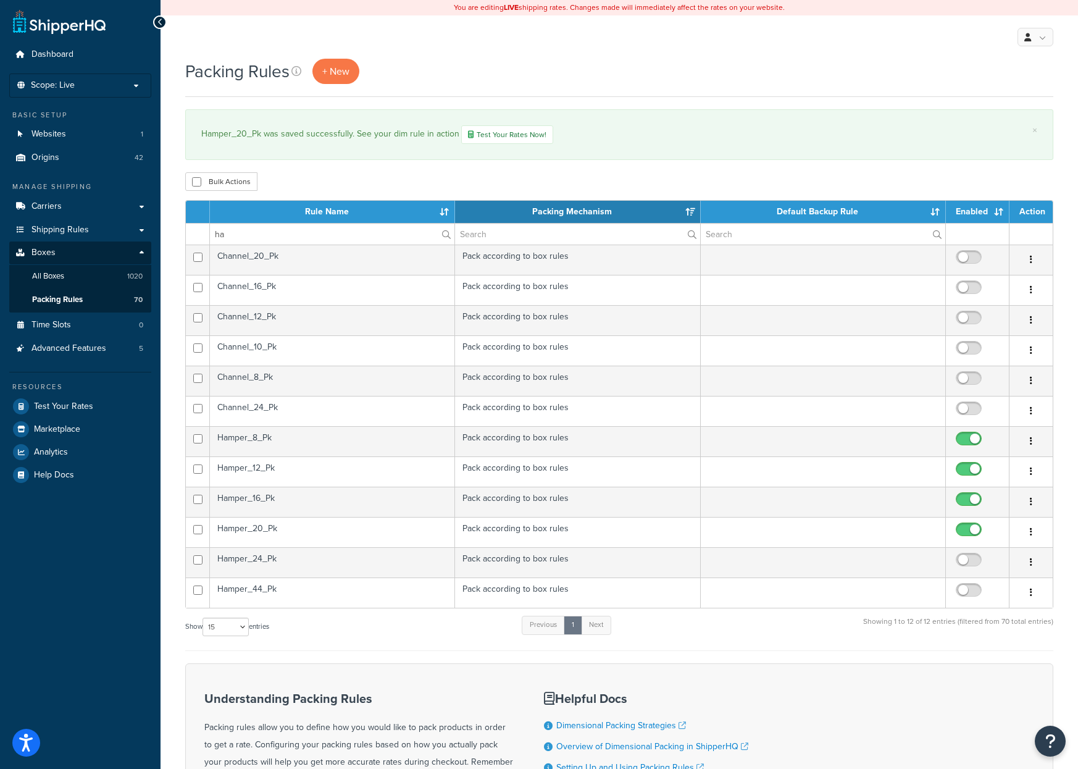
click at [270, 566] on td "Hamper_24_Pk" at bounding box center [332, 562] width 245 height 30
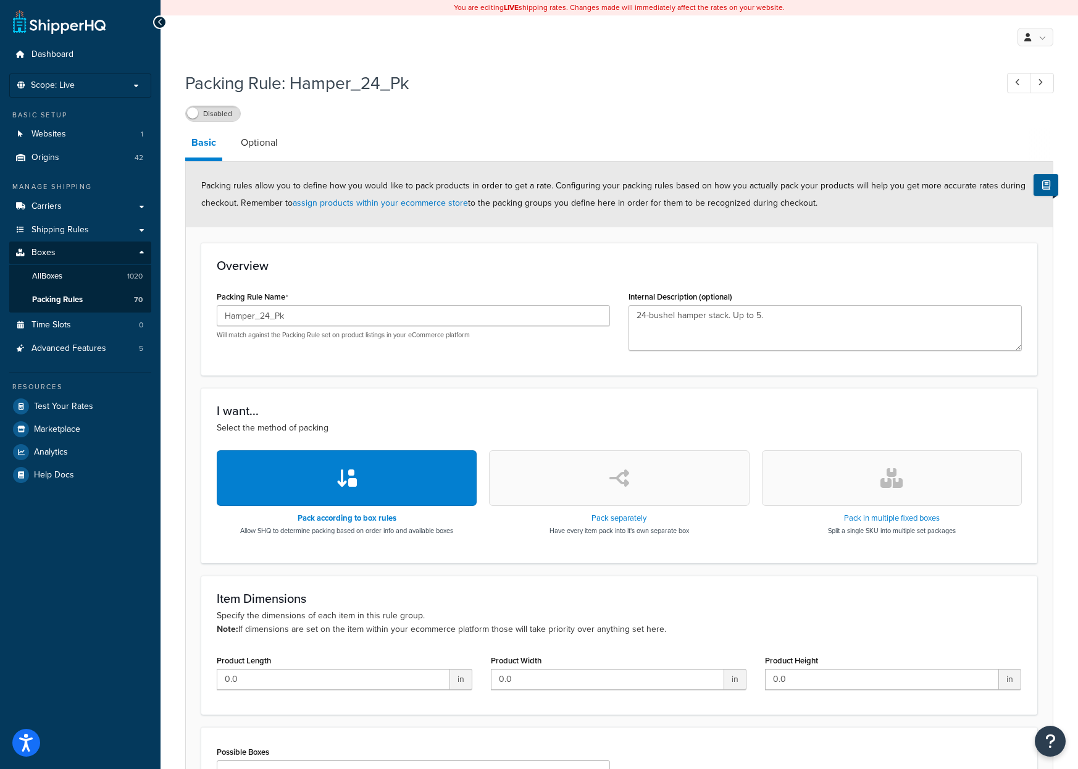
click at [206, 114] on label "Disabled" at bounding box center [213, 113] width 54 height 15
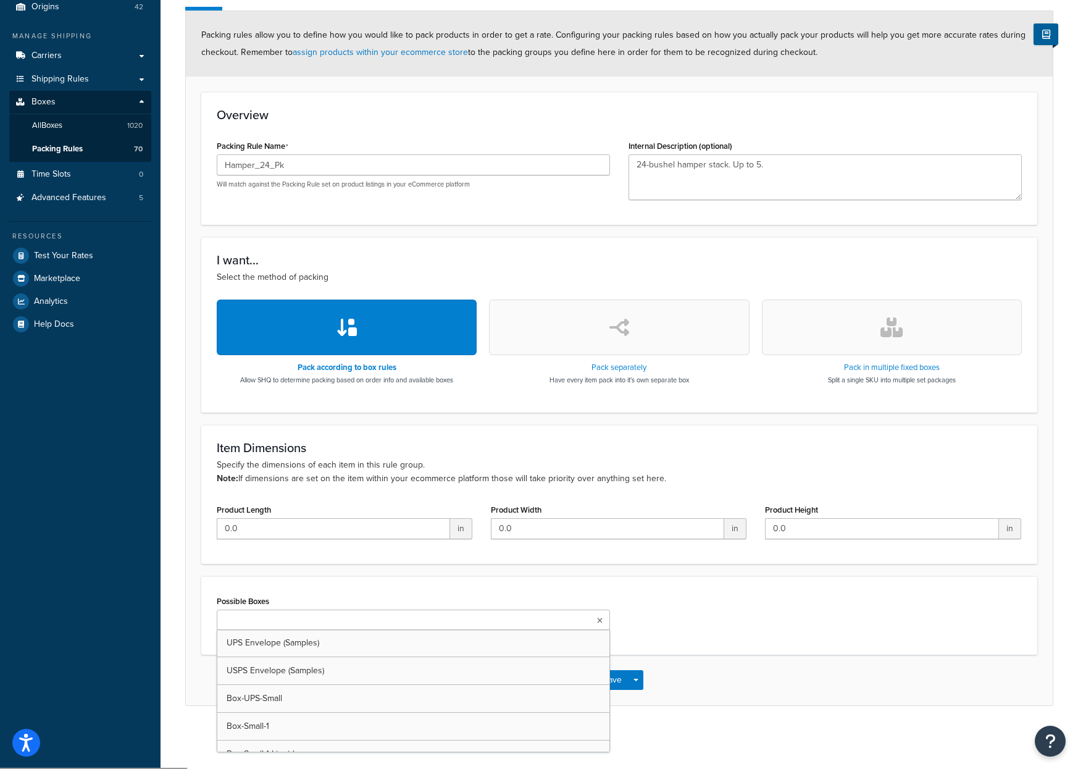
click at [249, 616] on input "Possible Boxes" at bounding box center [274, 621] width 109 height 14
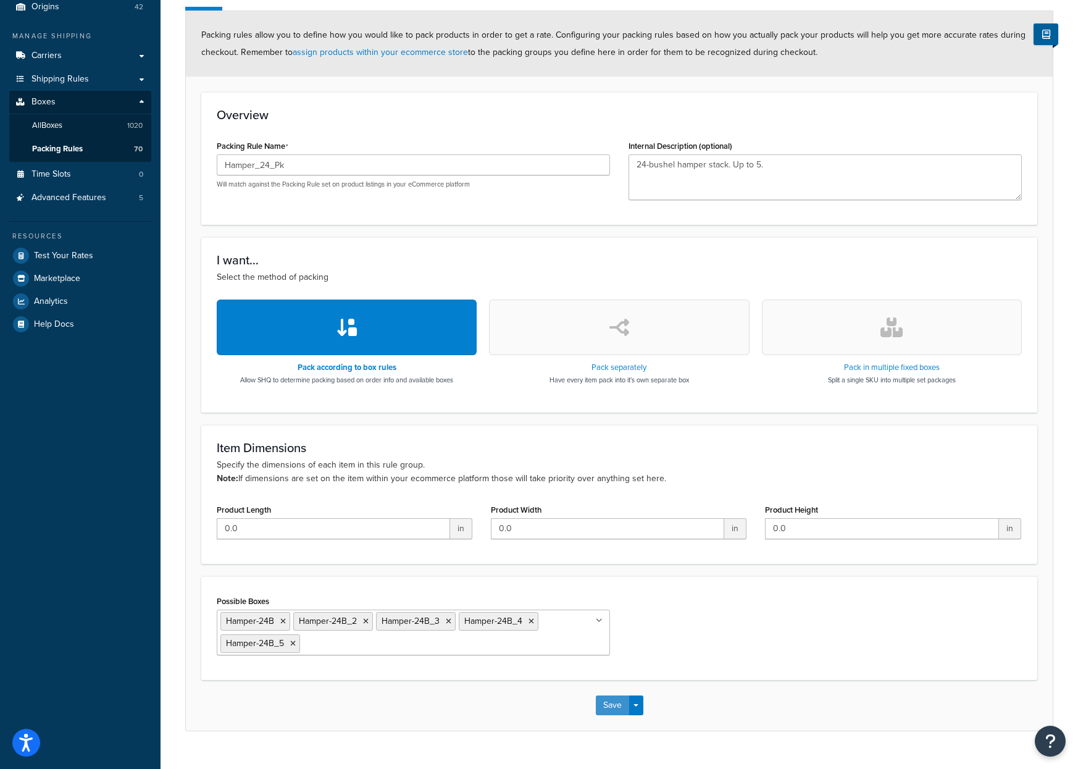
click at [612, 706] on button "Save" at bounding box center [612, 705] width 33 height 20
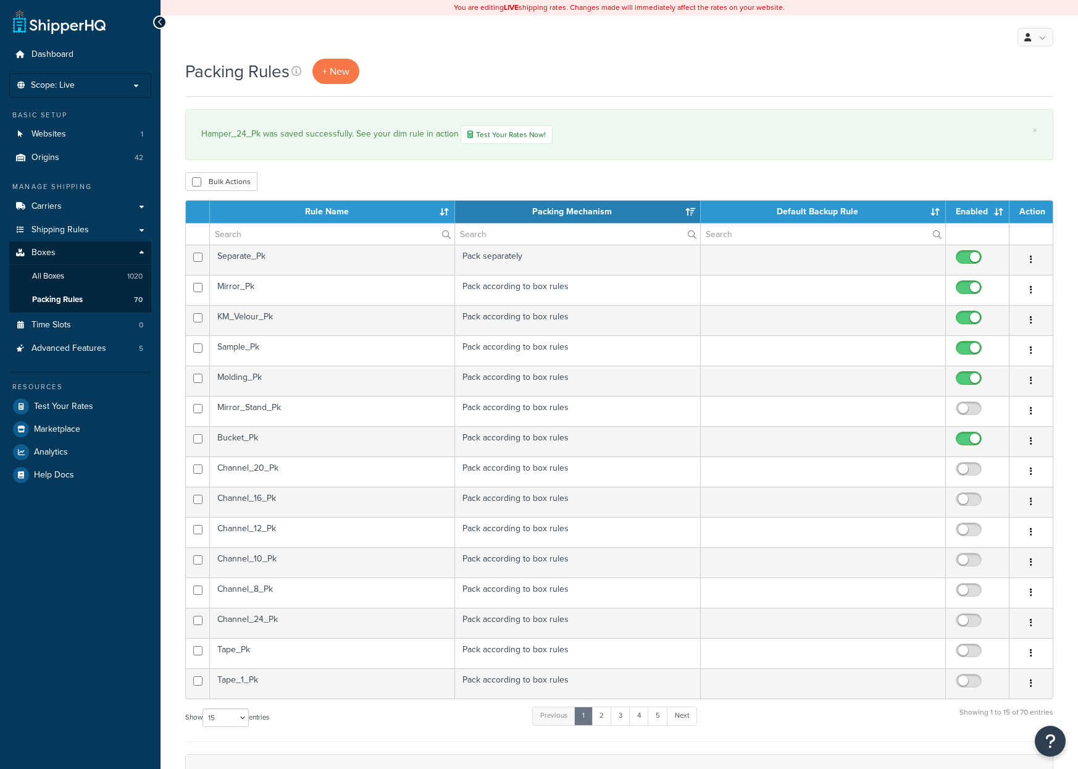
select select "15"
click at [261, 233] on input "text" at bounding box center [332, 234] width 245 height 21
type input "ha"
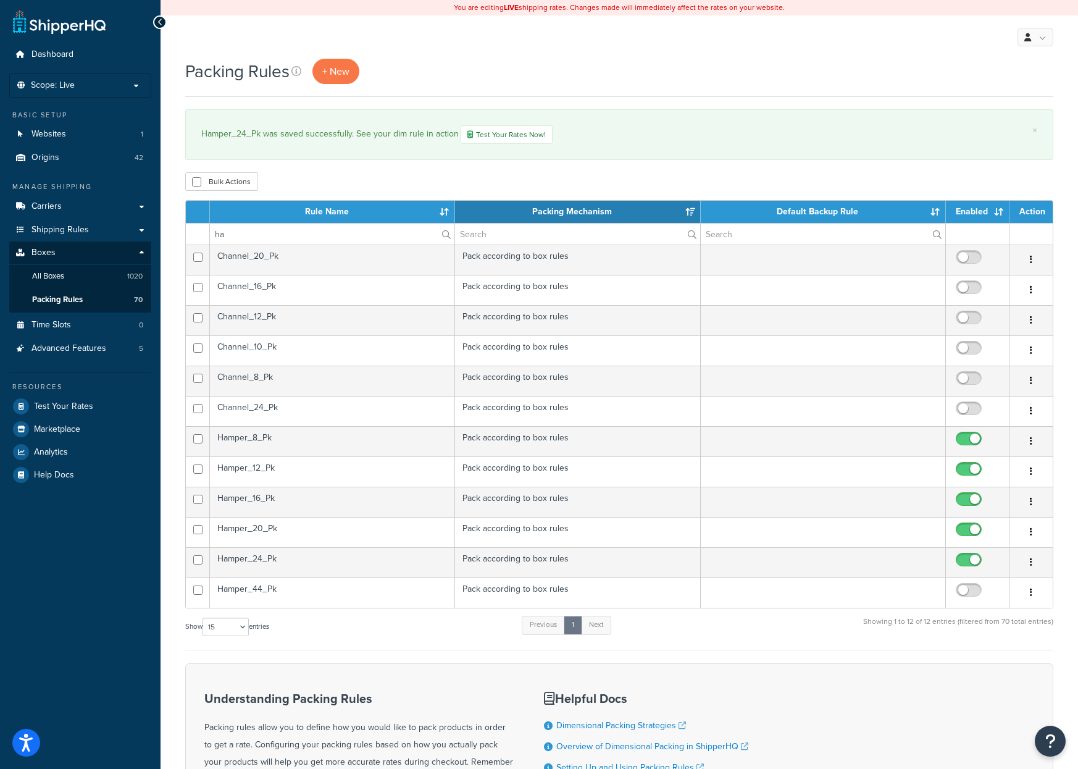
click at [265, 584] on td "Hamper_44_Pk" at bounding box center [332, 592] width 245 height 30
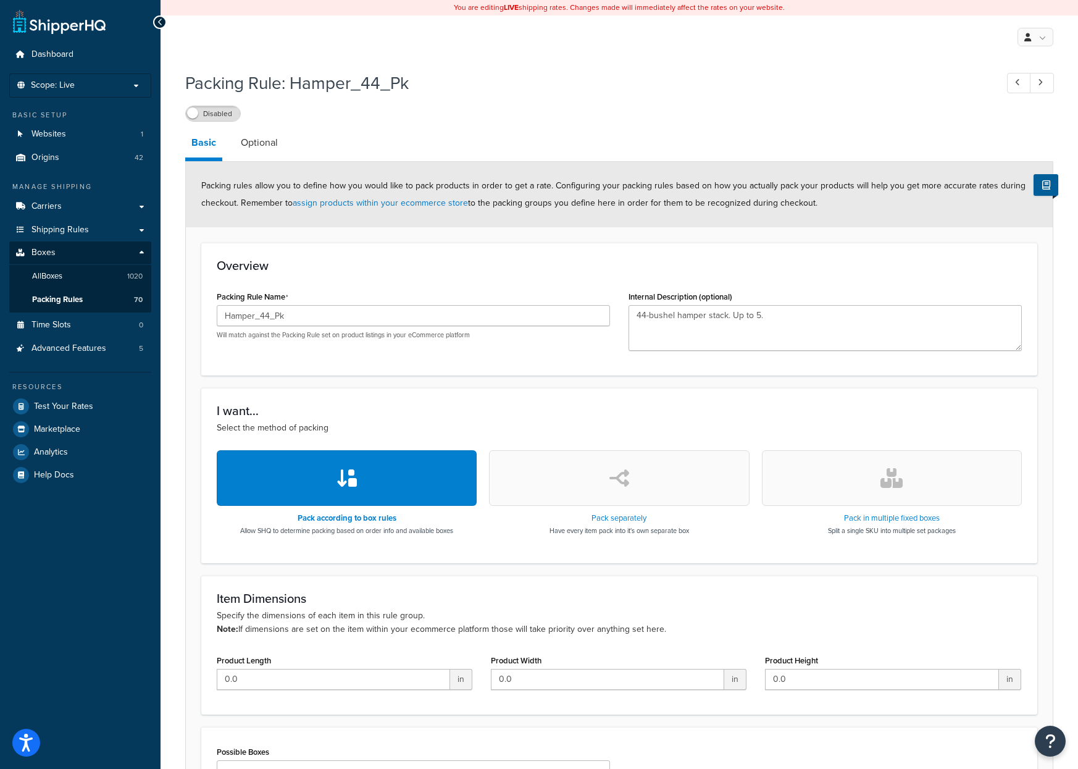
click at [213, 116] on label "Disabled" at bounding box center [213, 113] width 54 height 15
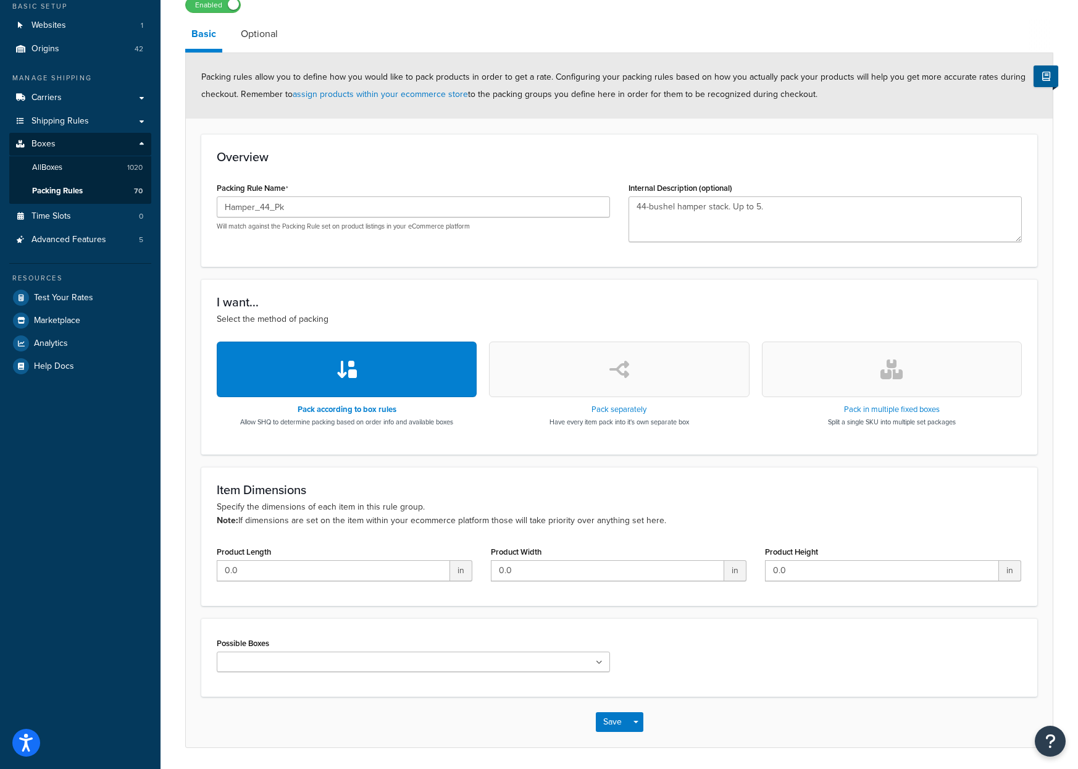
scroll to position [151, 0]
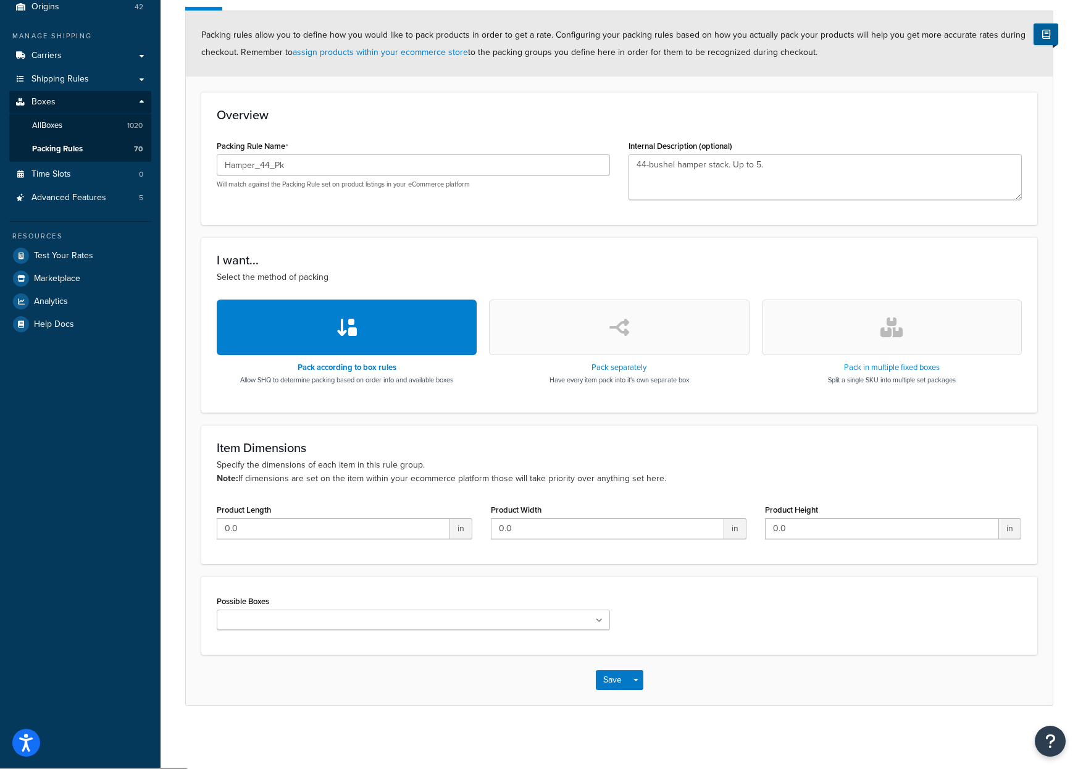
click at [272, 619] on input "Possible Boxes" at bounding box center [274, 621] width 109 height 14
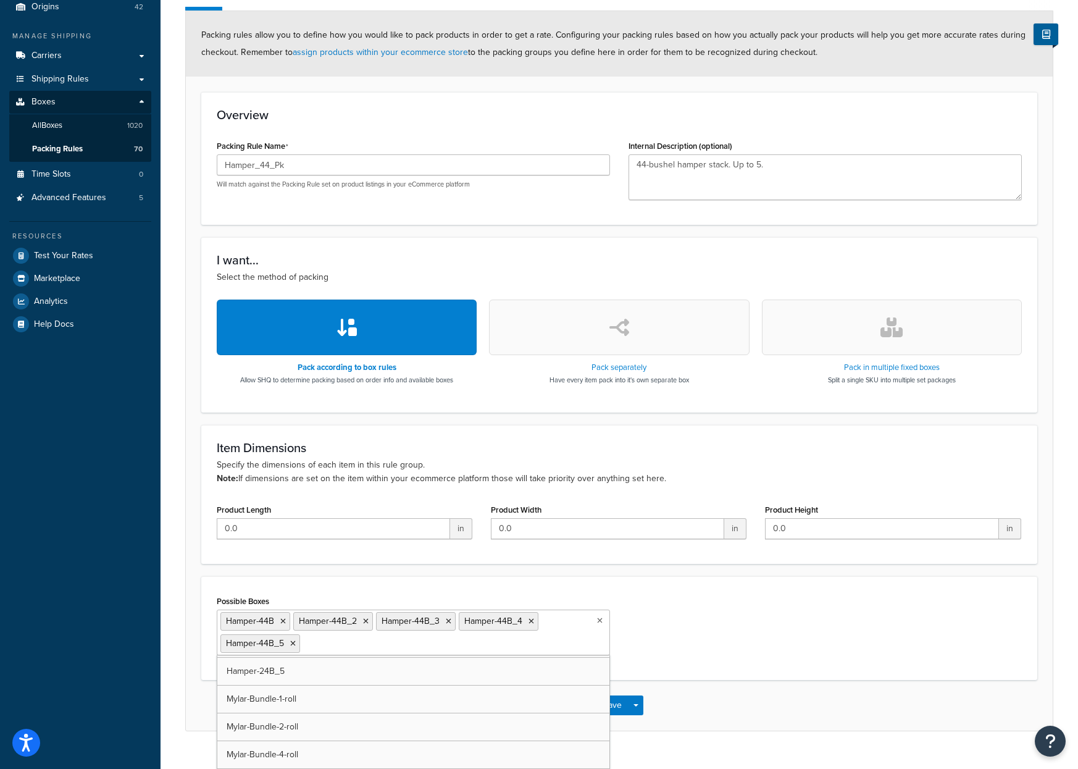
click at [664, 663] on div "Possible Boxes Hamper-44B Hamper-44B_2 Hamper-44B_3 Hamper-44B_4 Hamper-44B_5 U…" at bounding box center [619, 628] width 824 height 72
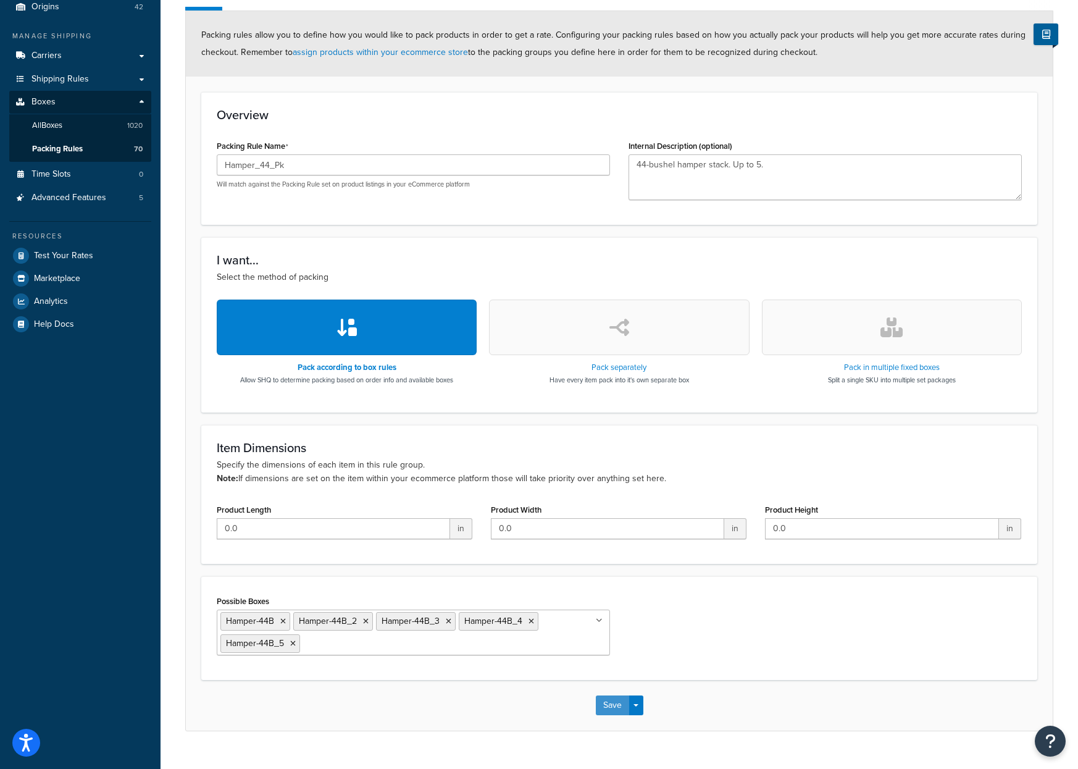
click at [610, 707] on button "Save" at bounding box center [612, 705] width 33 height 20
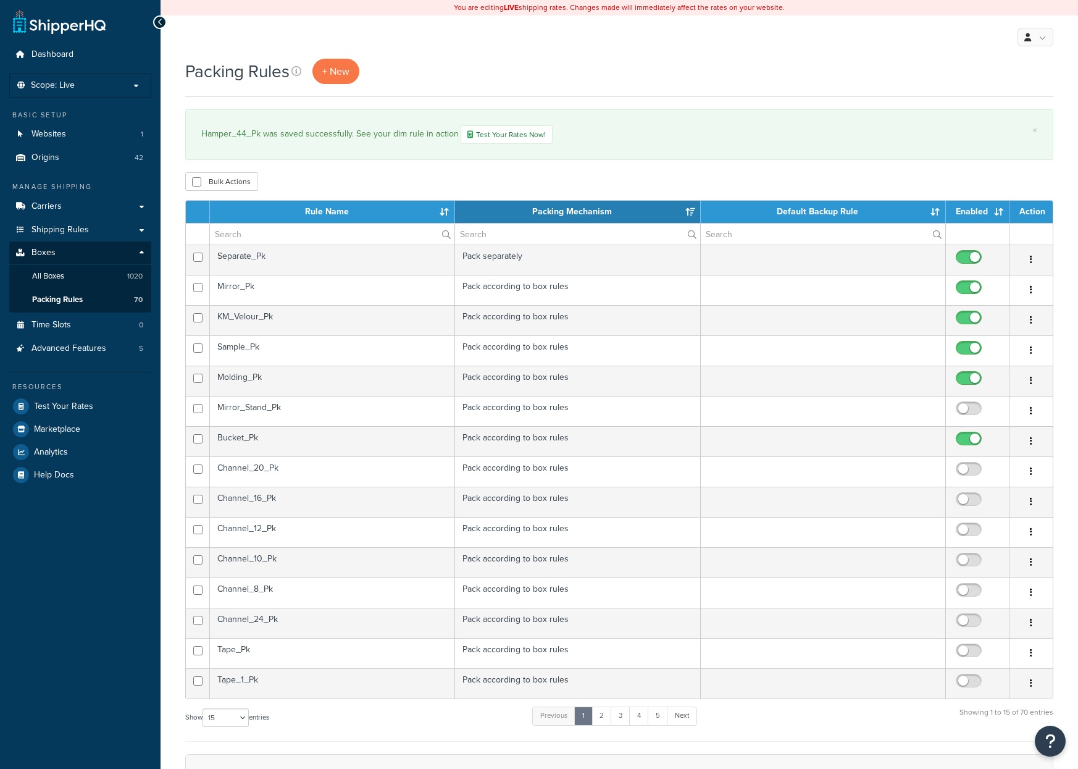
select select "15"
click at [266, 235] on input "text" at bounding box center [332, 234] width 245 height 21
type input "ha"
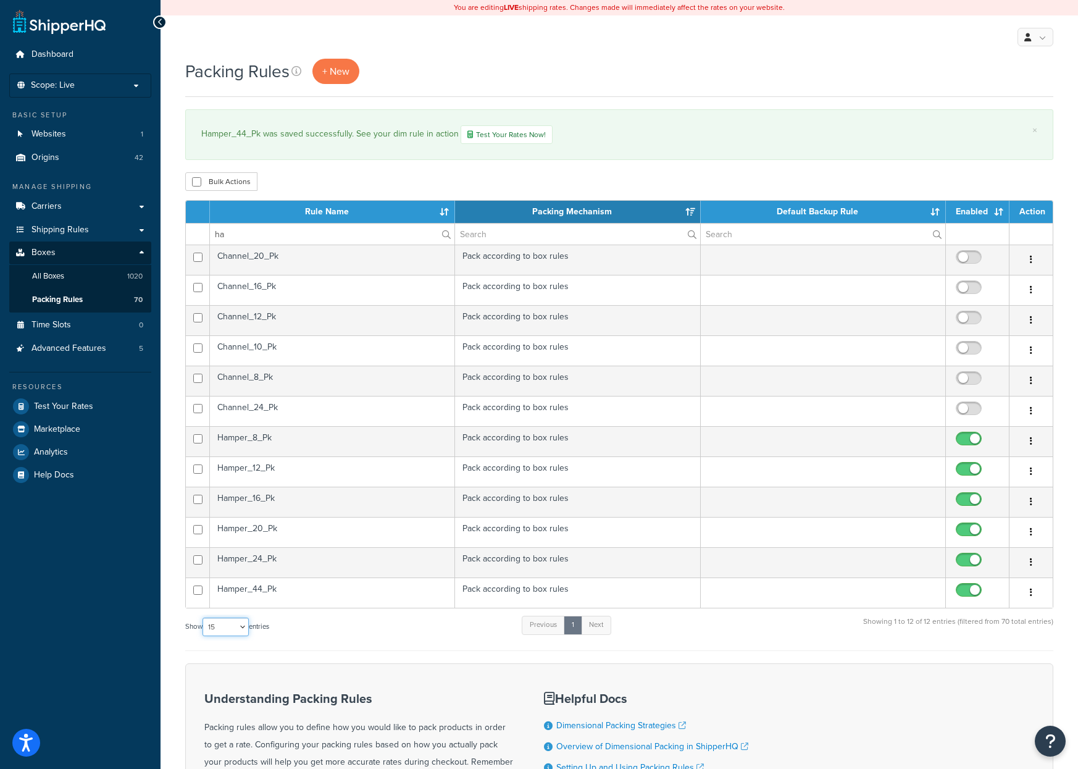
click at [243, 629] on select "10 15 25 50 100" at bounding box center [226, 627] width 46 height 19
select select "100"
click at [204, 619] on select "10 15 25 50 100" at bounding box center [226, 627] width 46 height 19
click at [232, 234] on input "ha" at bounding box center [332, 234] width 245 height 21
type input "h"
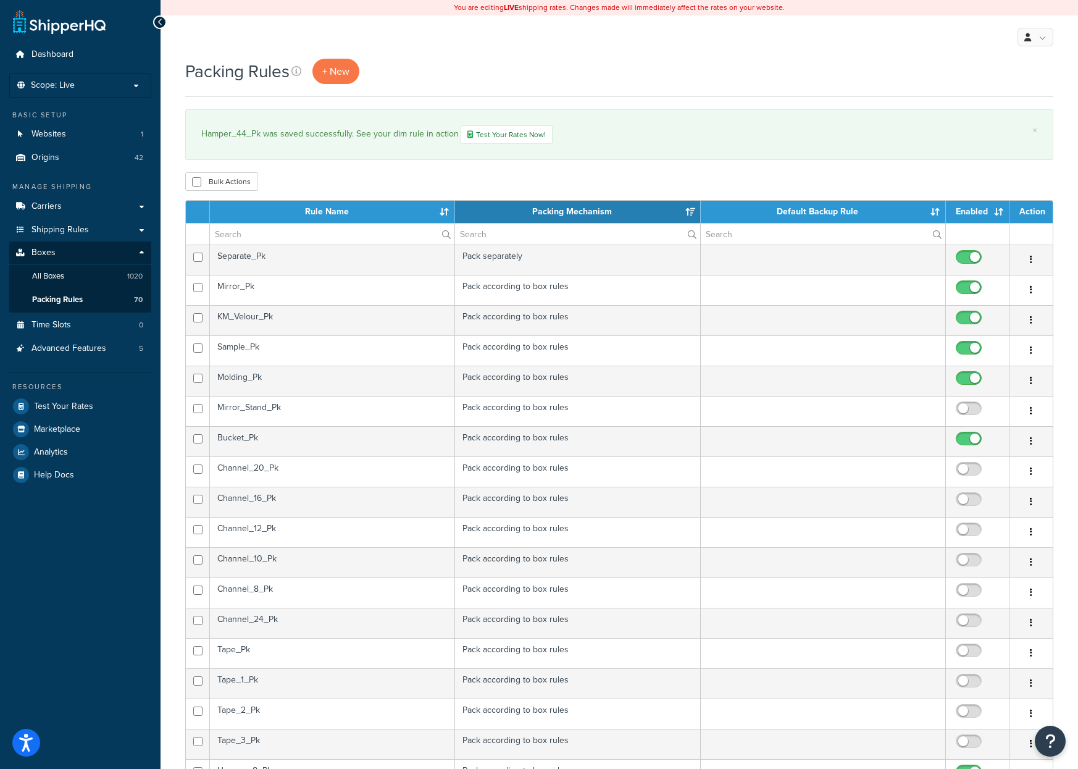
click at [738, 81] on div "Packing Rules + New" at bounding box center [619, 71] width 868 height 25
